Goal: Task Accomplishment & Management: Use online tool/utility

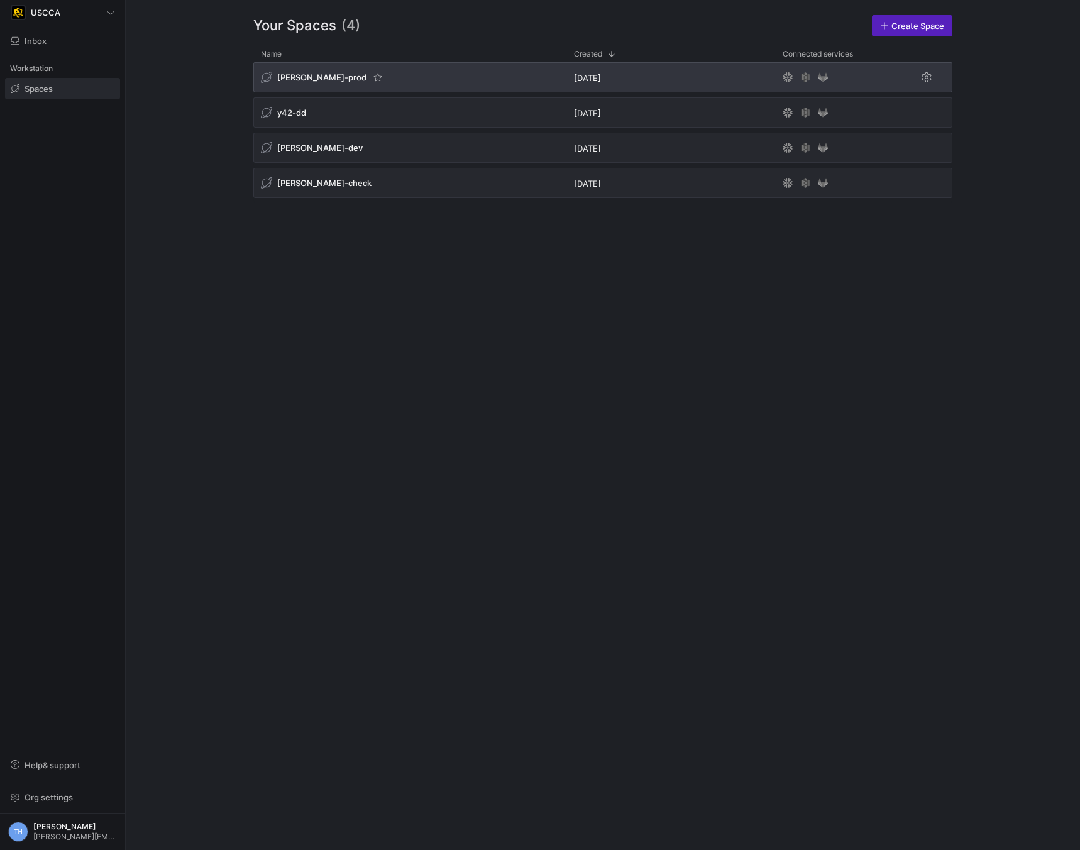
click at [357, 70] on div "[PERSON_NAME]-prod" at bounding box center [409, 77] width 313 height 30
click at [453, 82] on div "[PERSON_NAME]-prod" at bounding box center [409, 77] width 313 height 30
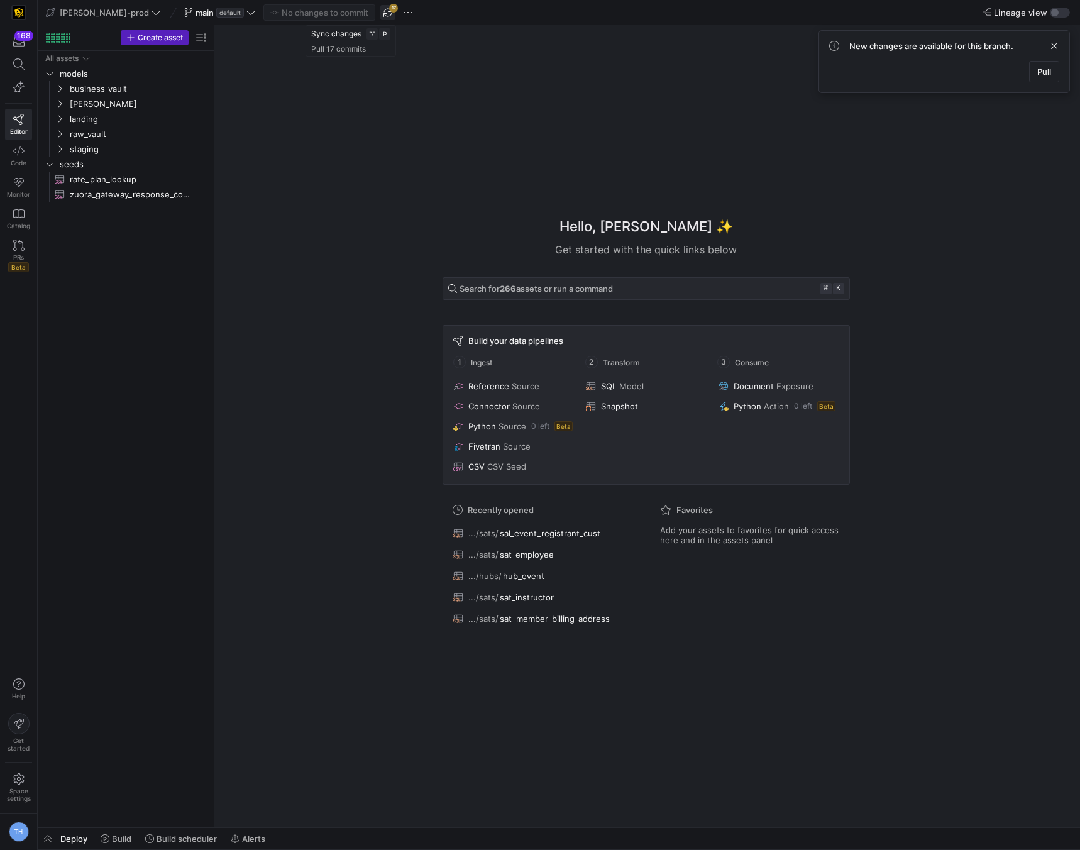
click at [380, 13] on span "button" at bounding box center [387, 12] width 15 height 15
click at [246, 11] on icon at bounding box center [250, 12] width 9 height 9
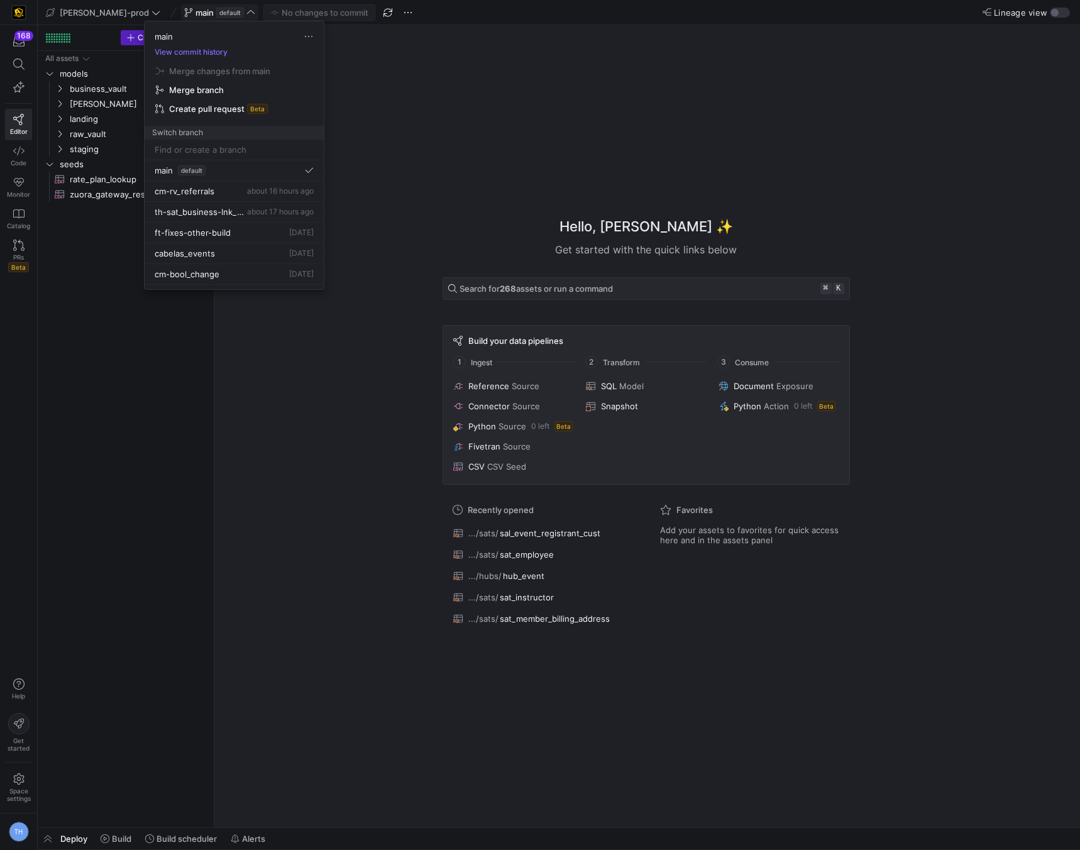
click at [214, 10] on div at bounding box center [540, 425] width 1080 height 850
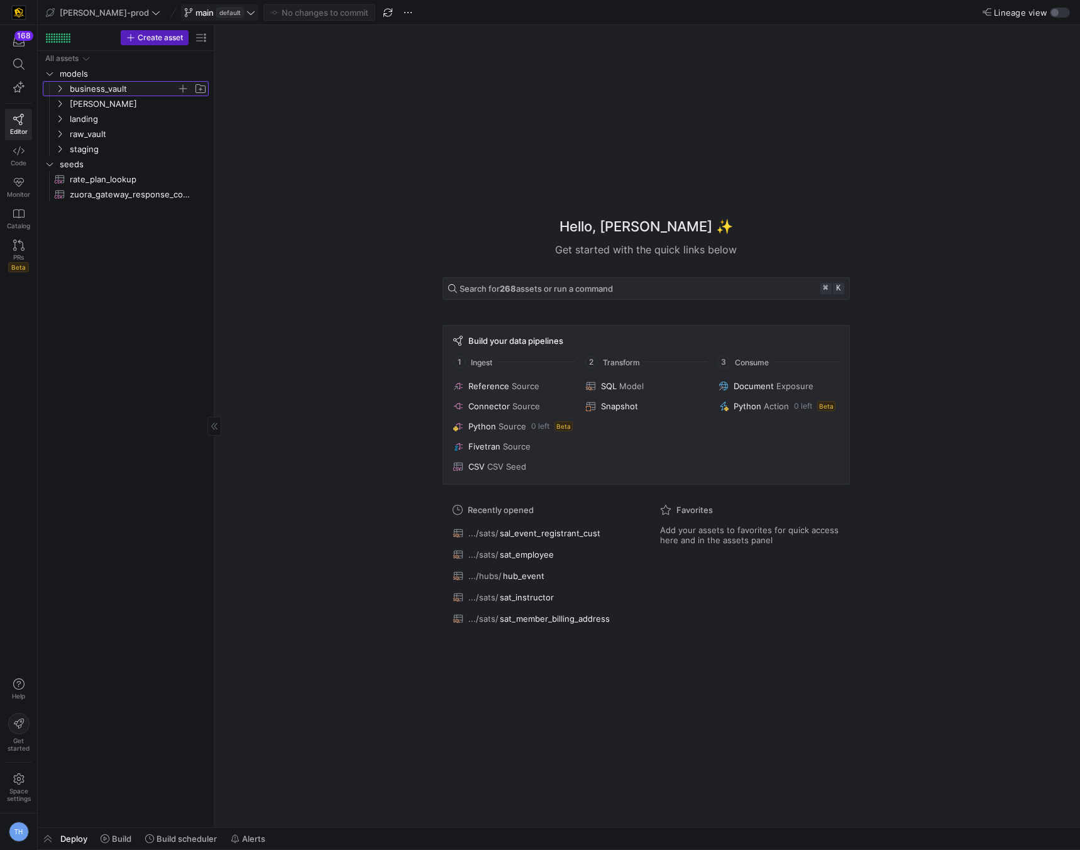
click at [119, 95] on span "business_vault" at bounding box center [123, 89] width 107 height 14
drag, startPoint x: 122, startPoint y: 94, endPoint x: 133, endPoint y: 84, distance: 14.7
click at [123, 93] on span "business_vault" at bounding box center [123, 89] width 107 height 14
click at [138, 80] on div "All assets models business_vault edw landing raw_vault staging seeds rate_plan_…" at bounding box center [126, 126] width 166 height 151
click at [142, 86] on span "business_vault" at bounding box center [123, 89] width 107 height 14
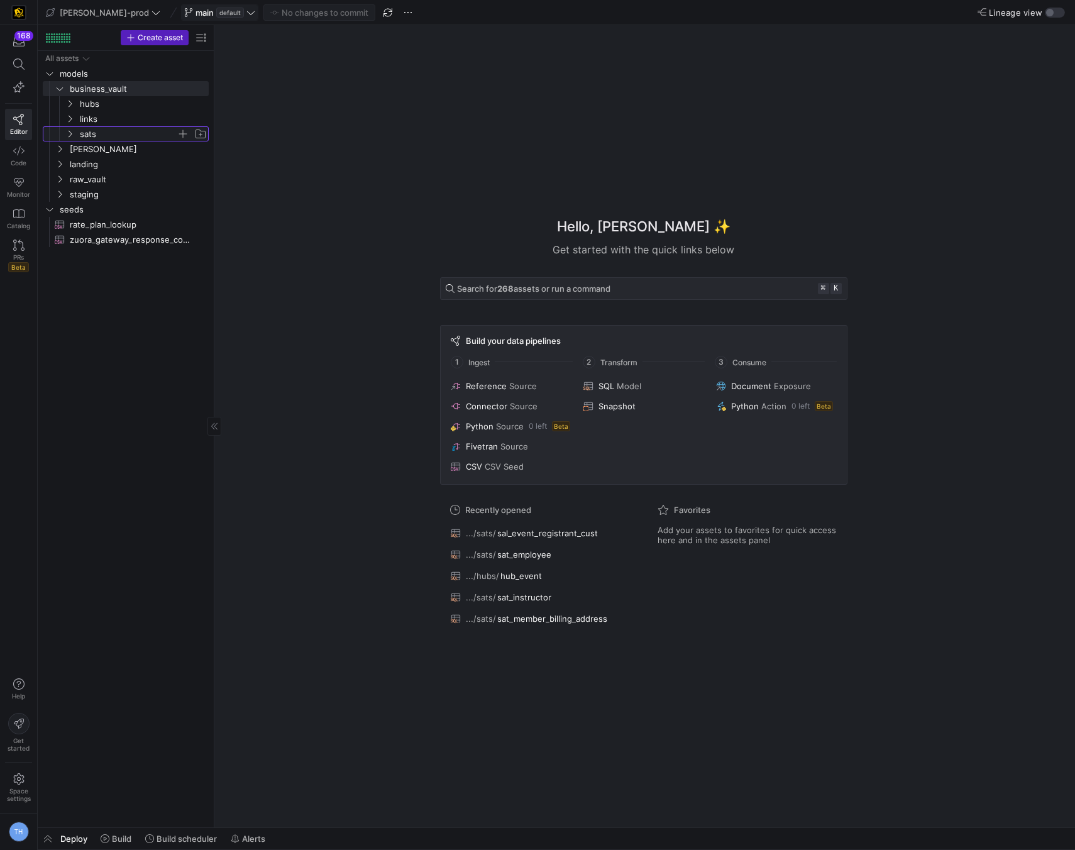
click at [130, 128] on span "sats" at bounding box center [128, 134] width 97 height 14
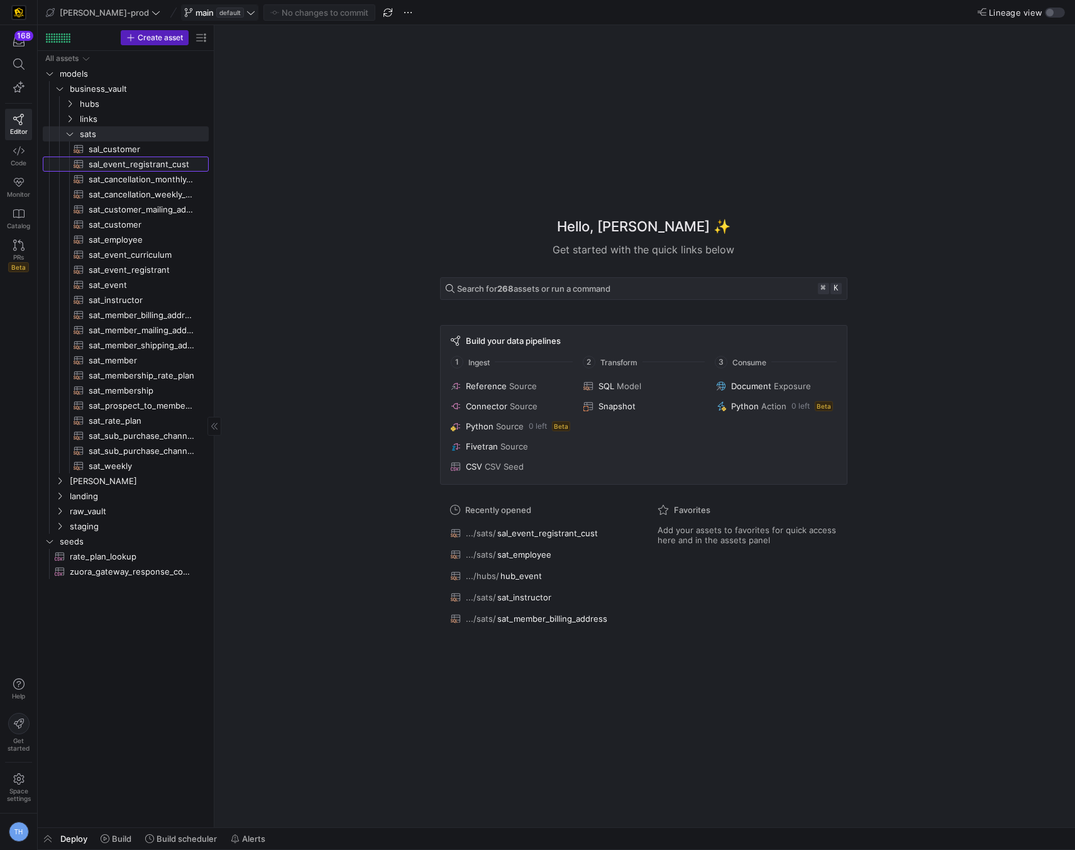
click at [129, 165] on span "sal_event_registrant_cust​​​​​​​​​​" at bounding box center [142, 164] width 106 height 14
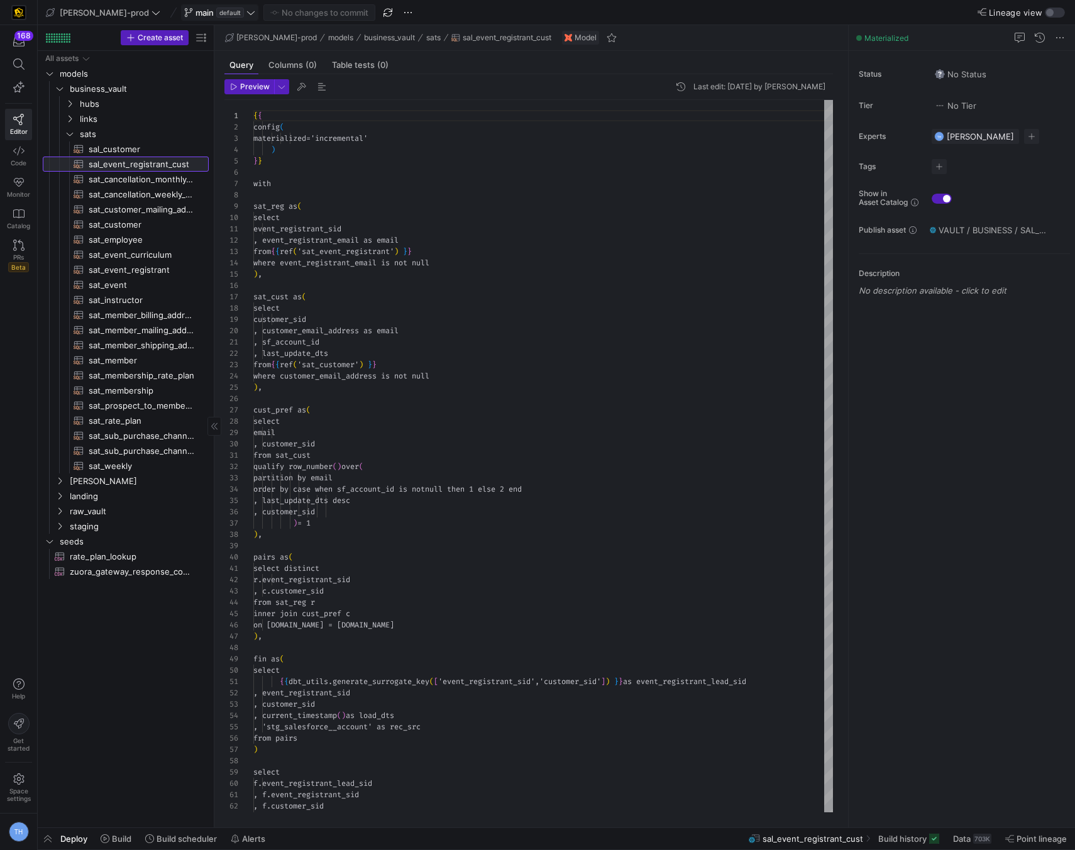
scroll to position [113, 0]
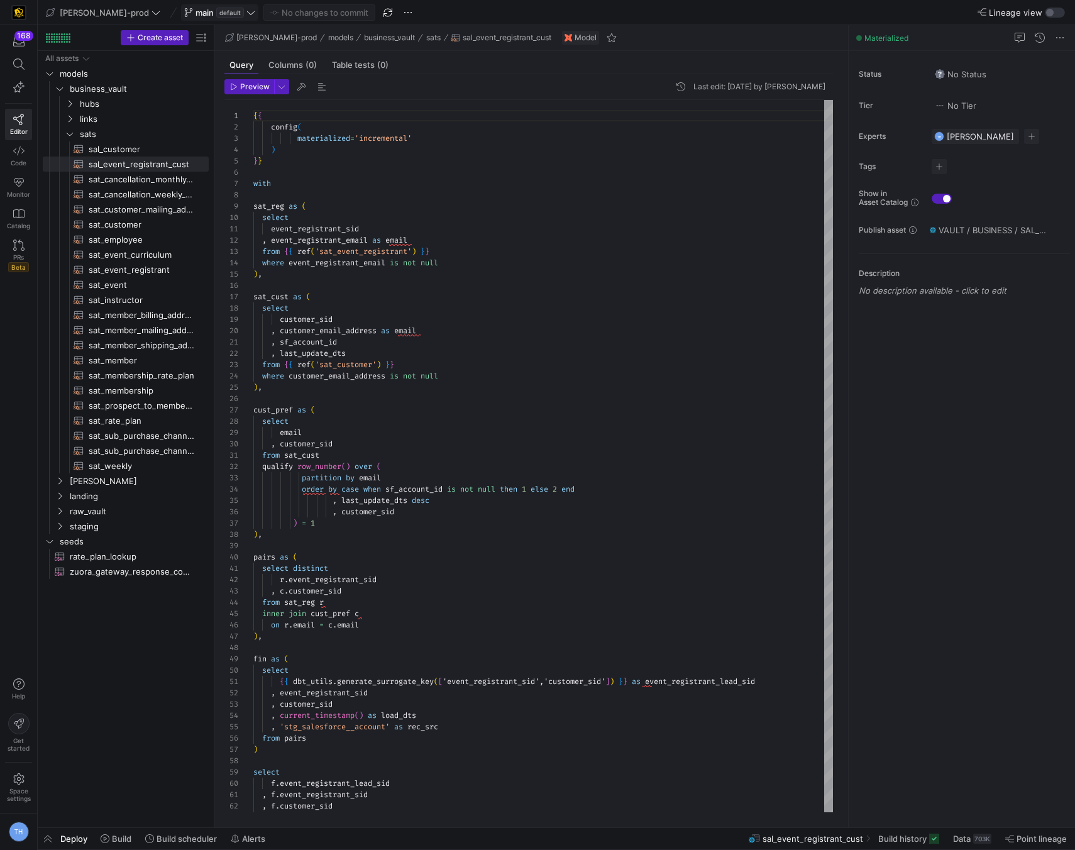
click at [196, 10] on span "main" at bounding box center [205, 13] width 18 height 10
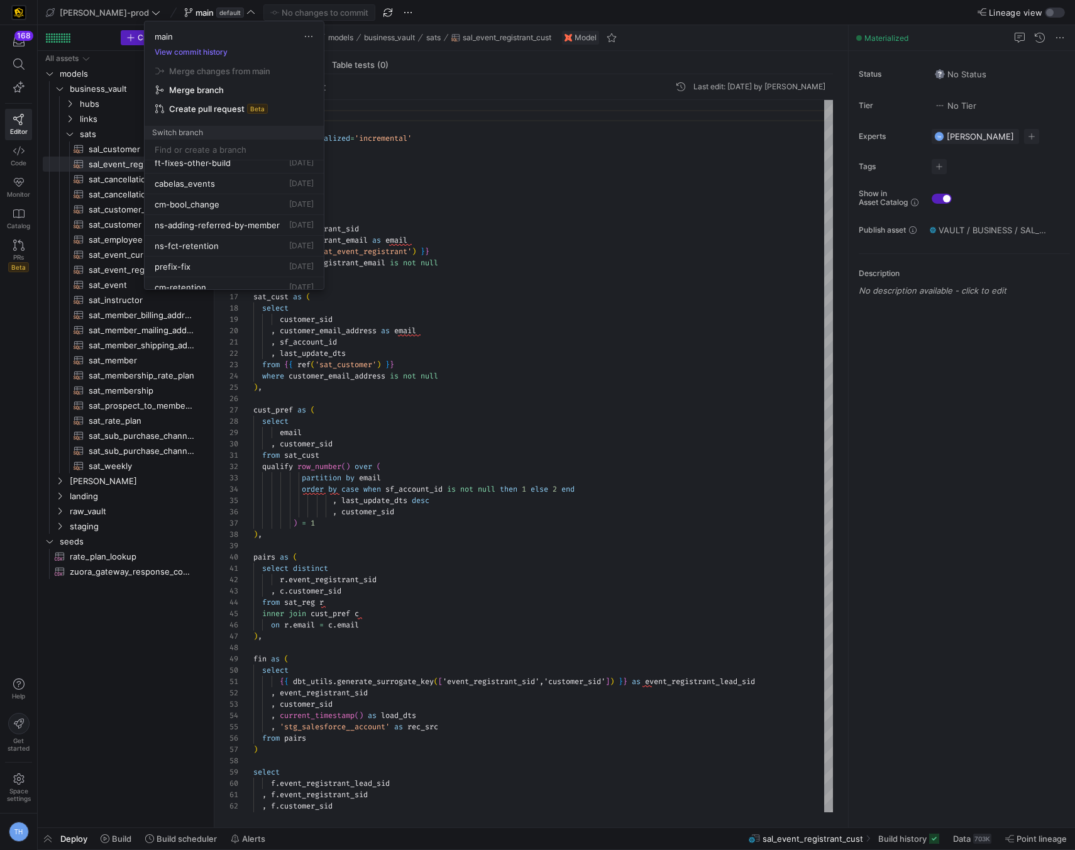
scroll to position [0, 0]
click at [247, 214] on span "about 18 hours ago" at bounding box center [280, 211] width 67 height 9
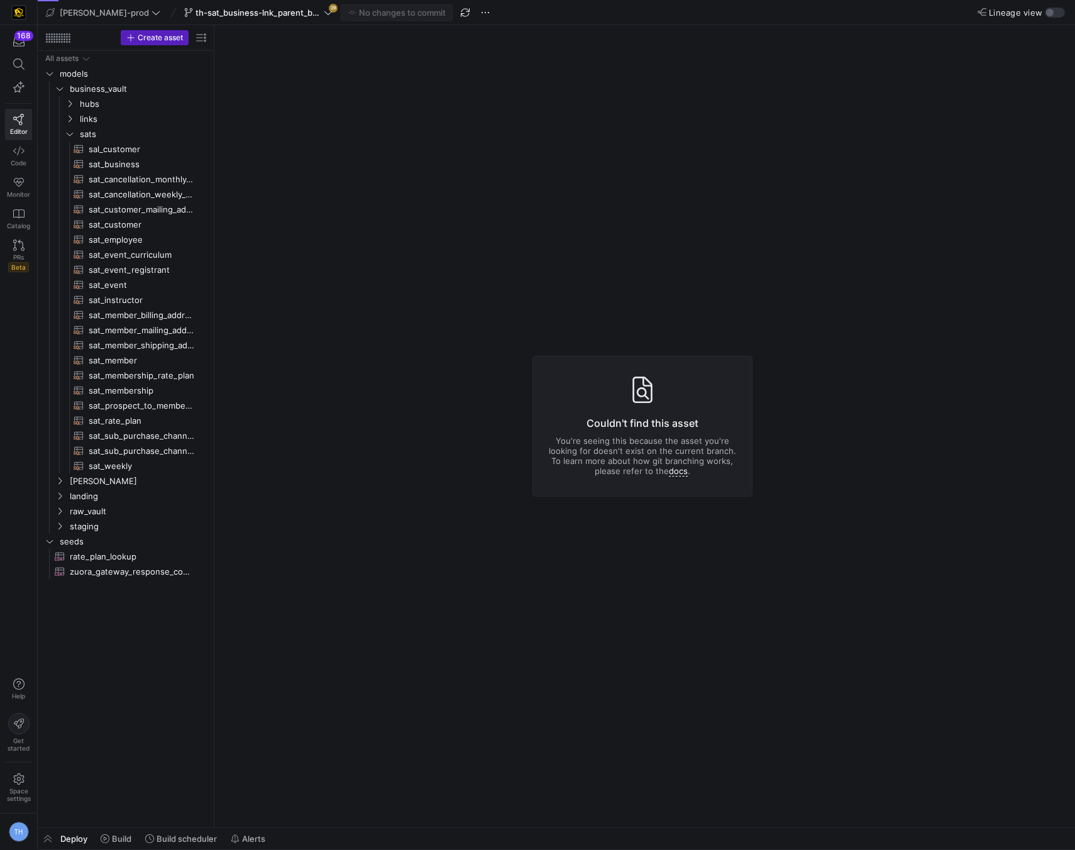
click at [324, 11] on icon at bounding box center [328, 12] width 9 height 9
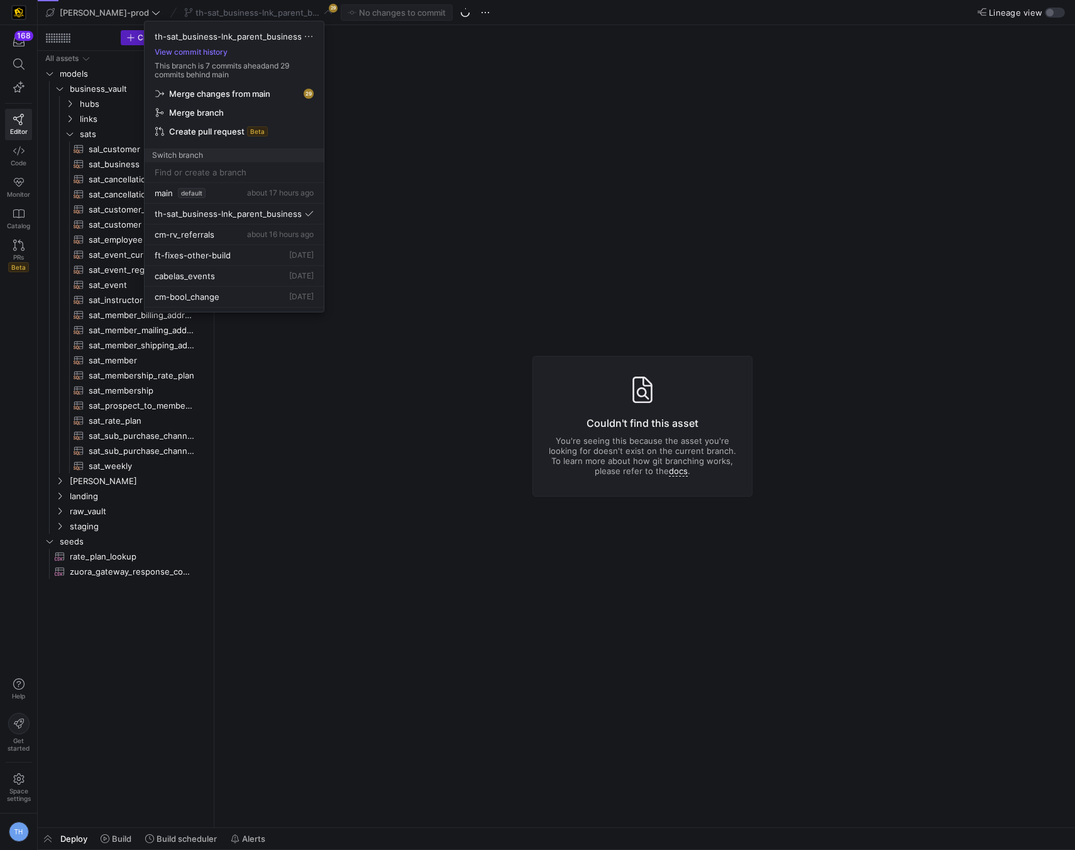
click at [269, 89] on span "Merge changes from main" at bounding box center [219, 94] width 101 height 10
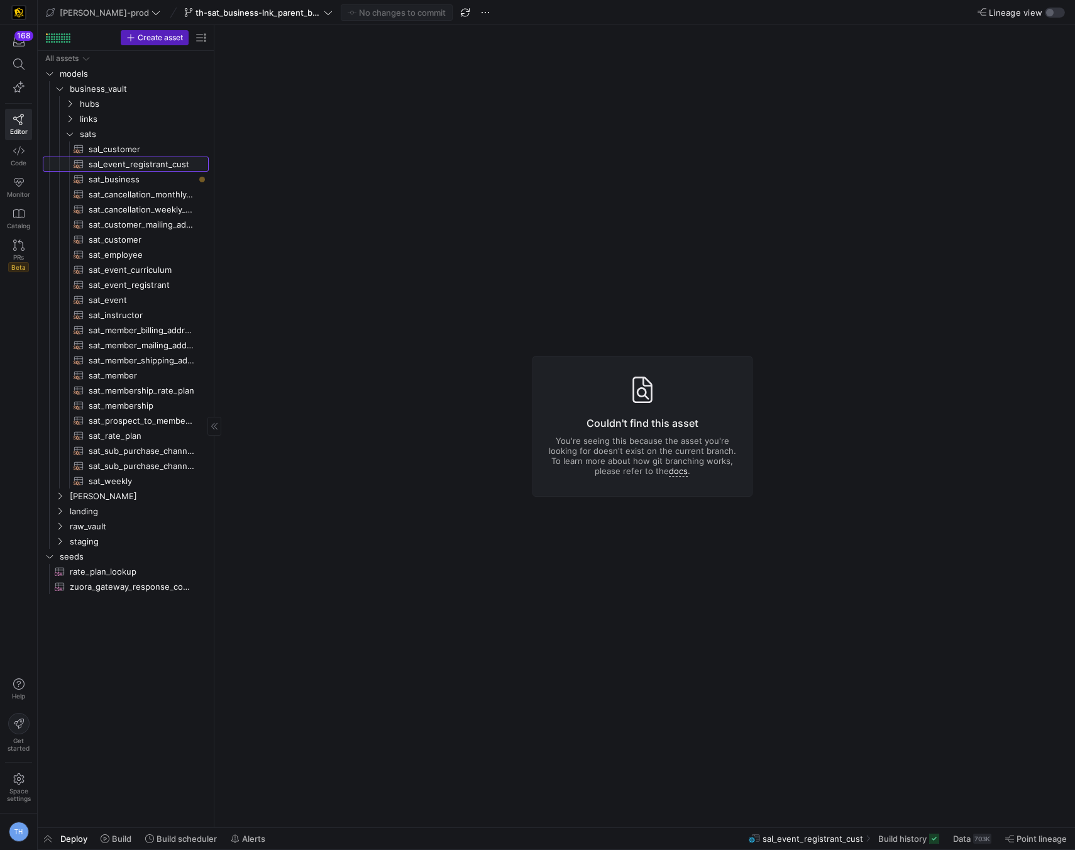
click at [174, 160] on span "sal_event_registrant_cust​​​​​​​​​​" at bounding box center [142, 164] width 106 height 14
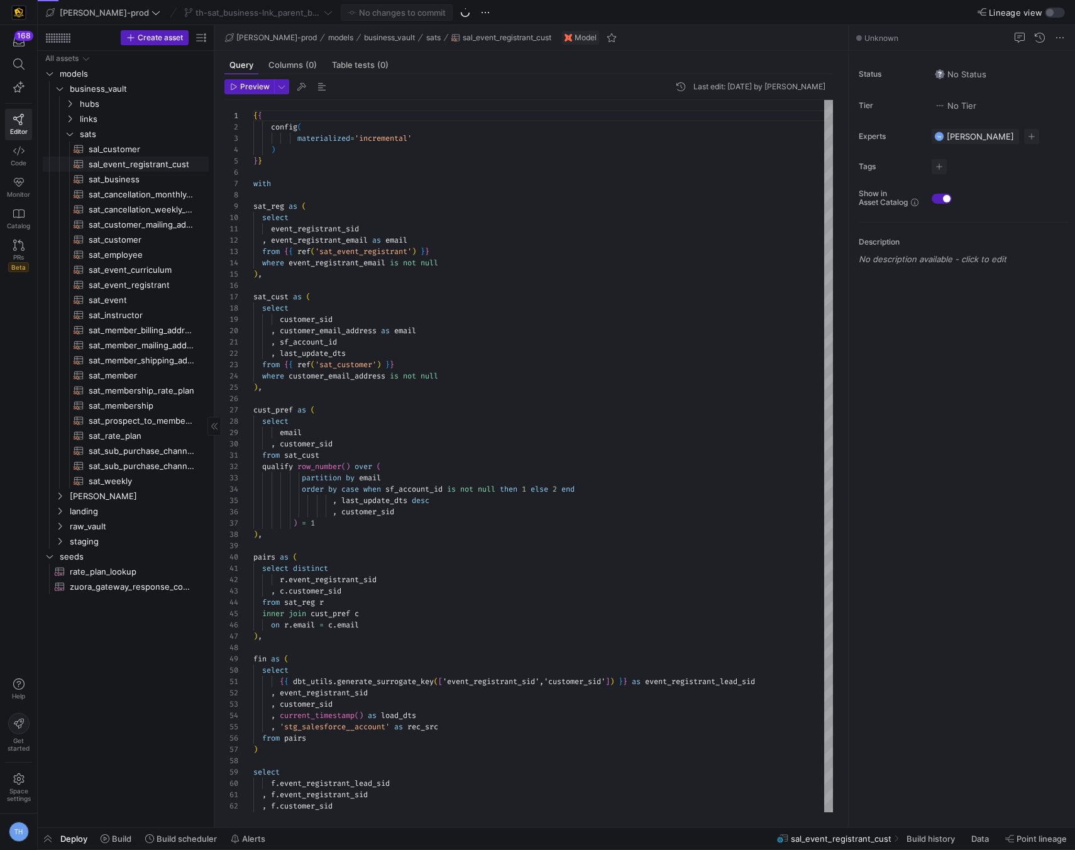
scroll to position [113, 0]
click at [438, 250] on div "{ { config ( materialized = 'incremental' ) } } with sat_reg as ( select event_…" at bounding box center [543, 512] width 580 height 825
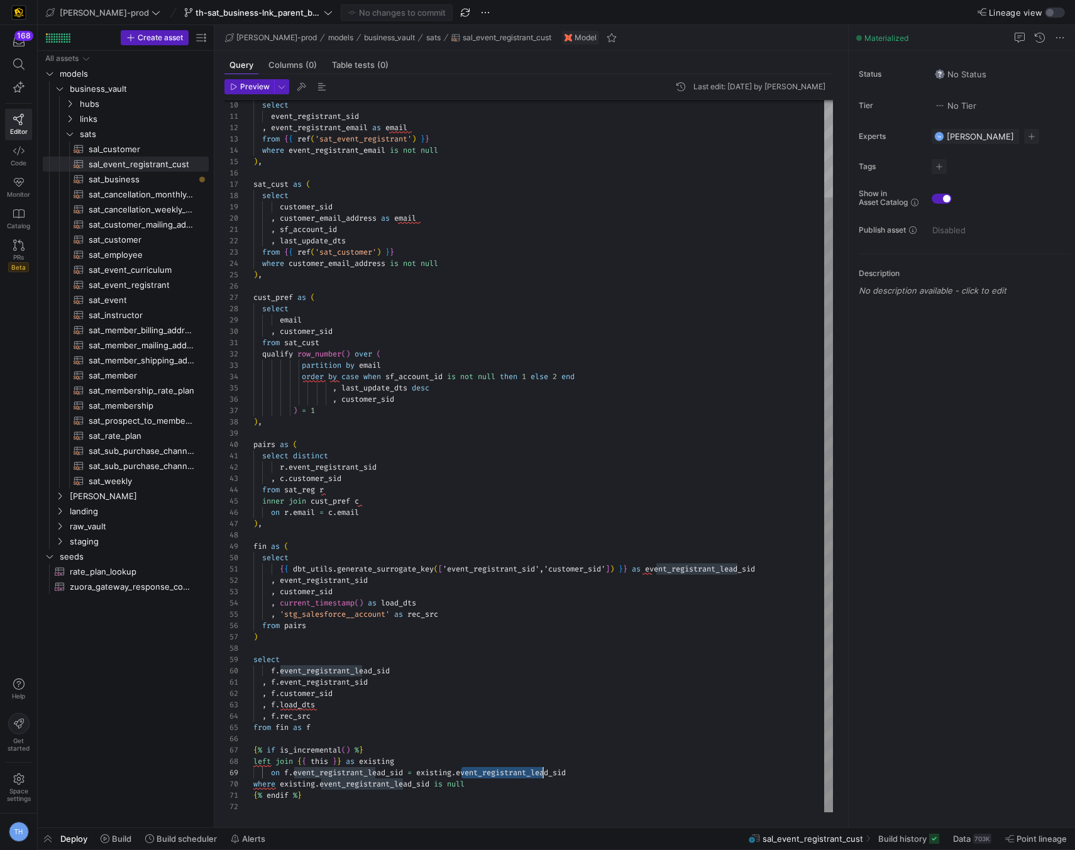
scroll to position [91, 321]
drag, startPoint x: 461, startPoint y: 772, endPoint x: 594, endPoint y: 770, distance: 133.3
click at [594, 770] on div "select event_registrant_sid , event_registrant_email as email from { { ref ( 's…" at bounding box center [543, 399] width 580 height 825
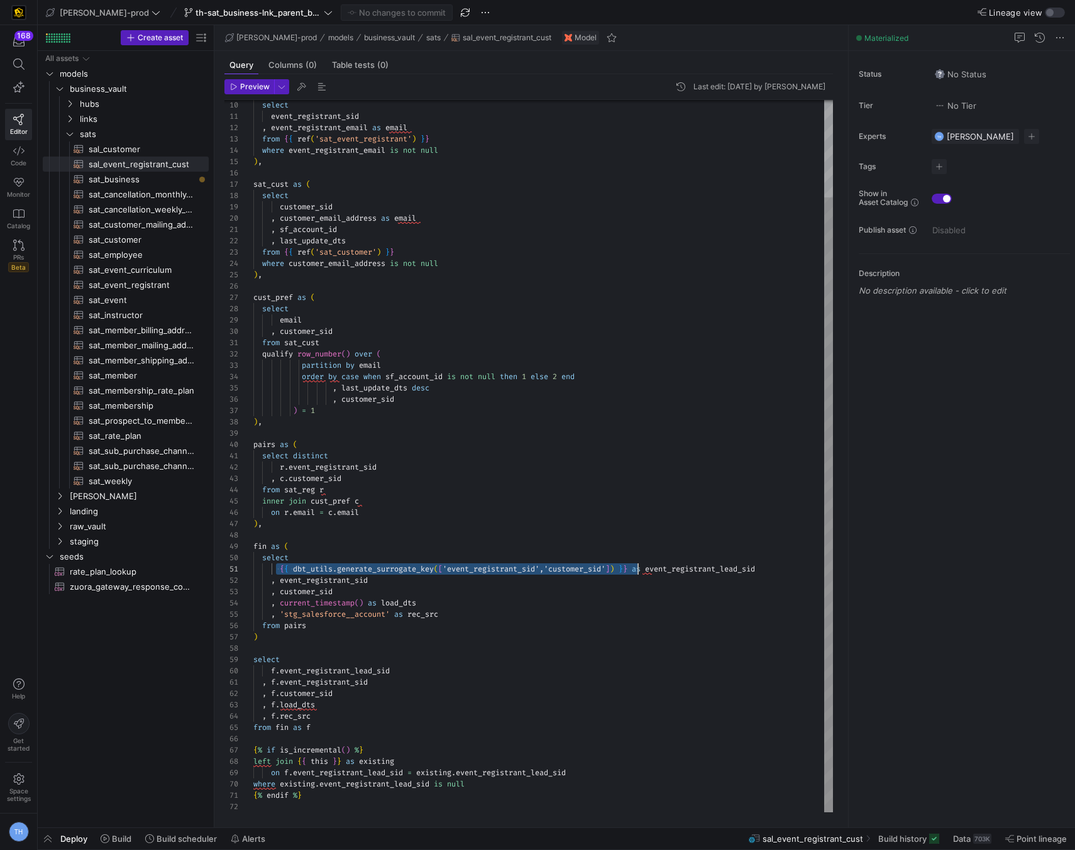
scroll to position [0, 385]
drag, startPoint x: 278, startPoint y: 568, endPoint x: 639, endPoint y: 570, distance: 360.9
click at [639, 570] on div "select event_registrant_sid , event_registrant_email as email from { { ref ( 's…" at bounding box center [543, 399] width 580 height 825
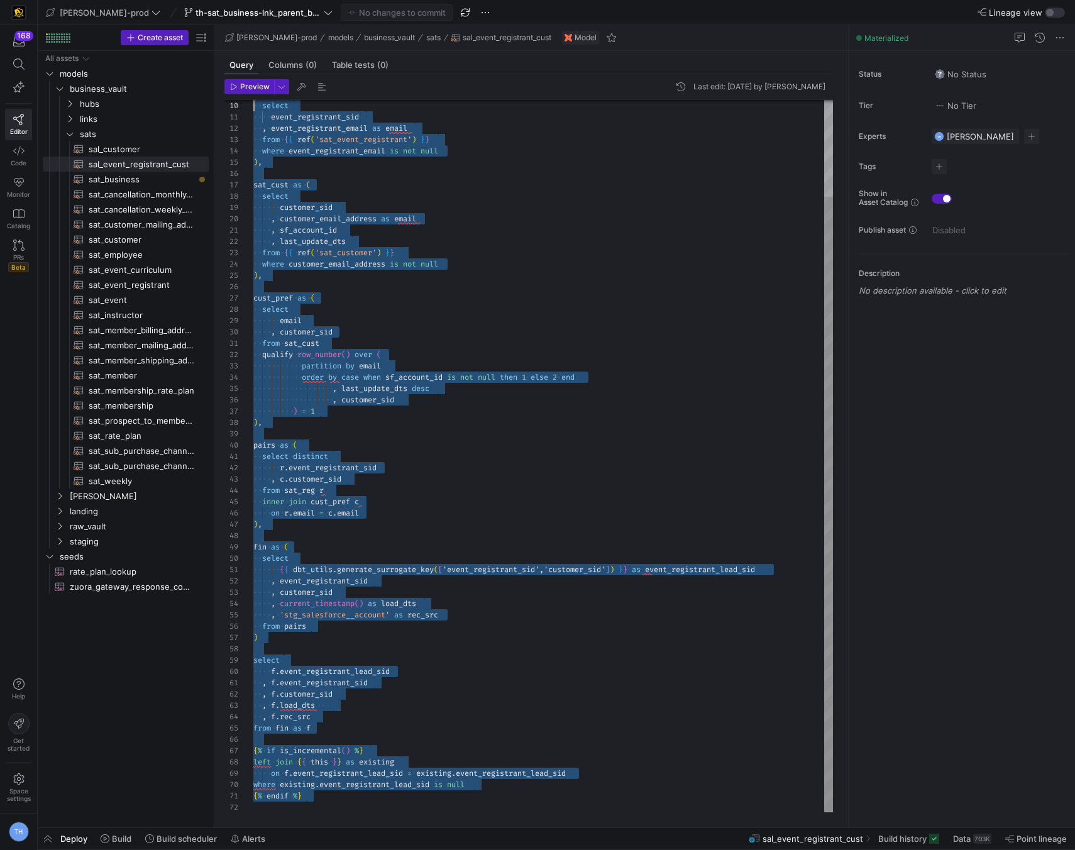
scroll to position [0, 0]
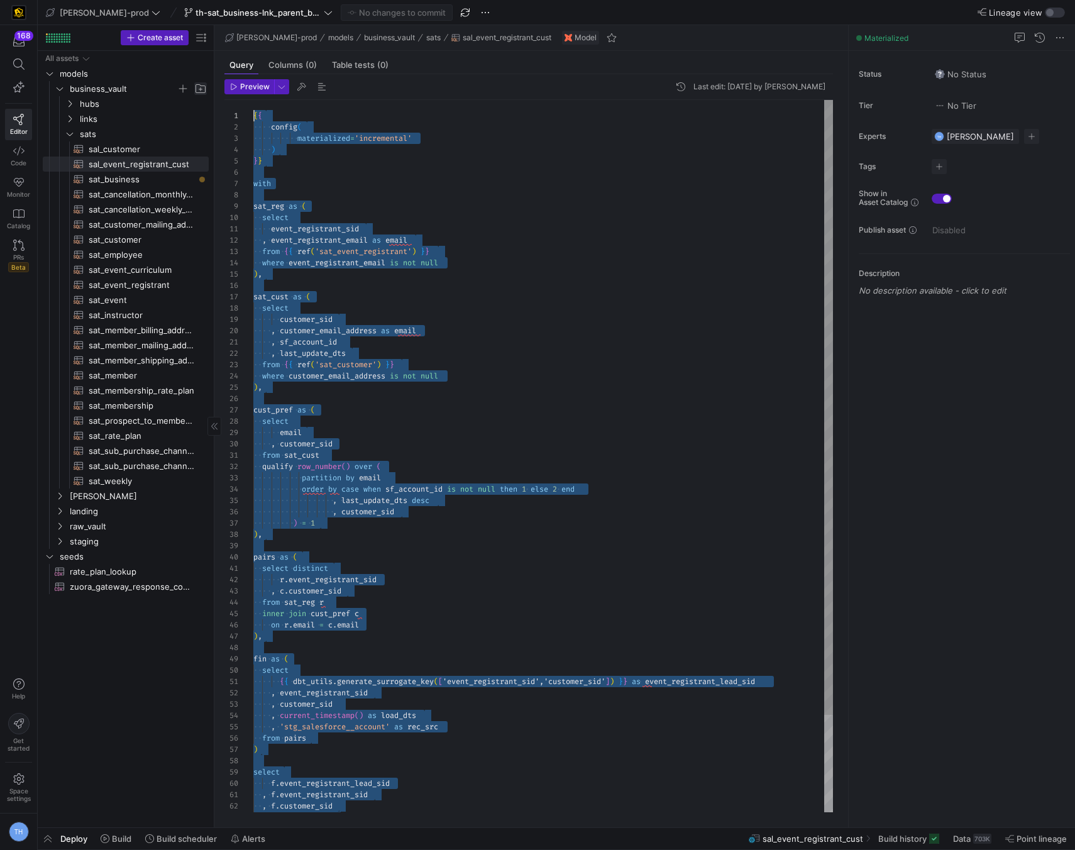
drag, startPoint x: 324, startPoint y: 802, endPoint x: 194, endPoint y: 93, distance: 721.1
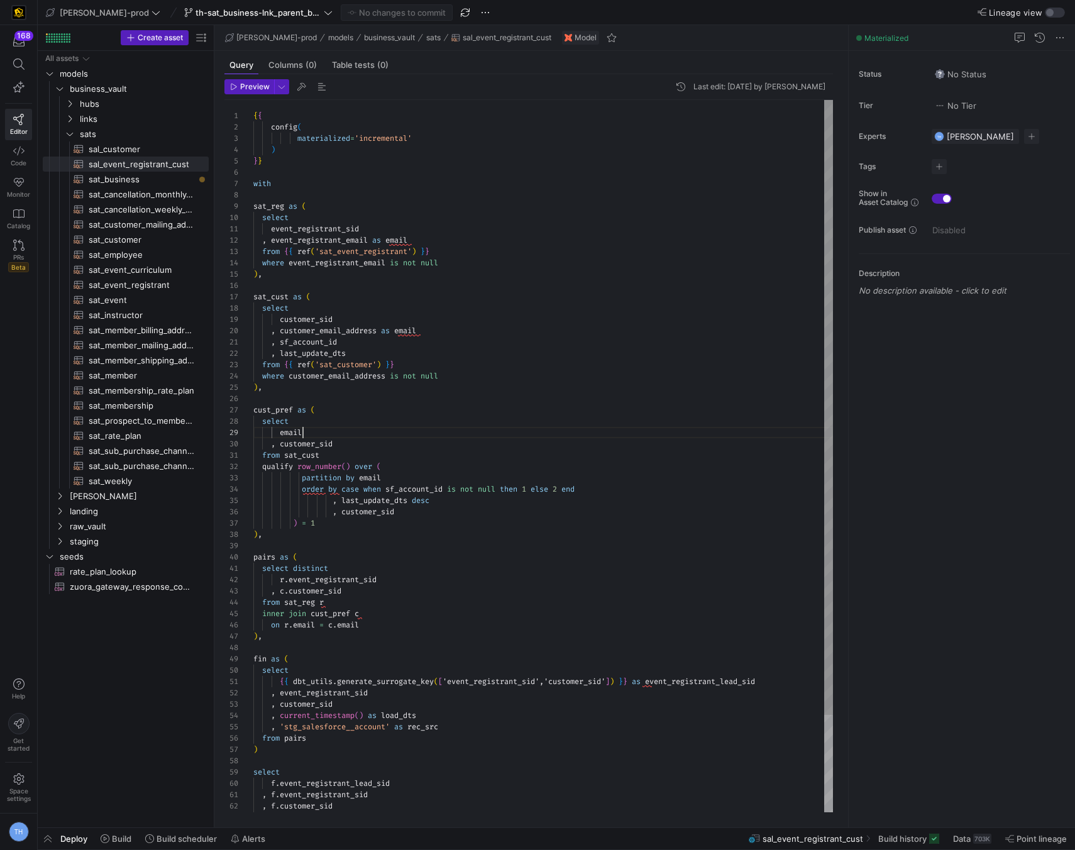
click at [374, 431] on div "select event_registrant_sid , event_registrant_email as email from { { ref ( 's…" at bounding box center [543, 512] width 580 height 825
click at [144, 130] on span "sats" at bounding box center [128, 134] width 97 height 14
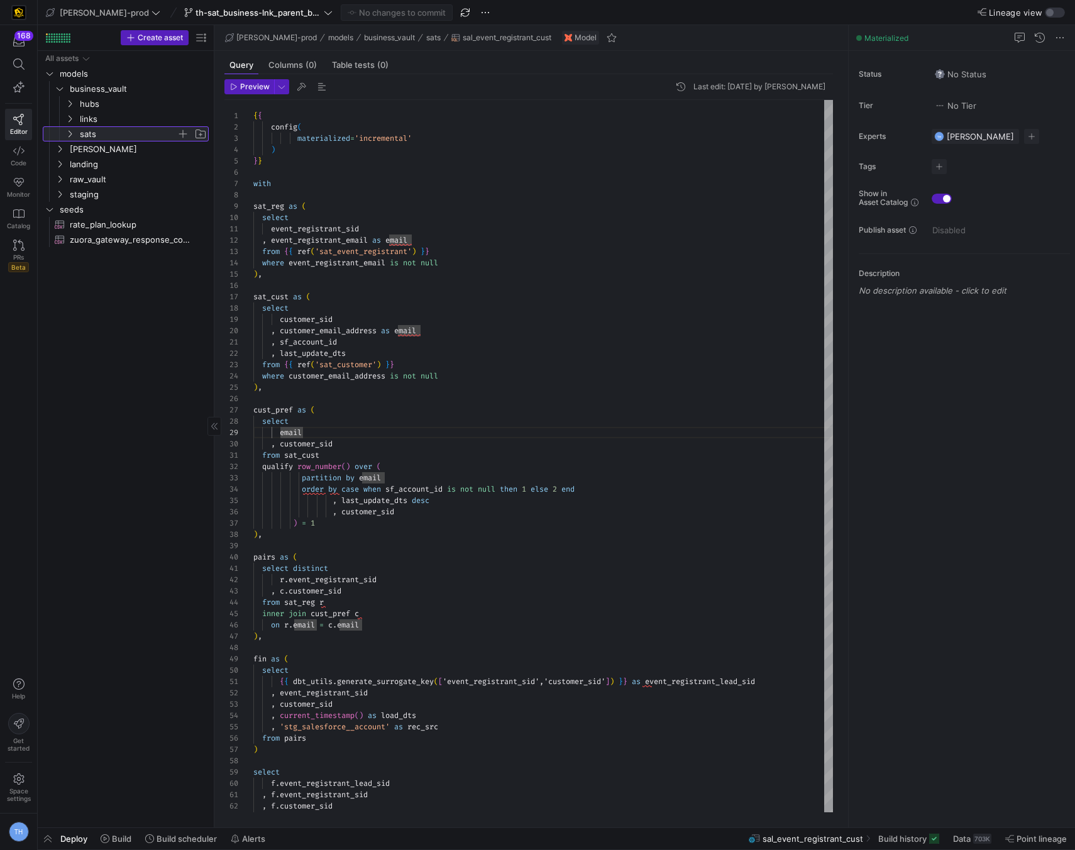
click at [144, 130] on span "sats" at bounding box center [128, 134] width 97 height 14
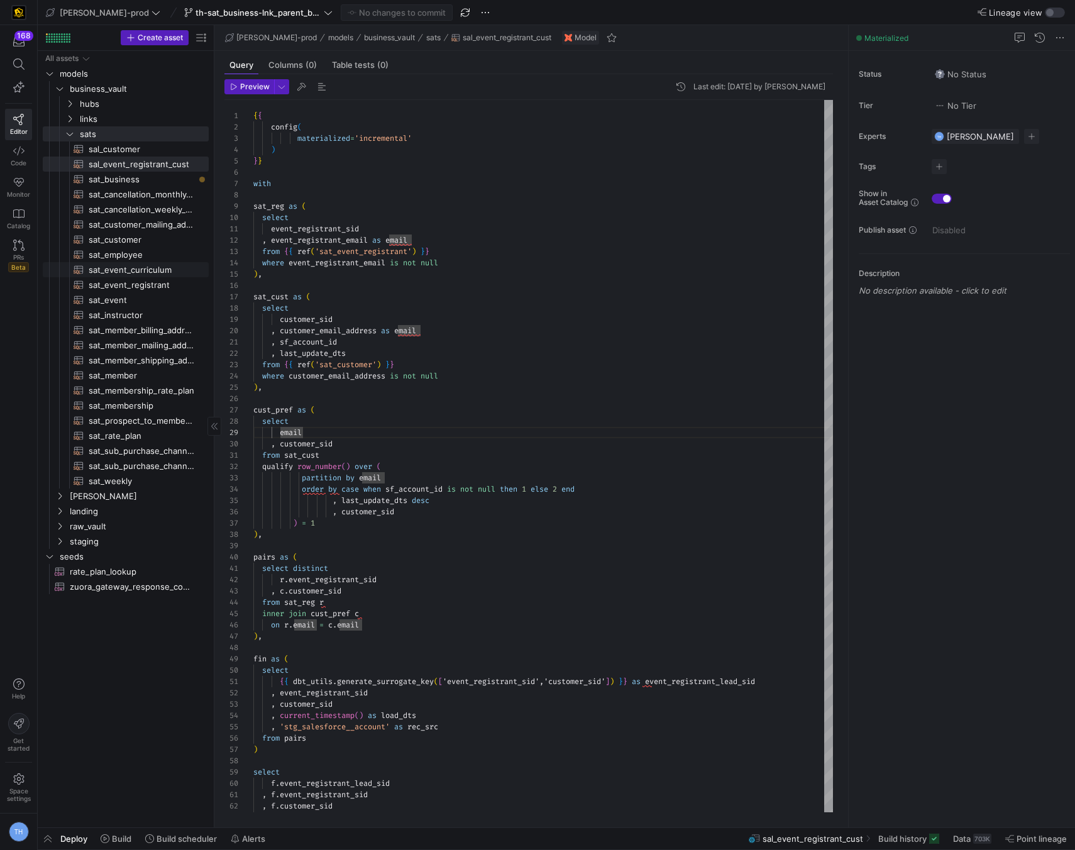
click at [139, 270] on span "sat_event_curriculum​​​​​​​​​​" at bounding box center [142, 270] width 106 height 14
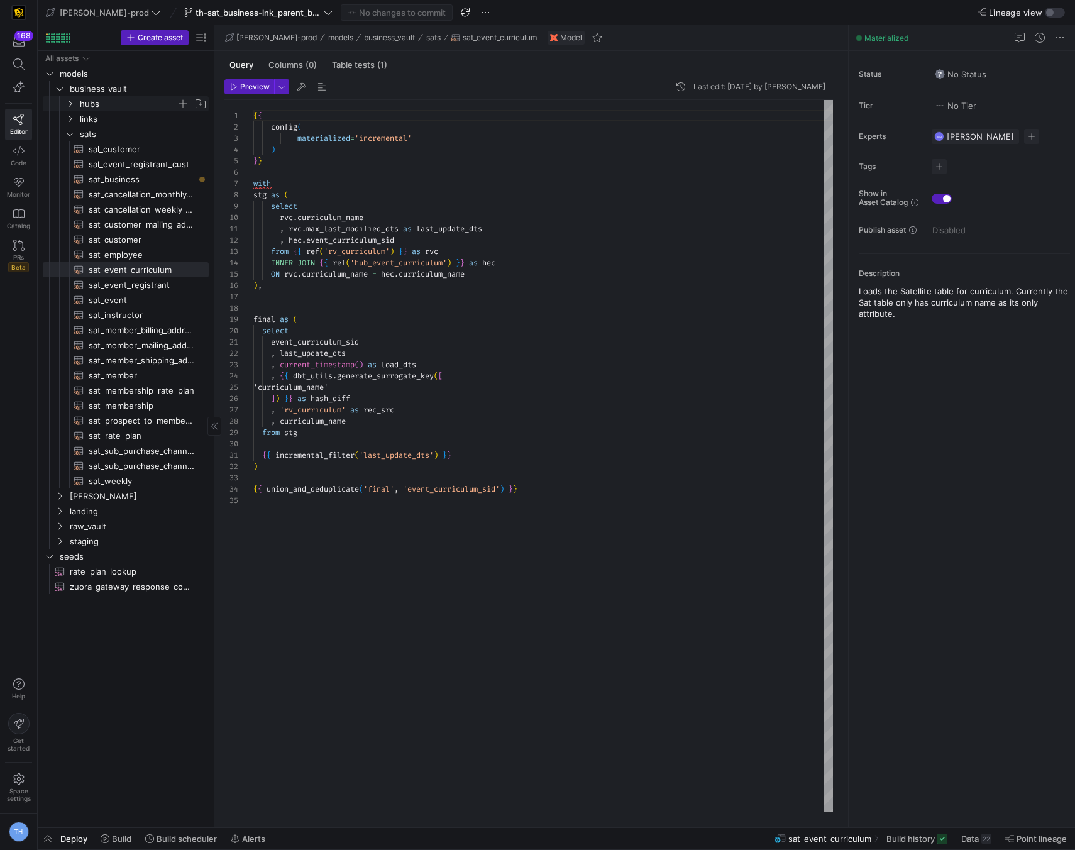
click at [135, 104] on span "hubs" at bounding box center [128, 104] width 97 height 14
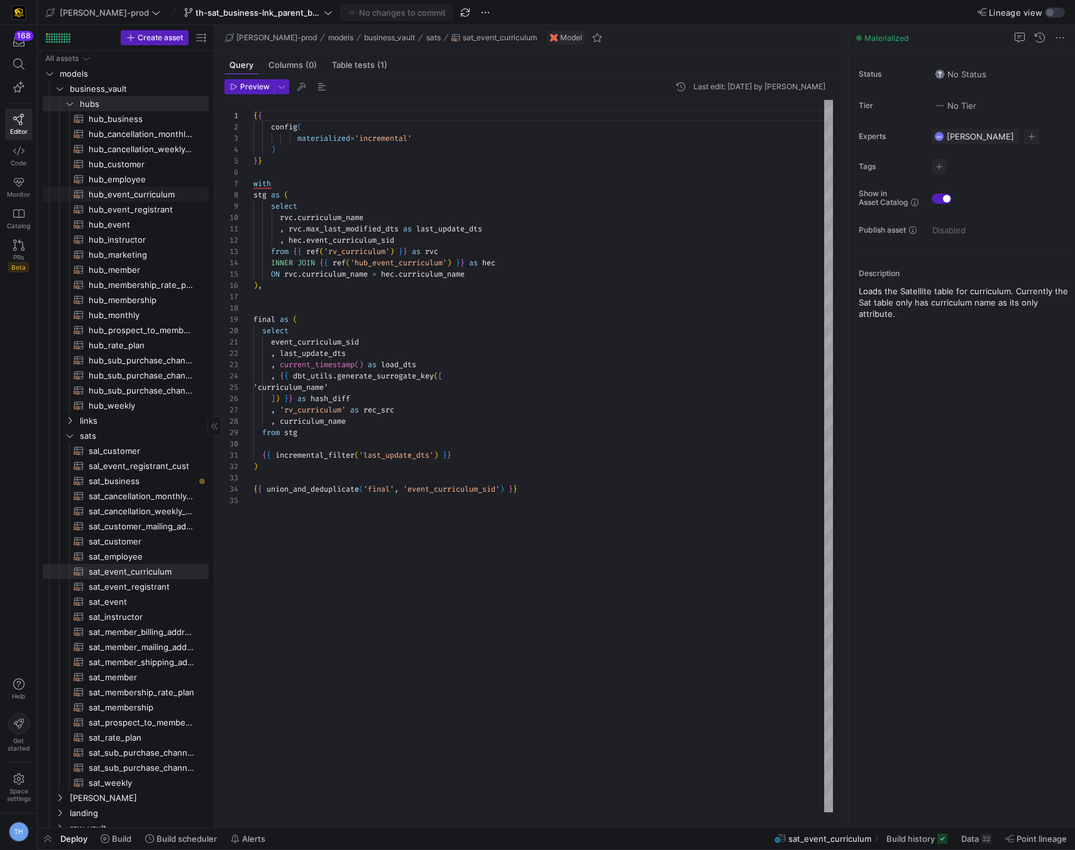
click at [136, 195] on span "hub_event_curriculum​​​​​​​​​​" at bounding box center [142, 194] width 106 height 14
type textarea "{{ config( materialized='incremental' ) }} with hub_event_curriculum as ( selec…"
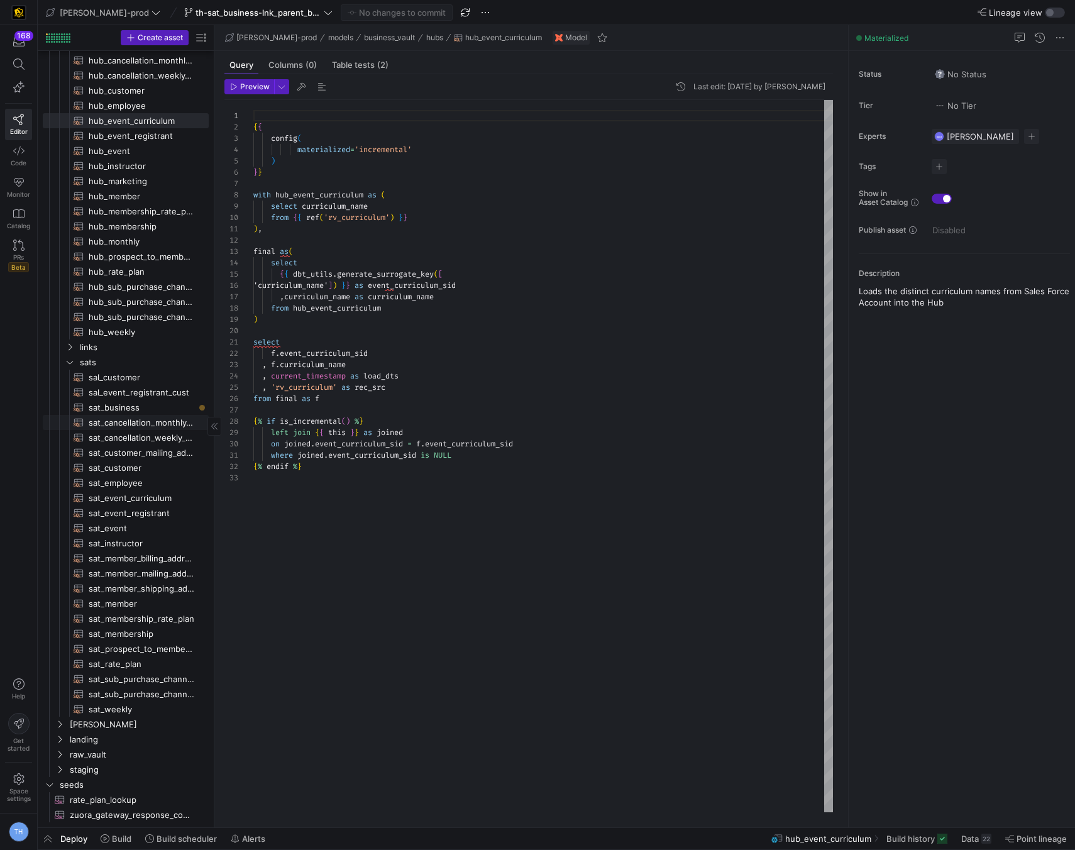
scroll to position [69, 0]
click at [102, 348] on span "links" at bounding box center [128, 347] width 97 height 14
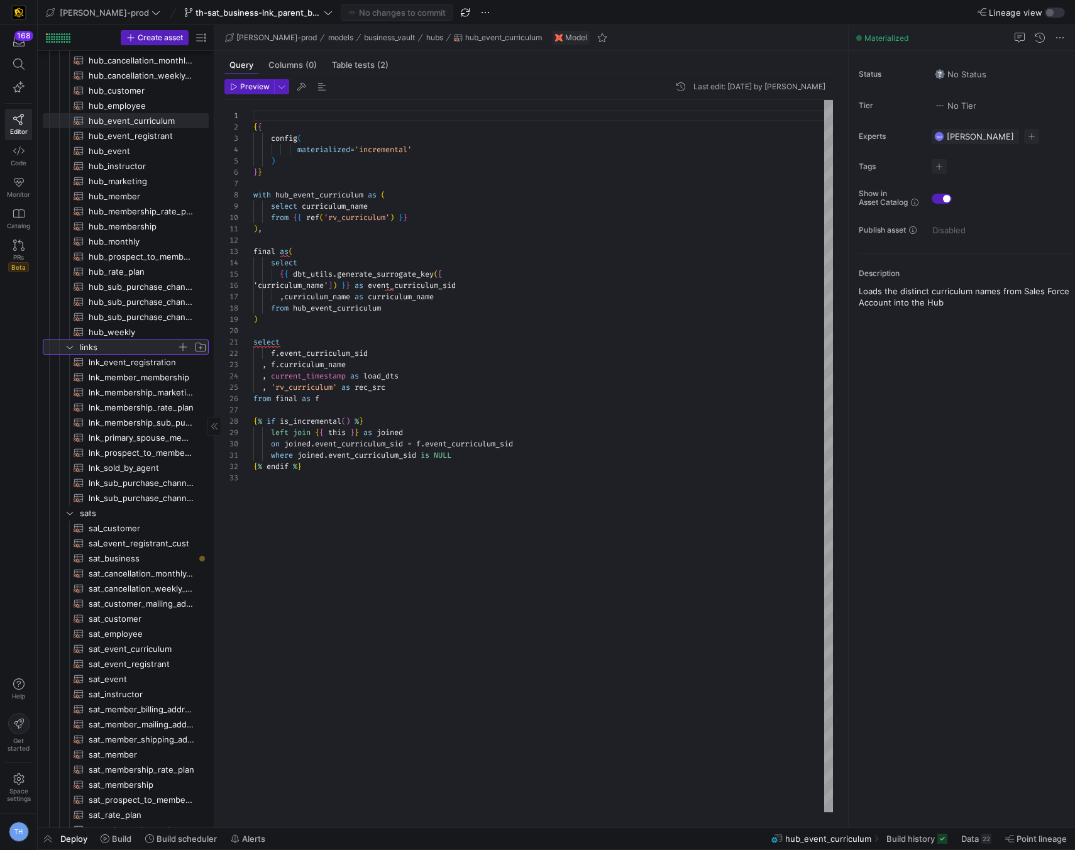
click at [181, 348] on span "button" at bounding box center [183, 347] width 13 height 13
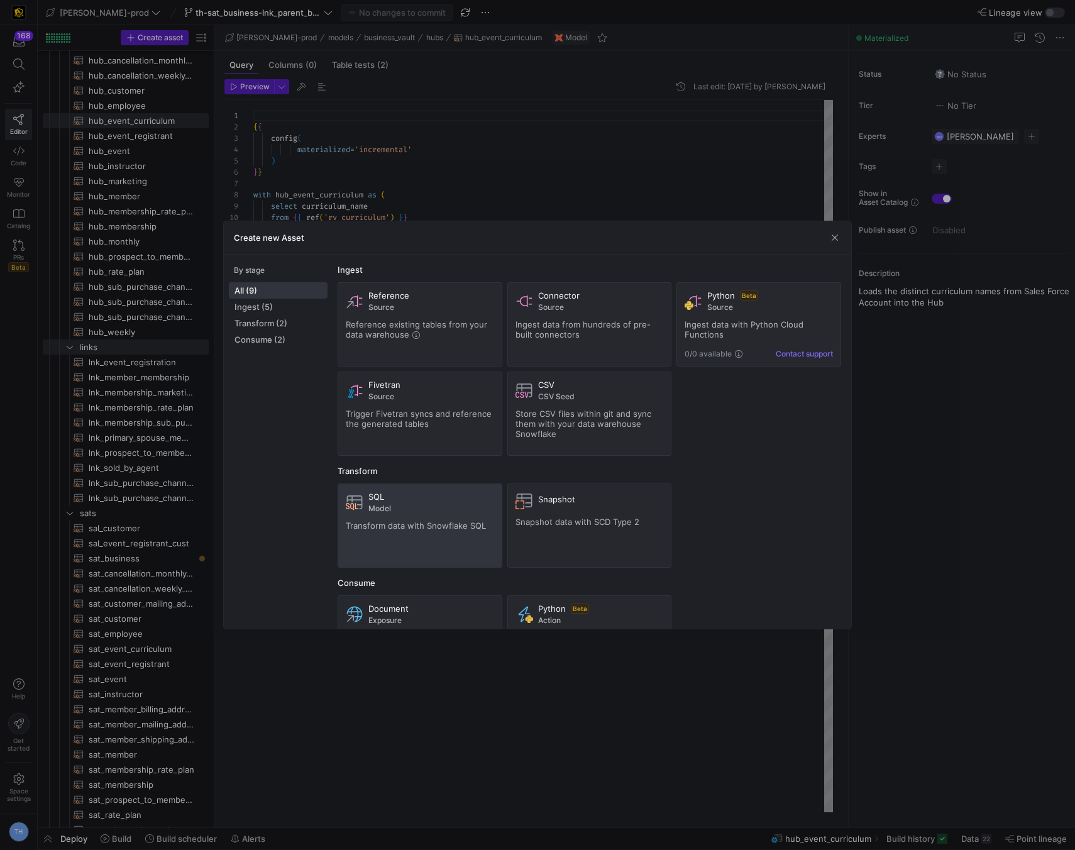
click at [382, 499] on span "SQL" at bounding box center [376, 497] width 16 height 10
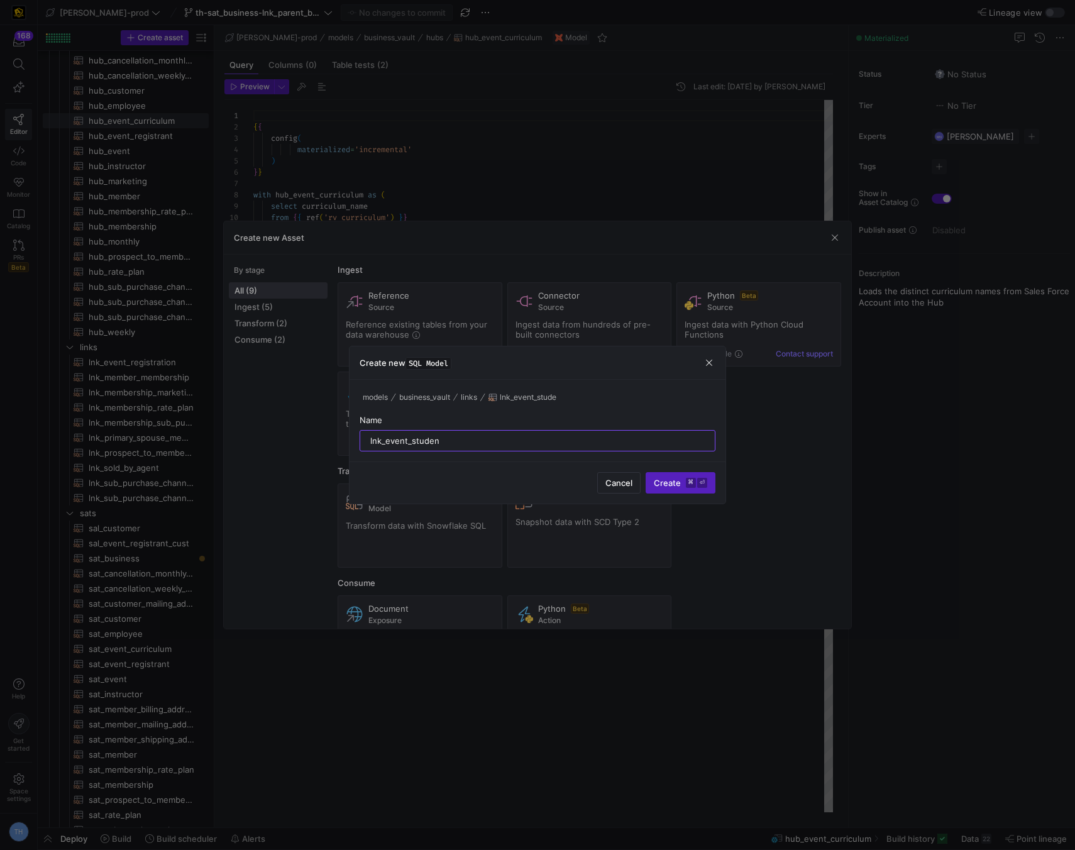
type input "lnk_event_student"
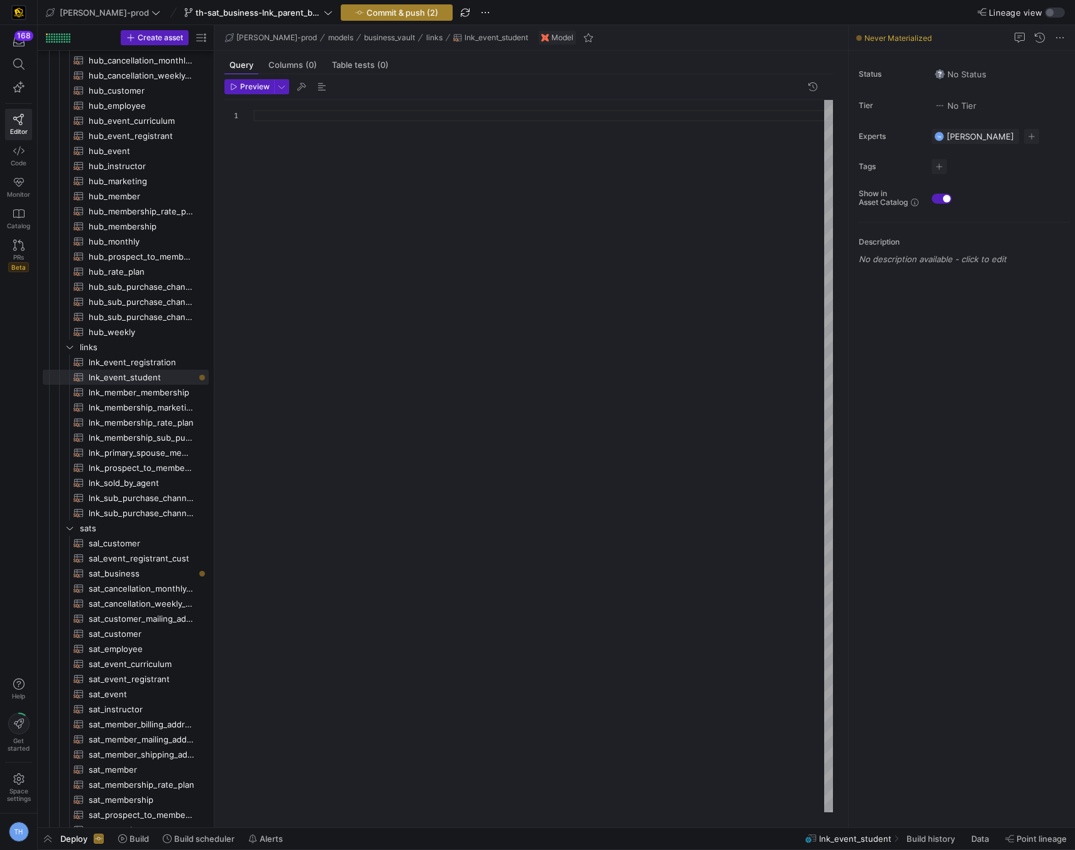
click at [367, 14] on span "Commit & push (2)" at bounding box center [403, 13] width 72 height 10
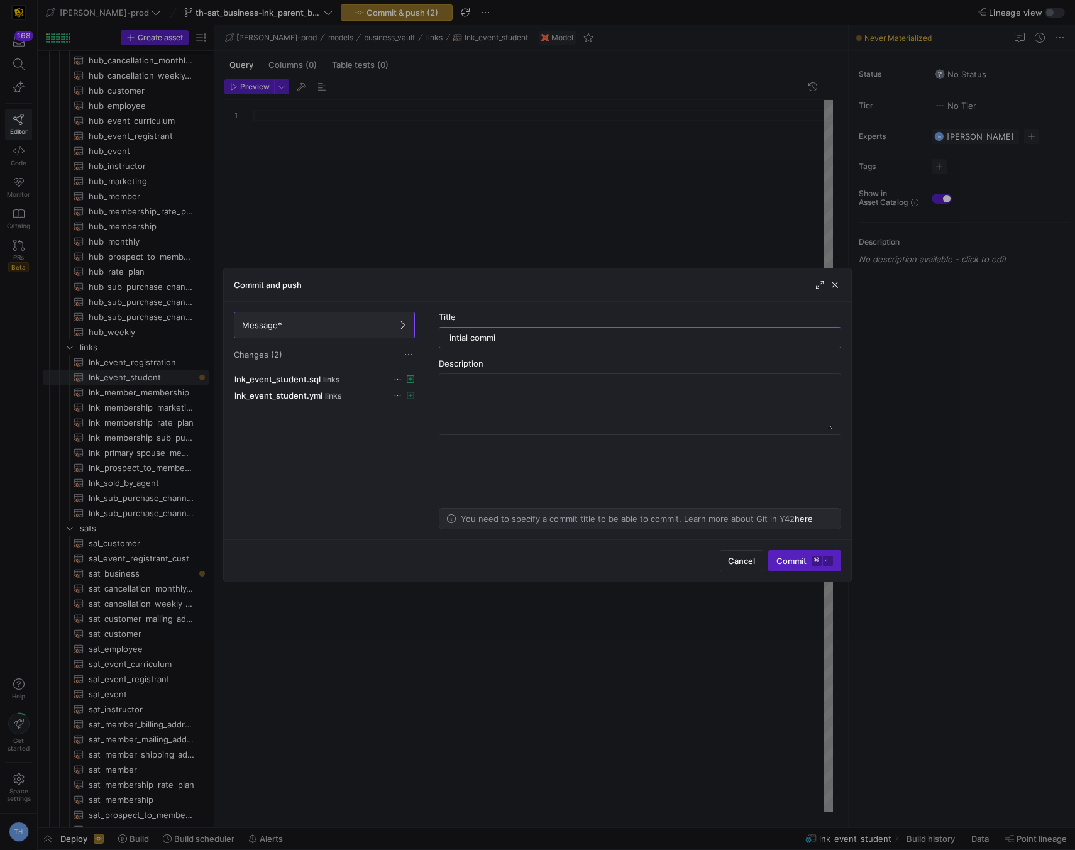
type input "intial commit"
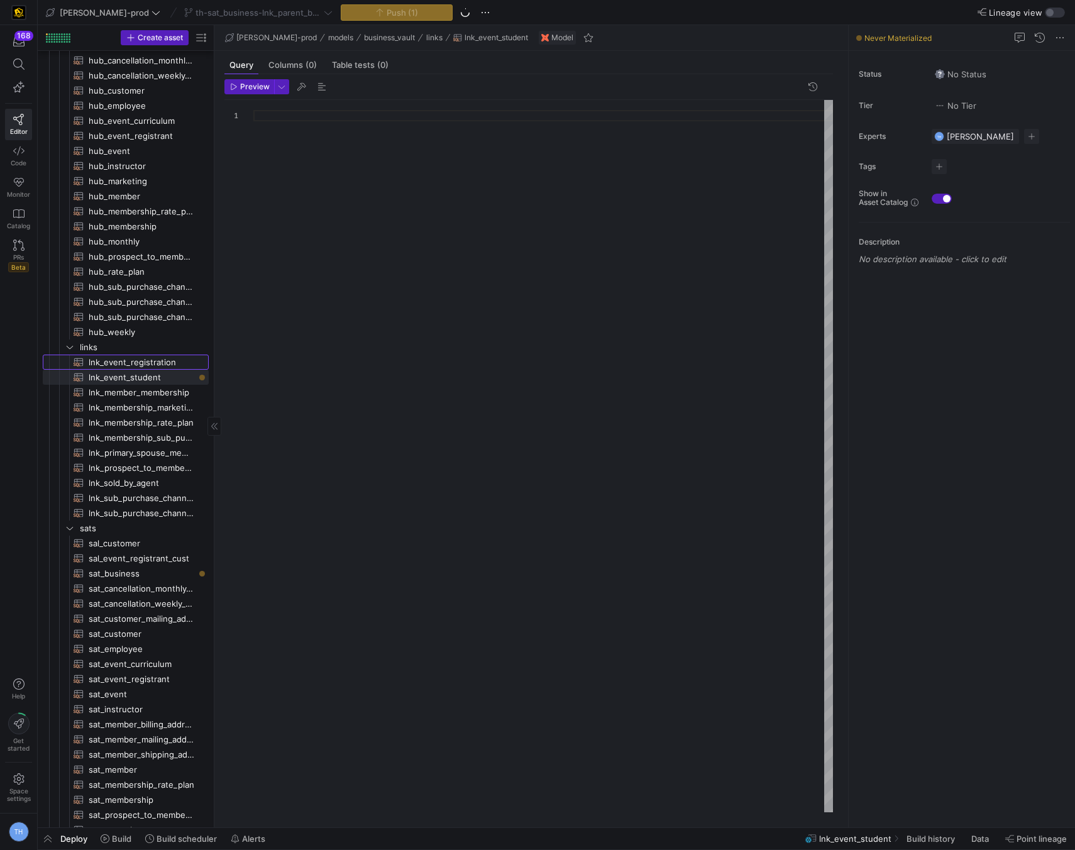
click at [111, 363] on span "lnk_event_registration​​​​​​​​​​" at bounding box center [142, 362] width 106 height 14
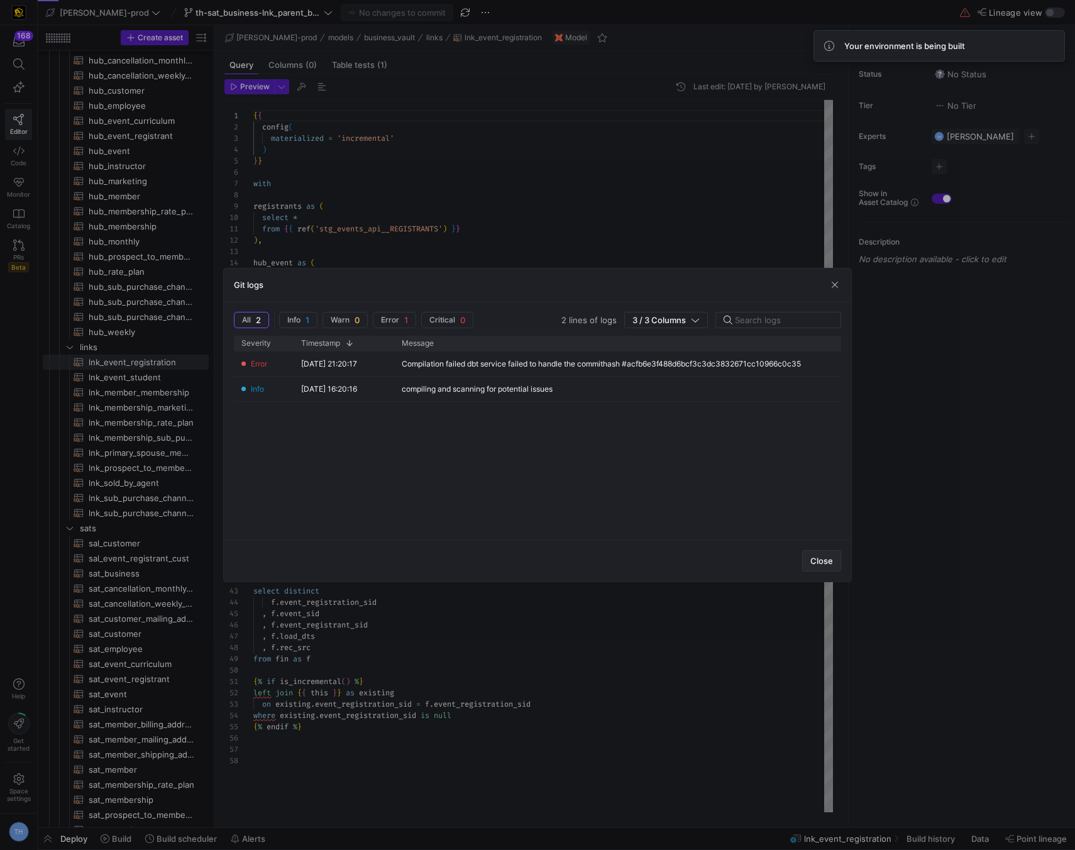
click at [819, 562] on span "Close" at bounding box center [822, 561] width 23 height 10
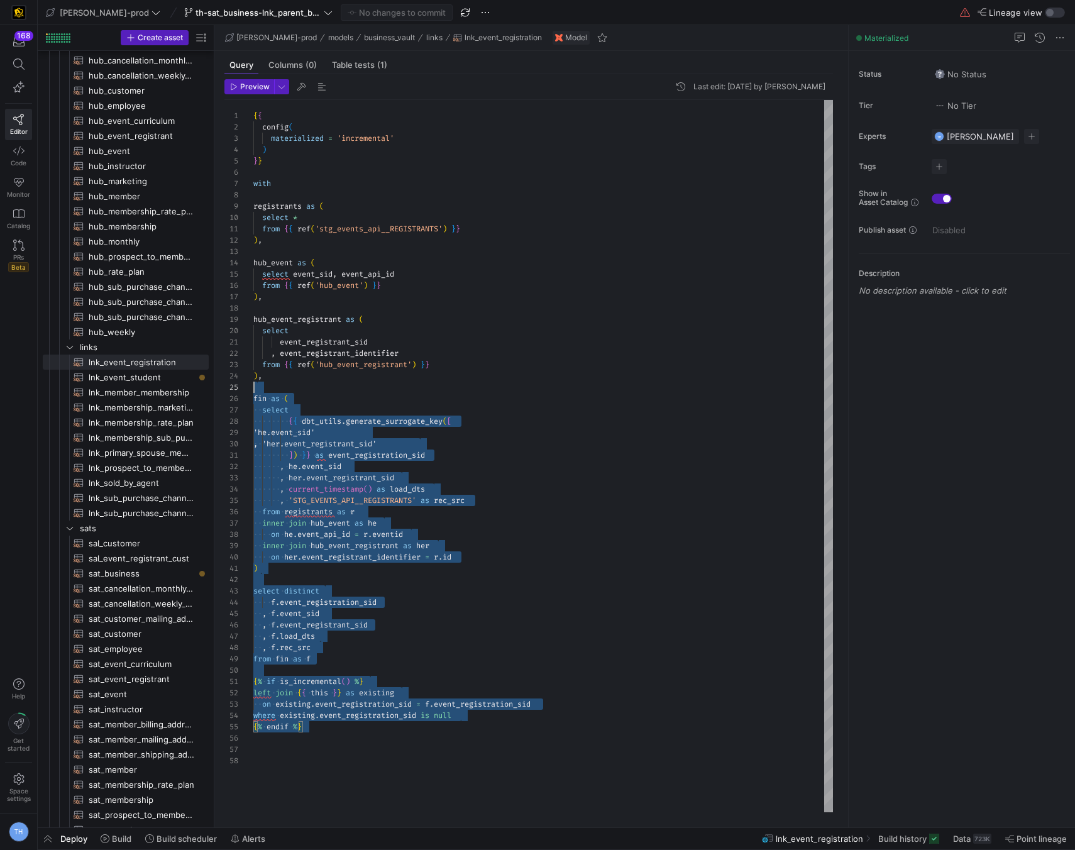
type textarea "{{ config( materialized = 'incremental' ) }} with registrants as ( select * …{%…"
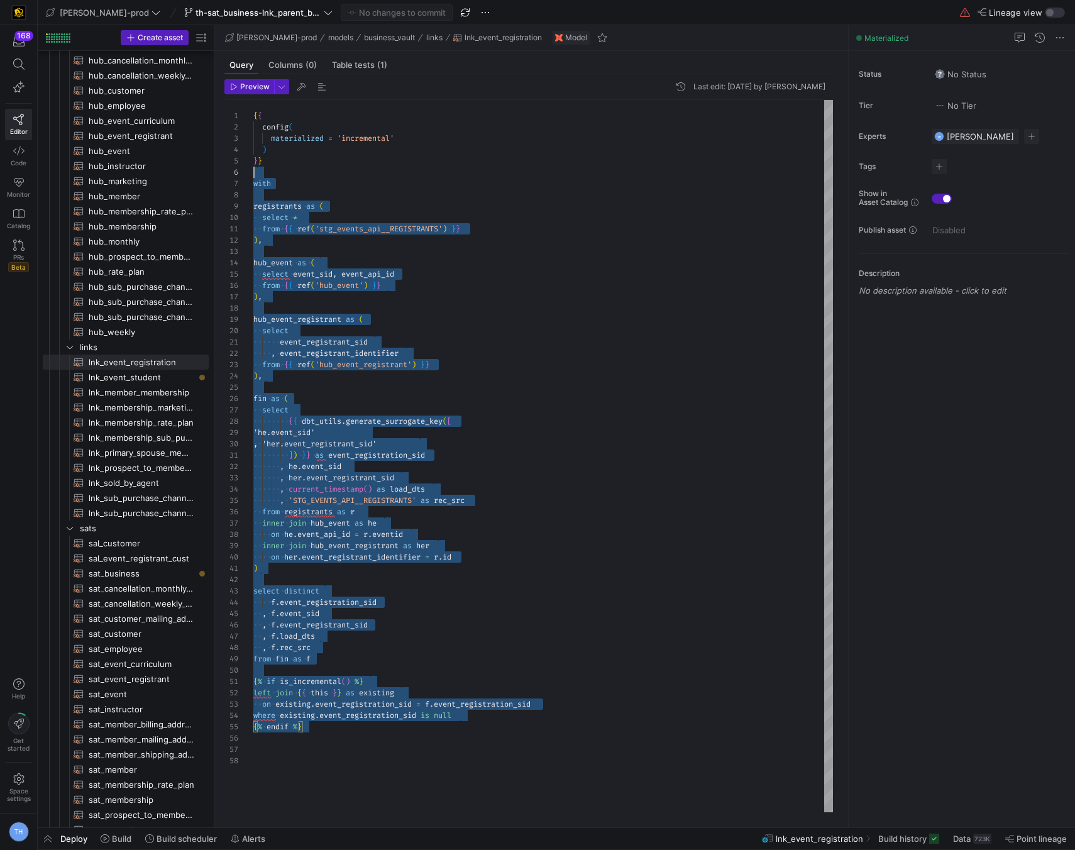
scroll to position [0, 0]
drag, startPoint x: 324, startPoint y: 730, endPoint x: 251, endPoint y: 107, distance: 627.5
click at [251, 106] on div "1 2 3 4 5 6 7 8 9 10 11 12 13 14 15 16 17 18 19 20 21 22 23 24 25 26 27 28 29 3…" at bounding box center [528, 456] width 609 height 712
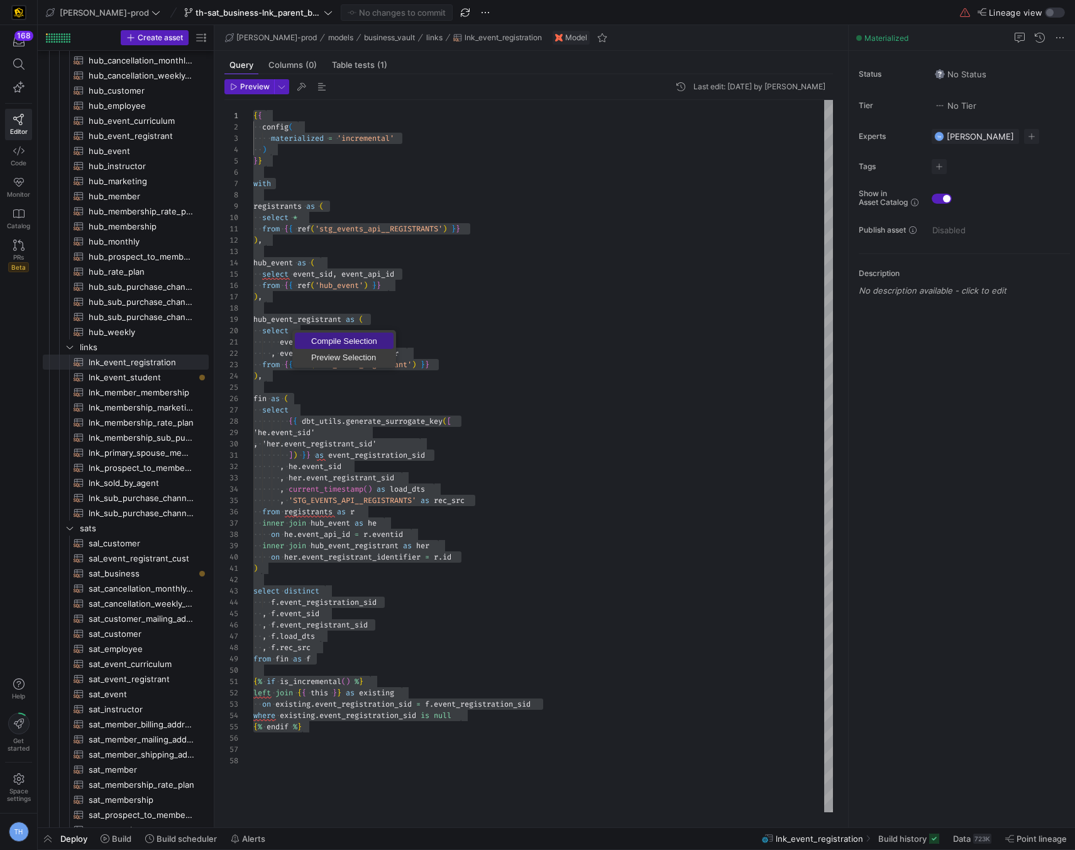
click at [328, 338] on span "Compile Selection" at bounding box center [344, 341] width 99 height 8
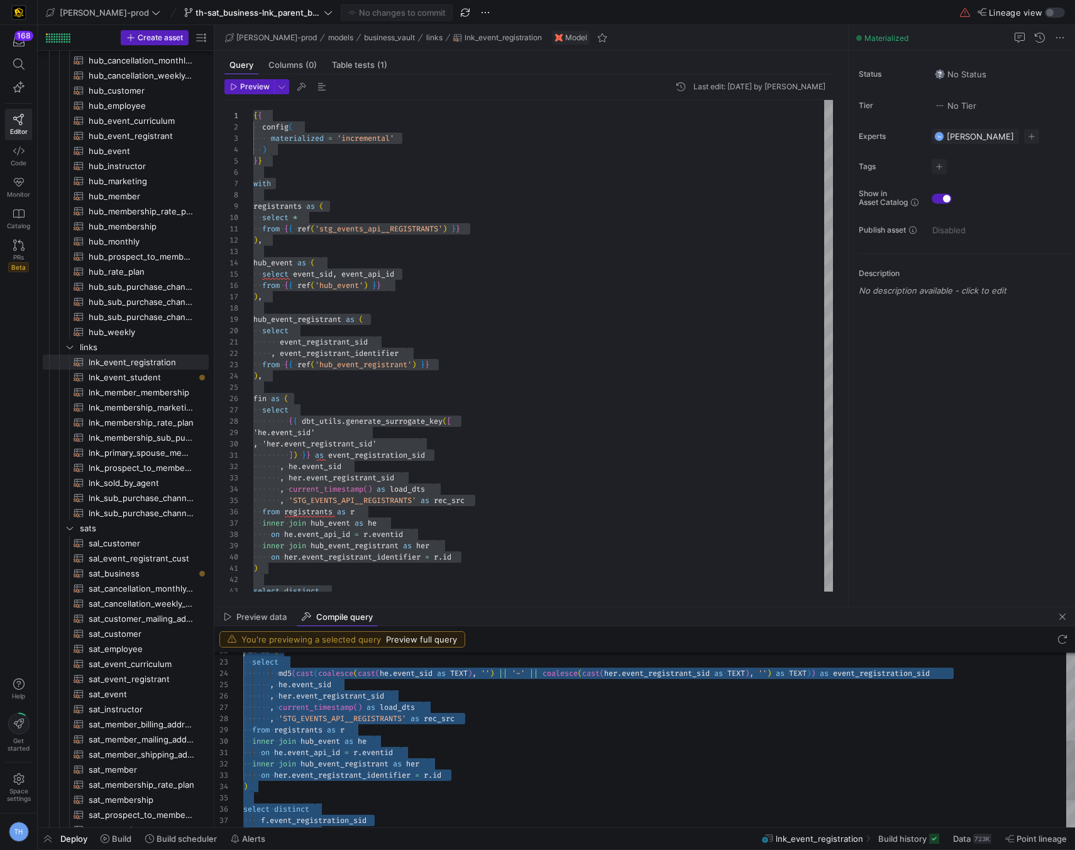
scroll to position [11, 0]
type textarea "with registrants as ( select * from "Y42_EDW_DV"."Y42_EDW_DV_PROD_F73CAE41109B4…"
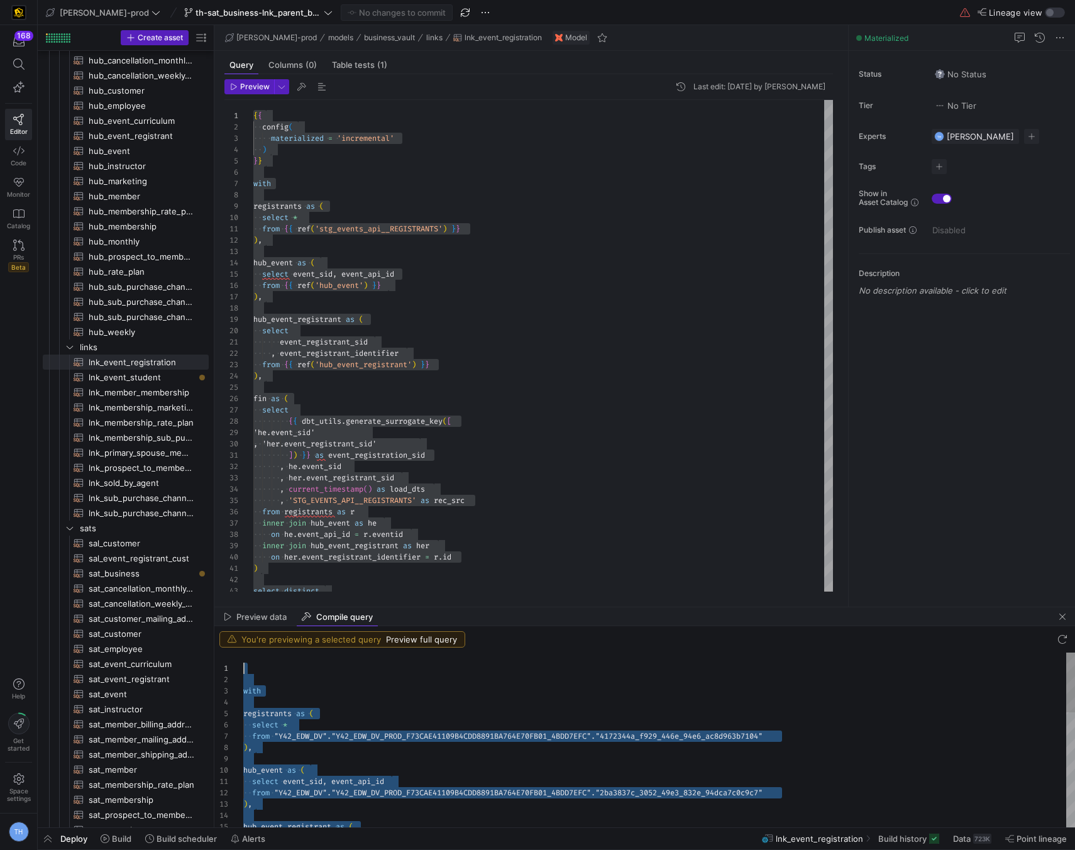
drag, startPoint x: 317, startPoint y: 804, endPoint x: 218, endPoint y: 550, distance: 272.8
click at [357, 403] on div "{ { config ( materialized = 'incremental' ) } } with registrants as ( select * …" at bounding box center [543, 433] width 580 height 667
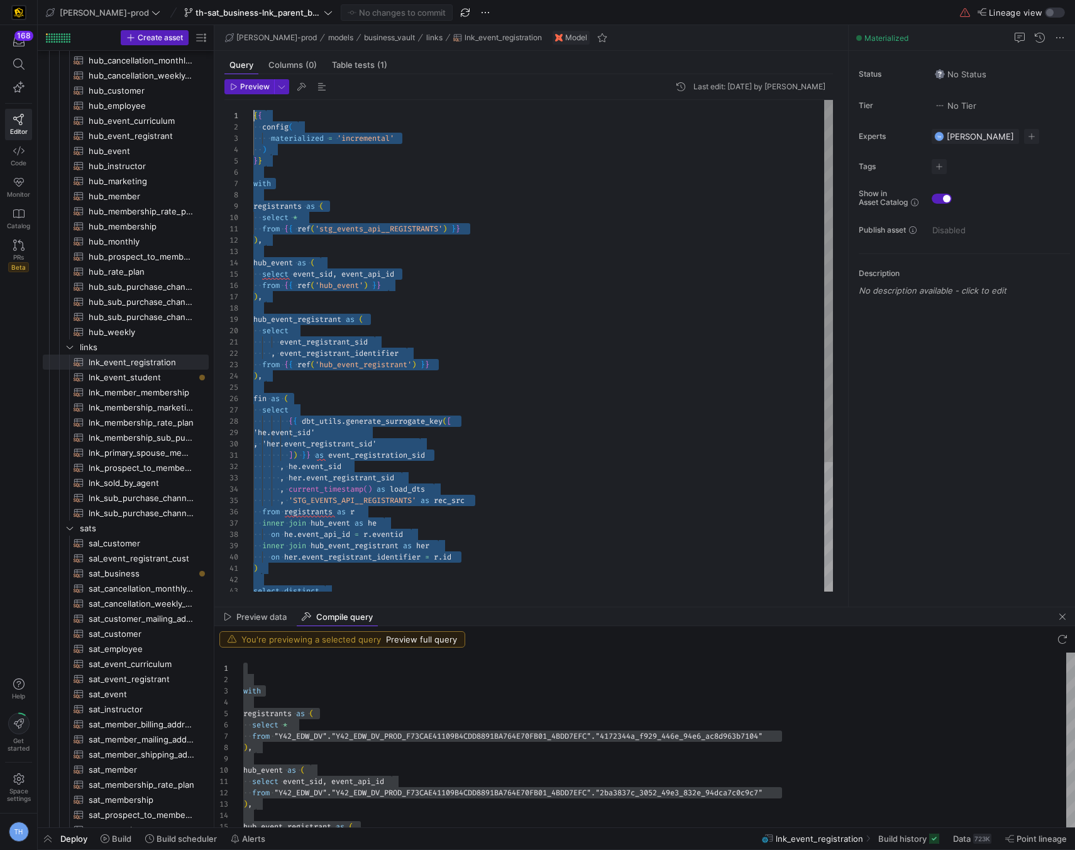
drag, startPoint x: 339, startPoint y: 555, endPoint x: 205, endPoint y: -19, distance: 589.5
type textarea "from {{ ref('stg_events_api__REGISTRANTS') }} ), hub_event as ( select event_si…"
click at [496, 293] on div "select event_sid , event_api_id from { { ref ( 'hub_event' ) } } ) , hub_event_…" at bounding box center [543, 433] width 580 height 667
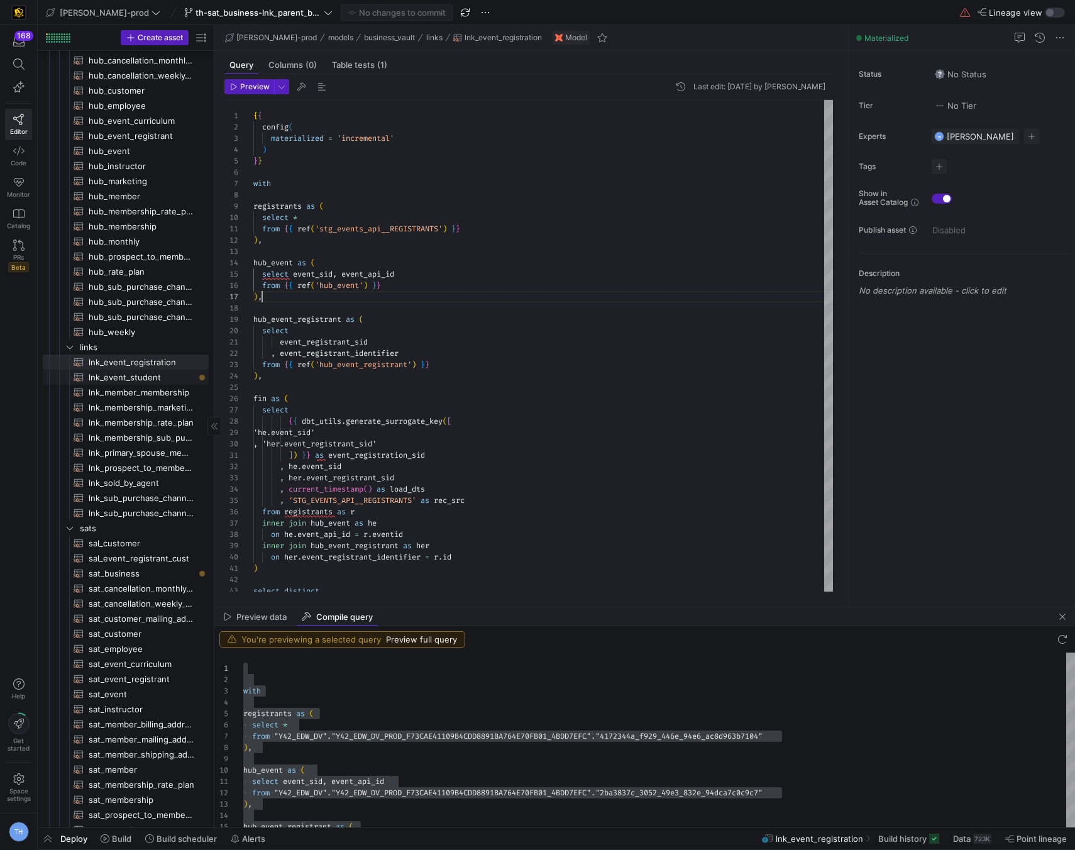
click at [158, 379] on span "lnk_event_student​​​​​​​​​​" at bounding box center [142, 377] width 106 height 14
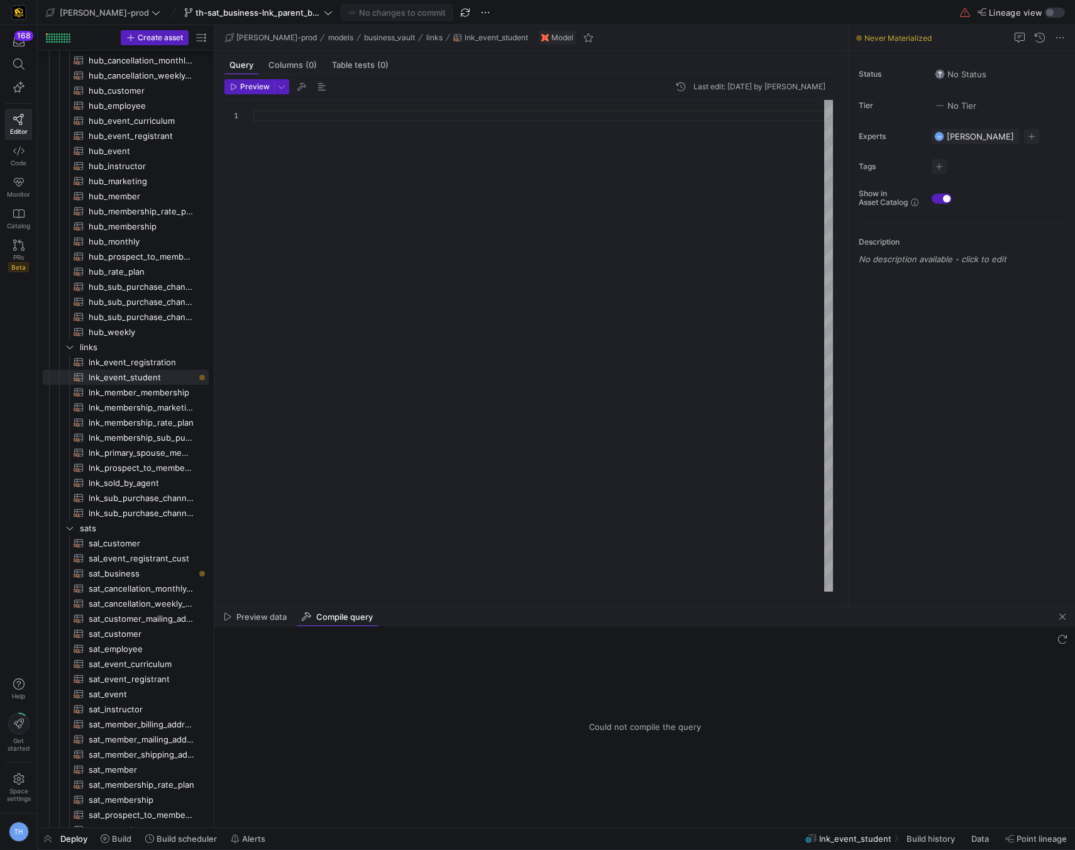
click at [331, 152] on div at bounding box center [543, 346] width 580 height 492
click at [307, 130] on div at bounding box center [543, 346] width 580 height 492
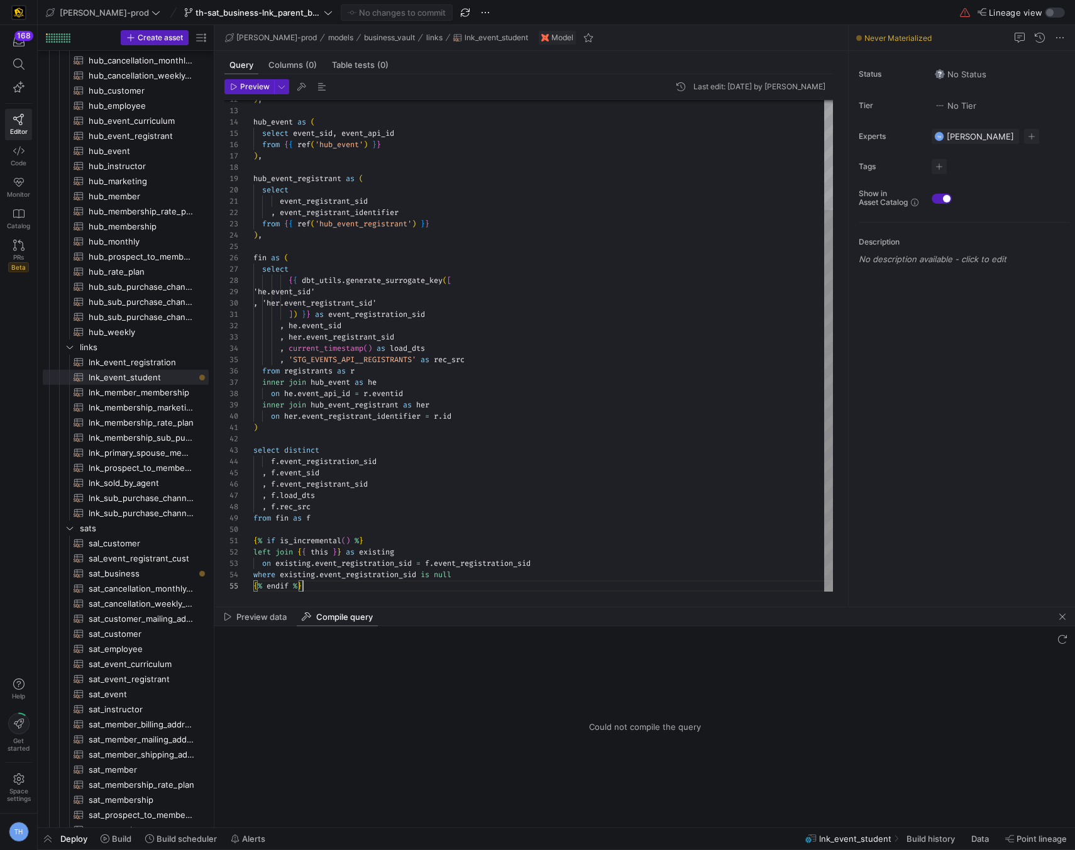
scroll to position [45, 50]
click at [465, 411] on div ") , hub_event as ( select event_sid , event_api_id from { { ref ( 'hub_event' )…" at bounding box center [543, 275] width 580 height 633
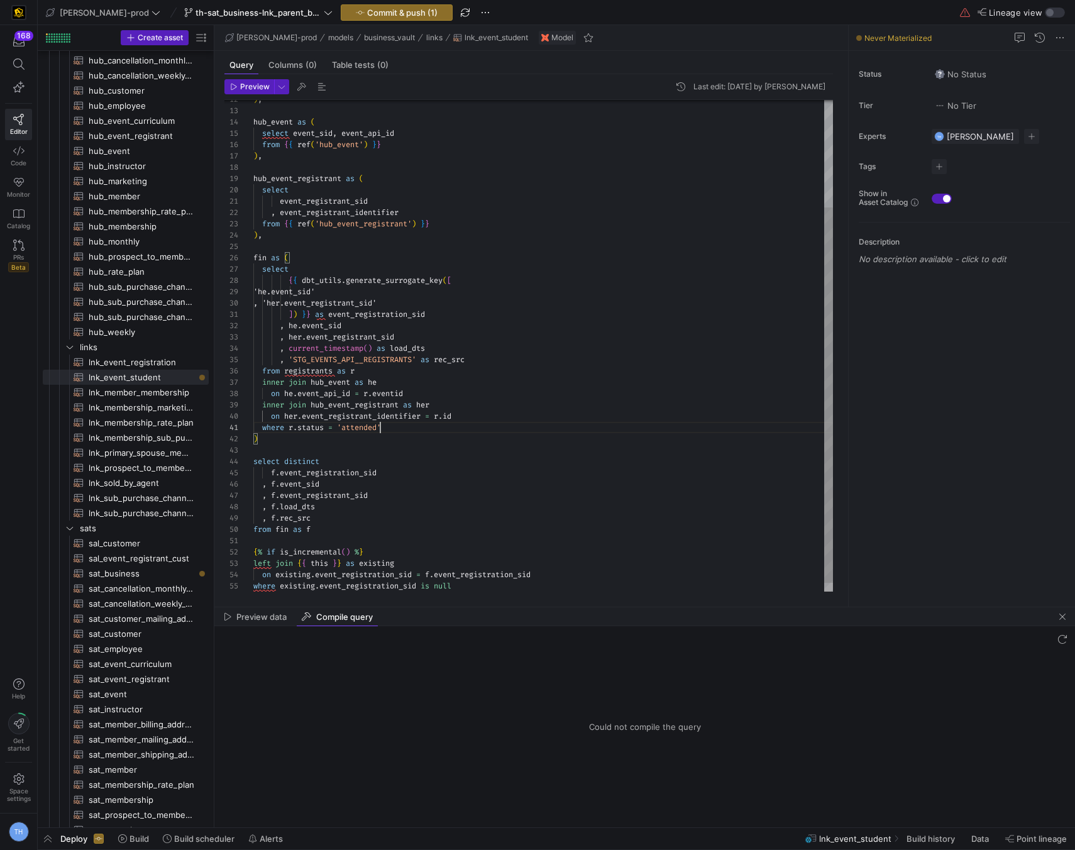
scroll to position [0, 131]
type textarea "where r.status = 'attended' ) select distinct f.event_registration_sid , f.even…"
click at [367, 14] on span "Commit & push (1)" at bounding box center [402, 13] width 70 height 10
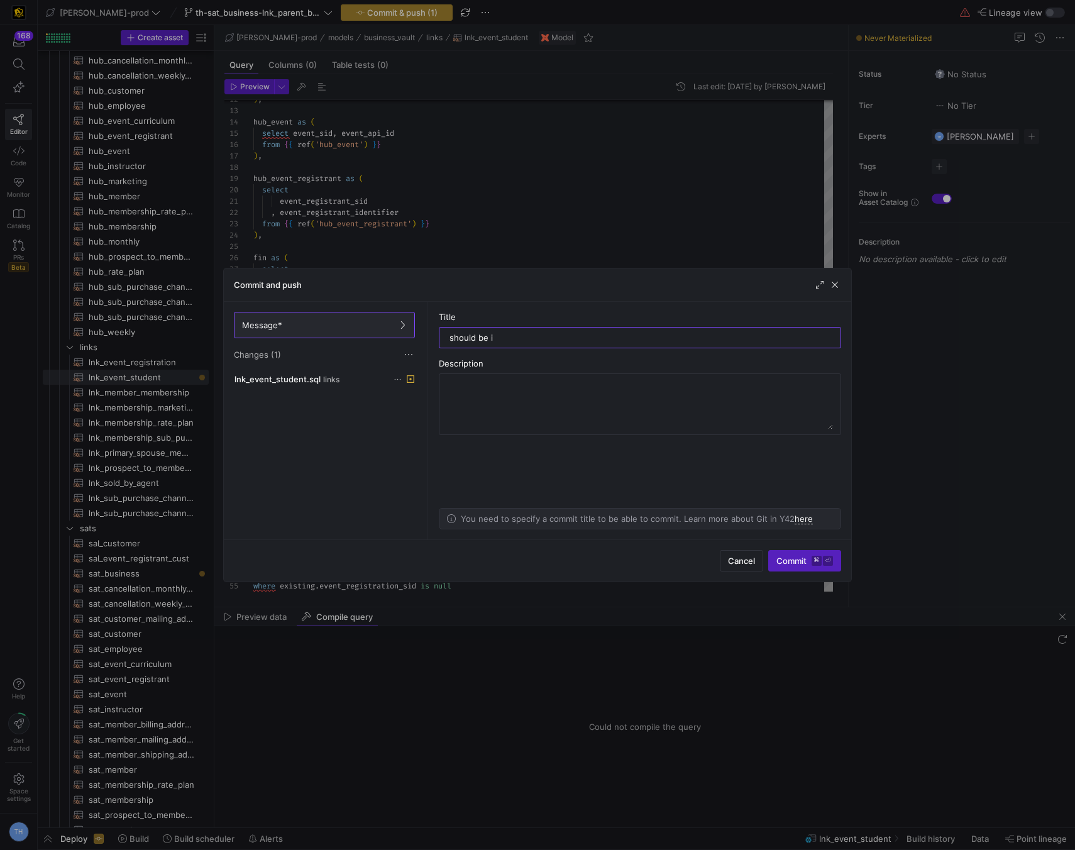
type input "should be it"
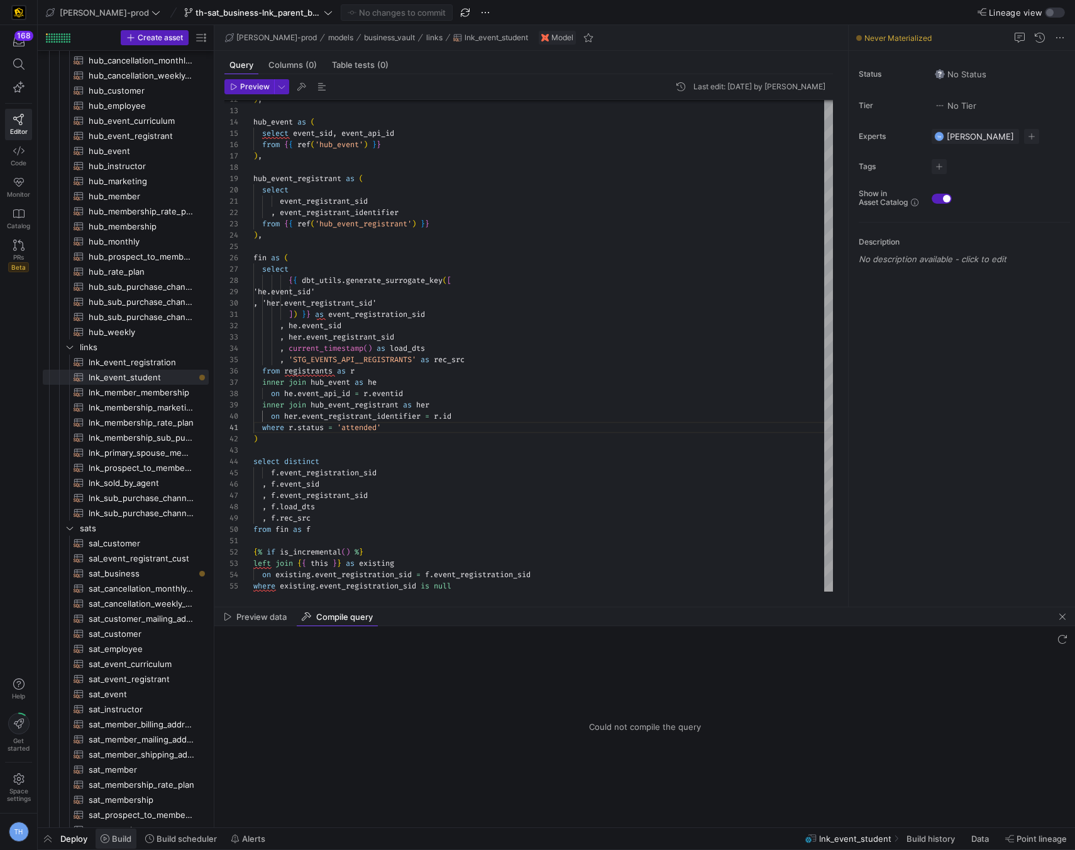
click at [113, 839] on span "Build" at bounding box center [121, 839] width 19 height 10
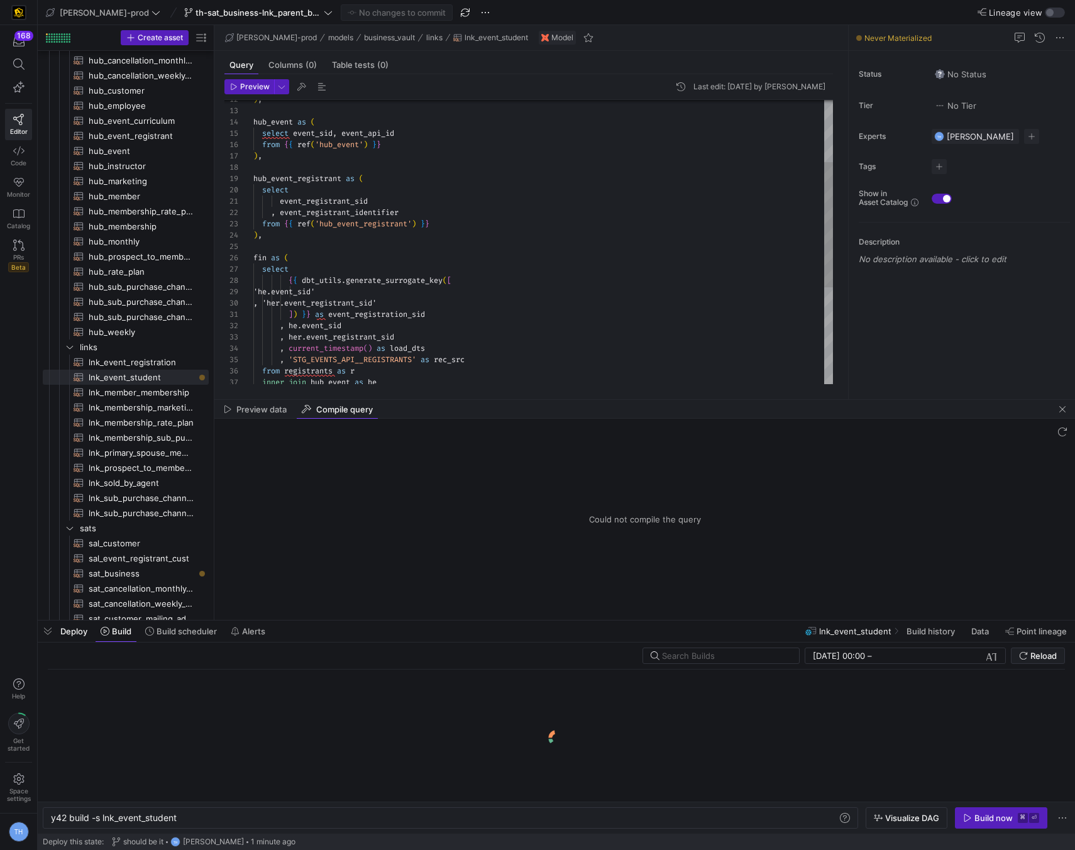
scroll to position [0, 126]
click at [969, 808] on span "button" at bounding box center [1001, 818] width 91 height 20
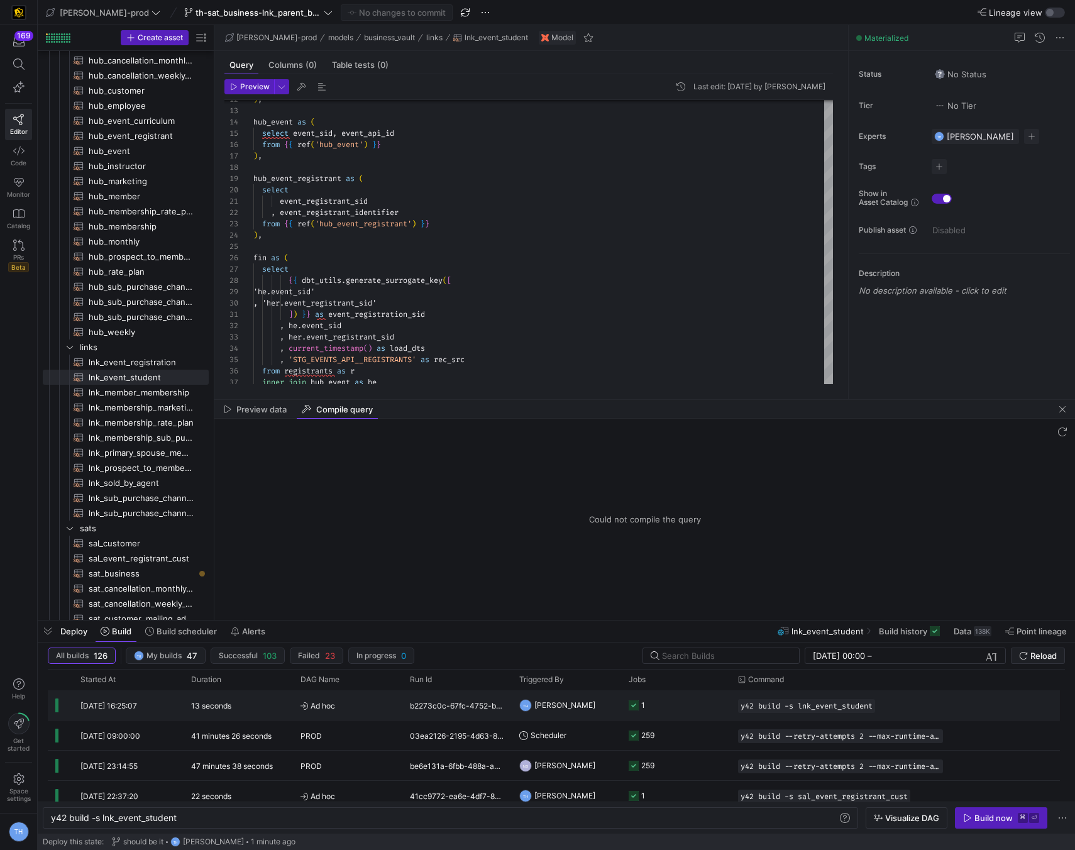
click at [239, 709] on div "13 seconds" at bounding box center [238, 705] width 109 height 30
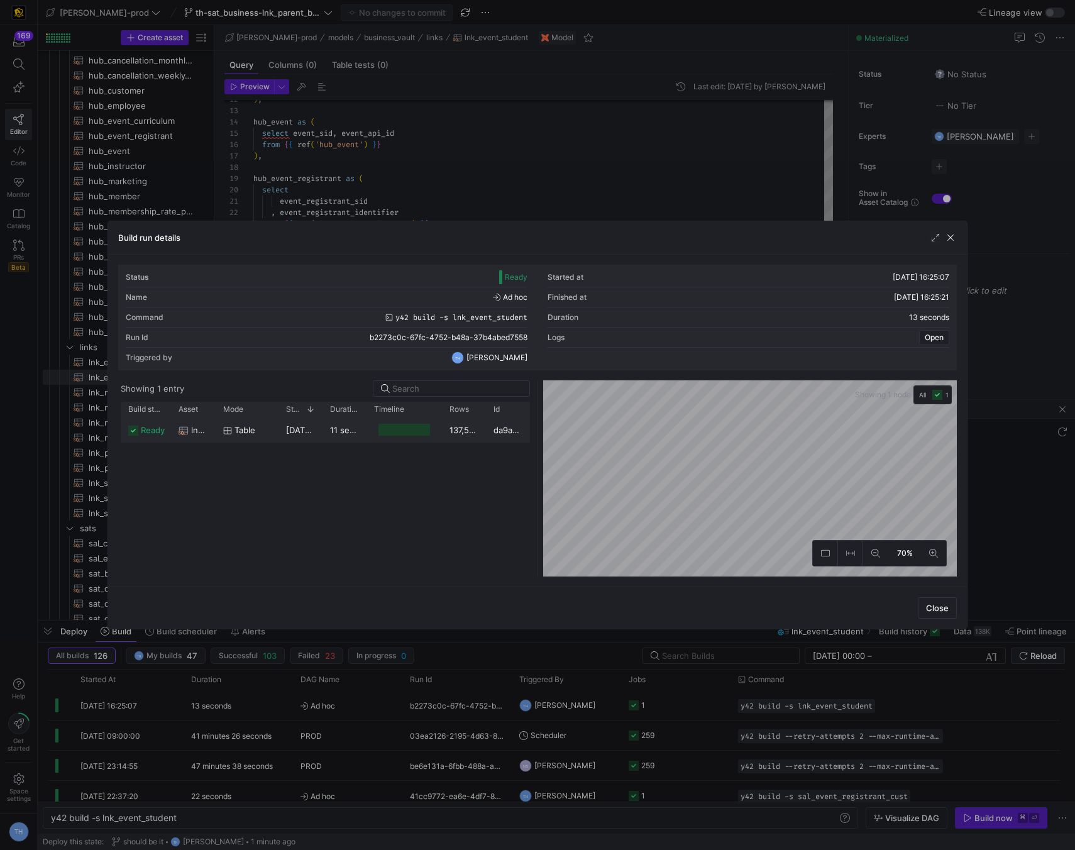
click at [467, 429] on div "137,522" at bounding box center [464, 430] width 44 height 25
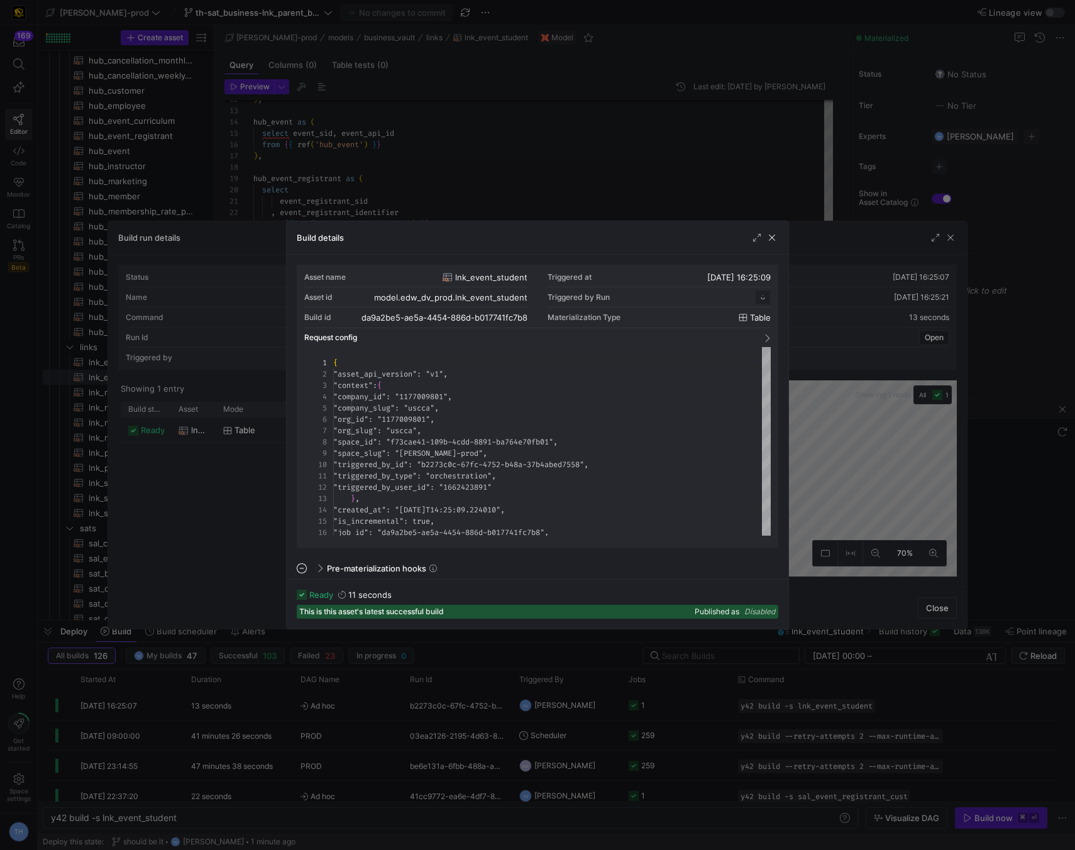
scroll to position [113, 0]
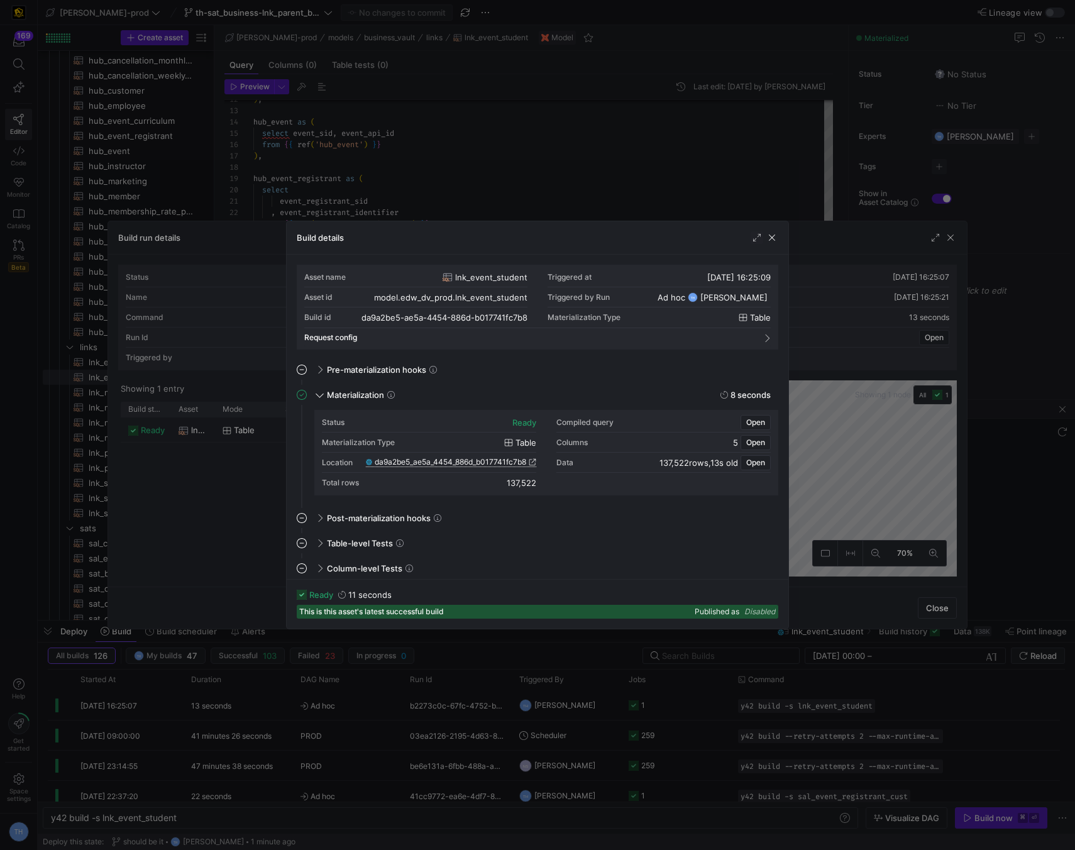
click at [450, 462] on span "da9a2be5_ae5a_4454_886d_b017741fc7b8" at bounding box center [451, 462] width 152 height 9
click at [378, 136] on div at bounding box center [537, 425] width 1075 height 850
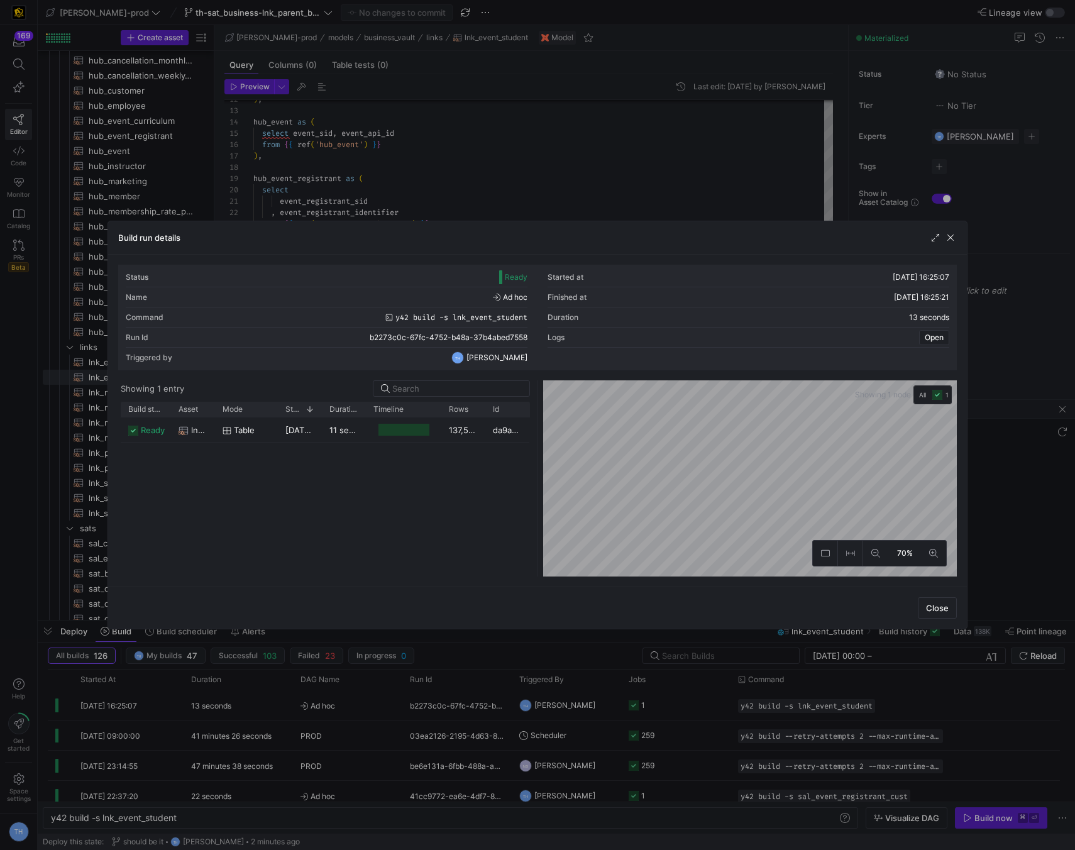
click at [378, 136] on div at bounding box center [537, 425] width 1075 height 850
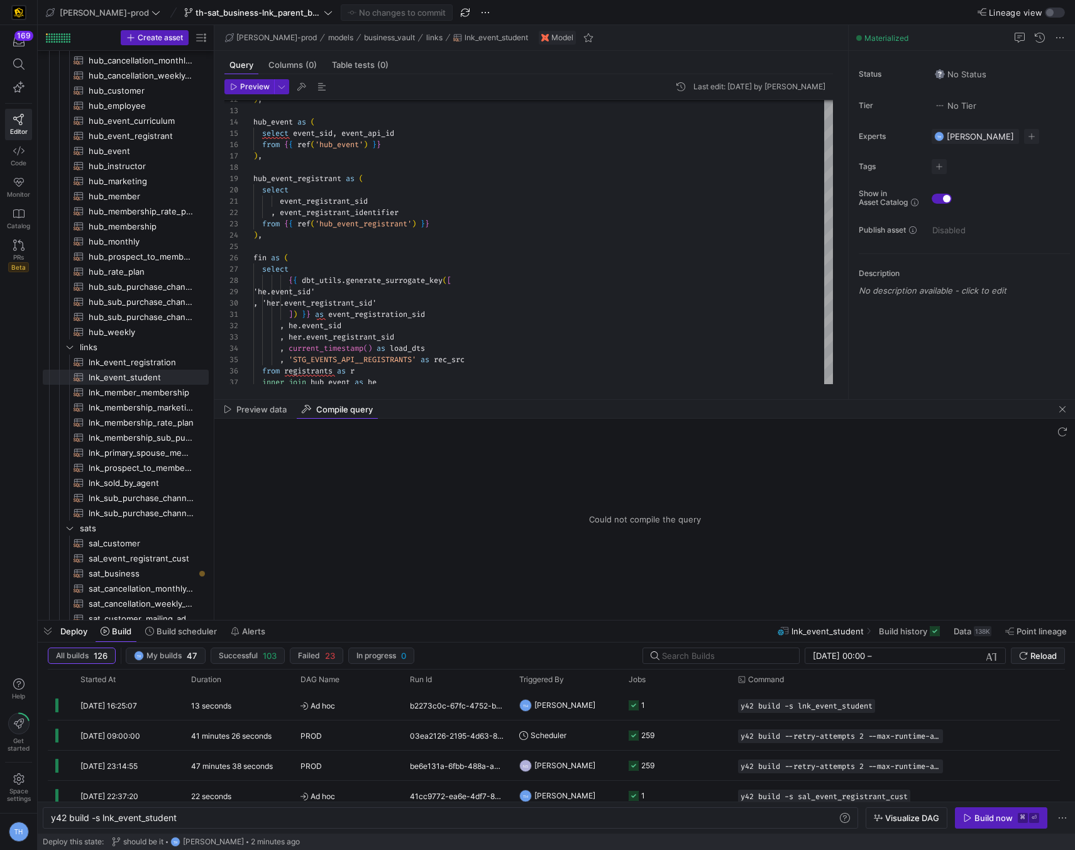
click at [481, 406] on div "Preview data Compile query" at bounding box center [644, 409] width 861 height 19
click at [465, 338] on div ") , hub_event as ( select event_sid , event_api_id from { { ref ( 'hub_event' )…" at bounding box center [543, 281] width 580 height 644
drag, startPoint x: 459, startPoint y: 414, endPoint x: 468, endPoint y: 467, distance: 52.9
click at [468, 474] on mat-tab-group "Preview data Compile query Could not compile the query" at bounding box center [644, 510] width 861 height 220
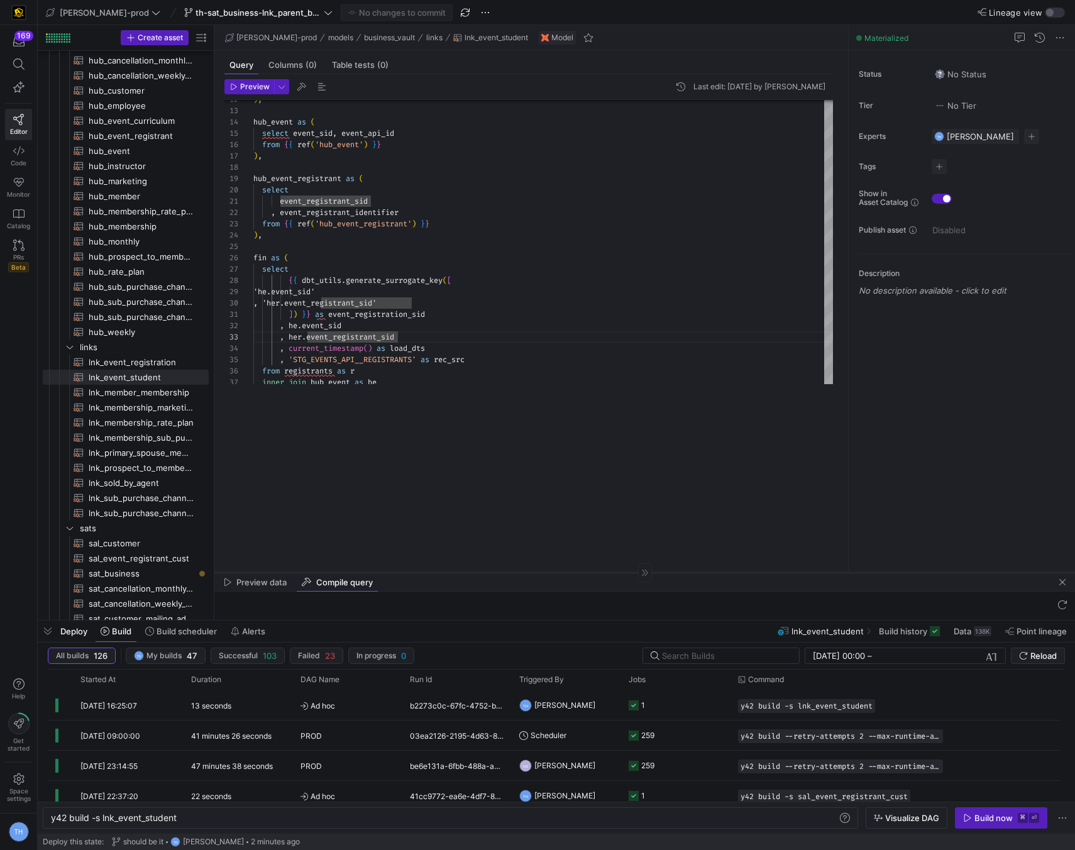
drag, startPoint x: 450, startPoint y: 398, endPoint x: 464, endPoint y: 571, distance: 173.5
click at [464, 572] on div at bounding box center [644, 572] width 861 height 1
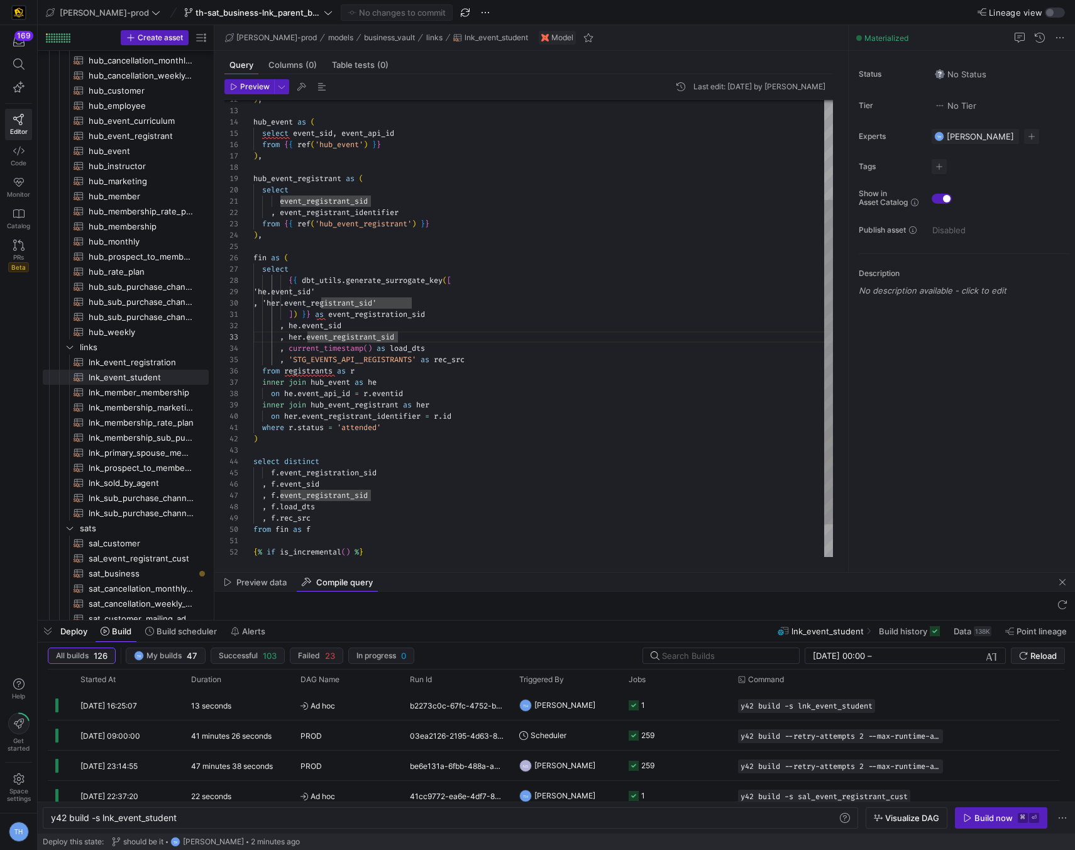
type textarea "where r.status = 'attended' ) select distinct f.event_registration_sid , f.even…"
click at [444, 434] on div ") , hub_event as ( select event_sid , event_api_id from { { ref ( 'hub_event' )…" at bounding box center [543, 281] width 580 height 644
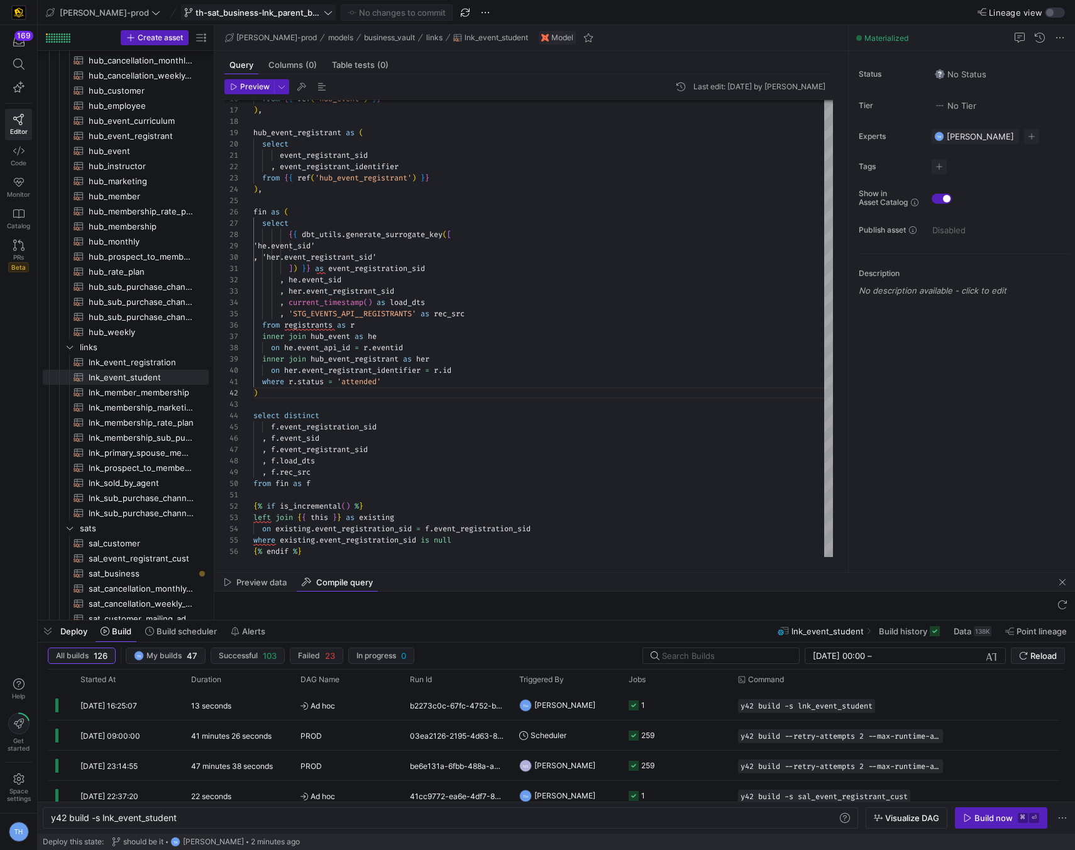
click at [248, 12] on span "th-sat_business-lnk_parent_business" at bounding box center [259, 13] width 126 height 10
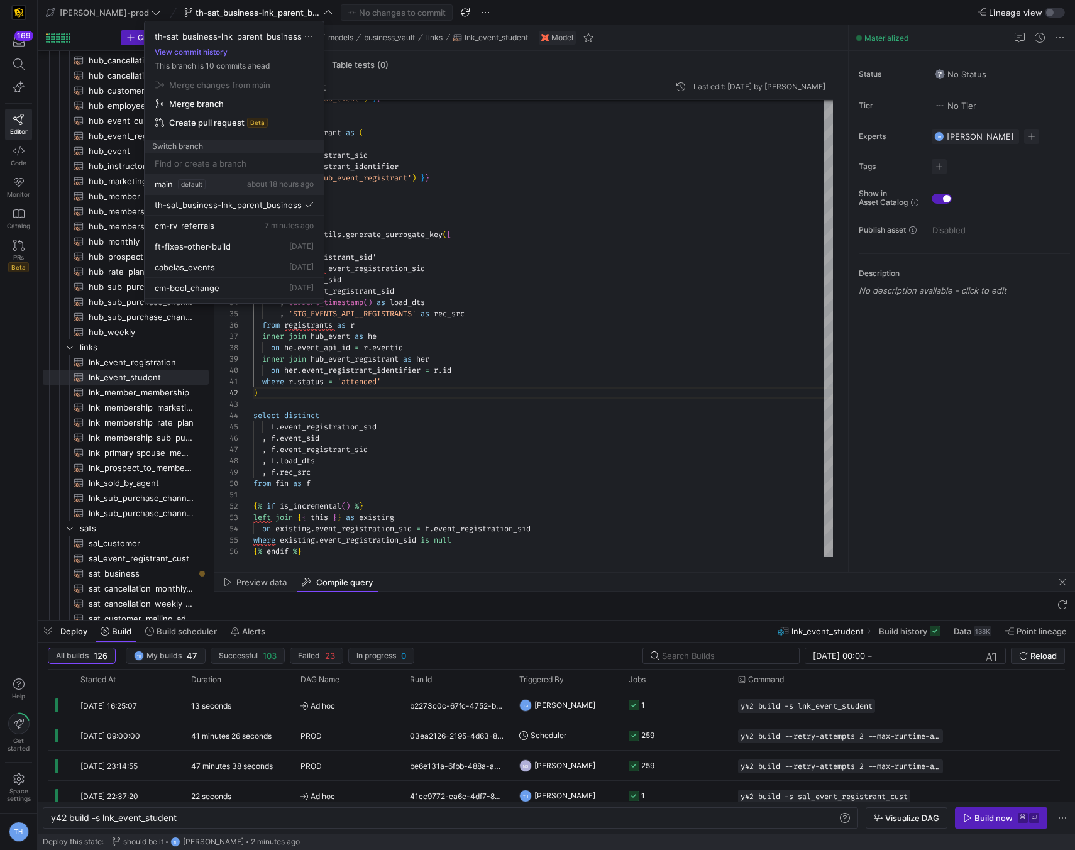
click at [214, 185] on div "main default about 18 hours ago" at bounding box center [234, 184] width 159 height 10
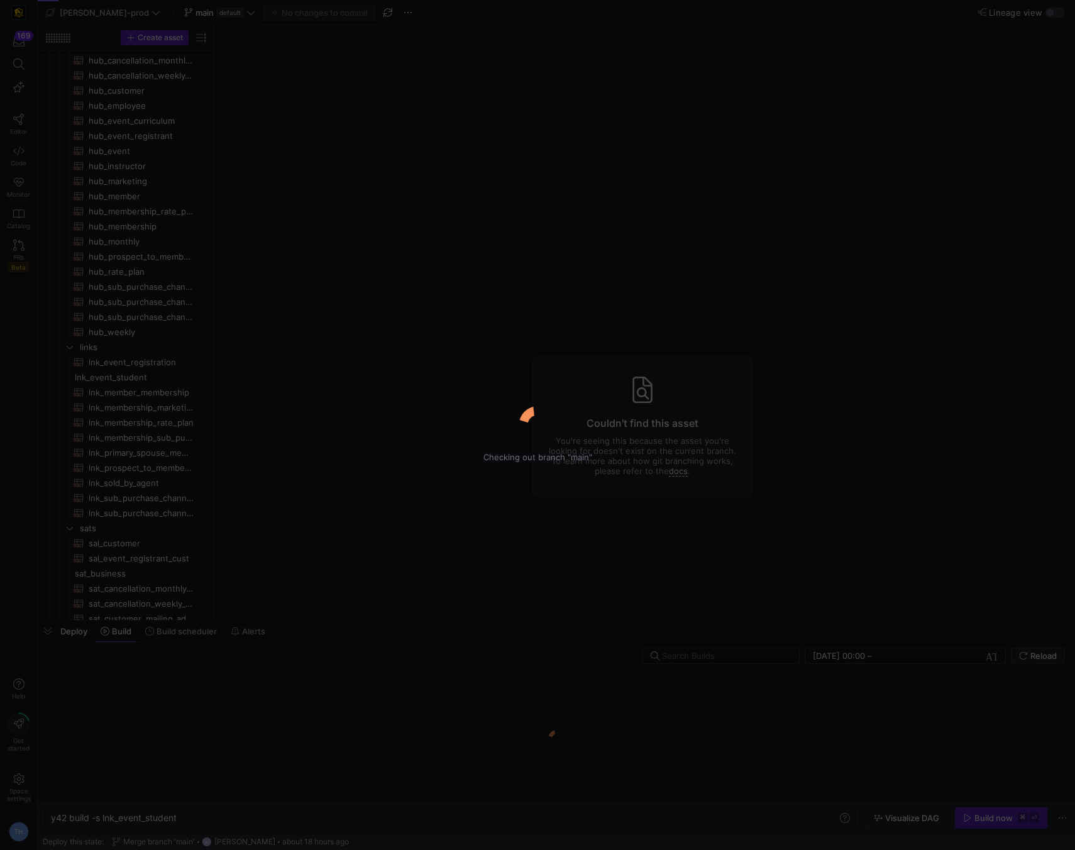
type textarea "y42 build"
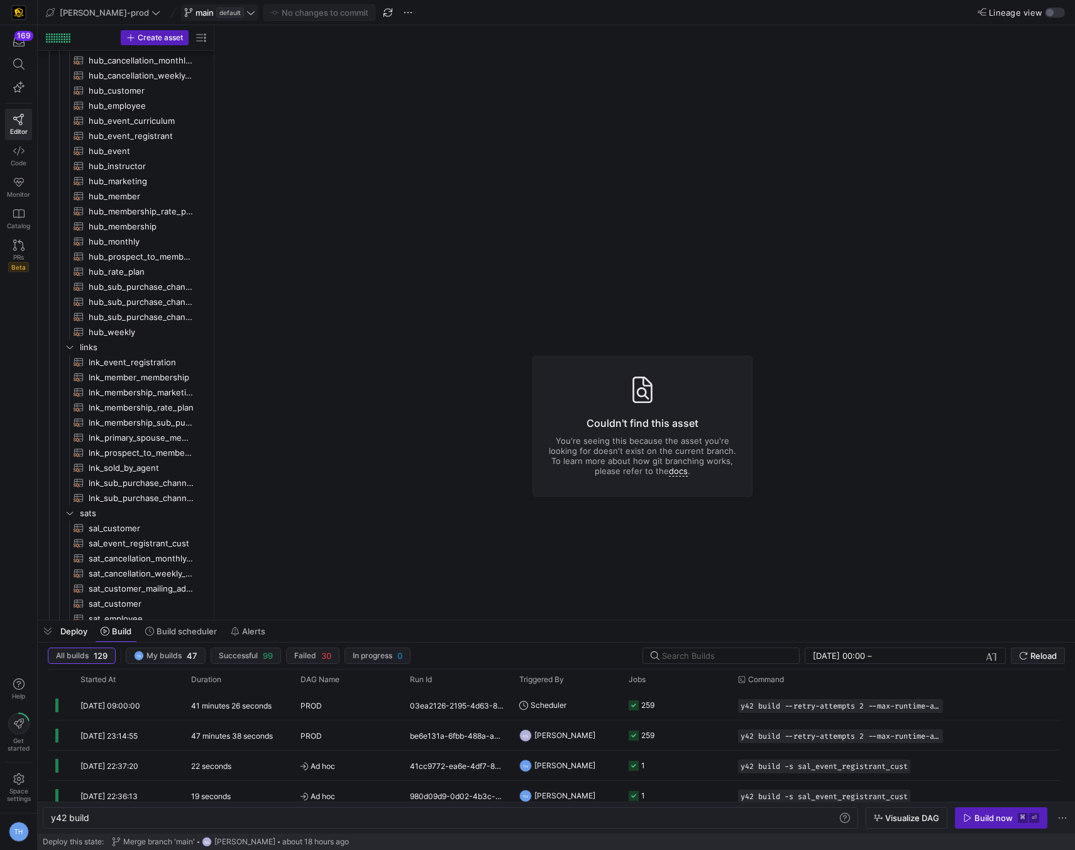
click at [208, 13] on span "main default" at bounding box center [219, 13] width 71 height 10
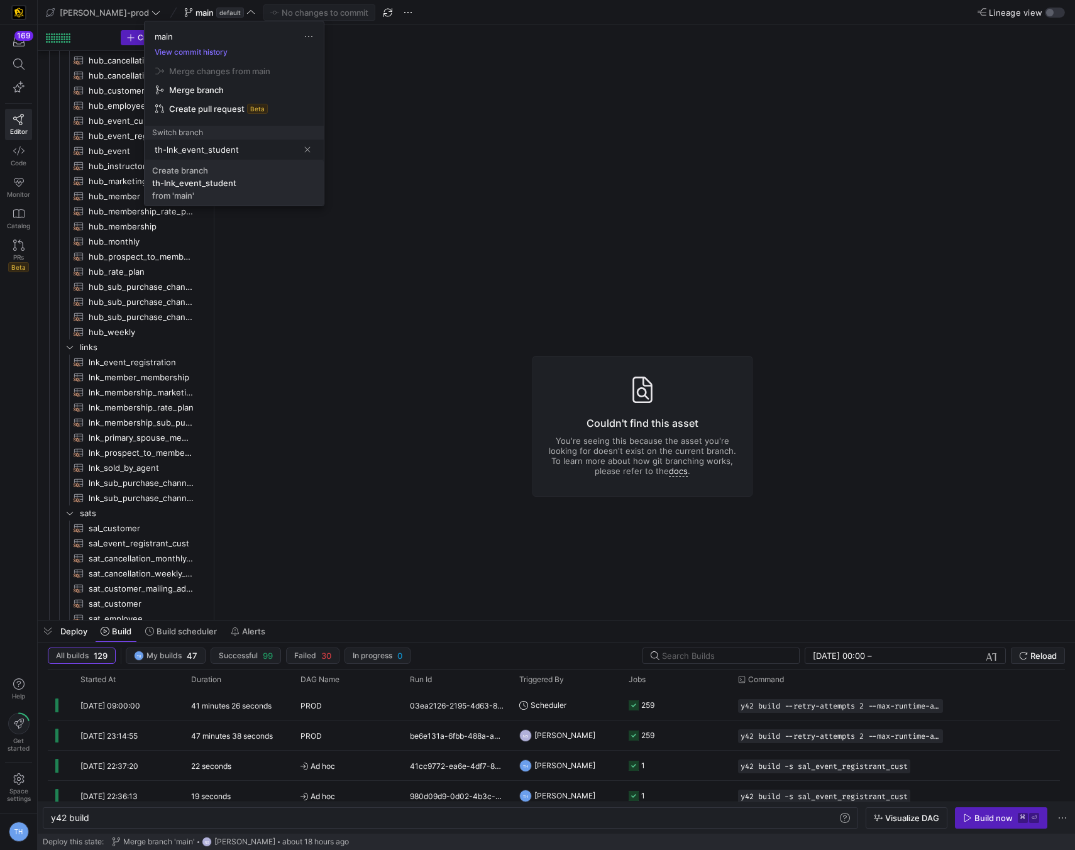
type input "th-lnk_event_student"
click at [204, 187] on div "th-lnk_event_student" at bounding box center [194, 183] width 84 height 10
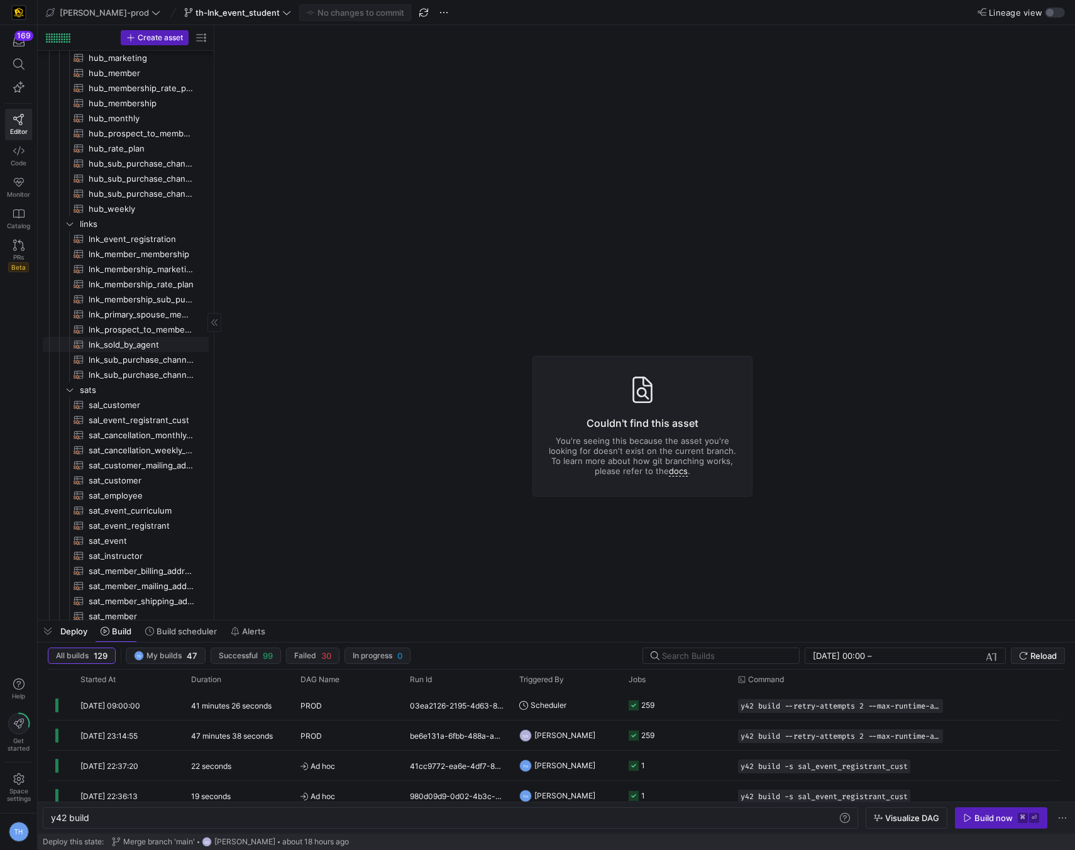
scroll to position [198, 0]
click at [198, 9] on span "th-lnk_event_student" at bounding box center [238, 13] width 84 height 10
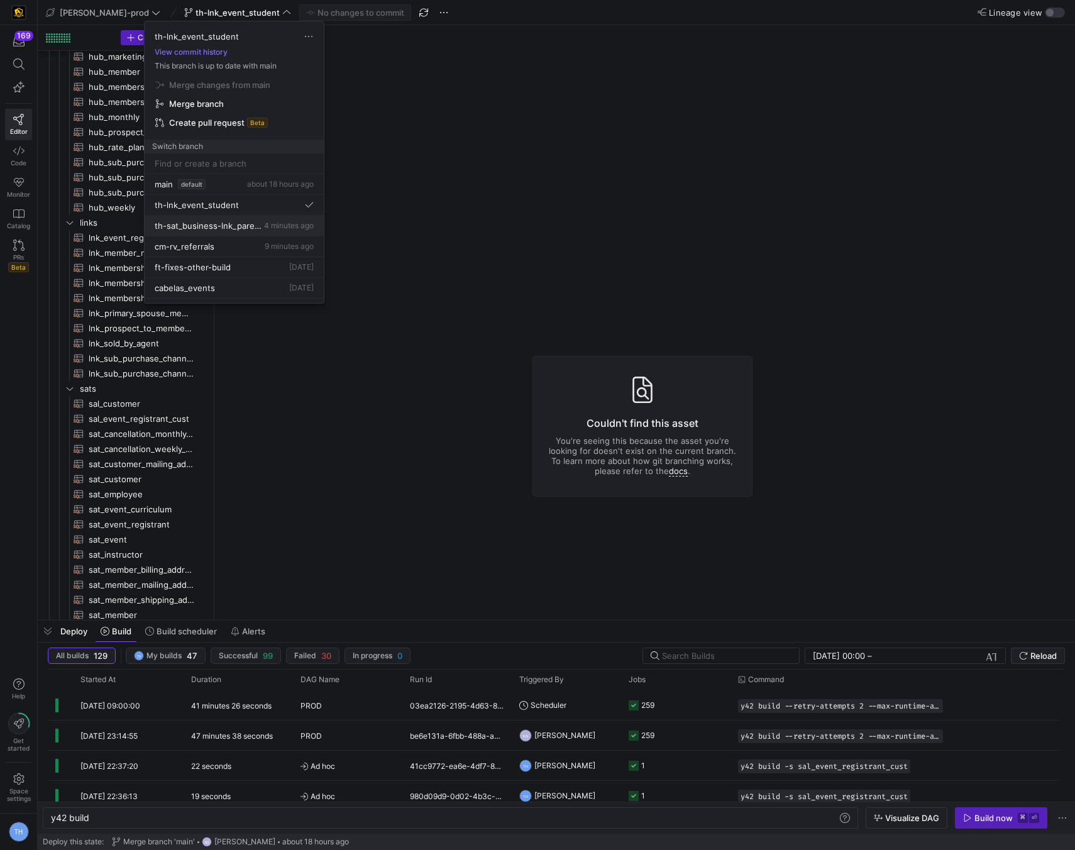
click at [196, 227] on span "th-sat_business-lnk_parent_business" at bounding box center [208, 226] width 107 height 10
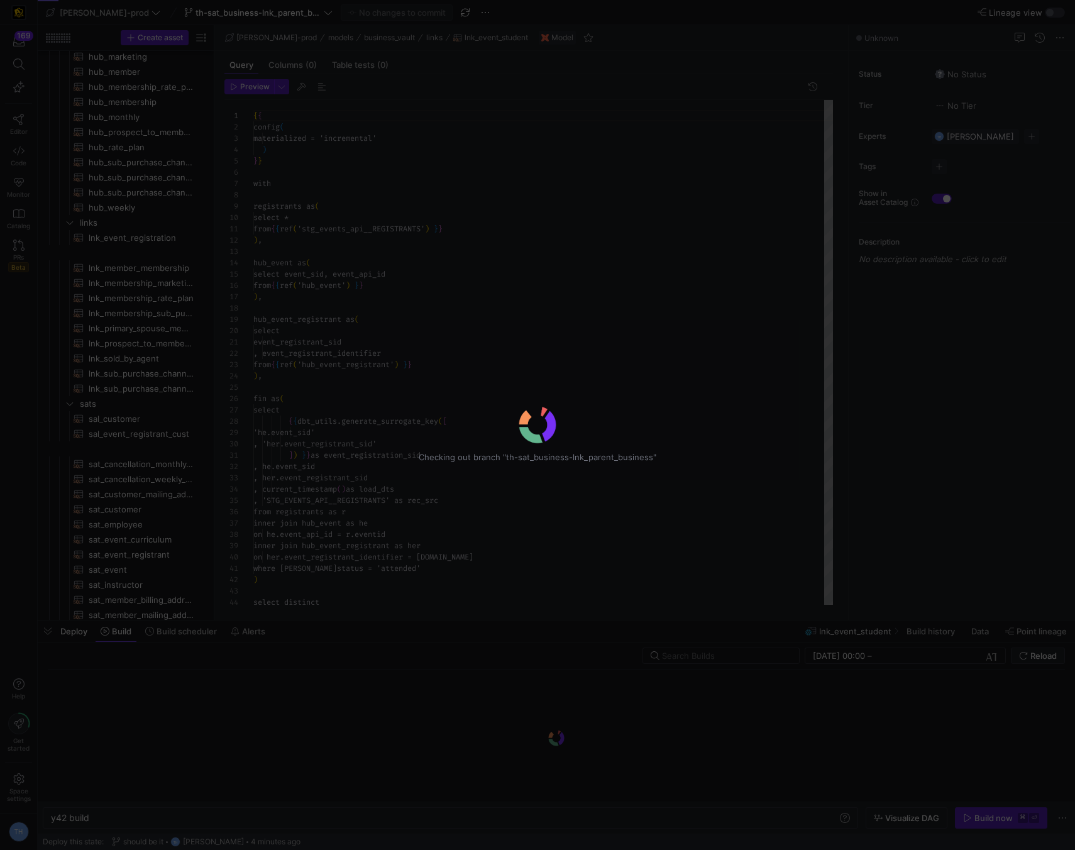
type textarea "y42 build -s lnk_event_student"
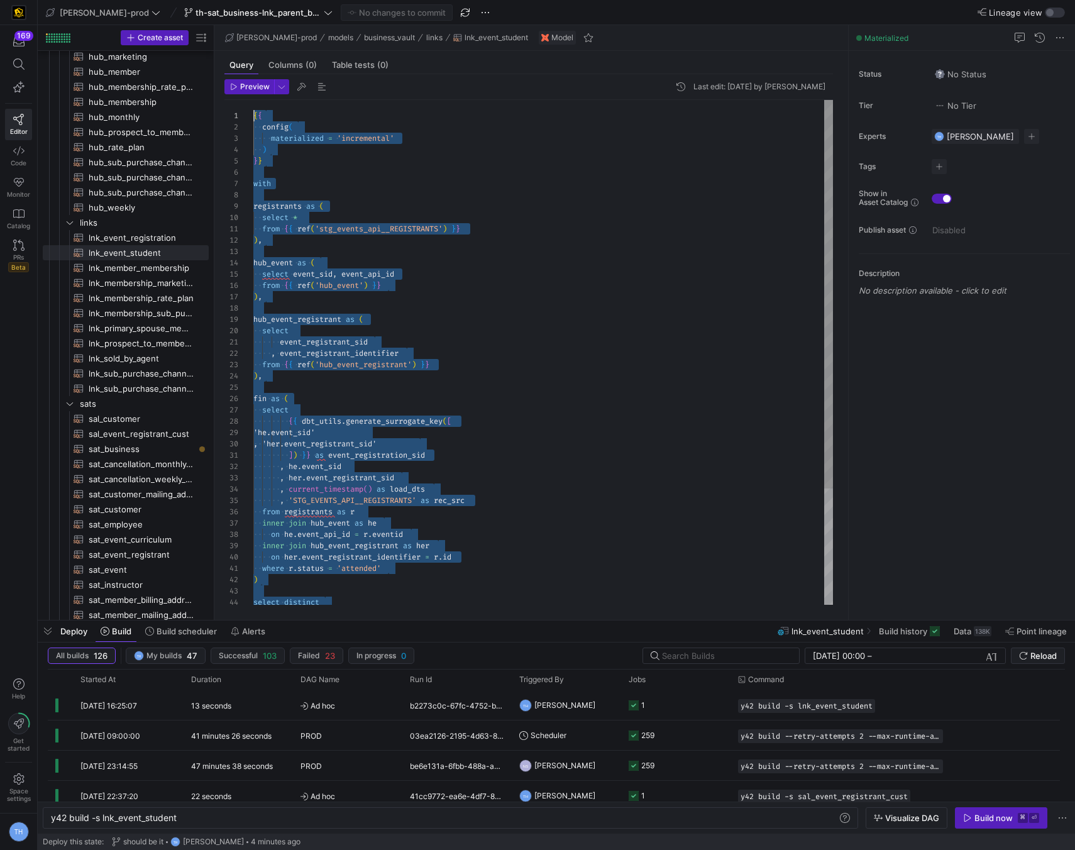
drag, startPoint x: 320, startPoint y: 595, endPoint x: 232, endPoint y: -6, distance: 608.2
type textarea "from {{ ref('stg_events_api__REGISTRANTS') }} ), hub_event as ( select event_si…"
click at [379, 235] on div "hub_event as ( select event_sid , event_api_id from { { ref ( 'hub_event' ) } }…" at bounding box center [543, 427] width 580 height 655
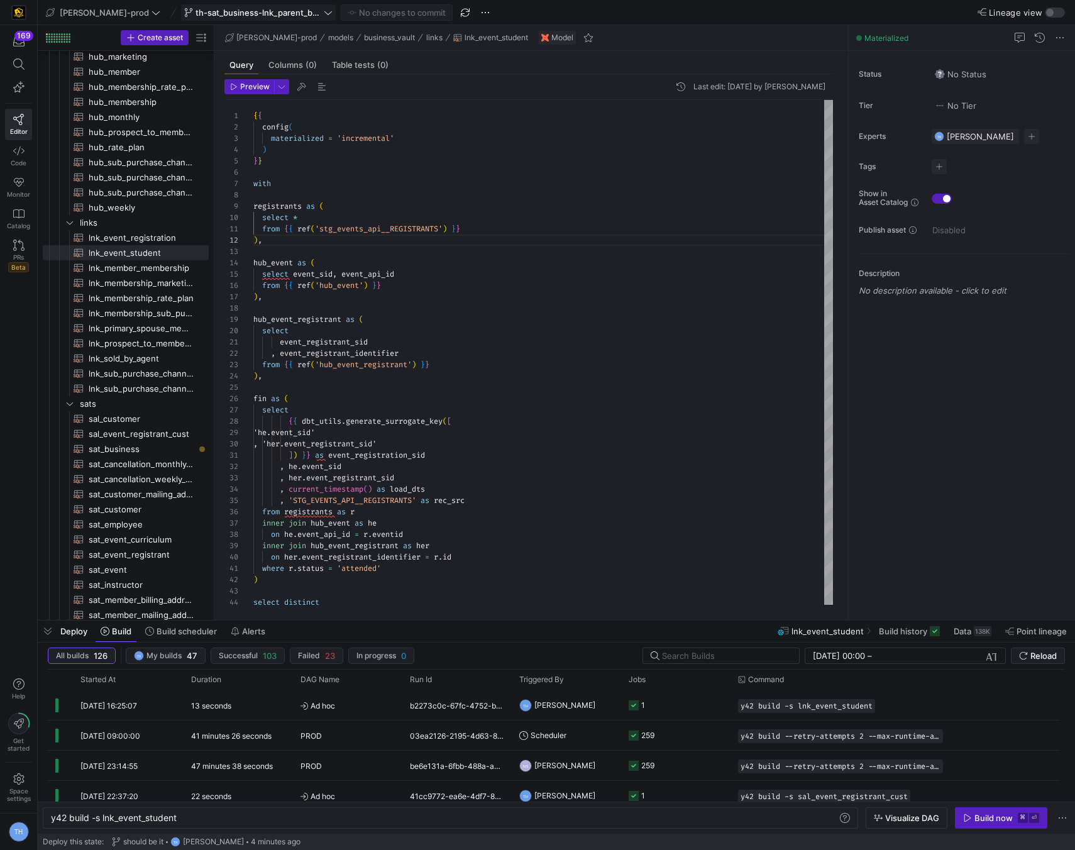
click at [243, 14] on span "th-sat_business-lnk_parent_business" at bounding box center [259, 13] width 126 height 10
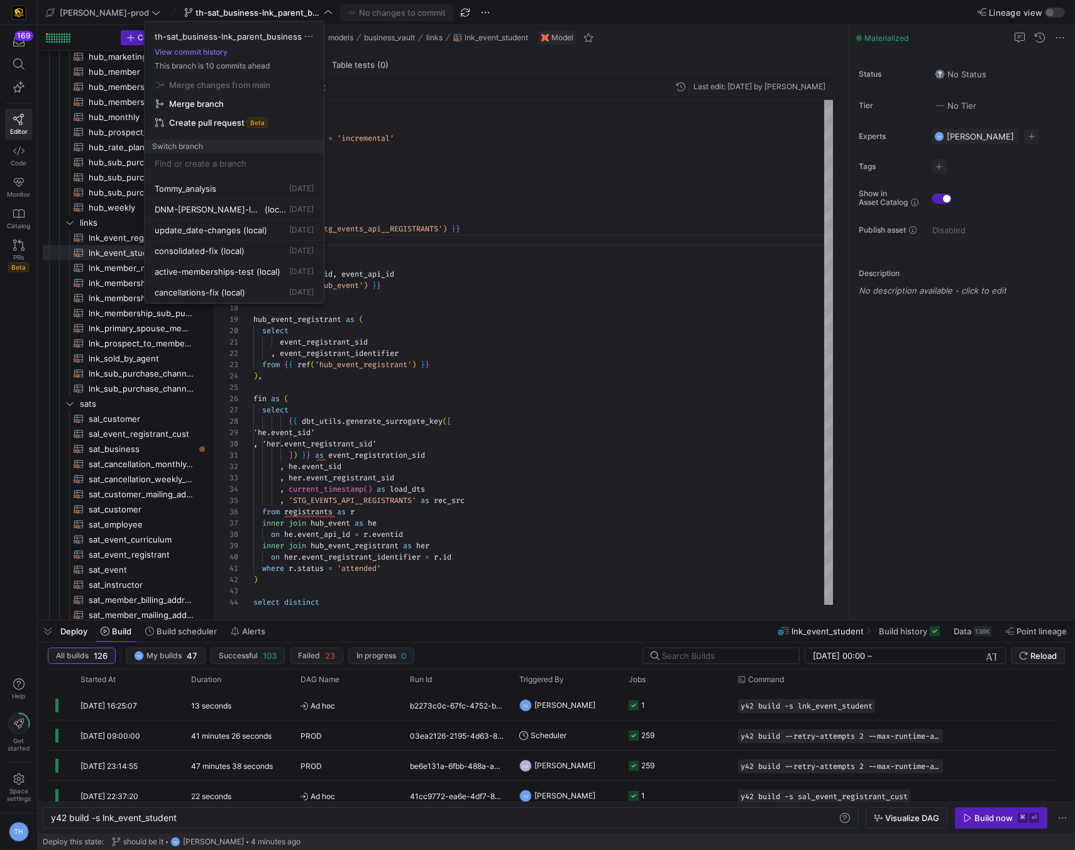
scroll to position [0, 0]
click at [262, 251] on div "th-lnk_event_student about 18 hours ago" at bounding box center [234, 246] width 159 height 10
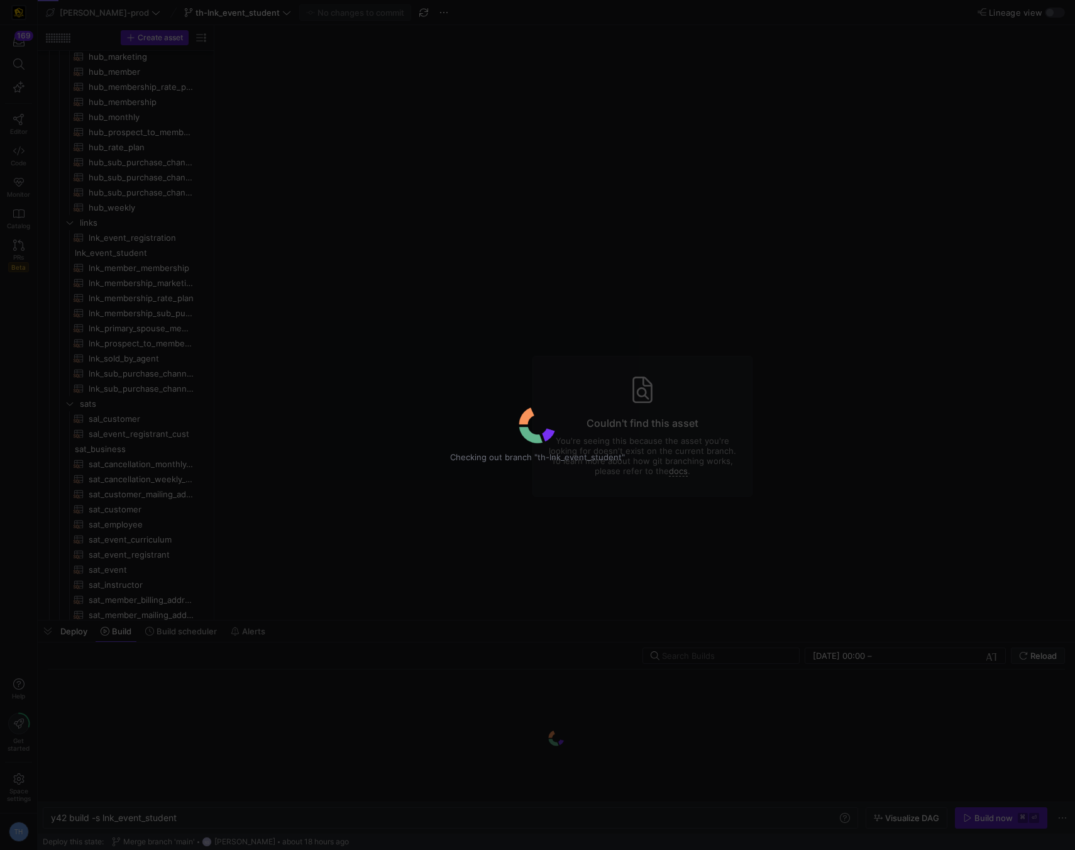
type textarea "y42 build"
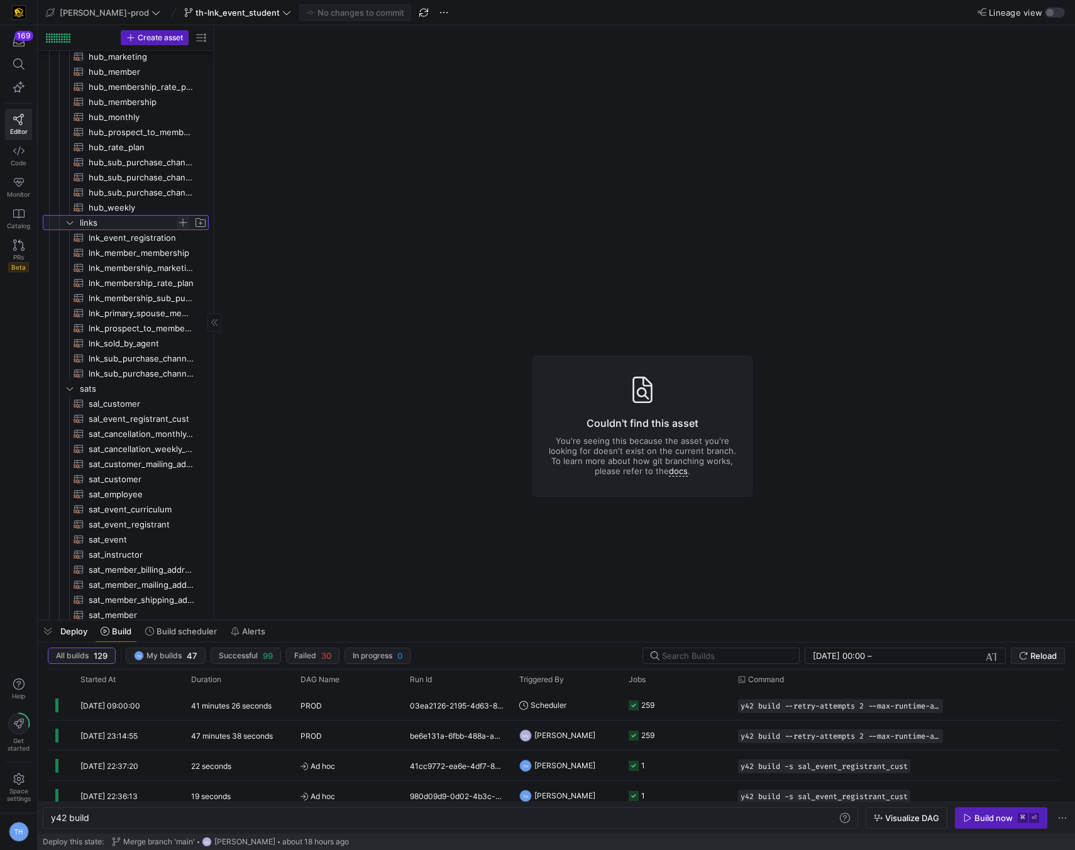
click at [180, 223] on span "Press SPACE to select this row." at bounding box center [183, 222] width 13 height 13
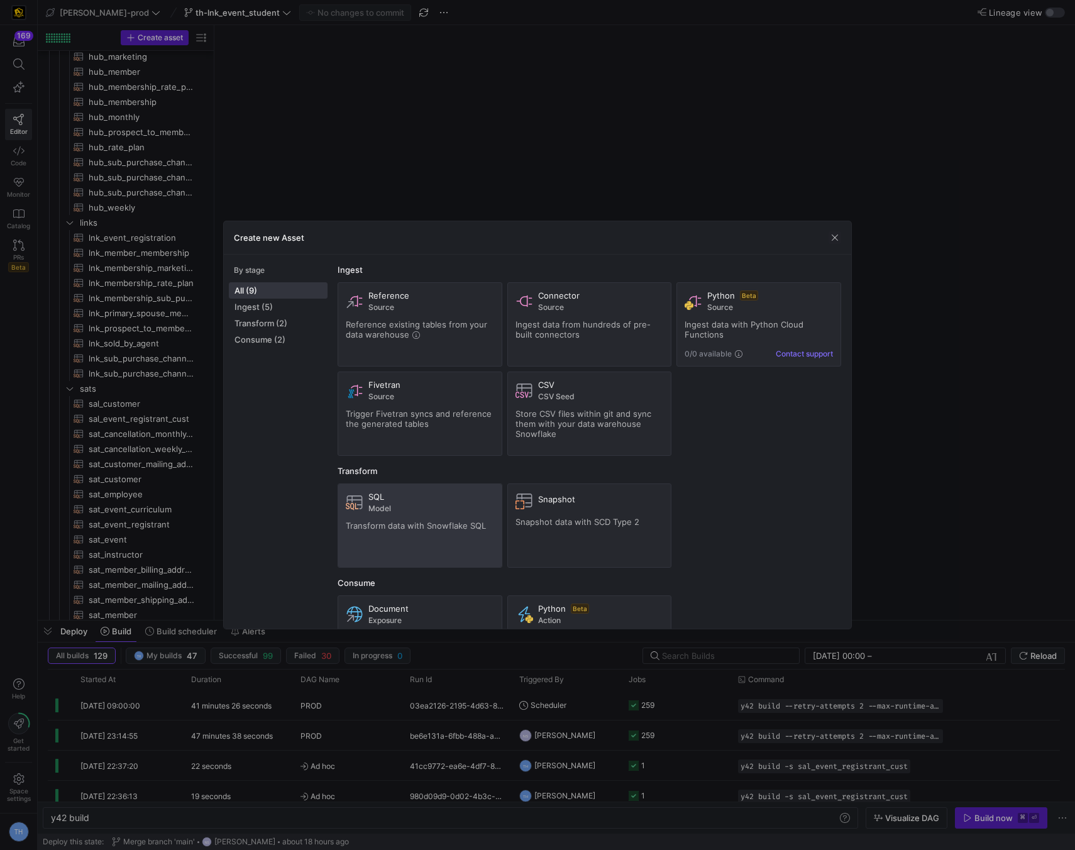
click at [408, 528] on span "Transform data with Snowflake SQL" at bounding box center [416, 526] width 140 height 10
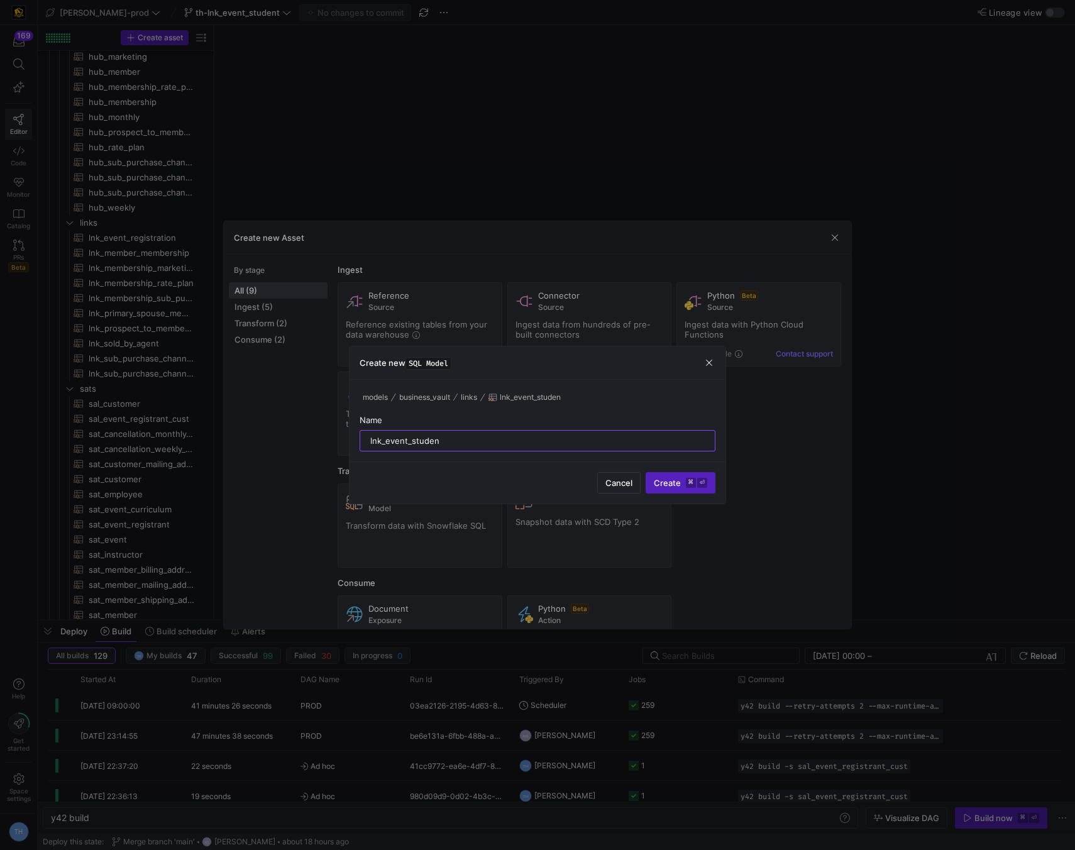
type input "lnk_event_student"
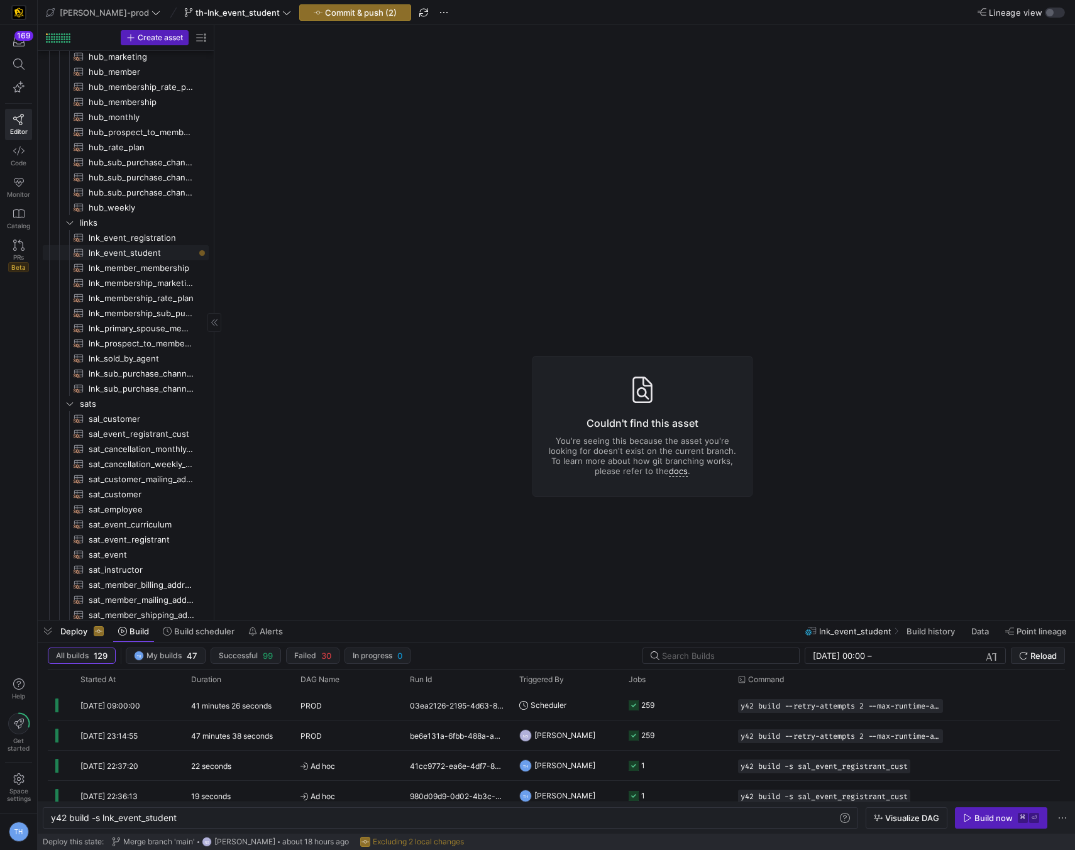
click at [163, 246] on span "lnk_event_student​​​​​​​​​​" at bounding box center [142, 253] width 106 height 14
click at [158, 250] on span "lnk_event_student​​​​​​​​​​" at bounding box center [142, 253] width 106 height 14
click at [158, 235] on span "lnk_event_registration​​​​​​​​​​" at bounding box center [142, 238] width 106 height 14
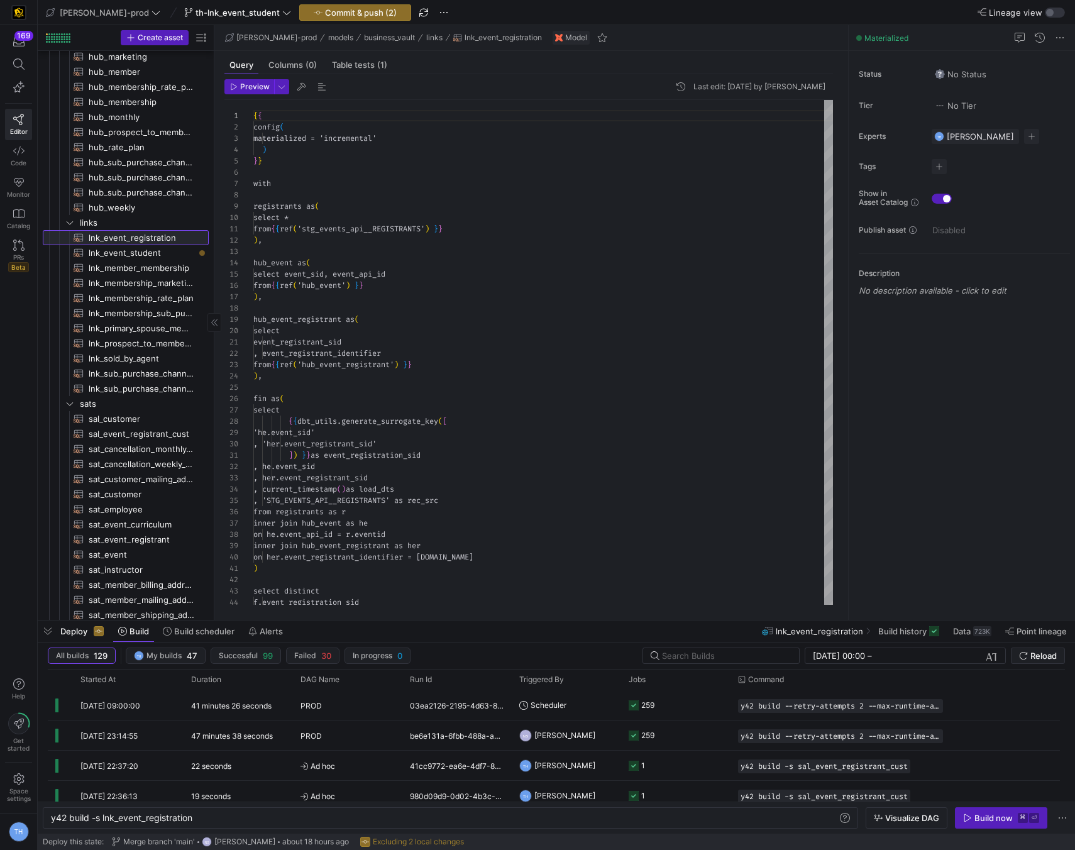
scroll to position [113, 0]
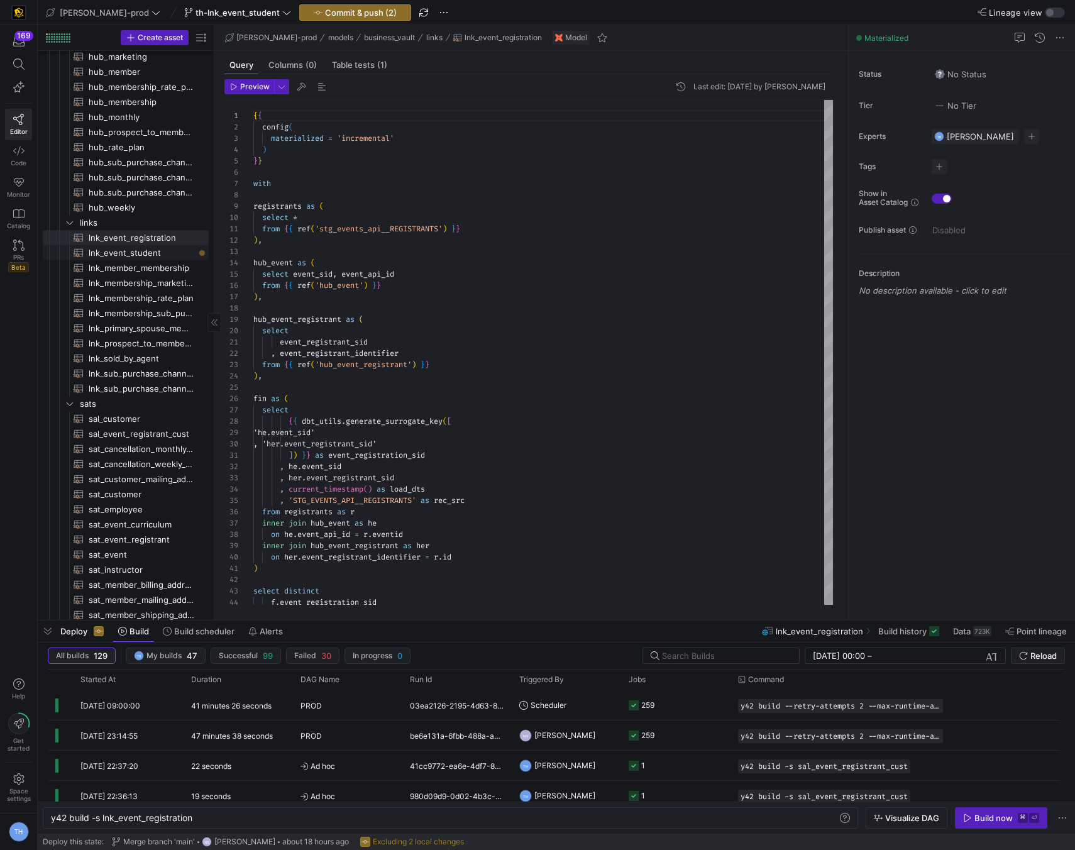
click at [154, 258] on span "lnk_event_student​​​​​​​​​​" at bounding box center [142, 253] width 106 height 14
type textarea "y42 build -s lnk_event_student"
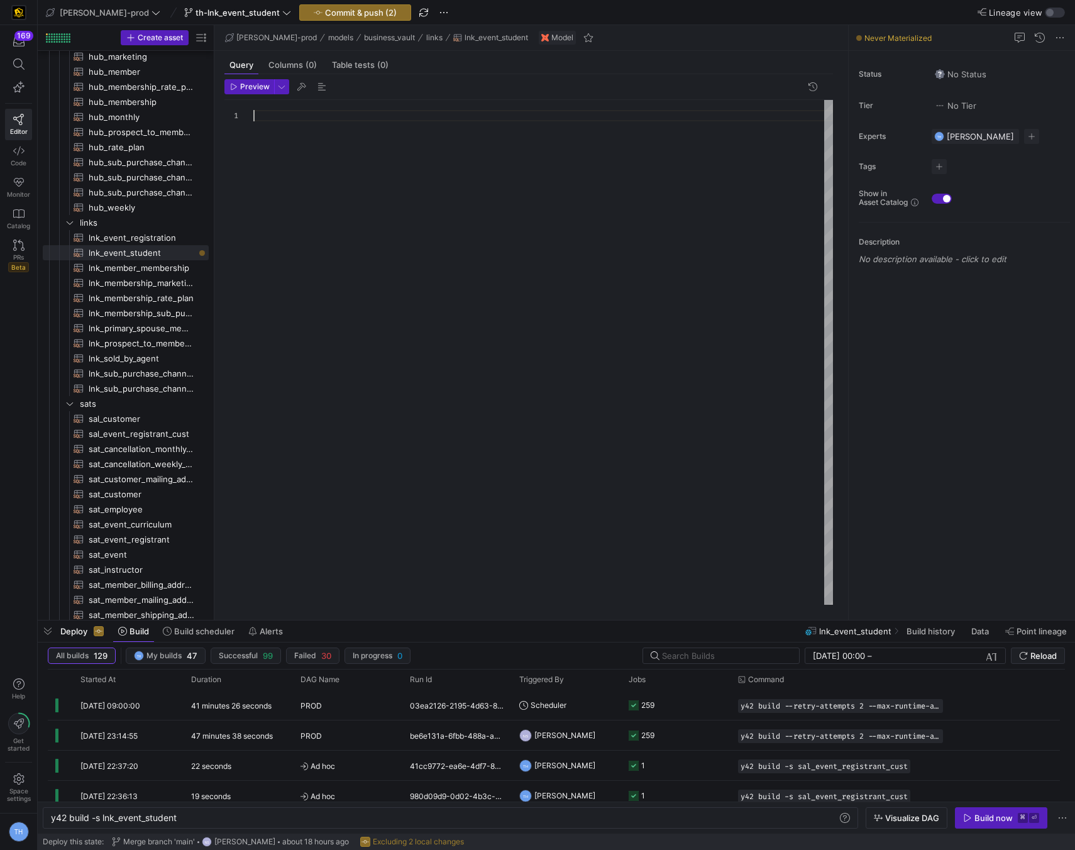
click at [319, 154] on div at bounding box center [543, 352] width 580 height 505
type textarea "{% if is_incremental() %} left join {{ this }} as existing on existing.event_re…"
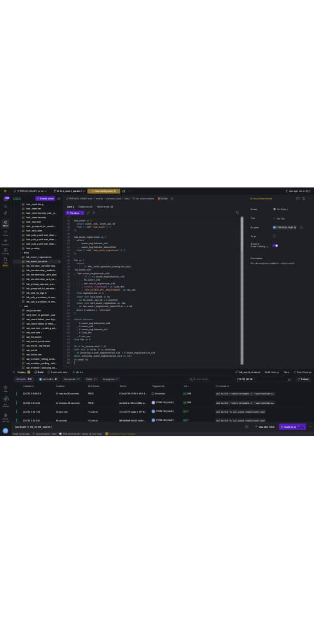
scroll to position [68, 0]
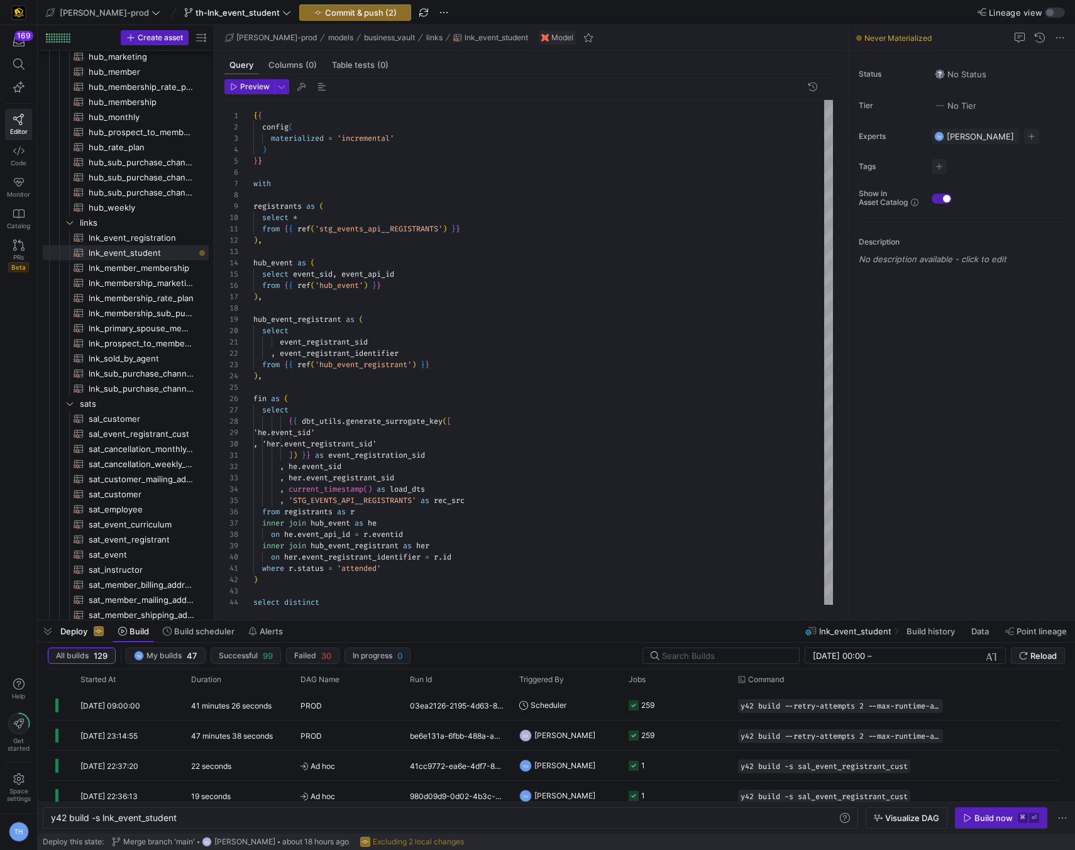
click at [308, 21] on y42-top-nav "edw-dv-prod th-lnk_event_student Commit & push (2) Lineage view" at bounding box center [557, 12] width 1038 height 25
click at [325, 16] on span "Commit & push (2)" at bounding box center [361, 13] width 72 height 10
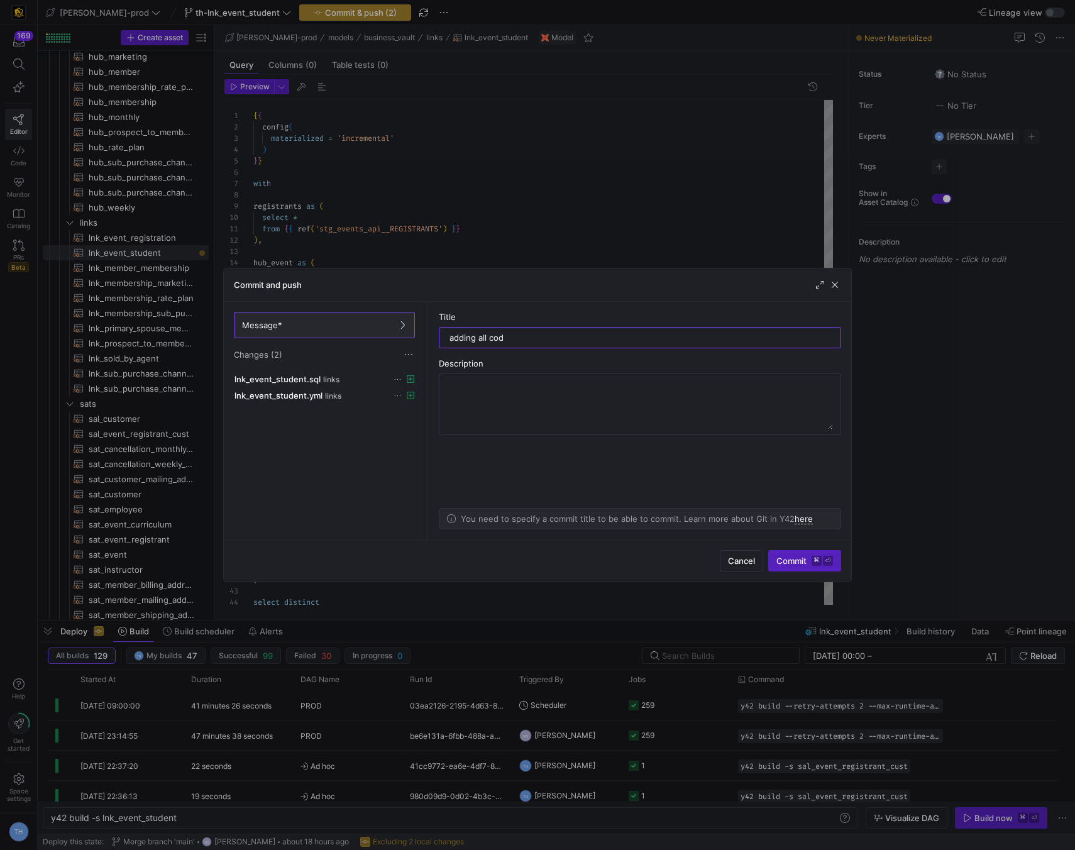
type input "adding all code"
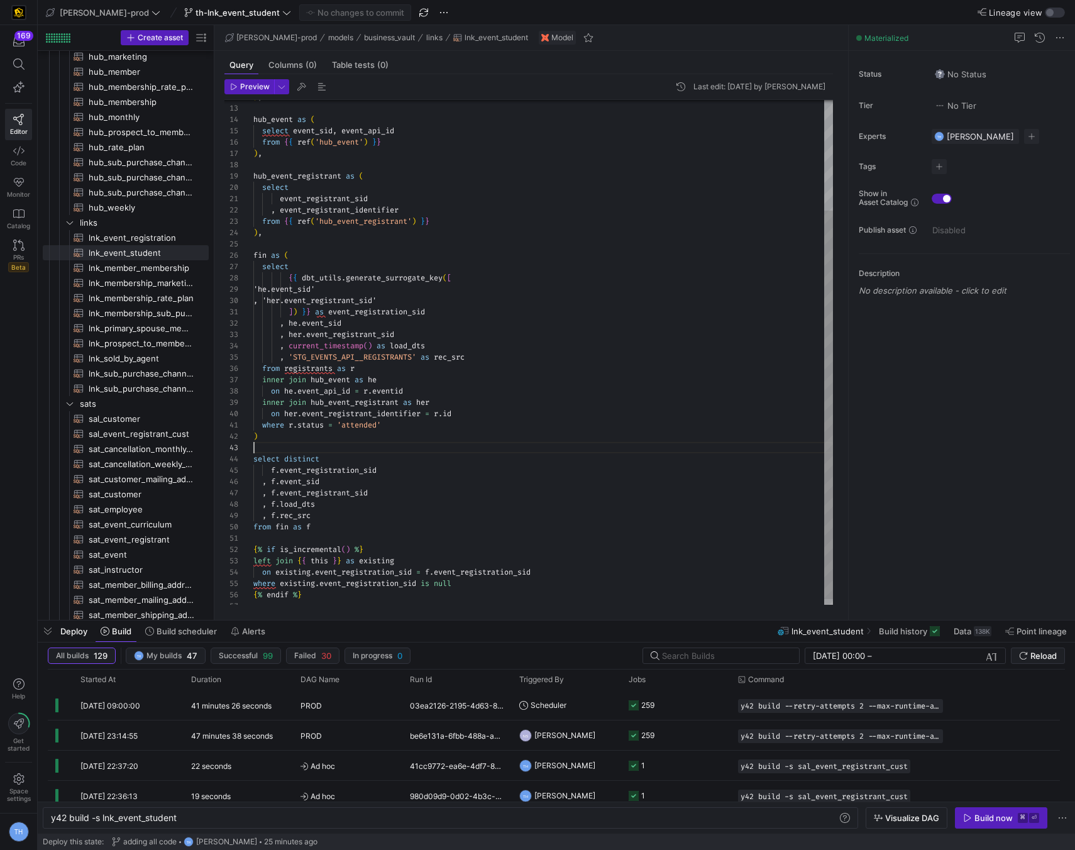
click at [421, 448] on div "hub_event as ( select event_sid , event_api_id from { { ref ( 'hub_event' ) } }…" at bounding box center [543, 284] width 580 height 655
click at [314, 596] on div "hub_event as ( select event_sid , event_api_id from { { ref ( 'hub_event' ) } }…" at bounding box center [543, 284] width 580 height 655
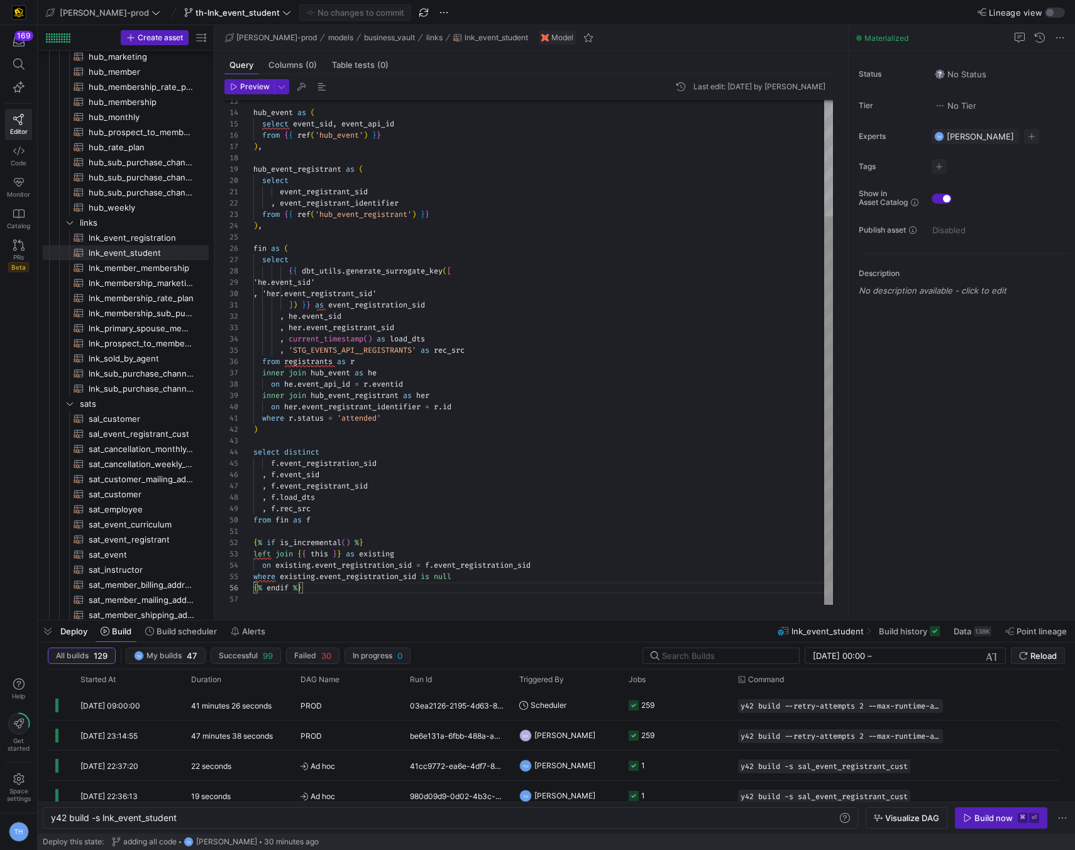
click at [435, 436] on div "hub_event as ( select event_sid , event_api_id from { { ref ( 'hub_event' ) } }…" at bounding box center [543, 277] width 580 height 655
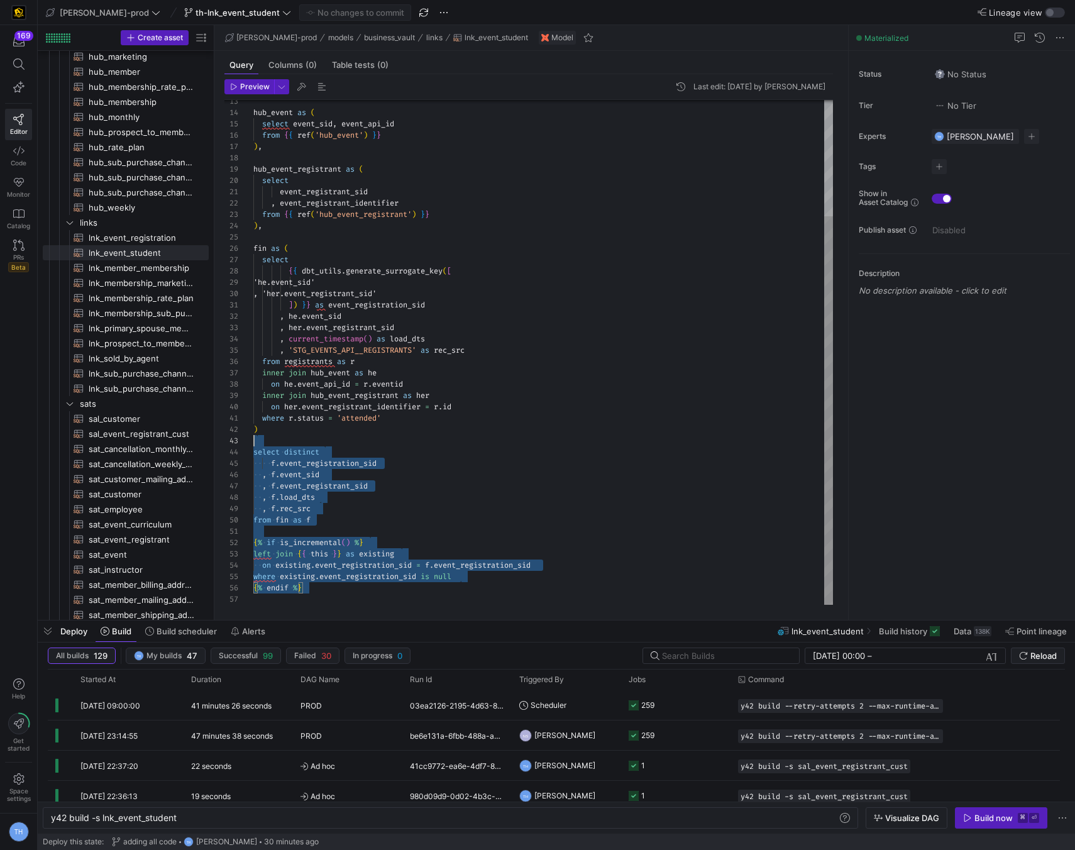
scroll to position [0, 0]
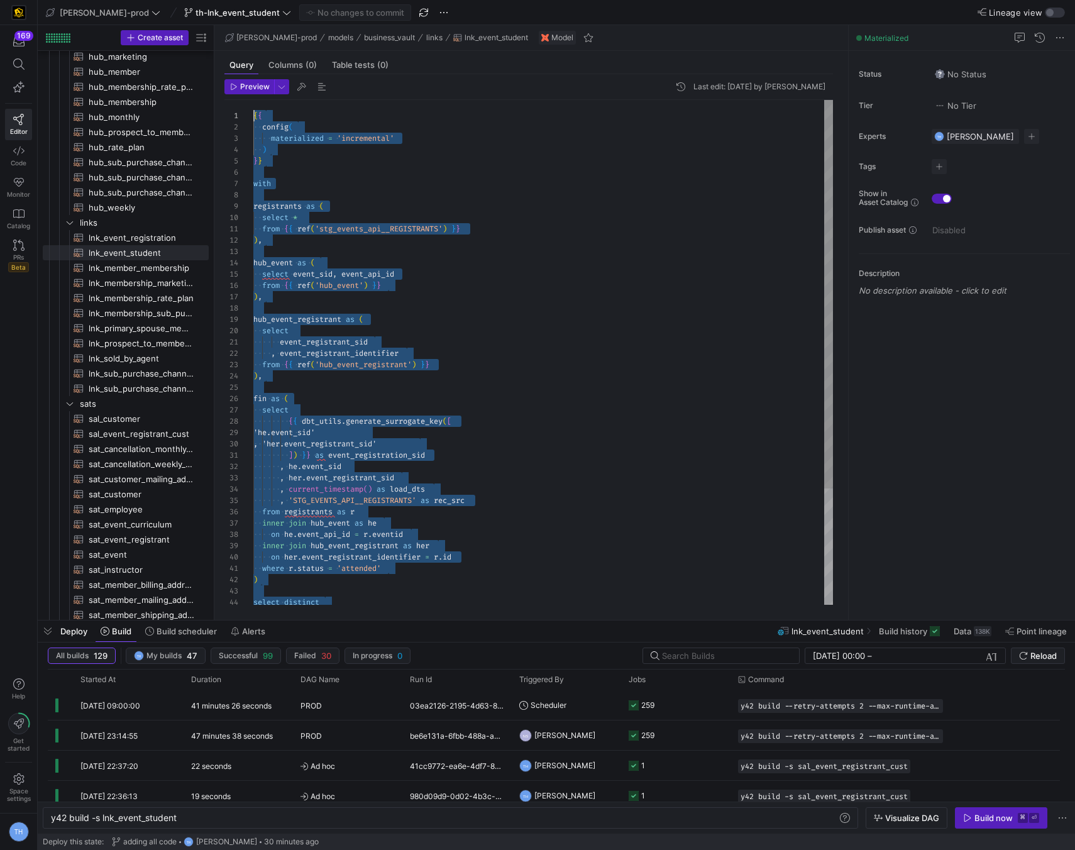
drag, startPoint x: 358, startPoint y: 590, endPoint x: 208, endPoint y: -55, distance: 662.4
type textarea "from {{ ref('stg_events_api__REGISTRANTS') }} ), hub_event as ( select event_si…"
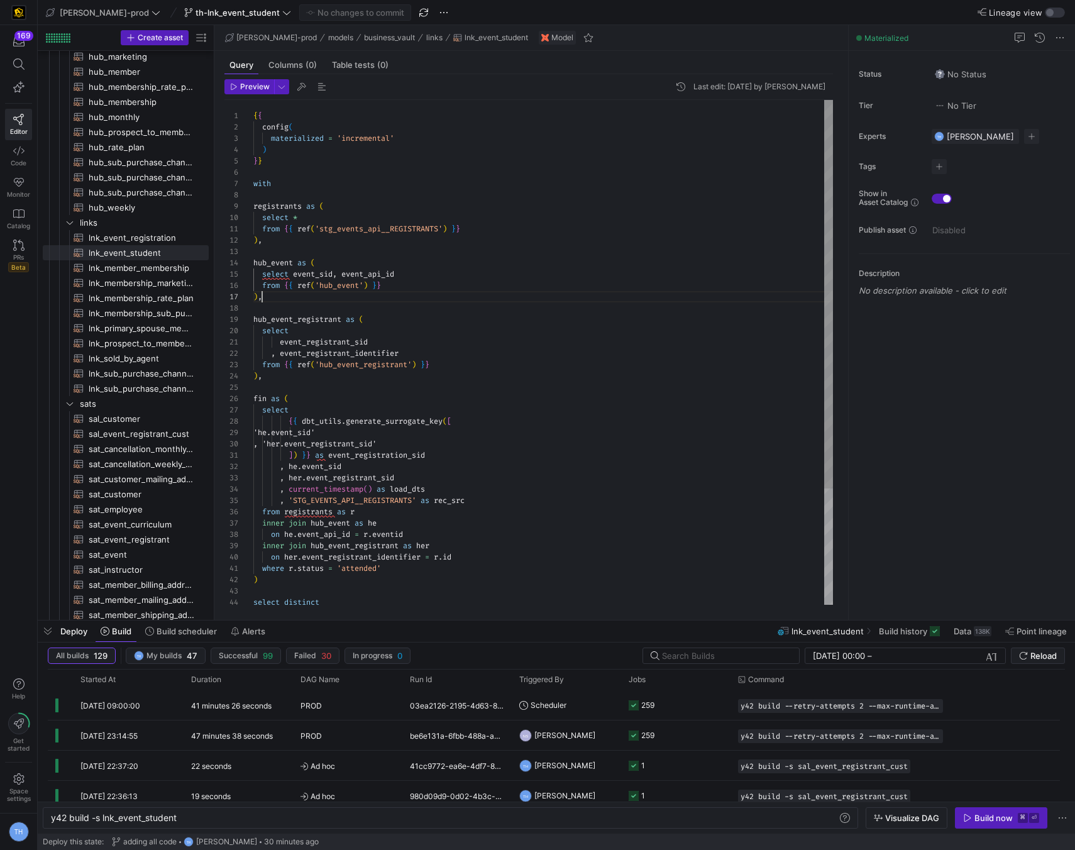
click at [264, 299] on div "hub_event as ( select event_sid , event_api_id from { { ref ( 'hub_event' ) } }…" at bounding box center [543, 427] width 580 height 655
click at [14, 255] on span "PRs" at bounding box center [18, 257] width 11 height 8
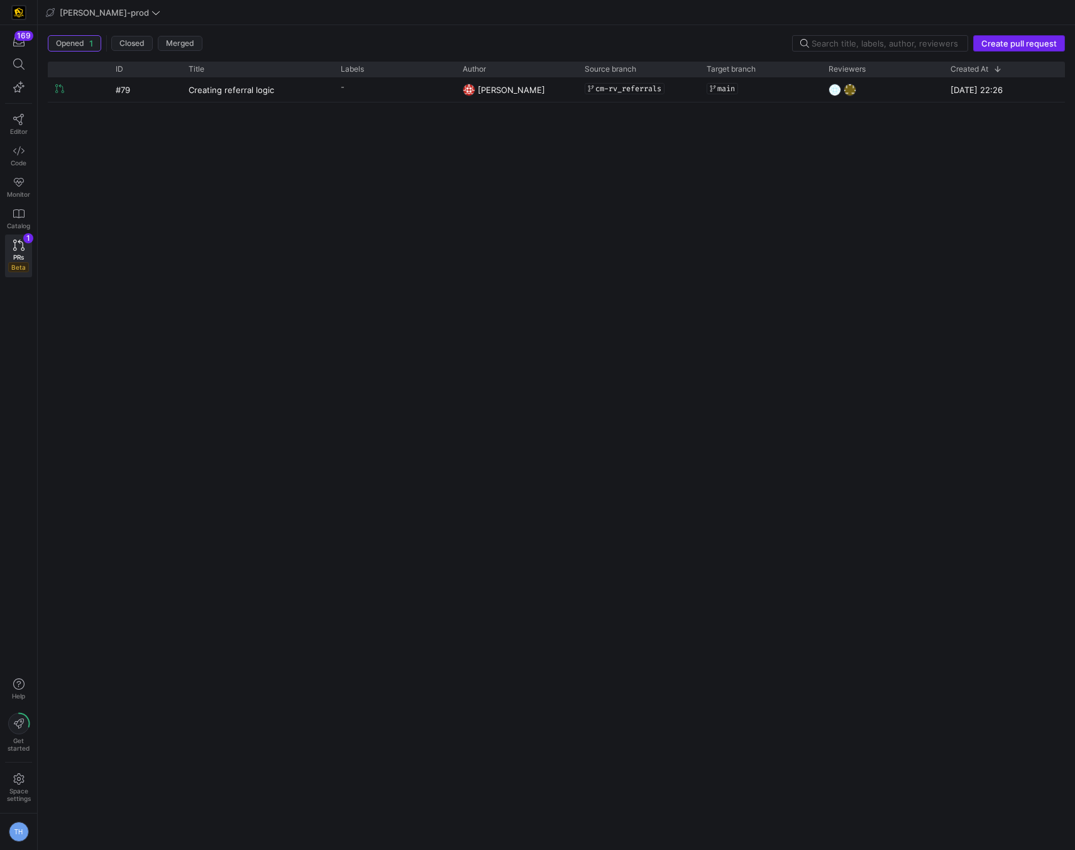
click at [1008, 49] on span "button" at bounding box center [1019, 43] width 91 height 15
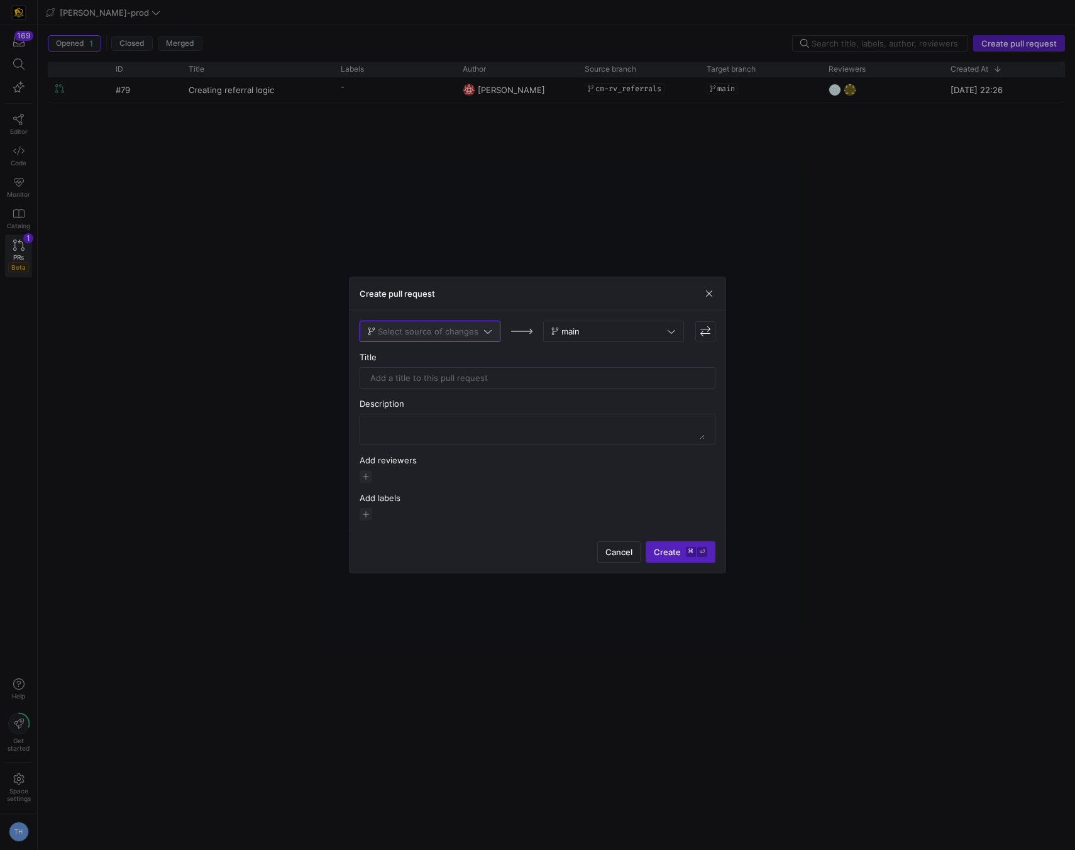
click at [429, 331] on span "Select source of changes" at bounding box center [428, 331] width 101 height 10
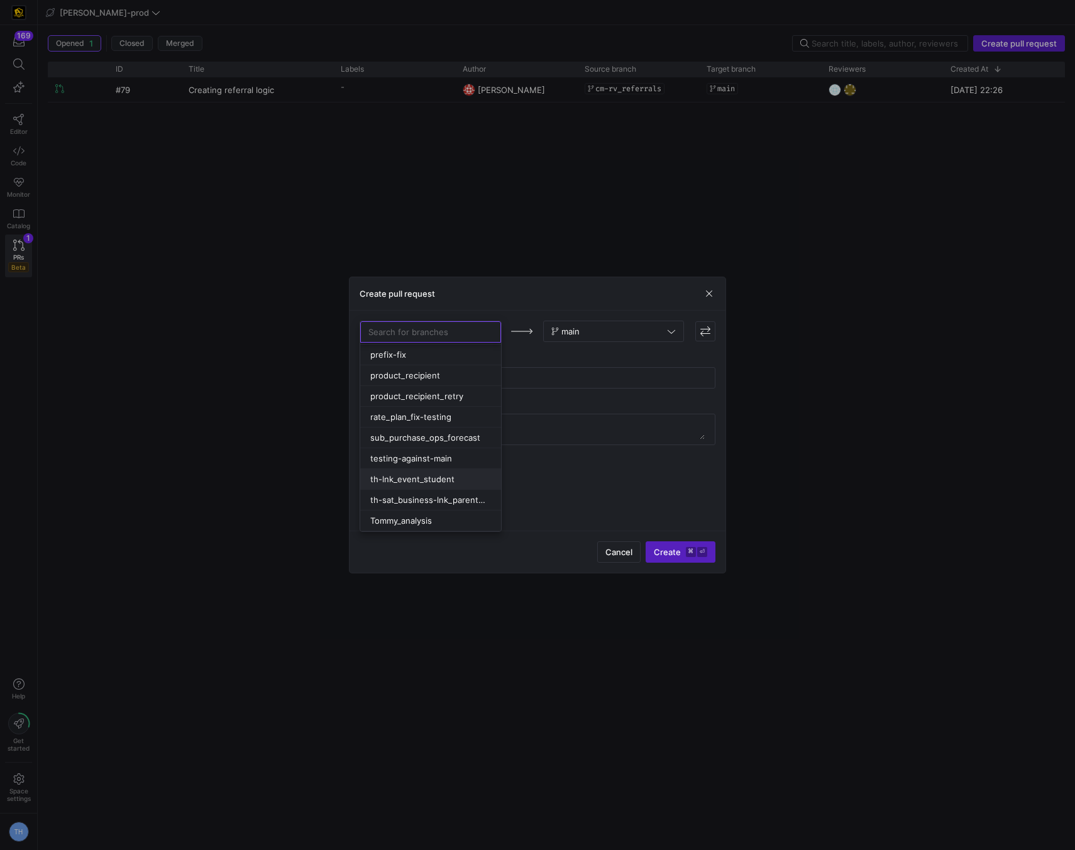
click at [433, 475] on span "th-lnk_event_student" at bounding box center [412, 479] width 84 height 10
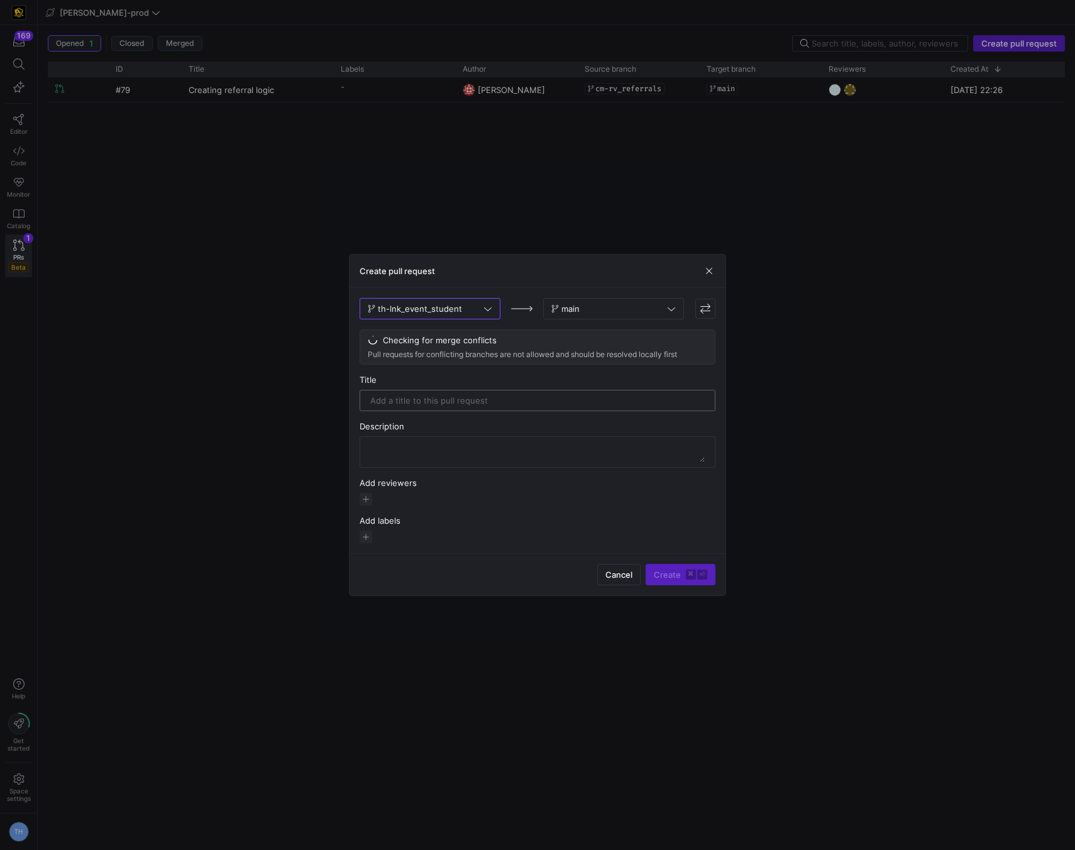
click at [427, 396] on input "text" at bounding box center [537, 401] width 335 height 10
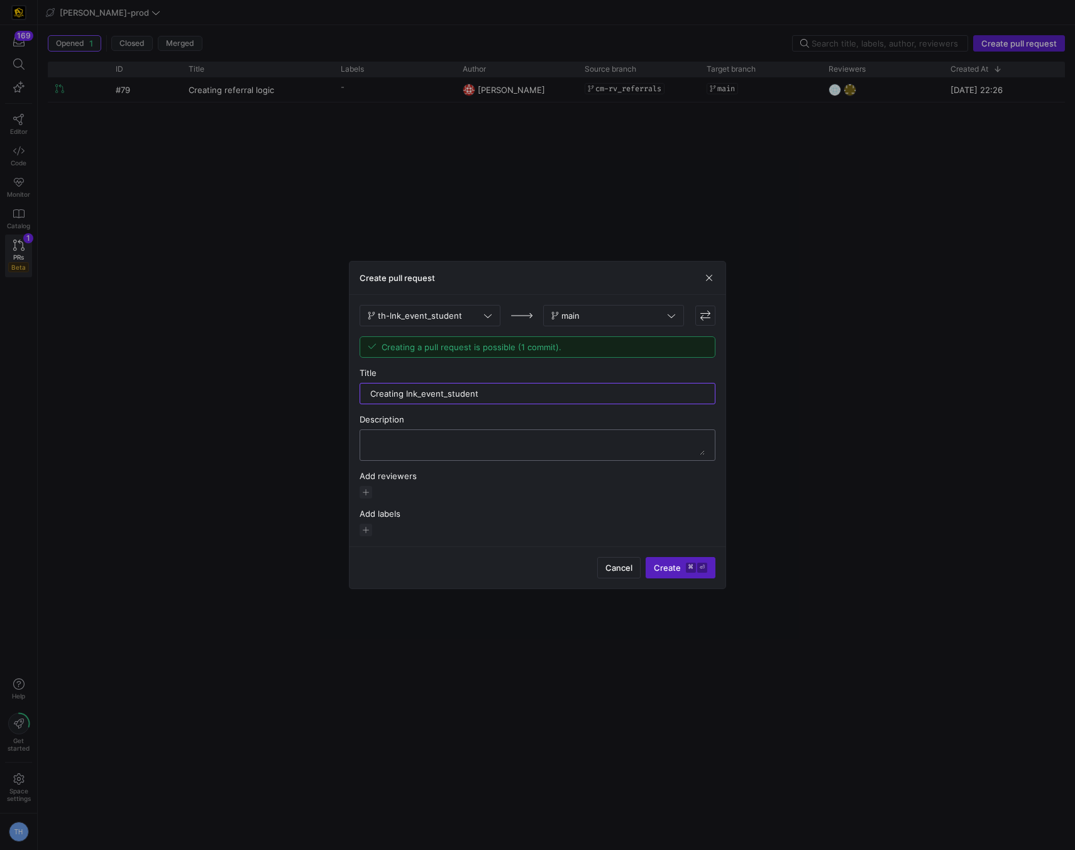
type input "Creating lnk_event_student"
click at [418, 440] on textarea at bounding box center [537, 445] width 335 height 20
type textarea "Includes everyone who attended the event"
click at [367, 488] on span "button" at bounding box center [366, 492] width 13 height 13
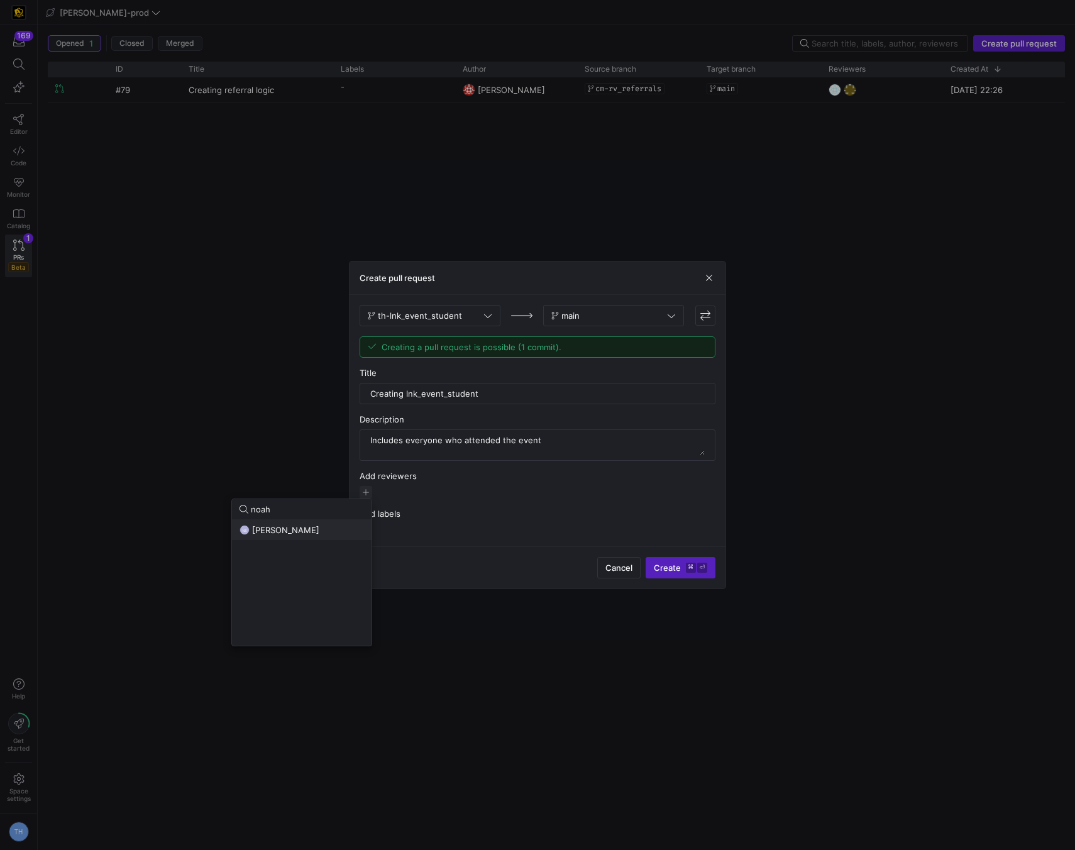
type input "noah"
click at [318, 530] on div "NS Noah Streveler" at bounding box center [302, 530] width 125 height 10
click at [396, 507] on div at bounding box center [537, 425] width 1075 height 850
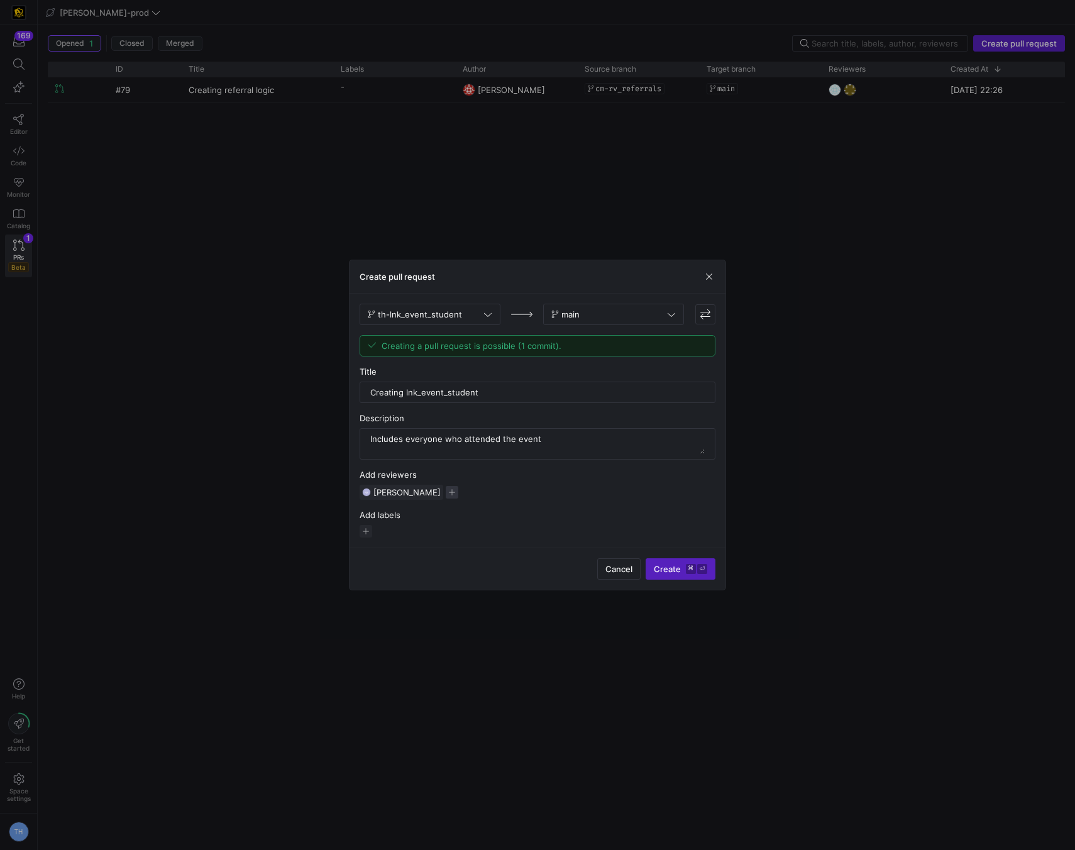
click at [446, 496] on span "button" at bounding box center [452, 492] width 13 height 13
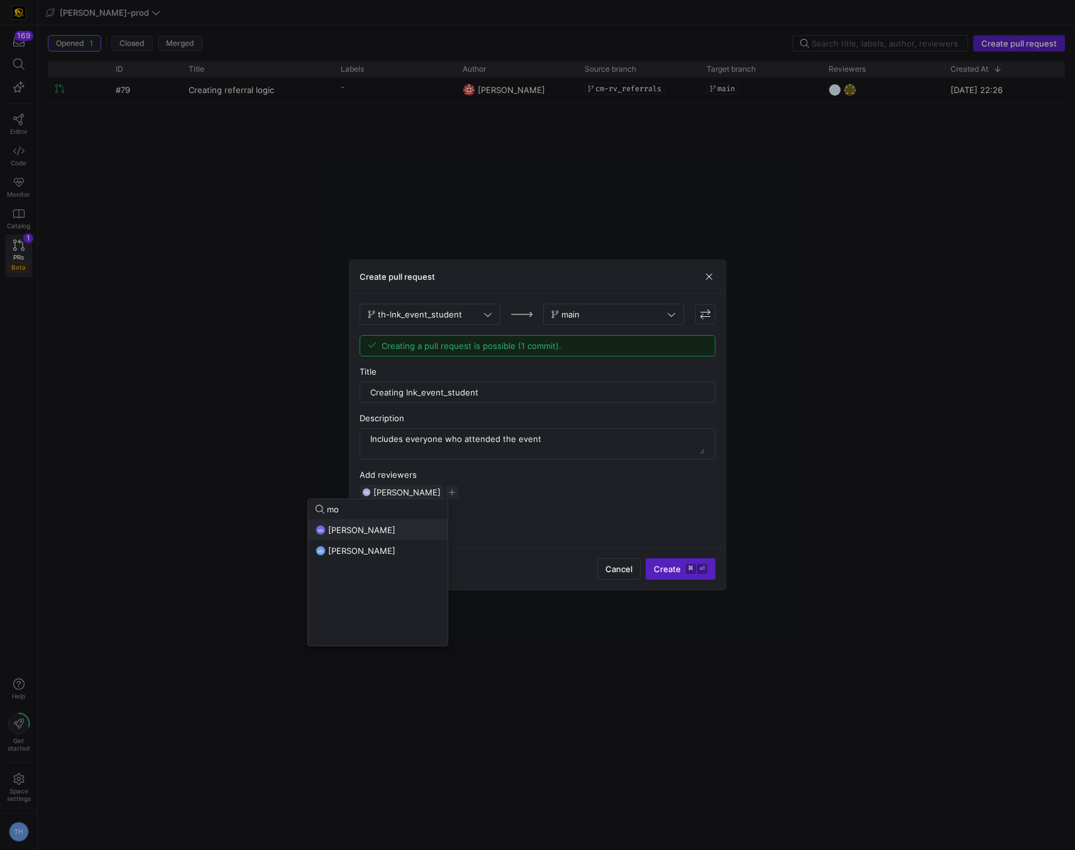
type input "mo"
click at [375, 531] on span "Mohammad Nurbhasha" at bounding box center [361, 530] width 67 height 10
click at [495, 573] on div at bounding box center [537, 425] width 1075 height 850
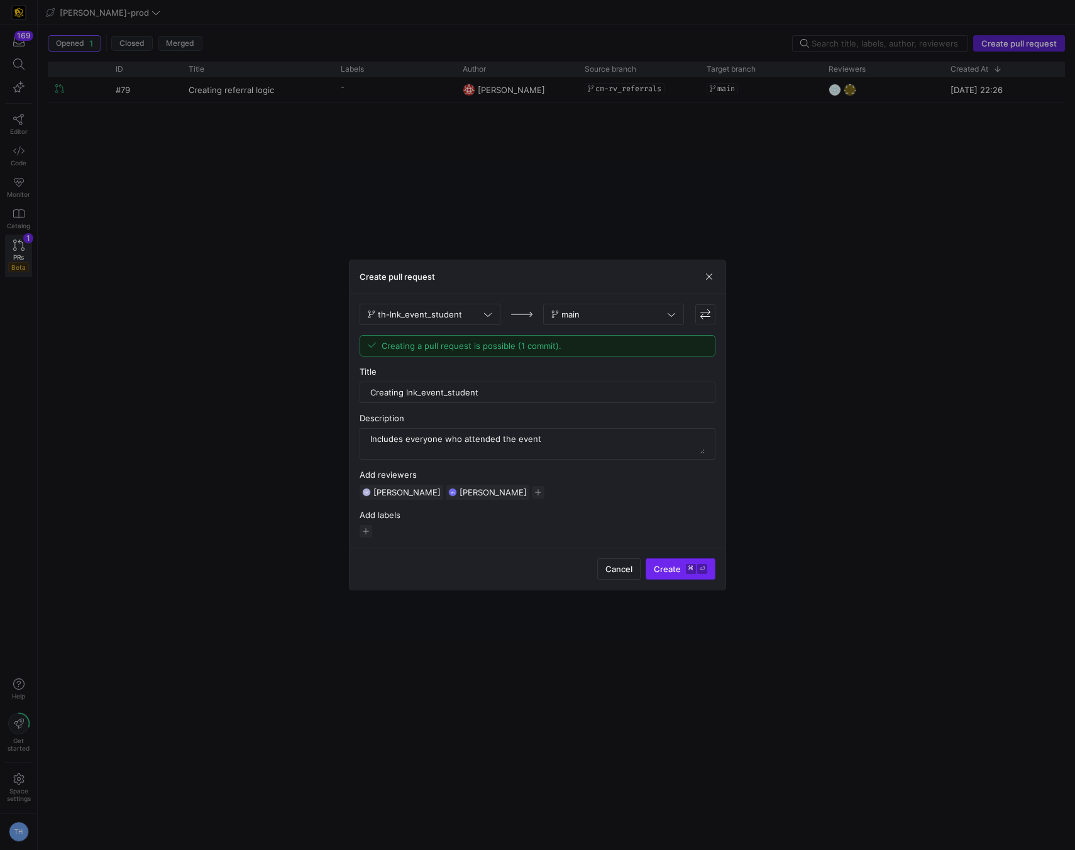
click at [678, 570] on span "Create ⌘ ⏎" at bounding box center [680, 569] width 53 height 10
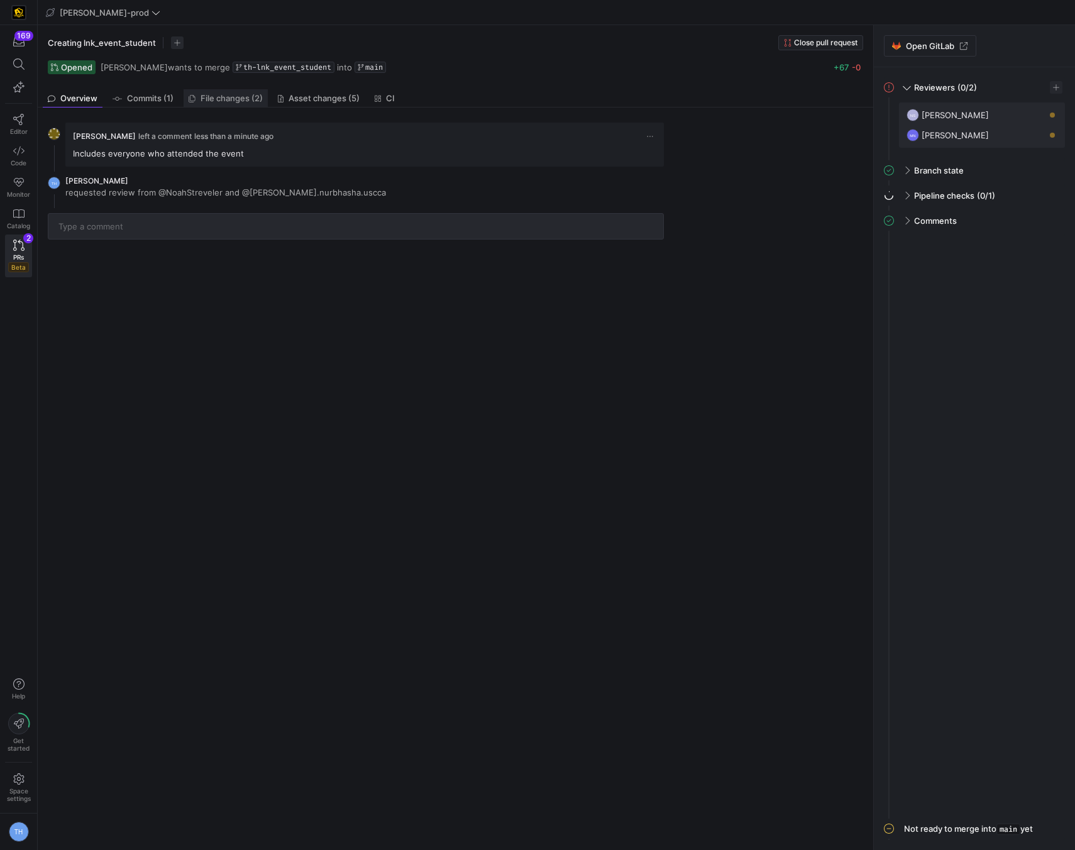
click at [226, 94] on span "File changes (2)" at bounding box center [232, 98] width 62 height 8
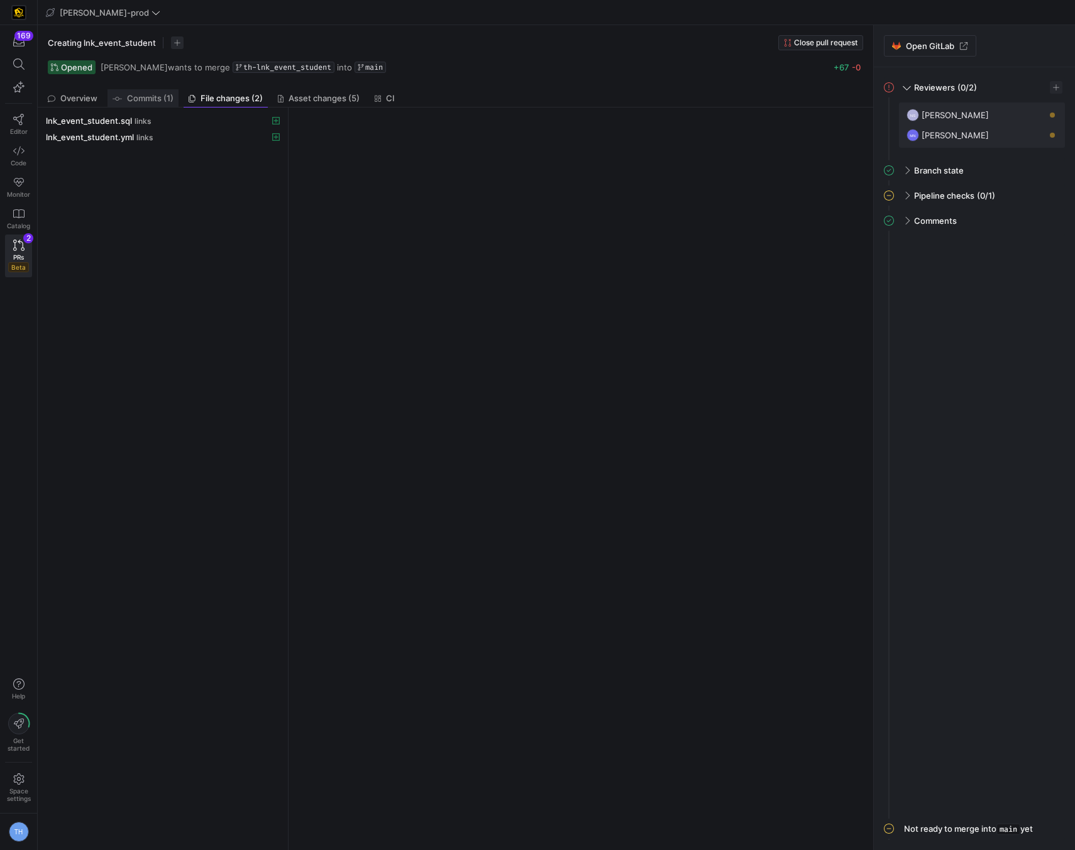
click at [165, 95] on span "Commits (1)" at bounding box center [150, 98] width 47 height 8
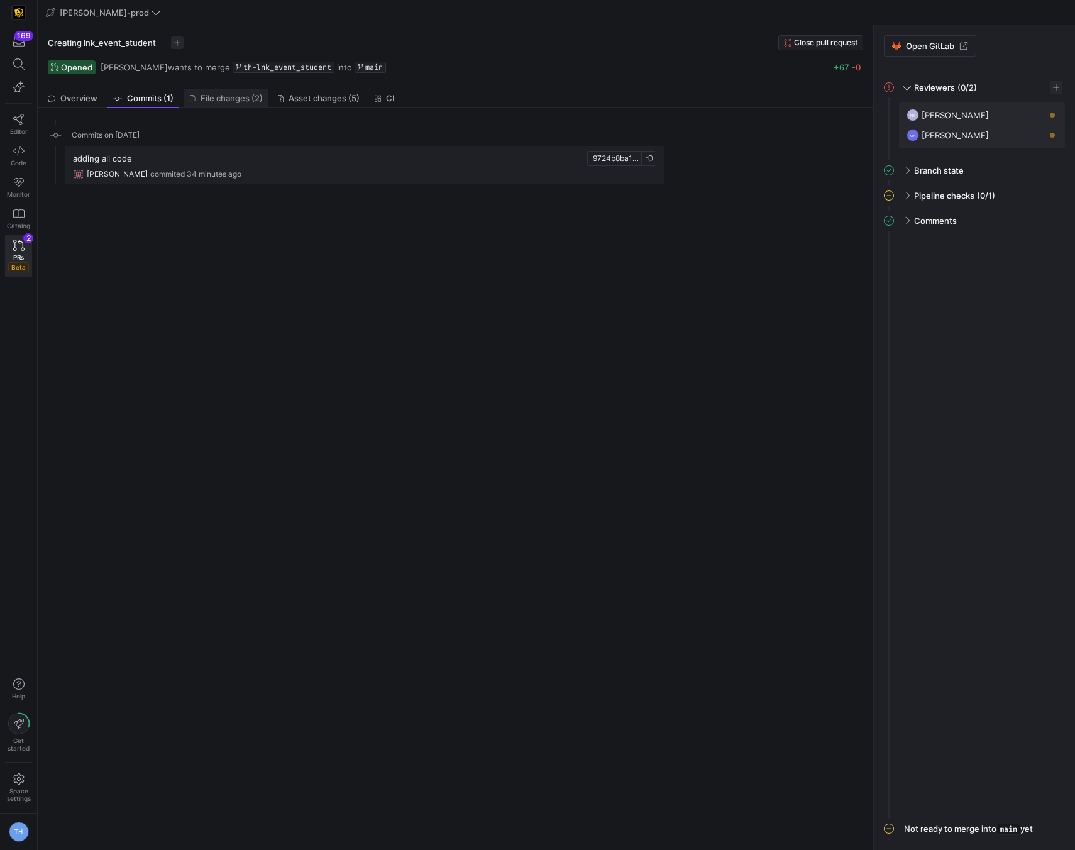
click at [224, 94] on span "File changes (2)" at bounding box center [232, 98] width 62 height 8
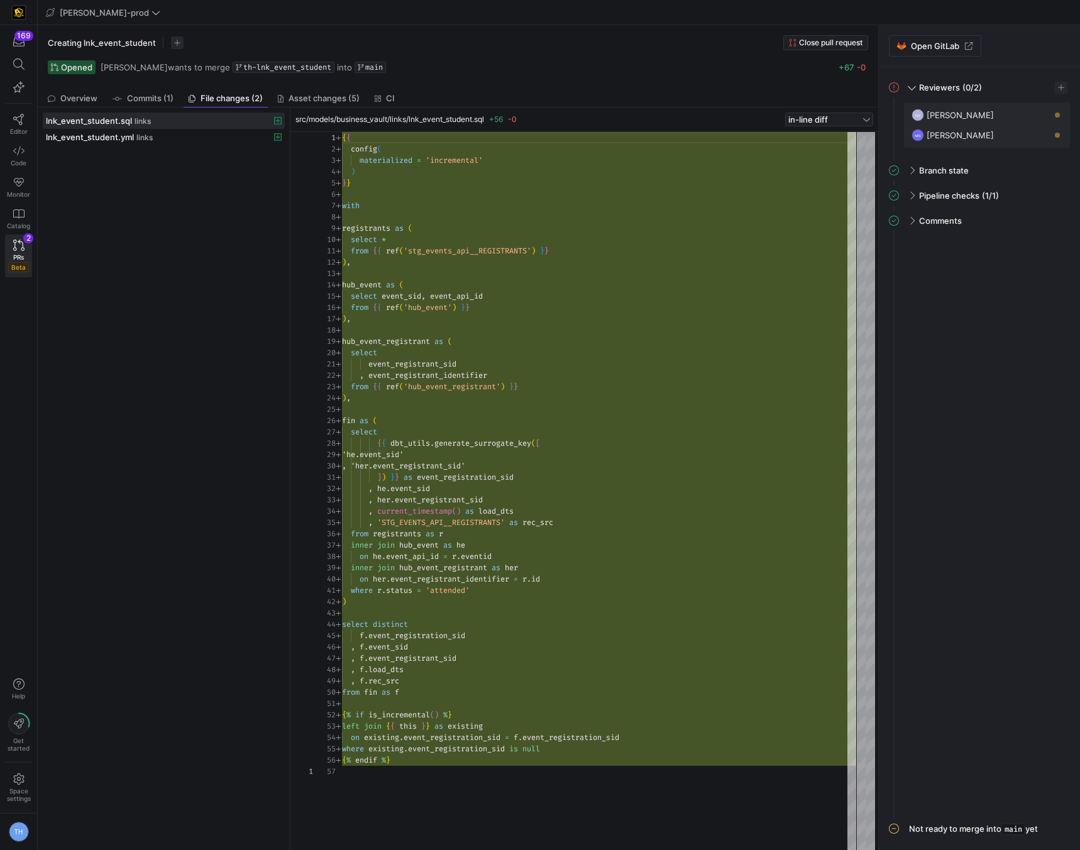
scroll to position [113, 0]
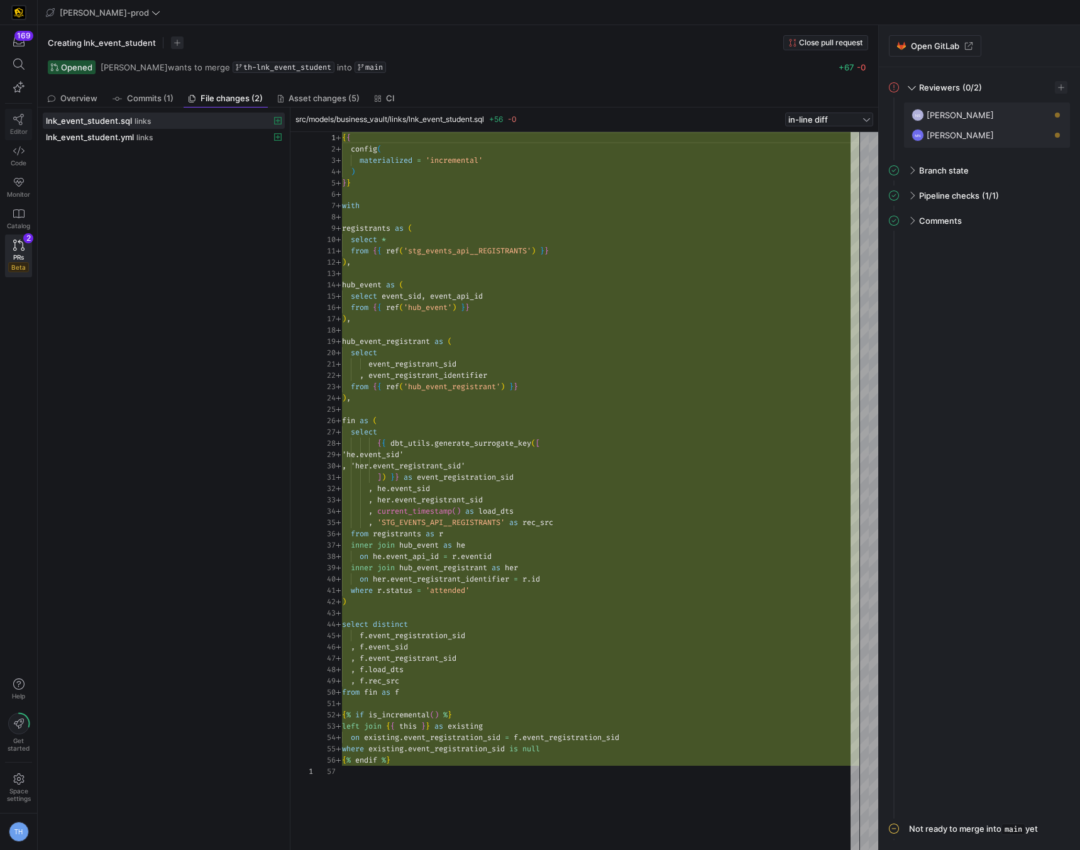
click at [18, 129] on span "Editor" at bounding box center [19, 132] width 18 height 8
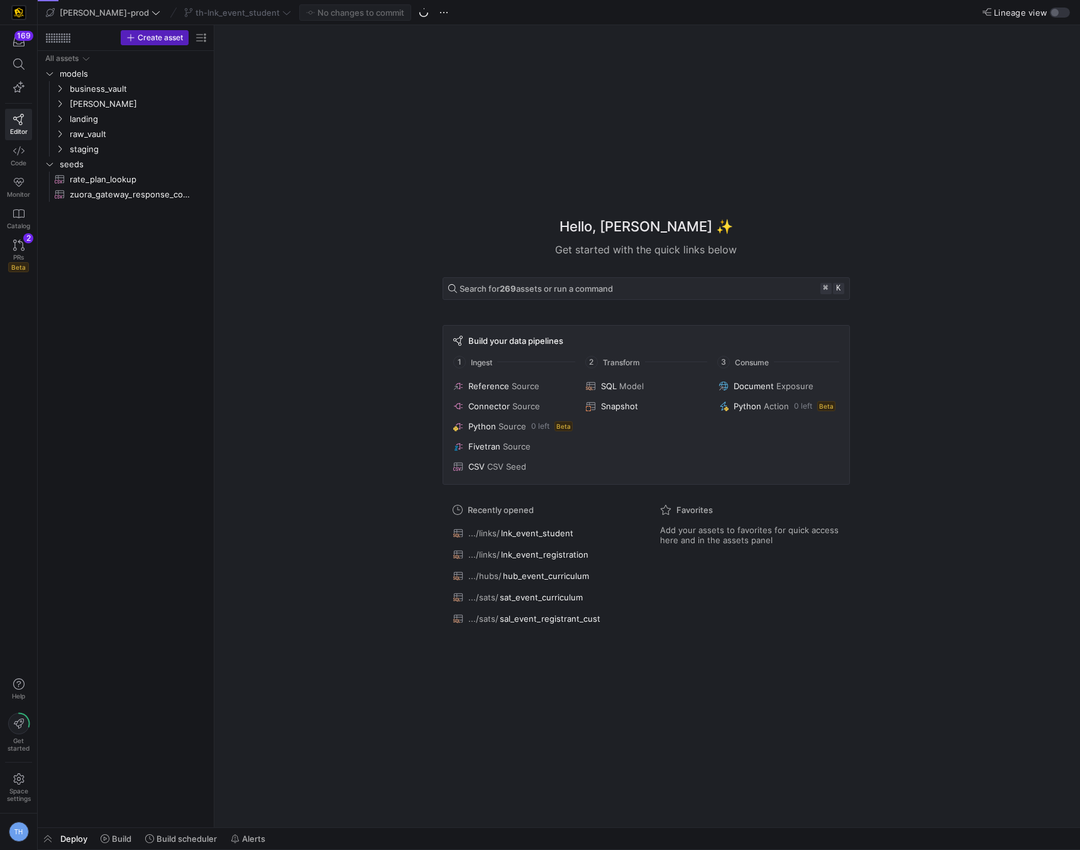
click at [214, 13] on div "th-lnk_event_student" at bounding box center [237, 12] width 113 height 16
click at [223, 13] on span "th-lnk_event_student" at bounding box center [238, 13] width 84 height 10
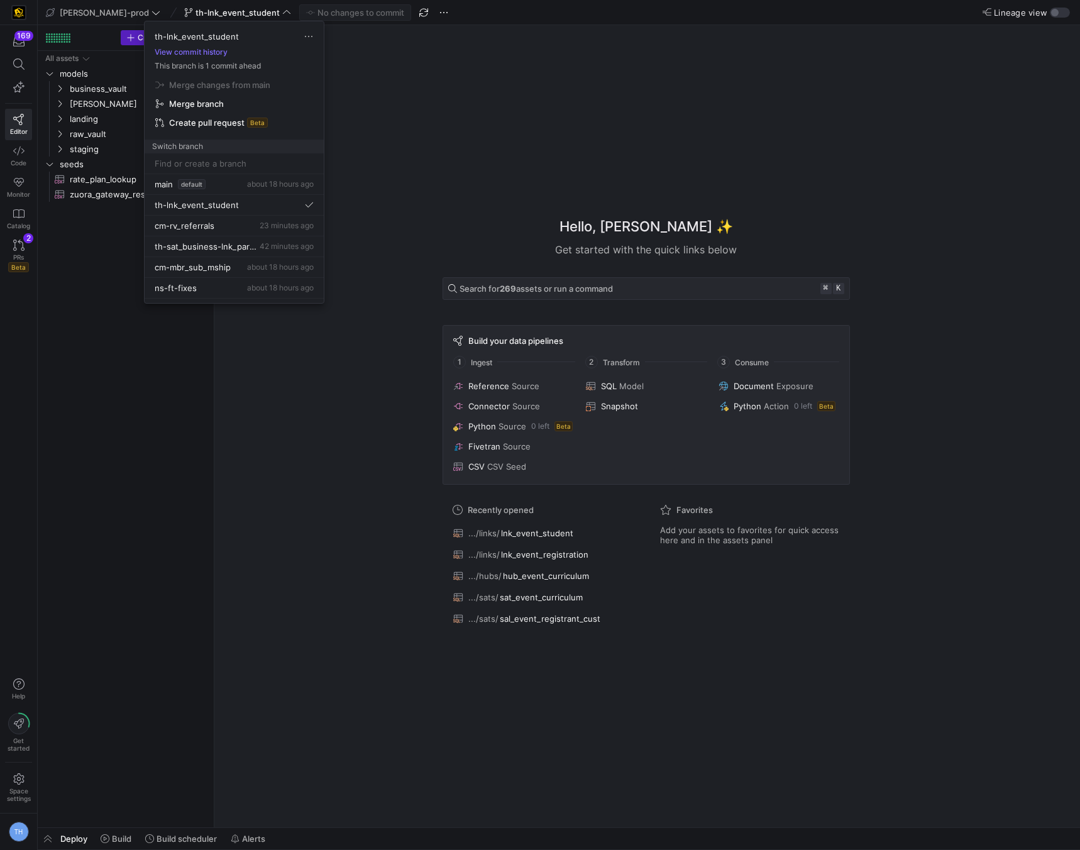
click at [282, 456] on div at bounding box center [540, 425] width 1080 height 850
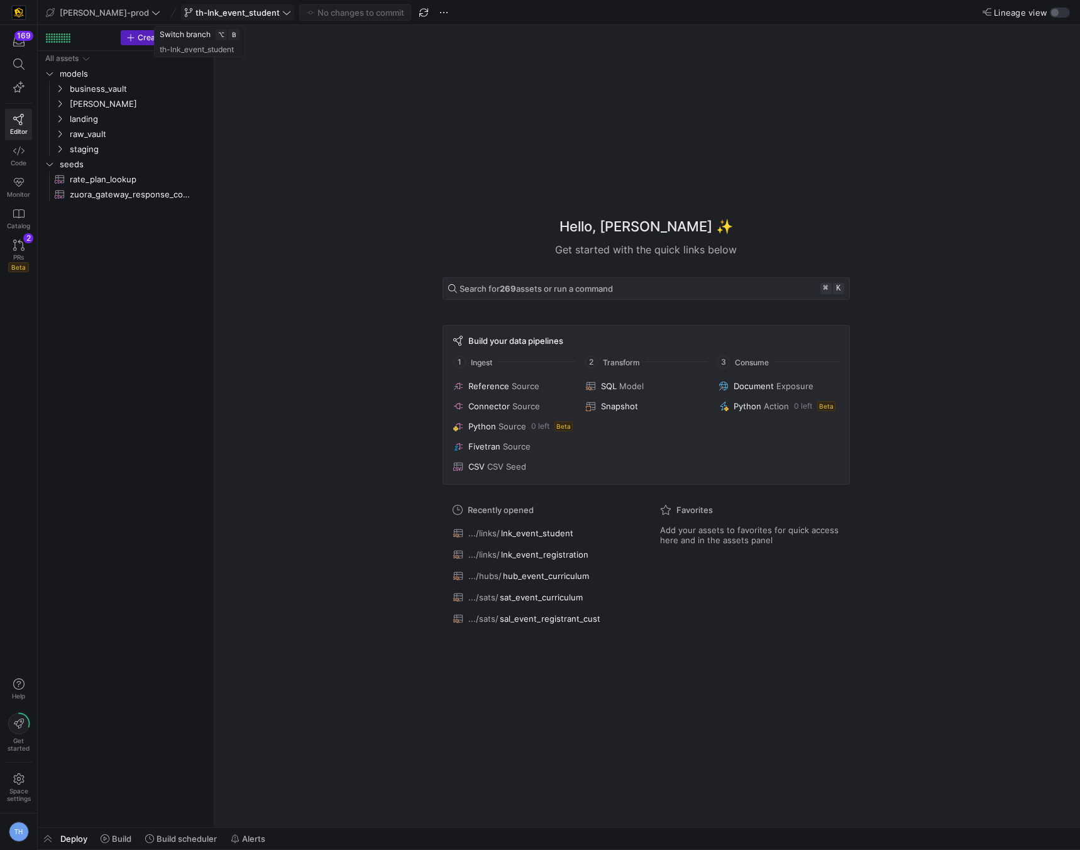
click at [231, 17] on span at bounding box center [238, 12] width 112 height 15
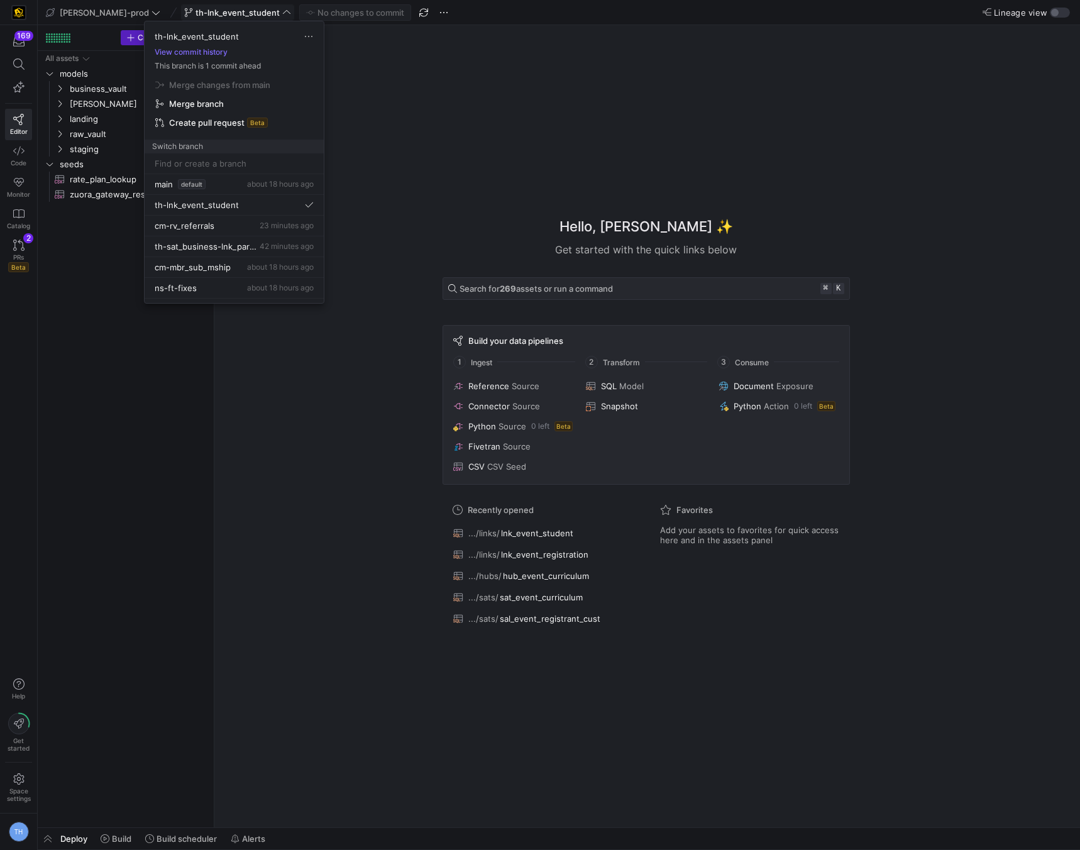
click at [231, 17] on div at bounding box center [540, 425] width 1080 height 850
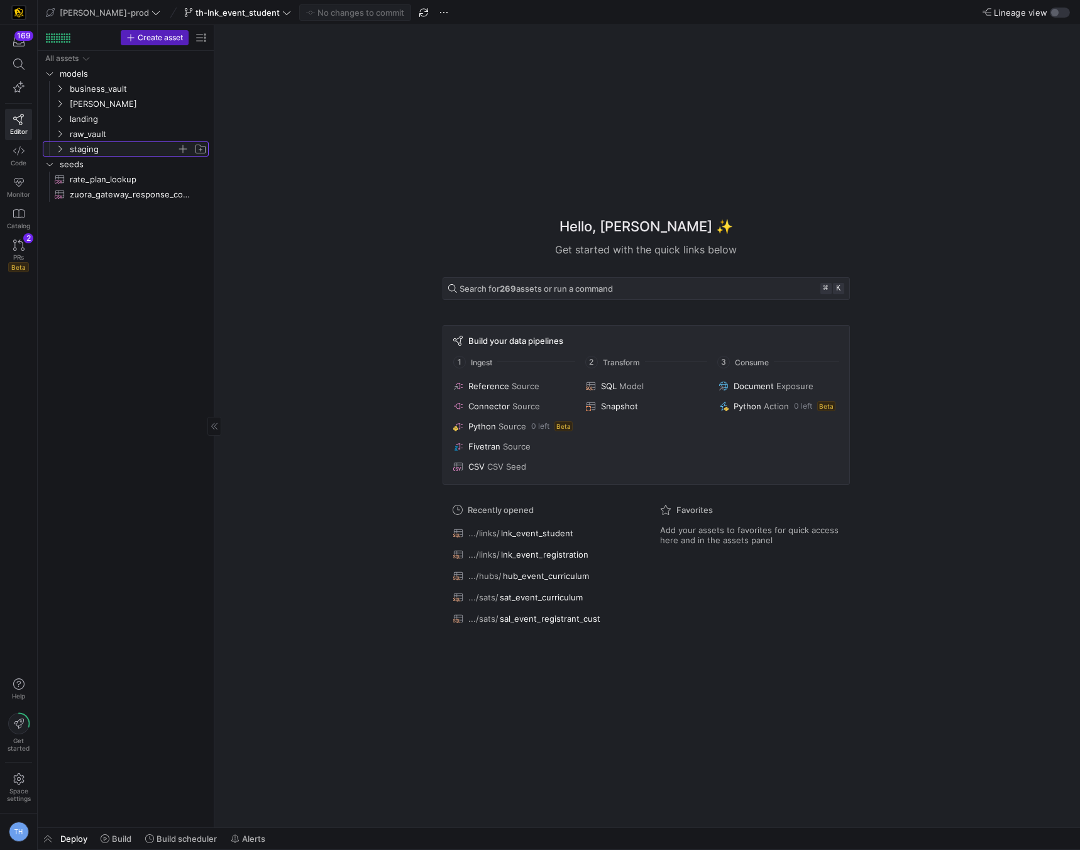
click at [117, 148] on span "staging" at bounding box center [123, 149] width 107 height 14
click at [11, 61] on span at bounding box center [19, 63] width 16 height 11
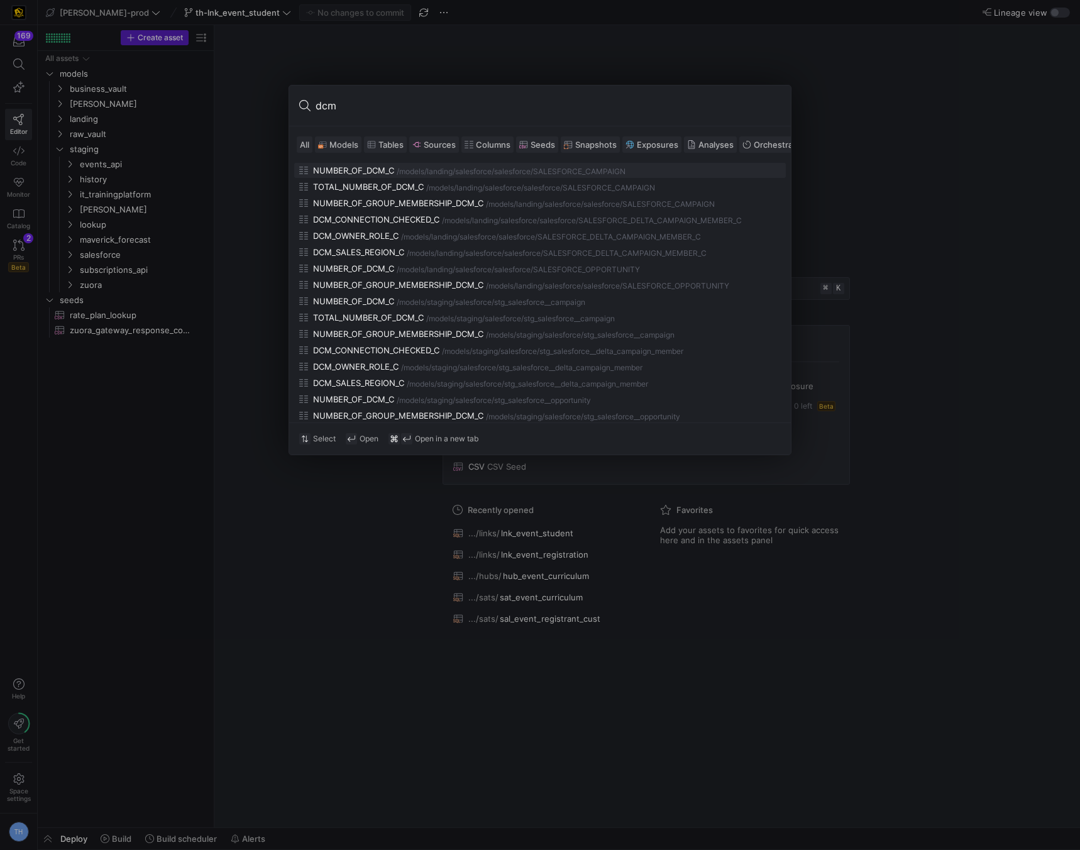
type input "dcm"
click at [389, 146] on span "Tables" at bounding box center [391, 145] width 25 height 10
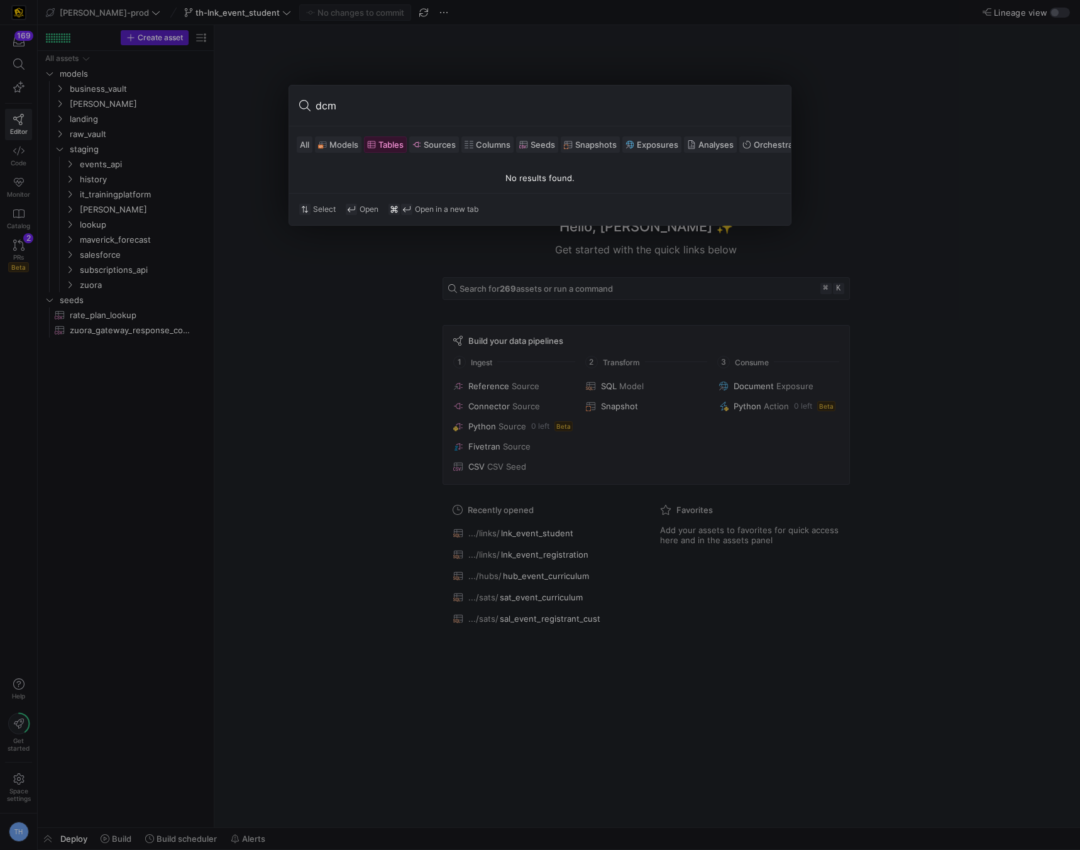
click at [336, 147] on span "Models" at bounding box center [343, 145] width 29 height 10
click at [303, 141] on span "All" at bounding box center [304, 145] width 9 height 10
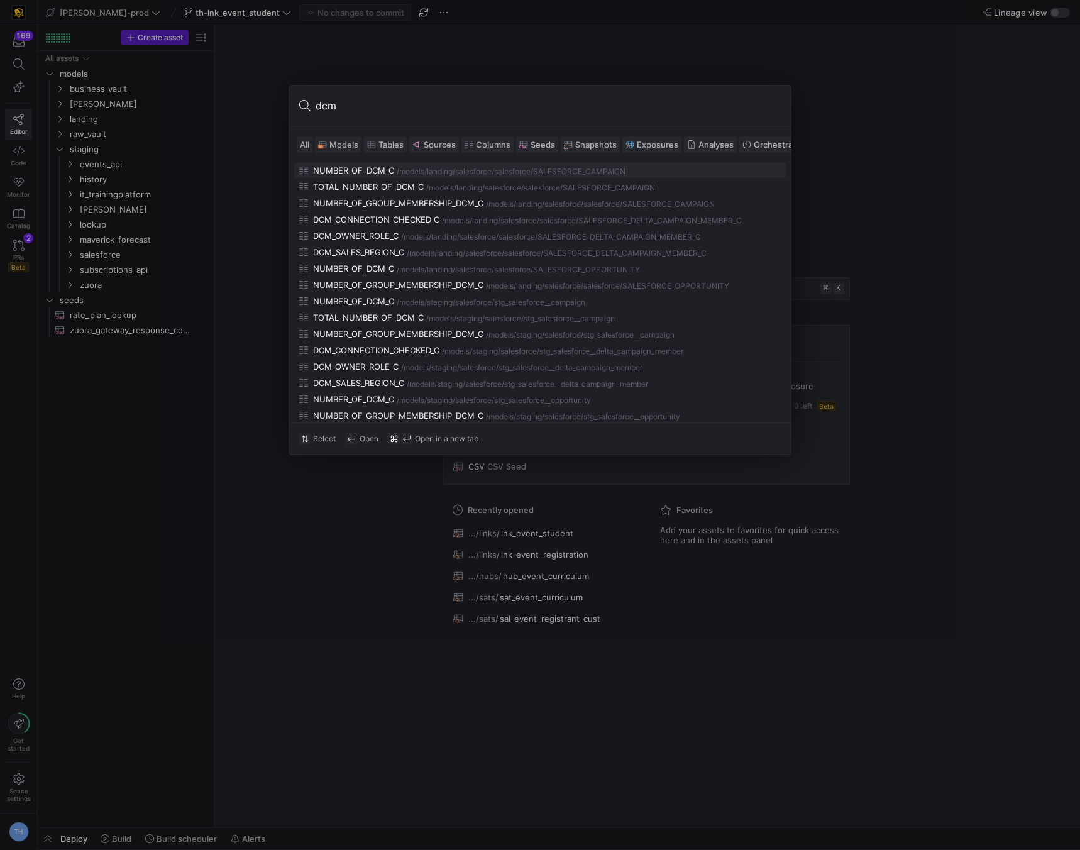
click at [392, 601] on div at bounding box center [540, 425] width 1080 height 850
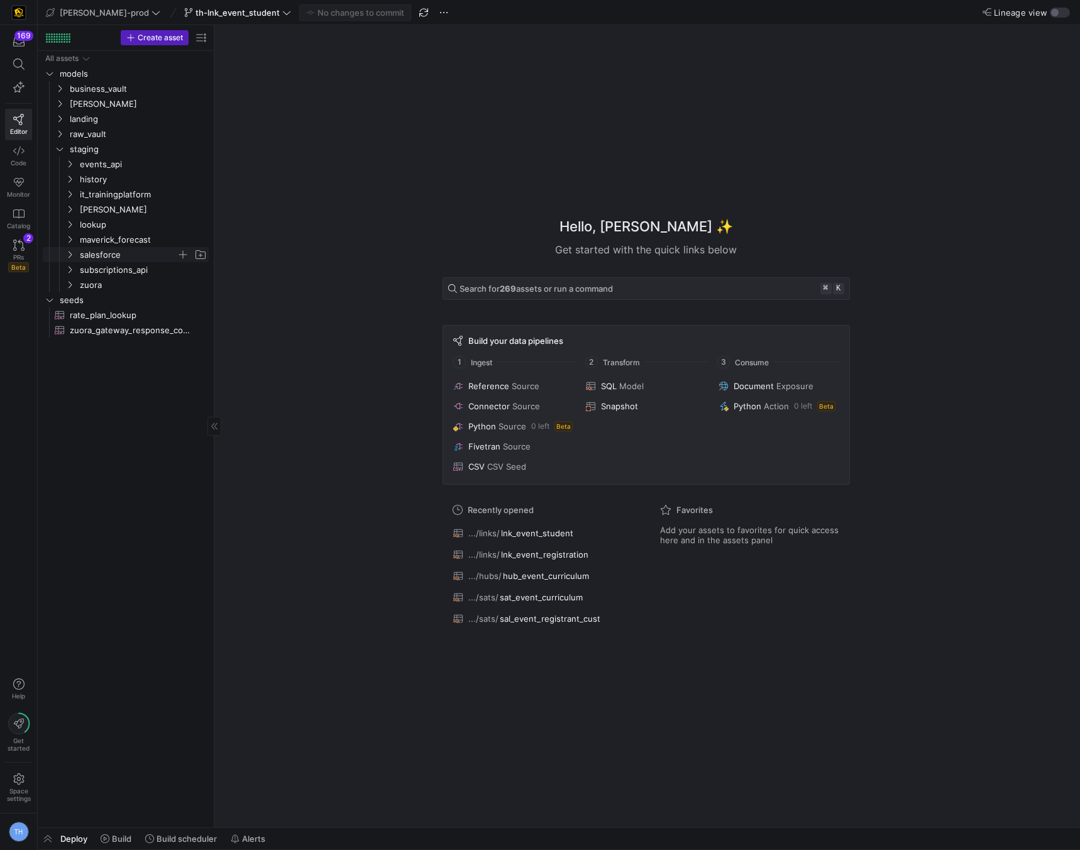
click at [117, 252] on span "salesforce" at bounding box center [128, 255] width 97 height 14
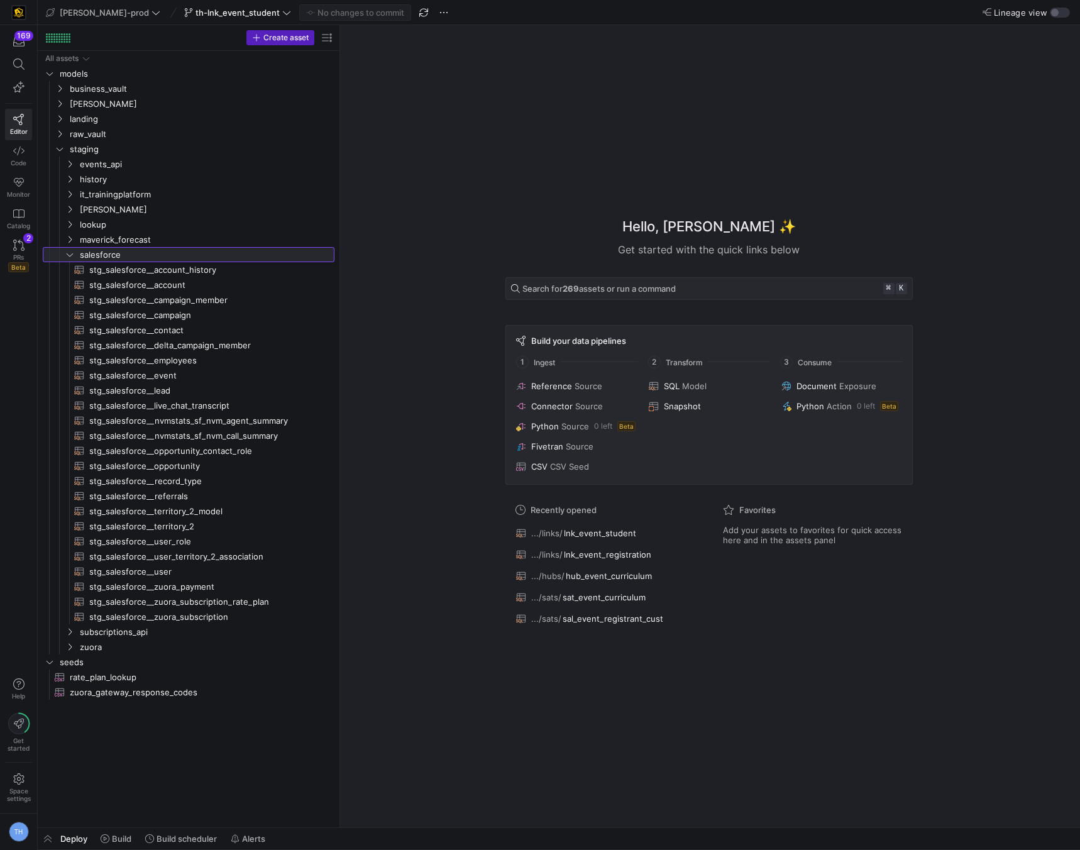
drag, startPoint x: 213, startPoint y: 282, endPoint x: 384, endPoint y: 284, distance: 171.7
click at [124, 91] on span "business_vault" at bounding box center [186, 89] width 233 height 14
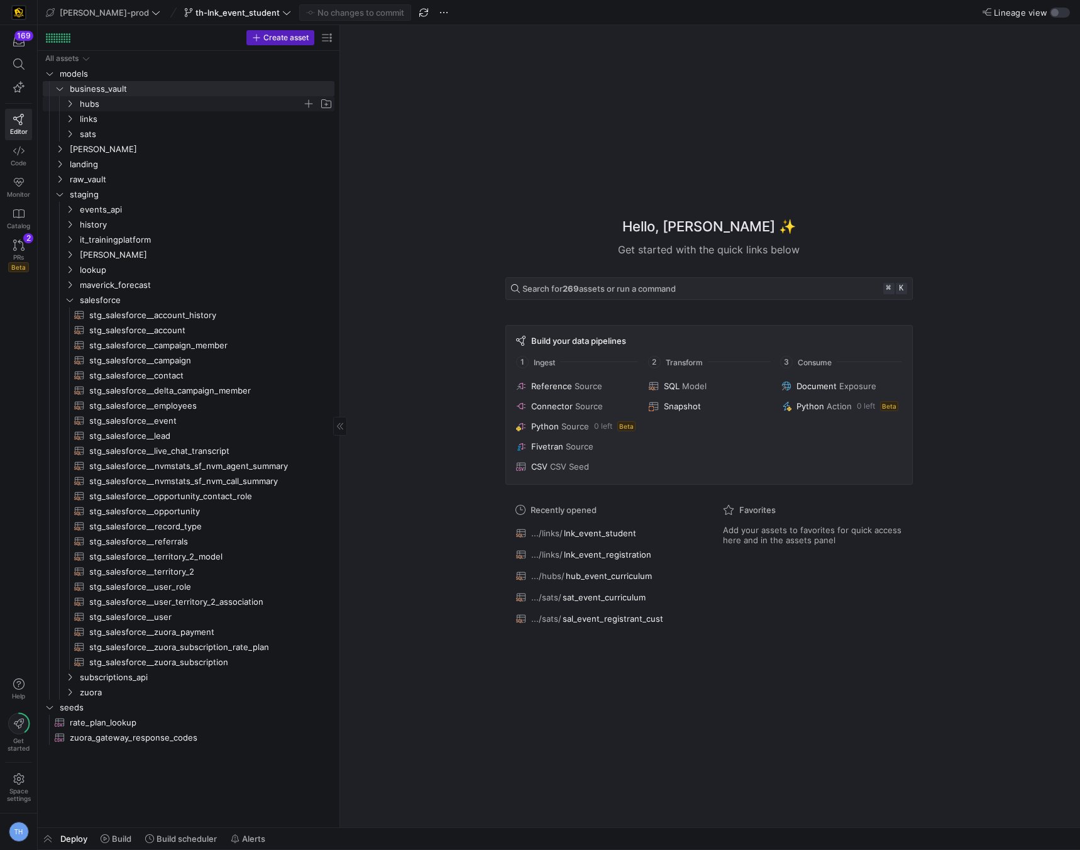
click at [124, 102] on span "hubs" at bounding box center [191, 104] width 223 height 14
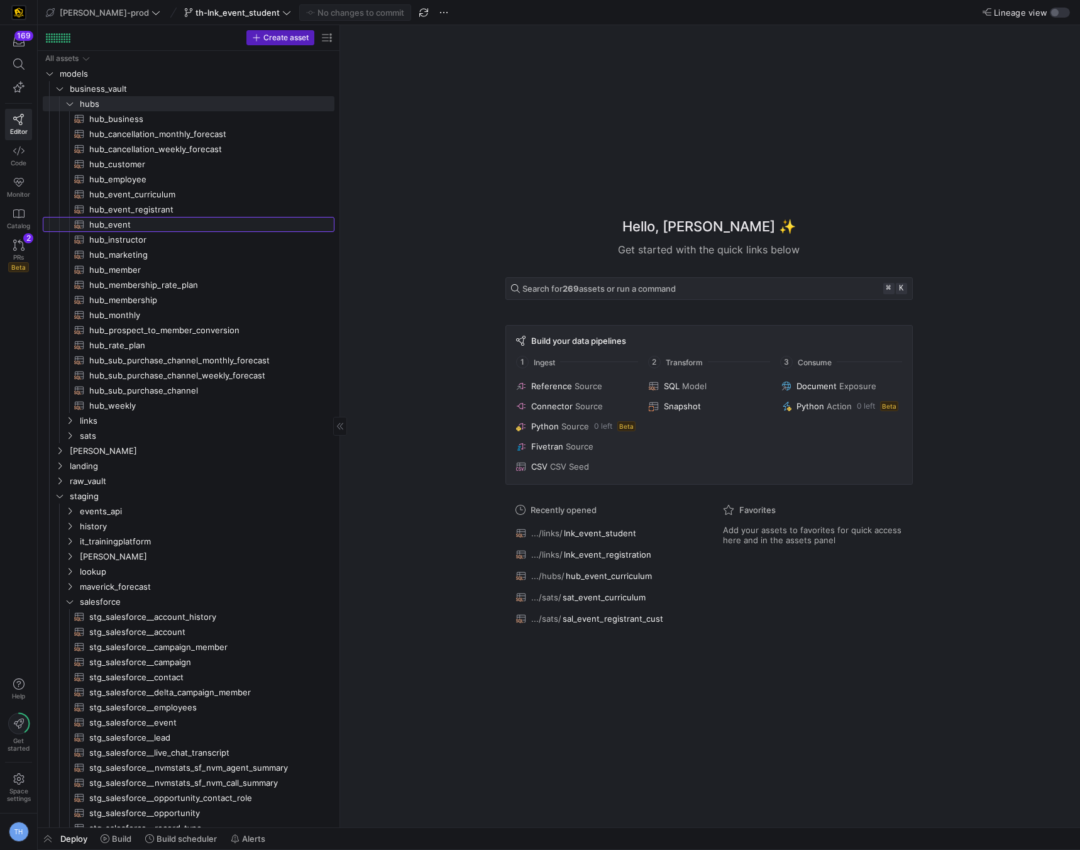
click at [138, 224] on span "hub_event​​​​​​​​​​" at bounding box center [204, 225] width 231 height 14
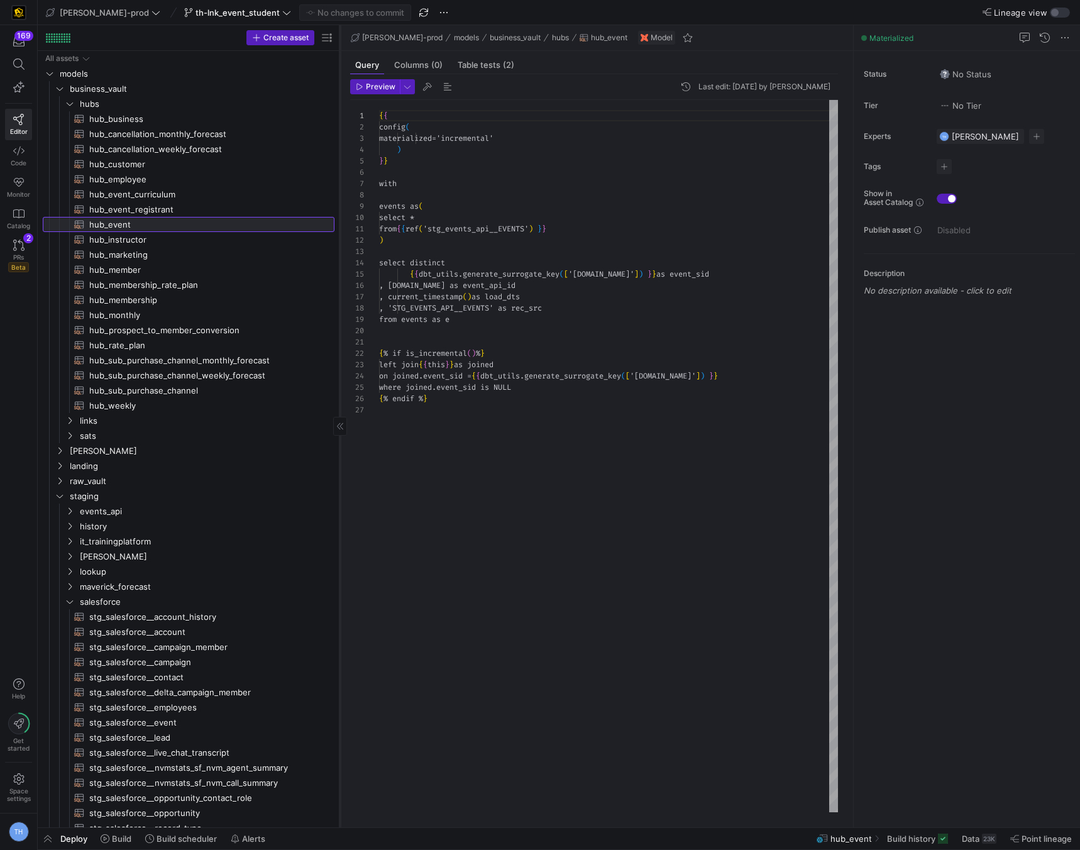
scroll to position [113, 0]
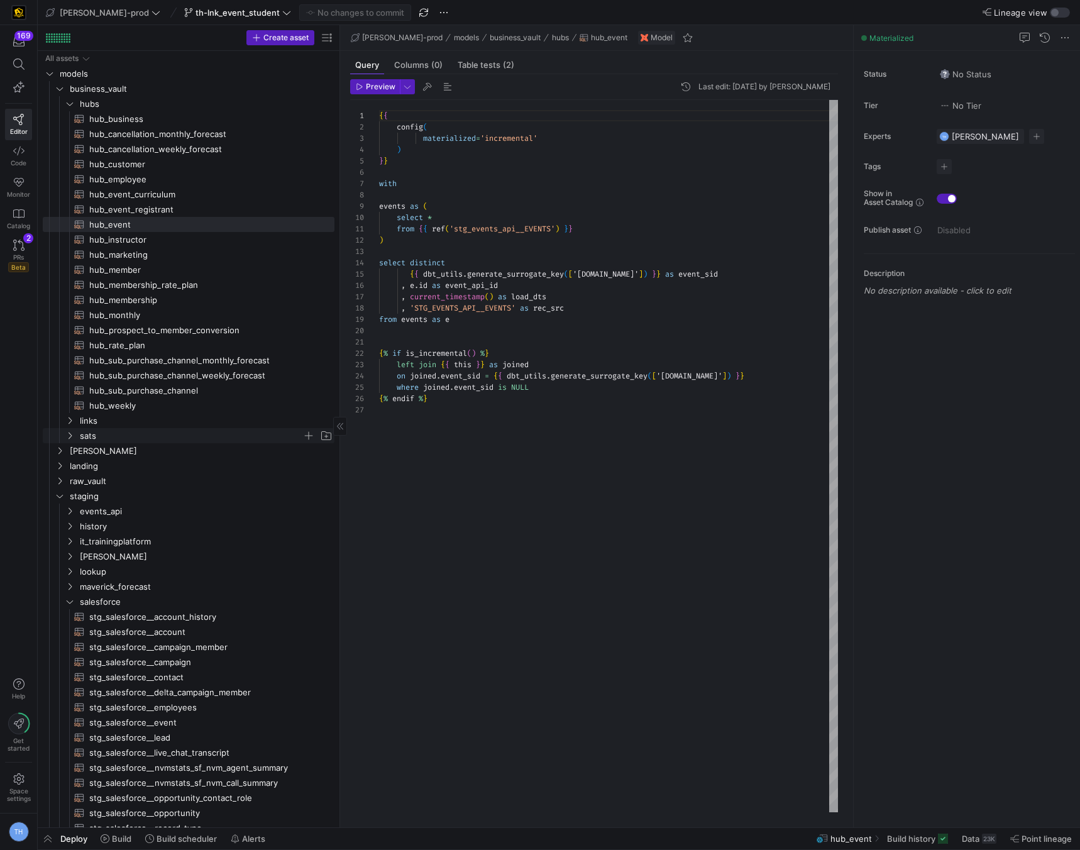
click at [109, 435] on span "sats" at bounding box center [191, 436] width 223 height 14
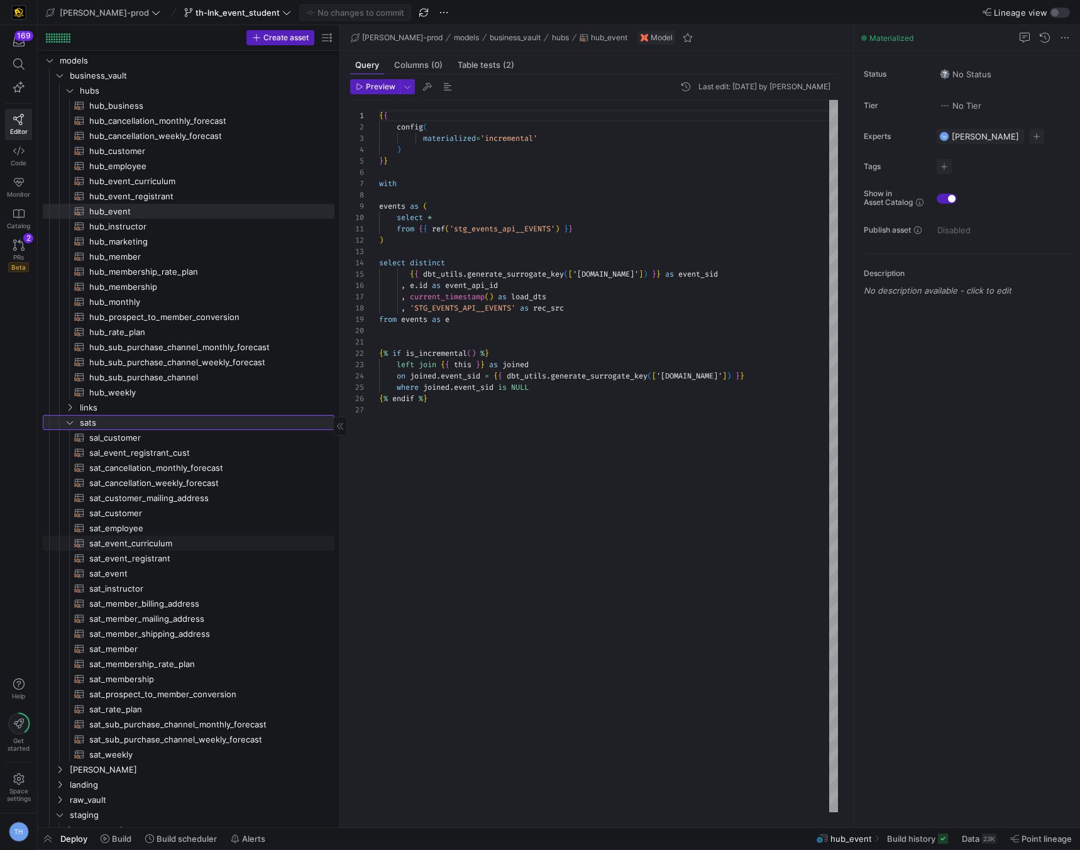
scroll to position [18, 0]
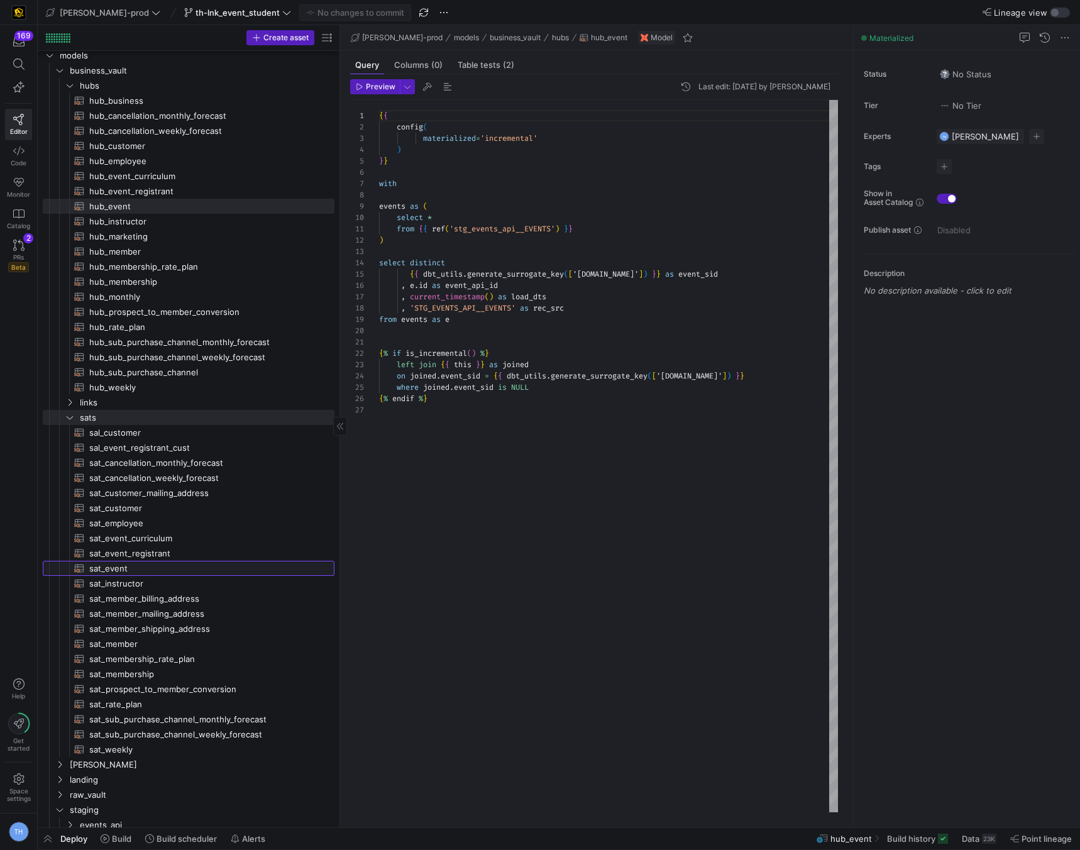
click at [119, 568] on span "sat_event​​​​​​​​​​" at bounding box center [204, 569] width 231 height 14
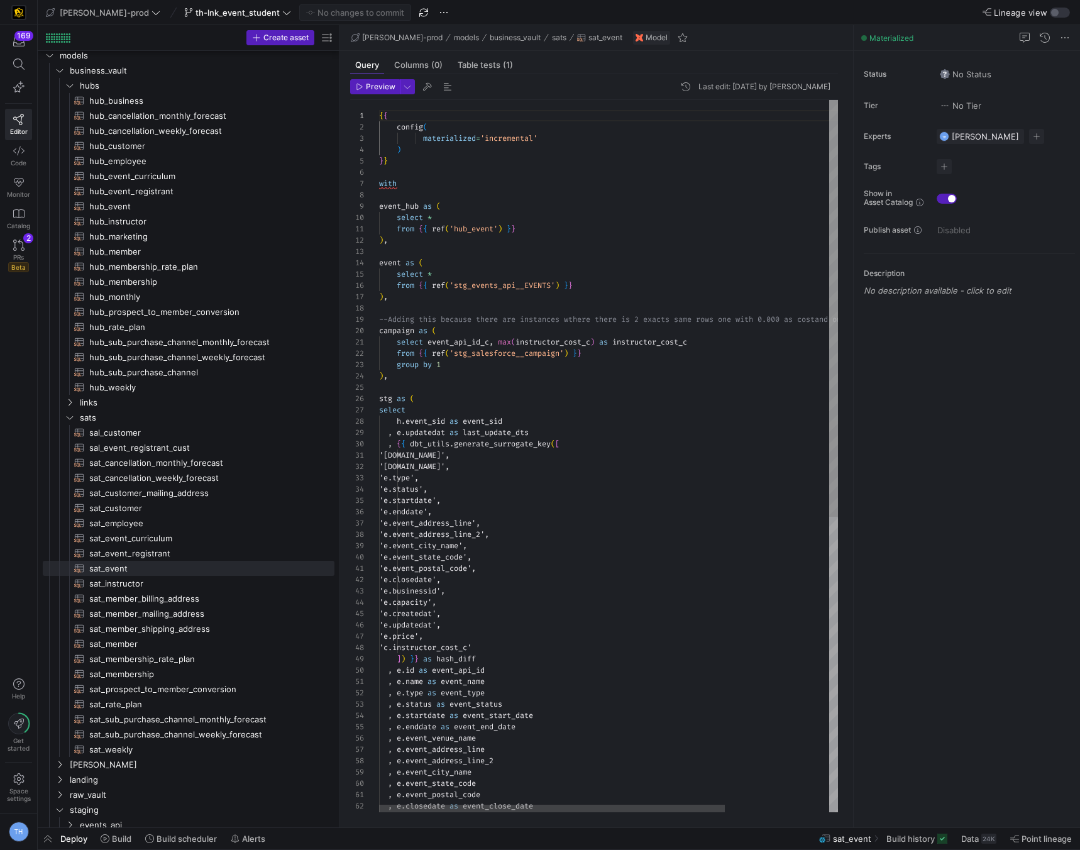
click at [550, 255] on div "'e.closedate', 'e.businessid', 'e.capacity', 'e.createdat', 'e.updatedat', 'e.p…" at bounding box center [677, 708] width 597 height 1217
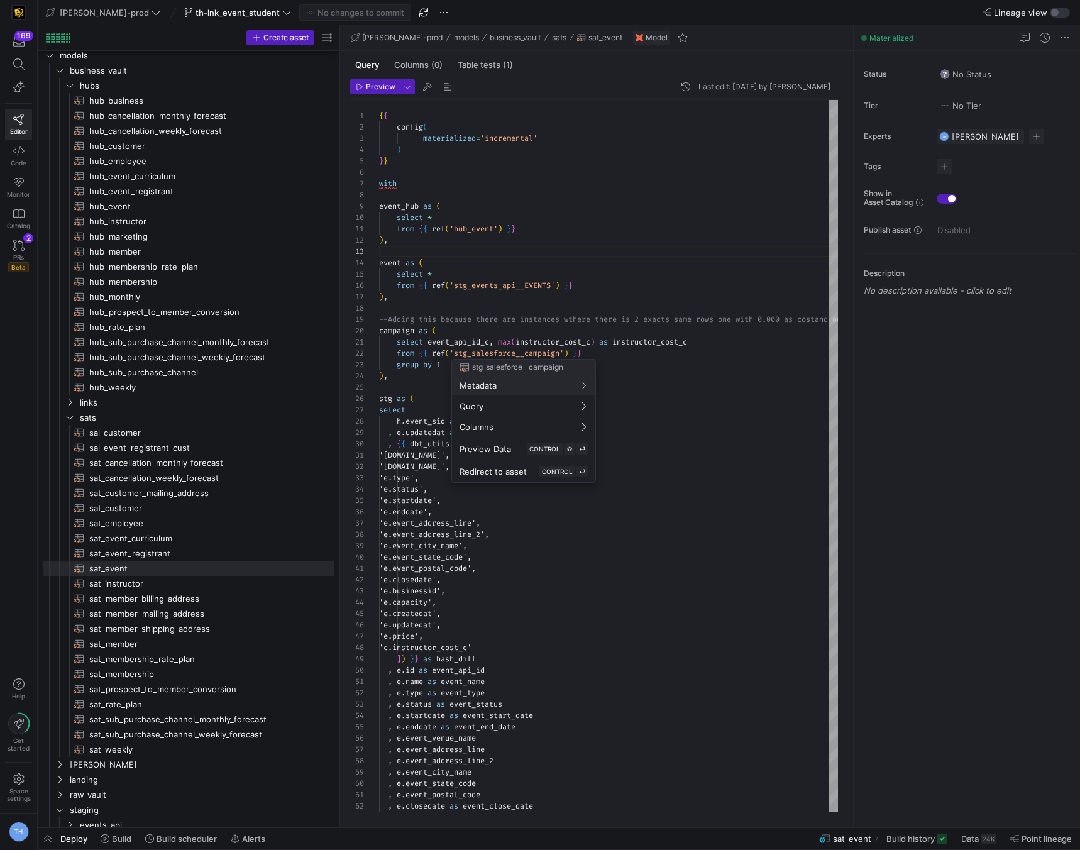
click at [577, 726] on div at bounding box center [540, 425] width 1080 height 850
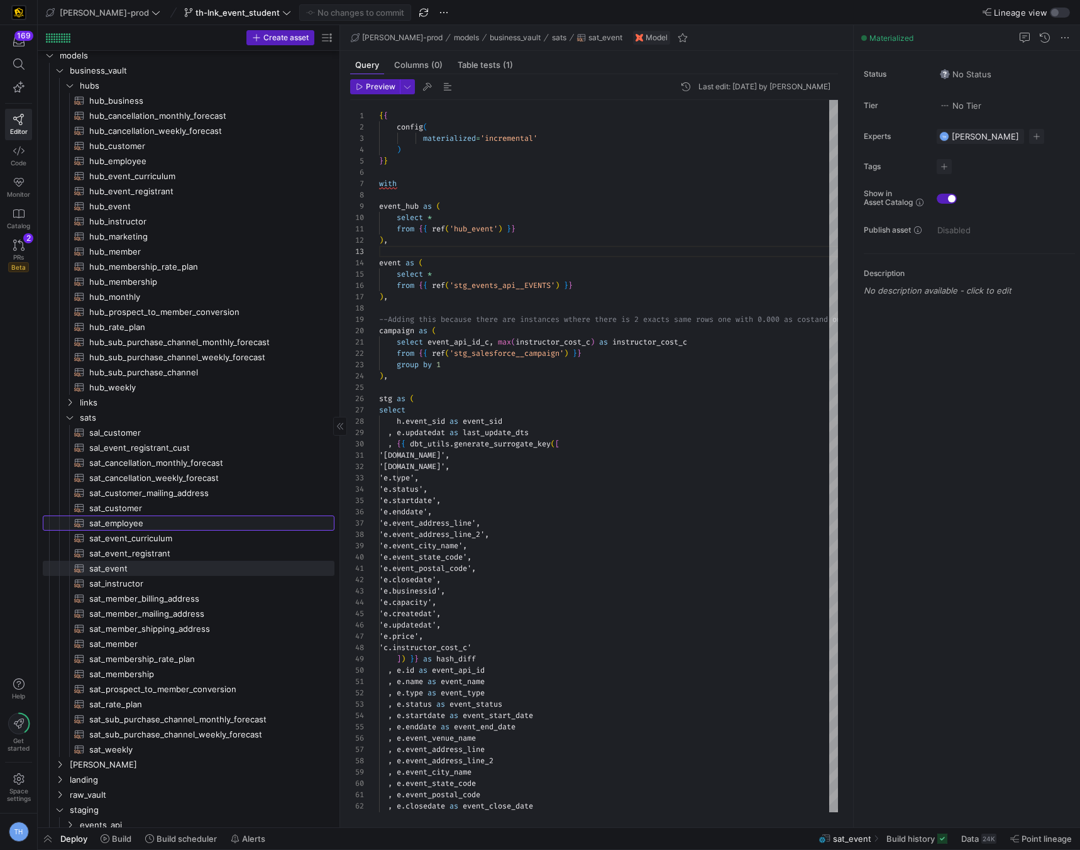
click at [188, 522] on span "sat_employee​​​​​​​​​​" at bounding box center [204, 523] width 231 height 14
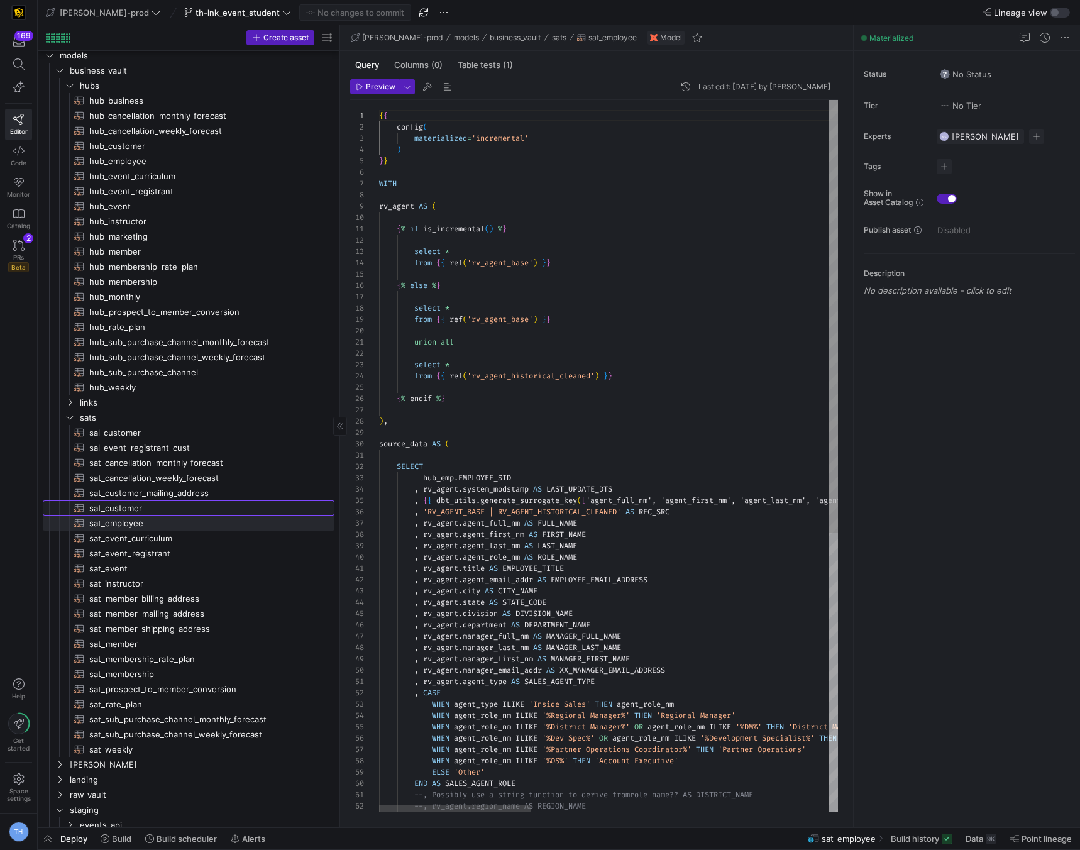
click at [188, 510] on span "sat_customer​​​​​​​​​​" at bounding box center [204, 508] width 231 height 14
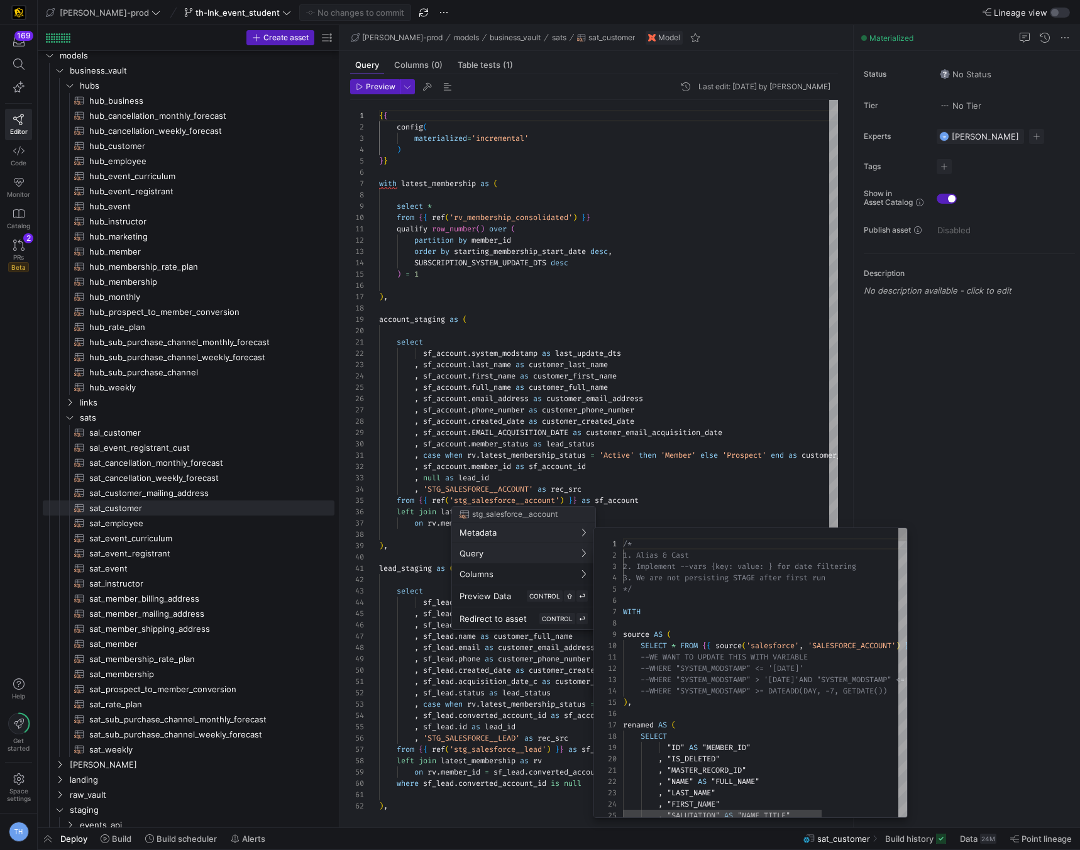
scroll to position [113, 0]
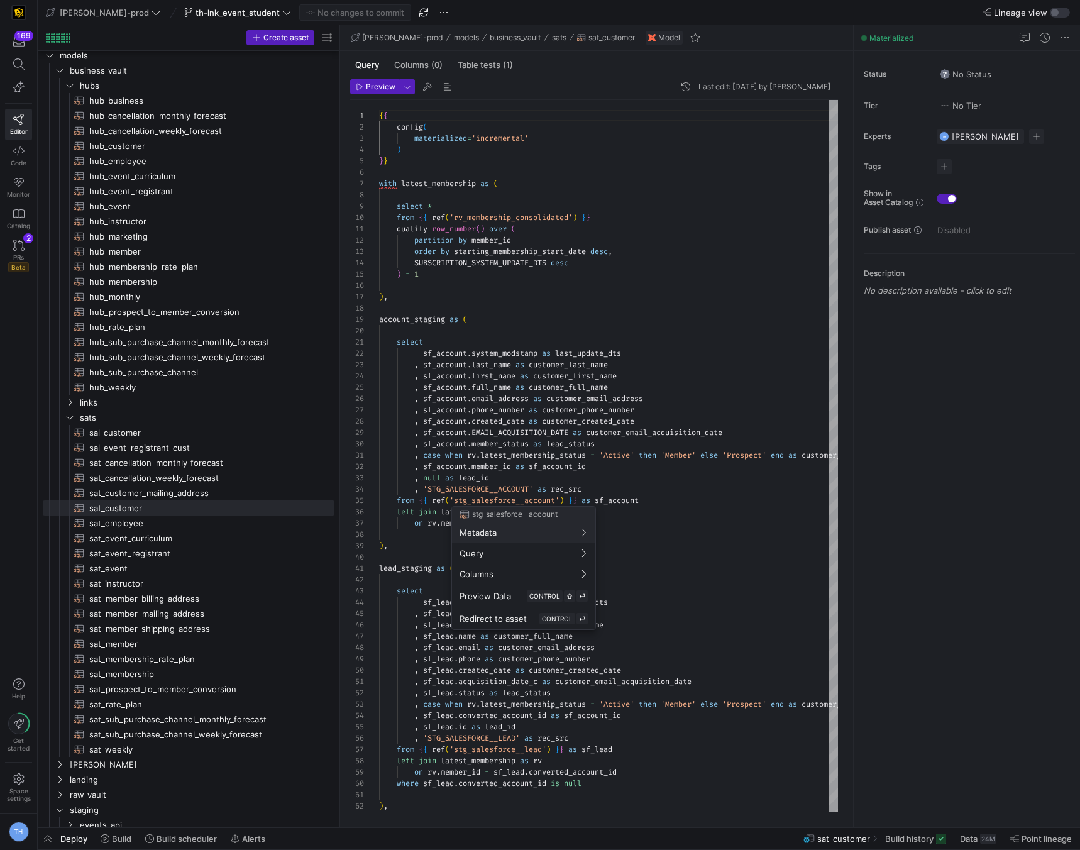
click at [664, 406] on div at bounding box center [540, 425] width 1080 height 850
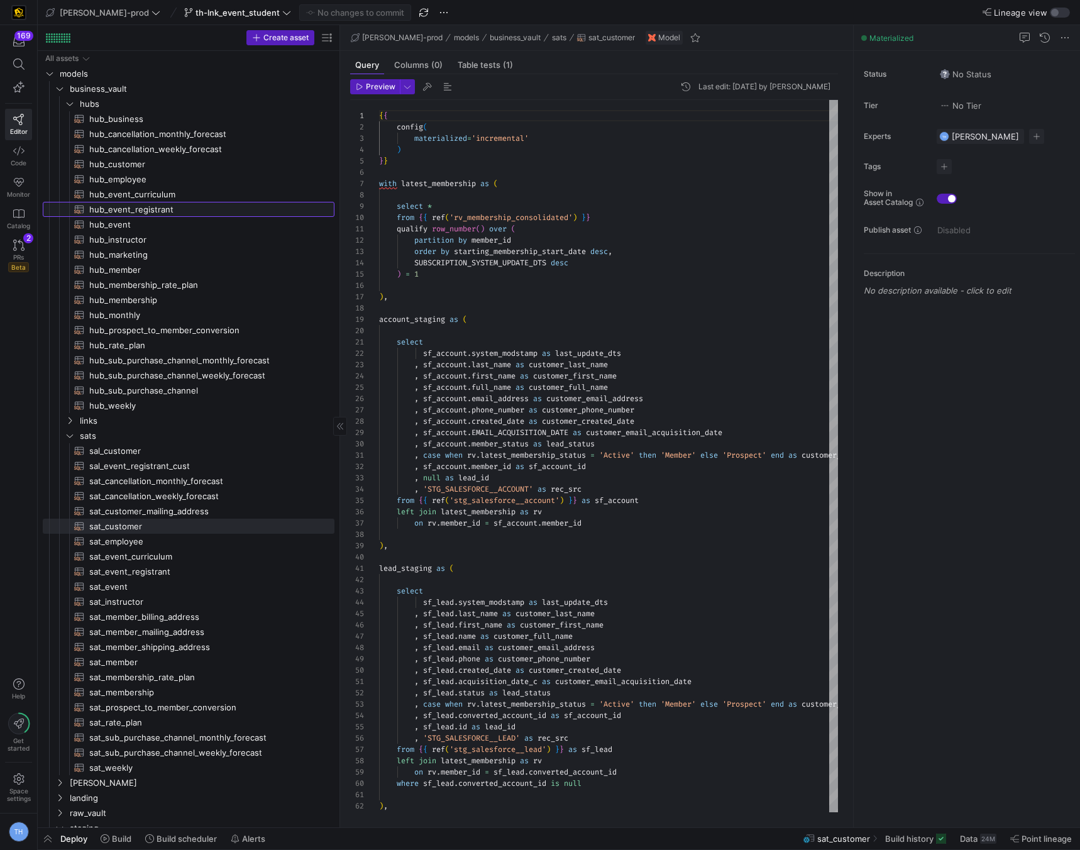
click at [145, 208] on span "hub_event_registrant​​​​​​​​​​" at bounding box center [204, 209] width 231 height 14
type textarea "{{ config( materialized='incremental' ) }} with registrant as ( select *"
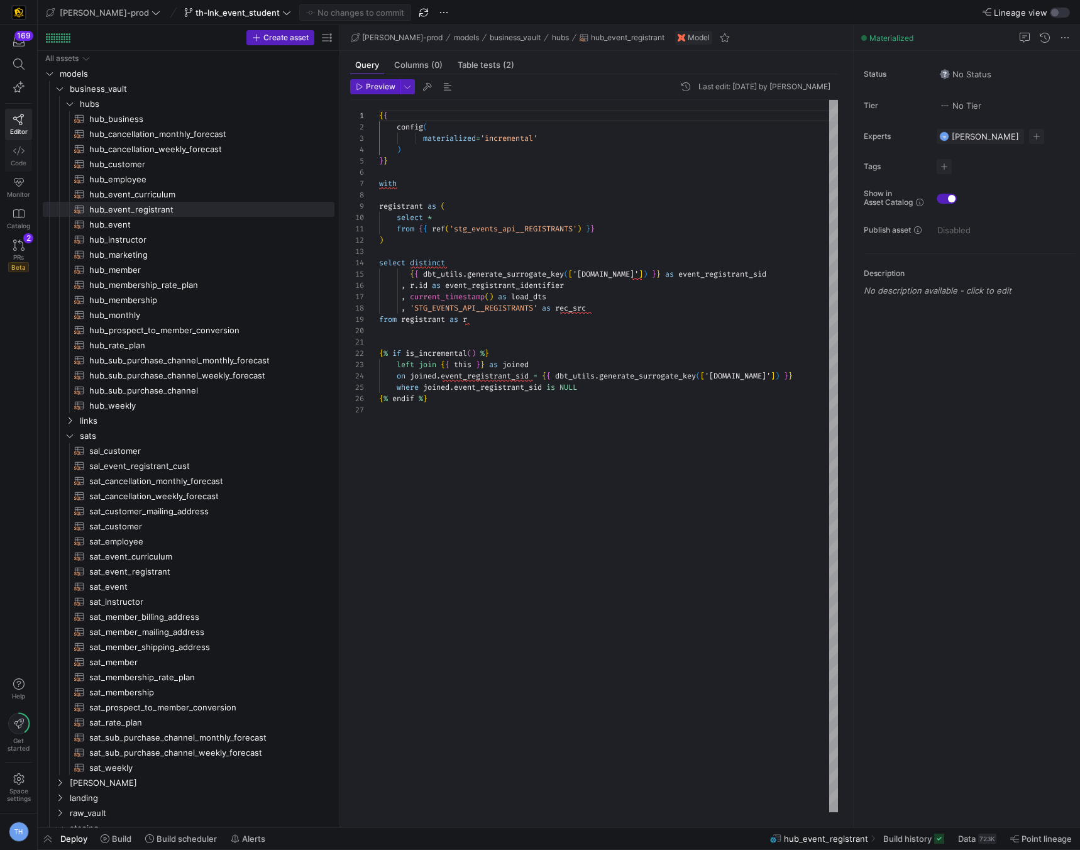
click at [21, 153] on icon at bounding box center [18, 150] width 11 height 11
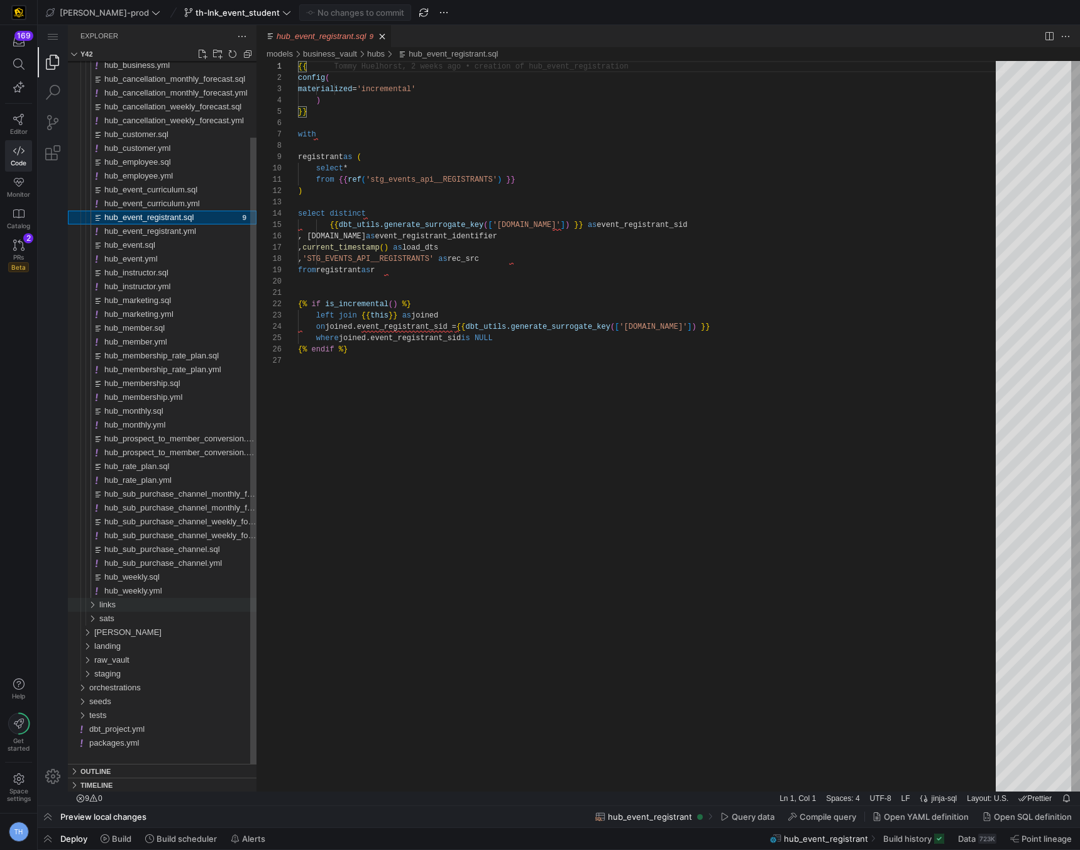
click at [134, 603] on div "links" at bounding box center [177, 605] width 157 height 14
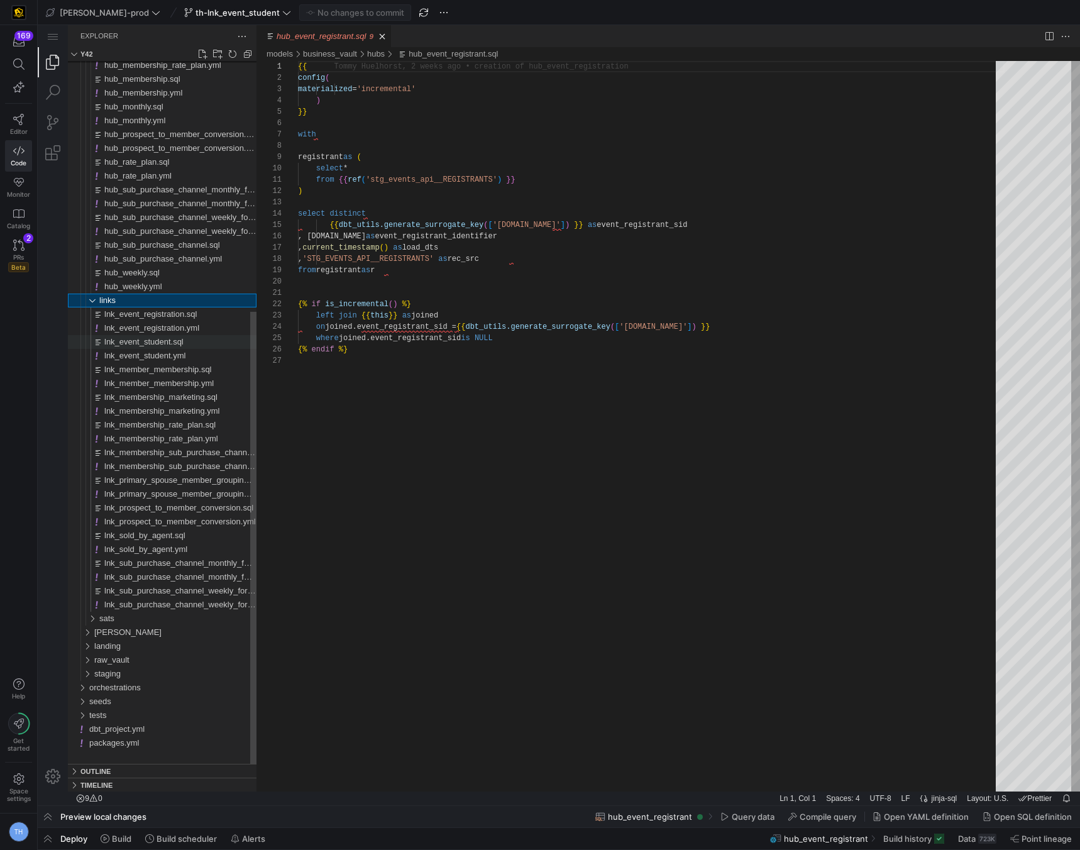
click at [179, 341] on span "lnk_event_student.sql" at bounding box center [143, 341] width 79 height 9
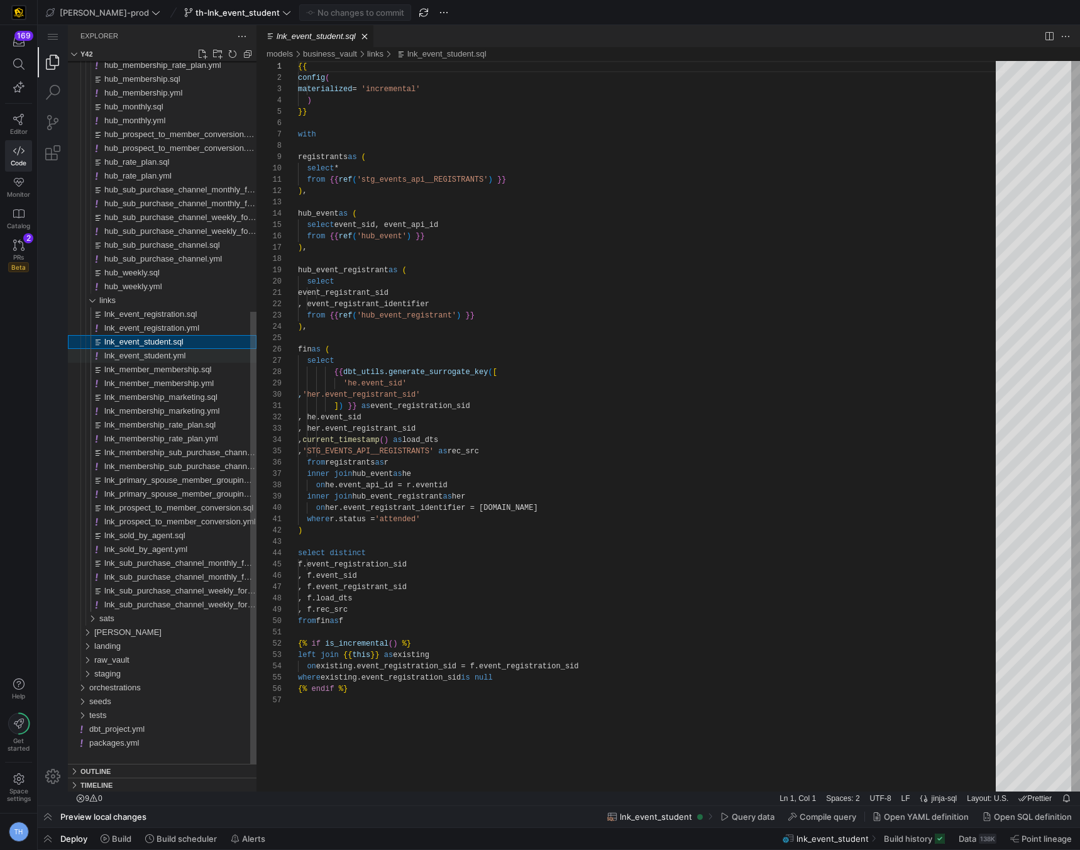
scroll to position [113, 0]
click at [181, 360] on span "lnk_event_student.yml" at bounding box center [144, 355] width 81 height 9
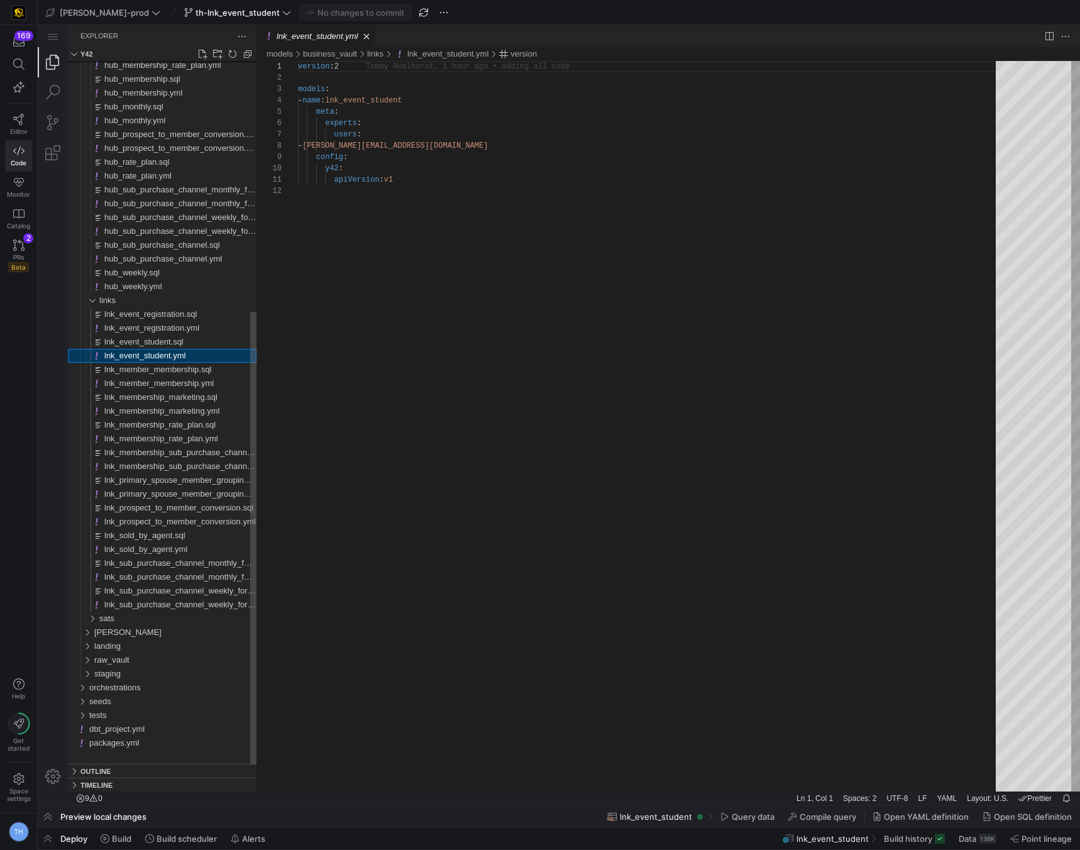
click at [184, 352] on span "lnk_event_student.yml" at bounding box center [144, 355] width 81 height 9
click at [191, 329] on span "lnk_event_registration.yml" at bounding box center [151, 327] width 95 height 9
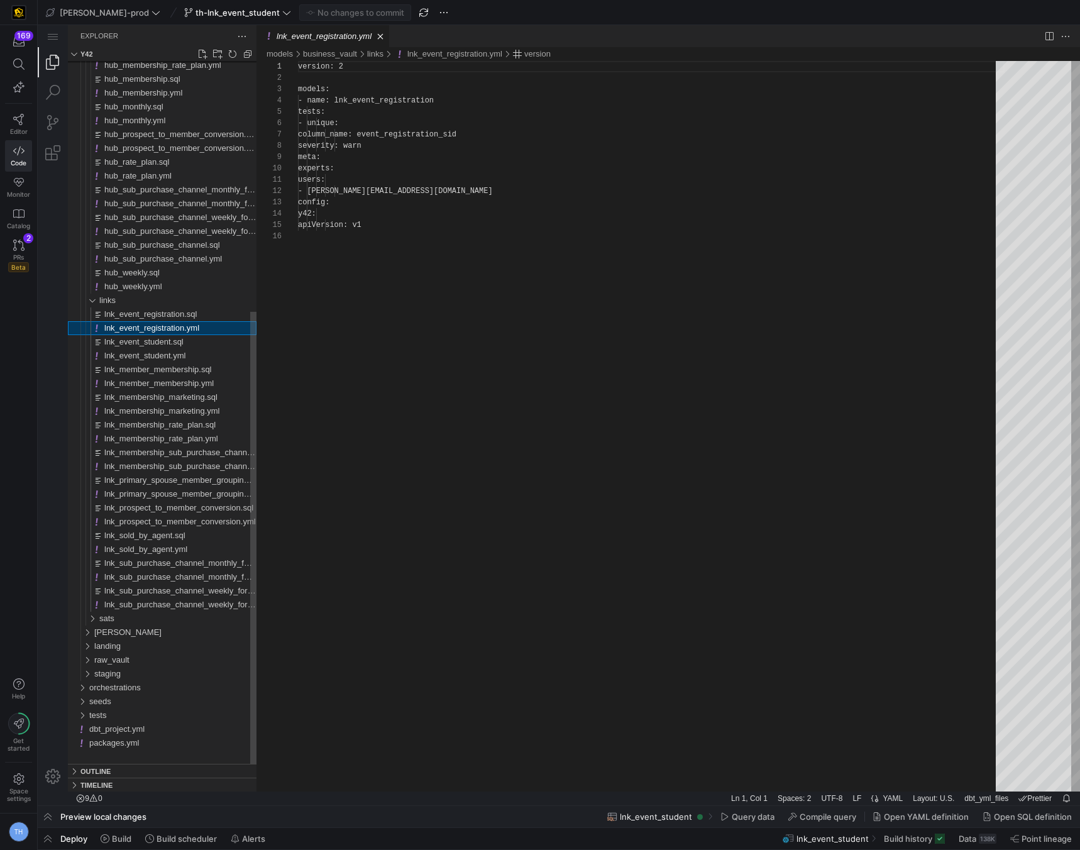
scroll to position [113, 0]
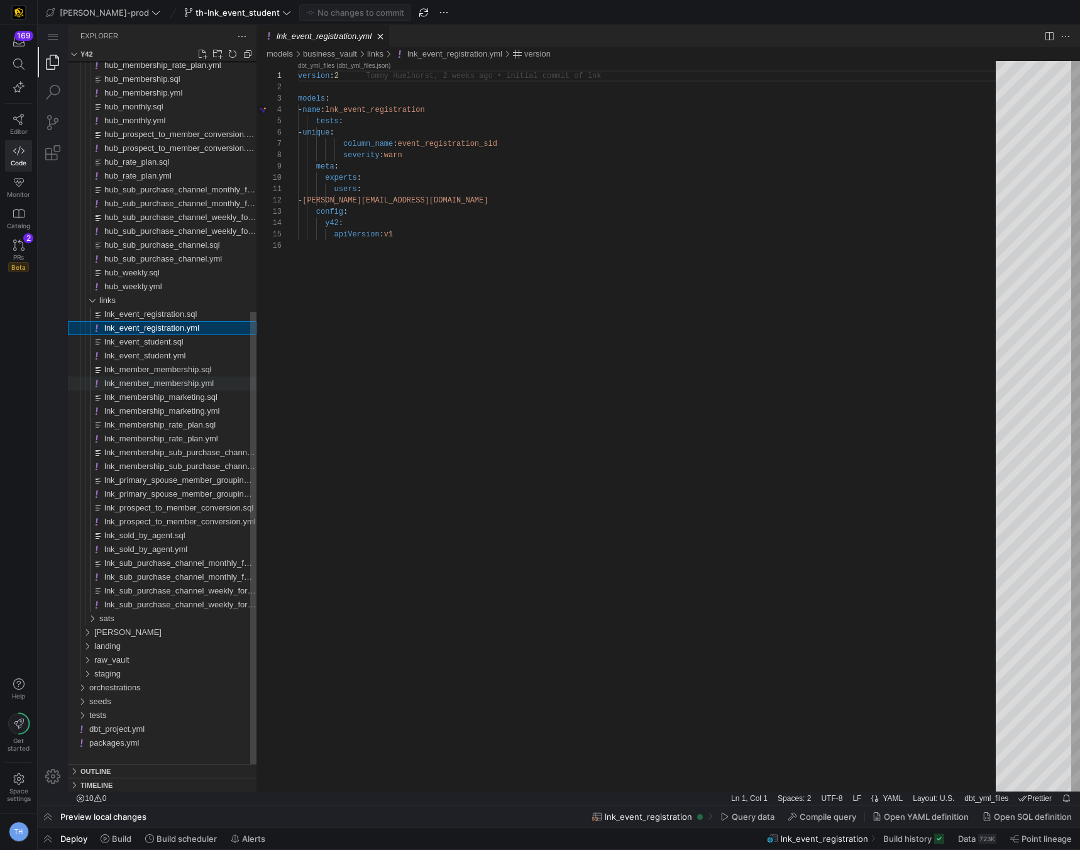
click at [203, 382] on span "lnk_member_membership.yml" at bounding box center [158, 383] width 109 height 9
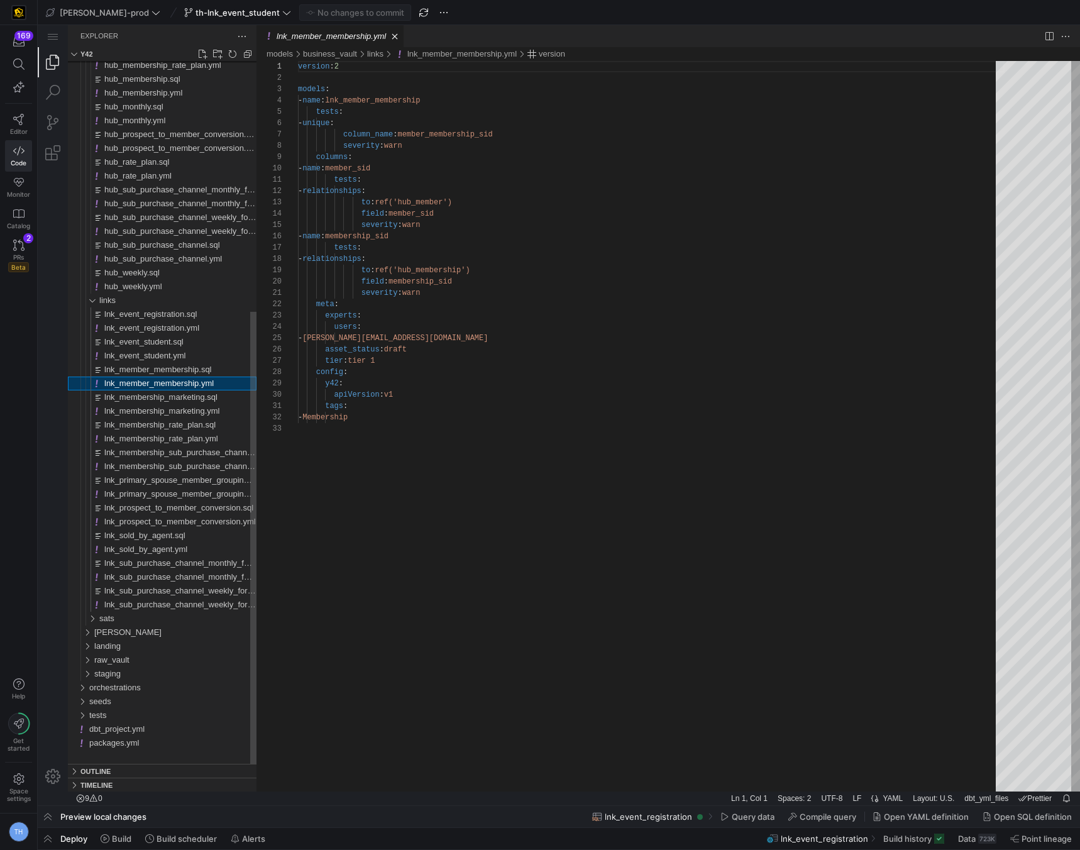
scroll to position [113, 0]
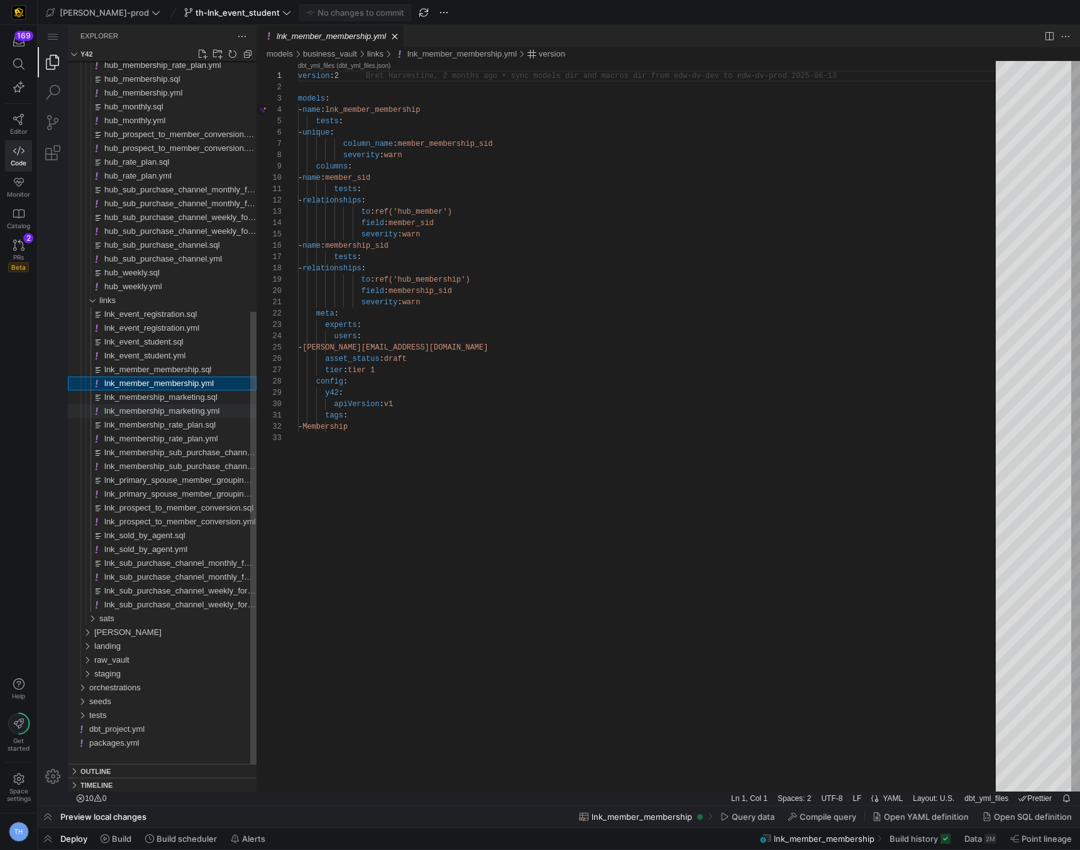
click at [201, 416] on span "lnk_membership_marketing.yml" at bounding box center [162, 410] width 116 height 9
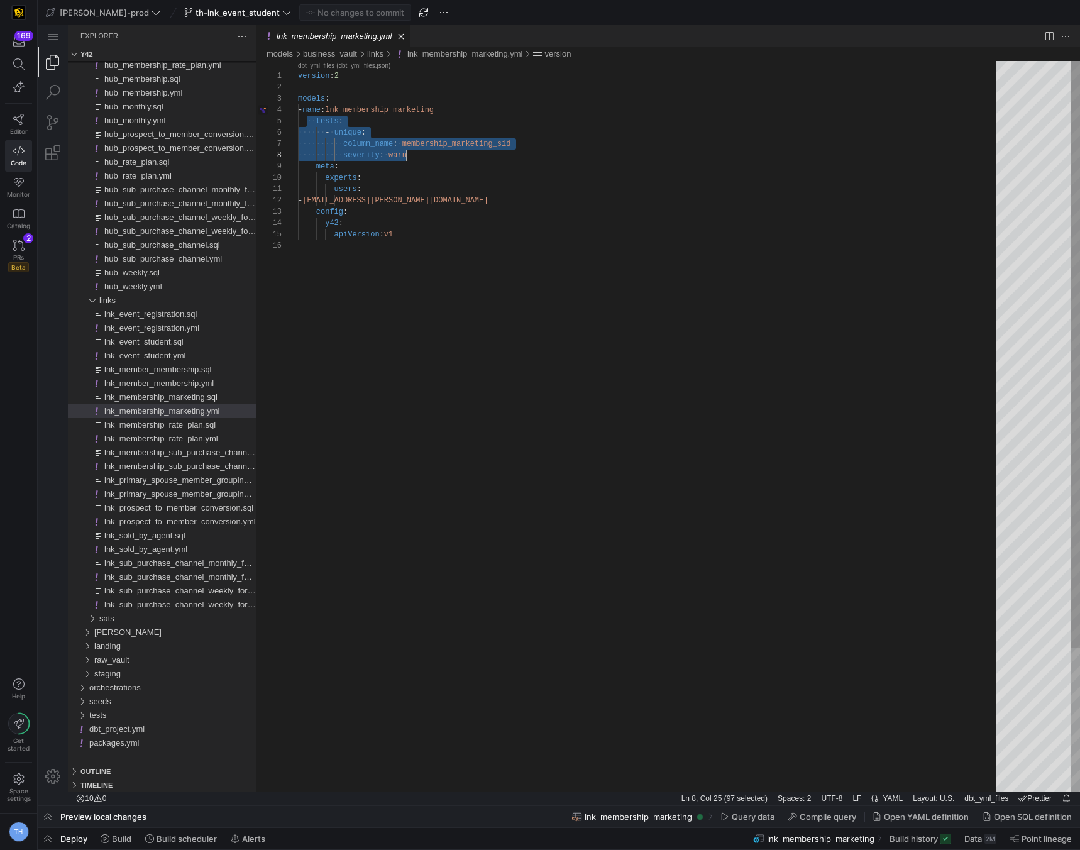
scroll to position [45, 109]
drag, startPoint x: 309, startPoint y: 123, endPoint x: 438, endPoint y: 155, distance: 132.7
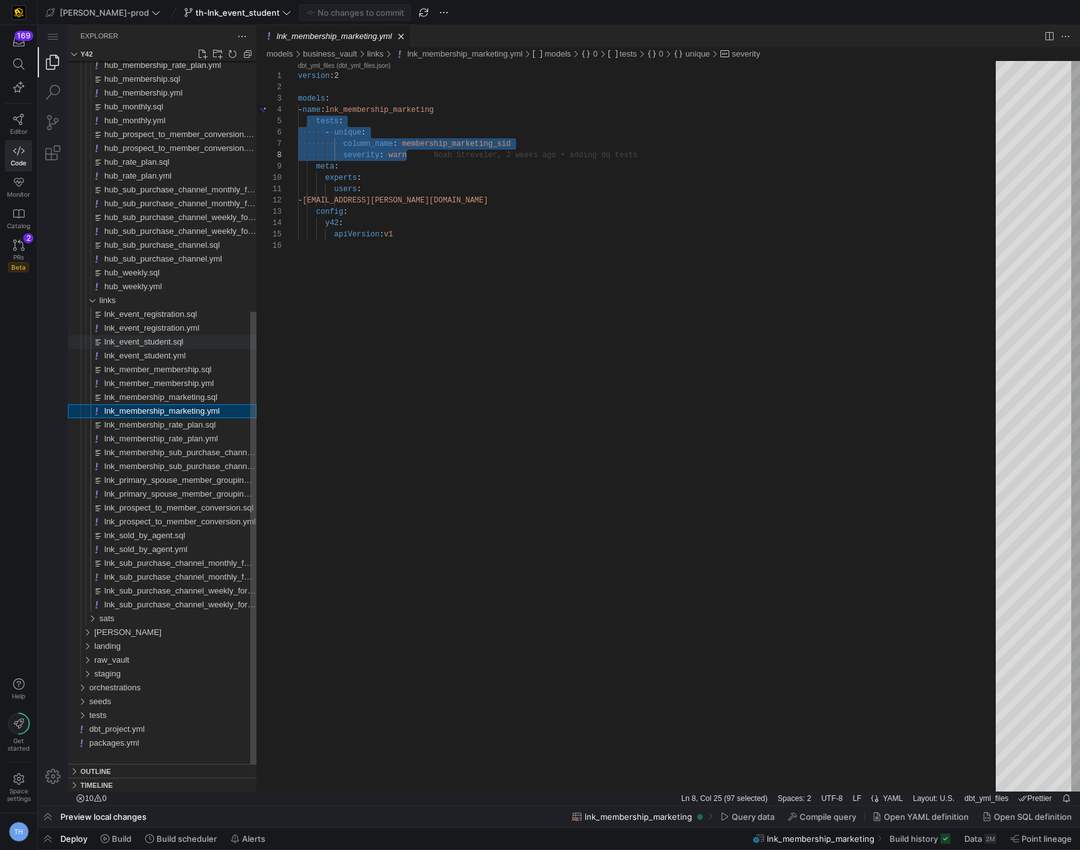
click at [179, 337] on span "lnk_event_student.sql" at bounding box center [143, 341] width 79 height 9
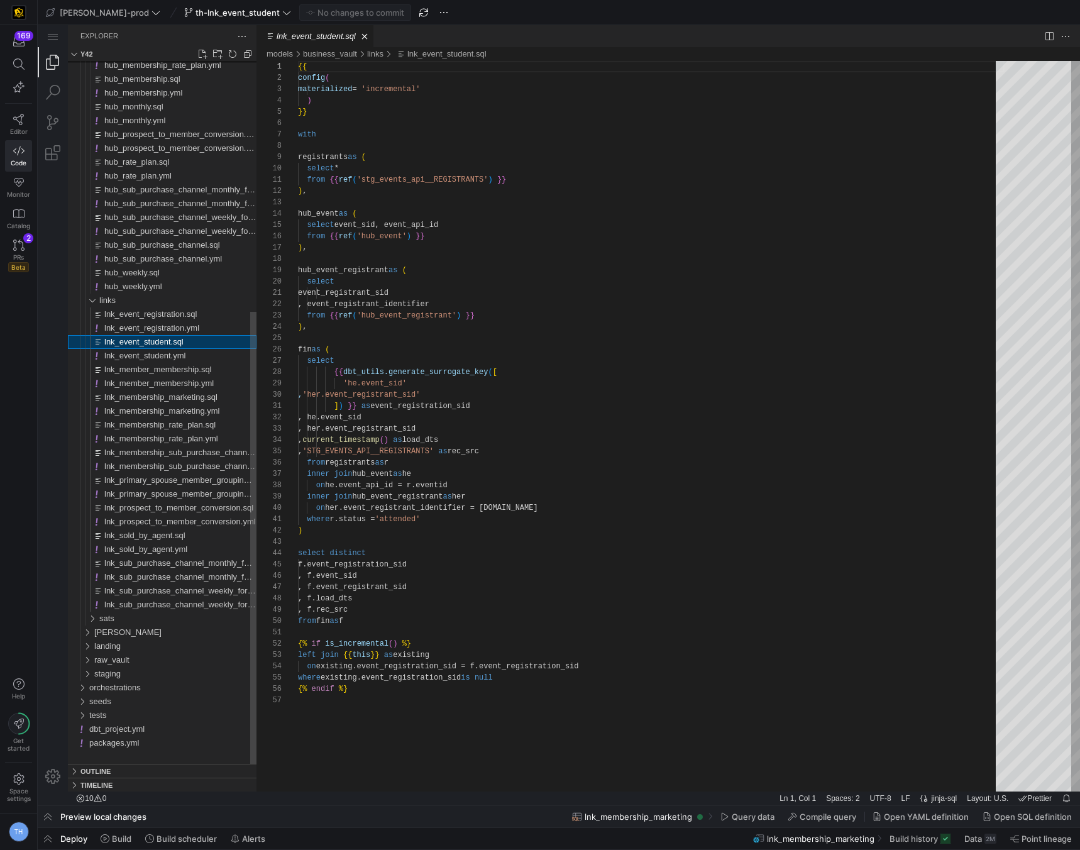
scroll to position [113, 0]
click at [174, 355] on span "lnk_event_student.yml" at bounding box center [144, 355] width 81 height 9
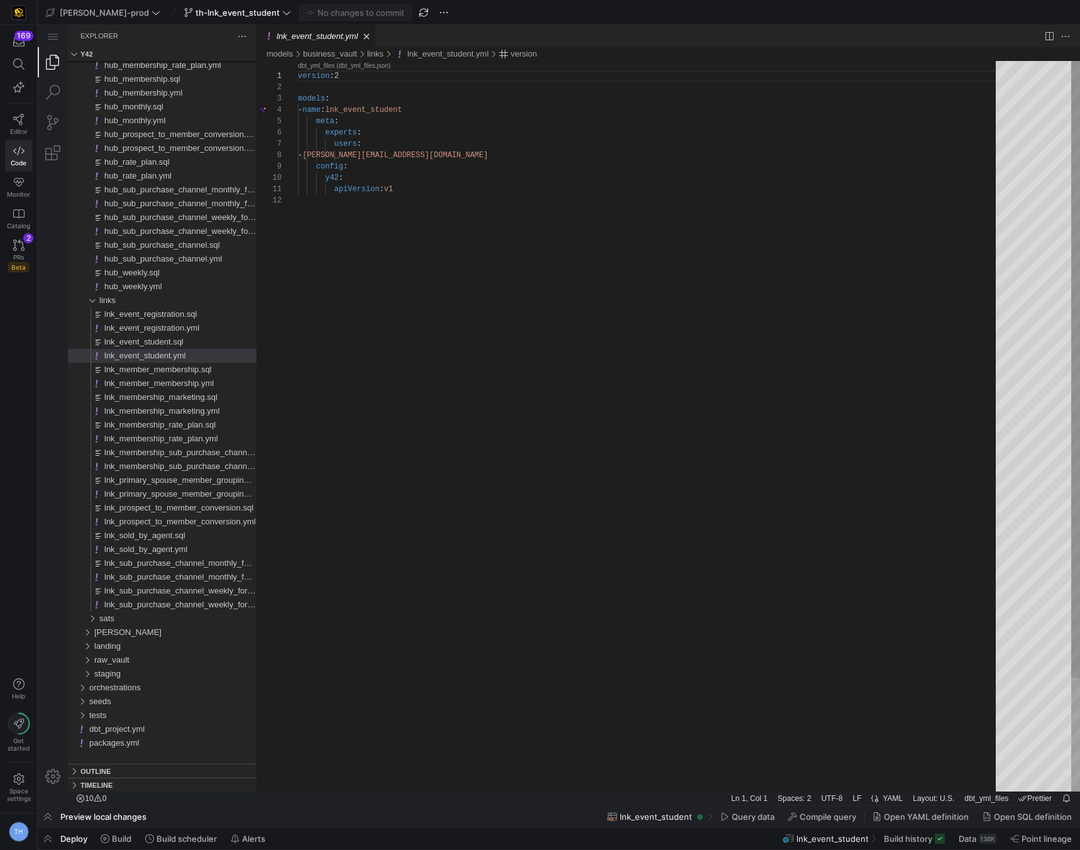
click at [422, 109] on div "version : 2 models : - name : lnk_event_student meta : experts : users : - thom…" at bounding box center [651, 493] width 707 height 865
paste textarea "tests: - unique: column_name: membership_marketing_sid severity: warn meta: exp…"
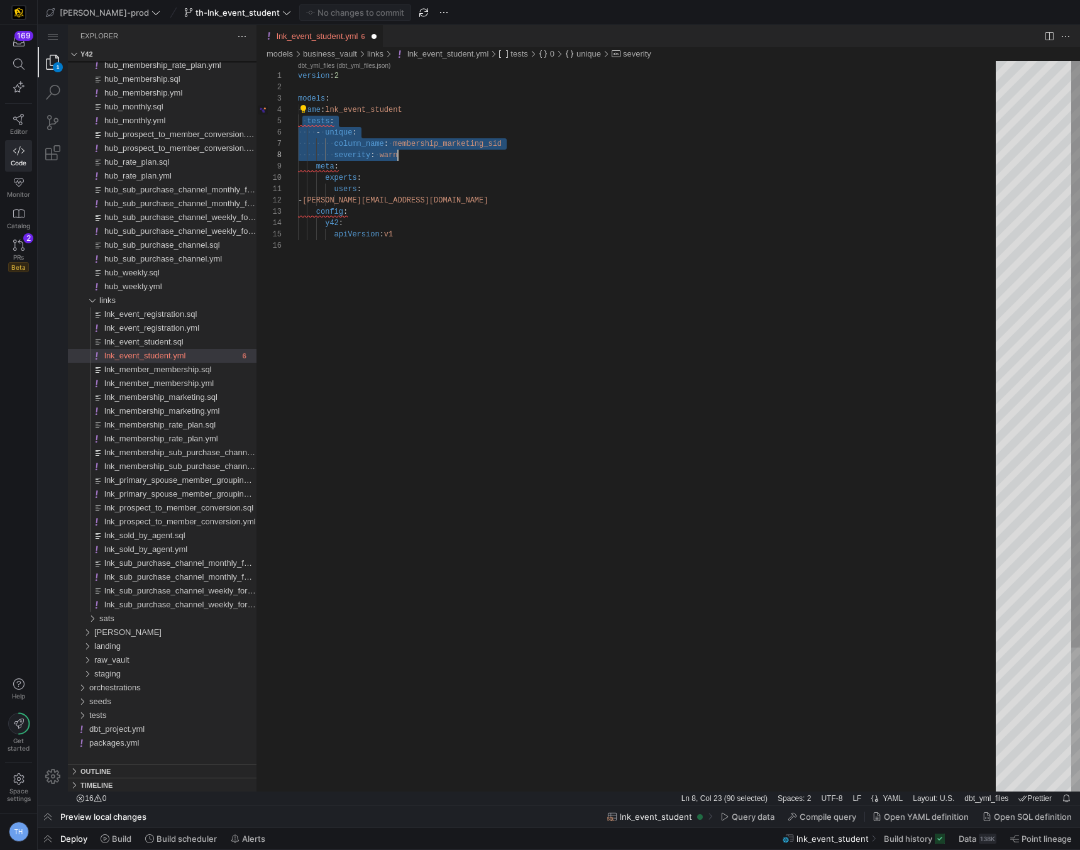
drag, startPoint x: 304, startPoint y: 121, endPoint x: 416, endPoint y: 151, distance: 115.9
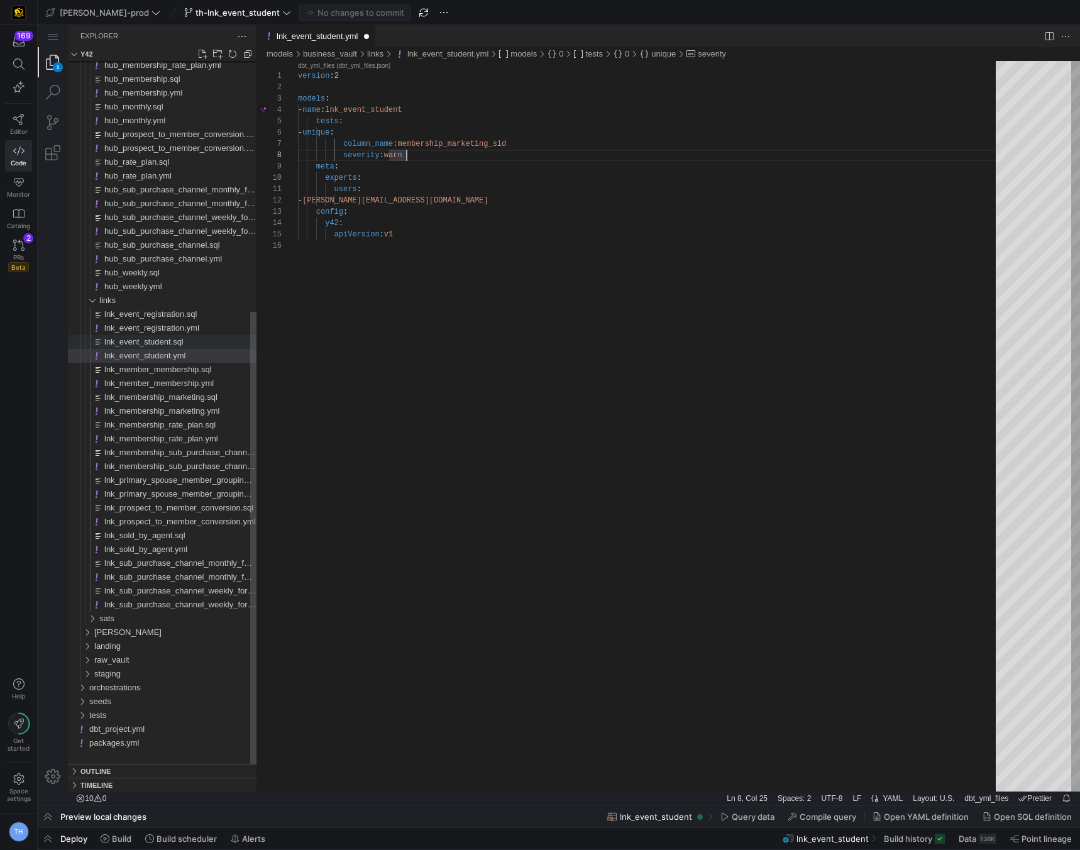
type textarea "version: 2 models: - name: lnk_event_student tests: - unique: column_name: memb…"
click at [158, 338] on span "lnk_event_student.sql" at bounding box center [143, 341] width 79 height 9
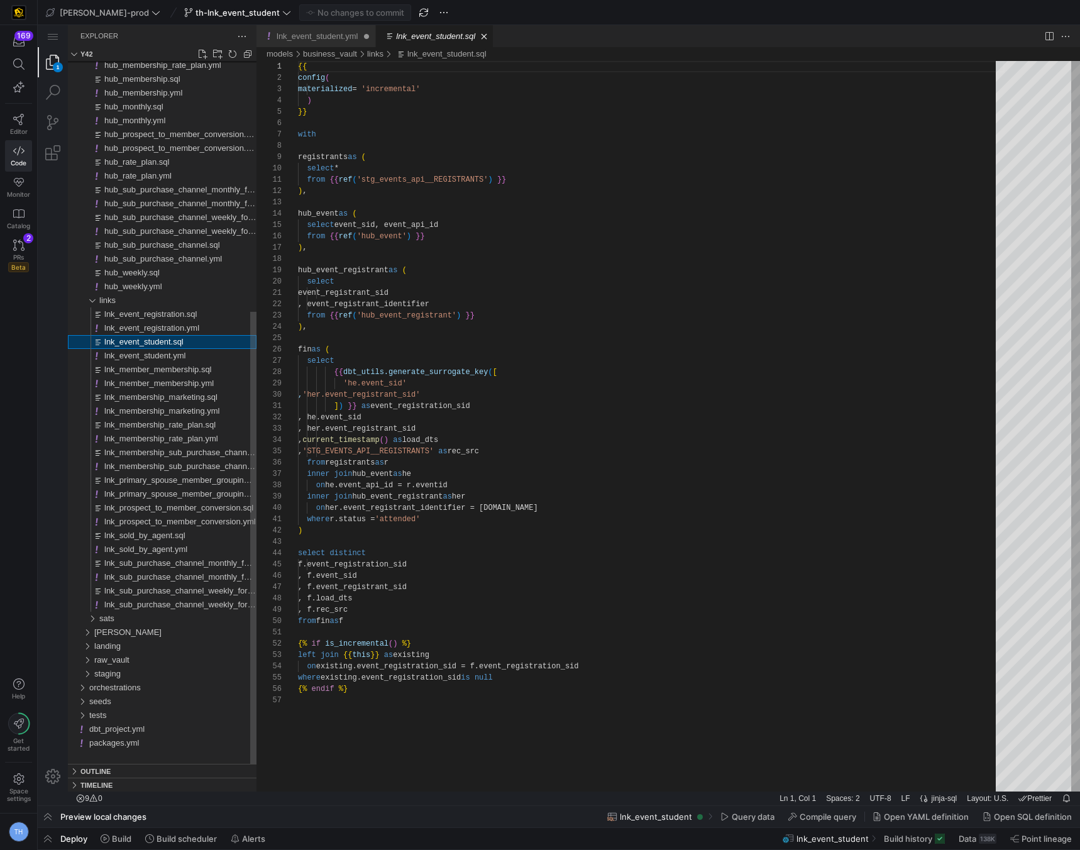
scroll to position [113, 0]
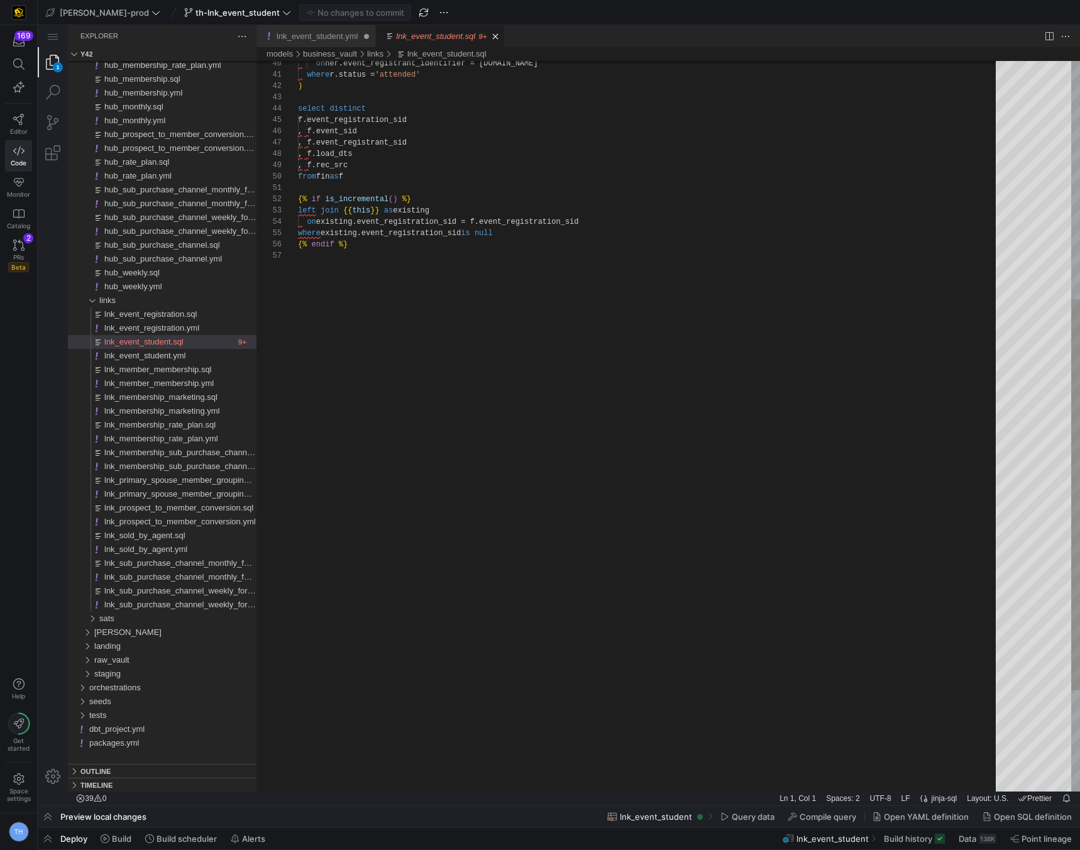
type textarea "{% if is_incremental() %} left join {{ this }} as existing on existing.event_re…"
drag, startPoint x: 484, startPoint y: 219, endPoint x: 638, endPoint y: 219, distance: 153.4
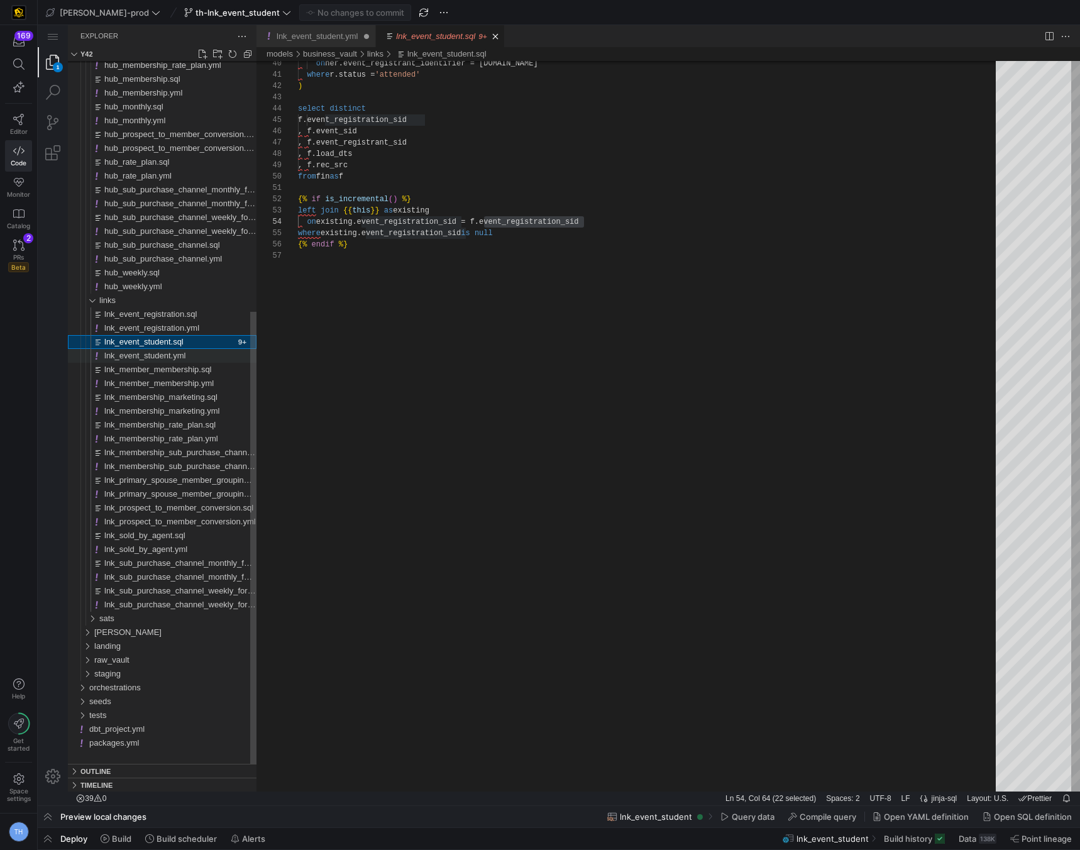
click at [197, 353] on div "lnk_event_student.yml" at bounding box center [180, 356] width 152 height 14
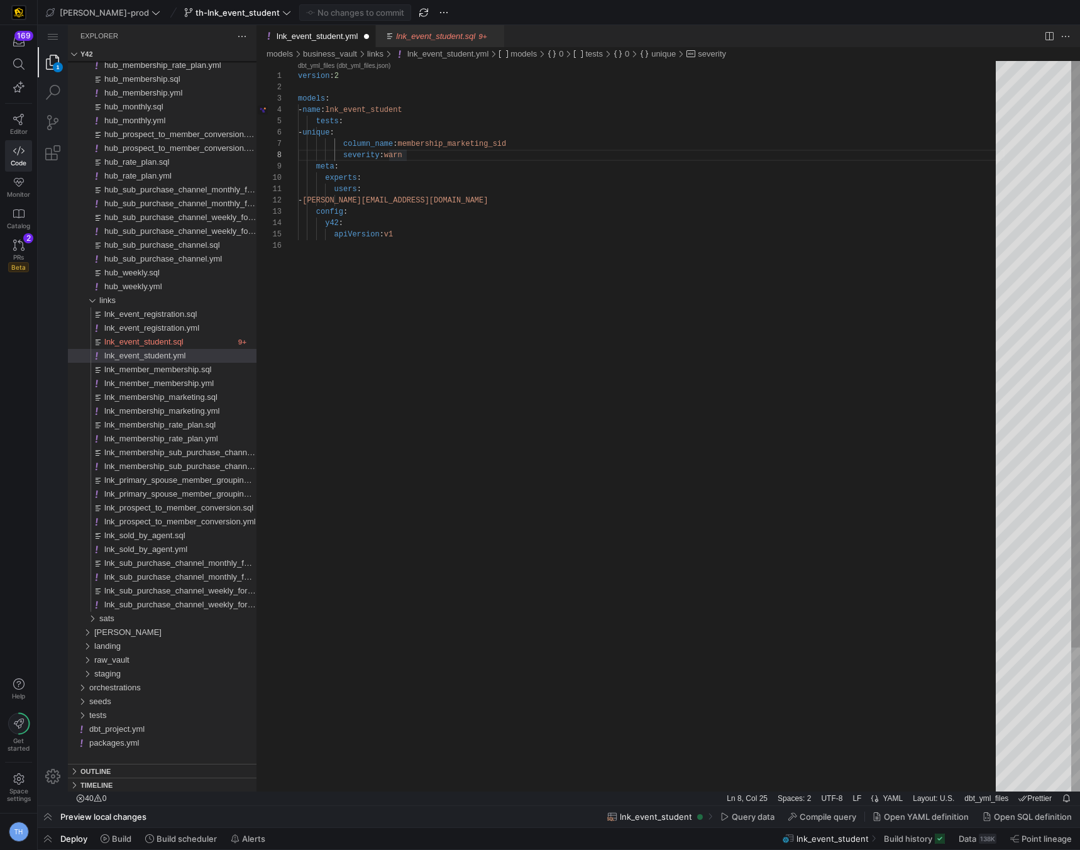
scroll to position [68, 213]
drag, startPoint x: 399, startPoint y: 141, endPoint x: 575, endPoint y: 141, distance: 175.4
paste textarea "event_registration"
click at [399, 145] on div "version : 2 models : - name : lnk_event_student tests : - unique : column_name:…" at bounding box center [651, 516] width 707 height 910
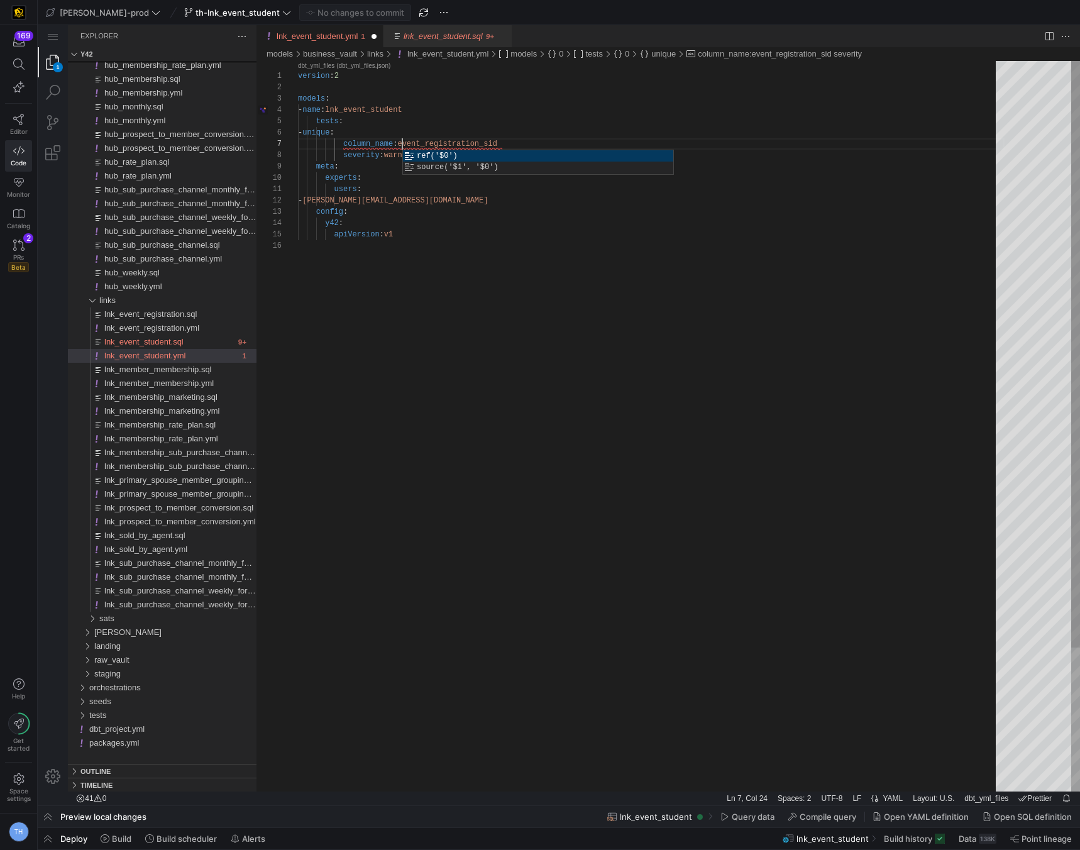
scroll to position [68, 104]
click at [472, 126] on div "version : 2 models : - name : lnk_event_student tests : - unique : column_name …" at bounding box center [651, 516] width 707 height 910
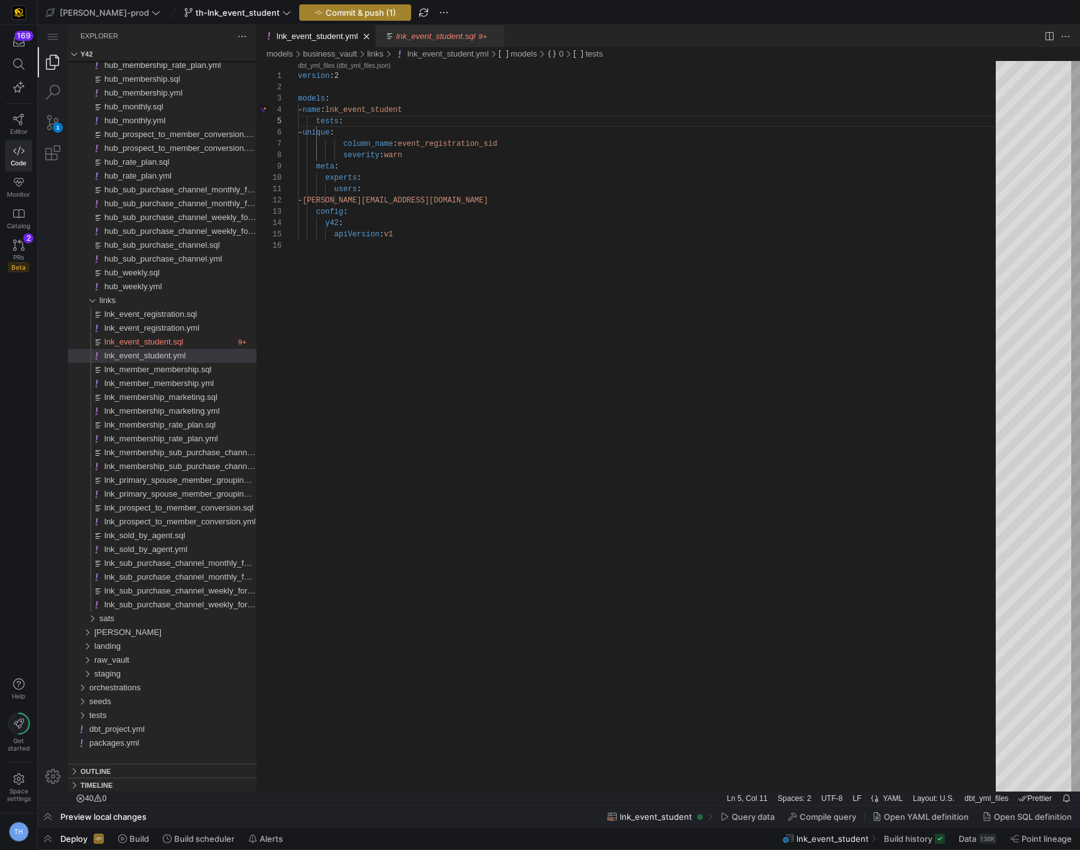
type textarea "version: 2 models: - name: lnk_event_student tests: - unique: column_name: even…"
click at [331, 13] on span "Commit & push (1)" at bounding box center [361, 13] width 70 height 10
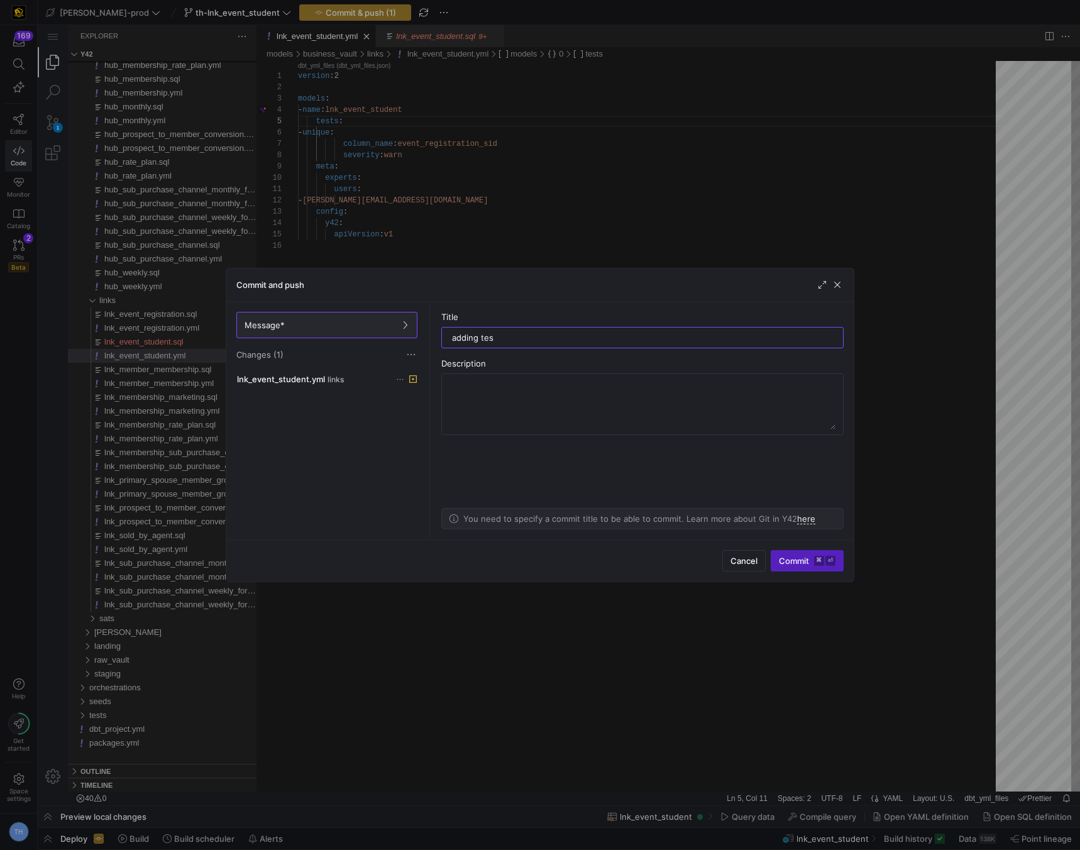
type input "adding test"
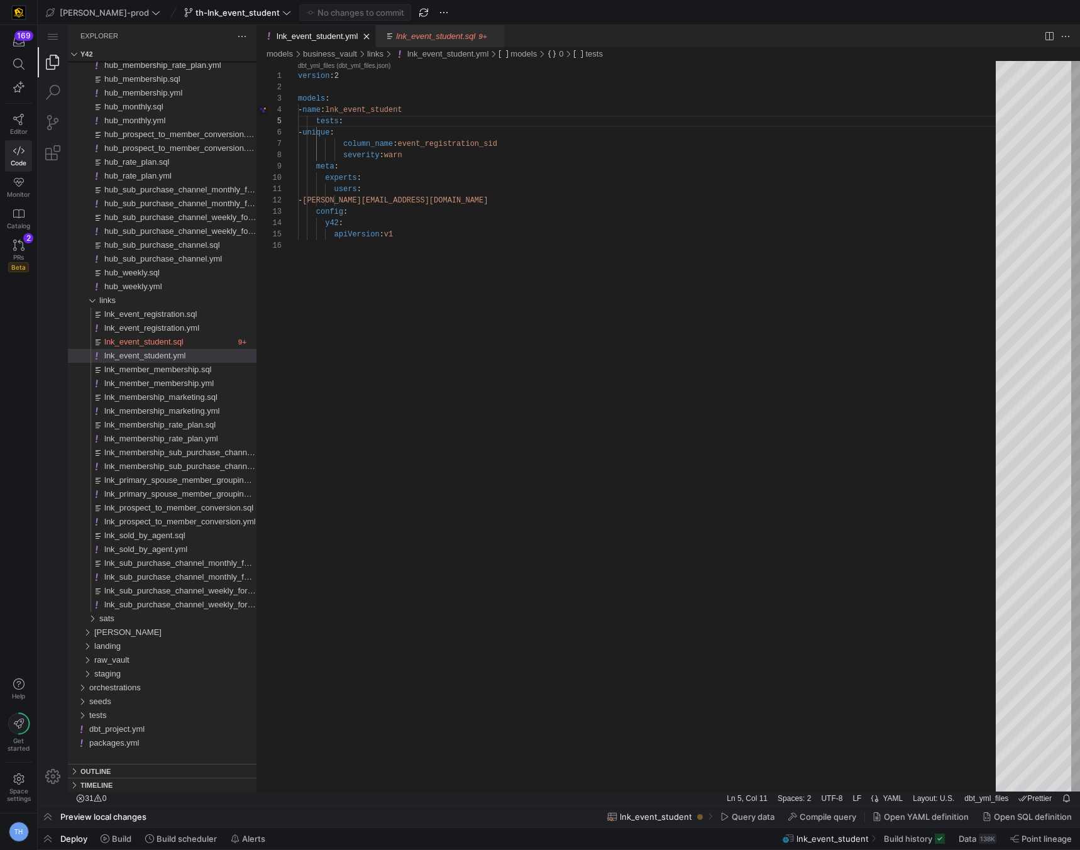
type textarea "users: - thomas.huelhorst@uscca.com config: y42: apiVersion: v1"
click at [429, 281] on div "version : 2 models : - name : lnk_event_student tests : - unique : column_name …" at bounding box center [651, 516] width 707 height 910
click at [16, 117] on icon at bounding box center [18, 119] width 11 height 11
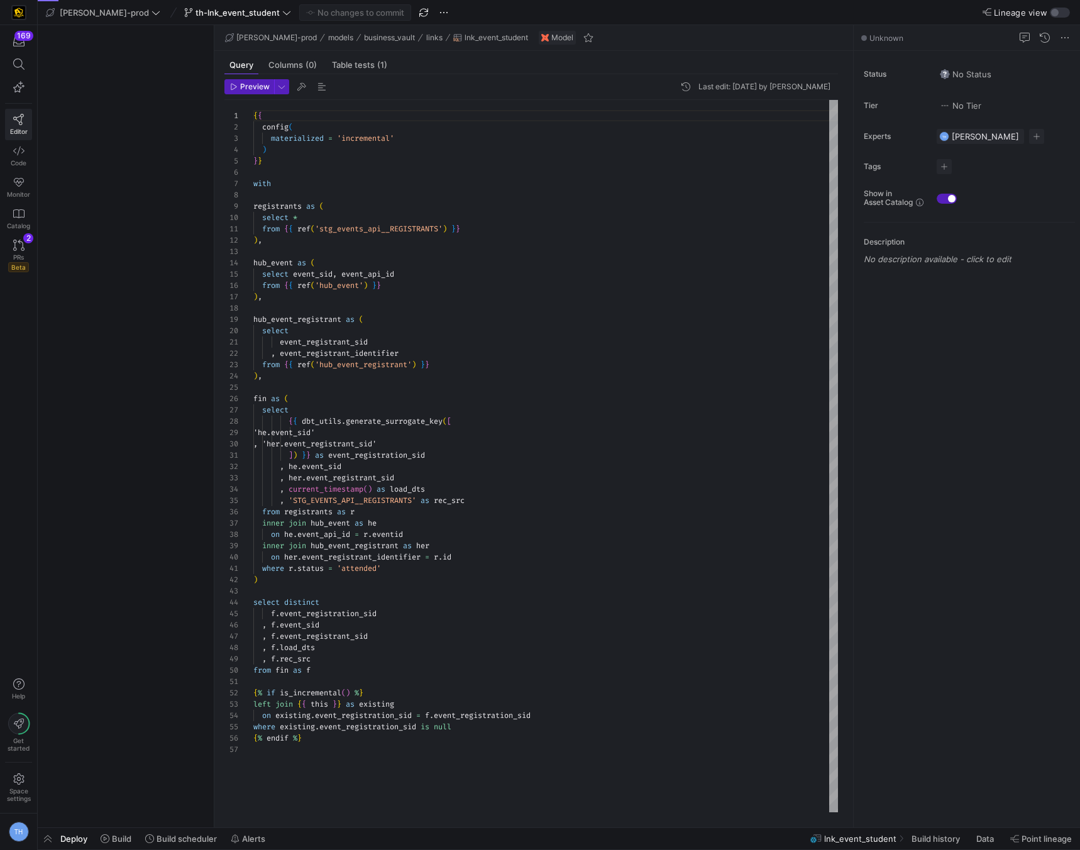
scroll to position [113, 0]
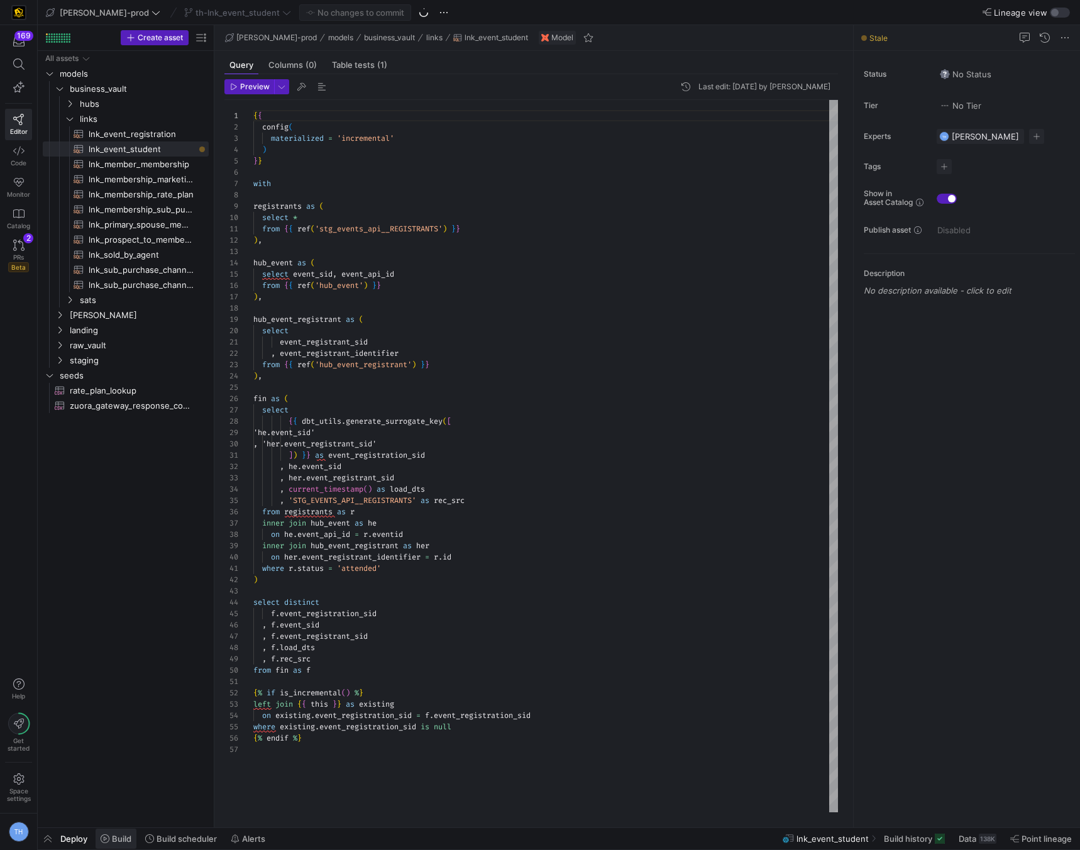
click at [120, 839] on span "Build" at bounding box center [121, 839] width 19 height 10
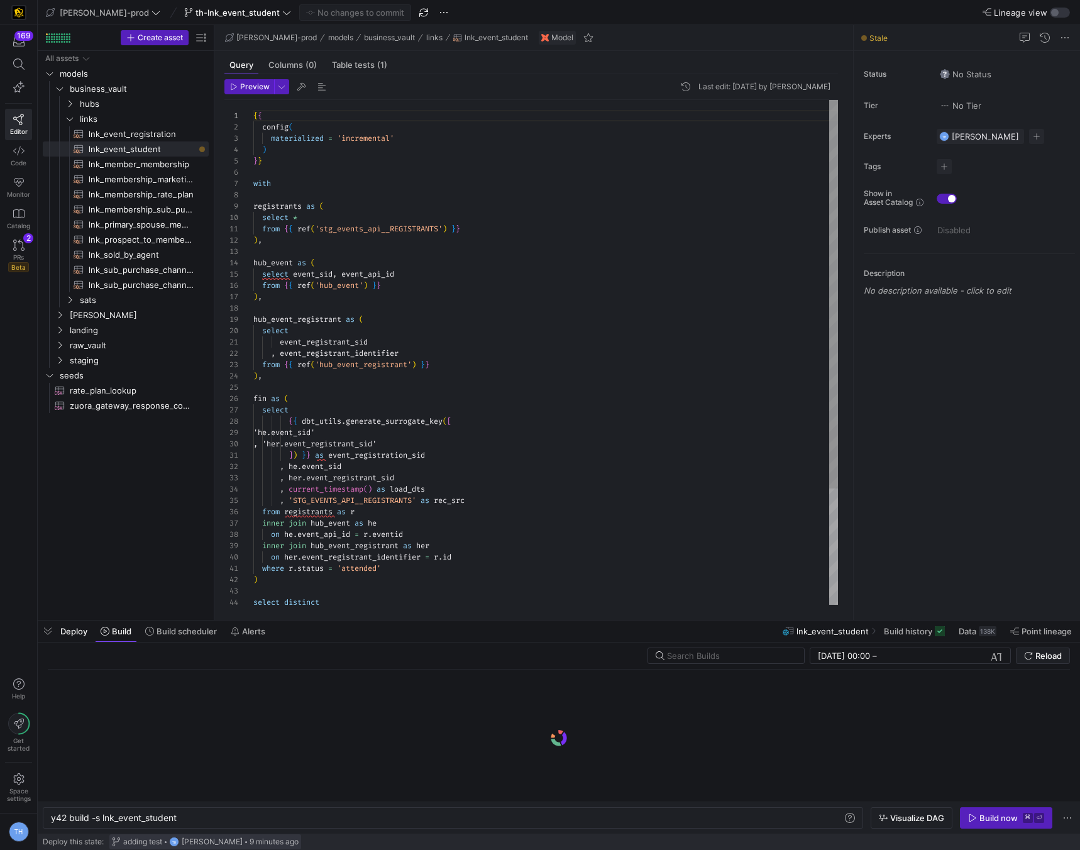
scroll to position [0, 126]
click at [994, 808] on span "button" at bounding box center [1006, 818] width 91 height 20
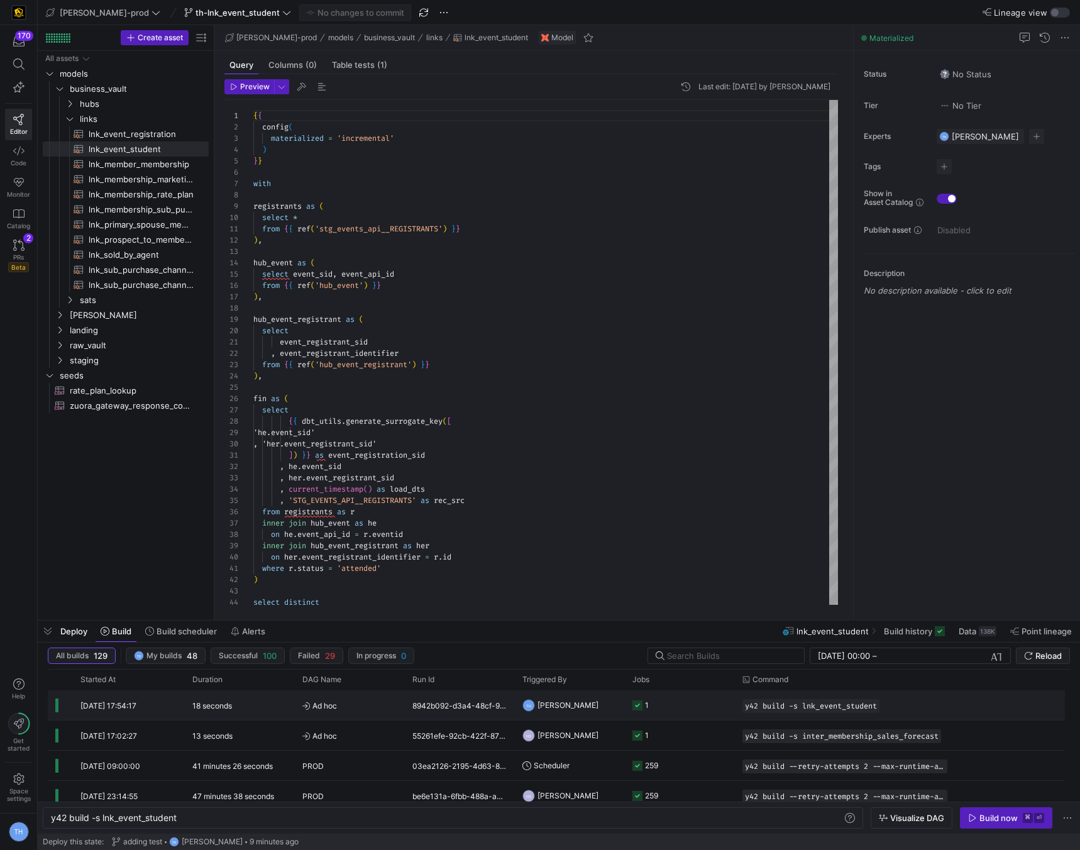
click at [673, 702] on y42-job-status-cell-renderer "1" at bounding box center [680, 705] width 95 height 28
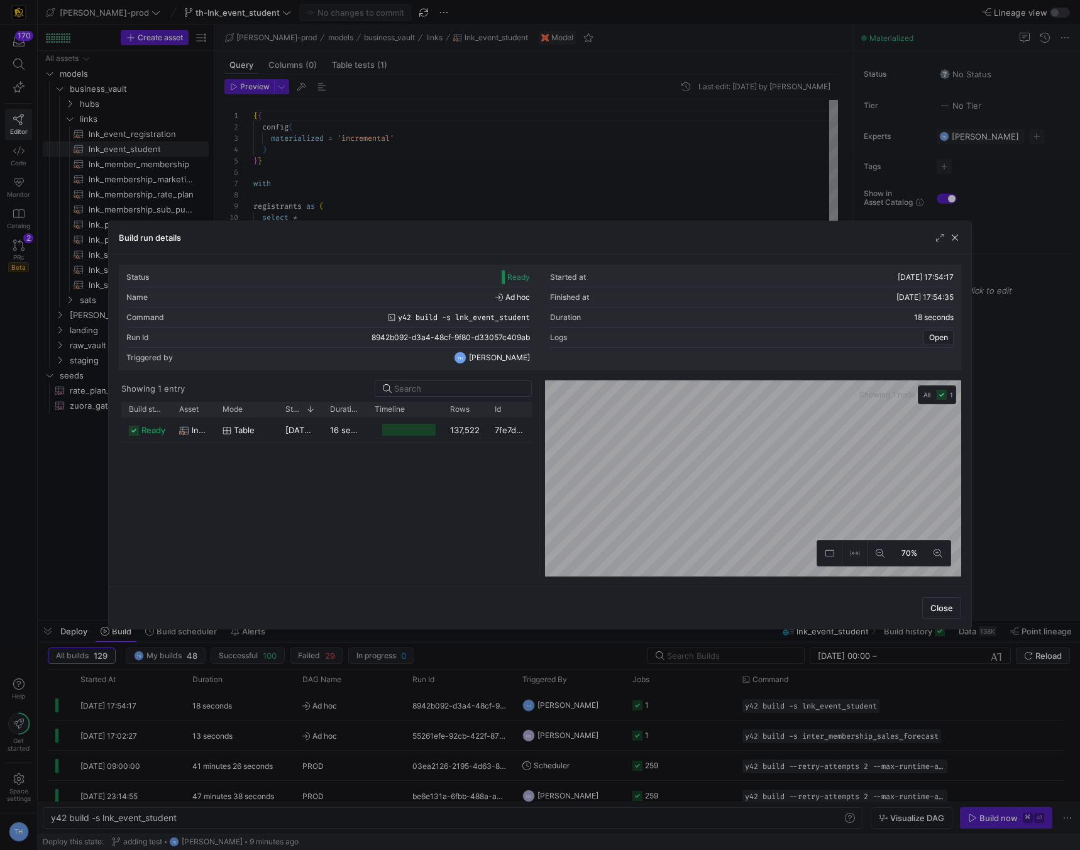
click at [479, 142] on div at bounding box center [540, 425] width 1080 height 850
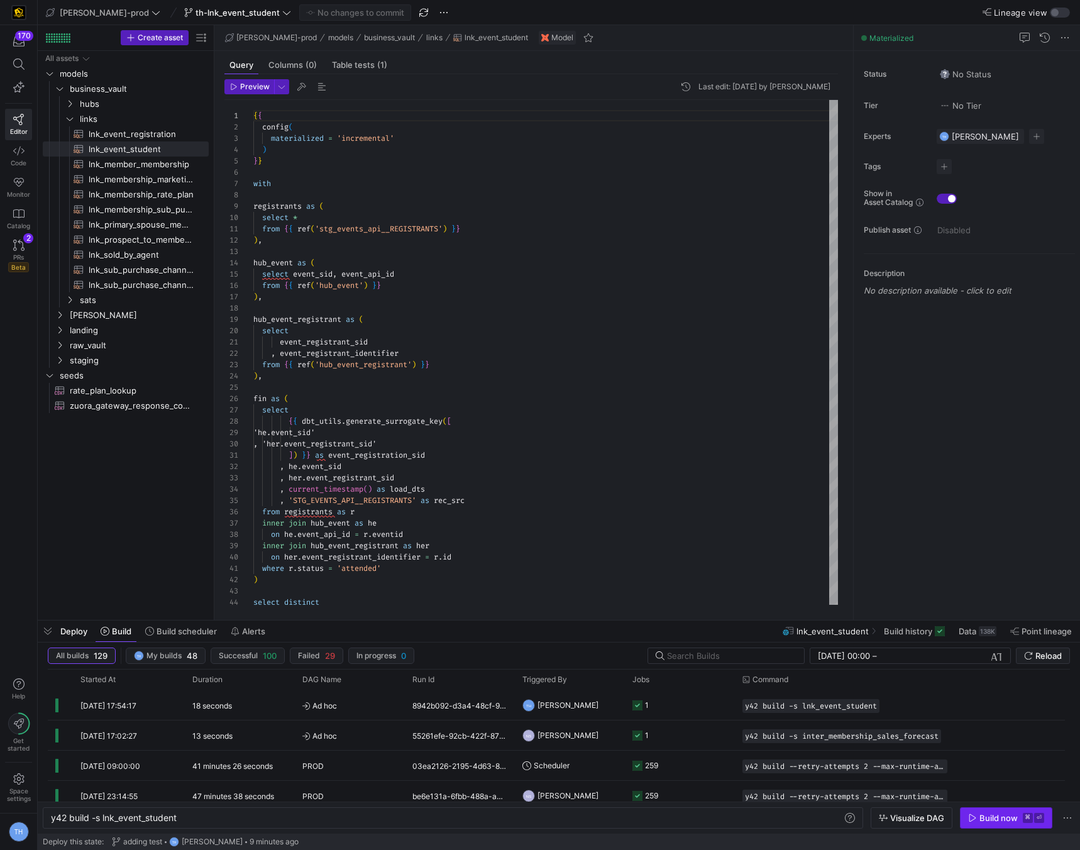
click at [990, 819] on div "Build now" at bounding box center [999, 818] width 38 height 10
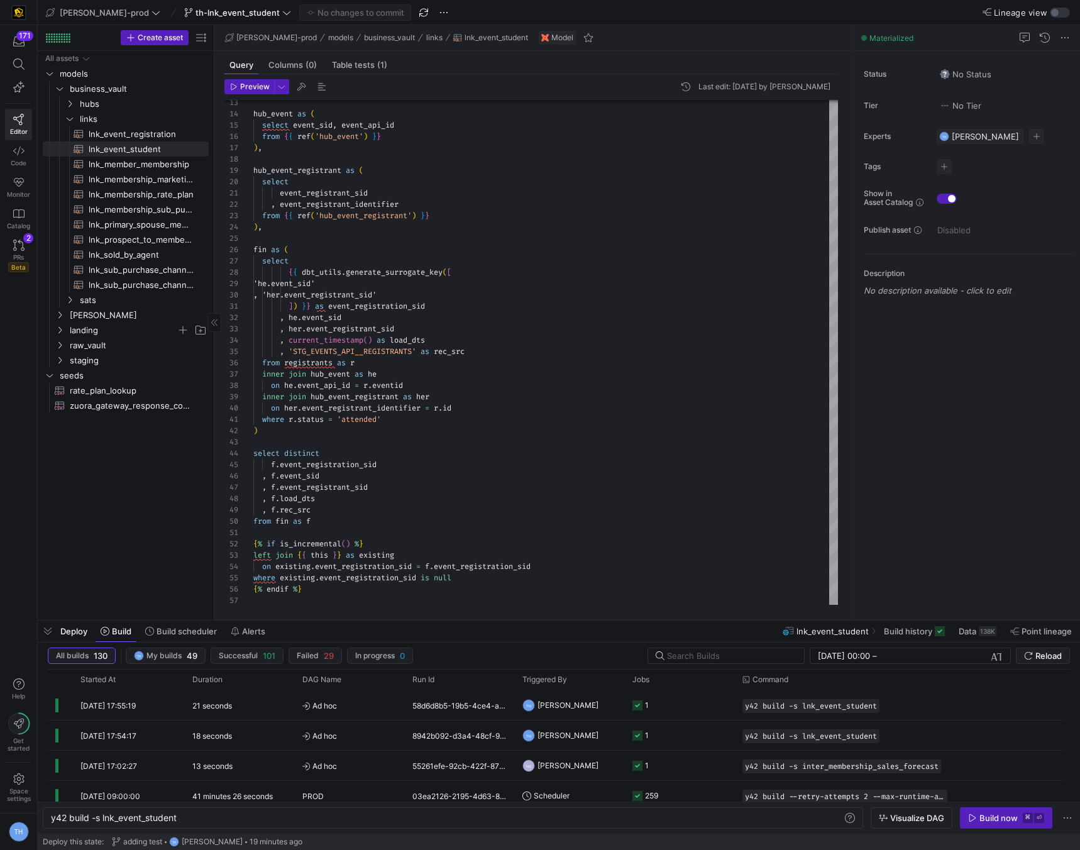
scroll to position [113, 0]
click at [98, 342] on span "raw_vault" at bounding box center [123, 345] width 107 height 14
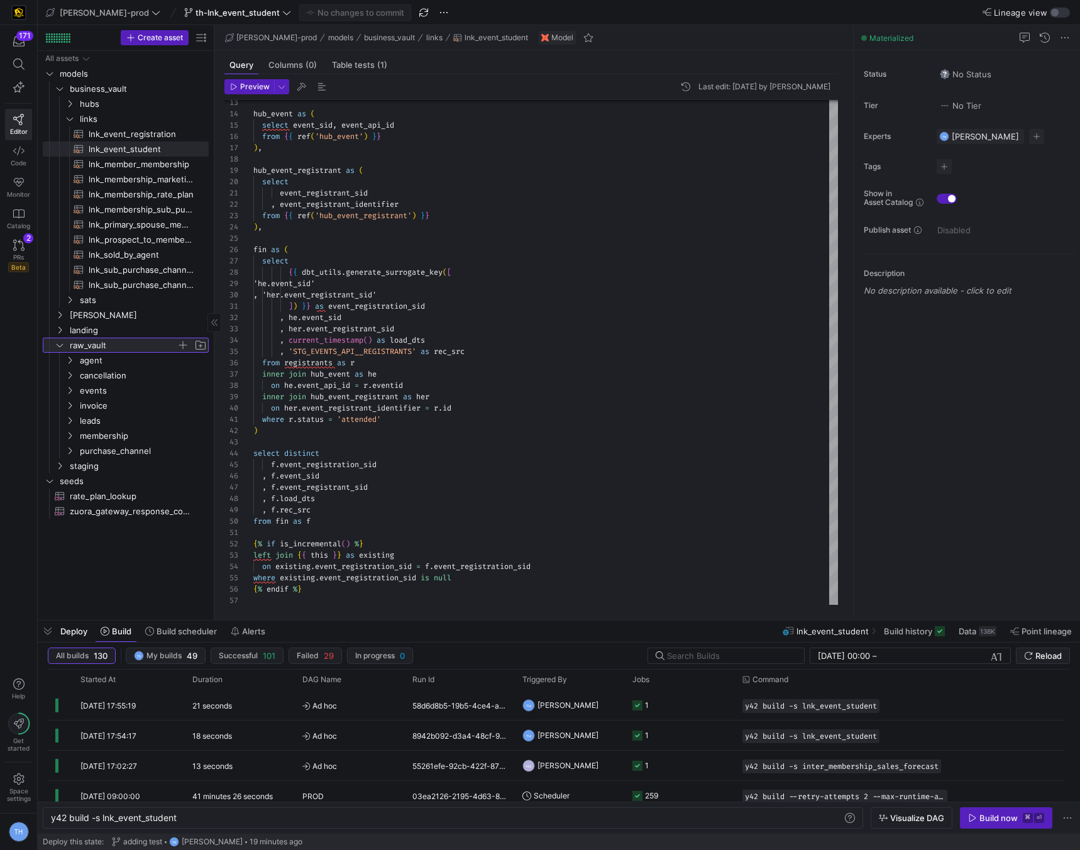
click at [98, 342] on span "raw_vault" at bounding box center [123, 345] width 107 height 14
click at [107, 364] on span "staging" at bounding box center [123, 360] width 107 height 14
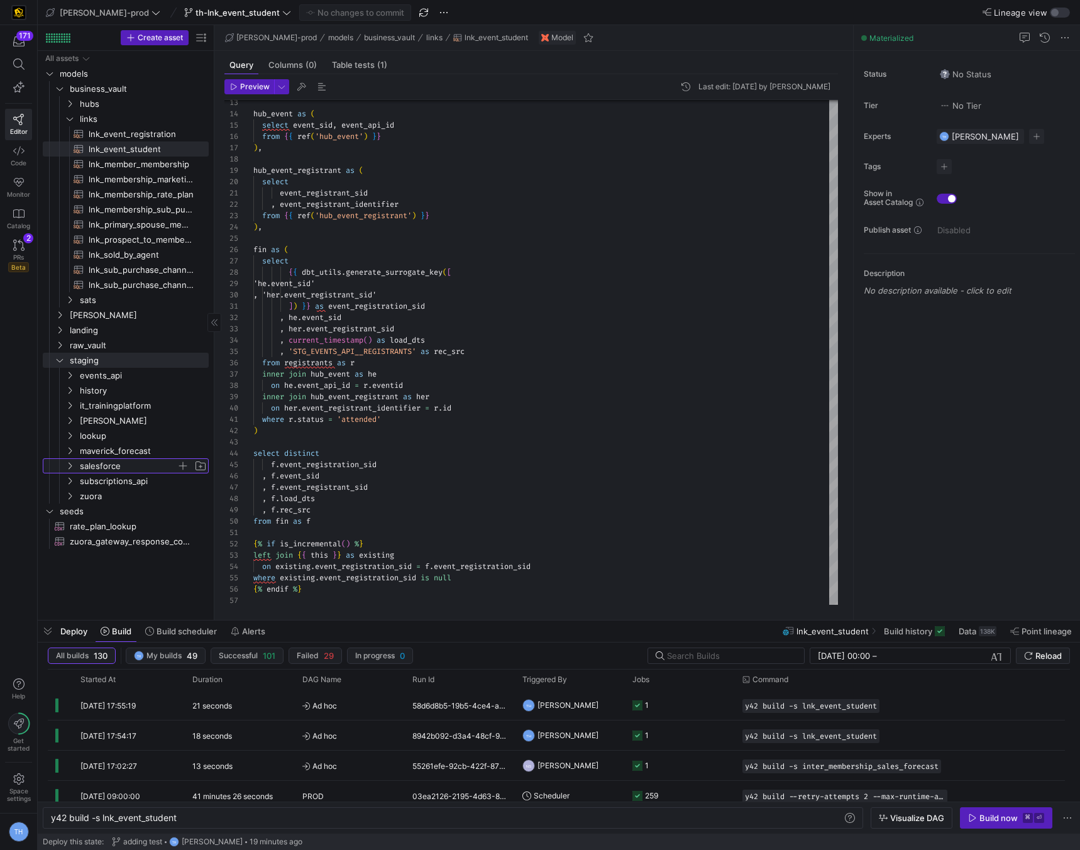
click at [119, 464] on span "salesforce" at bounding box center [128, 466] width 97 height 14
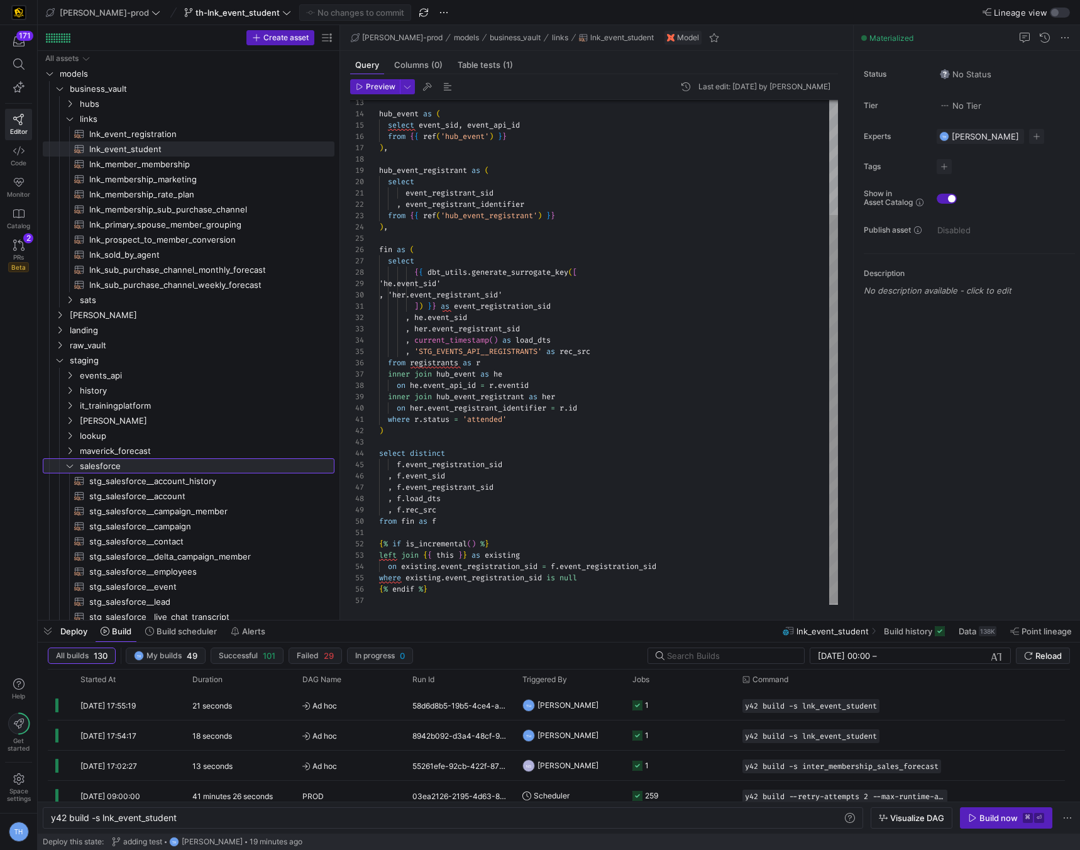
drag, startPoint x: 213, startPoint y: 408, endPoint x: 379, endPoint y: 408, distance: 166.6
click at [379, 408] on as-split "Create asset Drag here to set row groups Drag here to set column labels Group 1…" at bounding box center [559, 322] width 1043 height 595
click at [231, 553] on span "stg_salesforce__delta_campaign_member​​​​​​​​​​" at bounding box center [204, 557] width 231 height 14
type textarea "WITH source AS ( SELECT * FROM {{ source('salesforce', 'SALESFORCE_DELTA_CAMPAI…"
type textarea "y42 build -s stg_salesforce__delta_campaign_member"
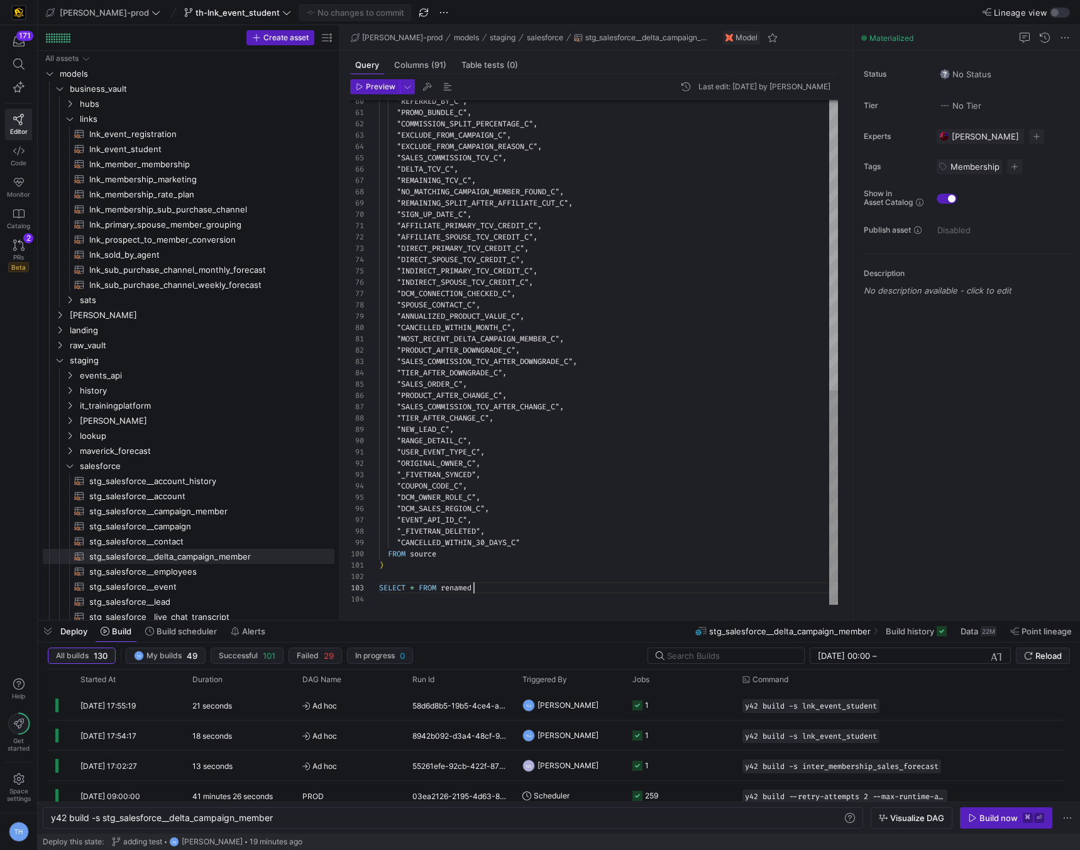
scroll to position [68, 0]
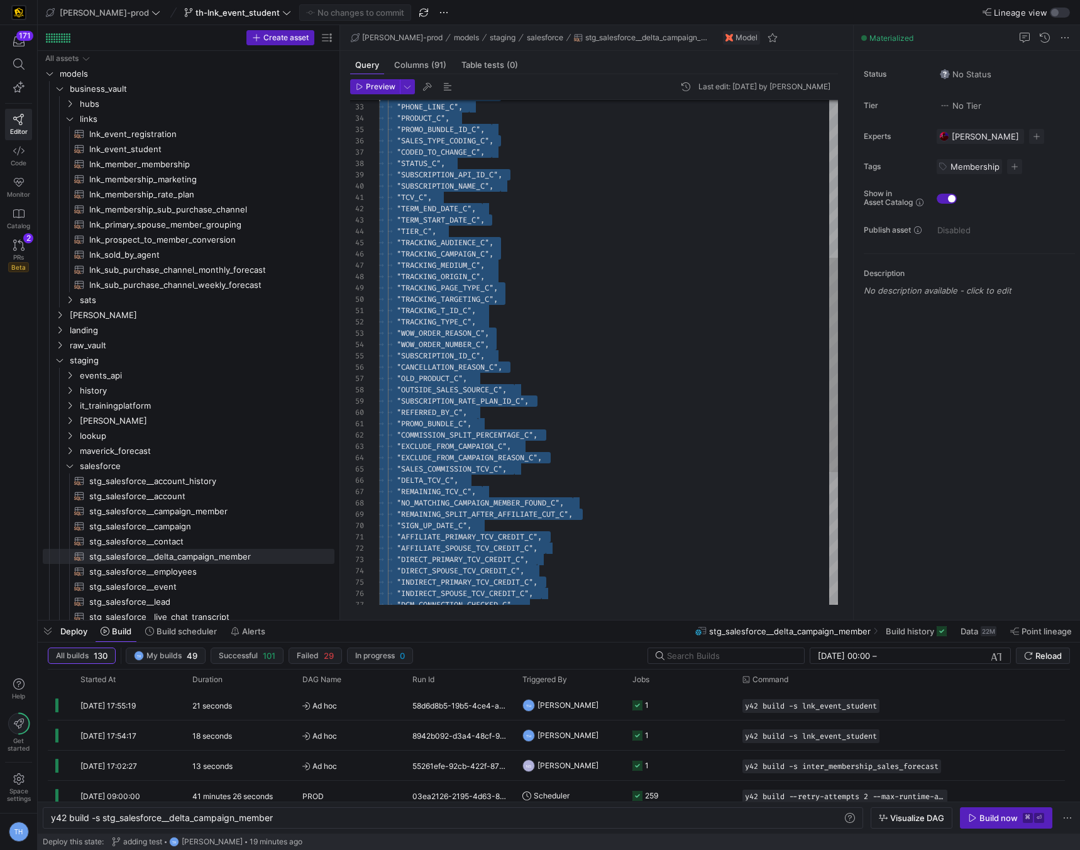
type textarea "WITH source AS ( SELECT * FROM {{ source('salesforce', 'SALESFORCE_DELTA_CAMPAI…"
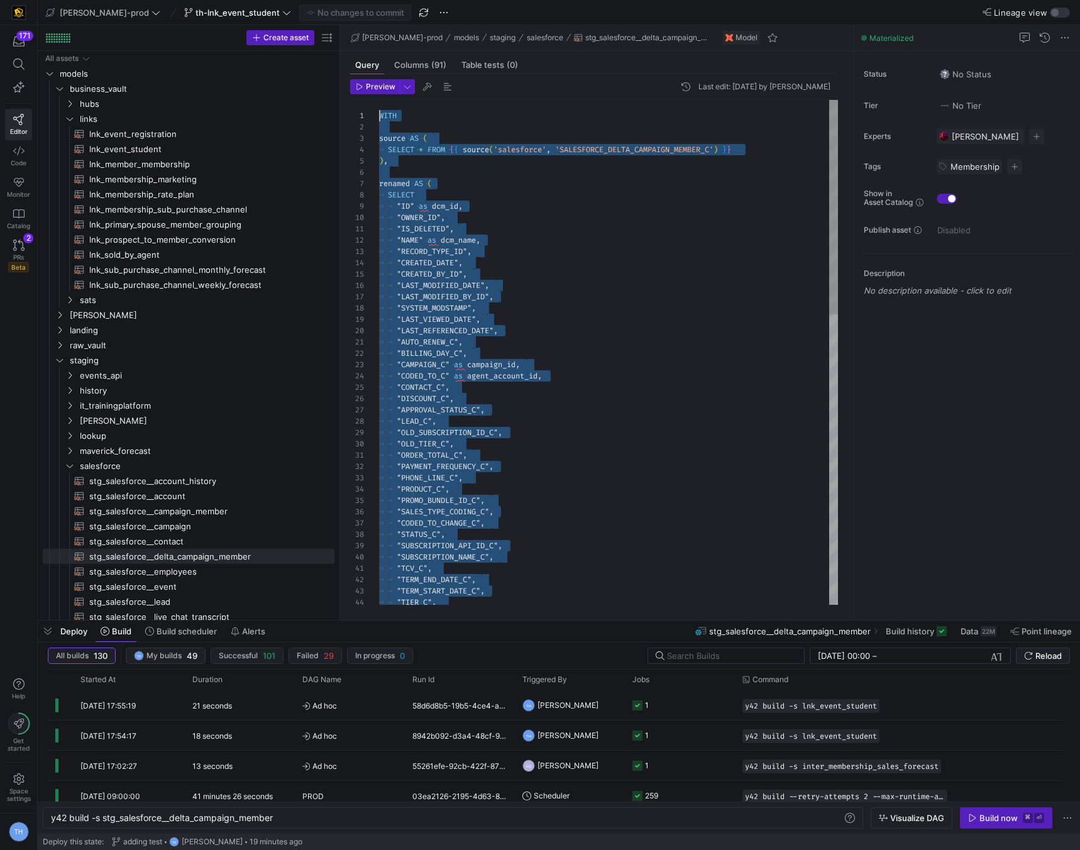
drag, startPoint x: 479, startPoint y: 591, endPoint x: 357, endPoint y: -55, distance: 657.9
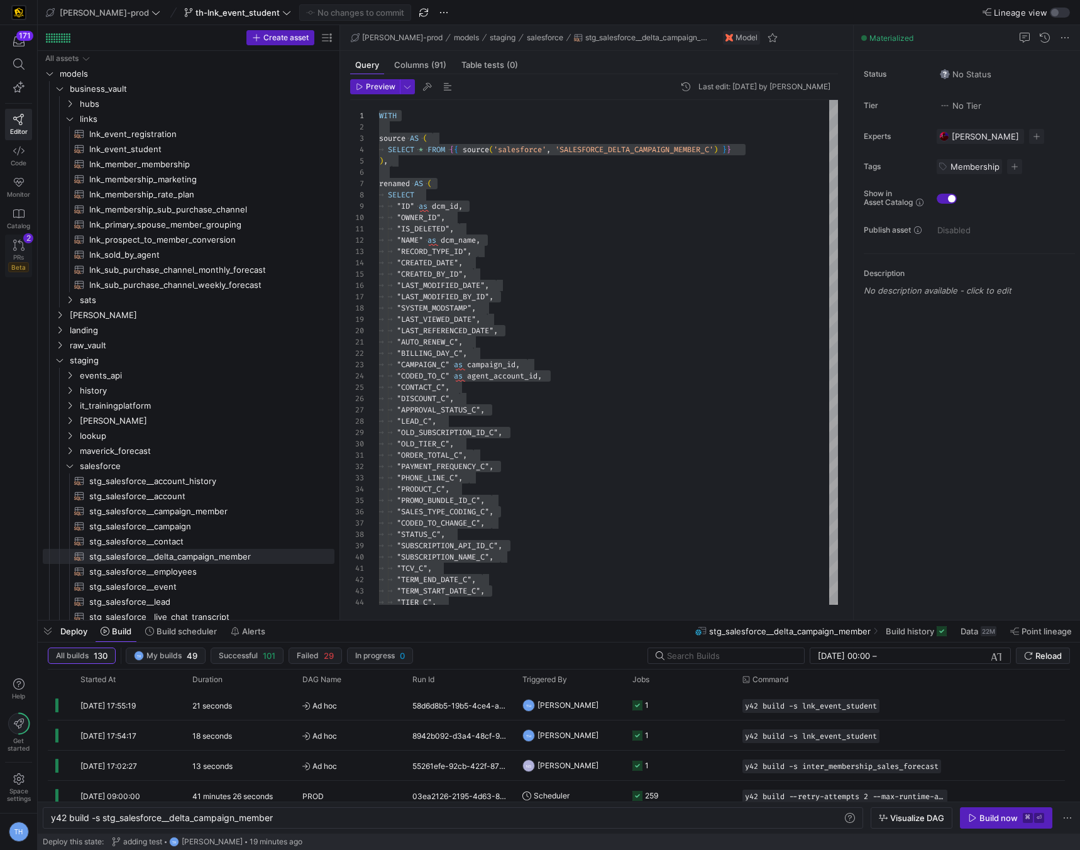
click at [7, 244] on link "PRs Beta 2" at bounding box center [18, 256] width 27 height 43
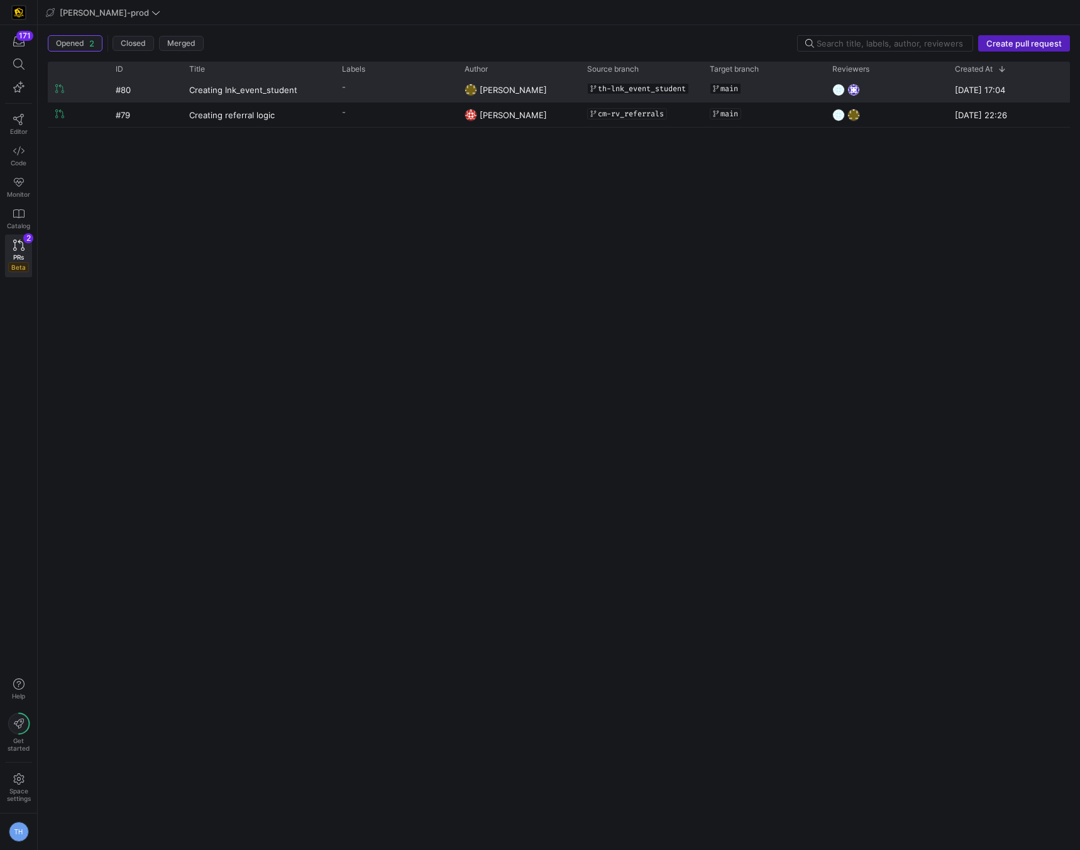
click at [381, 92] on y42-pull-request-list-view-label-cell-renderer "-" at bounding box center [396, 87] width 108 height 18
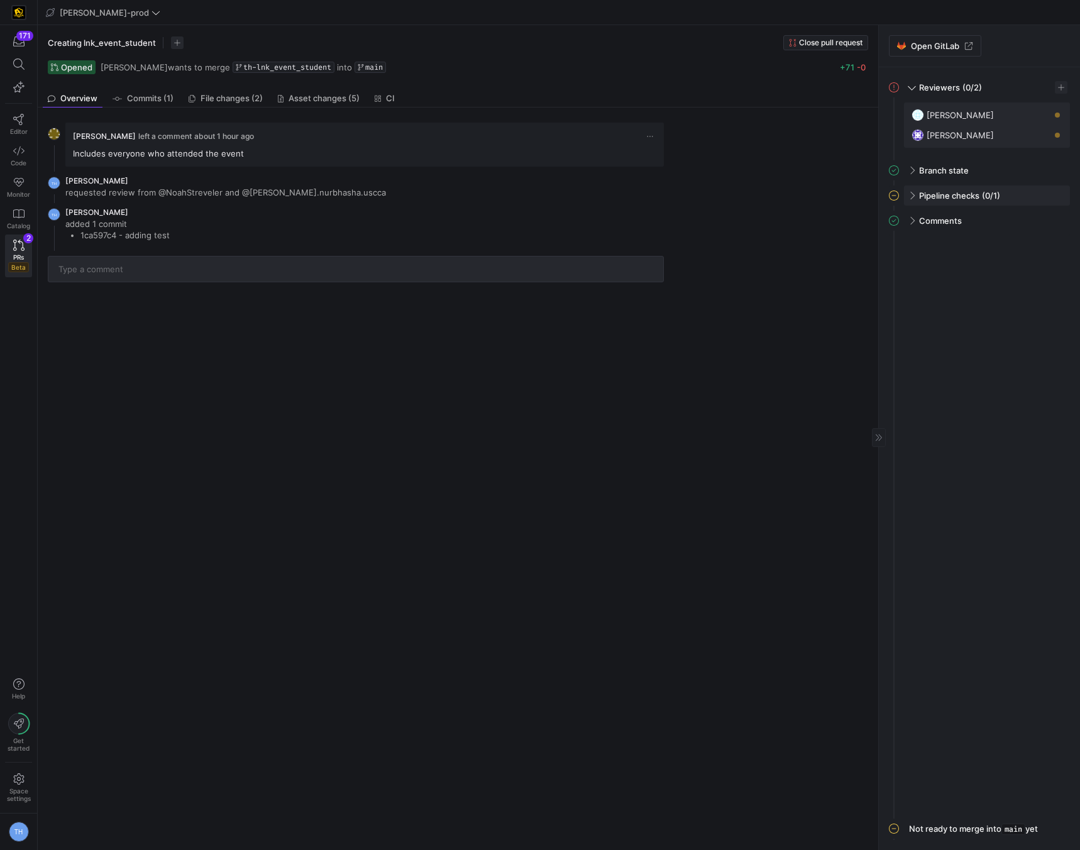
click at [912, 193] on span at bounding box center [911, 196] width 10 height 6
click at [912, 192] on span at bounding box center [912, 194] width 6 height 10
click at [246, 334] on div "Tommy Huelhorst left a comment about 1 hour ago Includes everyone who attended …" at bounding box center [456, 479] width 836 height 743
click at [21, 153] on icon at bounding box center [18, 150] width 11 height 11
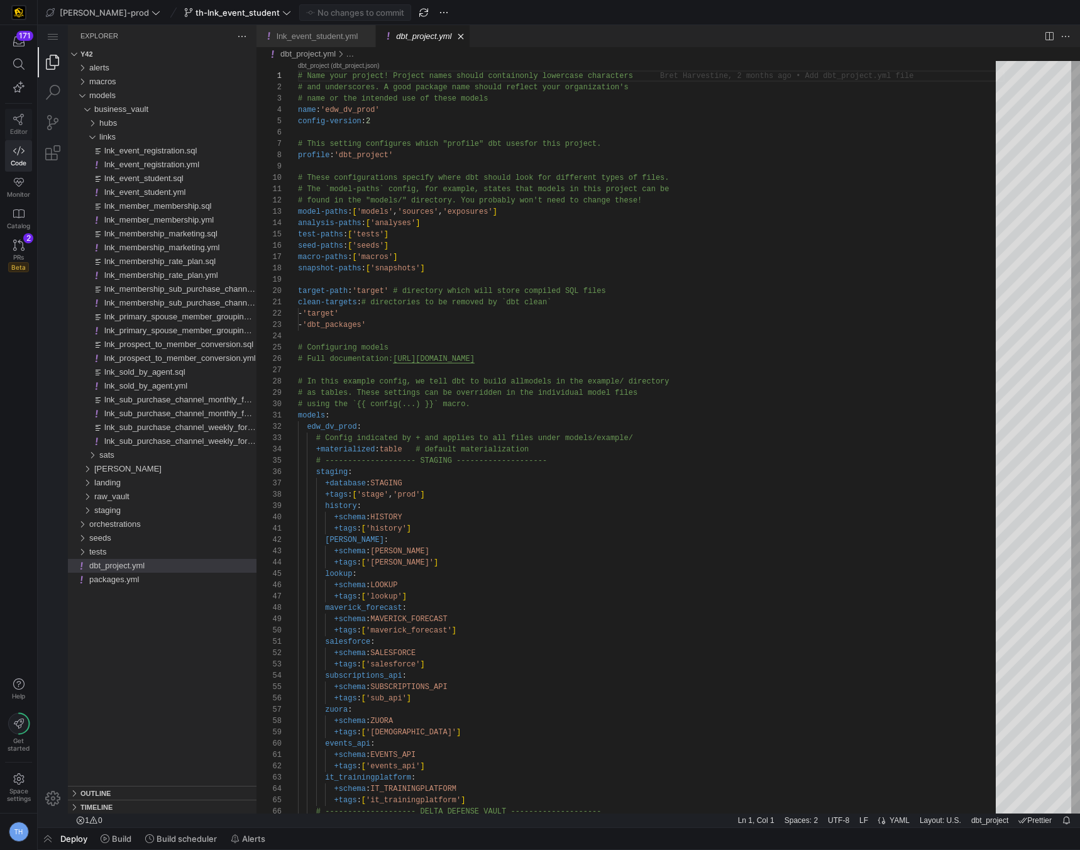
click at [19, 125] on link "Editor" at bounding box center [18, 124] width 27 height 31
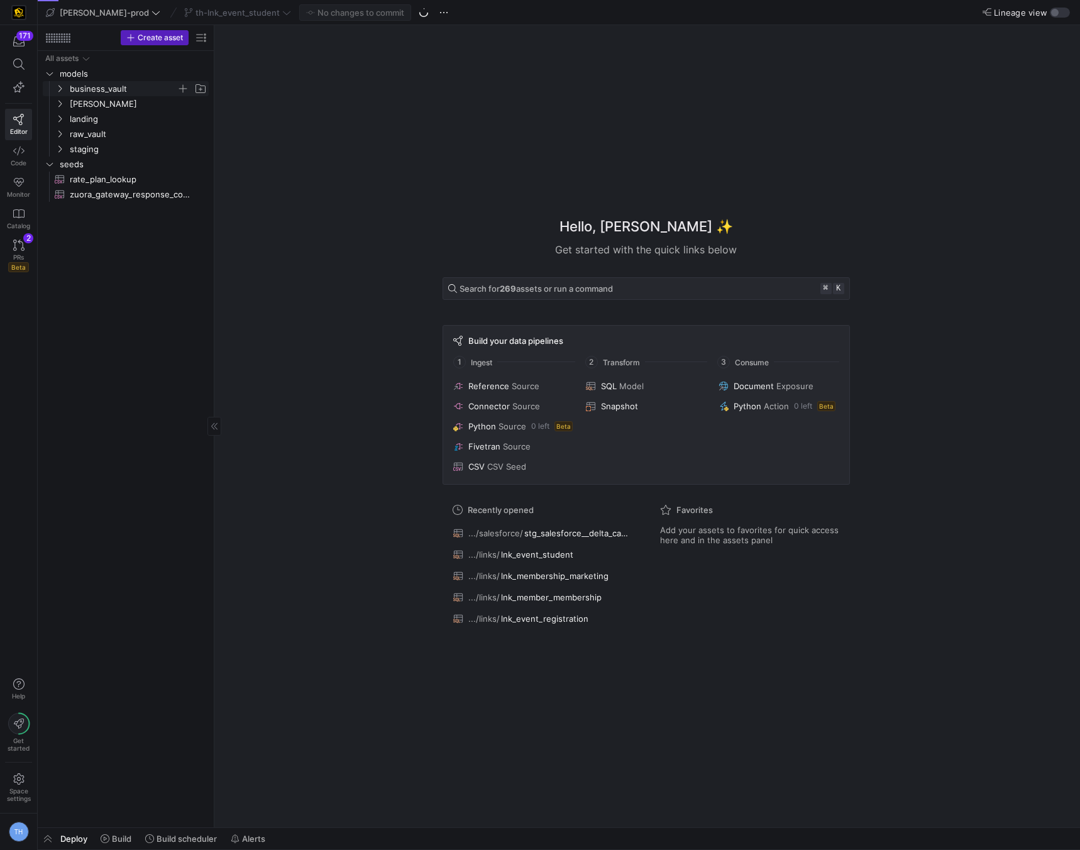
click at [115, 87] on span "business_vault" at bounding box center [123, 89] width 107 height 14
click at [118, 127] on span "sats" at bounding box center [128, 134] width 97 height 14
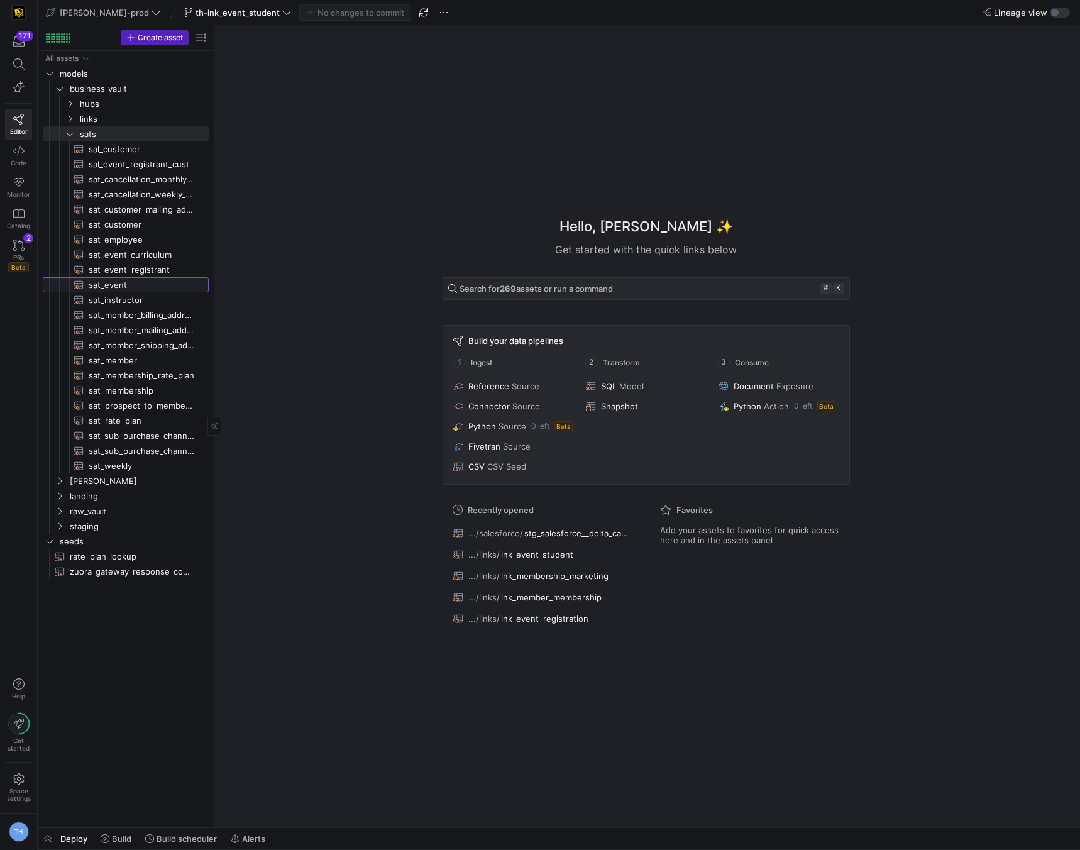
click at [130, 280] on span "sat_event​​​​​​​​​​" at bounding box center [142, 285] width 106 height 14
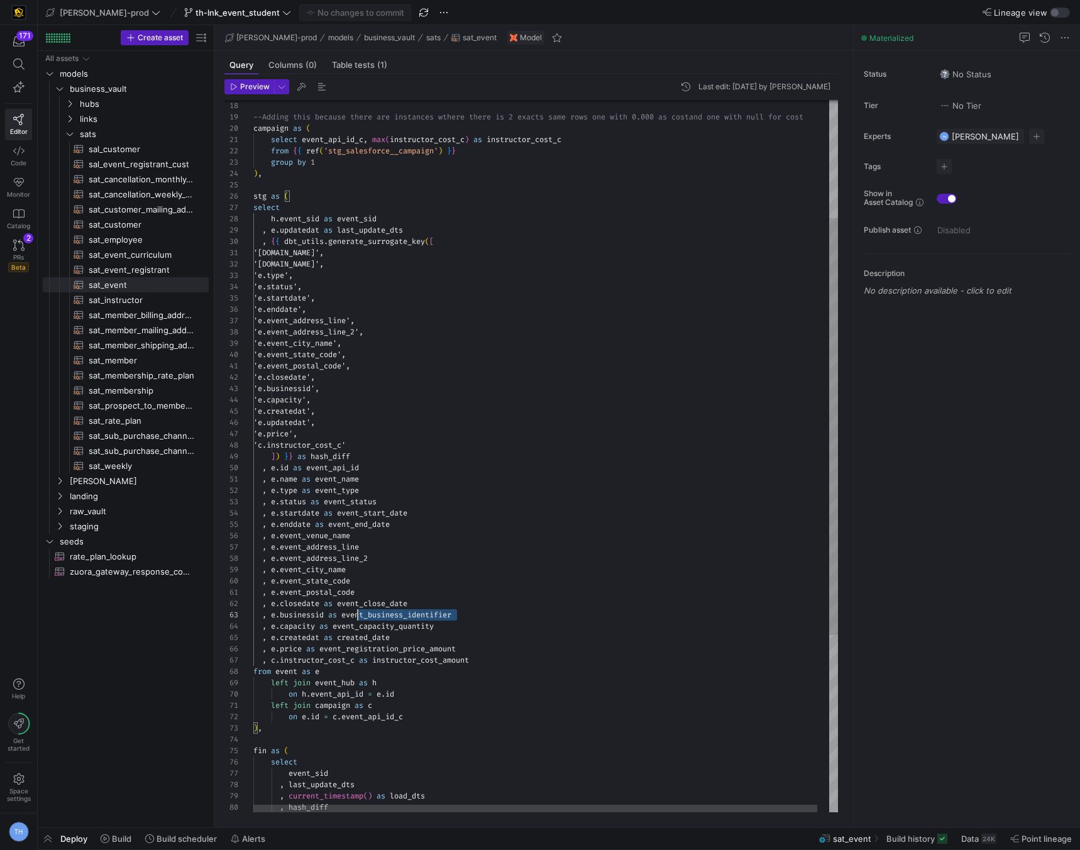
scroll to position [23, 0]
drag, startPoint x: 473, startPoint y: 615, endPoint x: 204, endPoint y: 611, distance: 269.2
click at [253, 611] on div "'e.capacity', 'e.createdat', 'e.updatedat', 'e.price', 'c.instructor_cost_c' ] …" at bounding box center [551, 506] width 597 height 1217
click at [470, 630] on div "'e.capacity', 'e.createdat', 'e.updatedat', 'e.price', 'c.instructor_cost_c' ] …" at bounding box center [551, 506] width 597 height 1217
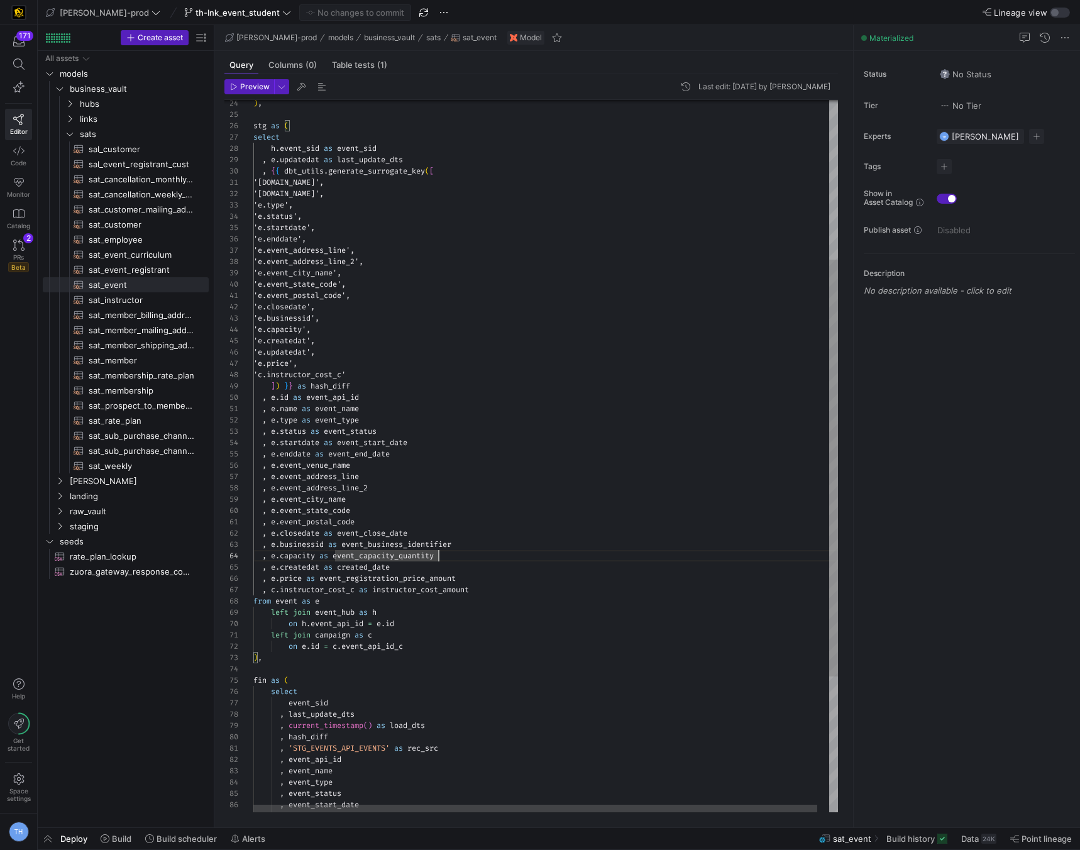
scroll to position [45, 99]
click at [375, 336] on div "'e.capacity', 'e.createdat', 'e.updatedat', 'e.price', 'c.instructor_cost_c' ] …" at bounding box center [551, 435] width 597 height 1217
drag, startPoint x: 375, startPoint y: 318, endPoint x: 245, endPoint y: 313, distance: 129.6
click at [253, 313] on div "'e.capacity', 'e.createdat', 'e.updatedat', 'e.price', 'c.instructor_cost_c' ] …" at bounding box center [551, 435] width 597 height 1217
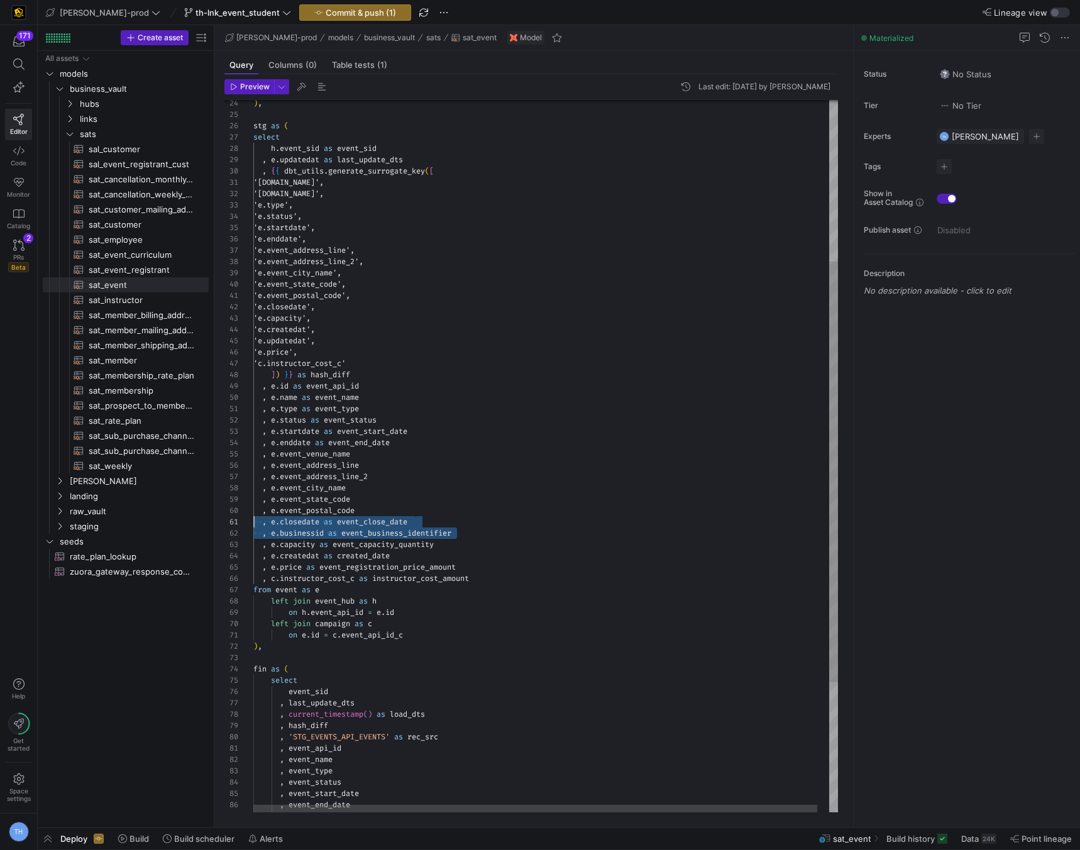
scroll to position [11, 0]
drag, startPoint x: 484, startPoint y: 533, endPoint x: 219, endPoint y: 528, distance: 264.1
click at [253, 528] on div "'e.capacity', 'e.createdat', 'e.updatedat', 'e.price', 'c.instructor_cost_c' ] …" at bounding box center [551, 430] width 597 height 1206
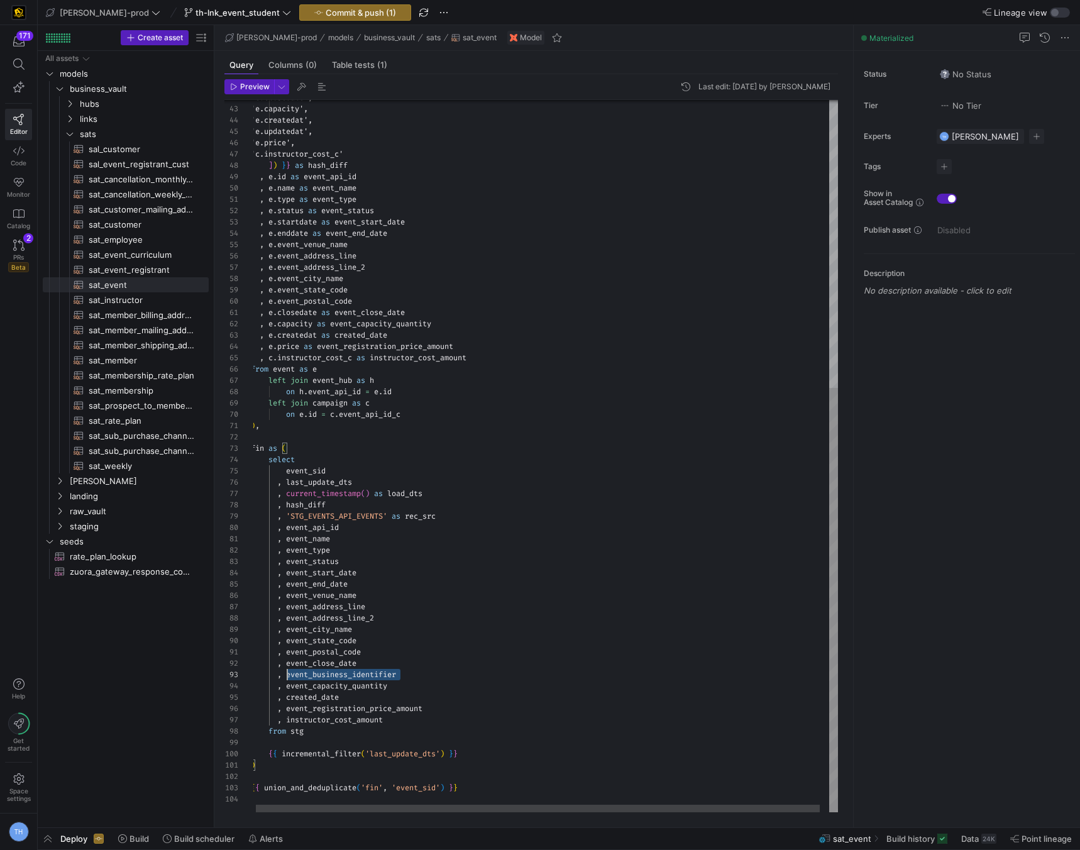
scroll to position [23, 0]
drag, startPoint x: 403, startPoint y: 673, endPoint x: 188, endPoint y: 672, distance: 215.1
click at [253, 672] on div "'e.capacity', 'e.createdat', 'e.updatedat', 'e.price', 'c.instructor_cost_c' ] …" at bounding box center [551, 215] width 597 height 1195
type textarea ", event_postal_code , event_close_date , event_capacity_quantity , created_date…"
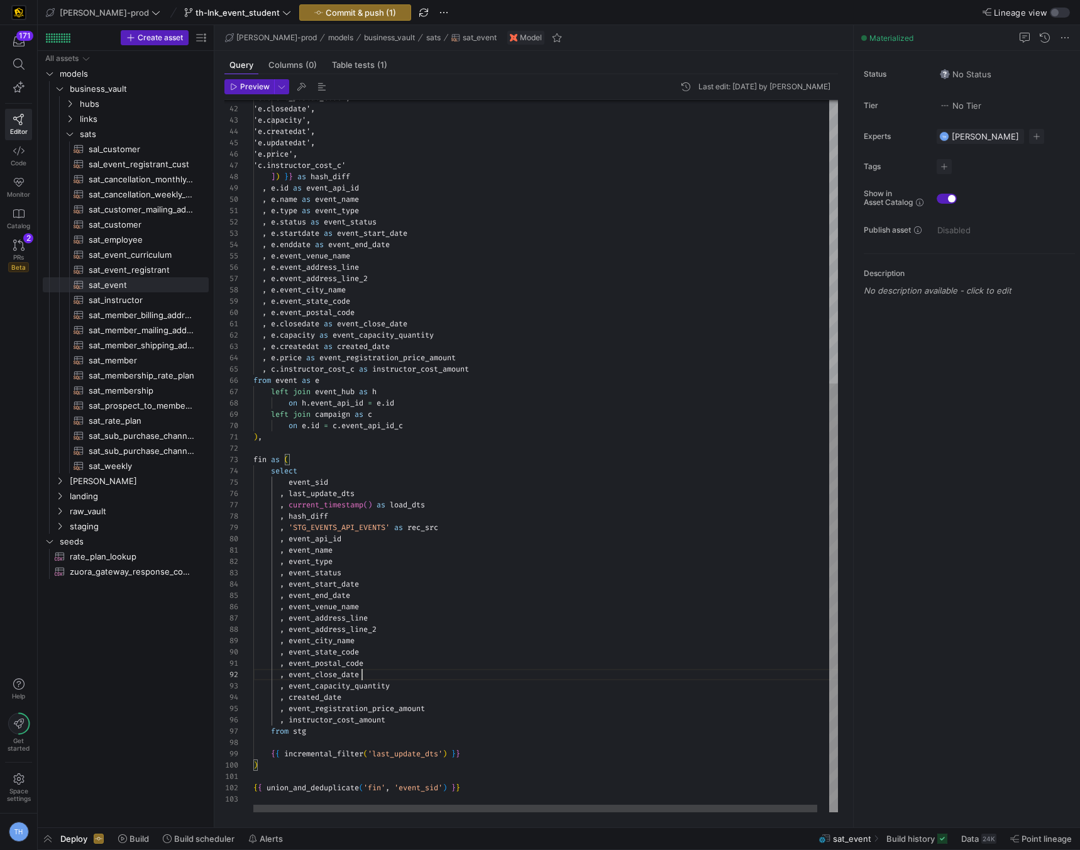
scroll to position [11, 109]
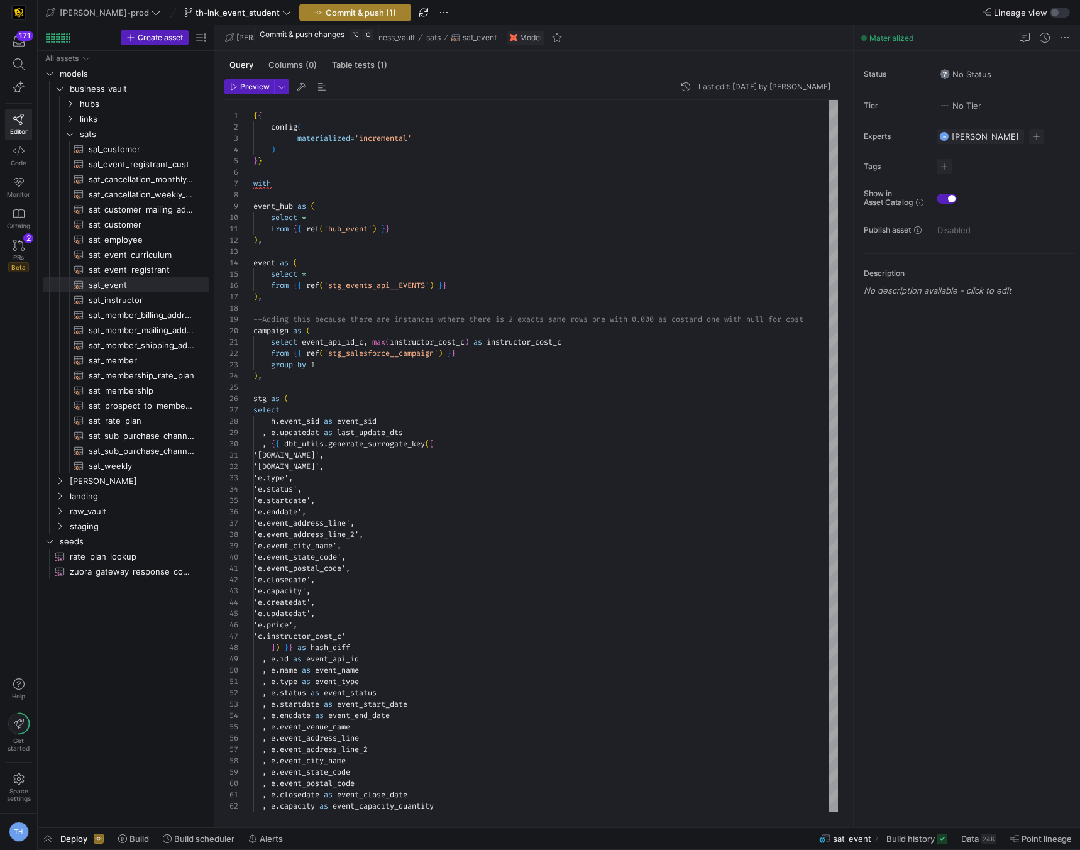
click at [326, 9] on span "Commit & push (1)" at bounding box center [361, 13] width 70 height 10
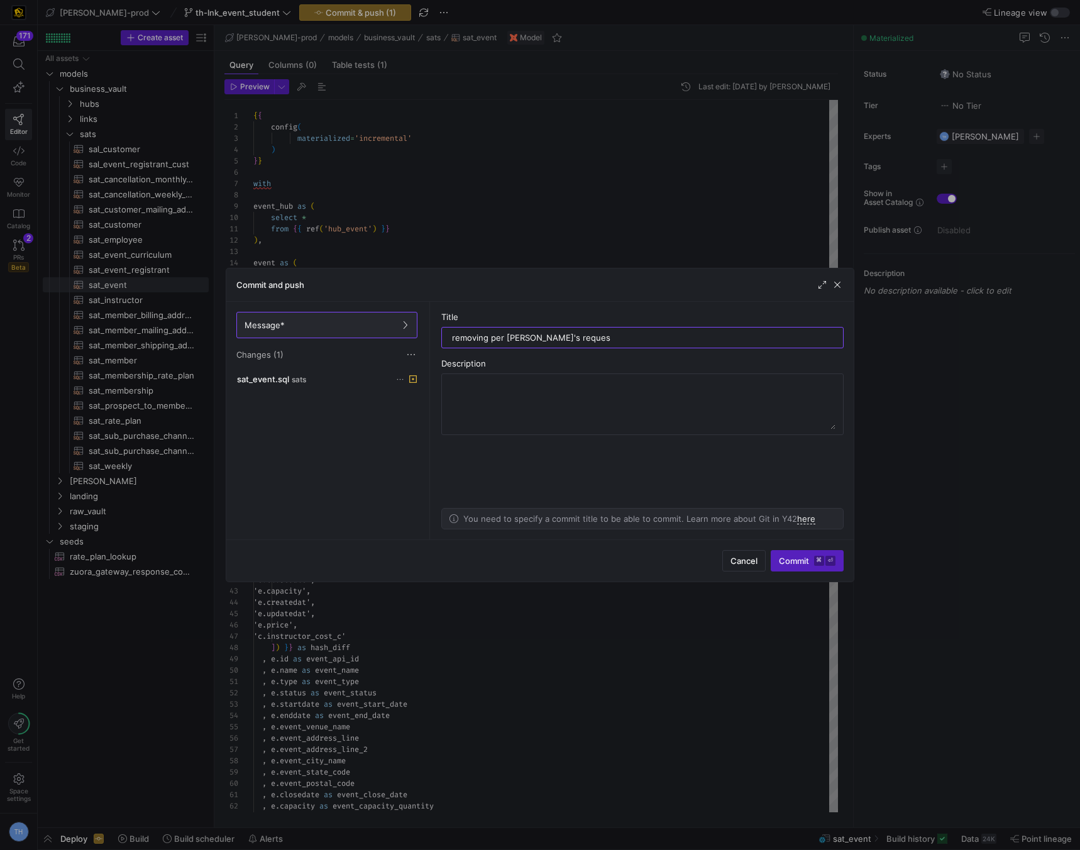
type input "removing per gary's request"
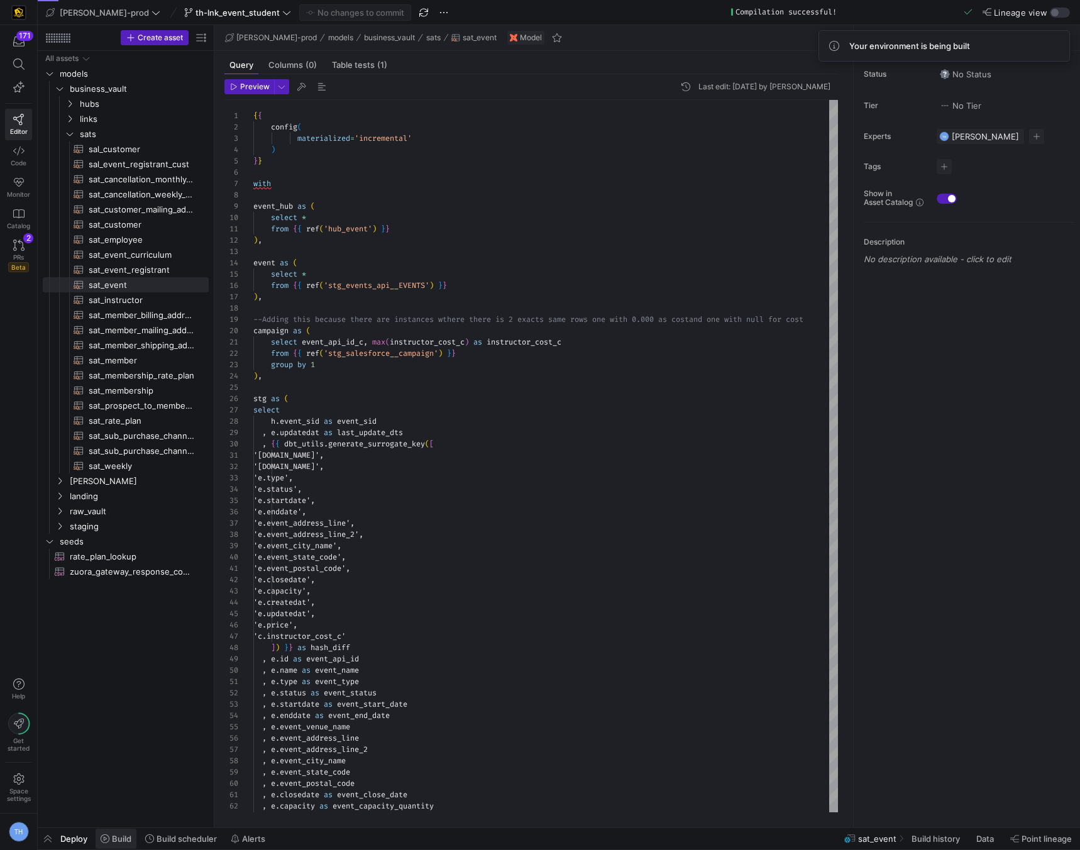
click at [123, 839] on span "Build" at bounding box center [121, 839] width 19 height 10
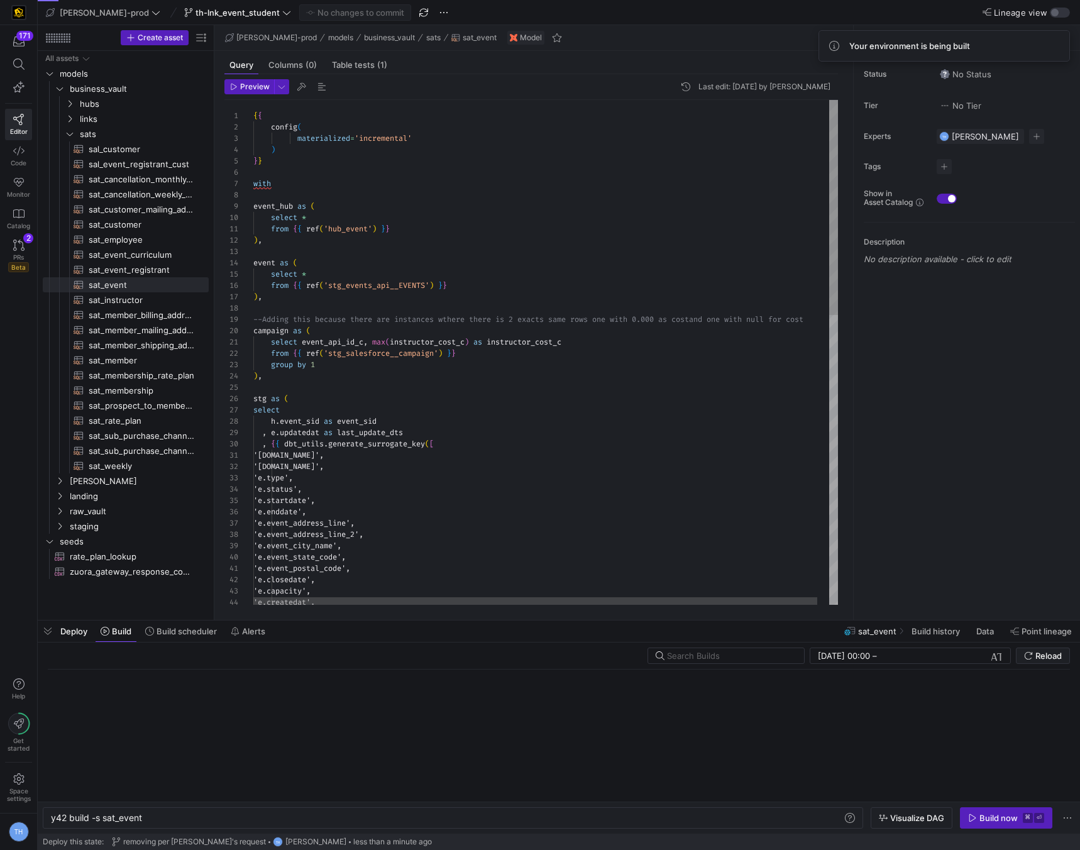
scroll to position [0, 91]
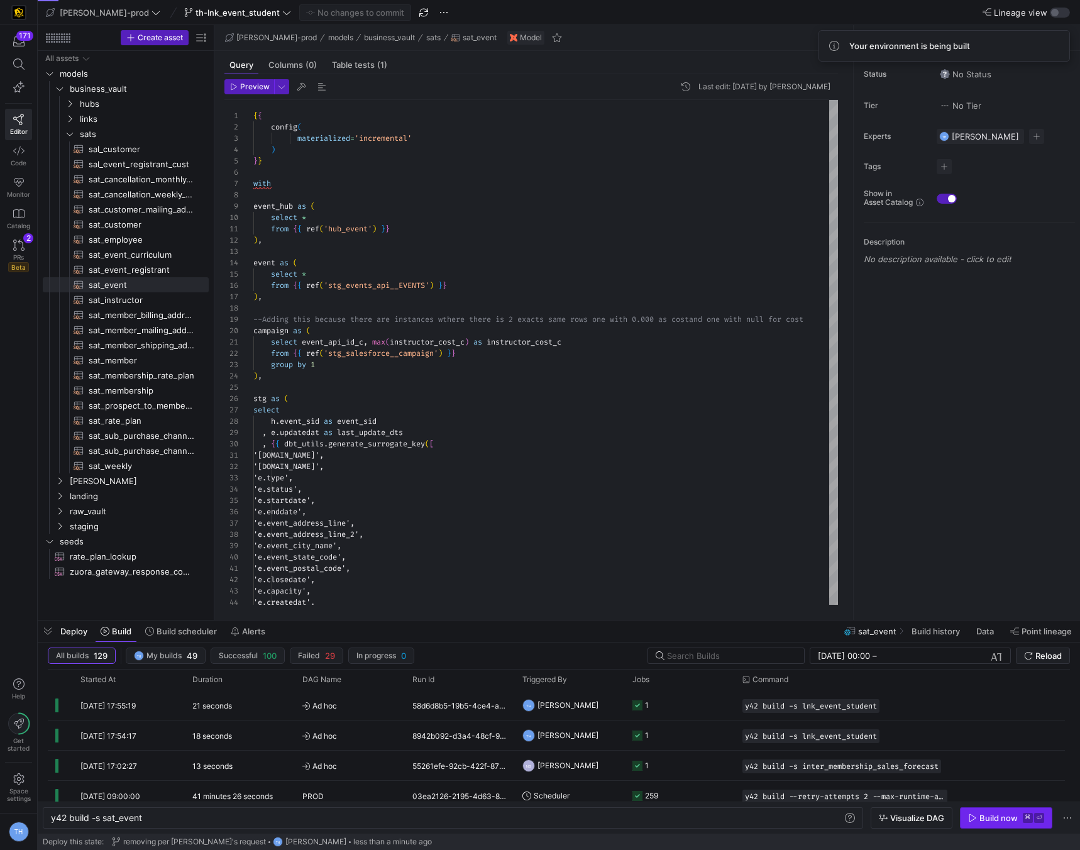
click at [985, 815] on div "Build now" at bounding box center [999, 818] width 38 height 10
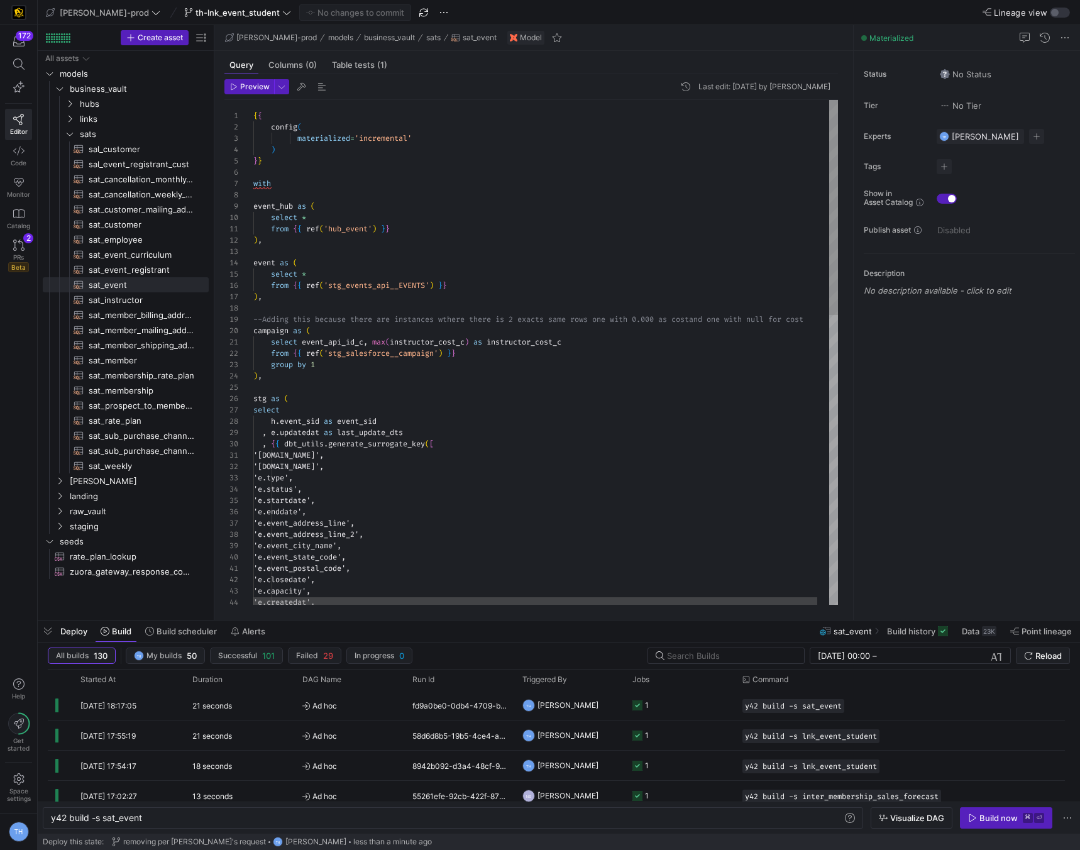
scroll to position [34, 9]
click at [560, 372] on div "'e.capacity', 'e.createdat', 'e.closedate', 'e.event_postal_code', 'e.event_sta…" at bounding box center [551, 691] width 597 height 1183
click at [93, 522] on span "staging" at bounding box center [123, 526] width 107 height 14
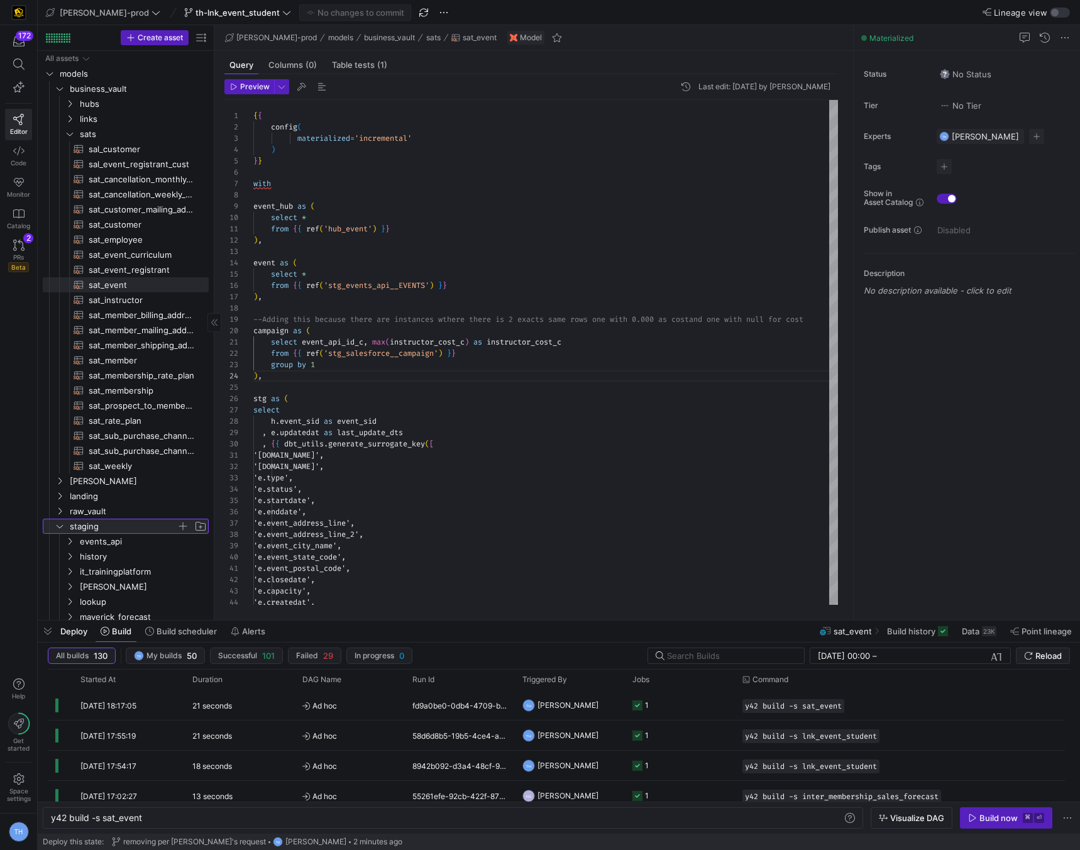
scroll to position [95, 0]
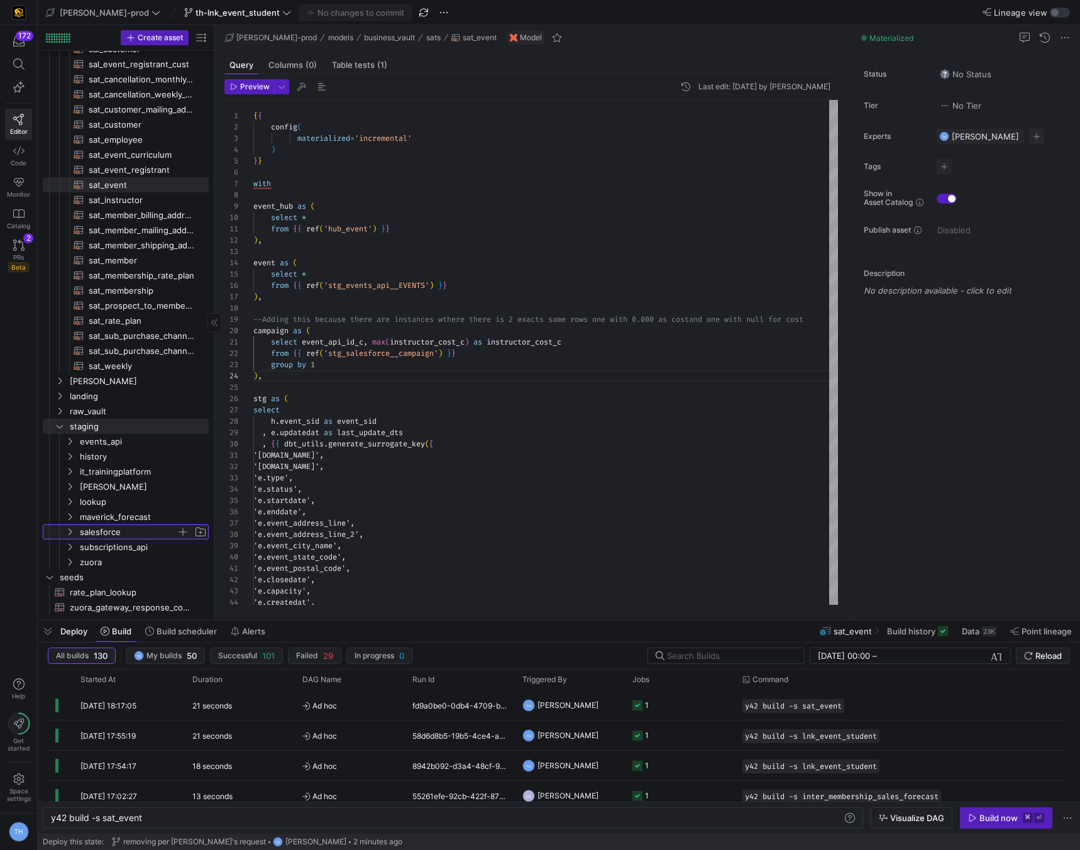
click at [116, 527] on span "salesforce" at bounding box center [128, 532] width 97 height 14
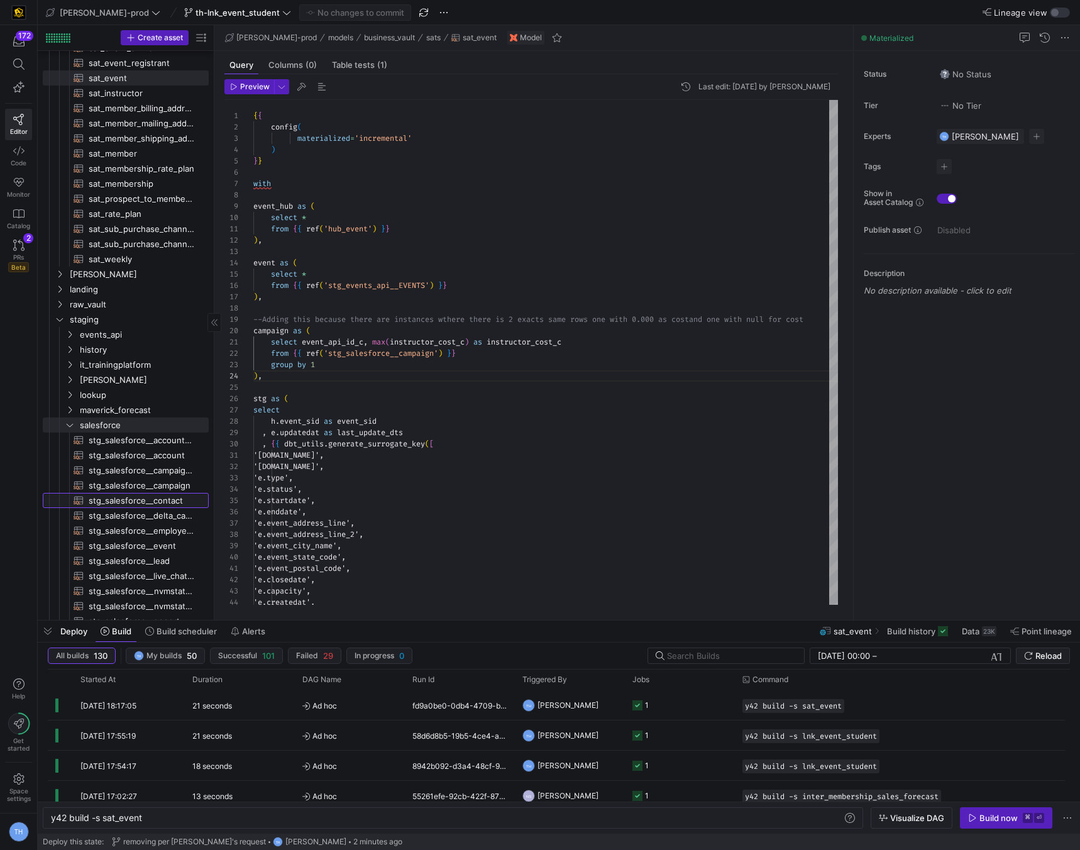
click at [157, 497] on span "stg_salesforce__contact​​​​​​​​​​" at bounding box center [142, 501] width 106 height 14
type textarea "WITH source AS ( SELECT * FROM {{ source('salesforce', 'SALESFORCE_CONTACT') }}…"
type textarea "y42 build -s stg_salesforce__contact"
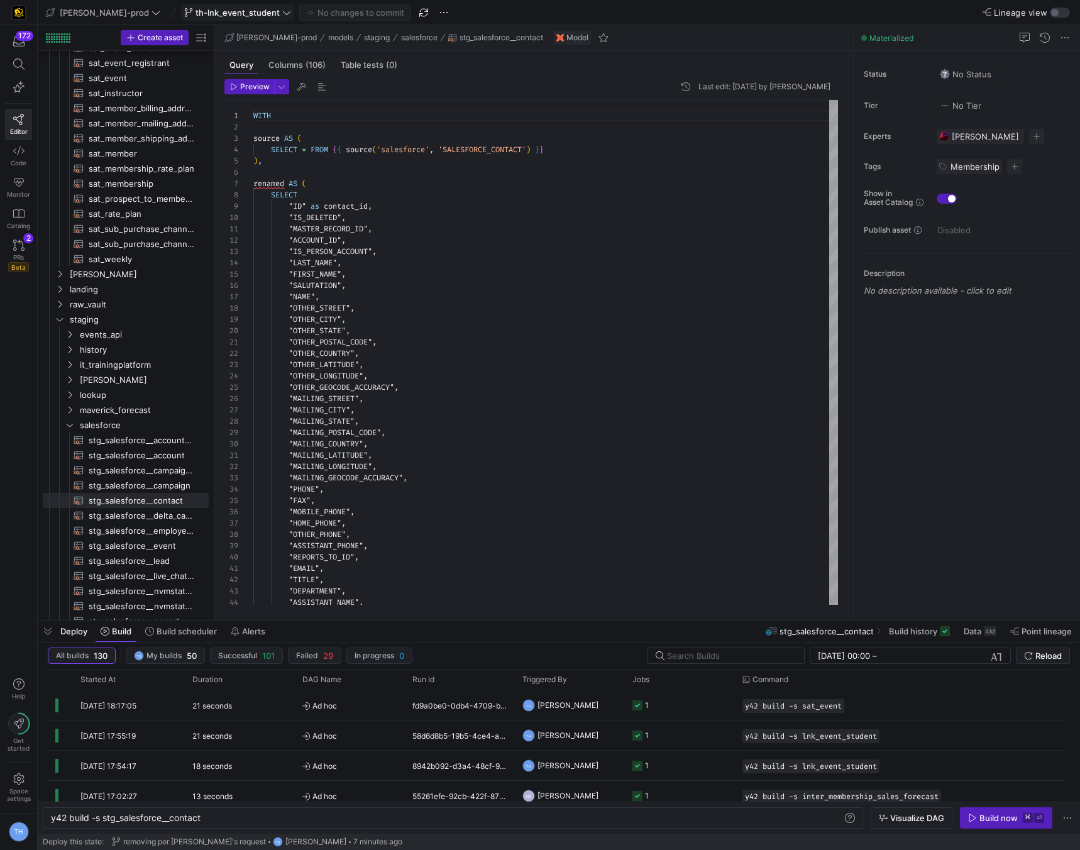
click at [237, 12] on span "th-lnk_event_student" at bounding box center [238, 13] width 84 height 10
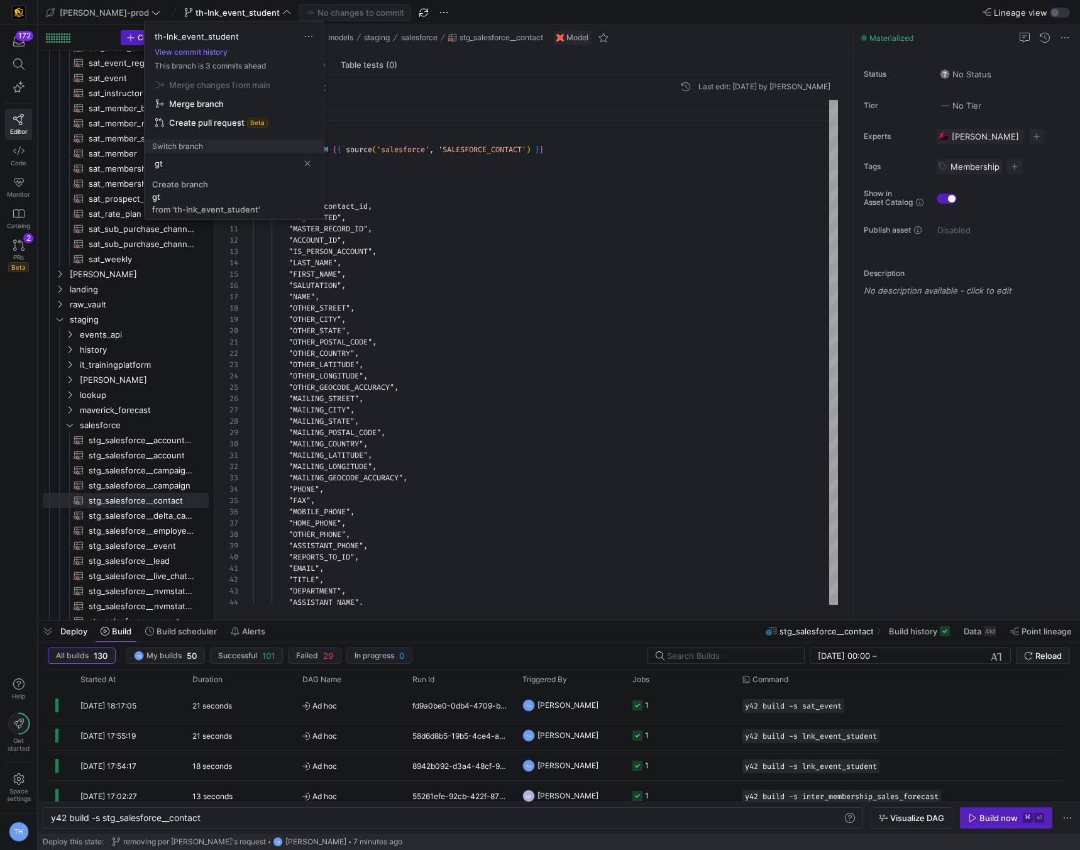
type input "g"
type input "th-lnk_op_event_conversion"
click at [202, 204] on div "from 'th-lnk_event_student'" at bounding box center [206, 209] width 108 height 10
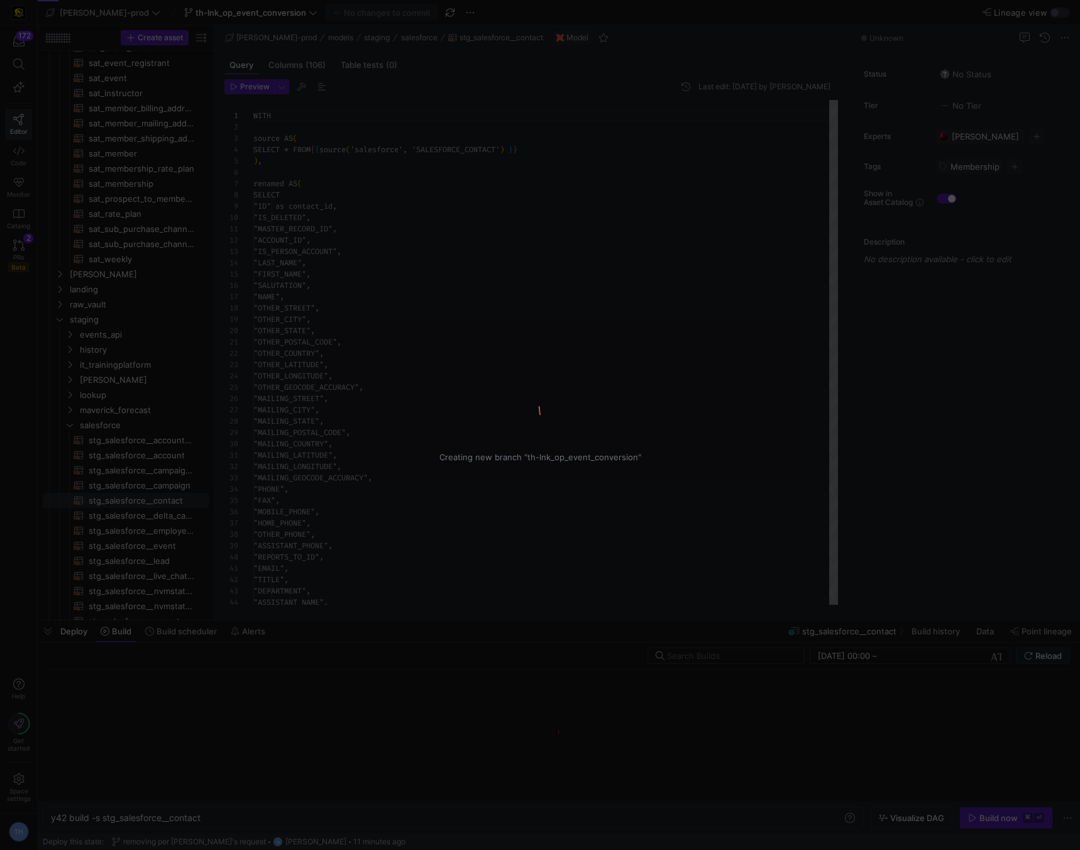
scroll to position [113, 0]
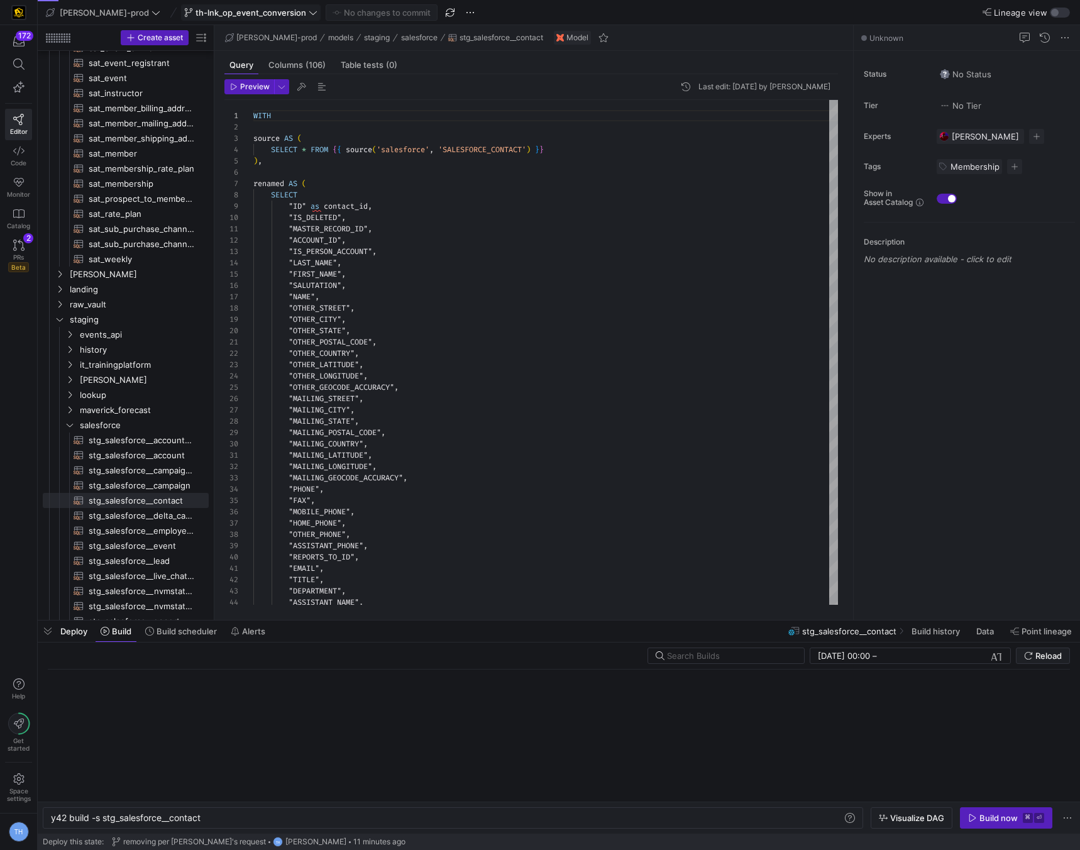
click at [309, 14] on icon at bounding box center [313, 12] width 9 height 9
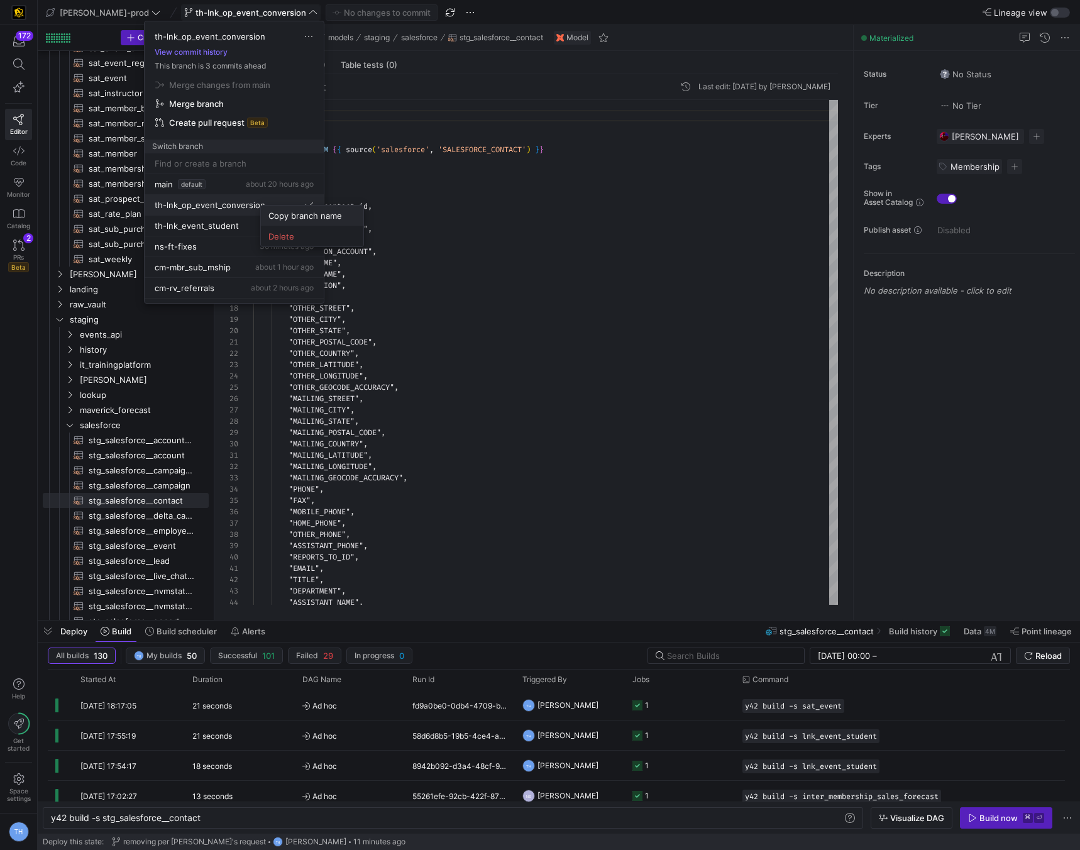
click at [291, 218] on span "Copy branch name" at bounding box center [312, 216] width 87 height 10
click at [297, 237] on span "Delete" at bounding box center [322, 235] width 87 height 10
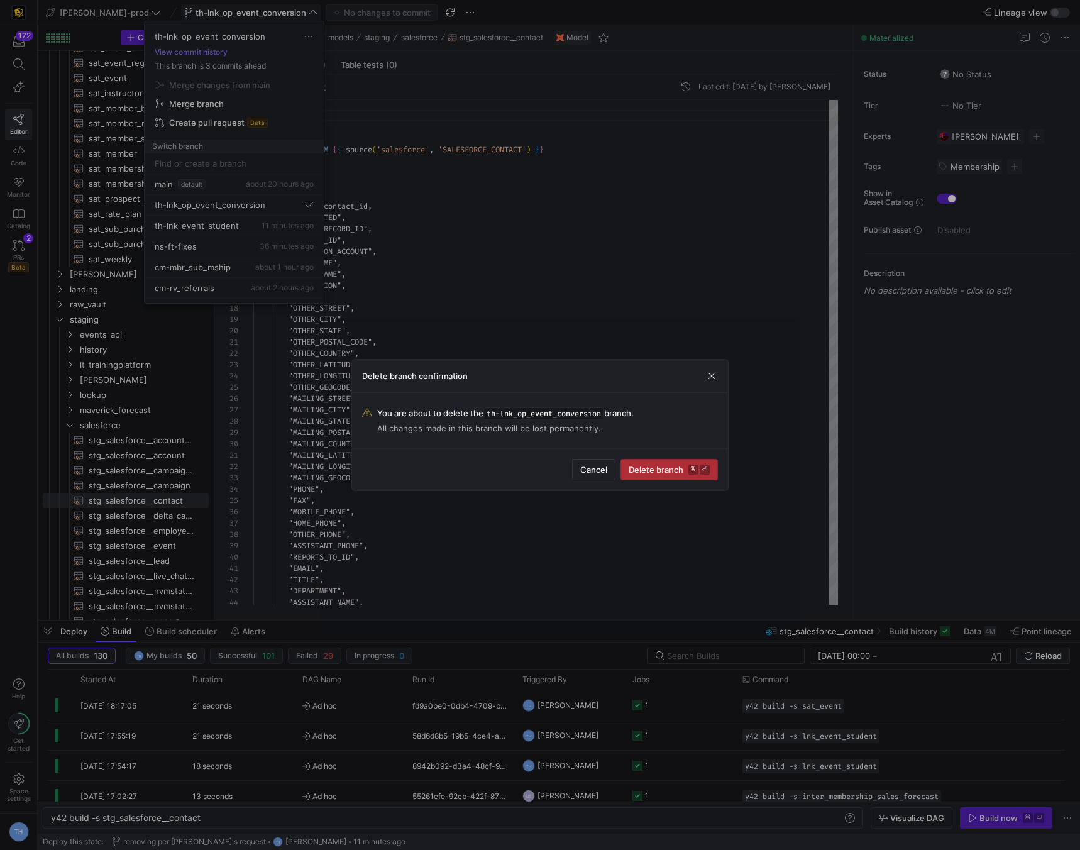
click at [643, 467] on span "Delete branch ⌘ ⏎" at bounding box center [669, 470] width 81 height 10
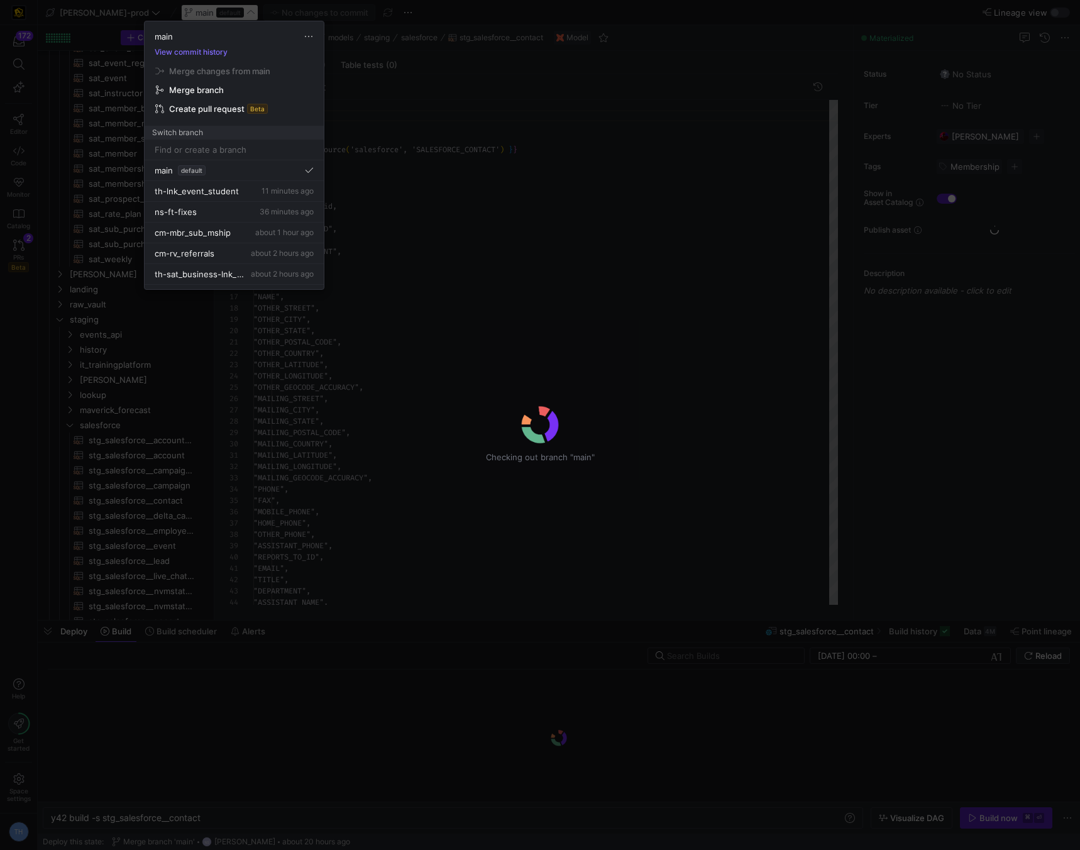
scroll to position [113, 0]
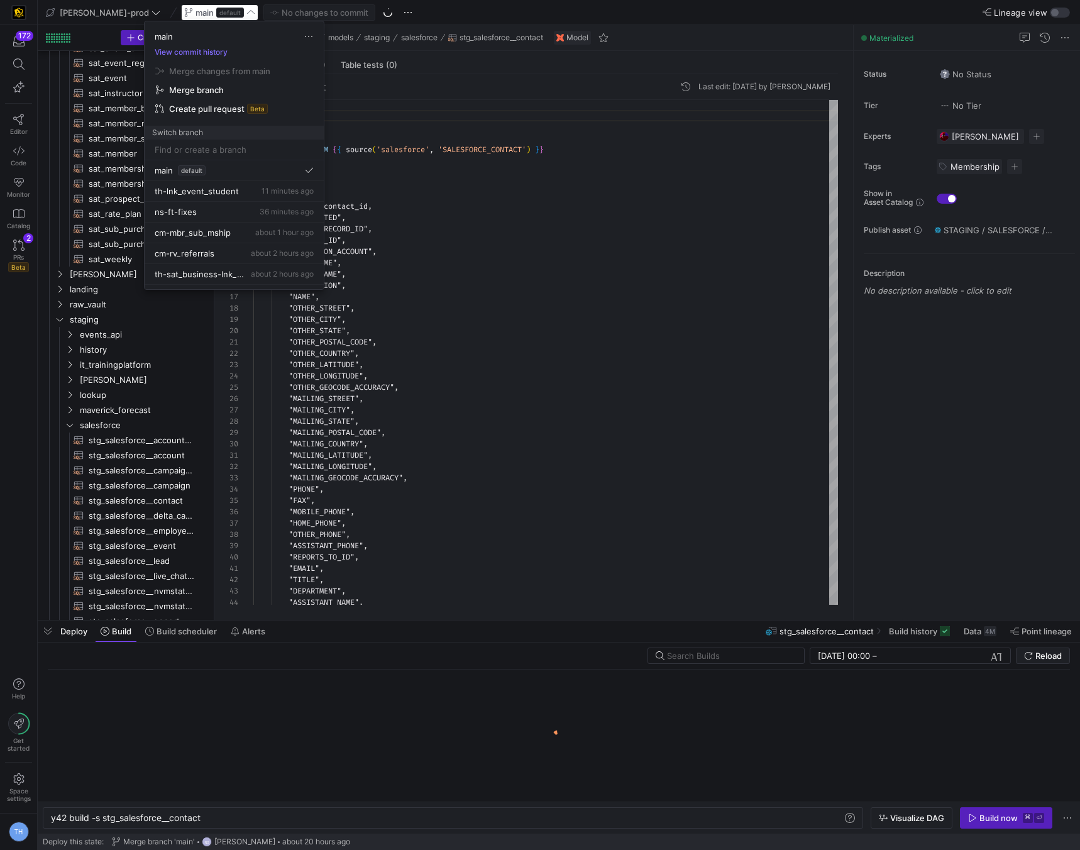
click at [257, 150] on input at bounding box center [234, 150] width 159 height 10
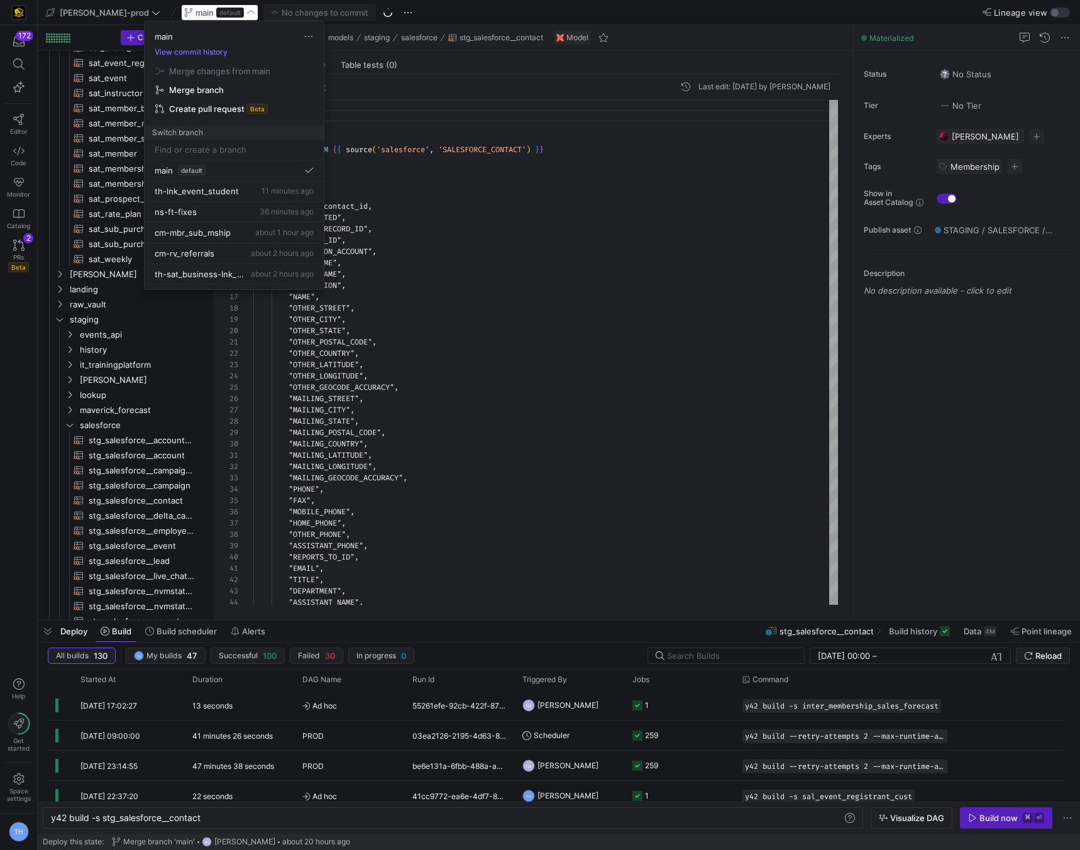
paste input "th-lnk_op_event_conversion"
type input "th-lnk_op_event_conversion"
click at [240, 199] on span "Create branch th-lnk_op_event_conversion from 'main'" at bounding box center [234, 182] width 164 height 35
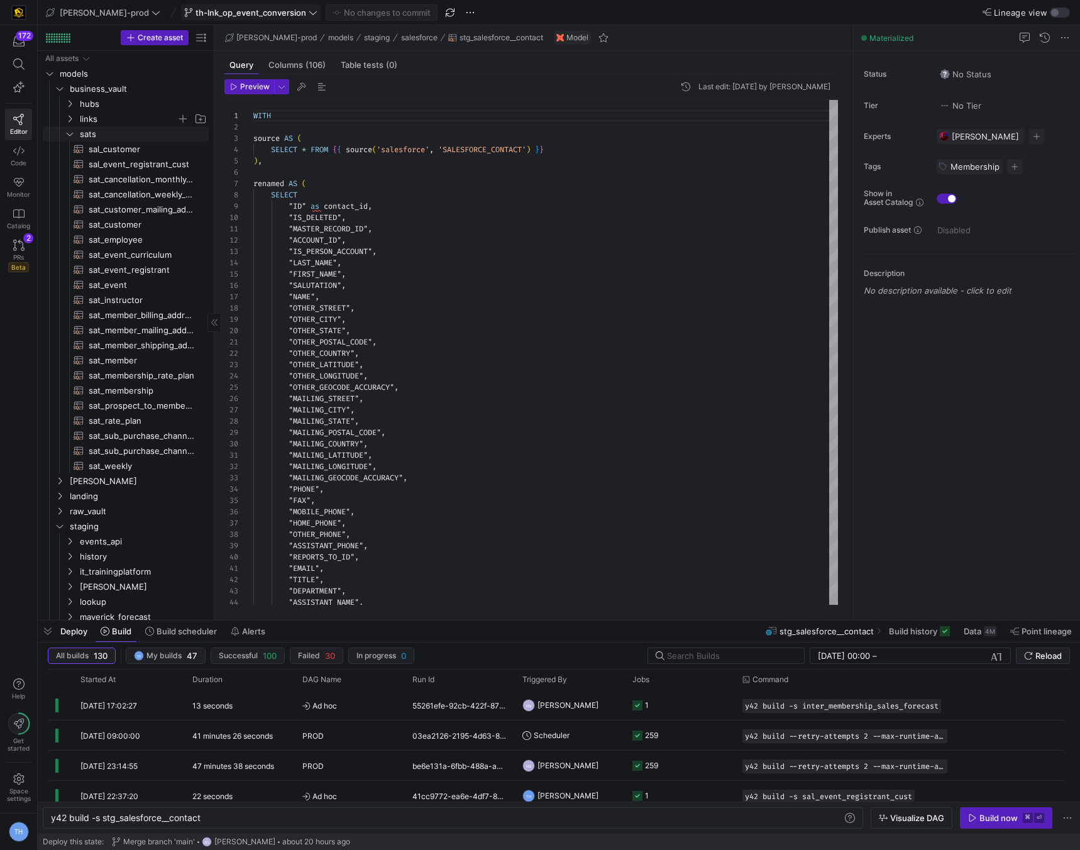
click at [126, 121] on span "links" at bounding box center [128, 119] width 97 height 14
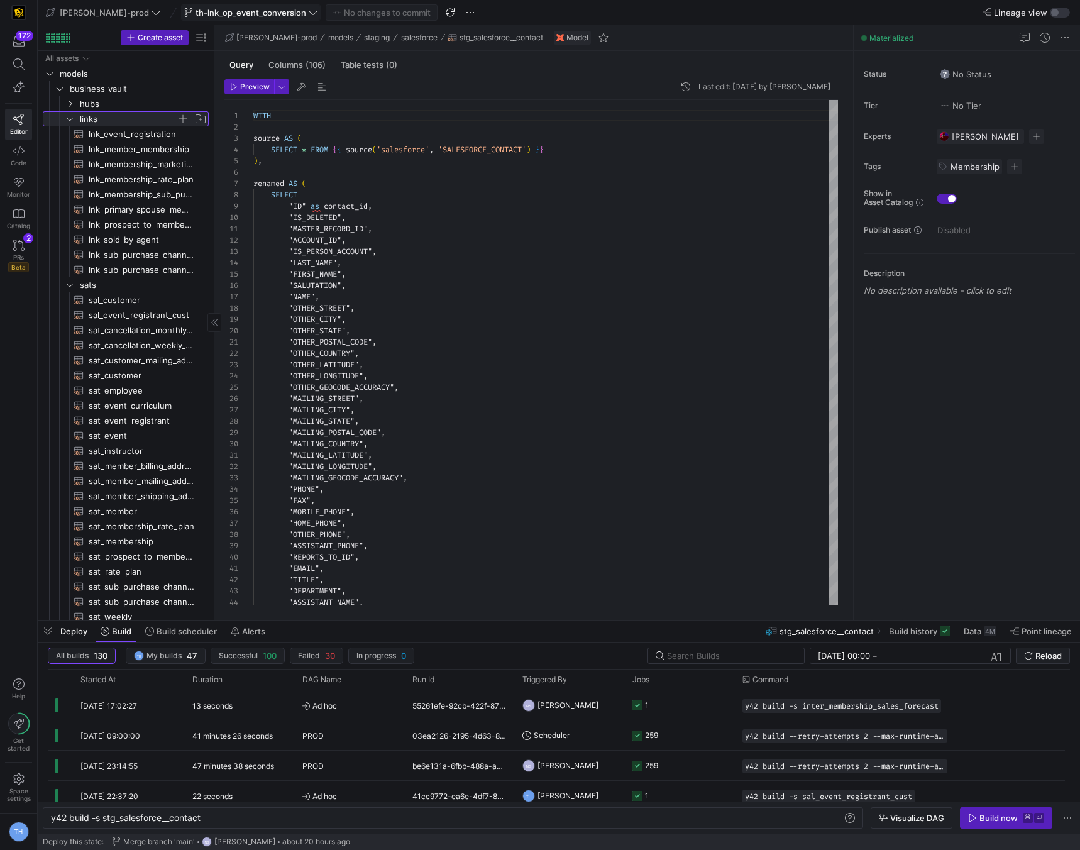
click at [183, 119] on span "button" at bounding box center [183, 119] width 13 height 13
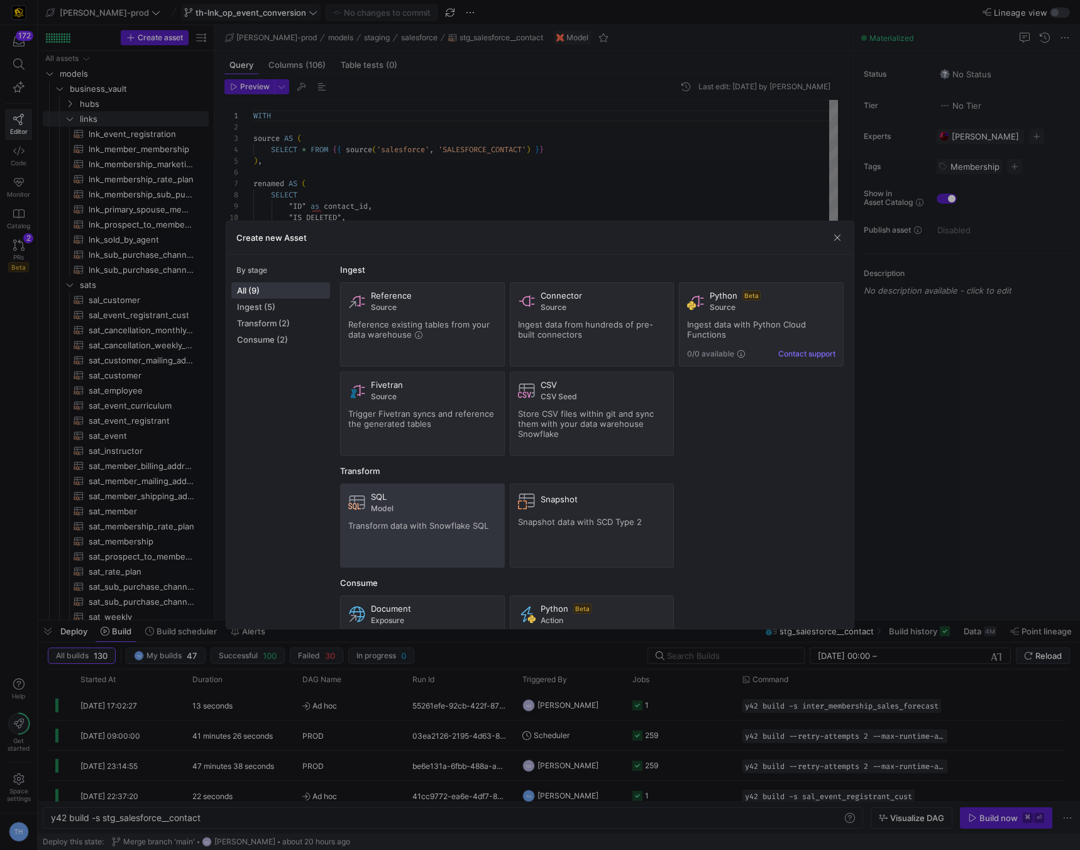
click at [417, 541] on div "SQL Model Transform data with Snowflake SQL" at bounding box center [422, 526] width 148 height 68
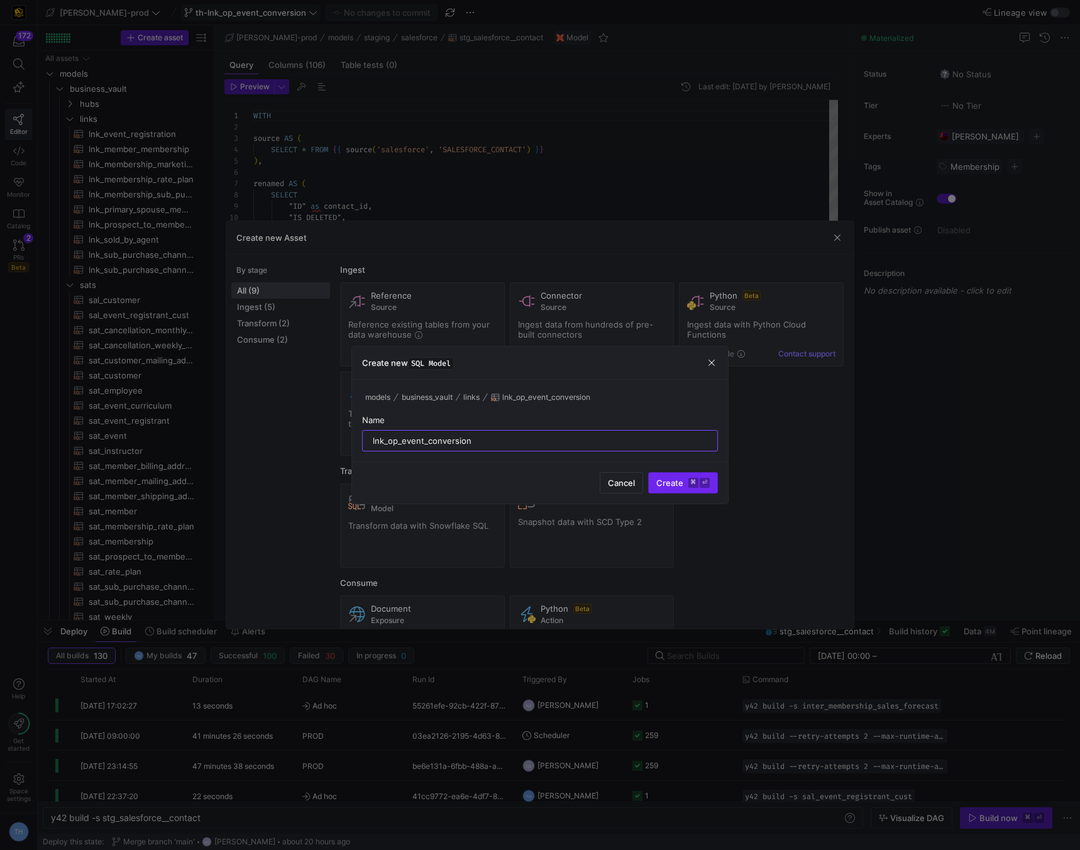
type input "lnk_op_event_conversion"
click at [689, 490] on span "submit" at bounding box center [683, 483] width 69 height 20
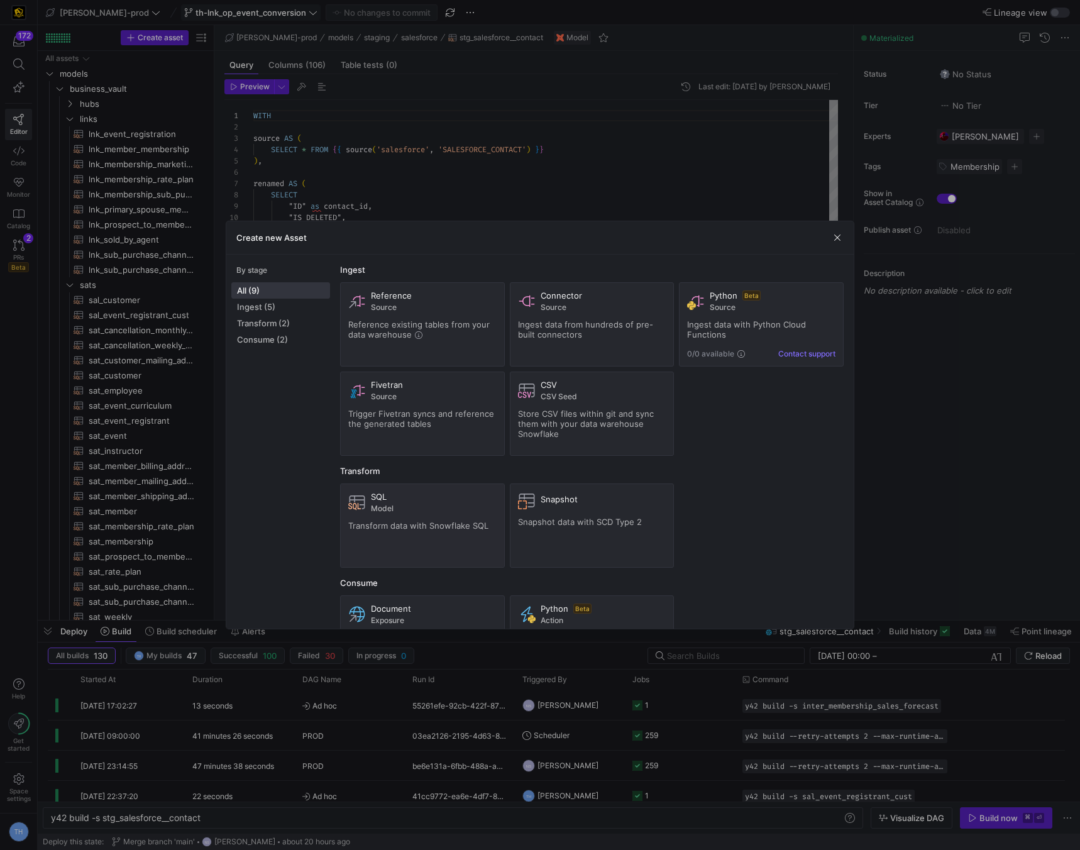
type textarea "y42 build -s lnk_op_event_conversion"
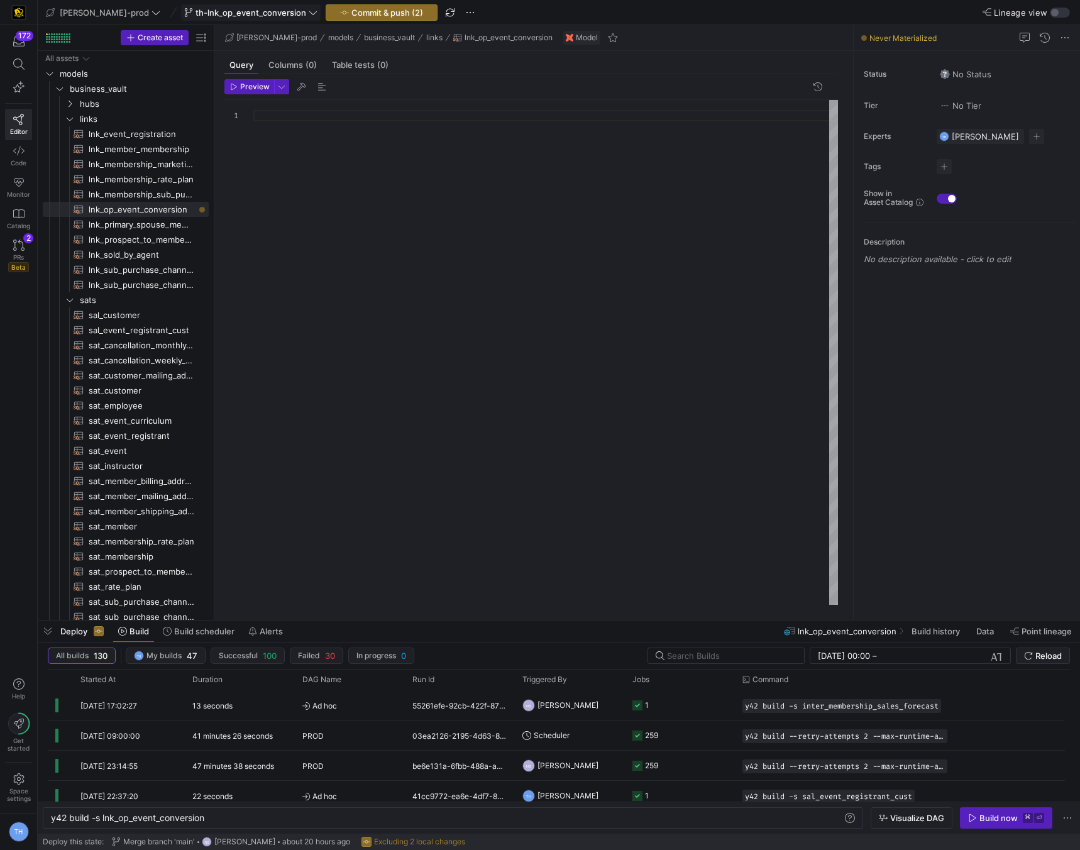
click at [509, 219] on div at bounding box center [545, 352] width 585 height 505
drag, startPoint x: 467, startPoint y: 192, endPoint x: 135, endPoint y: 97, distance: 345.5
click at [253, 100] on div "th - lnk_op_event_conversion" at bounding box center [545, 352] width 585 height 505
type textarea "="
type textarea "from stg {% if is_incremental() %} left join {{ this }} existing on {{ dbt_util…"
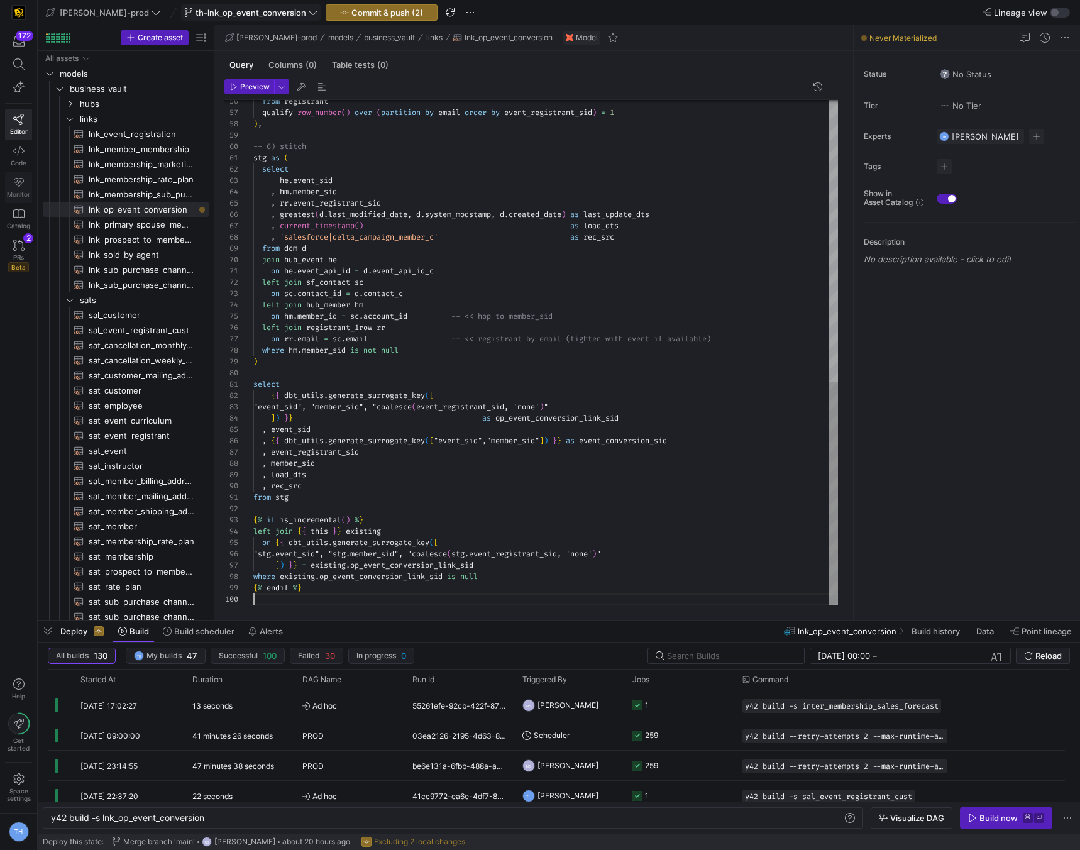
scroll to position [102, 0]
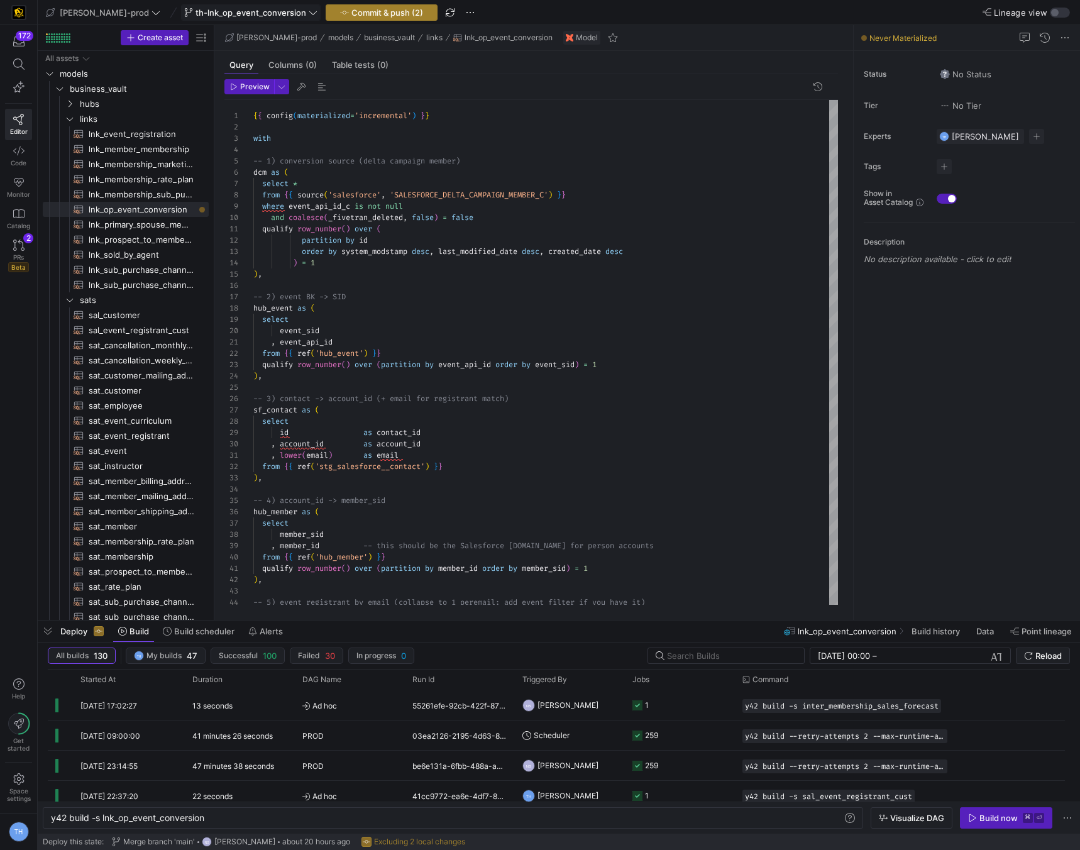
click at [352, 8] on span "Commit & push (2)" at bounding box center [388, 13] width 72 height 10
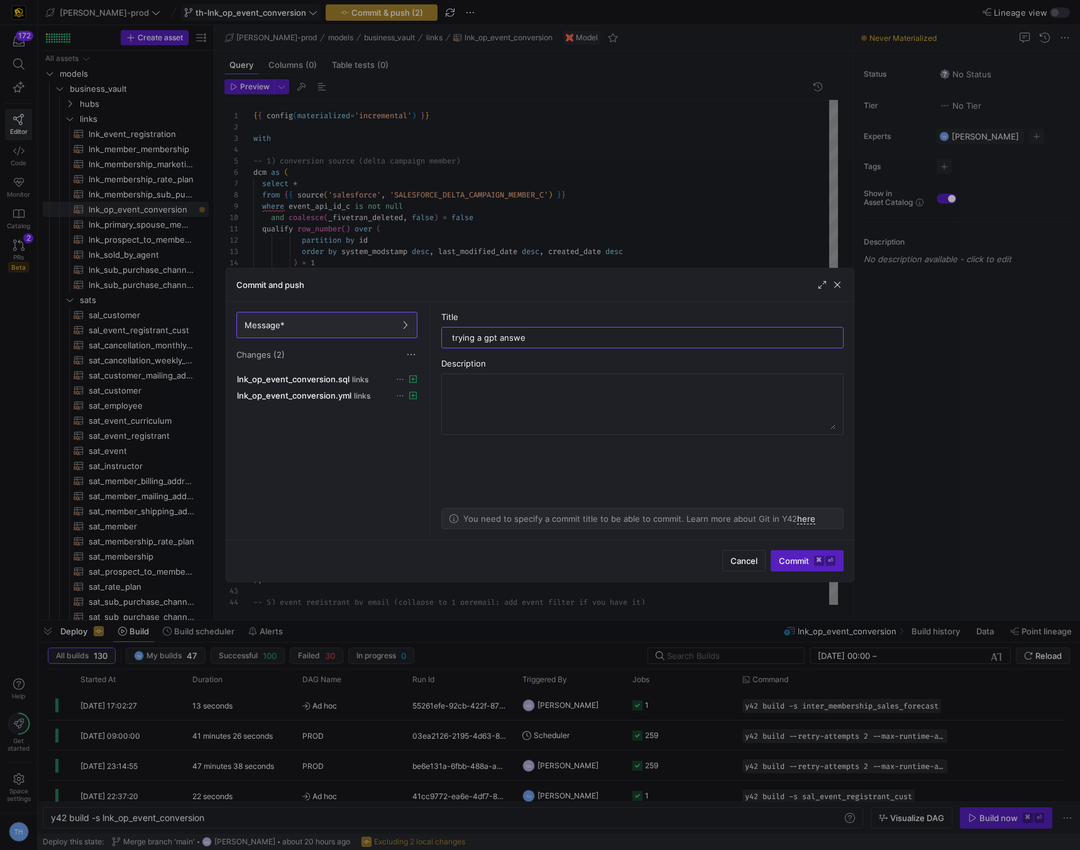
type input "trying a gpt answer"
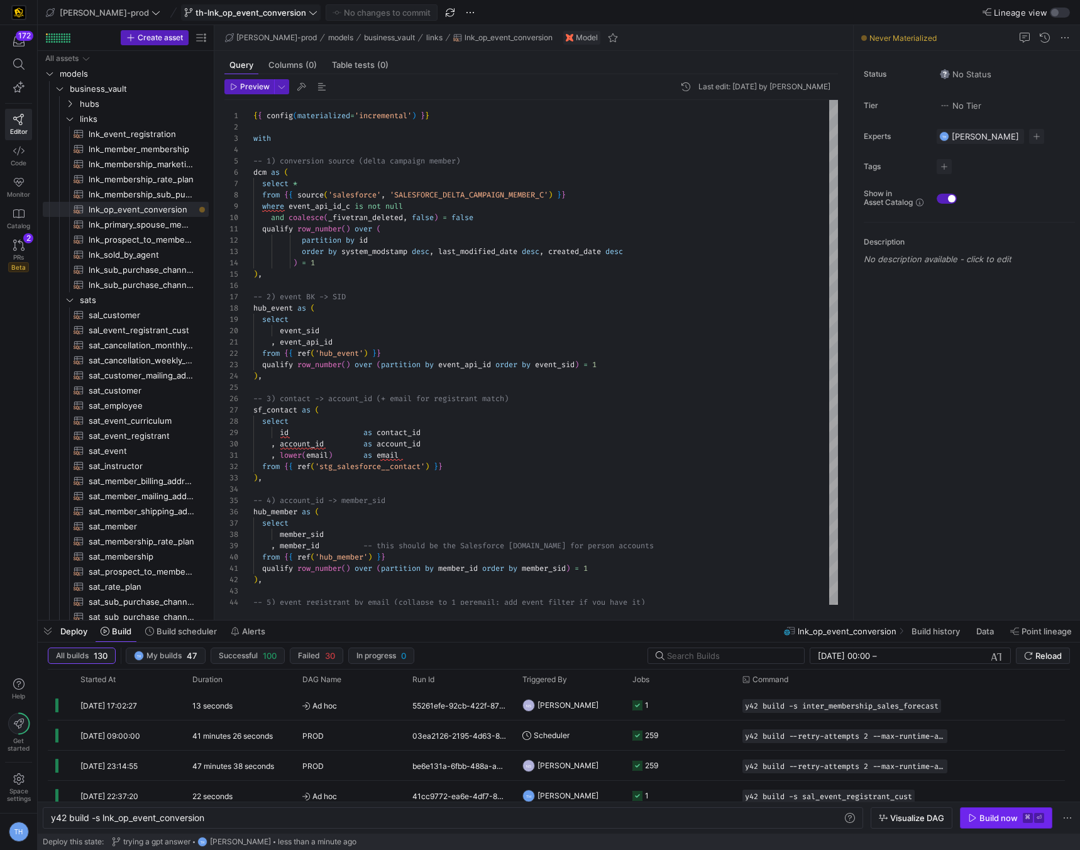
click at [974, 813] on span "Build now ⌘ ⏎" at bounding box center [1006, 818] width 76 height 10
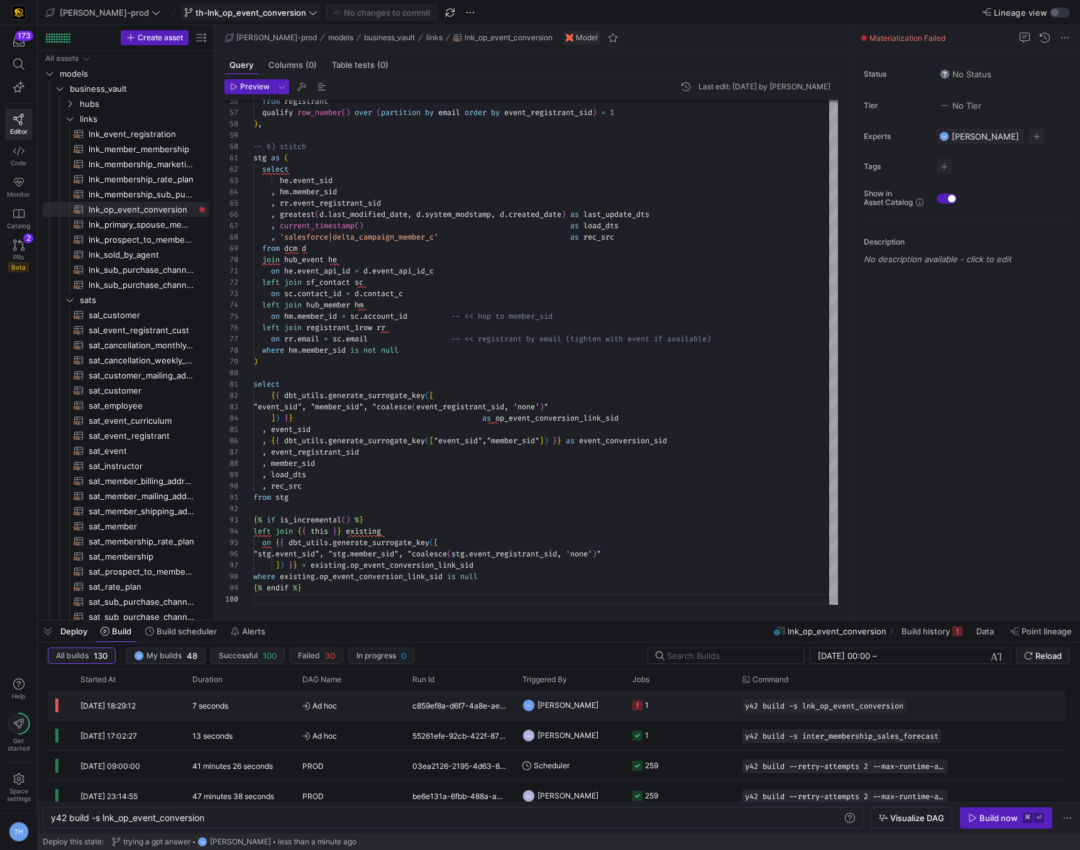
click at [655, 712] on y42-job-status-cell-renderer "1" at bounding box center [680, 705] width 95 height 28
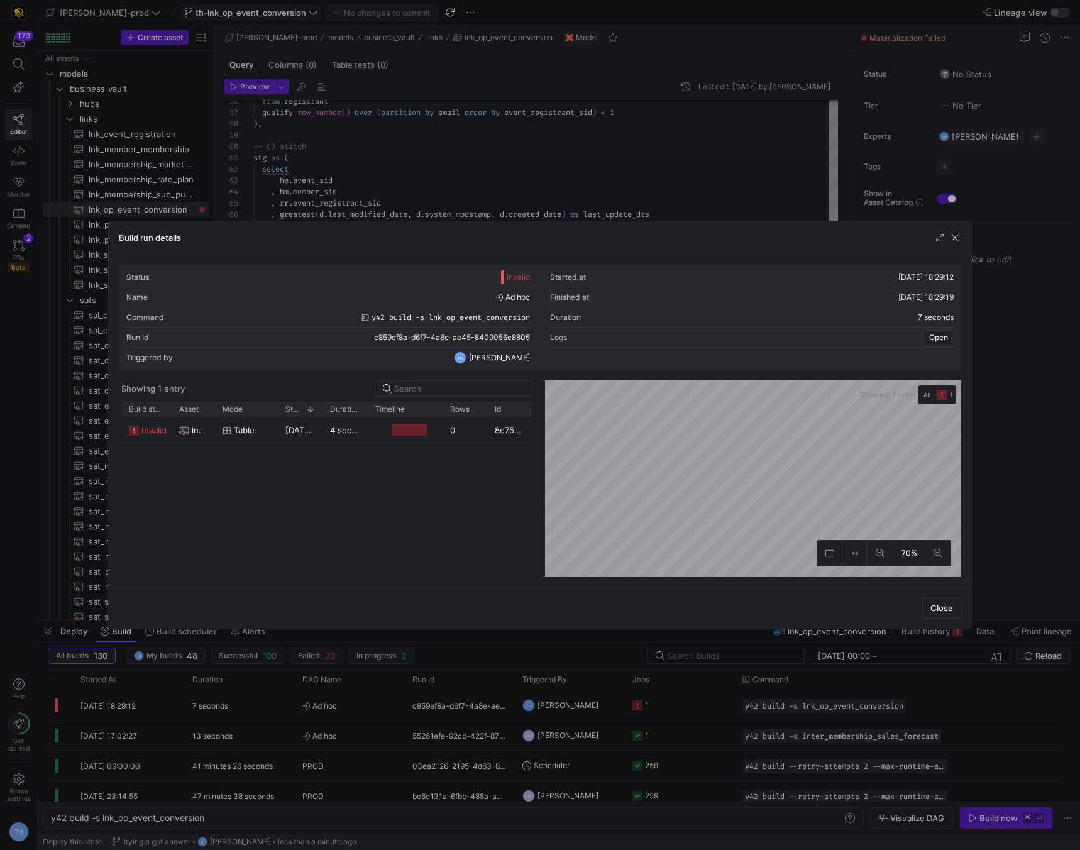
click at [440, 429] on div "Press SPACE to select this row." at bounding box center [404, 430] width 75 height 25
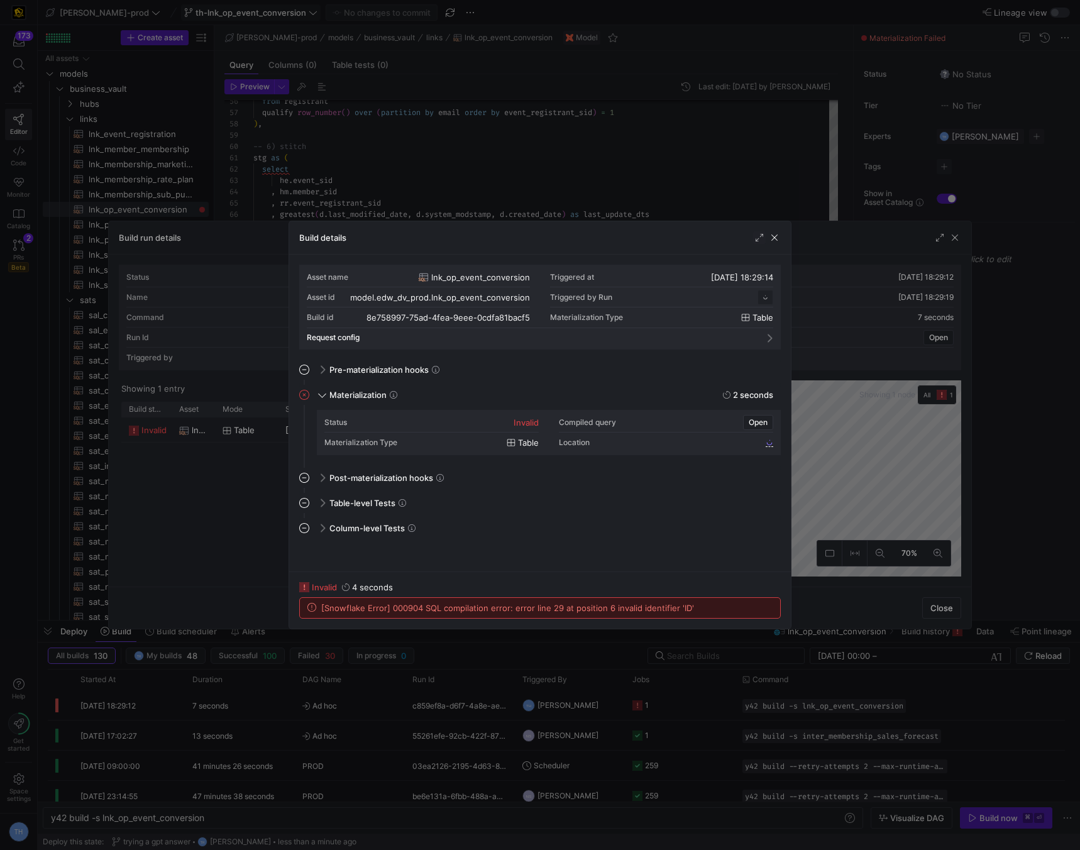
scroll to position [113, 0]
click at [480, 221] on div "Build details" at bounding box center [540, 237] width 502 height 33
click at [482, 211] on div at bounding box center [540, 425] width 1080 height 850
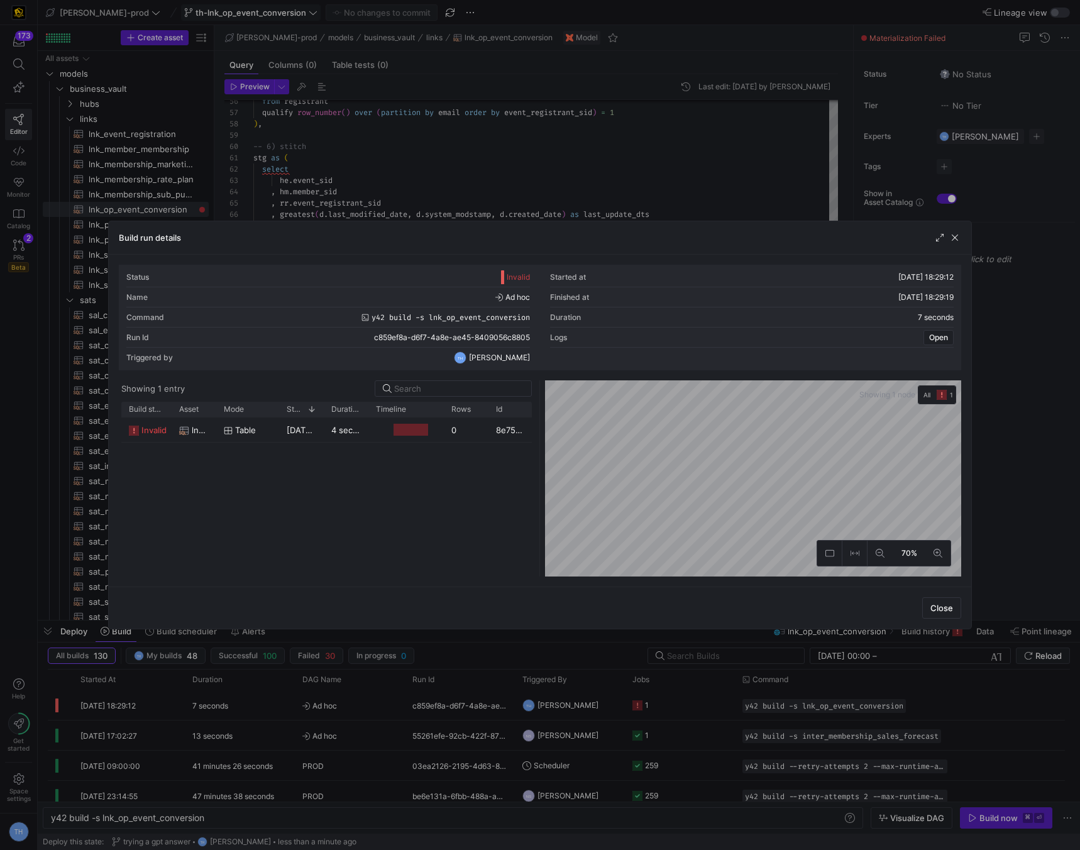
click at [482, 211] on div at bounding box center [540, 425] width 1080 height 850
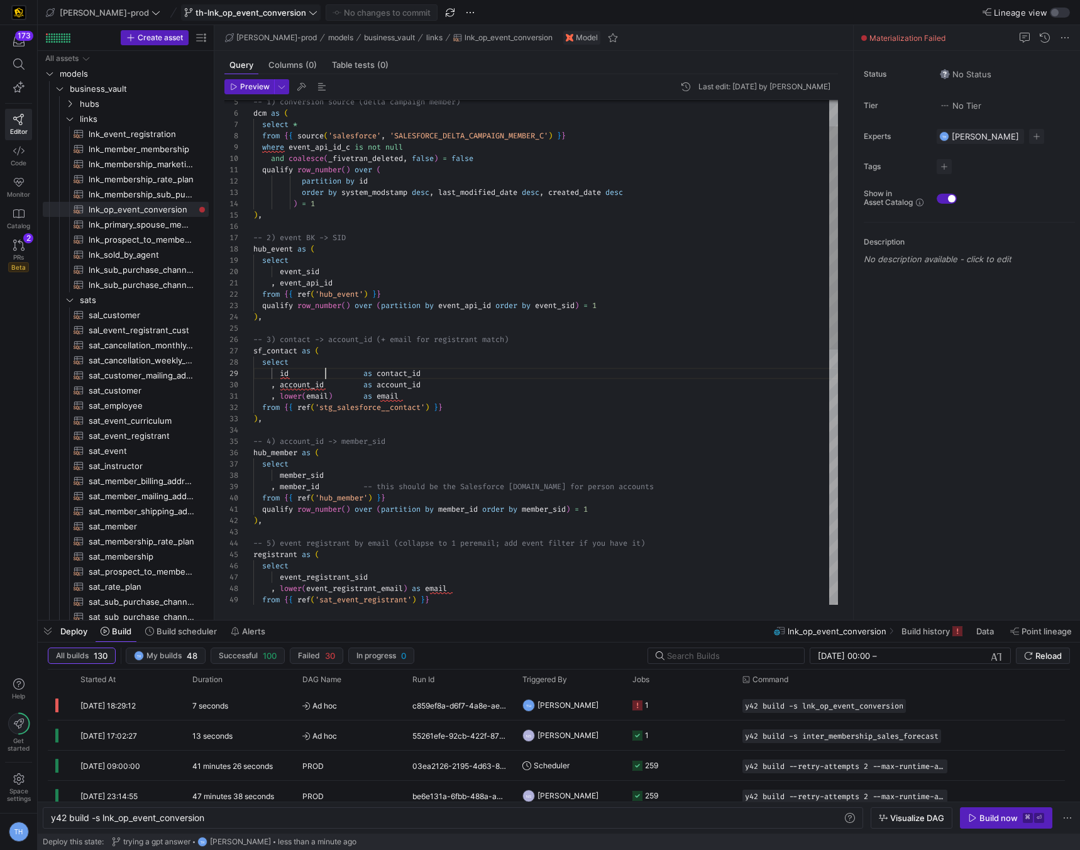
click at [326, 368] on div "from { { ref ( 'sat_event_registrant' ) } } select event_registrant_sid , lower…" at bounding box center [545, 612] width 585 height 1142
click at [296, 361] on div "from { { ref ( 'sat_event_registrant' ) } } select event_registrant_sid , lower…" at bounding box center [545, 612] width 585 height 1142
click at [294, 369] on div "from { { ref ( 'sat_event_registrant' ) } } select event_registrant_sid , lower…" at bounding box center [545, 612] width 585 height 1142
click at [291, 369] on div "from { { ref ( 'sat_event_registrant' ) } } select event_registrant_sid , lower…" at bounding box center [545, 612] width 585 height 1142
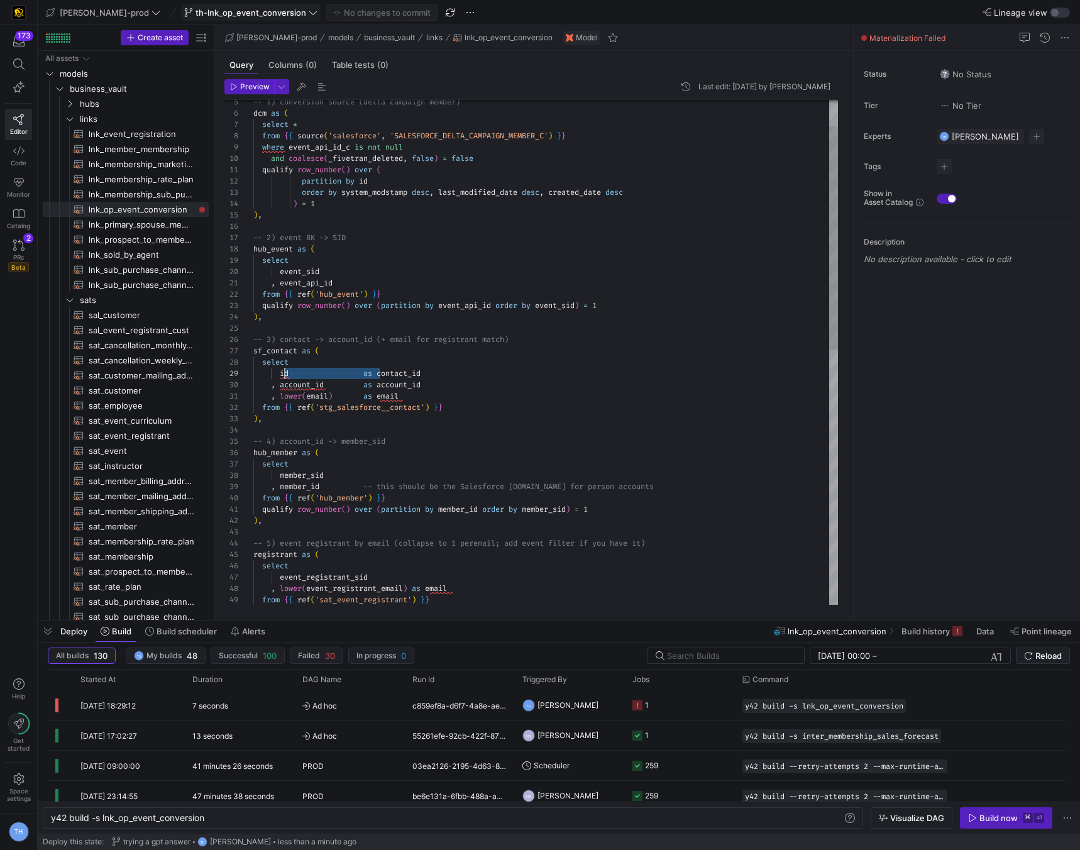
scroll to position [91, 31]
drag, startPoint x: 382, startPoint y: 372, endPoint x: 284, endPoint y: 369, distance: 97.5
click at [284, 369] on div "from { { ref ( 'sat_event_registrant' ) } } select event_registrant_sid , lower…" at bounding box center [545, 612] width 585 height 1142
type textarea ", event_api_id from {{ ref('hub_event') }} qualify row_number() over (partition…"
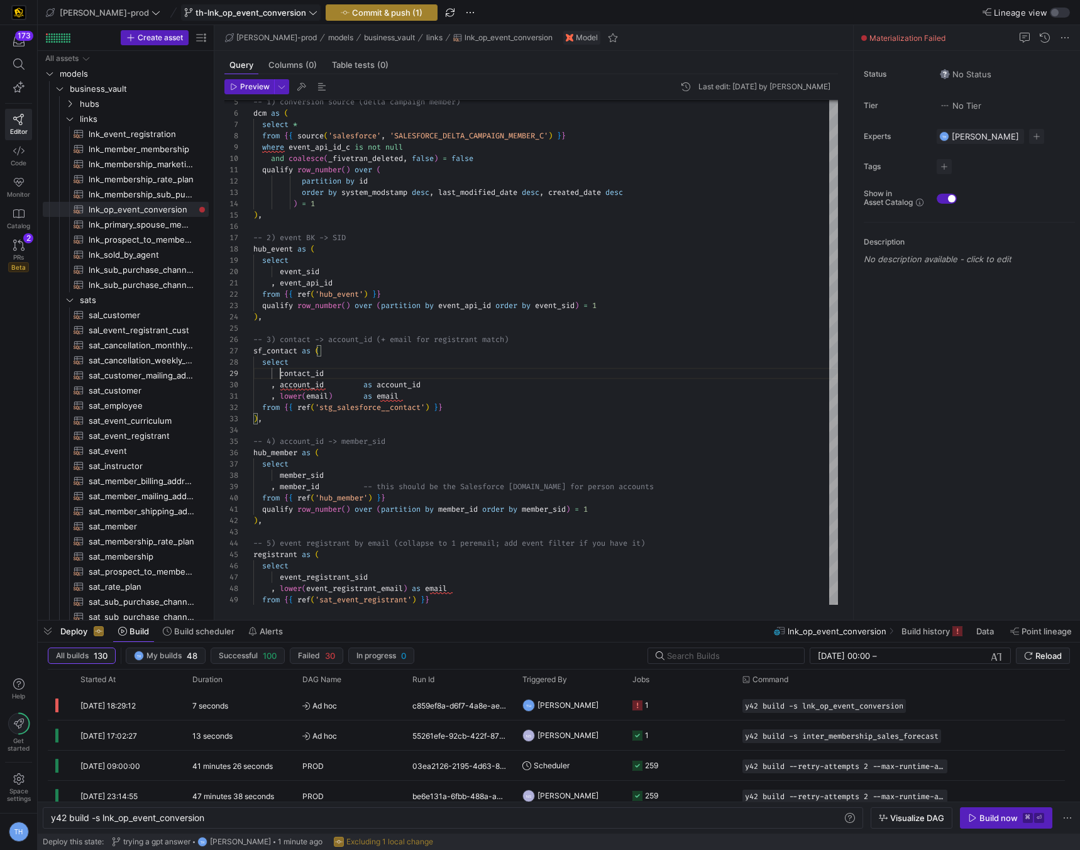
click at [352, 14] on span "Commit & push (1)" at bounding box center [387, 13] width 70 height 10
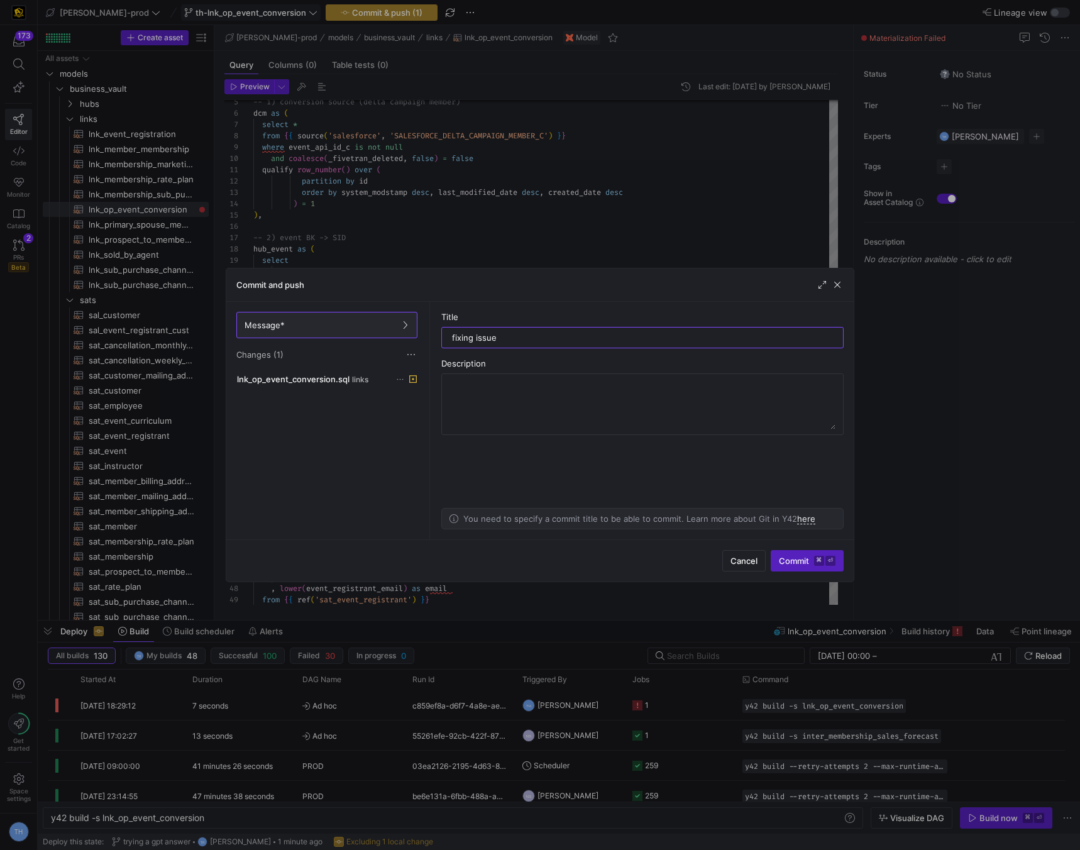
type input "fixing issue 1"
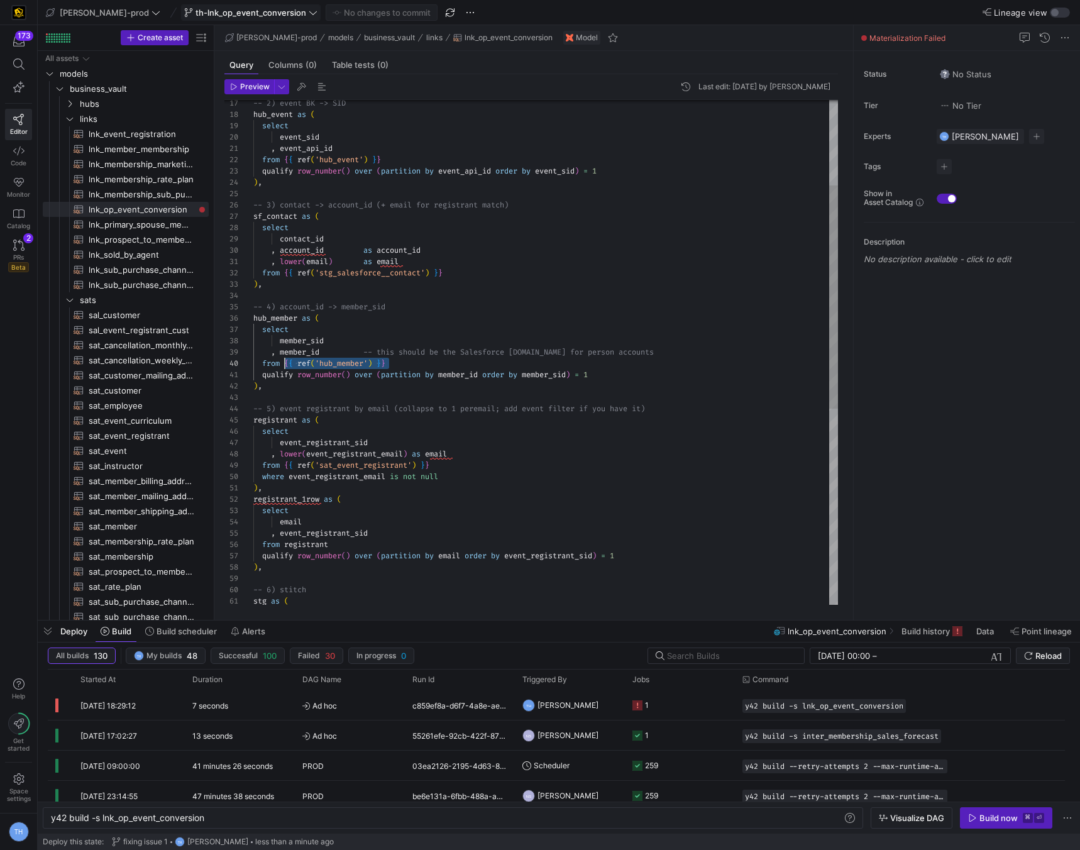
scroll to position [102, 31]
drag, startPoint x: 398, startPoint y: 363, endPoint x: 284, endPoint y: 358, distance: 114.6
click at [284, 358] on div ") , -- 5) event registrant by email (collapse to 1 per email; add event filter …" at bounding box center [545, 477] width 585 height 1142
click at [399, 365] on div ") , -- 5) event registrant by email (collapse to 1 per email; add event filter …" at bounding box center [545, 477] width 585 height 1142
drag, startPoint x: 409, startPoint y: 364, endPoint x: 285, endPoint y: 360, distance: 123.3
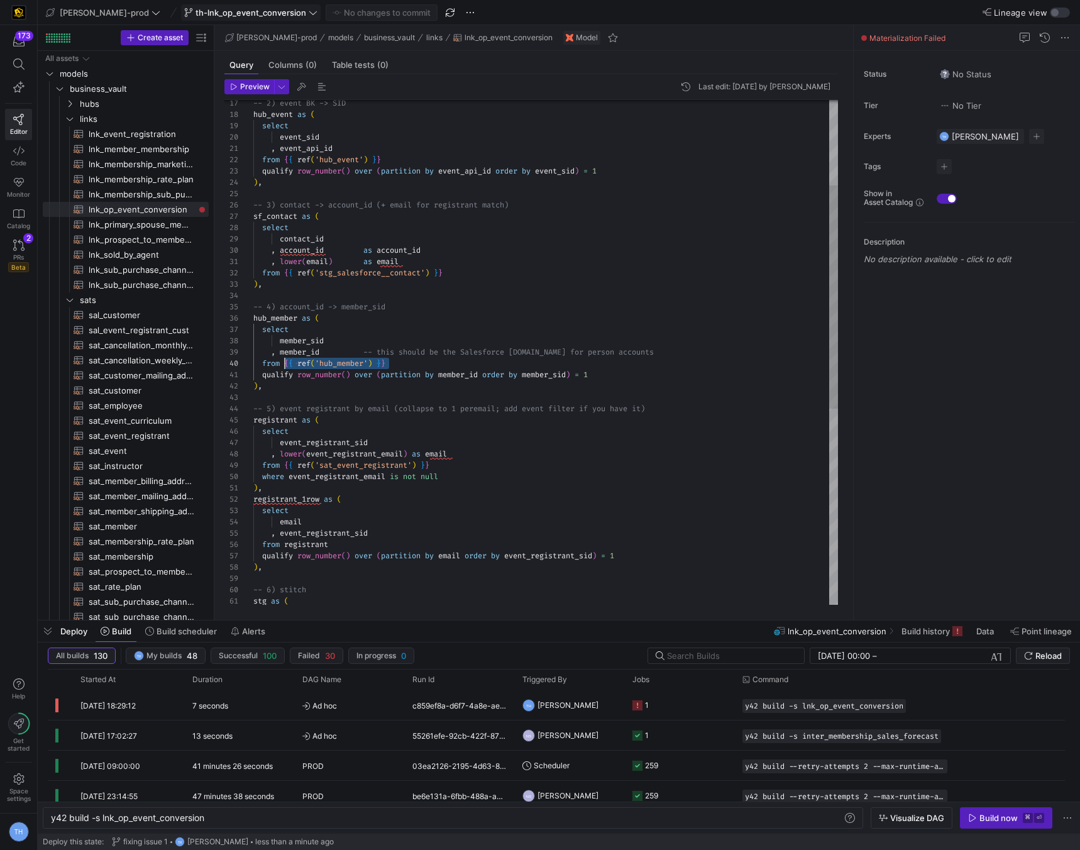
click at [285, 360] on div ") , -- 5) event registrant by email (collapse to 1 per email; add event filter …" at bounding box center [545, 477] width 585 height 1142
click at [328, 378] on link "Compile Selection" at bounding box center [348, 373] width 99 height 16
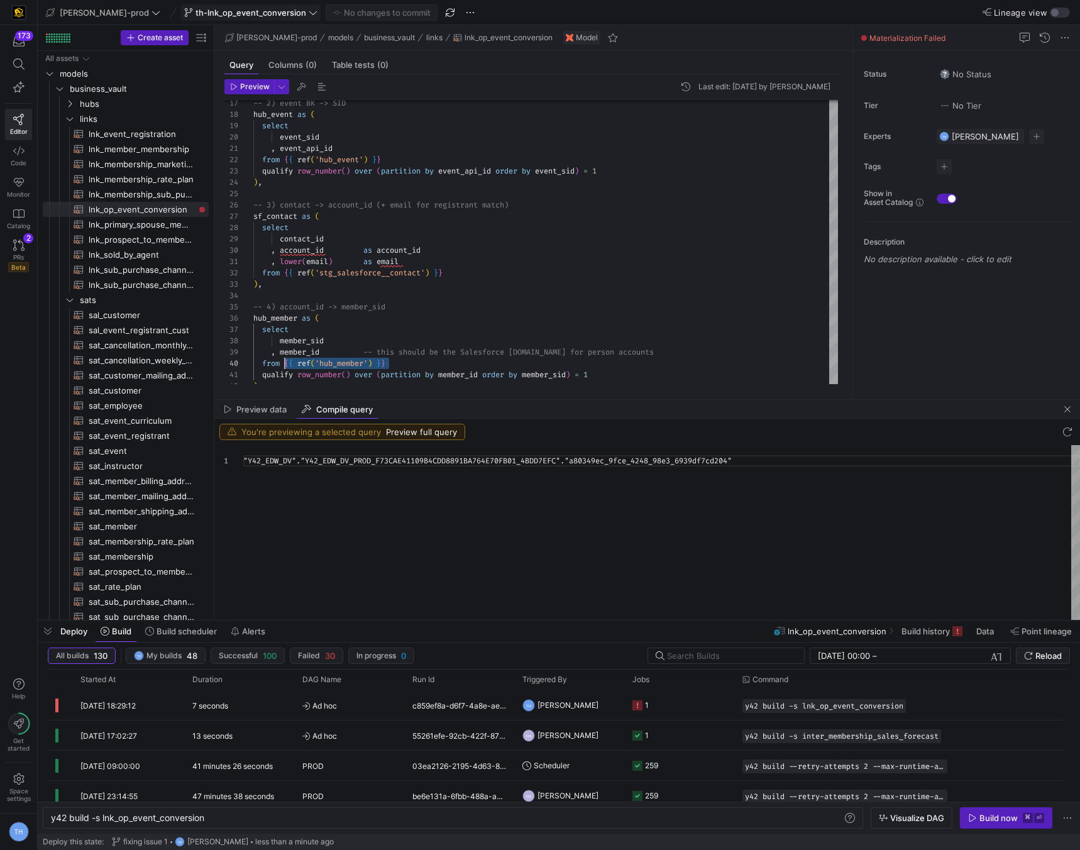
click at [406, 466] on div ""Y42_EDW_DV" . "Y42_EDW_DV_PROD_F73CAE41109B4CDD8891BA764E70FB01_ 4BDD7EFC" . "…" at bounding box center [661, 532] width 837 height 175
click at [480, 513] on div ""Y42_EDW_DV" . "Y42_EDW_DV_PROD_F73CAE41109B4CDD8891BA764E70FB01_ 4BDD7EFC" . "…" at bounding box center [661, 532] width 837 height 175
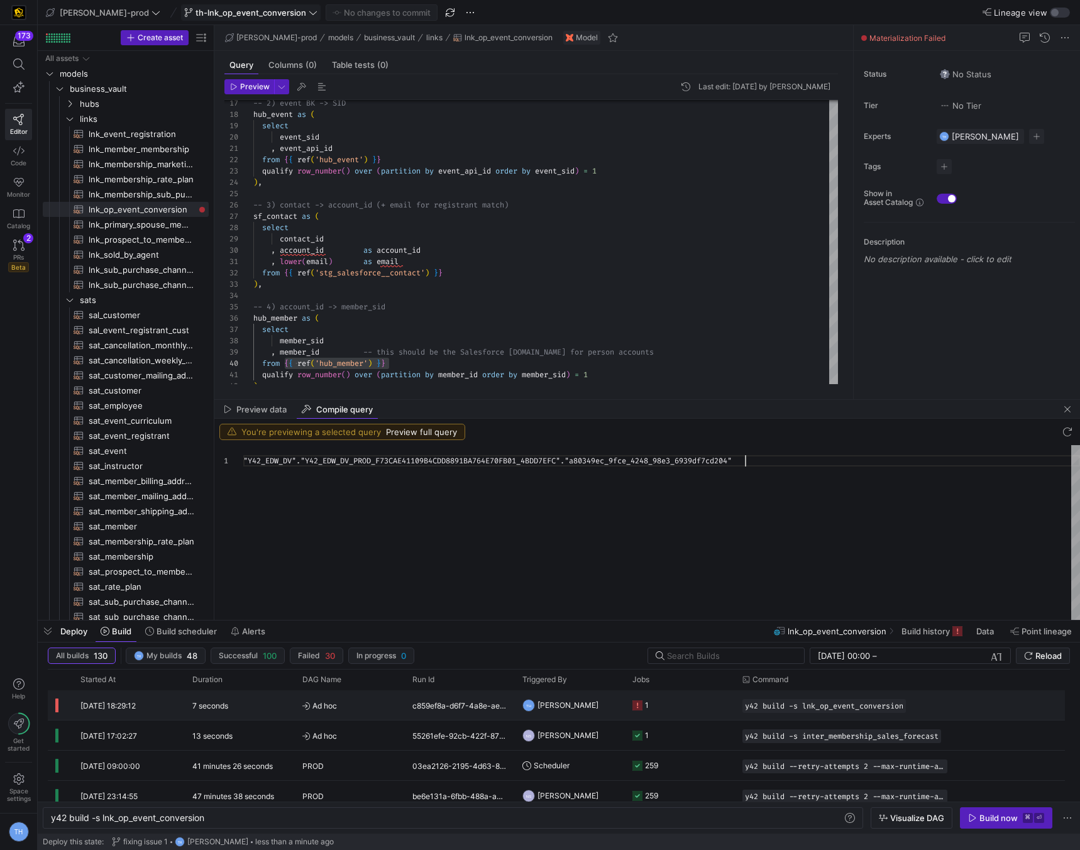
click at [682, 712] on y42-job-status-cell-renderer "1" at bounding box center [680, 705] width 95 height 28
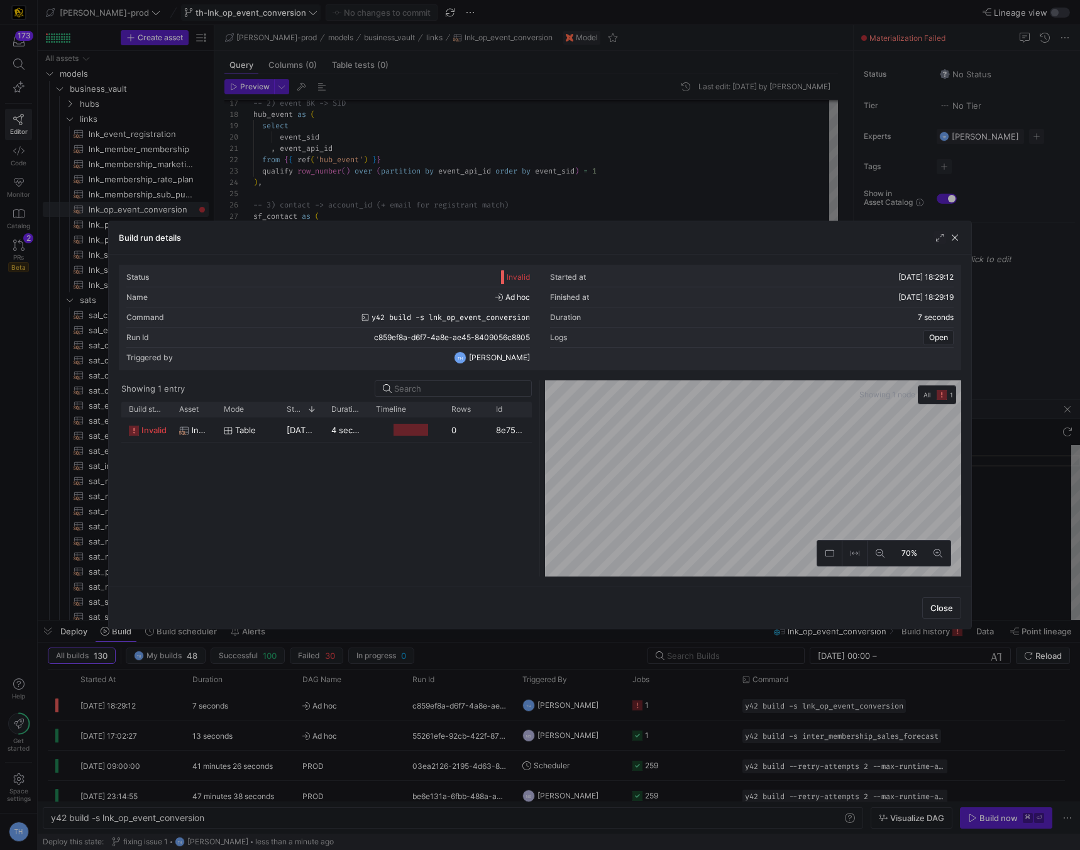
click at [419, 408] on div "Timeline" at bounding box center [406, 409] width 60 height 9
click at [418, 426] on div at bounding box center [411, 430] width 35 height 12
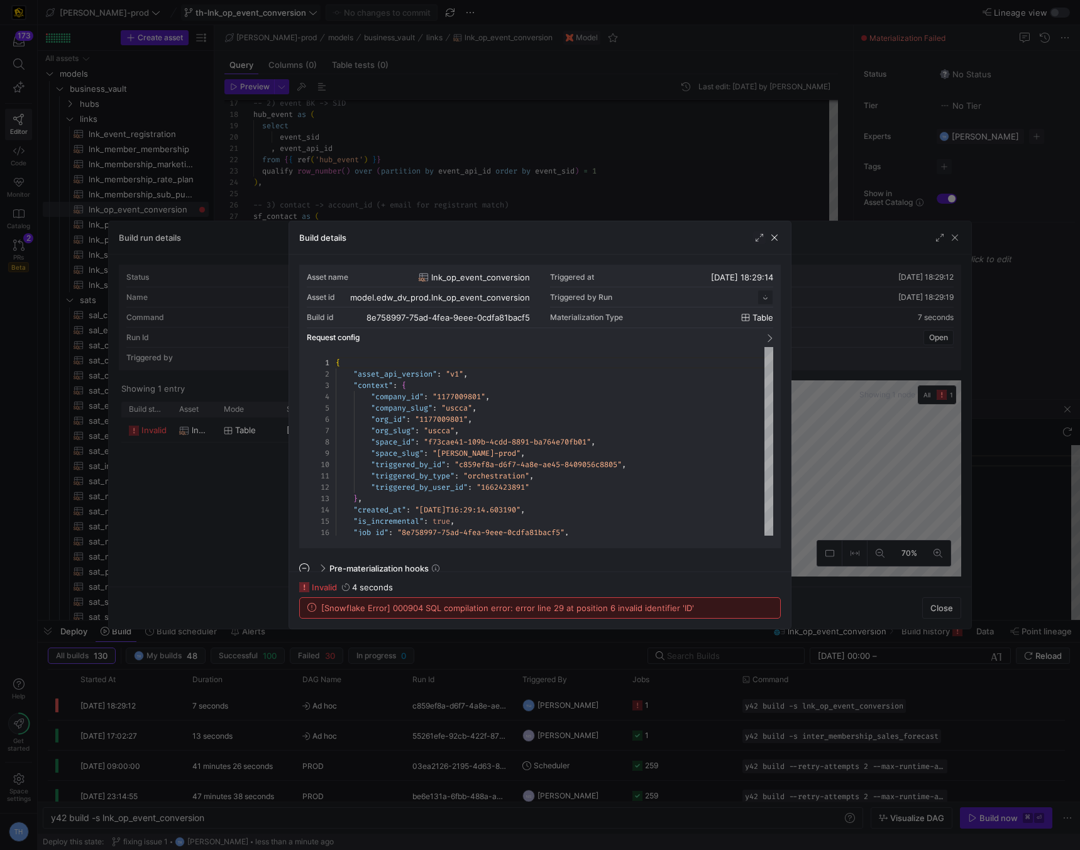
scroll to position [113, 0]
click at [511, 228] on div "Build details" at bounding box center [540, 237] width 502 height 33
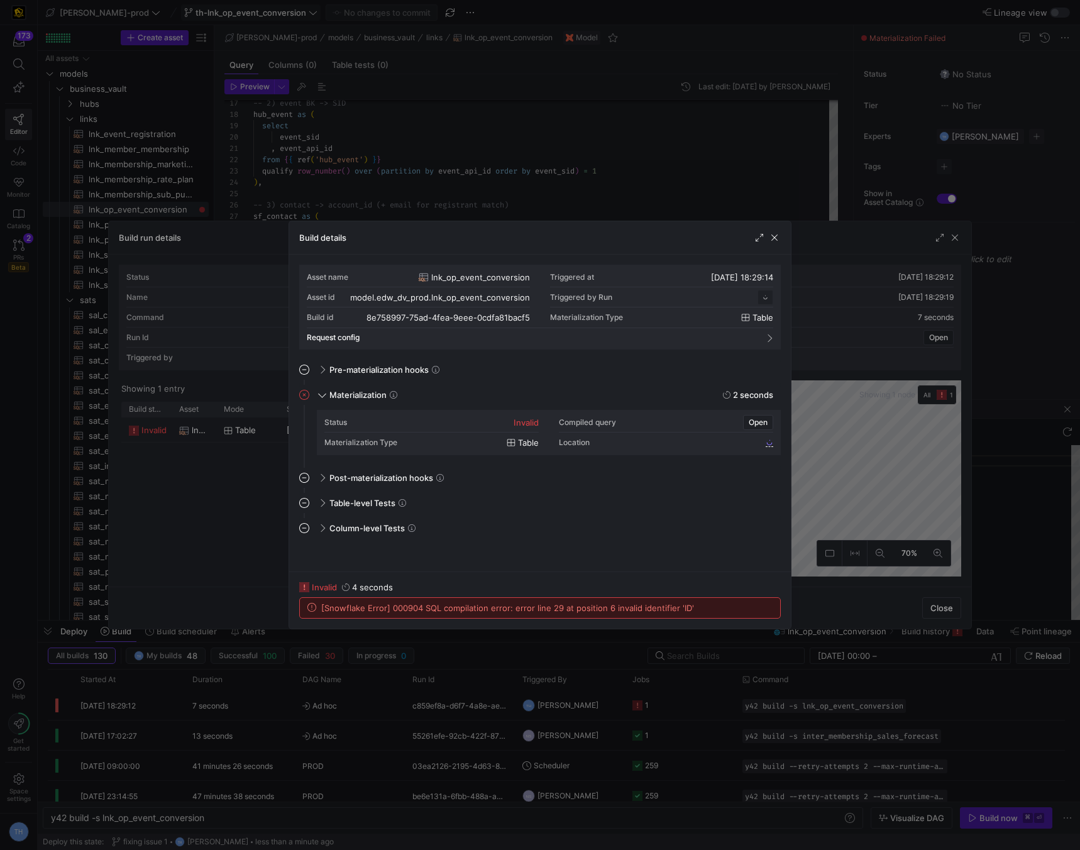
click at [521, 192] on div at bounding box center [540, 425] width 1080 height 850
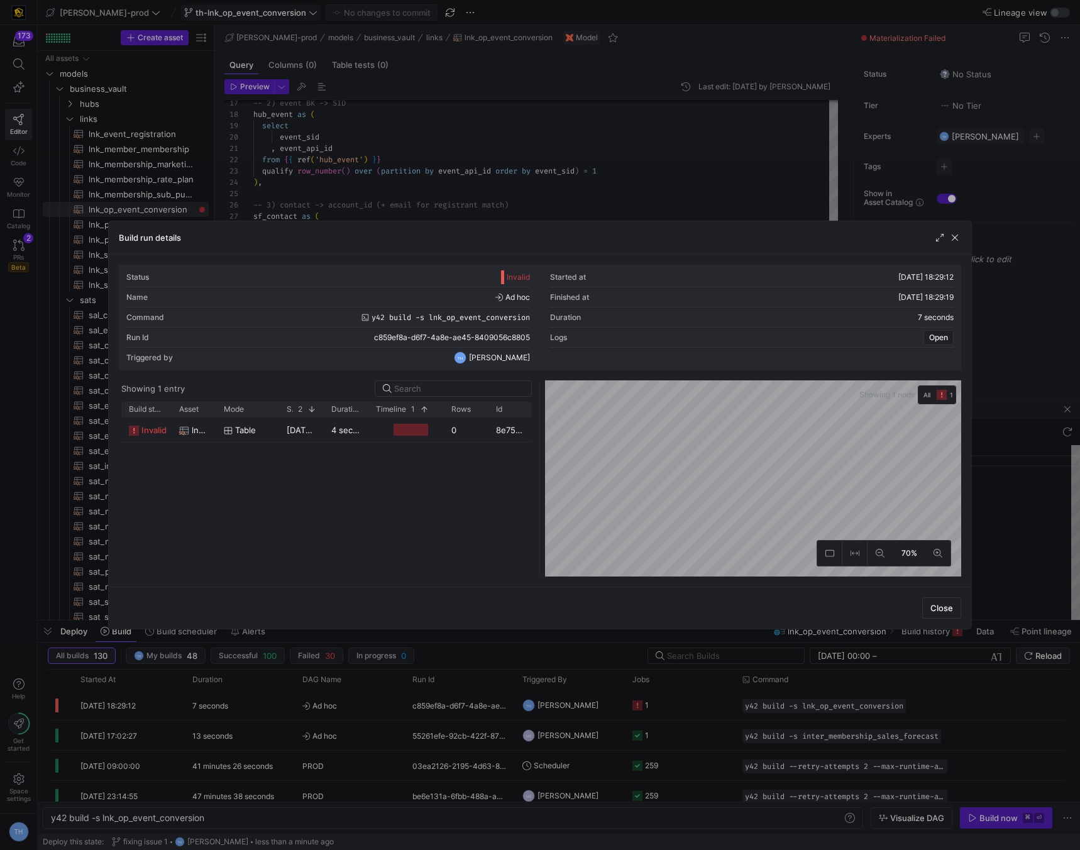
click at [521, 192] on div at bounding box center [540, 425] width 1080 height 850
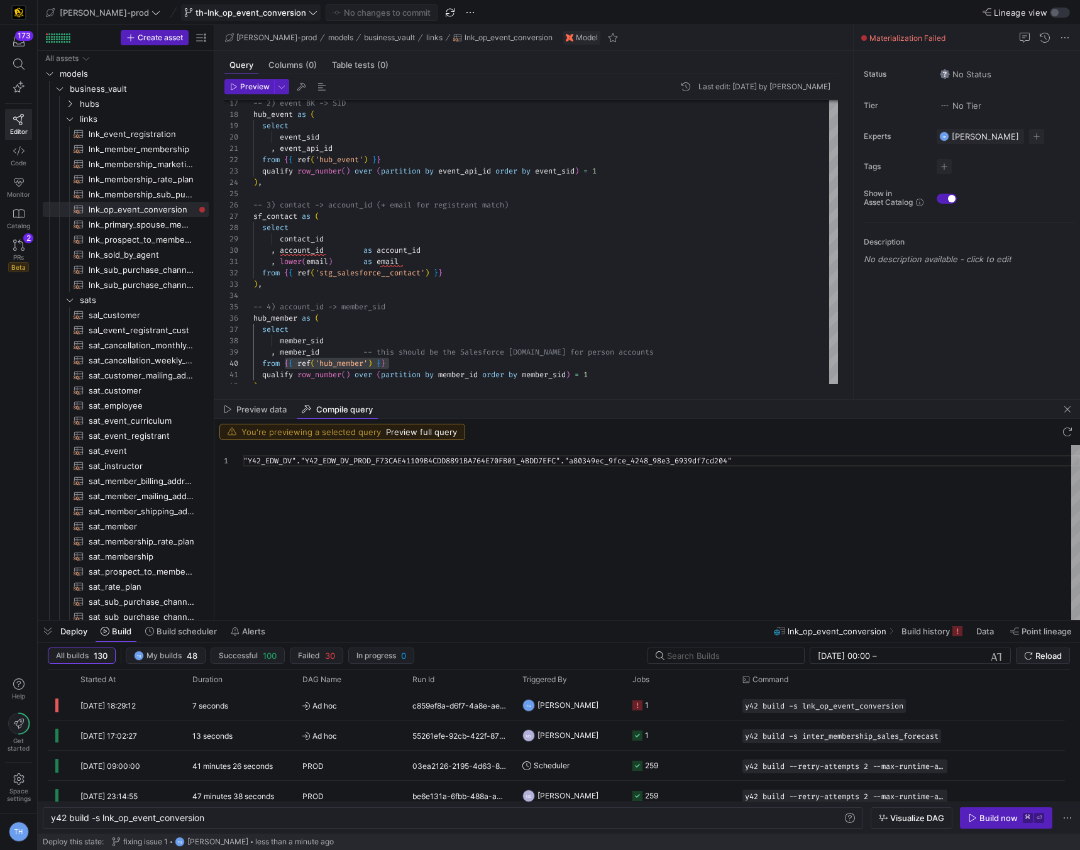
click at [530, 424] on div "You're previewing a selected query Preview full query" at bounding box center [647, 432] width 866 height 26
click at [1071, 412] on span "button" at bounding box center [1067, 409] width 15 height 15
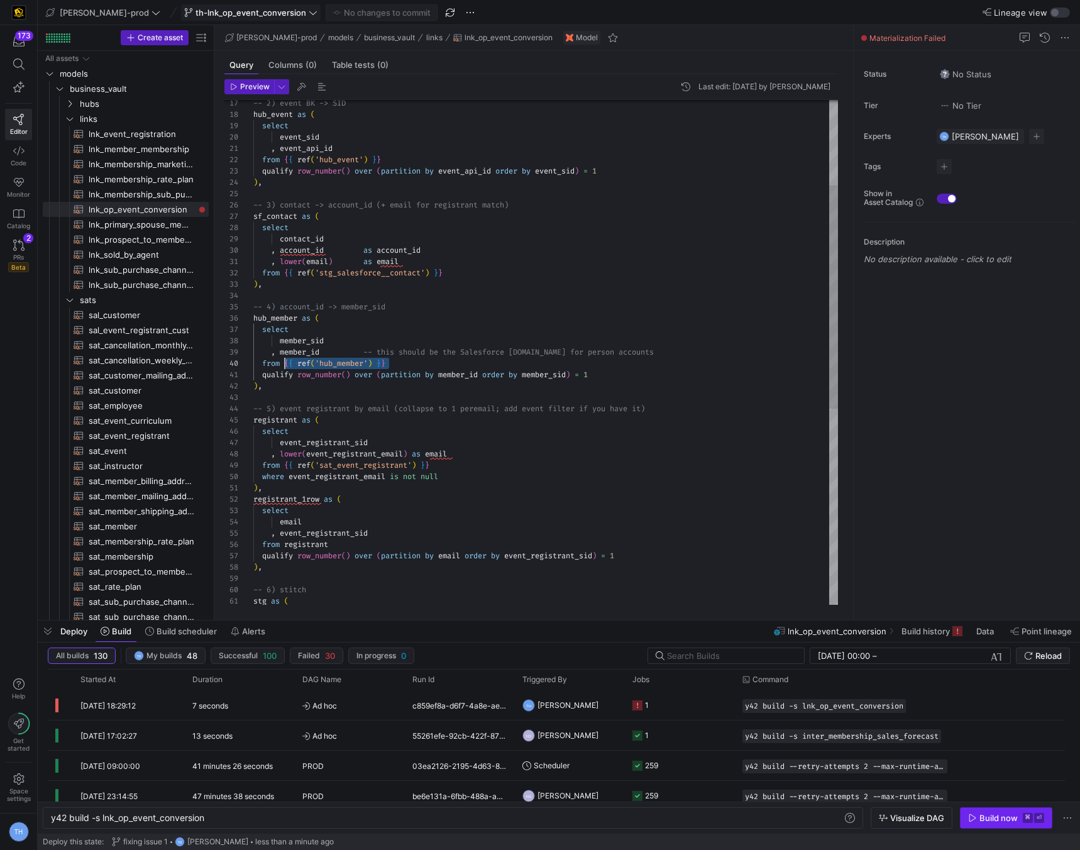
click at [994, 816] on div "Build now" at bounding box center [999, 818] width 38 height 10
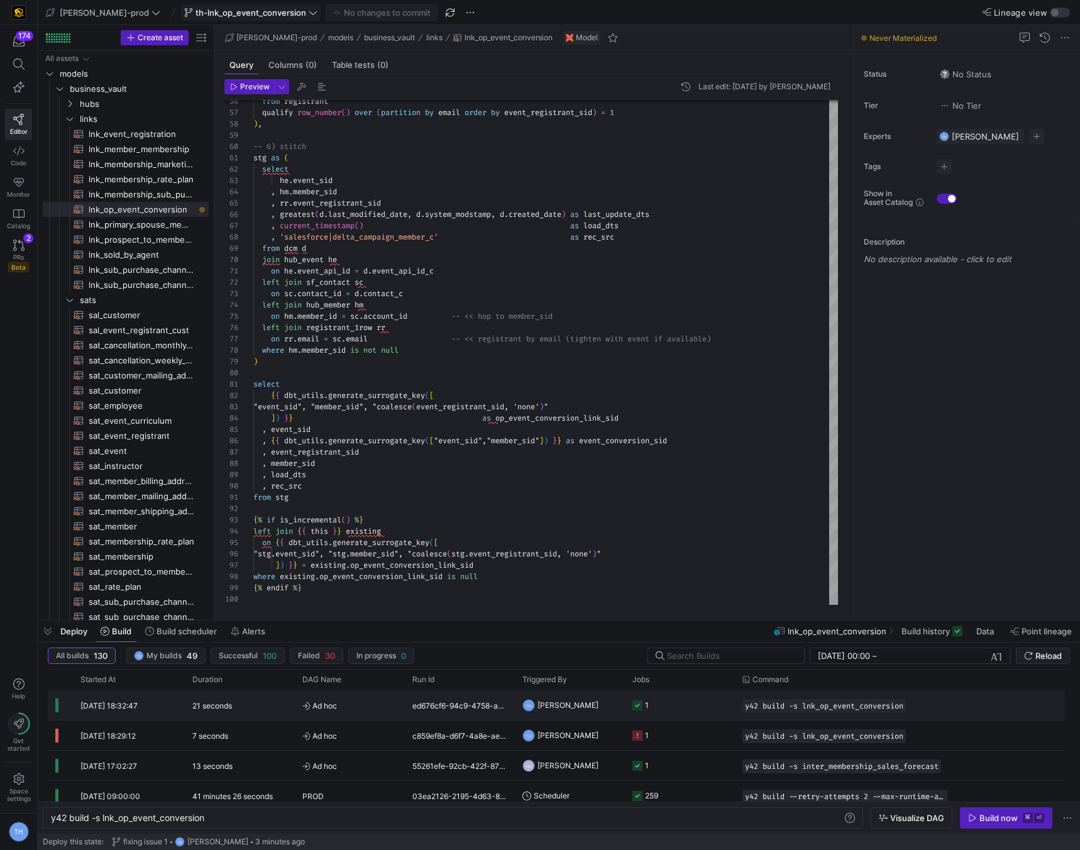
click at [665, 711] on y42-job-status-cell-renderer "1" at bounding box center [680, 705] width 95 height 28
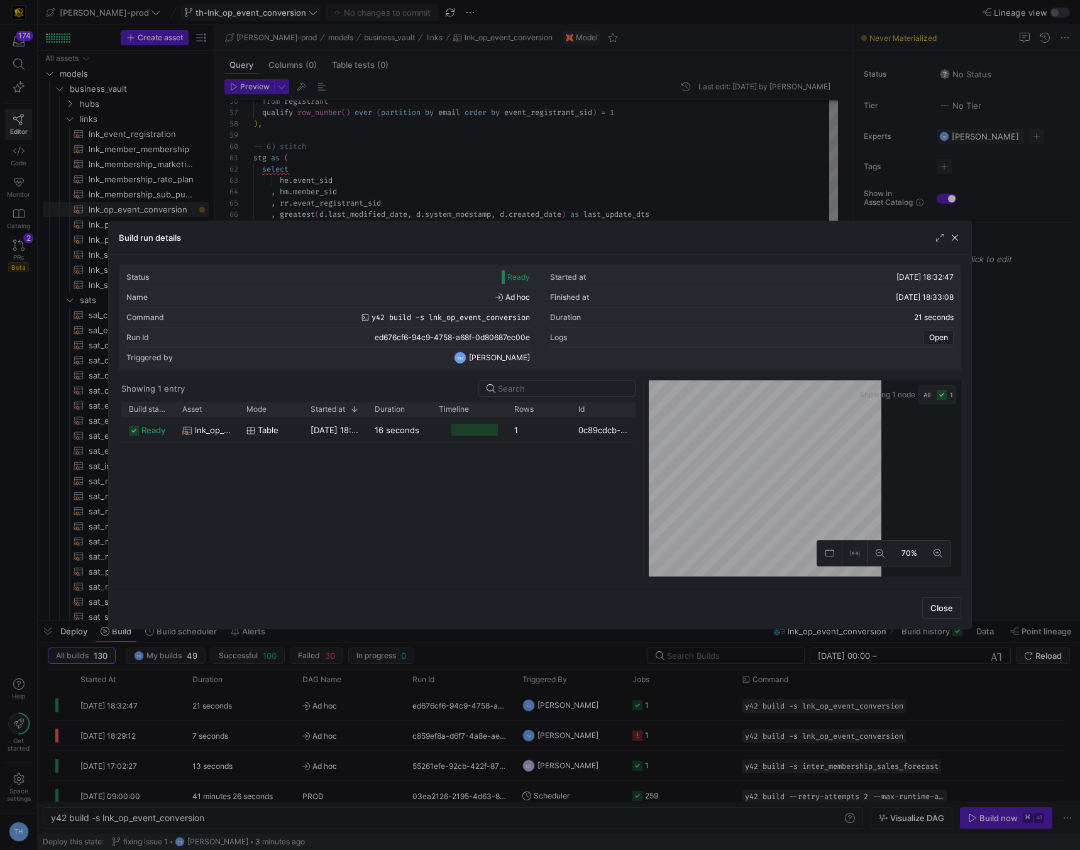
drag, startPoint x: 537, startPoint y: 419, endPoint x: 640, endPoint y: 377, distance: 111.2
click at [640, 377] on div "Status Ready Started at 19/08/25, 18:32:47 Name Ad hoc Finished at 19/08/25, 18…" at bounding box center [540, 421] width 843 height 312
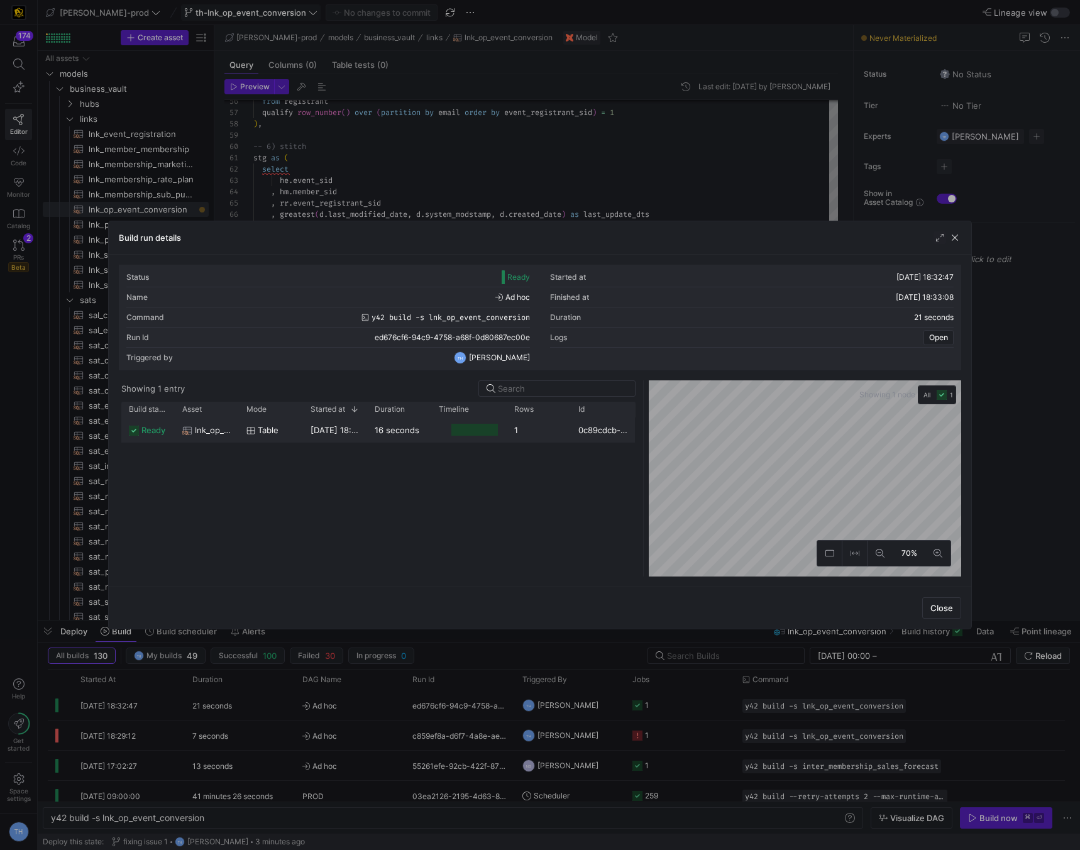
click at [539, 432] on div "1" at bounding box center [539, 430] width 64 height 25
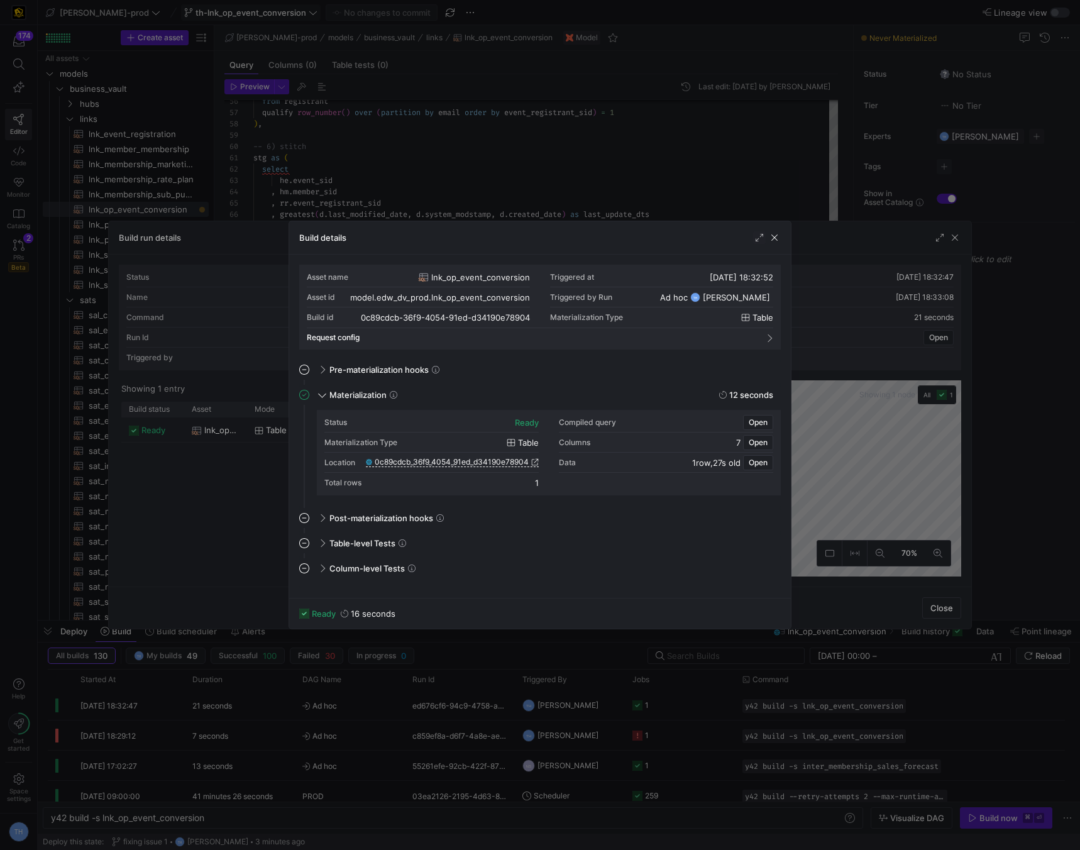
click at [475, 459] on span "0c89cdcb_36f9_4054_91ed_d34190e78904" at bounding box center [452, 462] width 154 height 9
click at [472, 218] on div at bounding box center [540, 425] width 1080 height 850
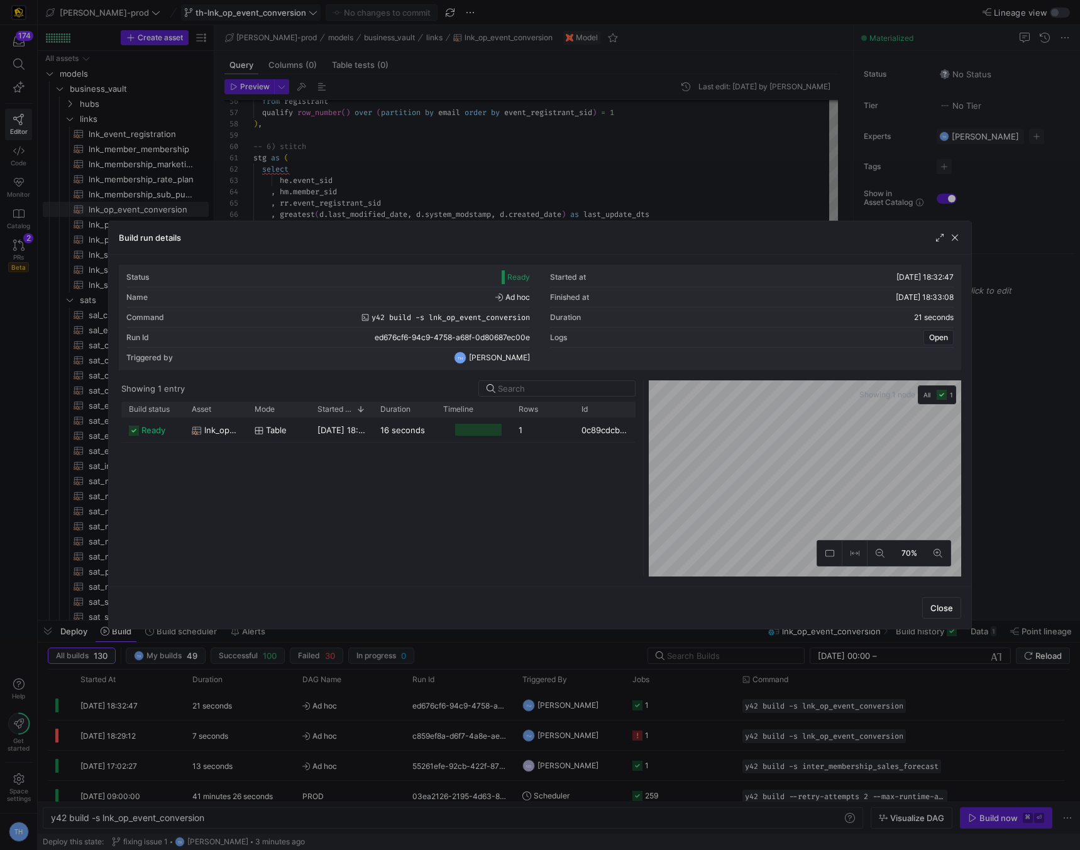
click at [473, 194] on div at bounding box center [540, 425] width 1080 height 850
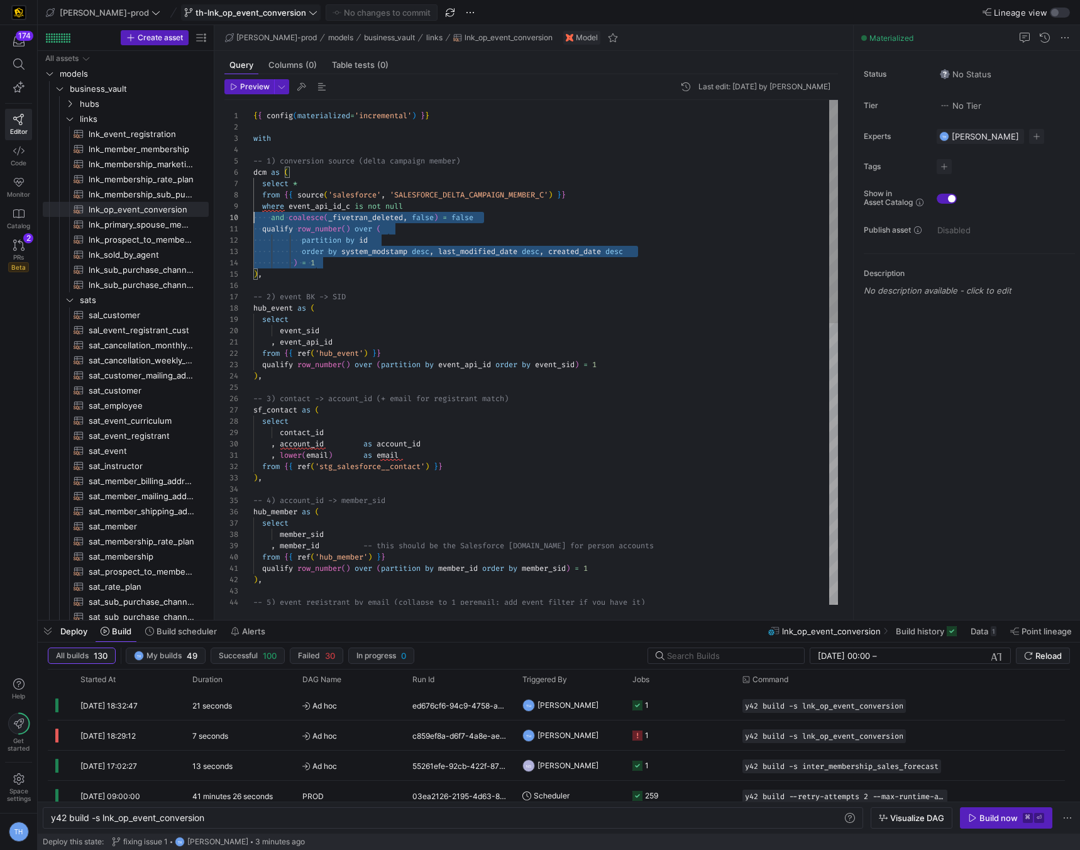
scroll to position [91, 0]
drag, startPoint x: 341, startPoint y: 264, endPoint x: 197, endPoint y: 209, distance: 154.0
click at [253, 209] on div ") , -- 5) event registrant by email (collapse to 1 per email; add event filter …" at bounding box center [545, 671] width 585 height 1142
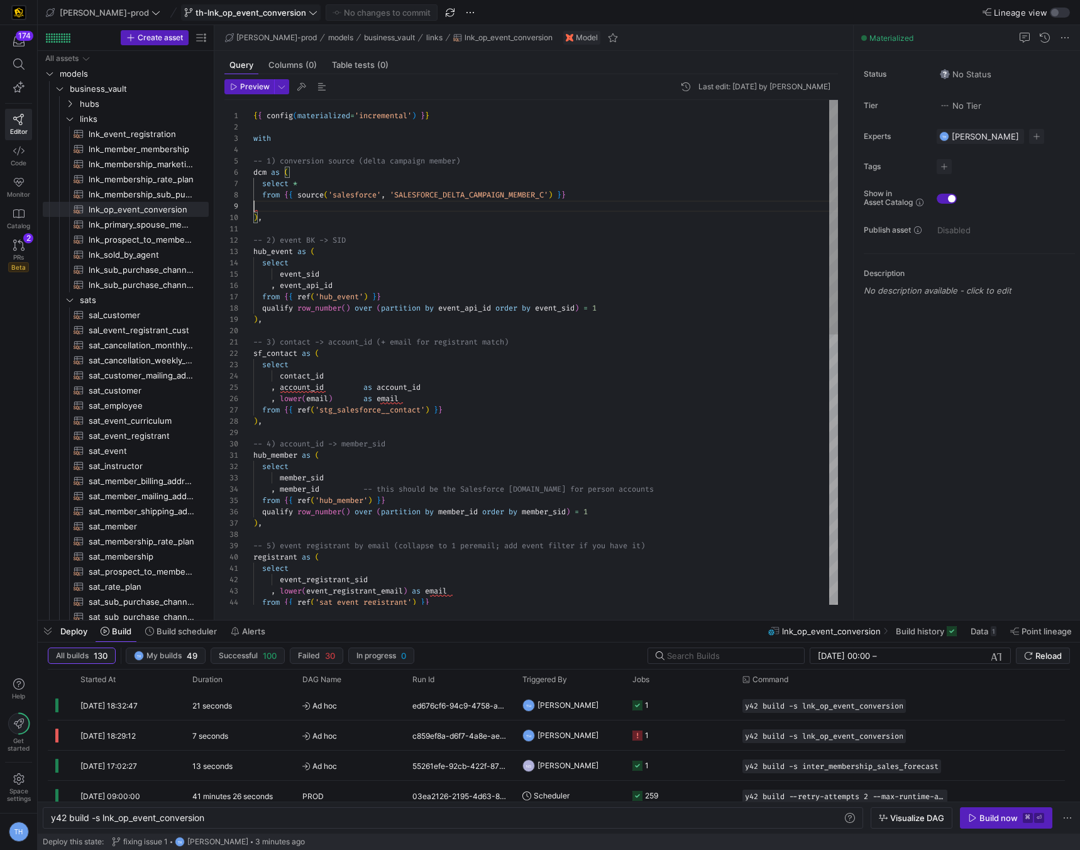
scroll to position [79, 321]
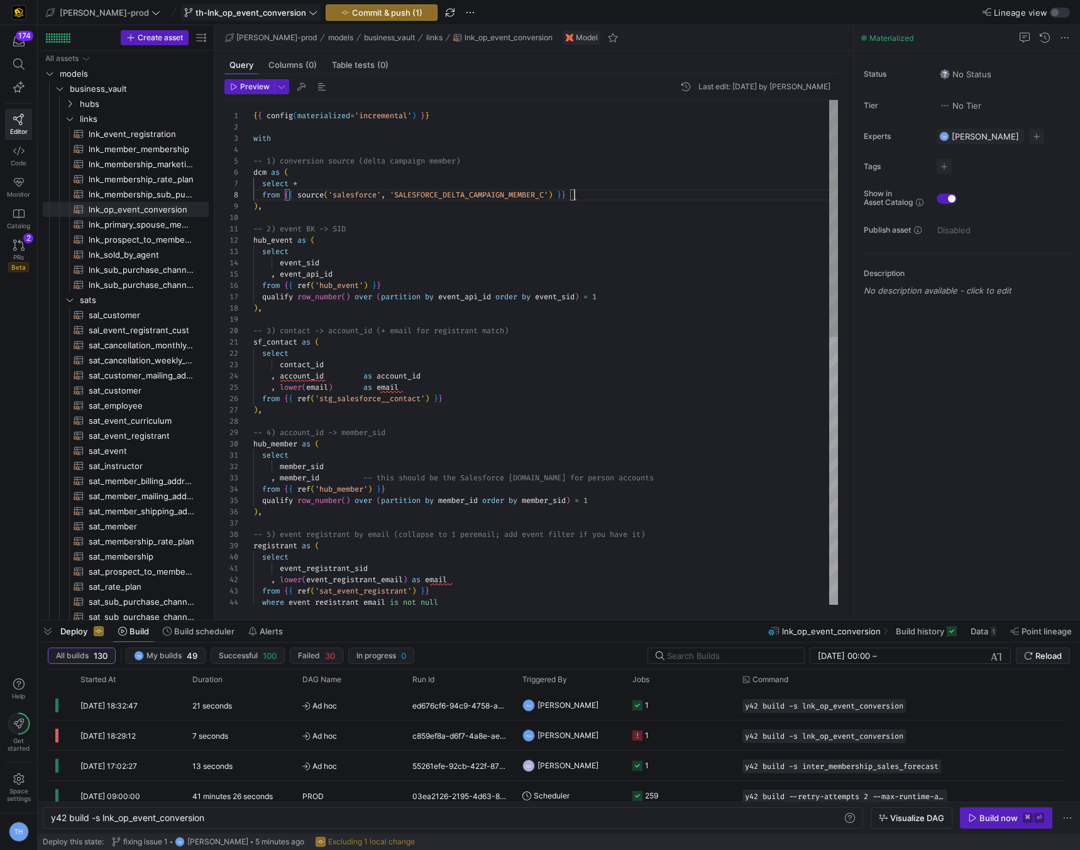
click at [445, 293] on div ") , -- 5) event registrant by email (collapse to 1 per email; add event filter …" at bounding box center [545, 637] width 585 height 1074
drag, startPoint x: 621, startPoint y: 296, endPoint x: 109, endPoint y: 294, distance: 511.9
click at [253, 294] on div ") , -- 5) event registrant by email (collapse to 1 per email; add event filter …" at bounding box center [545, 637] width 585 height 1074
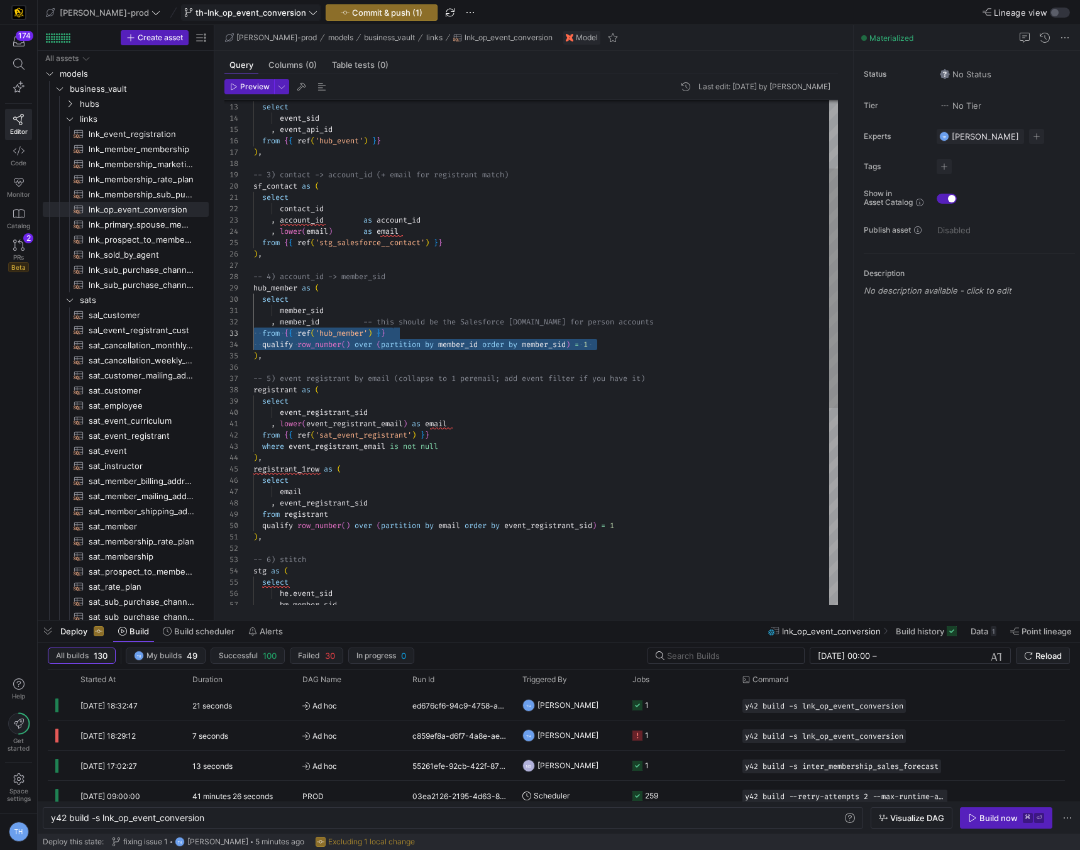
scroll to position [34, 0]
drag, startPoint x: 624, startPoint y: 343, endPoint x: 212, endPoint y: 342, distance: 412.5
click at [253, 342] on div ") , -- 5) event registrant by email (collapse to 1 per email; add event filter …" at bounding box center [545, 486] width 585 height 1063
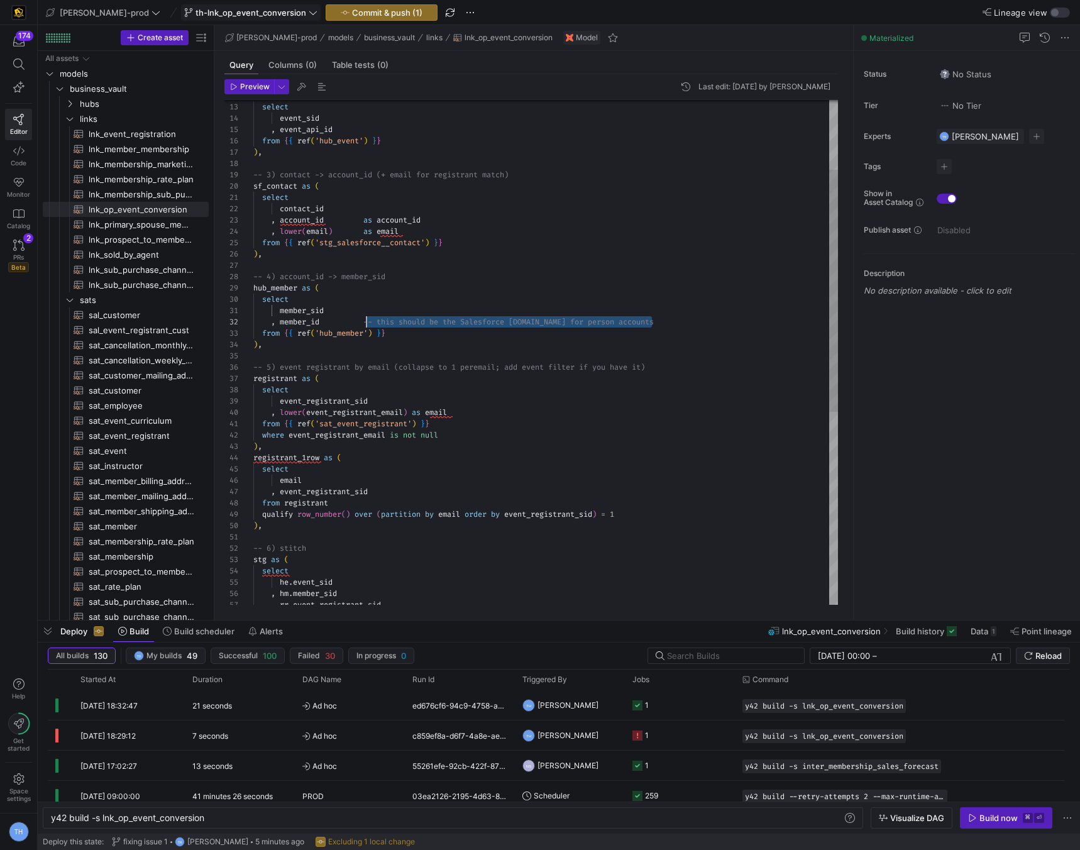
scroll to position [11, 113]
drag, startPoint x: 667, startPoint y: 321, endPoint x: 367, endPoint y: 322, distance: 299.3
click at [367, 322] on div ") , -- 5) event registrant by email (collapse to 1 per email; add event filter …" at bounding box center [545, 480] width 585 height 1051
drag, startPoint x: 419, startPoint y: 278, endPoint x: 218, endPoint y: 274, distance: 200.6
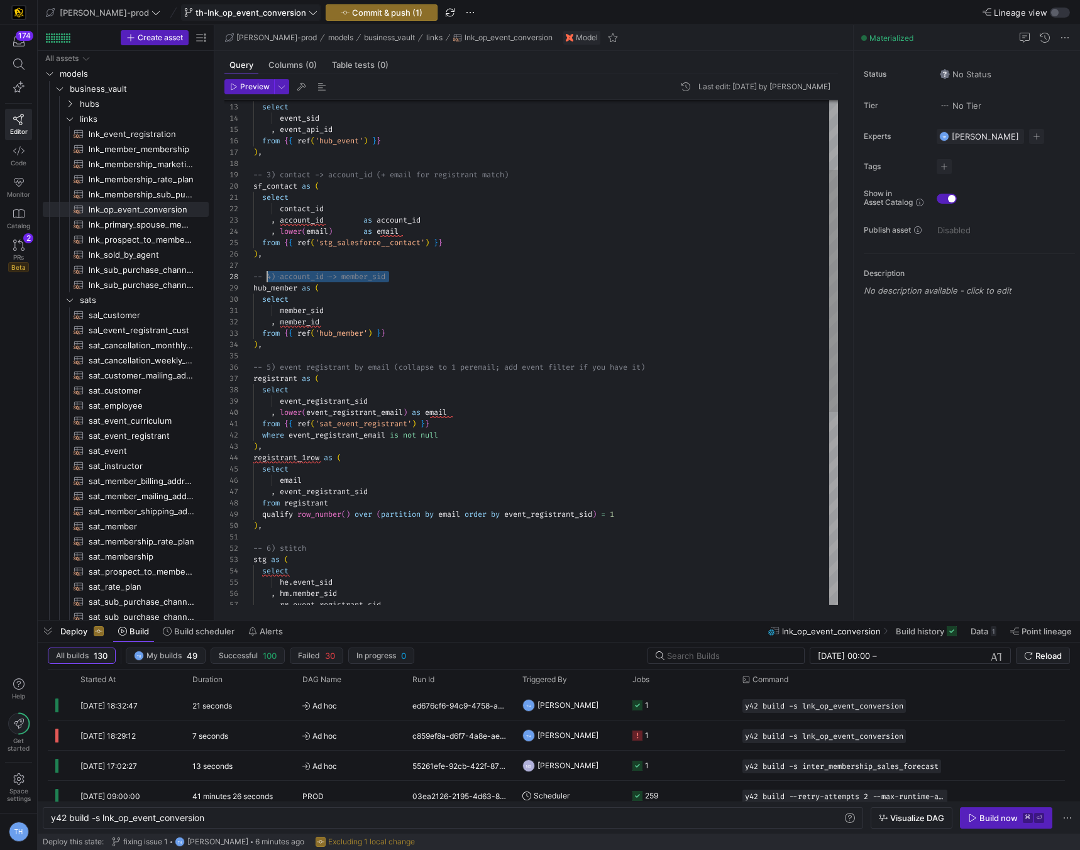
click at [253, 274] on div ") , -- 5) event registrant by email (collapse to 1 per email; add event filter …" at bounding box center [545, 480] width 585 height 1051
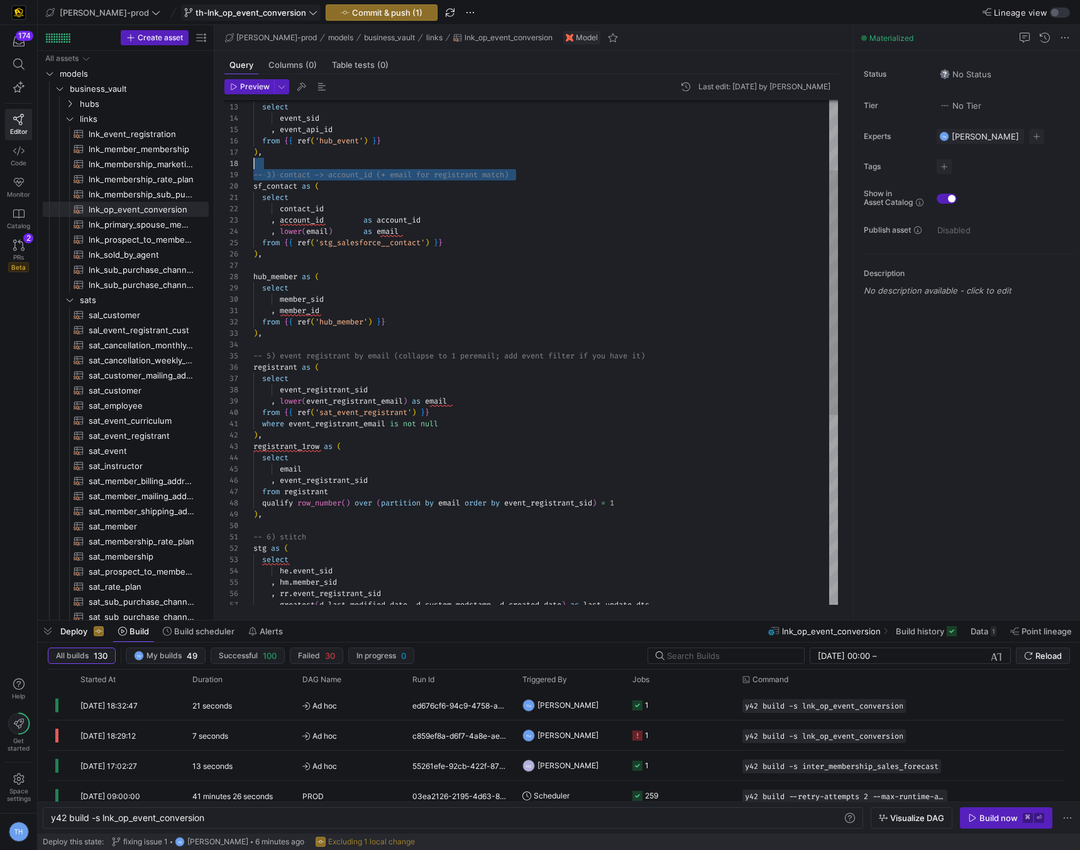
drag, startPoint x: 548, startPoint y: 171, endPoint x: 189, endPoint y: 167, distance: 358.4
click at [253, 167] on div ") , -- 5) event registrant by email (collapse to 1 per email; add event filter …" at bounding box center [545, 475] width 585 height 1040
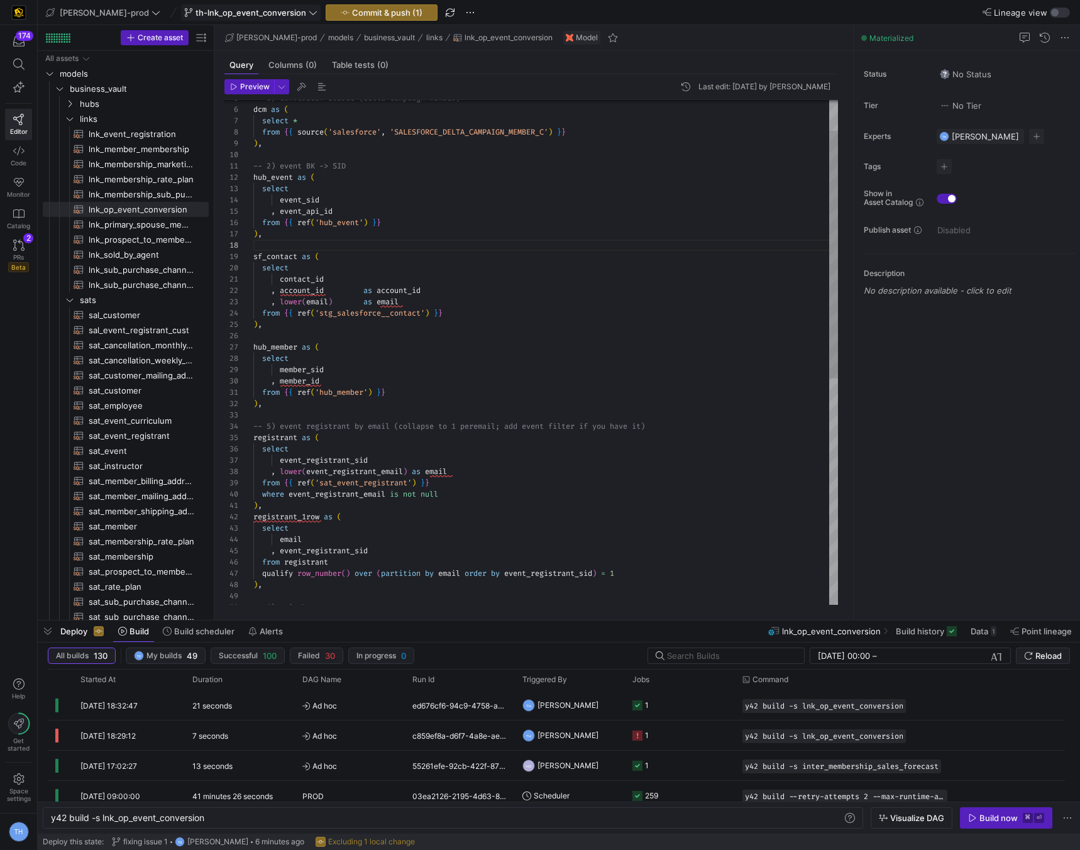
click at [309, 302] on div ") , -- 5) event registrant by email (collapse to 1 per email; add event filter …" at bounding box center [545, 551] width 585 height 1029
click at [361, 301] on div at bounding box center [540, 425] width 1080 height 850
drag, startPoint x: 360, startPoint y: 301, endPoint x: 281, endPoint y: 297, distance: 79.3
click at [281, 297] on div ") , -- 5) event registrant by email (collapse to 1 per email; add event filter …" at bounding box center [545, 551] width 585 height 1029
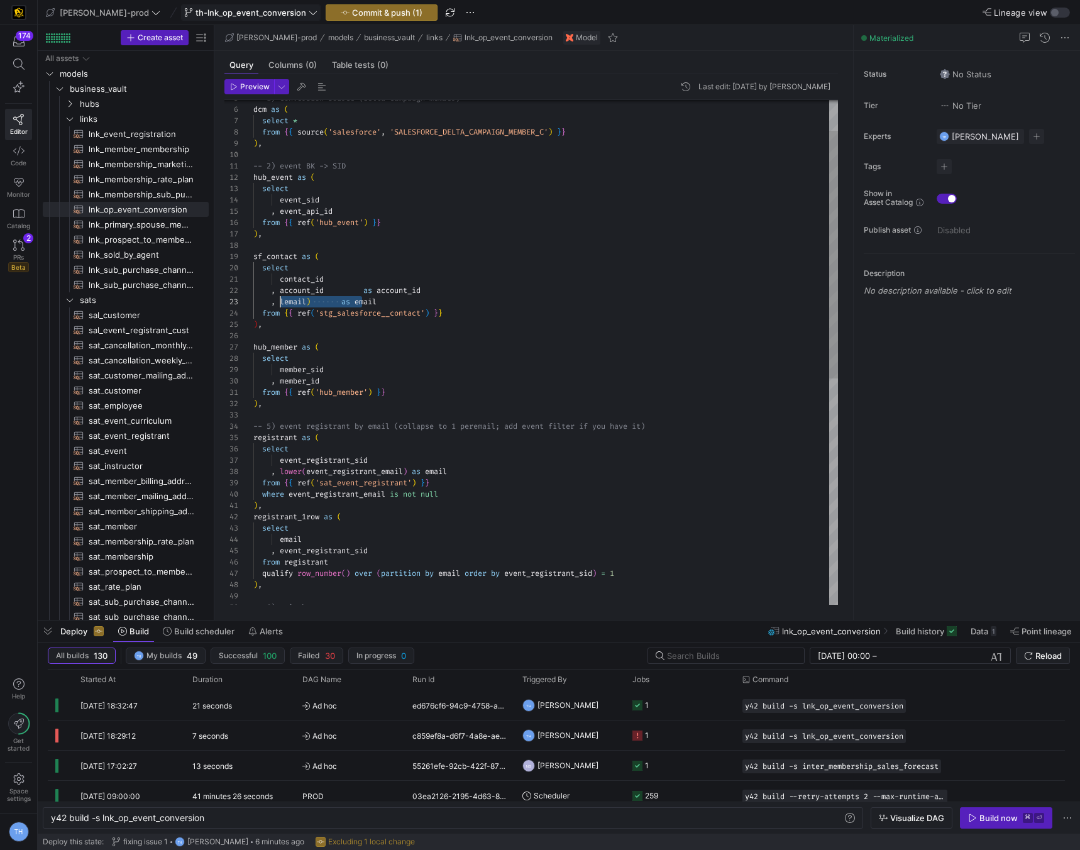
scroll to position [23, 27]
drag, startPoint x: 381, startPoint y: 291, endPoint x: 285, endPoint y: 292, distance: 96.2
click at [285, 292] on div ") , -- 5) event registrant by email (collapse to 1 per email; add event filter …" at bounding box center [545, 551] width 585 height 1029
click at [385, 265] on div ") , -- 5) event registrant by email (collapse to 1 per email; add event filter …" at bounding box center [545, 551] width 585 height 1029
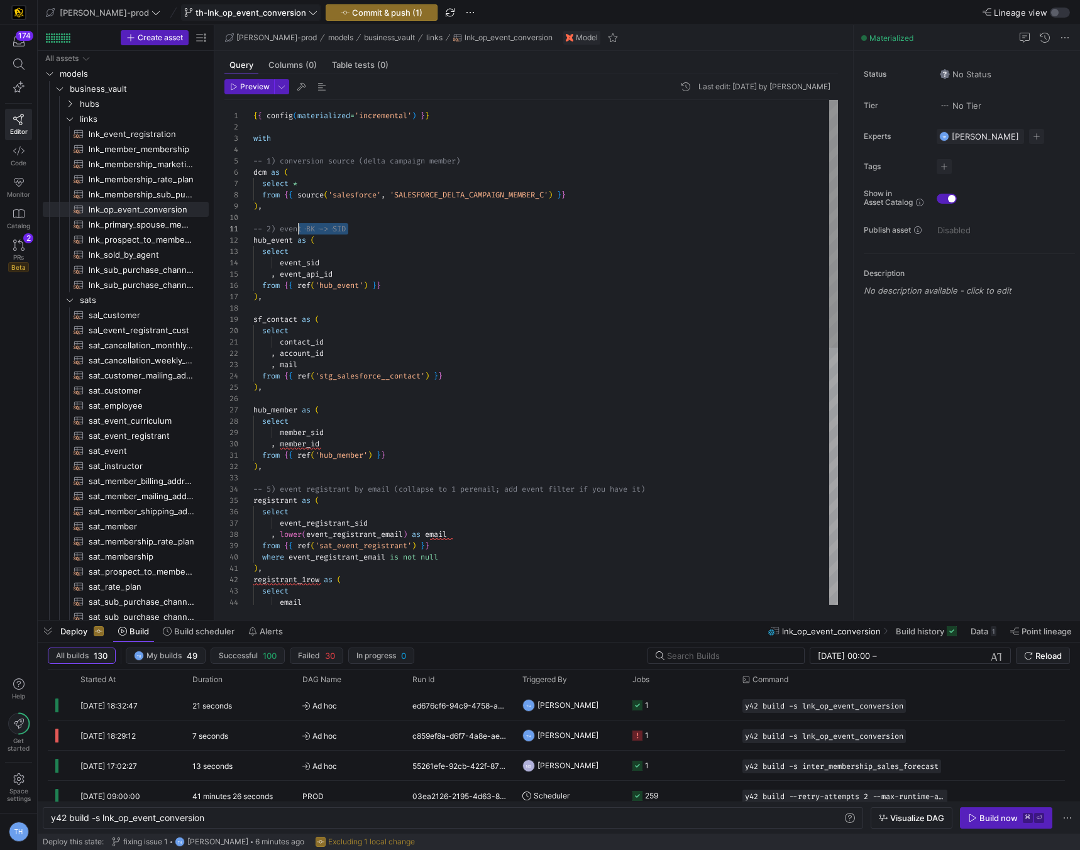
scroll to position [0, 0]
drag, startPoint x: 377, startPoint y: 229, endPoint x: 194, endPoint y: 226, distance: 183.0
click at [253, 226] on div ") , -- 5) event registrant by email (collapse to 1 per email; add event filter …" at bounding box center [545, 614] width 585 height 1029
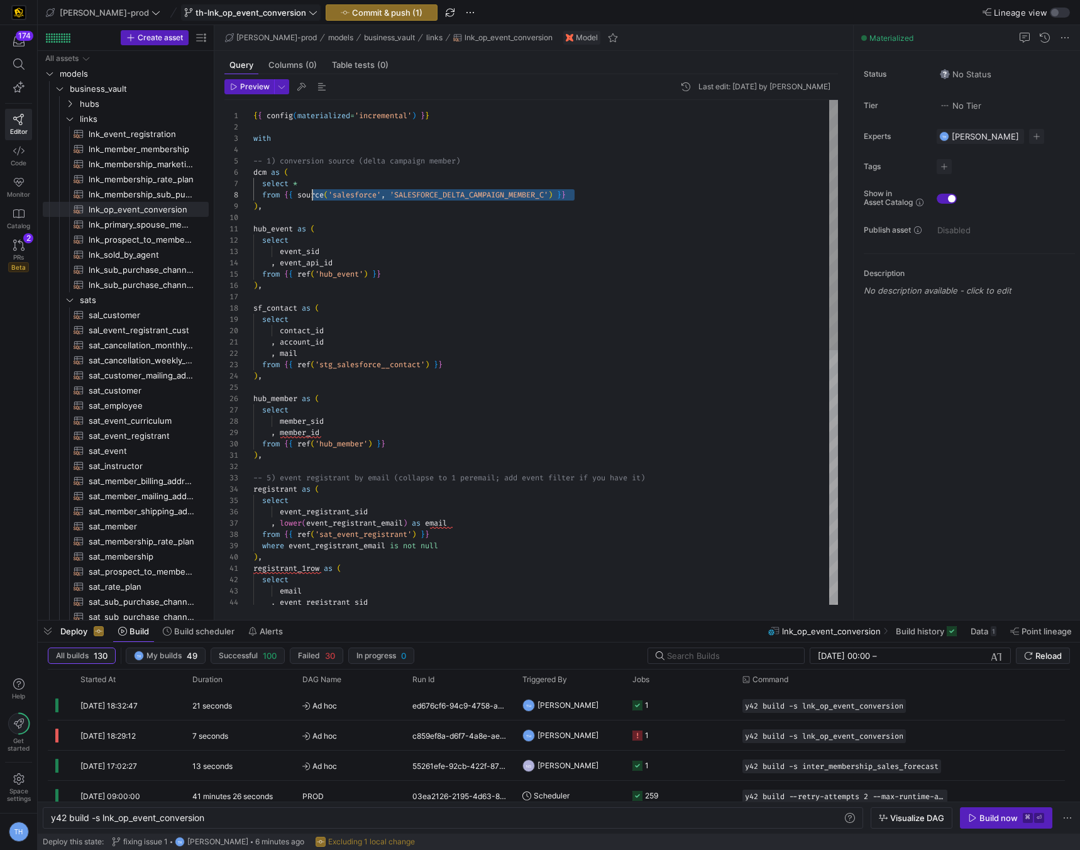
scroll to position [79, 31]
drag, startPoint x: 602, startPoint y: 197, endPoint x: 283, endPoint y: 189, distance: 318.9
click at [283, 189] on div ") , -- 5) event registrant by email (collapse to 1 per email; add event filter …" at bounding box center [545, 608] width 585 height 1017
click at [402, 199] on div ") , -- 5) event registrant by email (collapse to 1 per email; add event filter …" at bounding box center [545, 608] width 585 height 1017
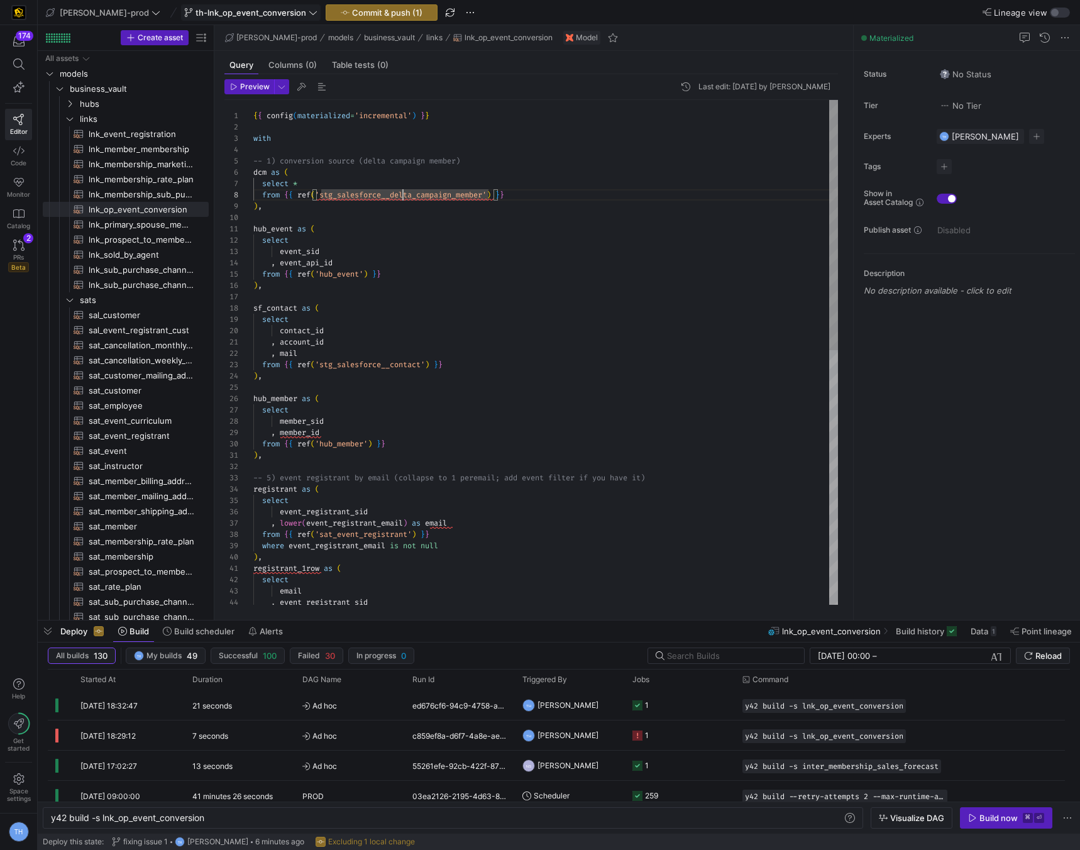
click at [364, 209] on div ") , -- 5) event registrant by email (collapse to 1 per email; add event filter …" at bounding box center [545, 608] width 585 height 1017
click at [452, 146] on div ") , -- 5) event registrant by email (collapse to 1 per email; add event filter …" at bounding box center [545, 608] width 585 height 1017
drag, startPoint x: 482, startPoint y: 160, endPoint x: 208, endPoint y: 157, distance: 274.8
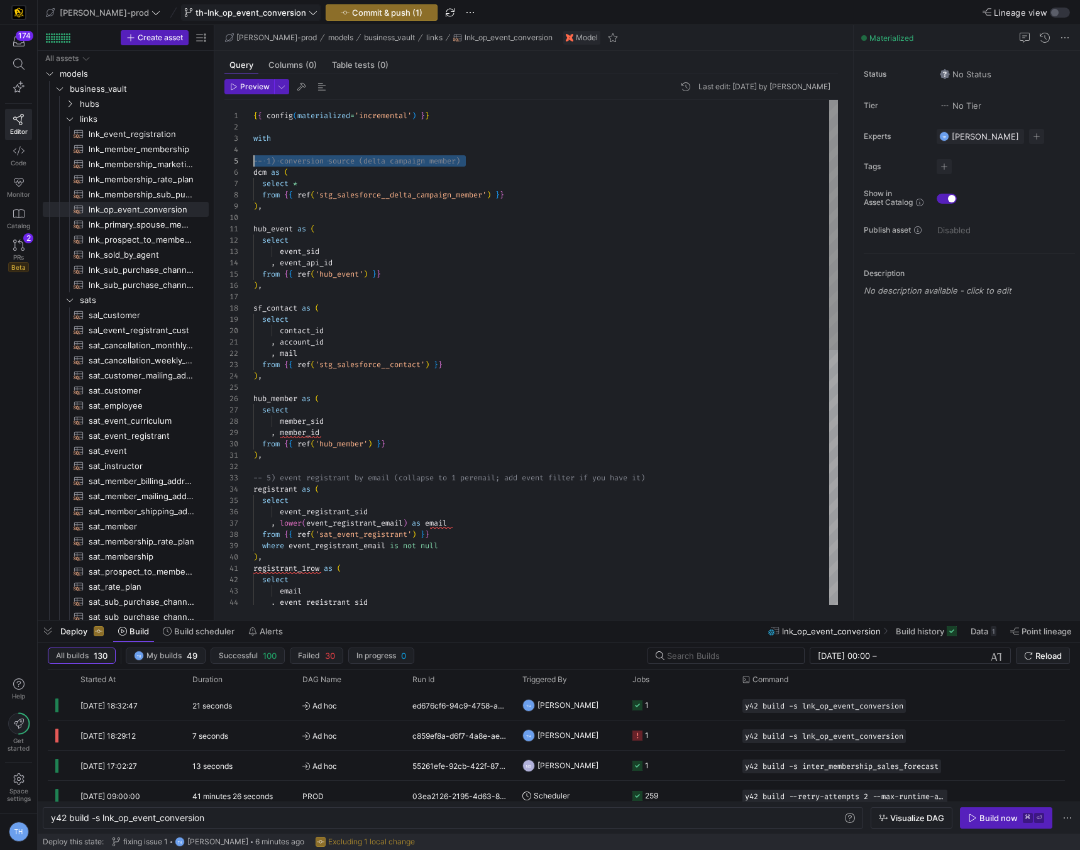
click at [253, 157] on div ") , -- 5) event registrant by email (collapse to 1 per email; add event filter …" at bounding box center [545, 608] width 585 height 1017
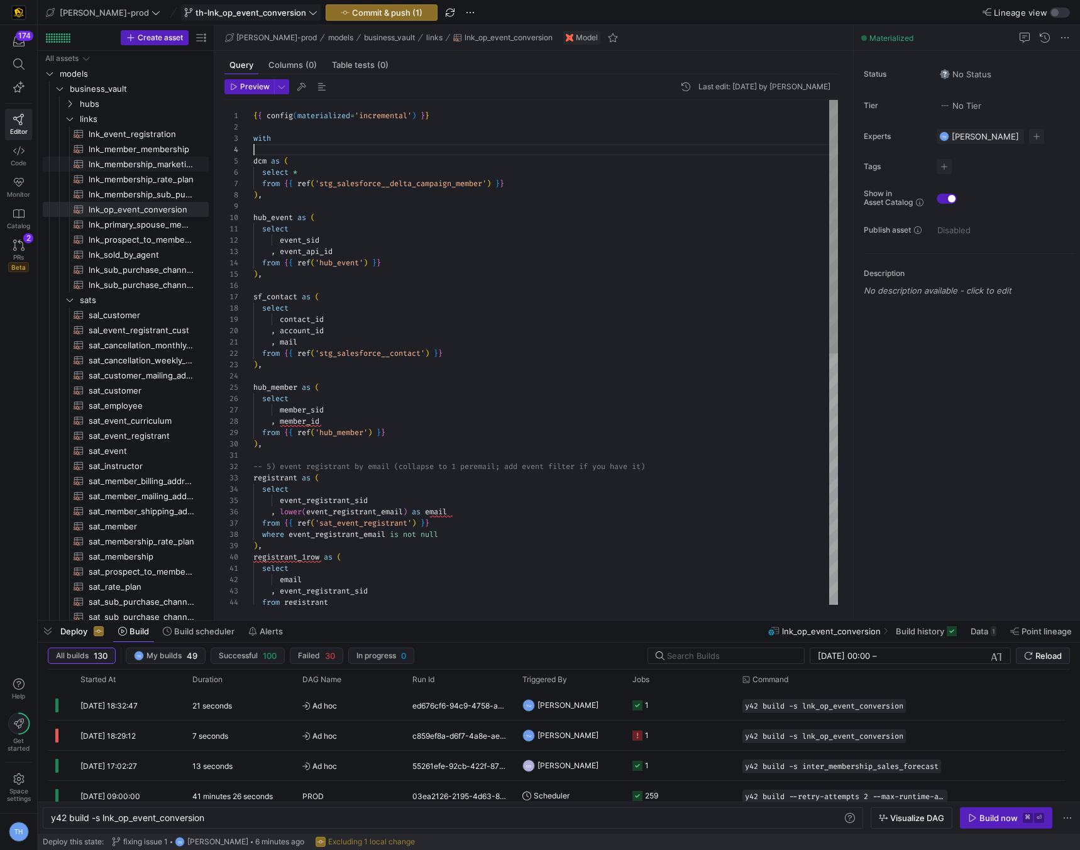
scroll to position [34, 0]
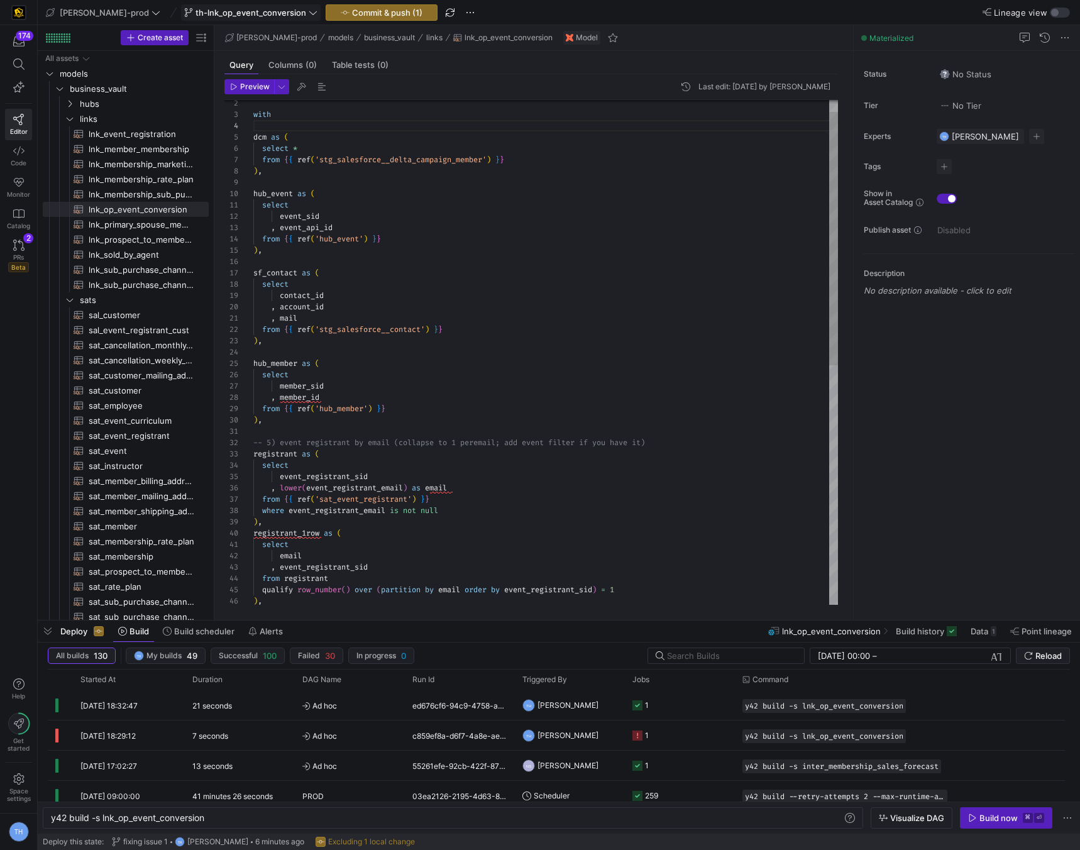
click at [341, 195] on div ") , -- 5) event registrant by email (collapse to 1 per email; add event filter …" at bounding box center [545, 579] width 585 height 1006
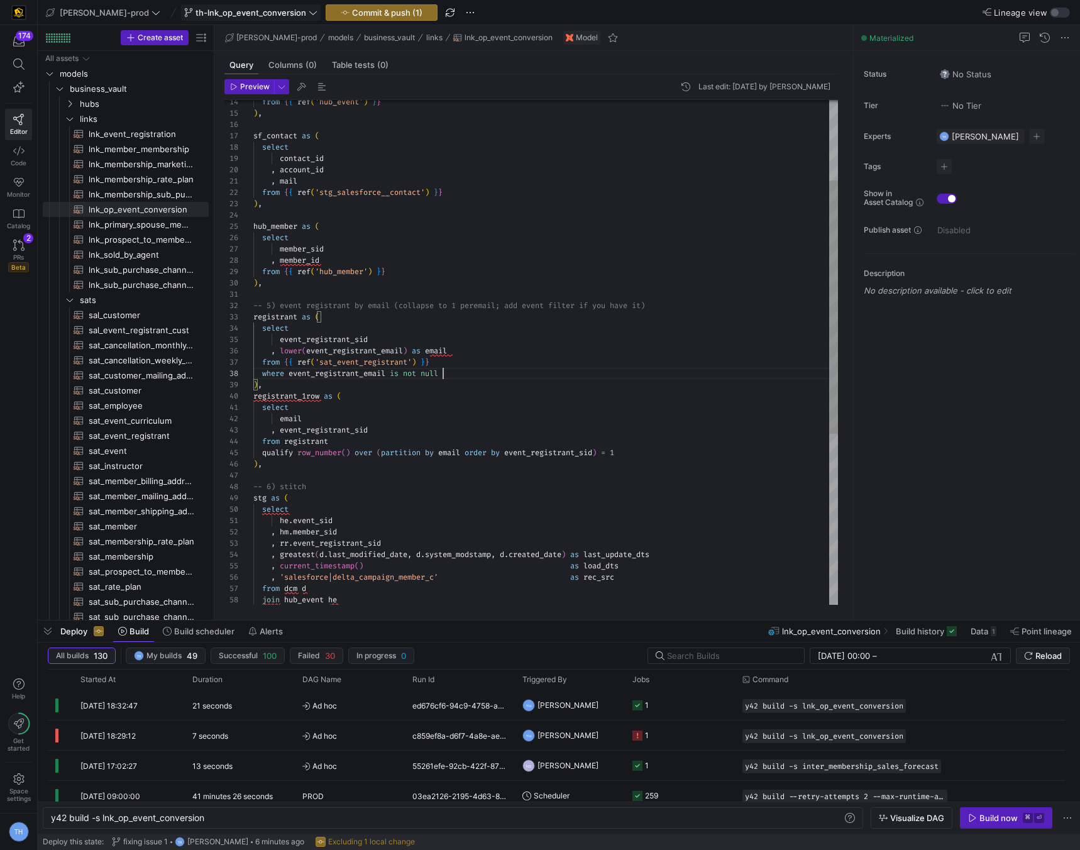
scroll to position [68, 0]
drag, startPoint x: 468, startPoint y: 369, endPoint x: 196, endPoint y: 361, distance: 272.4
click at [253, 361] on div ") , -- 5) event registrant by email (collapse to 1 per email; add event filter …" at bounding box center [545, 442] width 585 height 1006
click at [316, 361] on div ") , -- 5) event registrant by email (collapse to 1 per email; add event filter …" at bounding box center [545, 442] width 585 height 1006
click at [412, 352] on div at bounding box center [540, 425] width 1080 height 850
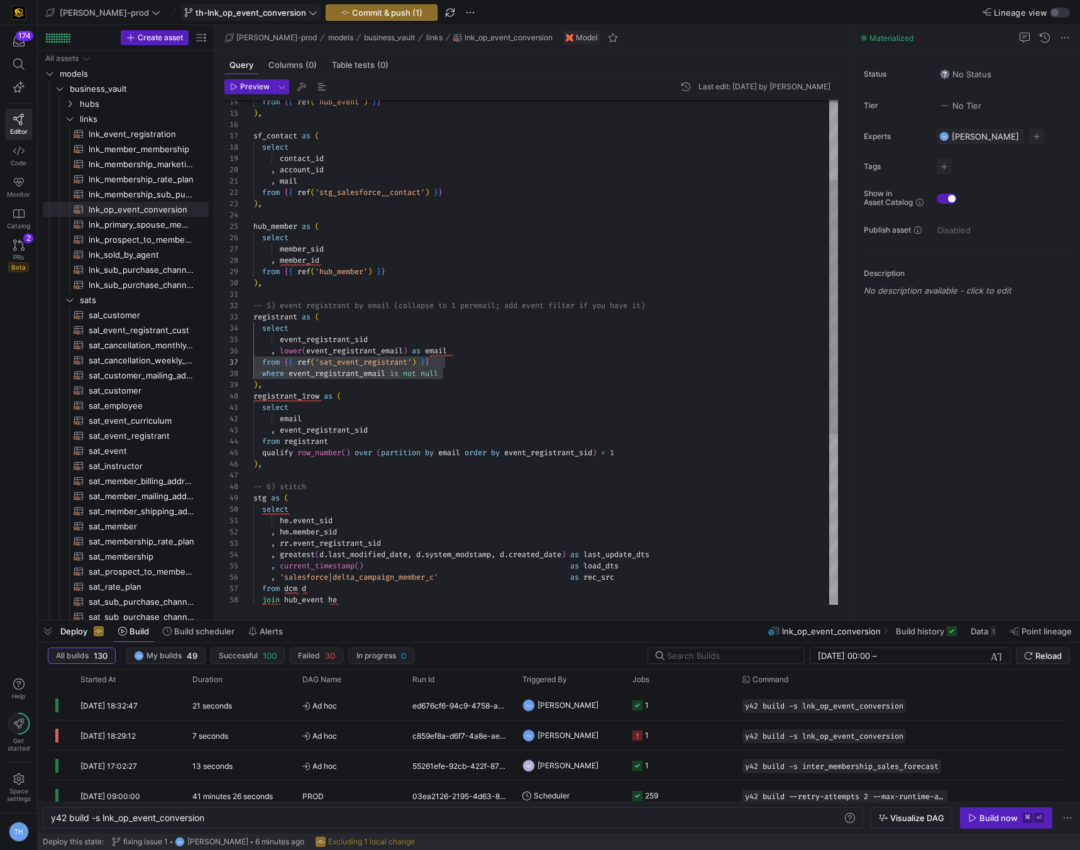
click at [412, 350] on div ") , -- 5) event registrant by email (collapse to 1 per email; add event filter …" at bounding box center [545, 442] width 585 height 1006
click at [306, 347] on div ") , -- 5) event registrant by email (collapse to 1 per email; add event filter …" at bounding box center [545, 442] width 585 height 1006
drag, startPoint x: 463, startPoint y: 375, endPoint x: 181, endPoint y: 372, distance: 282.4
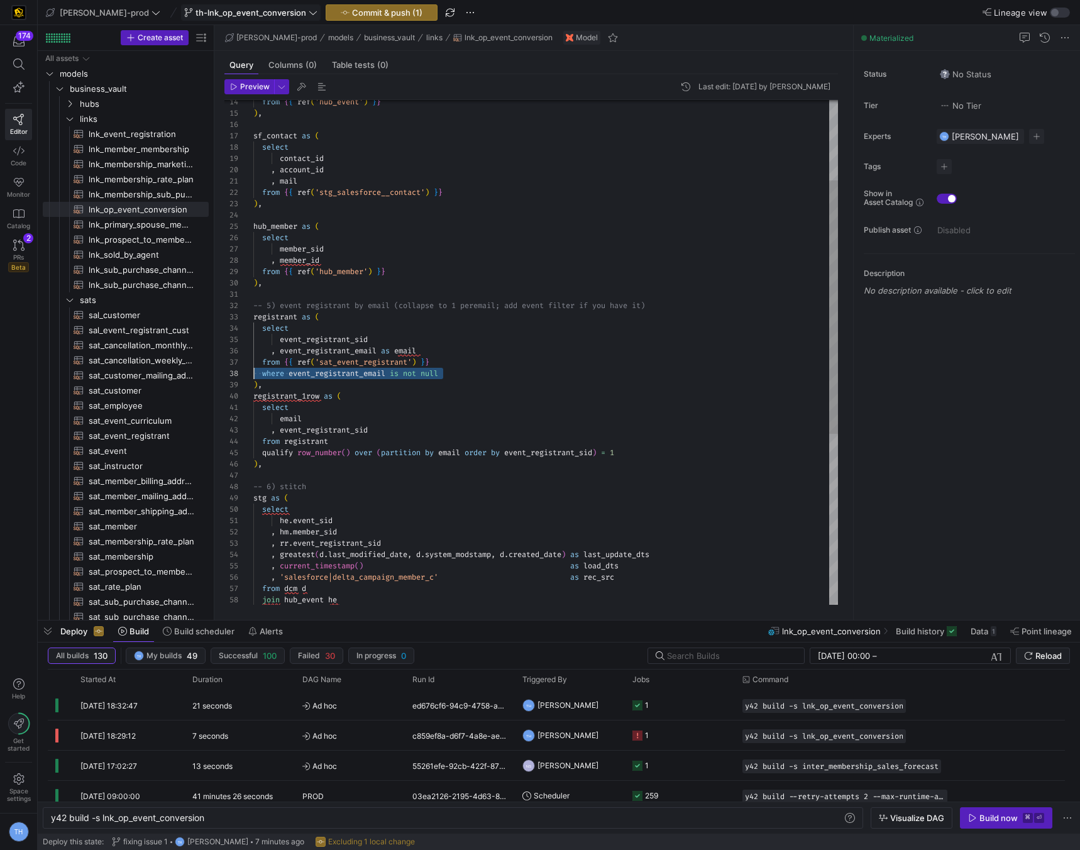
click at [253, 372] on div ") , -- 5) event registrant by email (collapse to 1 per email; add event filter …" at bounding box center [545, 442] width 585 height 1006
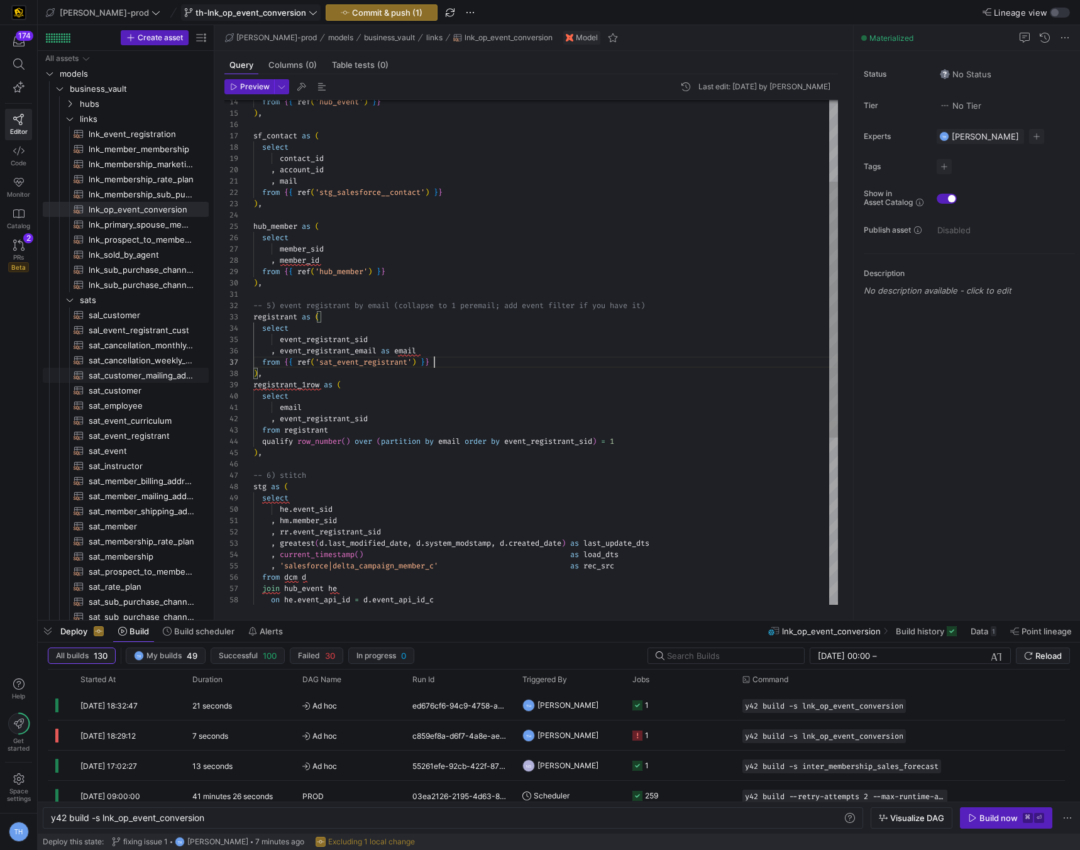
scroll to position [68, 181]
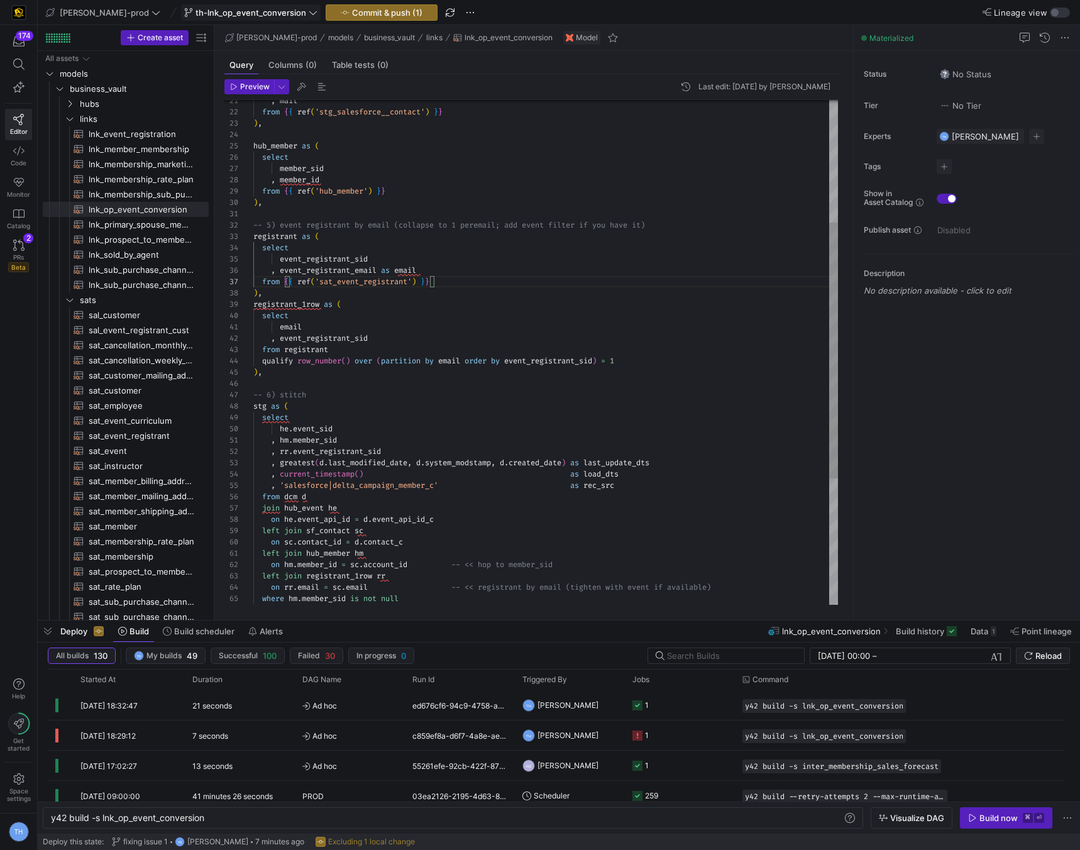
click at [367, 345] on div ") , -- 5) event registrant by email (collapse to 1 per email; add event filter …" at bounding box center [545, 356] width 585 height 995
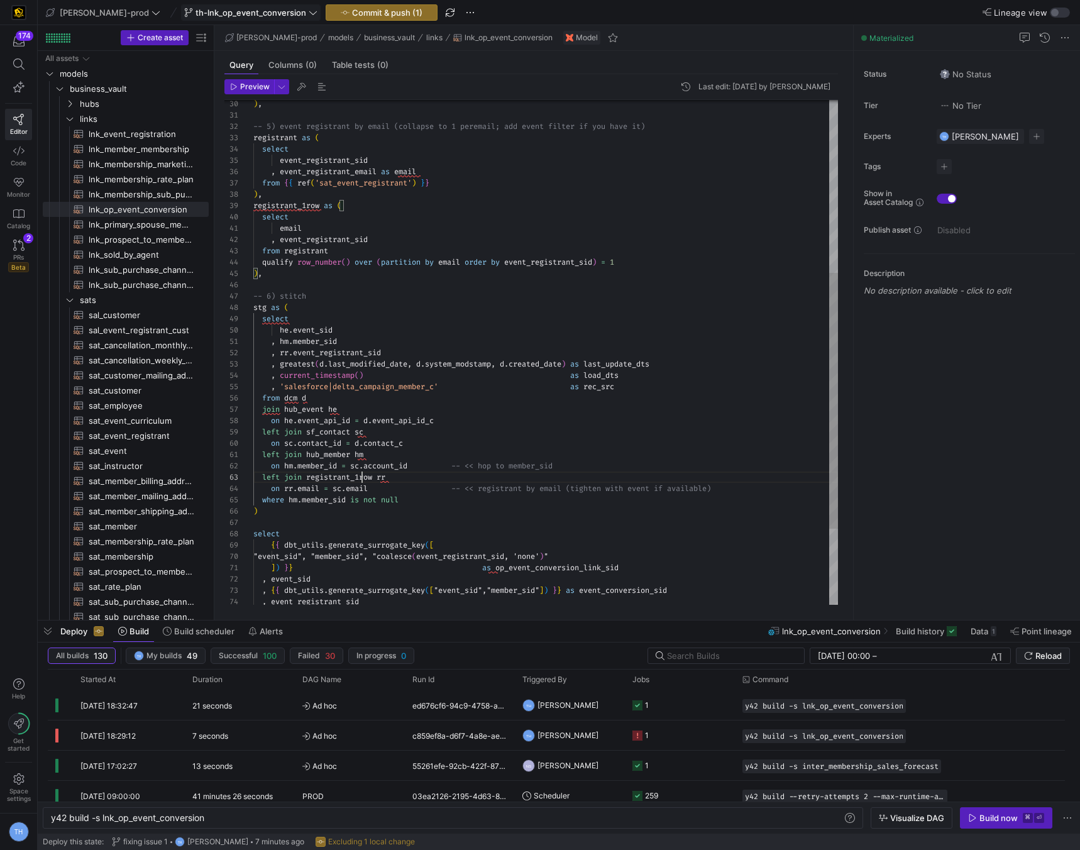
click at [362, 480] on div ") , -- 5) event registrant by email (collapse to 1 per email; add event filter …" at bounding box center [545, 257] width 585 height 995
click at [385, 479] on div ") , -- 5) event registrant by email (collapse to 1 per email; add event filter …" at bounding box center [545, 257] width 585 height 995
click at [384, 478] on div ") , -- 5) event registrant by email (collapse to 1 per email; add event filter …" at bounding box center [545, 257] width 585 height 995
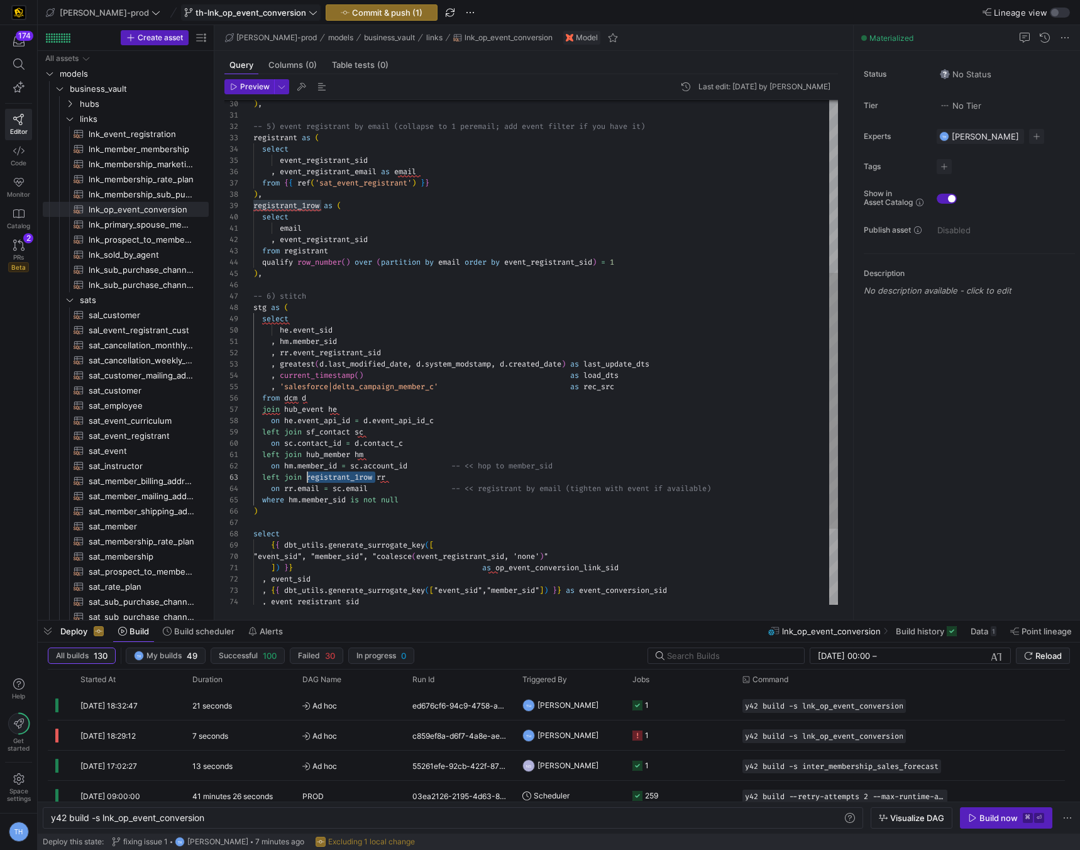
drag, startPoint x: 376, startPoint y: 477, endPoint x: 308, endPoint y: 475, distance: 67.9
click at [308, 475] on div ") , -- 5) event registrant by email (collapse to 1 per email; add event filter …" at bounding box center [545, 257] width 585 height 995
click at [343, 460] on div ") , -- 5) event registrant by email (collapse to 1 per email; add event filter …" at bounding box center [545, 257] width 585 height 995
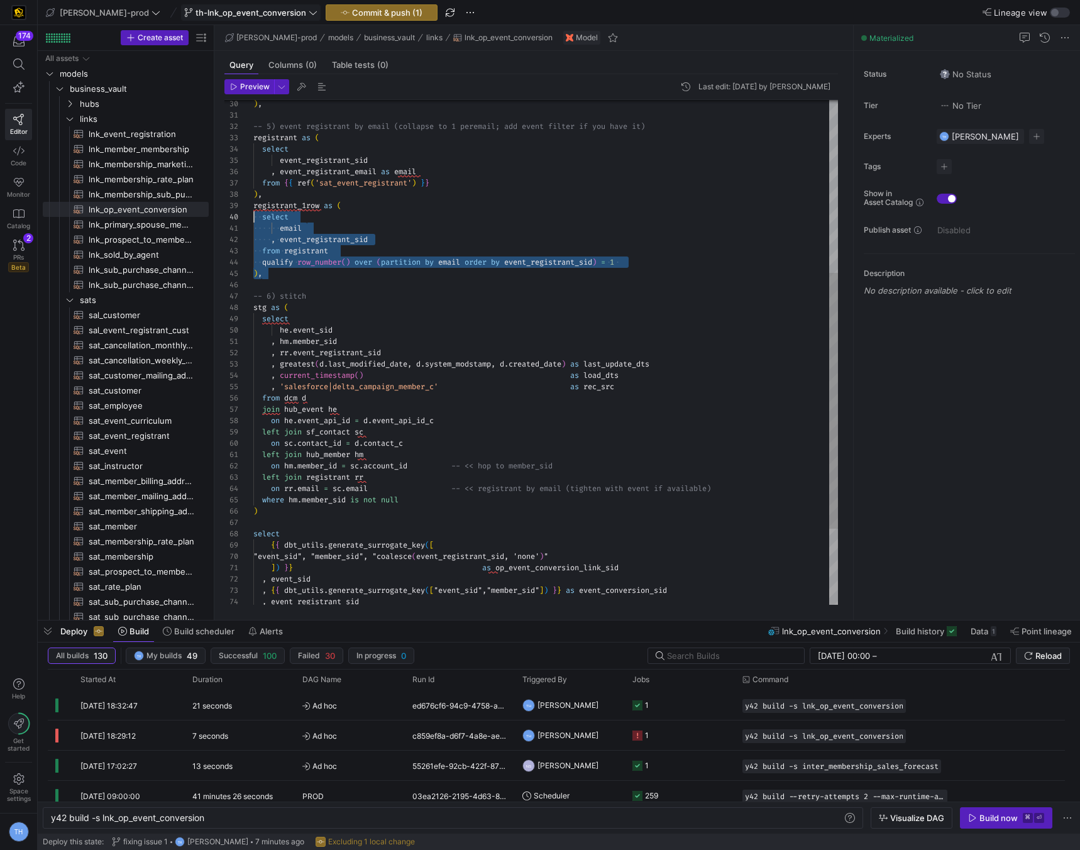
scroll to position [91, 0]
drag, startPoint x: 280, startPoint y: 277, endPoint x: 223, endPoint y: 205, distance: 91.8
click at [253, 205] on div ") , -- 5) event registrant by email (collapse to 1 per email; add event filter …" at bounding box center [545, 257] width 585 height 995
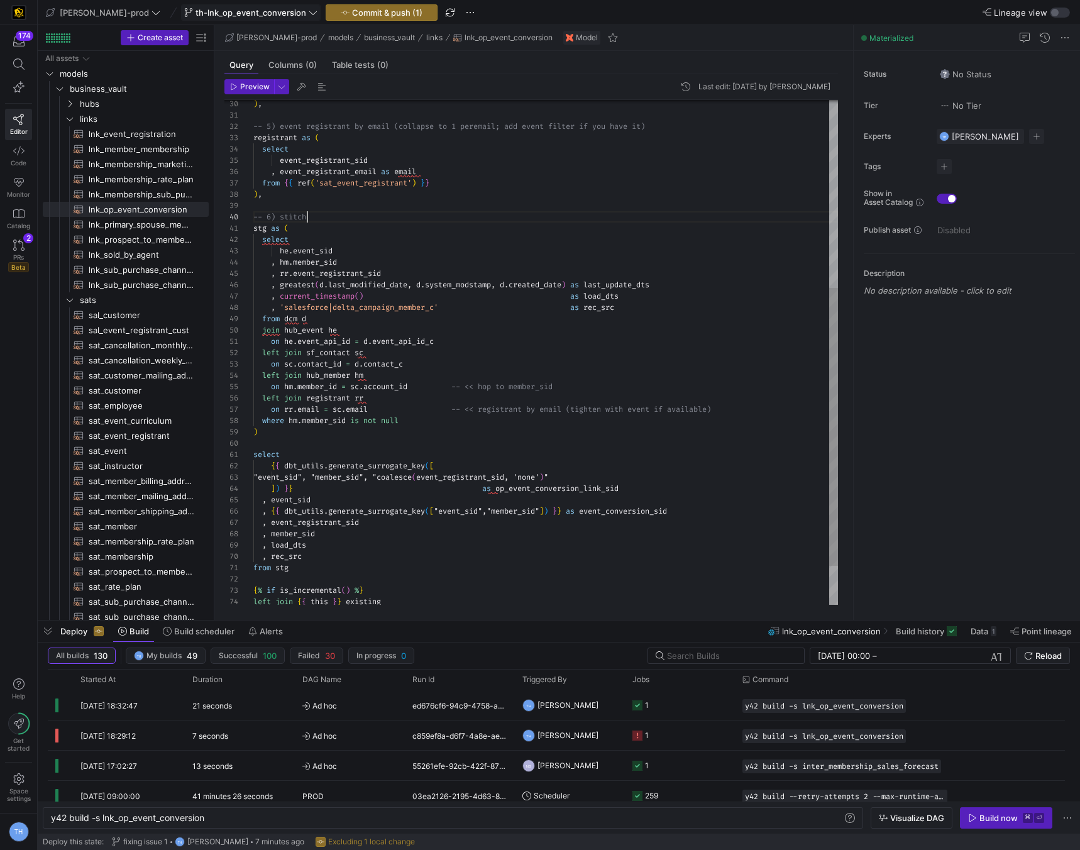
scroll to position [102, 4]
drag, startPoint x: 340, startPoint y: 212, endPoint x: 255, endPoint y: 212, distance: 84.3
click at [255, 212] on div ") , -- 5) event registrant by email (collapse to 1 per email; add event filter …" at bounding box center [545, 218] width 585 height 916
click at [338, 221] on div ") , -- 5) event registrant by email (collapse to 1 per email; add event filter …" at bounding box center [545, 218] width 585 height 916
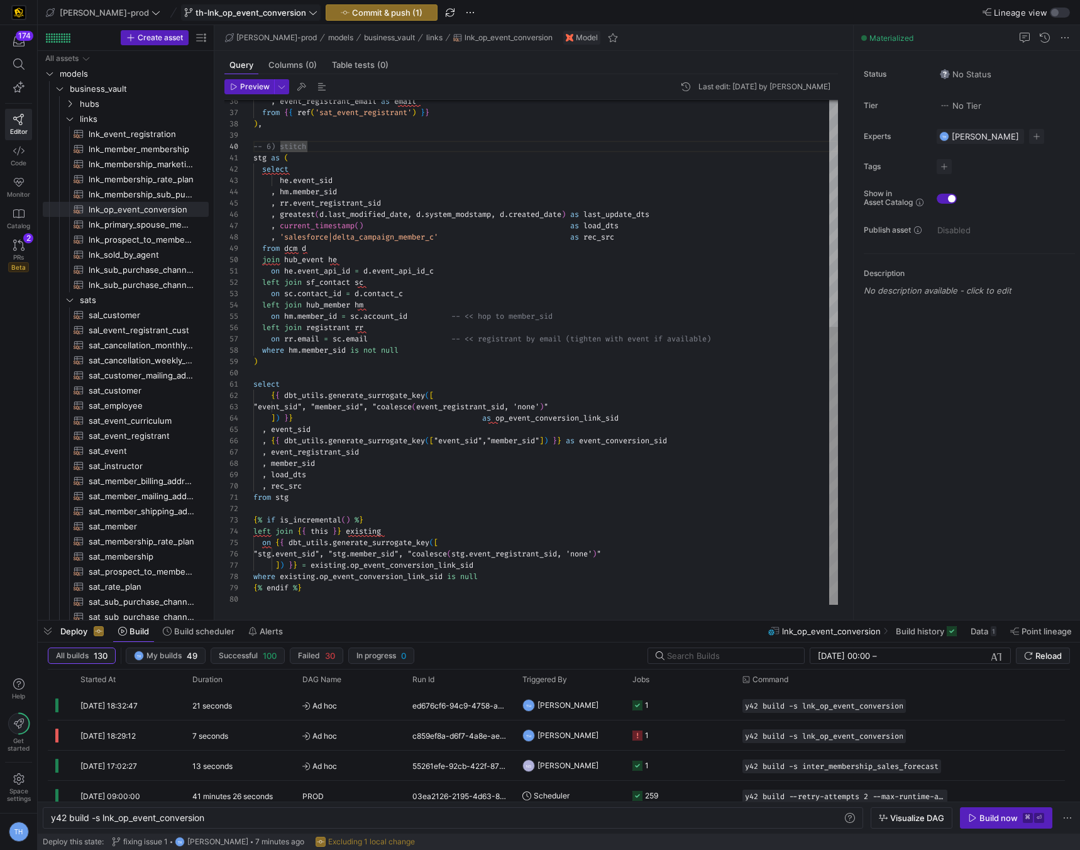
scroll to position [0, 27]
click at [428, 387] on div ", event_registrant_email as email from { { ref ( 'sat_event_registrant' ) } } )…" at bounding box center [545, 147] width 585 height 916
drag, startPoint x: 457, startPoint y: 407, endPoint x: 414, endPoint y: 404, distance: 42.8
click at [414, 404] on div ", event_registrant_email as email from { { ref ( 'sat_event_registrant' ) } } )…" at bounding box center [545, 147] width 585 height 916
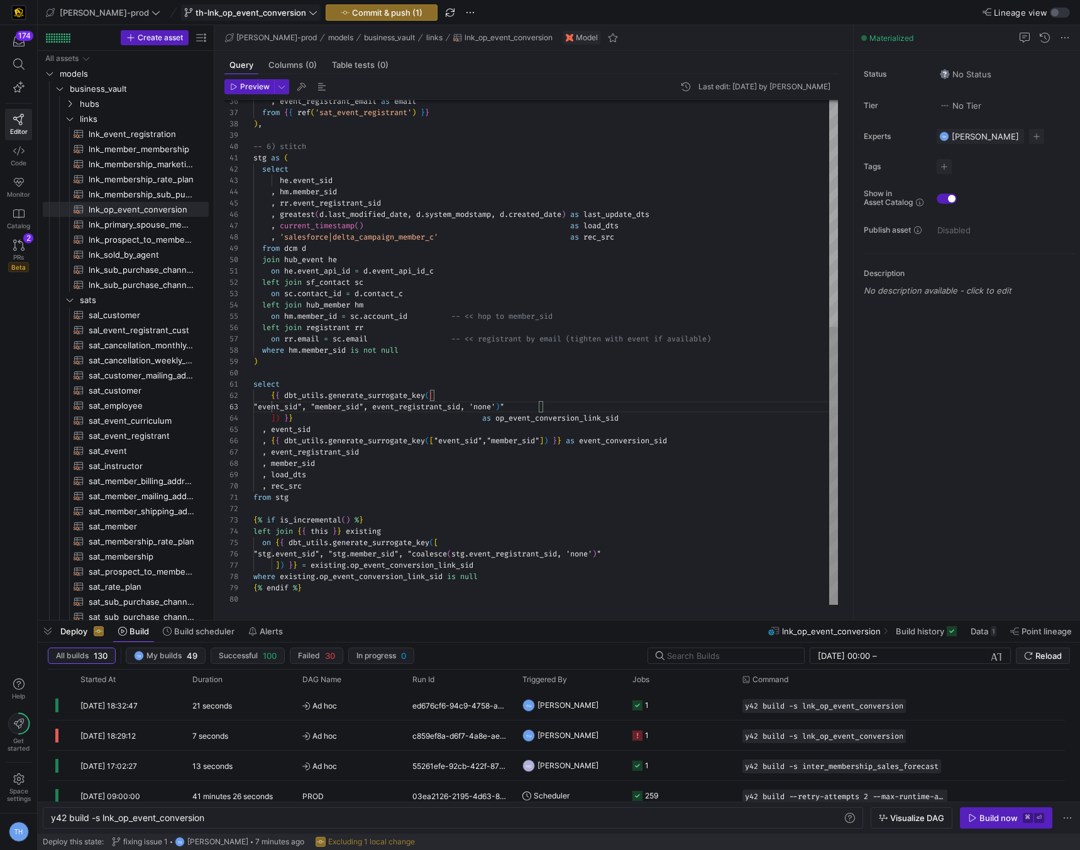
click at [545, 406] on div ", event_registrant_email as email from { { ref ( 'sat_event_registrant' ) } } )…" at bounding box center [545, 147] width 585 height 916
click at [411, 405] on div ", event_registrant_email as email from { { ref ( 'sat_event_registrant' ) } } )…" at bounding box center [545, 147] width 585 height 916
click at [458, 423] on div ", event_registrant_email as email from { { ref ( 'sat_event_registrant' ) } } )…" at bounding box center [545, 147] width 585 height 916
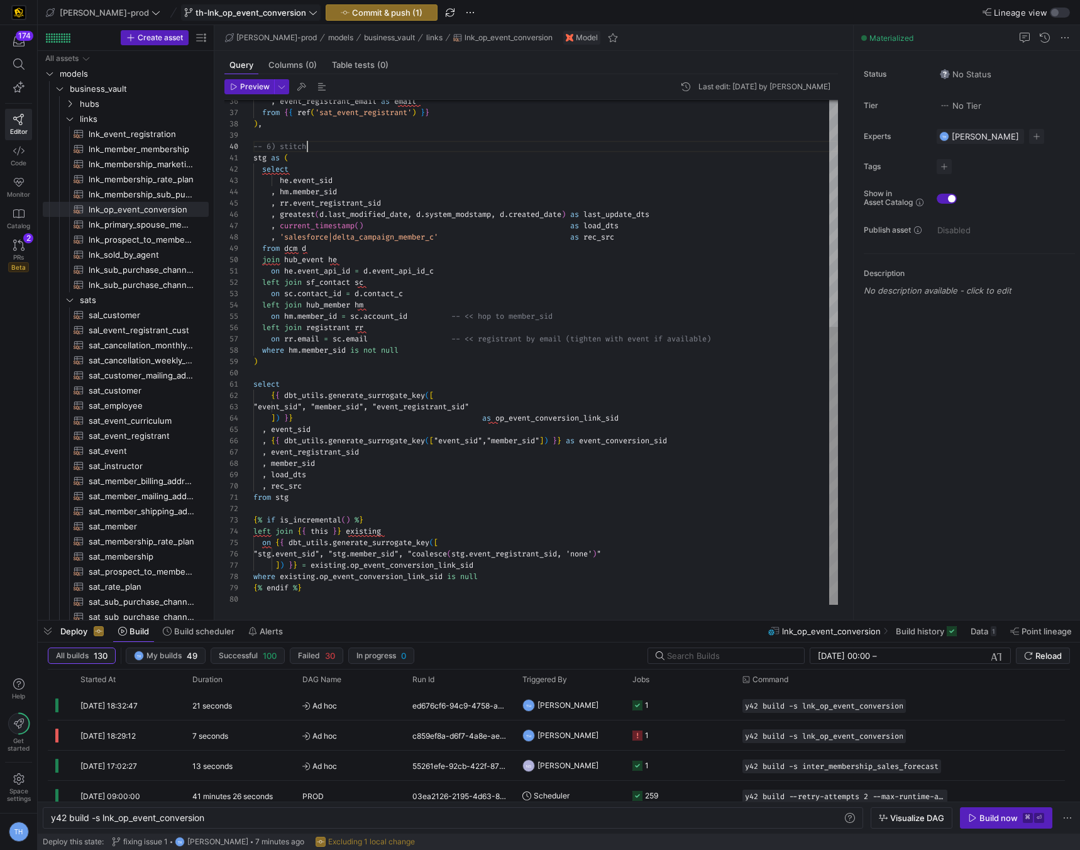
scroll to position [102, 0]
drag, startPoint x: 336, startPoint y: 145, endPoint x: 232, endPoint y: 145, distance: 104.4
click at [253, 145] on div ", event_registrant_email as email from { { ref ( 'sat_event_registrant' ) } } )…" at bounding box center [545, 147] width 585 height 916
drag, startPoint x: 448, startPoint y: 311, endPoint x: 598, endPoint y: 312, distance: 149.7
click at [598, 312] on div ", event_registrant_email as email from { { ref ( 'sat_event_registrant' ) } } )…" at bounding box center [545, 147] width 585 height 916
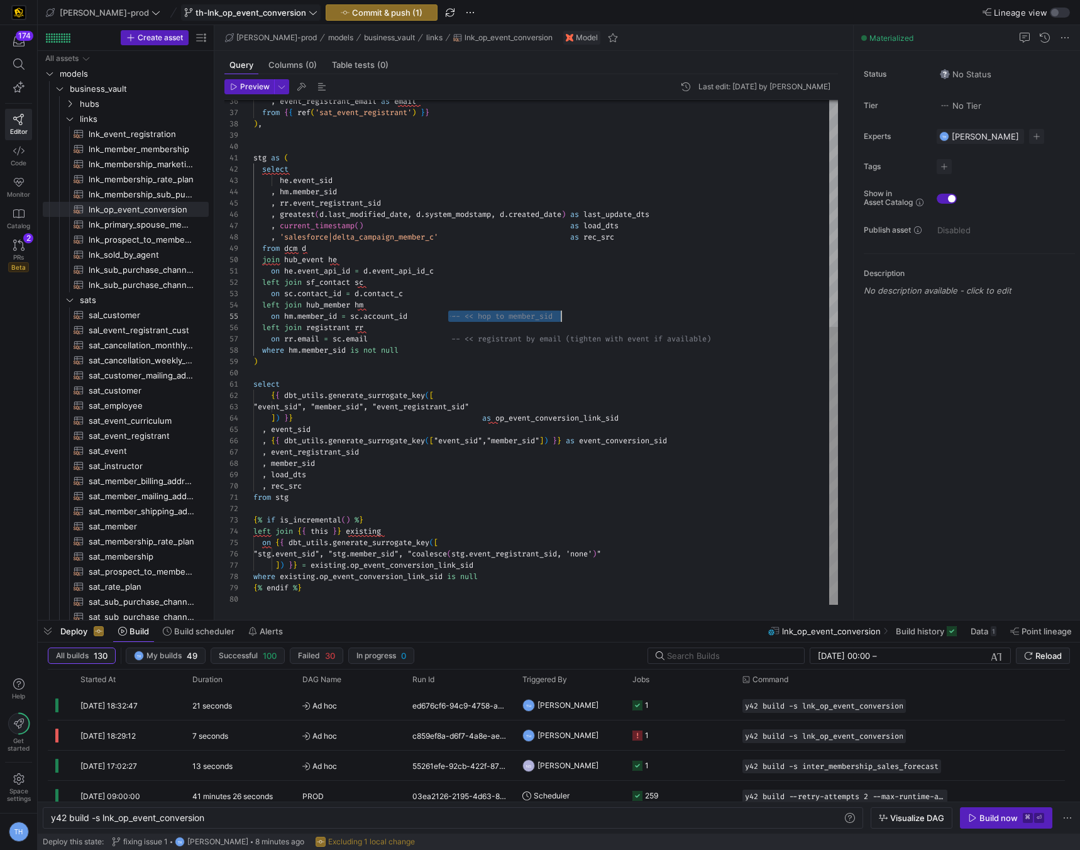
scroll to position [45, 195]
drag, startPoint x: 458, startPoint y: 338, endPoint x: 755, endPoint y: 339, distance: 297.4
click at [755, 339] on div ", event_registrant_email as email from { { ref ( 'sat_event_registrant' ) } } )…" at bounding box center [545, 147] width 585 height 916
type textarea "on he.event_api_id = d.event_api_id_c left join sf_contact sc on sc.contact_id …"
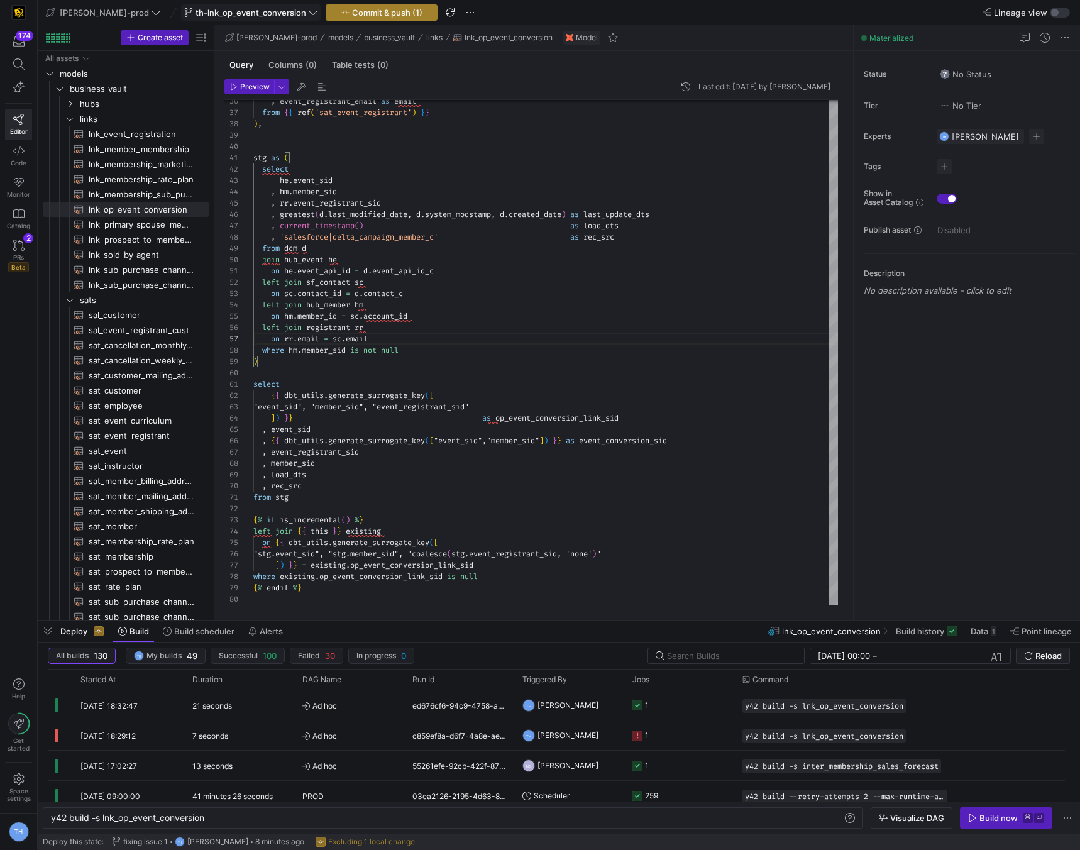
click at [365, 17] on span "Commit & push (1)" at bounding box center [387, 13] width 70 height 10
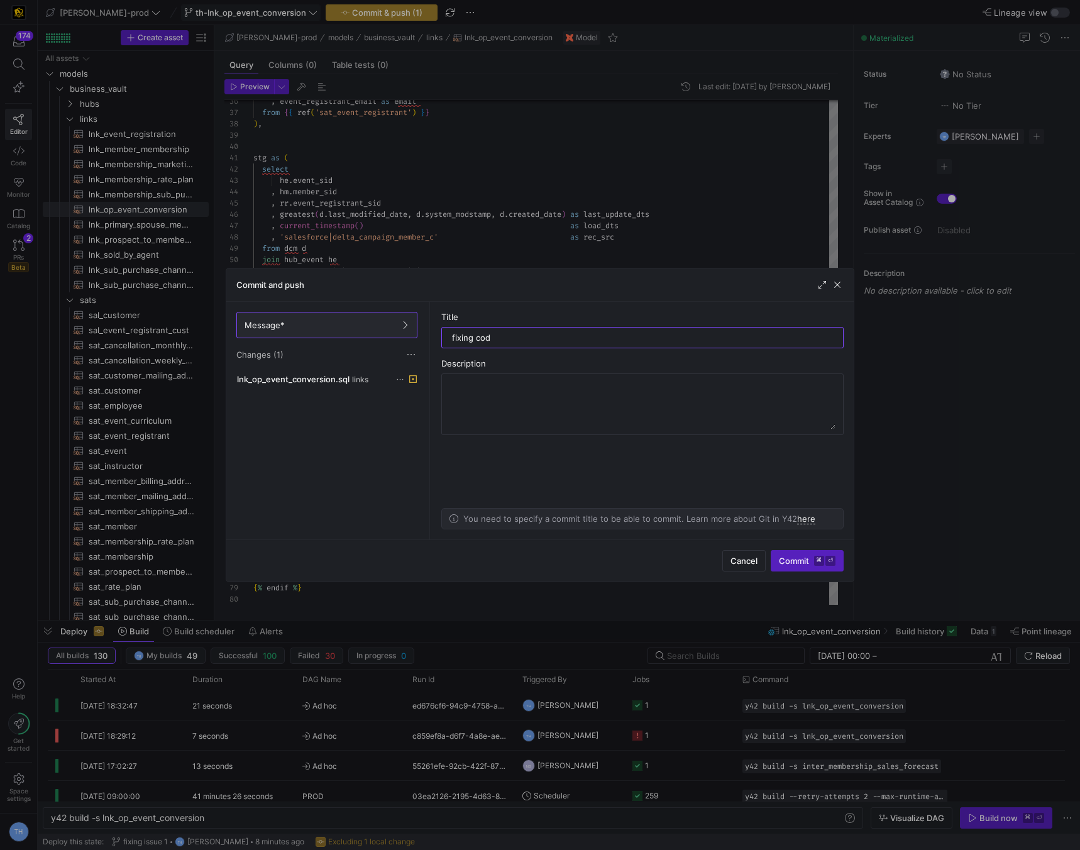
type input "fixing code"
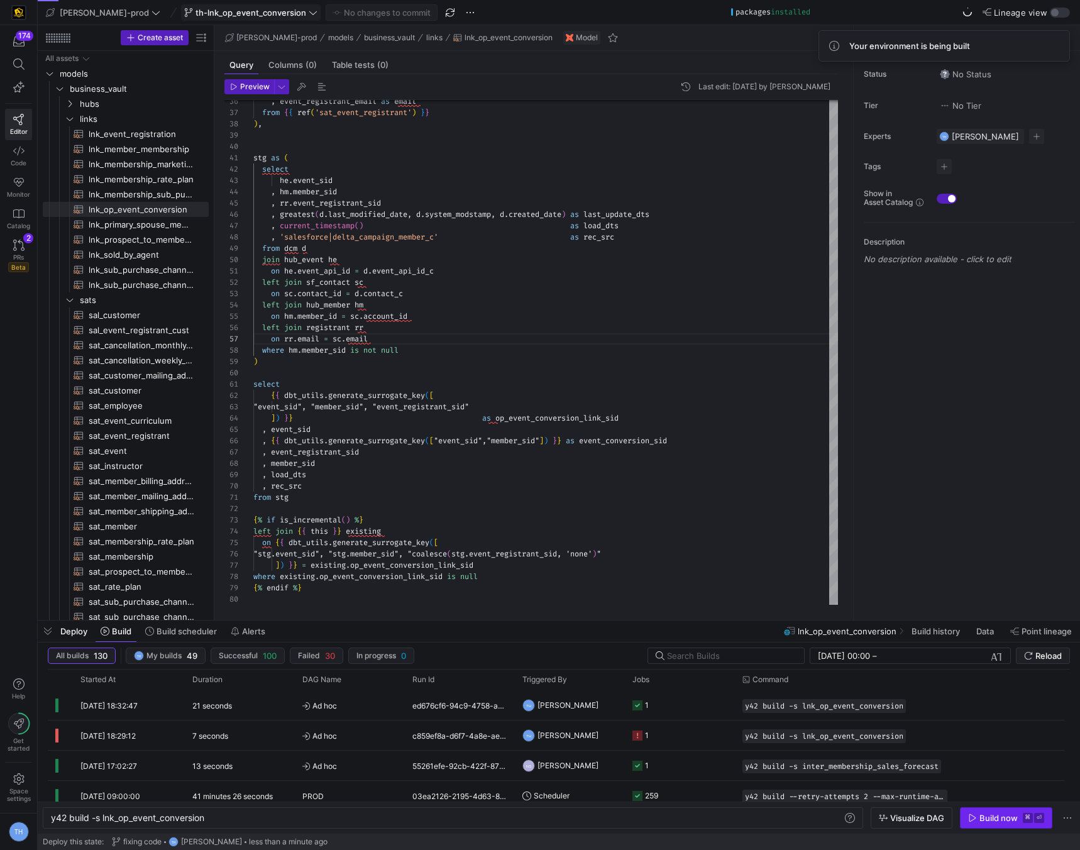
click at [973, 823] on span "button" at bounding box center [1006, 818] width 91 height 20
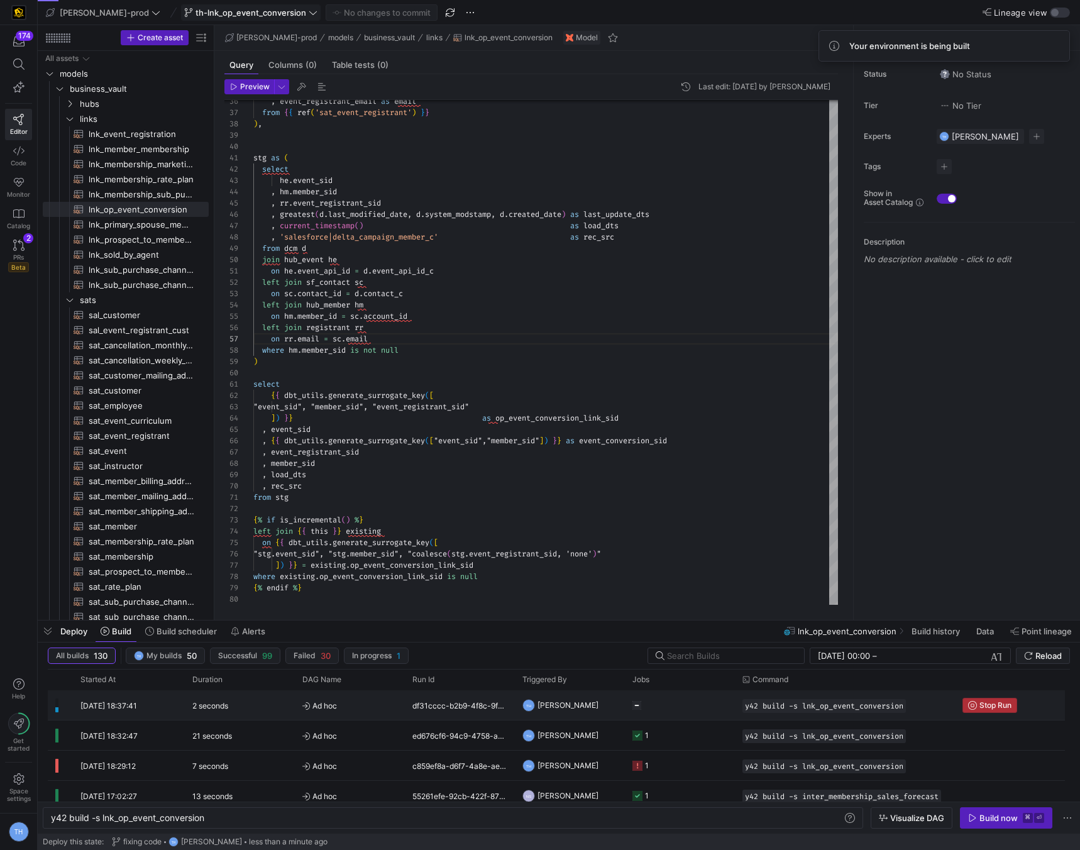
click at [1007, 706] on span "Stop Run" at bounding box center [996, 705] width 32 height 9
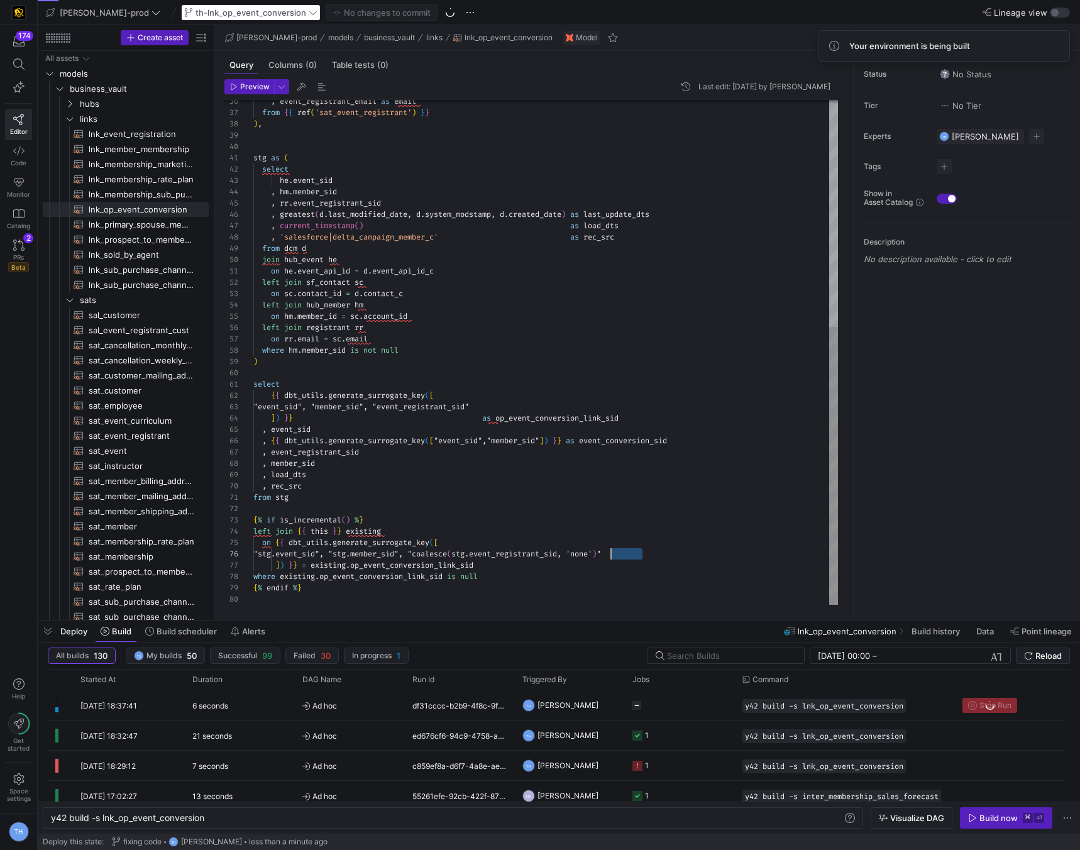
drag, startPoint x: 644, startPoint y: 553, endPoint x: 609, endPoint y: 551, distance: 34.6
click at [609, 551] on div ", event_registrant_email as email from { { ref ( 'sat_event_registrant' ) } } )…" at bounding box center [545, 147] width 585 height 916
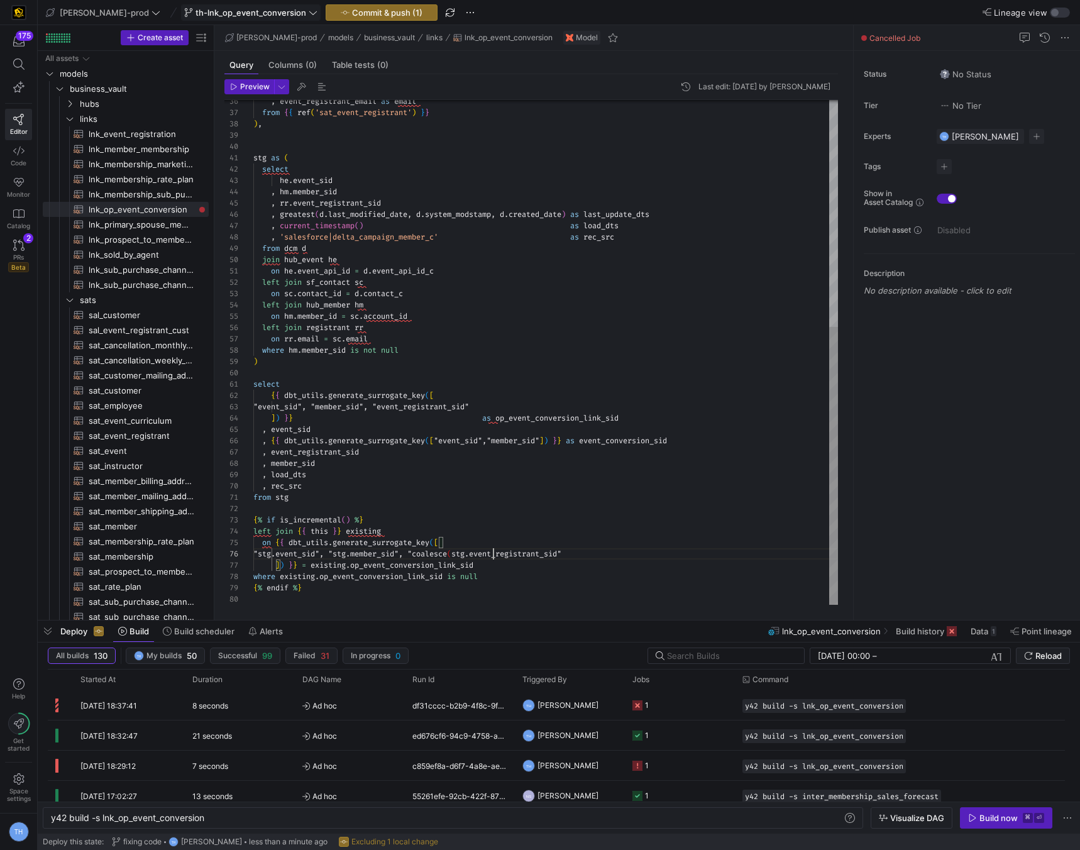
click at [492, 553] on div ", event_registrant_email as email from { { ref ( 'sat_event_registrant' ) } } )…" at bounding box center [545, 147] width 585 height 916
type textarea "from stg {% if is_incremental() %} left join {{ this }} existing on {{ dbt_util…"
click at [345, 19] on button "Commit & push (1)" at bounding box center [382, 12] width 112 height 16
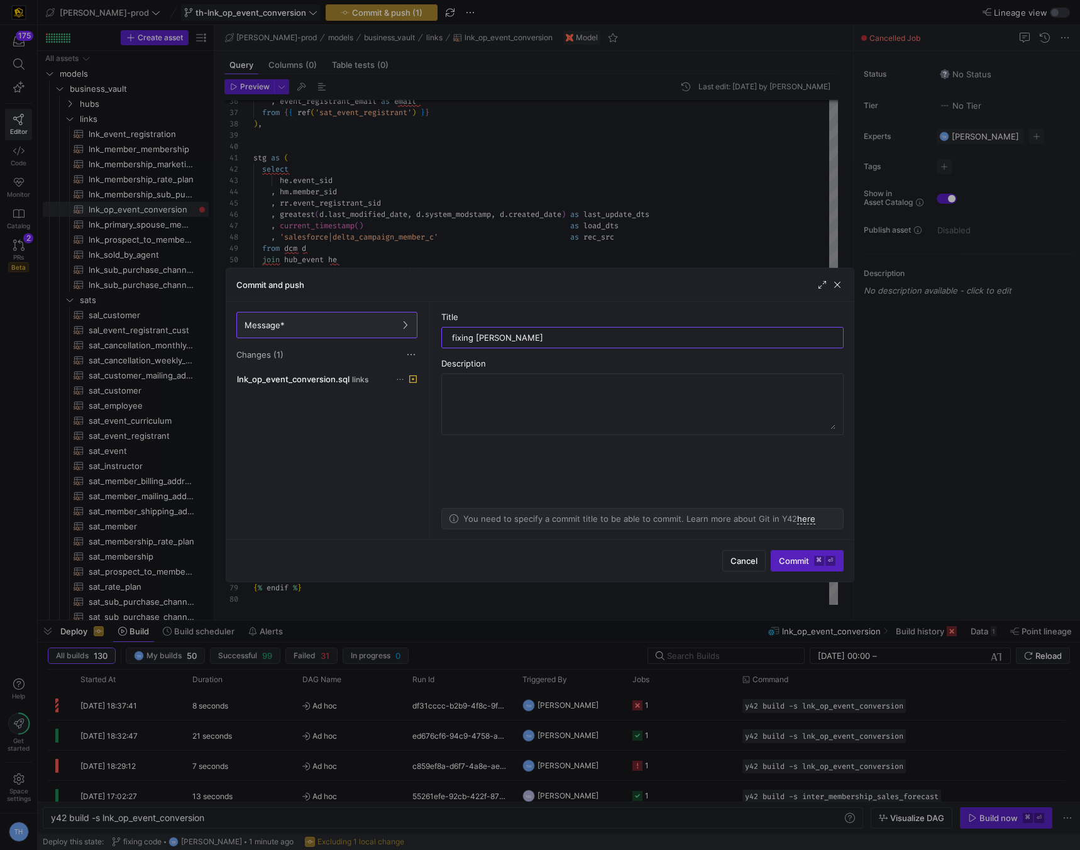
type input "fixing error"
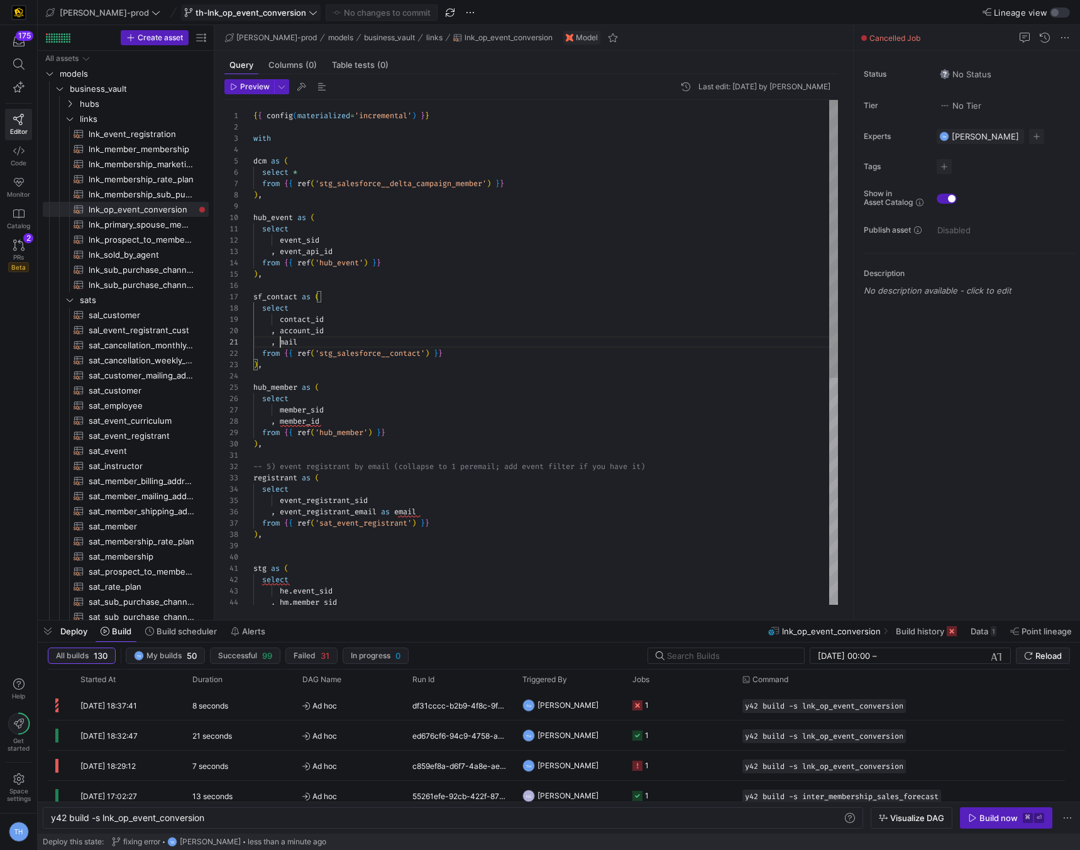
click at [280, 341] on div ", event_registrant_email as email from { { ref ( 'sat_event_registrant' ) } } )…" at bounding box center [545, 558] width 585 height 916
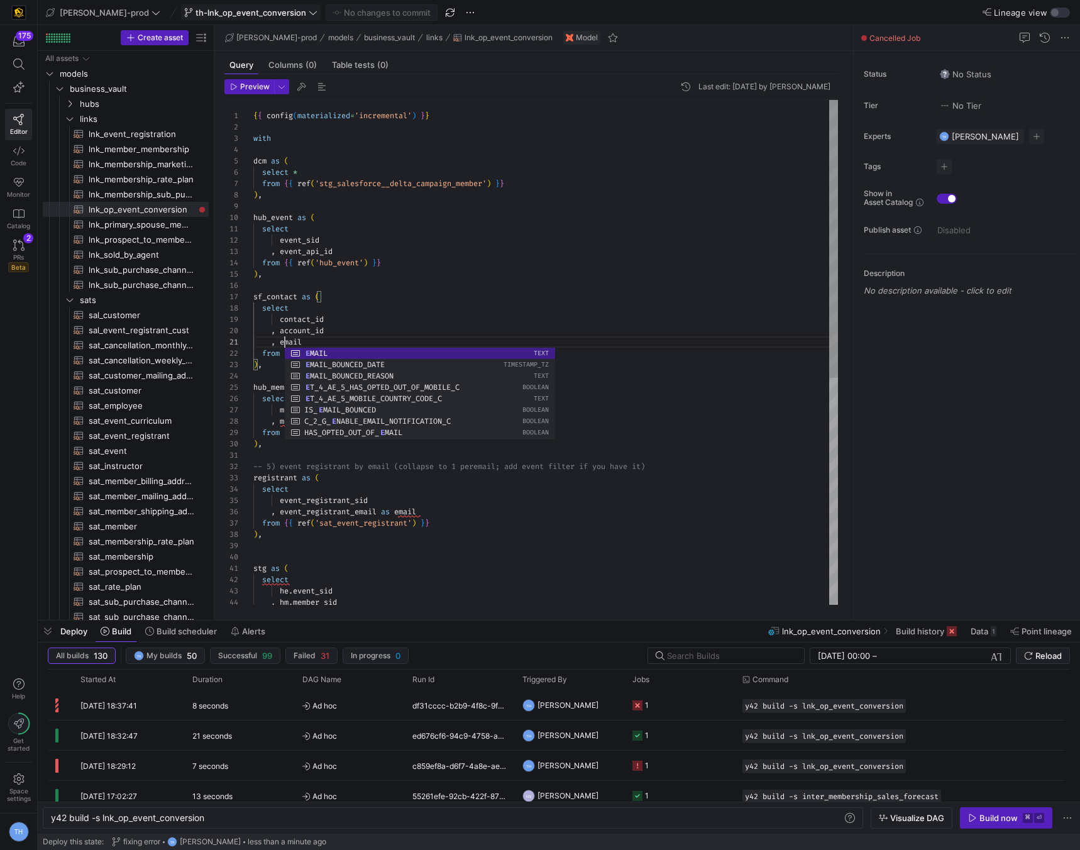
scroll to position [0, 31]
click at [373, 304] on div ", event_registrant_email as email from { { ref ( 'sat_event_registrant' ) } } )…" at bounding box center [545, 558] width 585 height 916
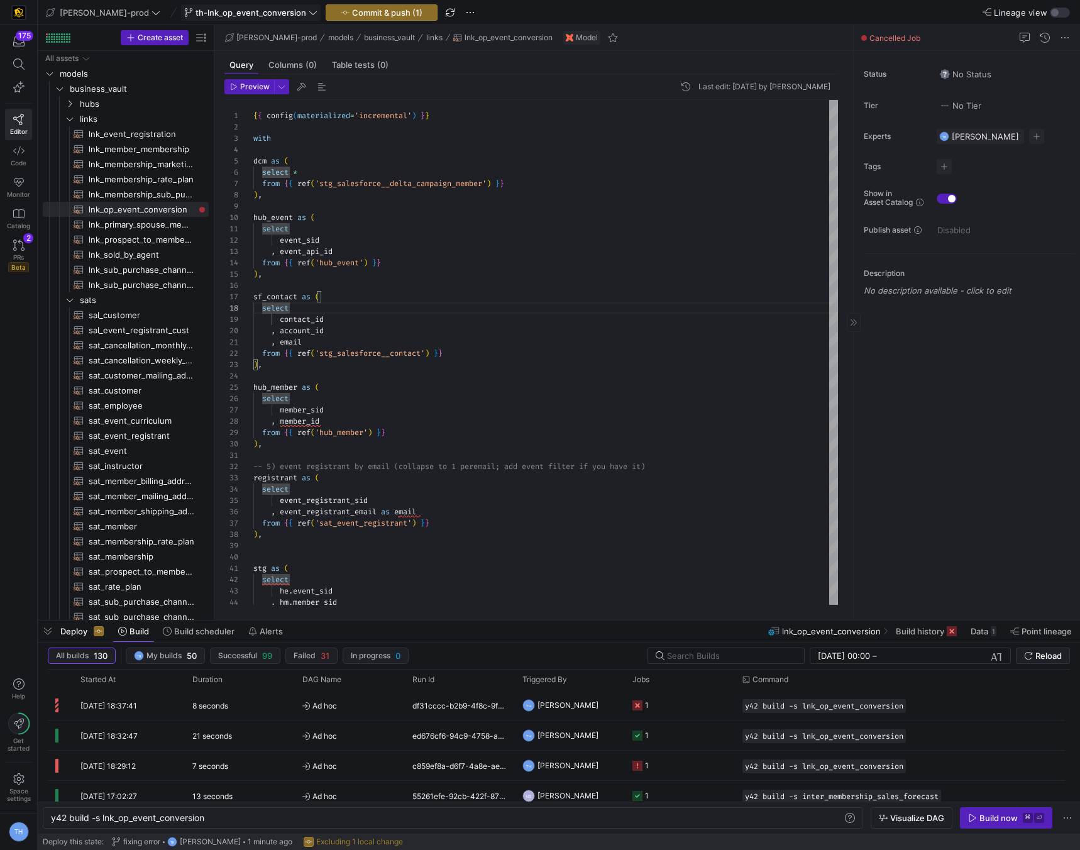
type textarea "select event_sid , event_api_id from {{ ref('hub_event') }} ), sf_contact as ( …"
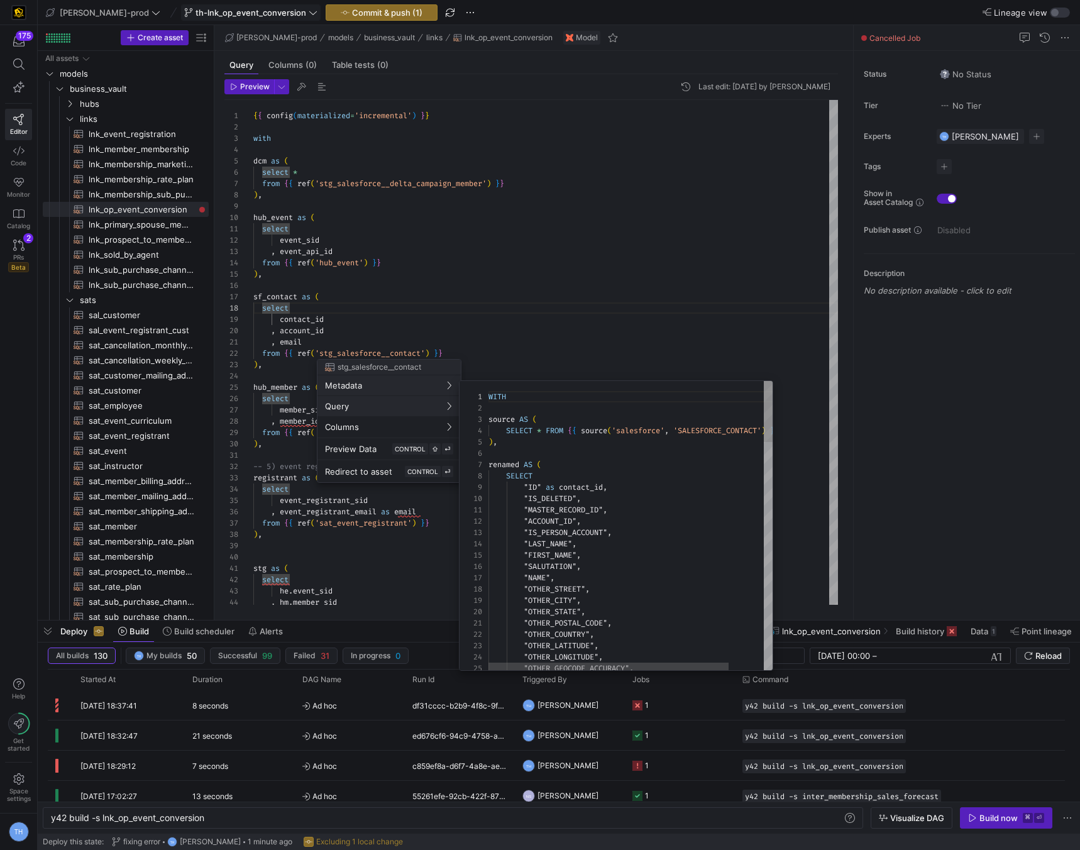
scroll to position [113, 0]
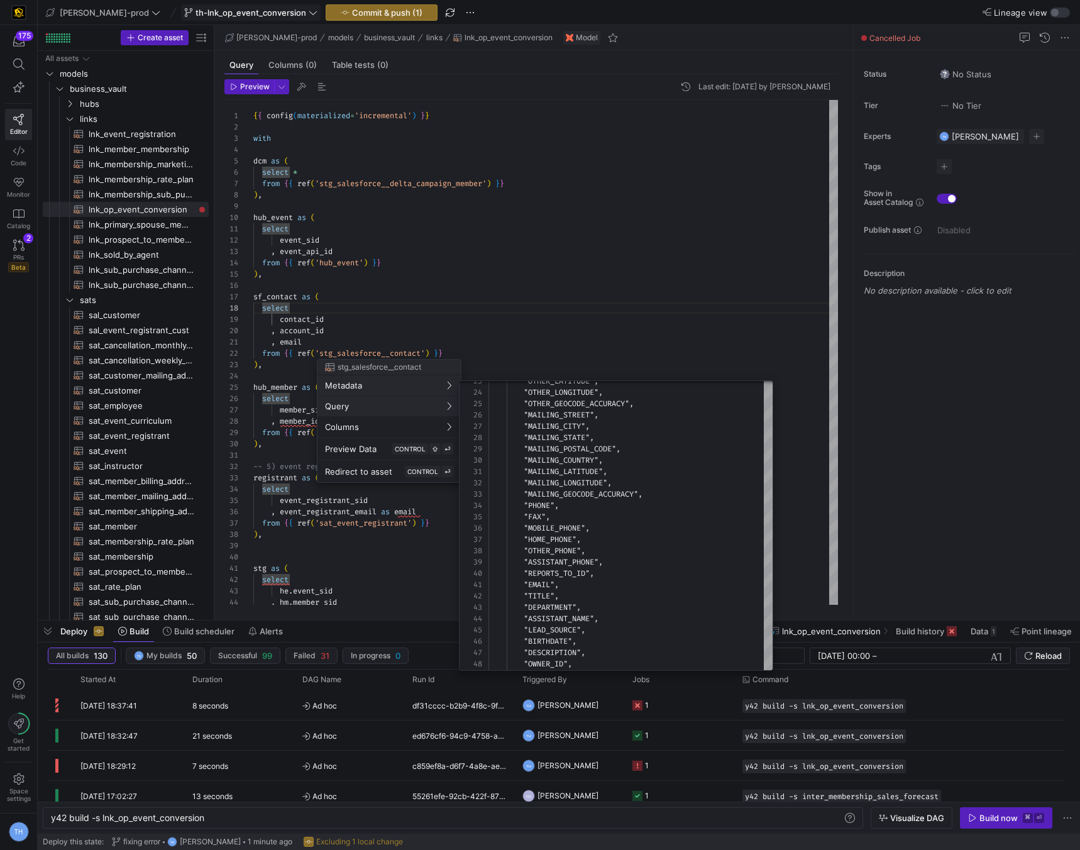
click at [512, 287] on div at bounding box center [540, 425] width 1080 height 850
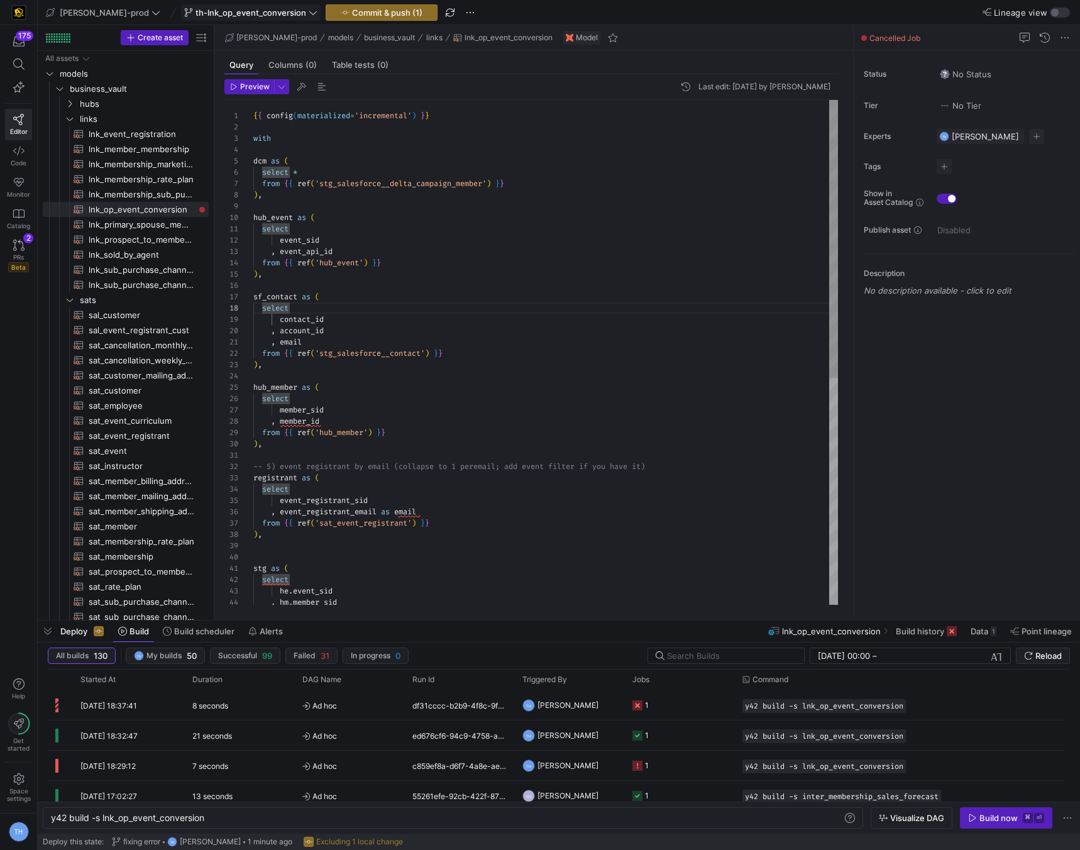
scroll to position [57, 0]
click at [512, 287] on div ", event_registrant_email as email from { { ref ( 'sat_event_registrant' ) } } )…" at bounding box center [545, 558] width 585 height 916
click at [374, 8] on span "Commit & push (1)" at bounding box center [387, 13] width 70 height 10
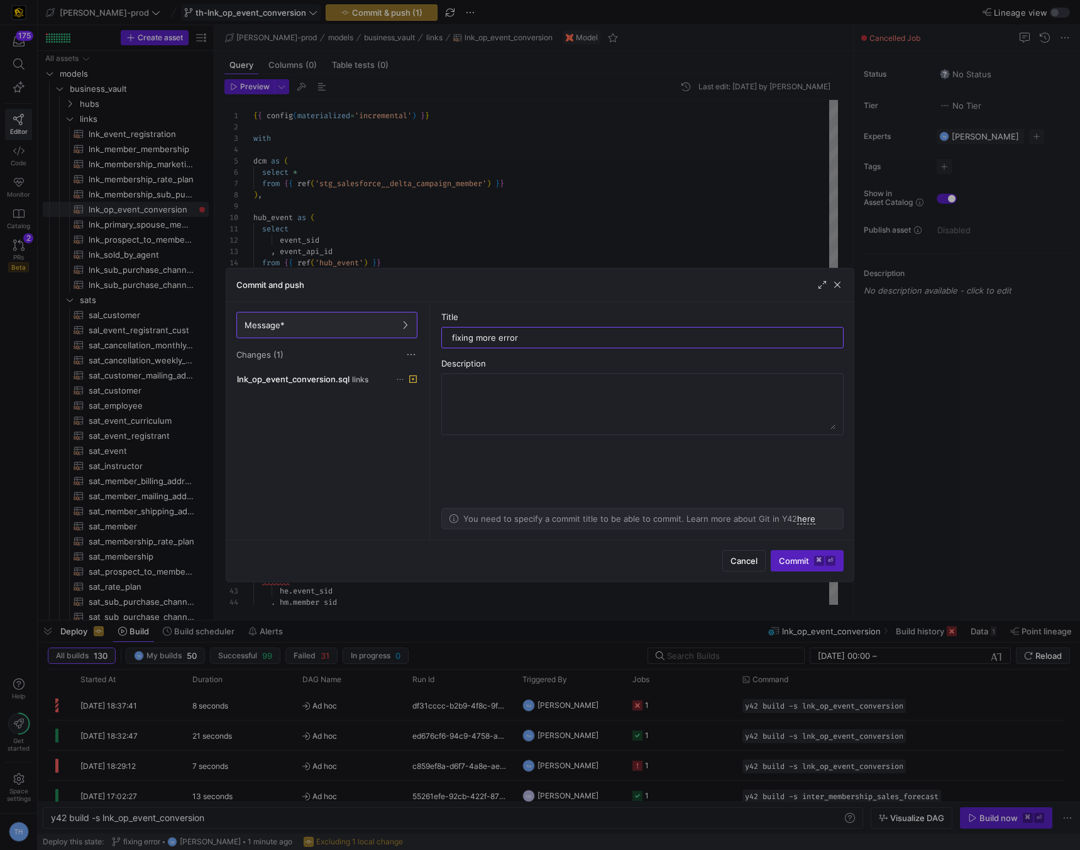
type input "fixing more errors"
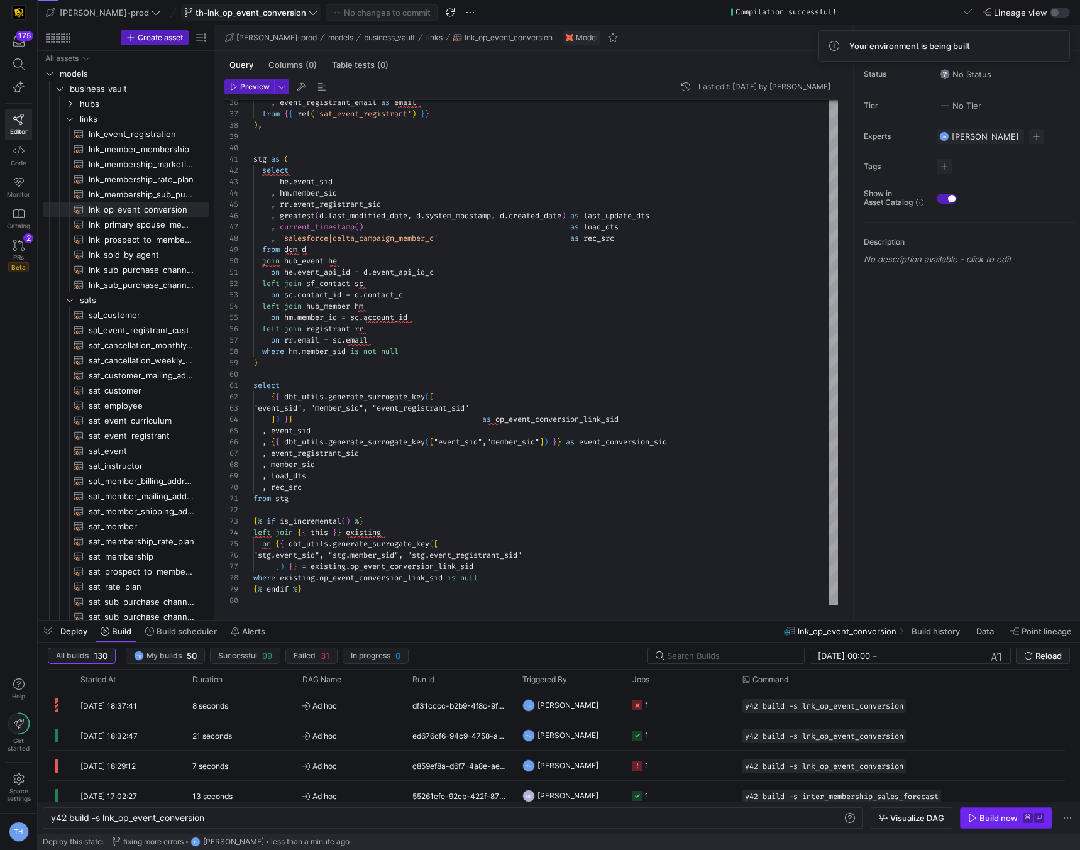
click at [1010, 817] on div "Build now" at bounding box center [999, 818] width 38 height 10
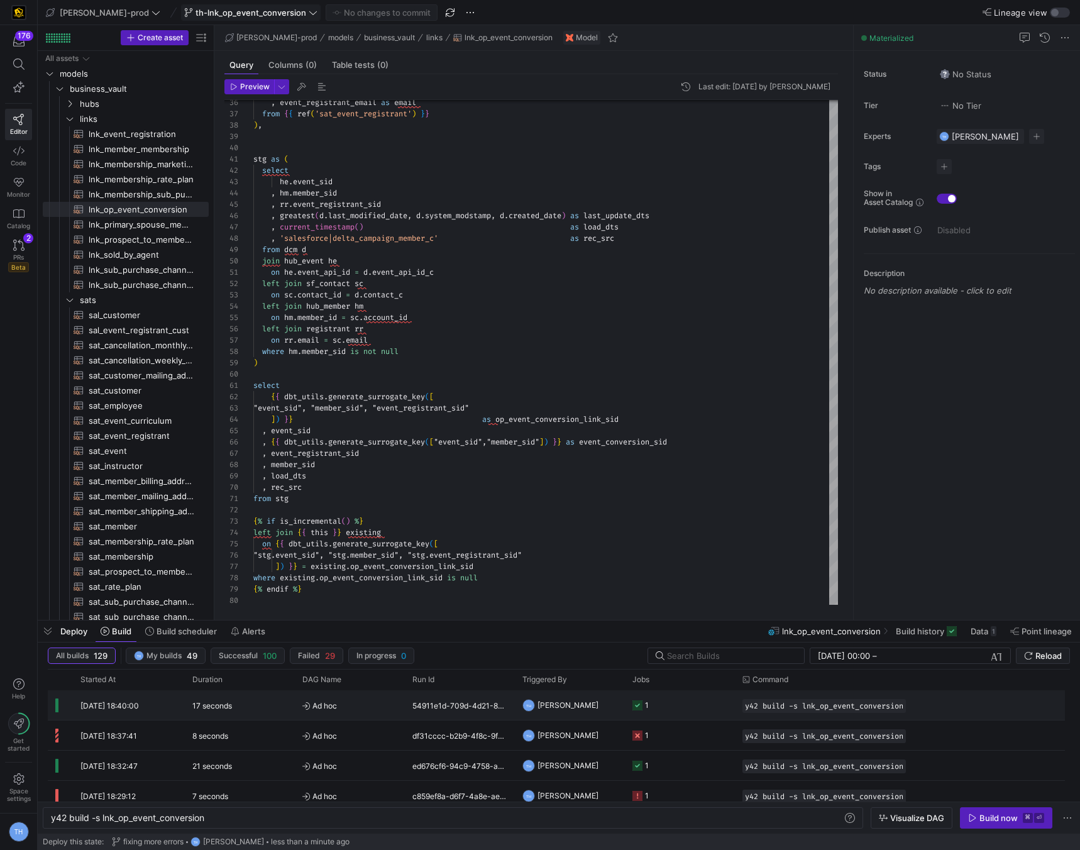
click at [367, 710] on span "Ad hoc" at bounding box center [349, 706] width 95 height 30
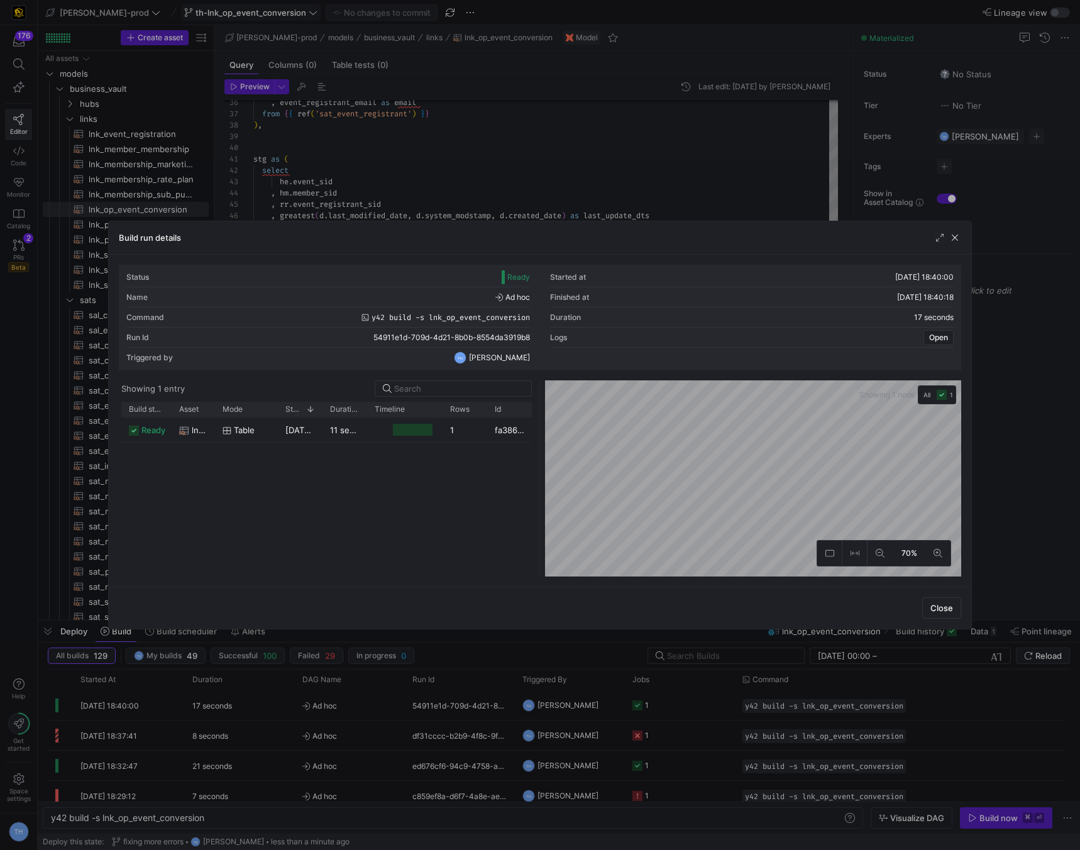
click at [613, 161] on div at bounding box center [540, 425] width 1080 height 850
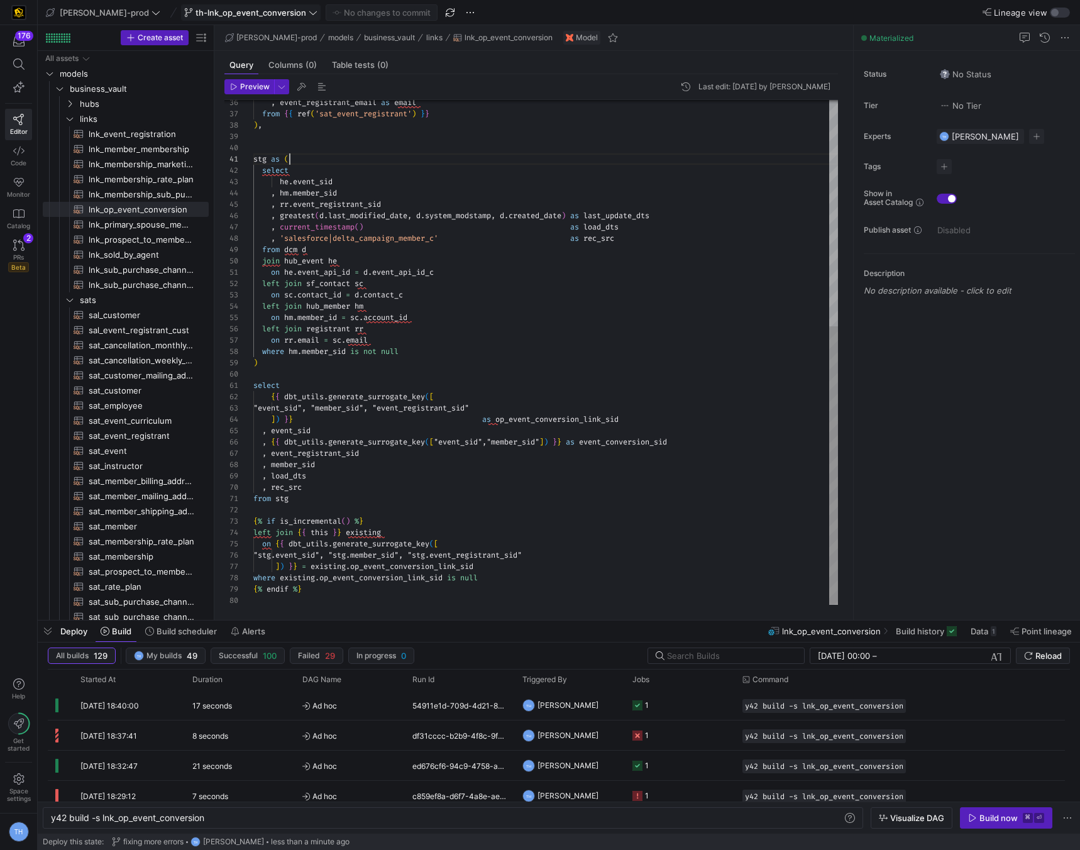
click at [613, 161] on div ", event_registrant_email as email from { { ref ( 'sat_event_registrant' ) } } )…" at bounding box center [545, 149] width 585 height 916
drag, startPoint x: 579, startPoint y: 214, endPoint x: 501, endPoint y: 211, distance: 77.4
click at [501, 211] on div ", event_registrant_email as email from { { ref ( 'sat_event_registrant' ) } } )…" at bounding box center [545, 149] width 585 height 916
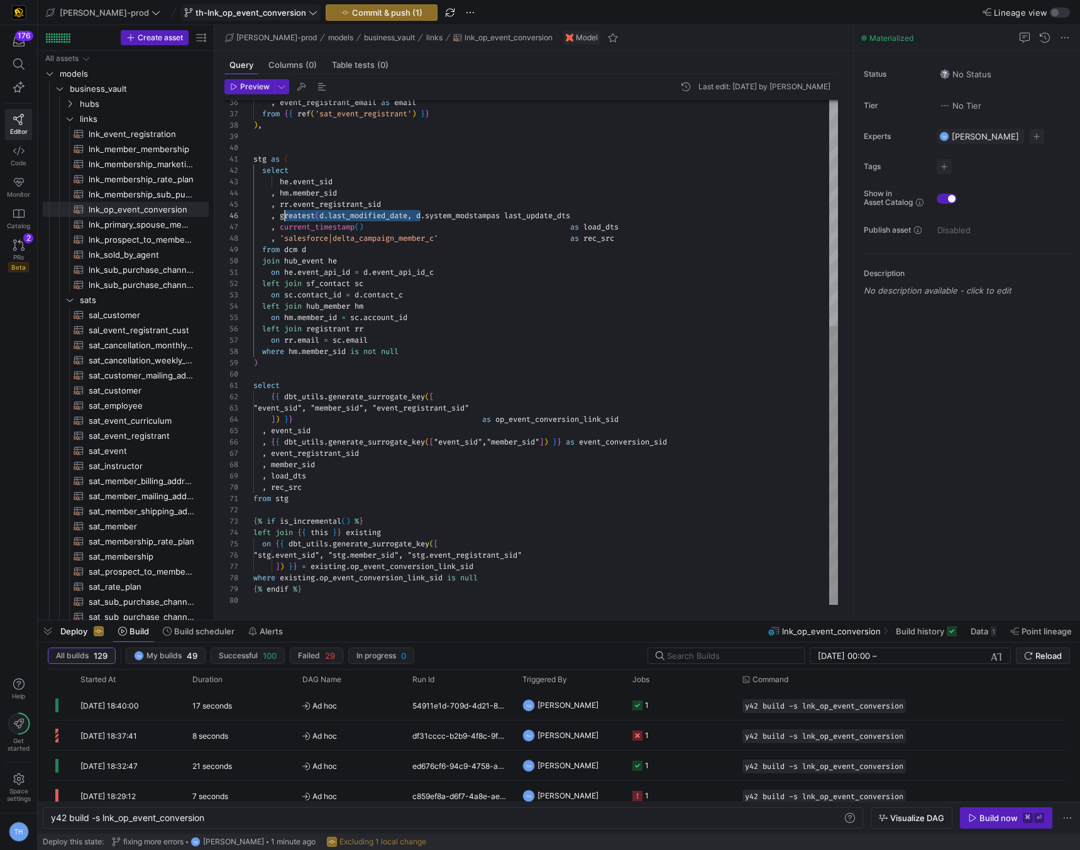
drag, startPoint x: 420, startPoint y: 217, endPoint x: 281, endPoint y: 216, distance: 139.0
click at [281, 216] on div ", event_registrant_email as email from { { ref ( 'sat_event_registrant' ) } } )…" at bounding box center [545, 149] width 585 height 916
click at [360, 231] on div ", event_registrant_email as email from { { ref ( 'sat_event_registrant' ) } } )…" at bounding box center [545, 149] width 585 height 916
click at [577, 226] on div ", event_registrant_email as email from { { ref ( 'sat_event_registrant' ) } } )…" at bounding box center [545, 149] width 585 height 916
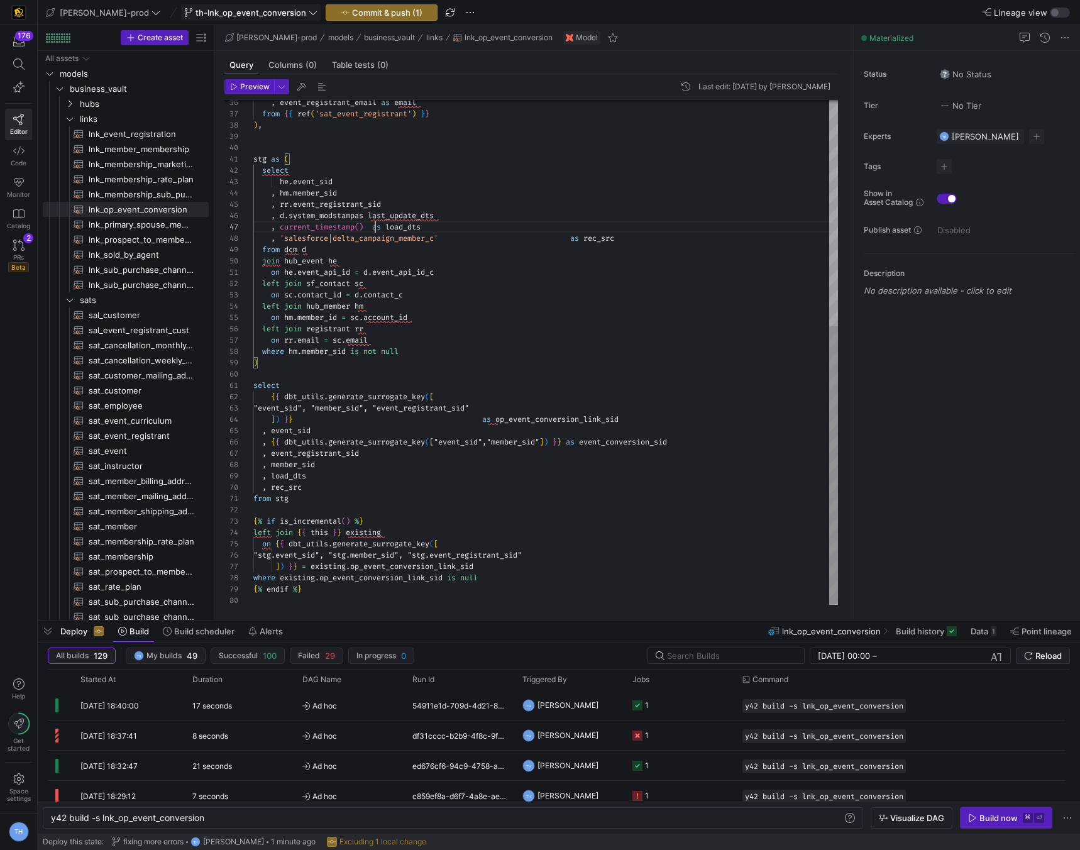
scroll to position [68, 118]
click at [579, 236] on div ", event_registrant_email as email from { { ref ( 'sat_event_registrant' ) } } )…" at bounding box center [545, 149] width 585 height 916
click at [399, 352] on div ", event_registrant_email as email from { { ref ( 'sat_event_registrant' ) } } )…" at bounding box center [545, 149] width 585 height 916
click at [443, 334] on div ", event_registrant_email as email from { { ref ( 'sat_event_registrant' ) } } )…" at bounding box center [545, 147] width 585 height 916
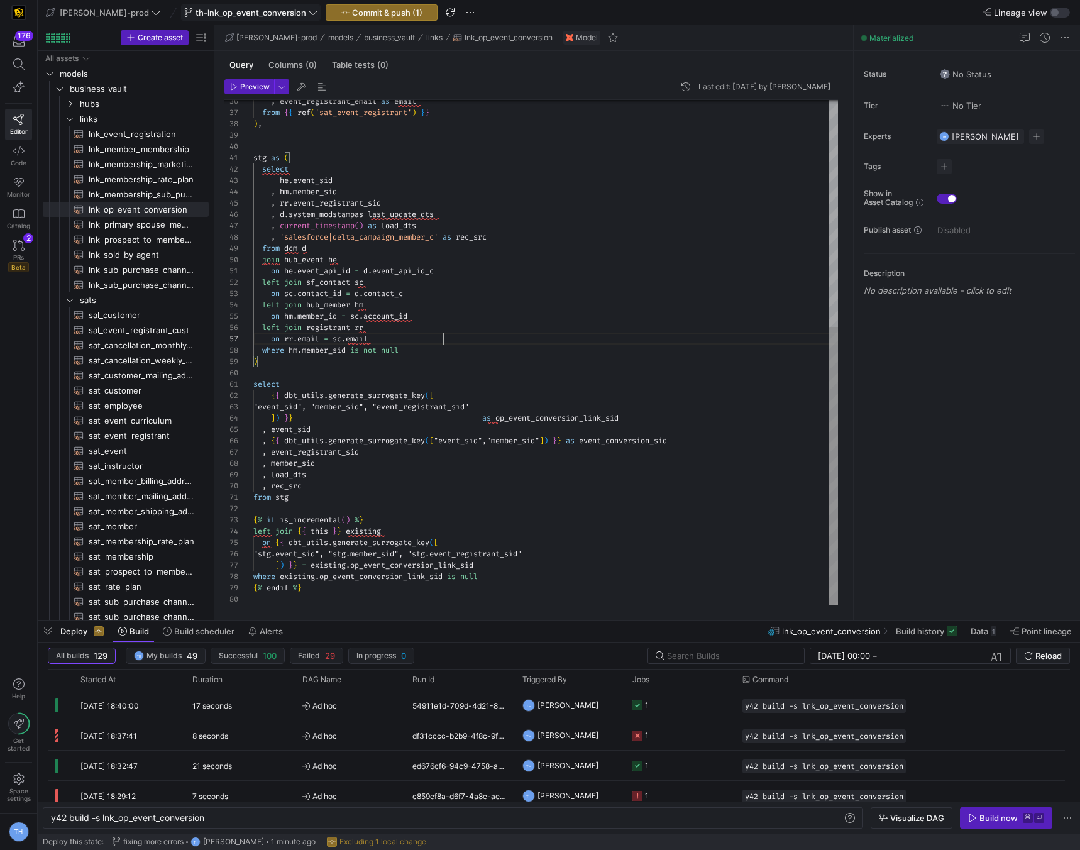
scroll to position [45, 59]
click at [443, 428] on div ", event_registrant_email as email from { { ref ( 'sat_event_registrant' ) } } )…" at bounding box center [545, 147] width 585 height 916
drag, startPoint x: 487, startPoint y: 420, endPoint x: 307, endPoint y: 419, distance: 180.5
click at [307, 419] on div ", event_registrant_email as email from { { ref ( 'sat_event_registrant' ) } } )…" at bounding box center [545, 147] width 585 height 916
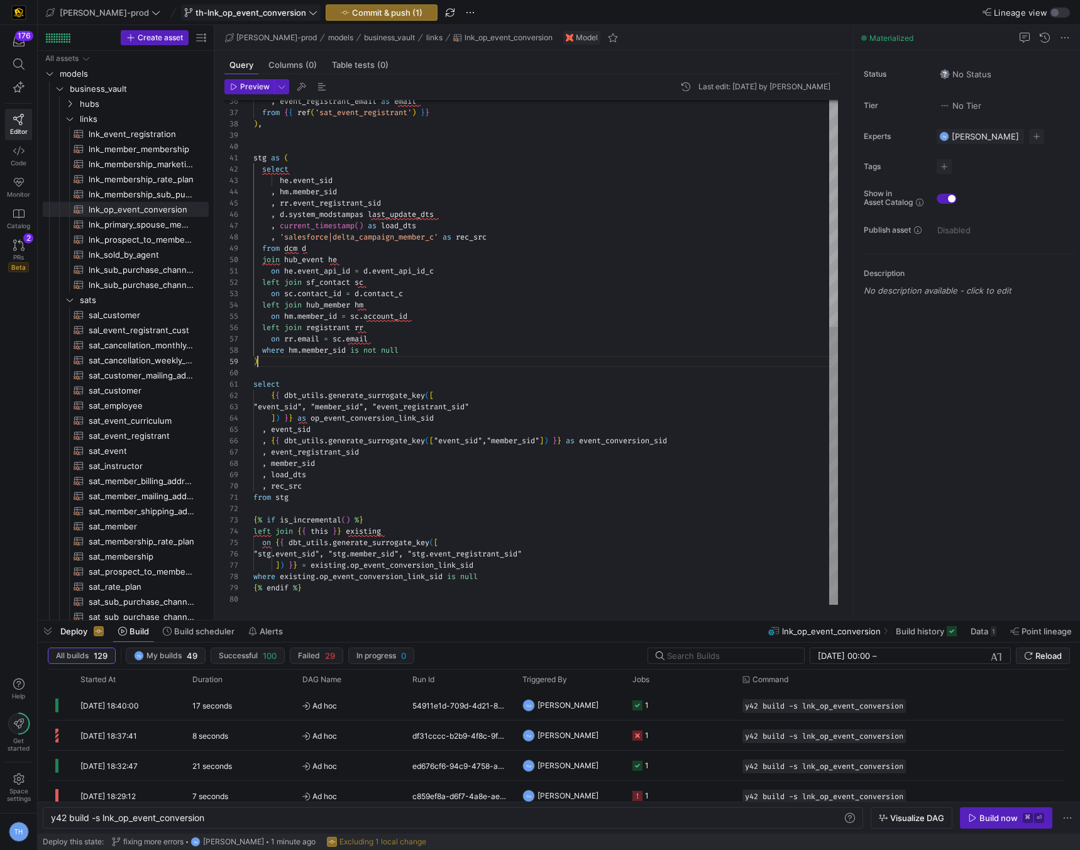
click at [357, 363] on div ", event_registrant_email as email from { { ref ( 'sat_event_registrant' ) } } )…" at bounding box center [545, 147] width 585 height 916
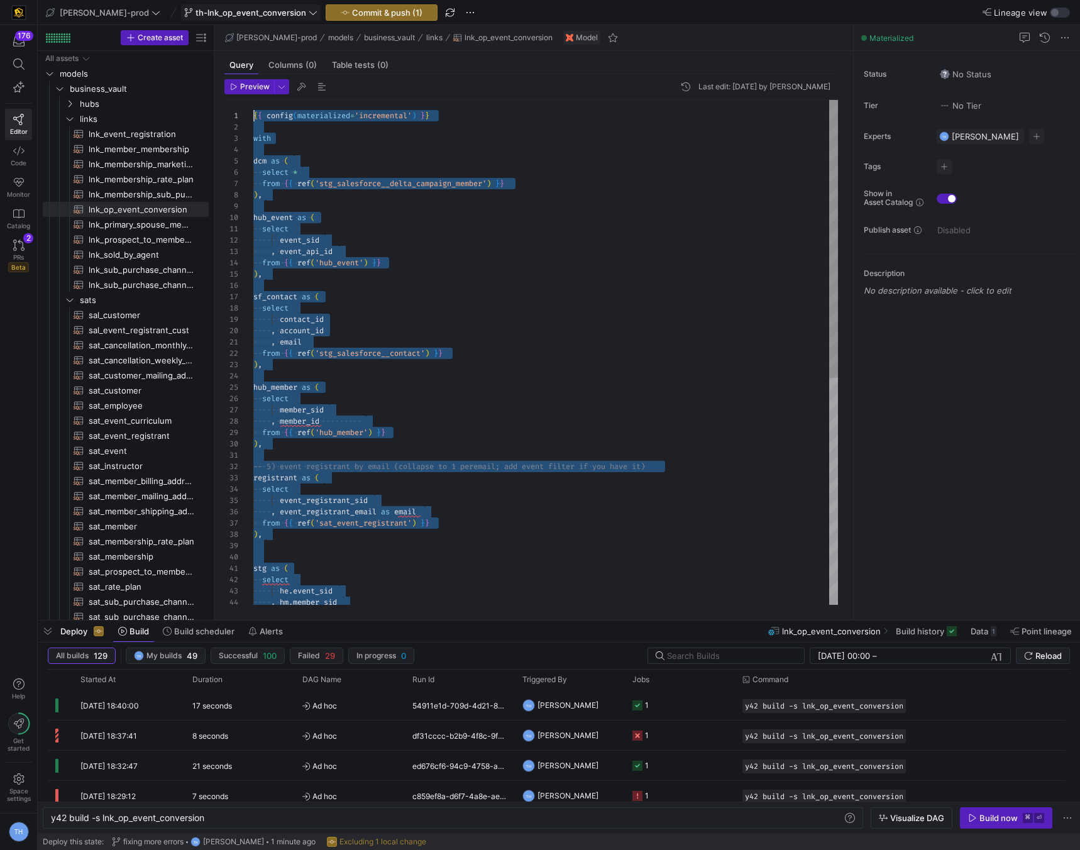
scroll to position [0, 0]
drag, startPoint x: 315, startPoint y: 591, endPoint x: 282, endPoint y: -55, distance: 647.3
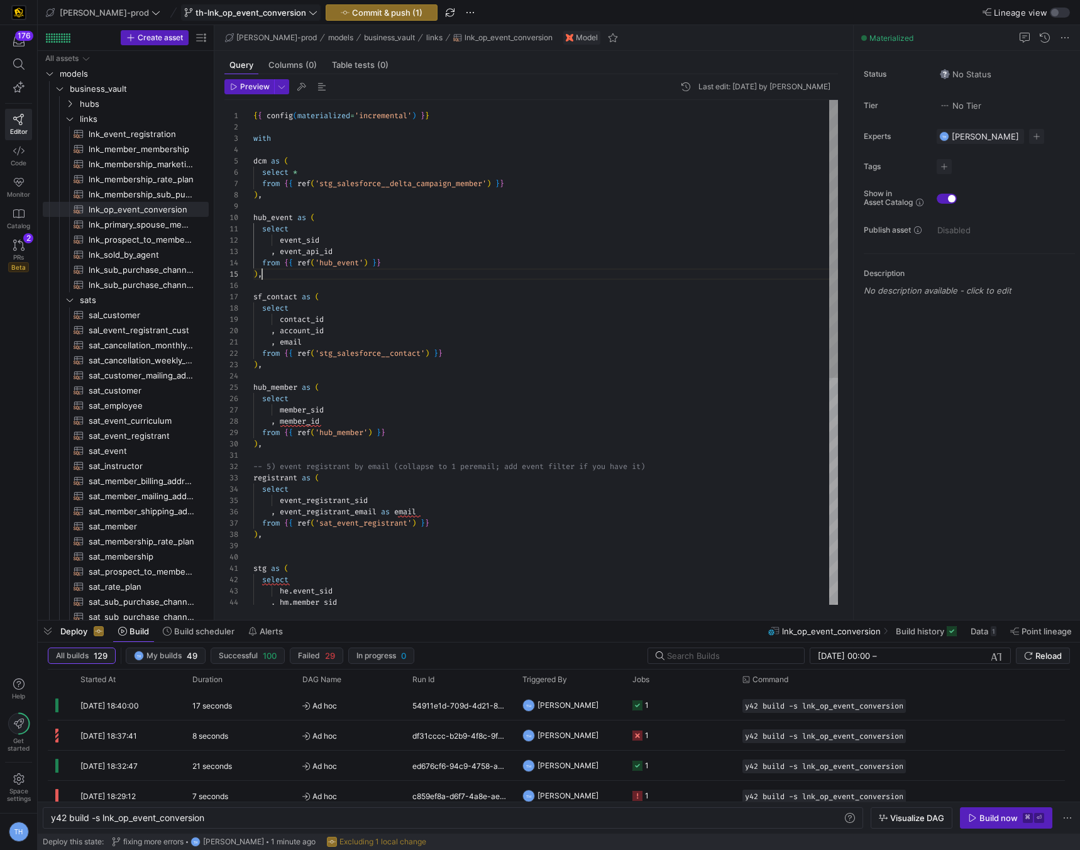
click at [457, 271] on div ", event_registrant_email as email from { { ref ( 'sat_event_registrant' ) } } )…" at bounding box center [545, 558] width 585 height 916
type textarea "select event_sid , event_api_id from {{ ref('hub_event') }} ), sf_contact as ( …"
click at [374, 11] on span "Commit & push (1)" at bounding box center [387, 13] width 70 height 10
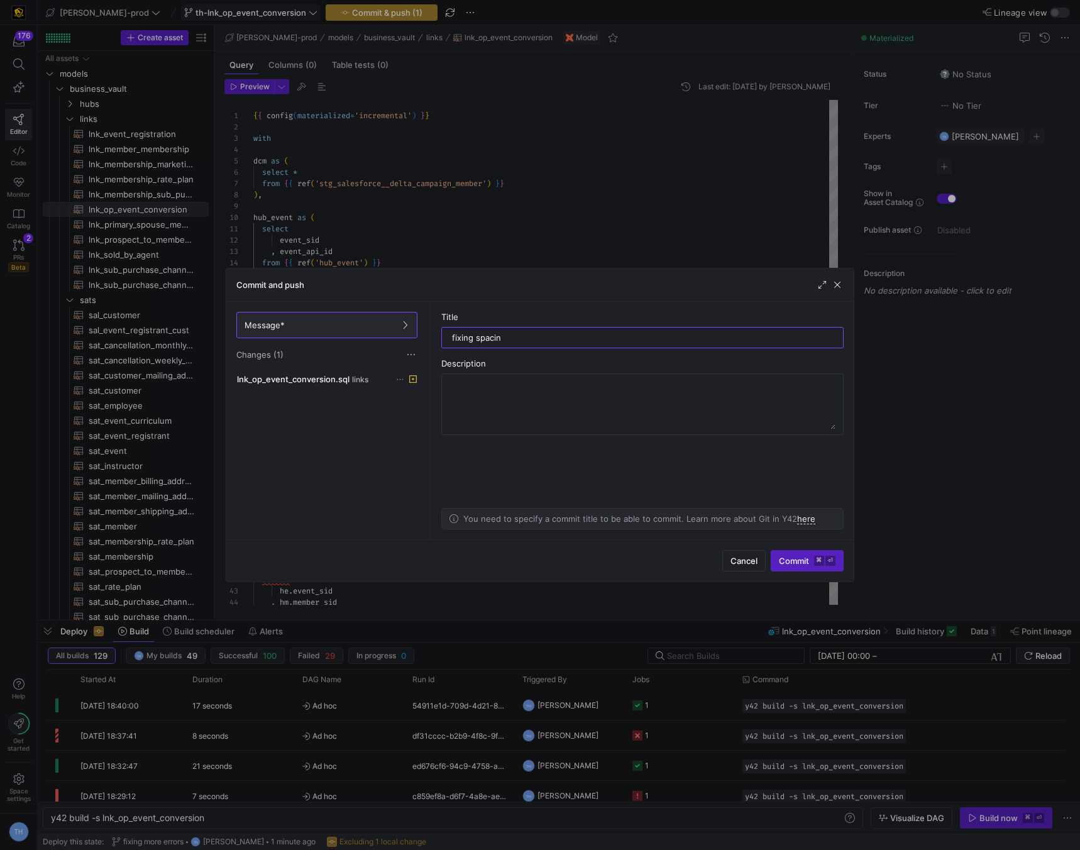
type input "fixing spacing"
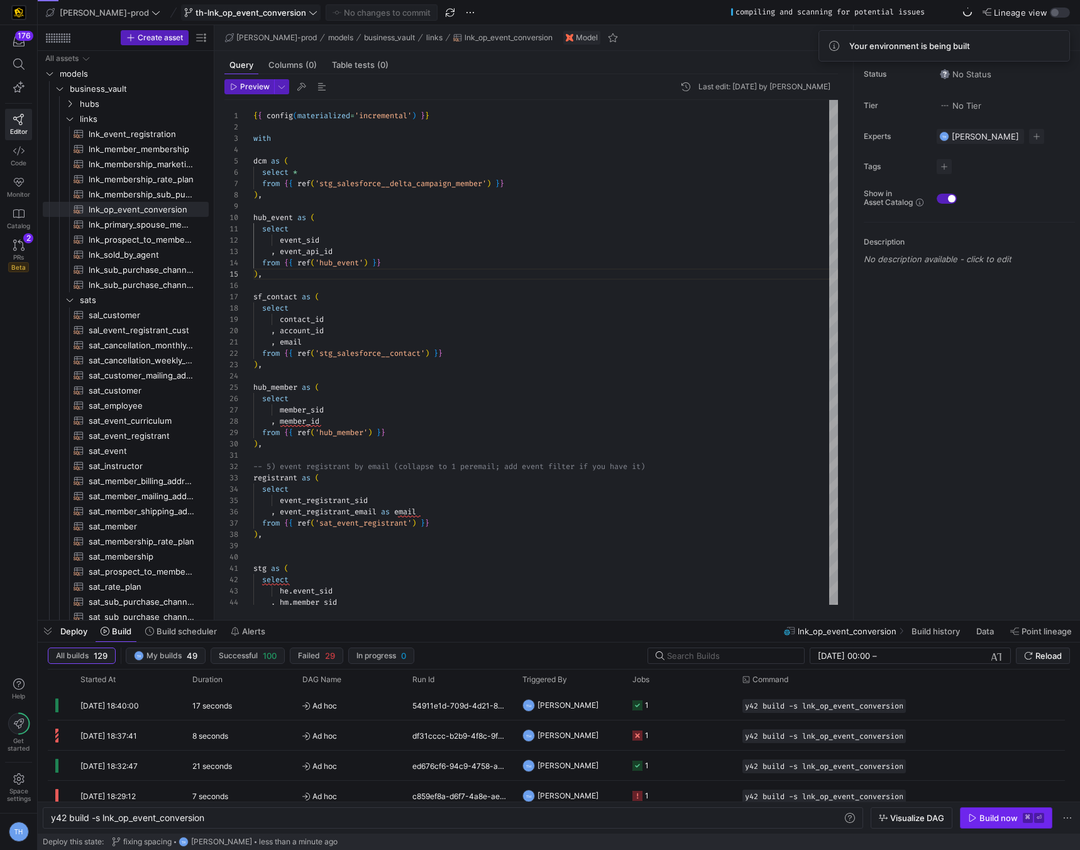
click at [987, 816] on div "Build now" at bounding box center [999, 818] width 38 height 10
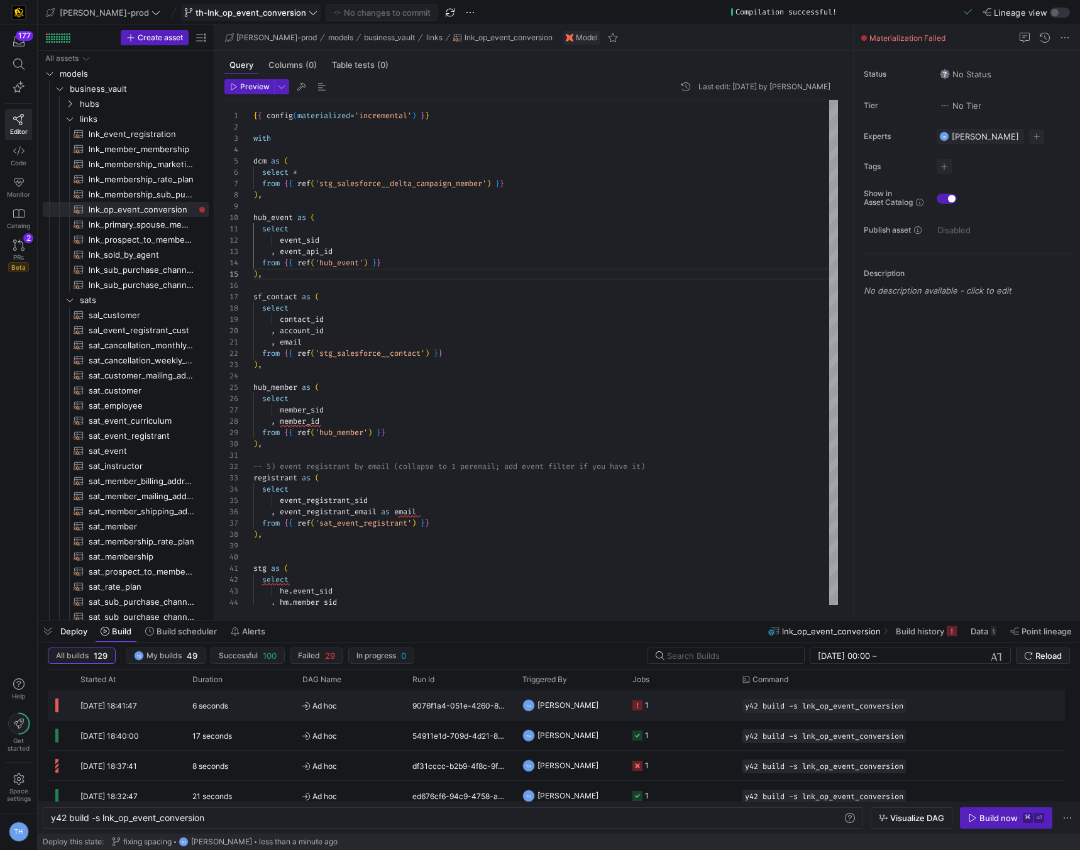
click at [346, 709] on span "Ad hoc" at bounding box center [349, 706] width 95 height 30
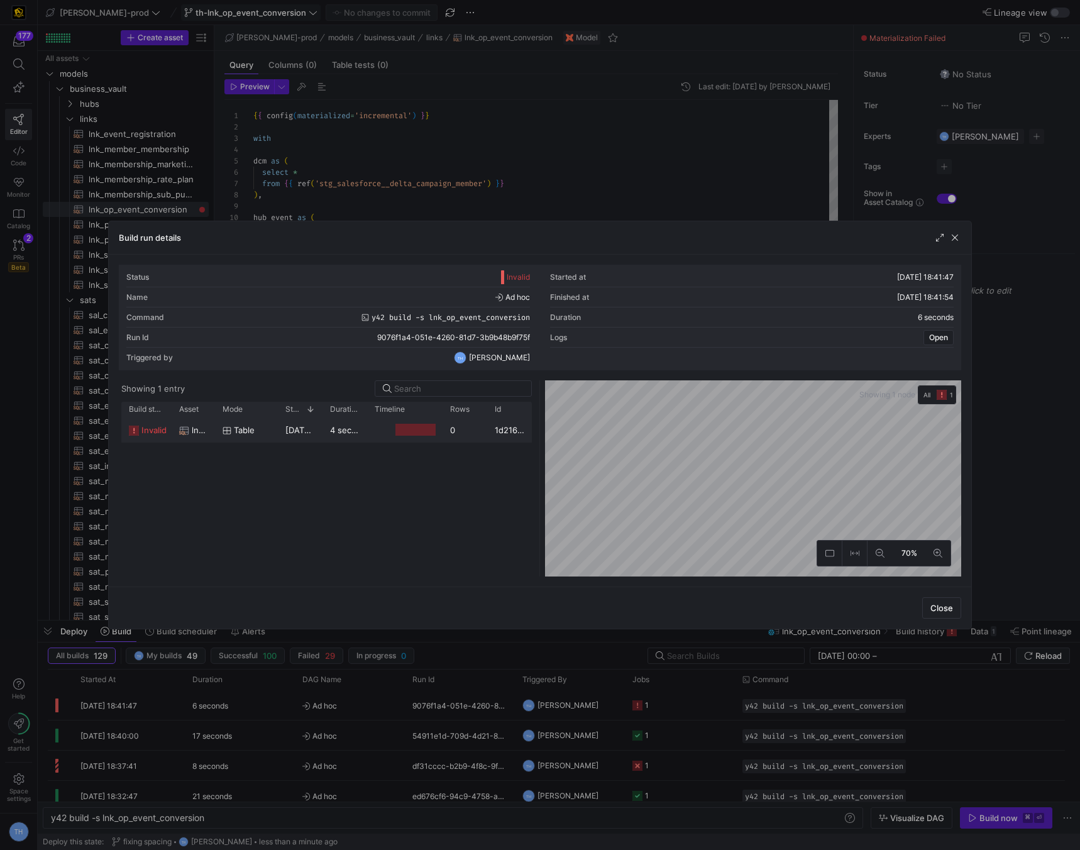
click at [416, 434] on div at bounding box center [416, 430] width 40 height 12
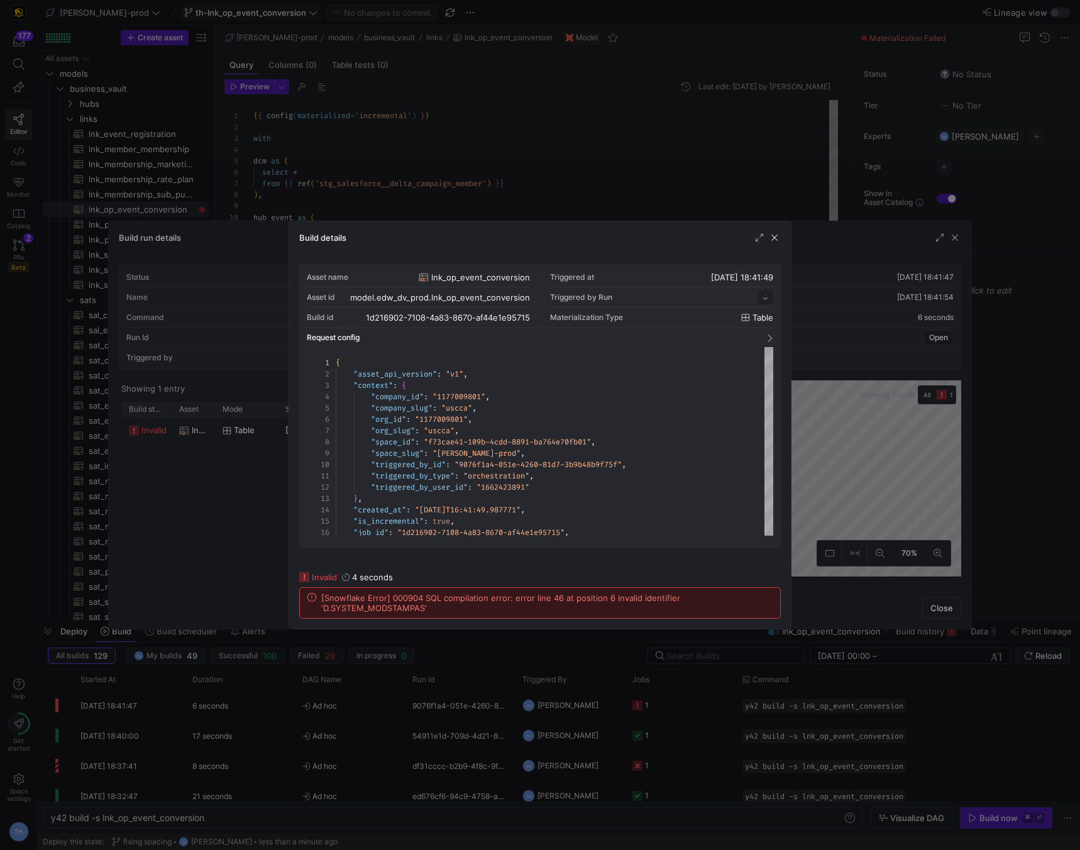
scroll to position [113, 0]
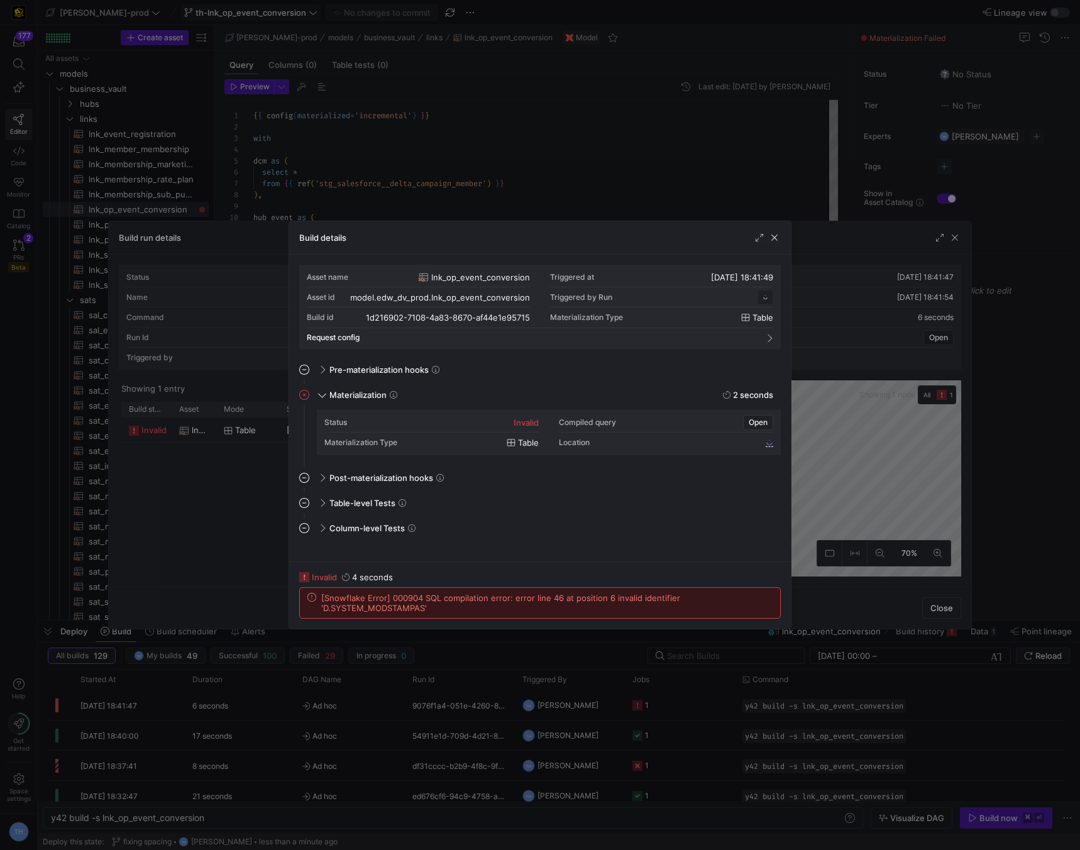
click at [494, 147] on div at bounding box center [540, 425] width 1080 height 850
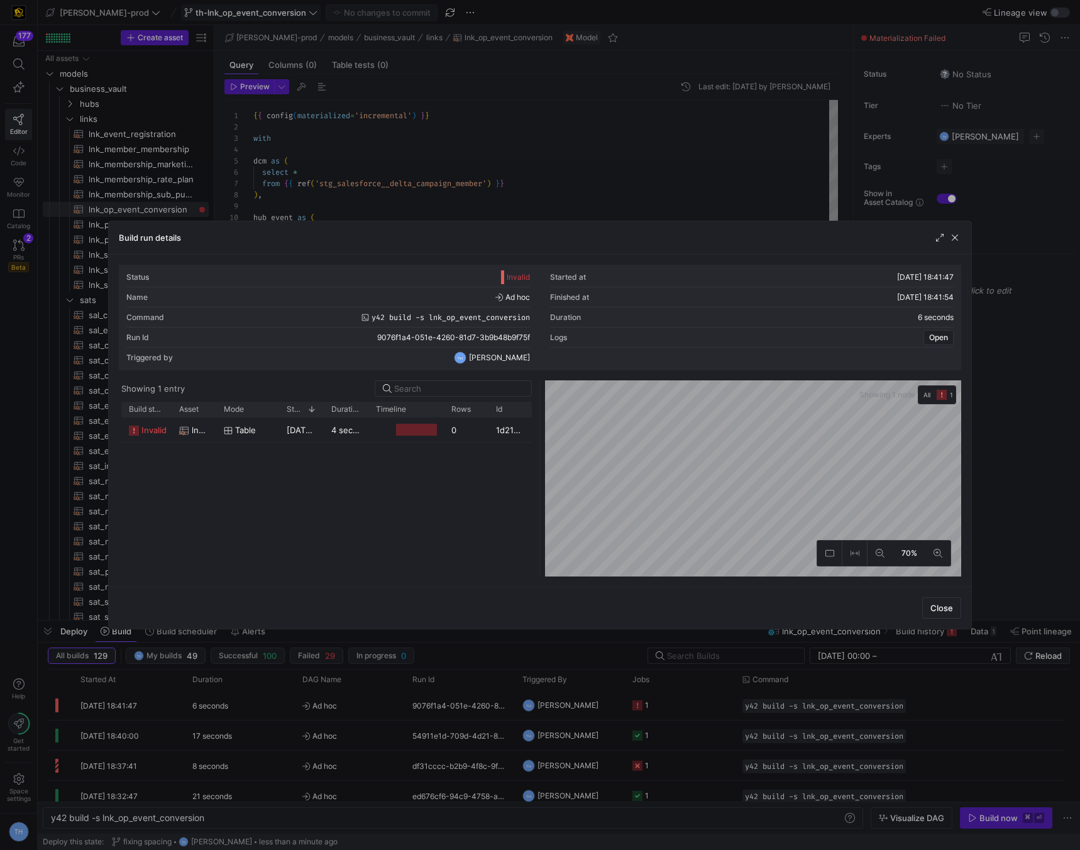
click at [494, 147] on div at bounding box center [540, 425] width 1080 height 850
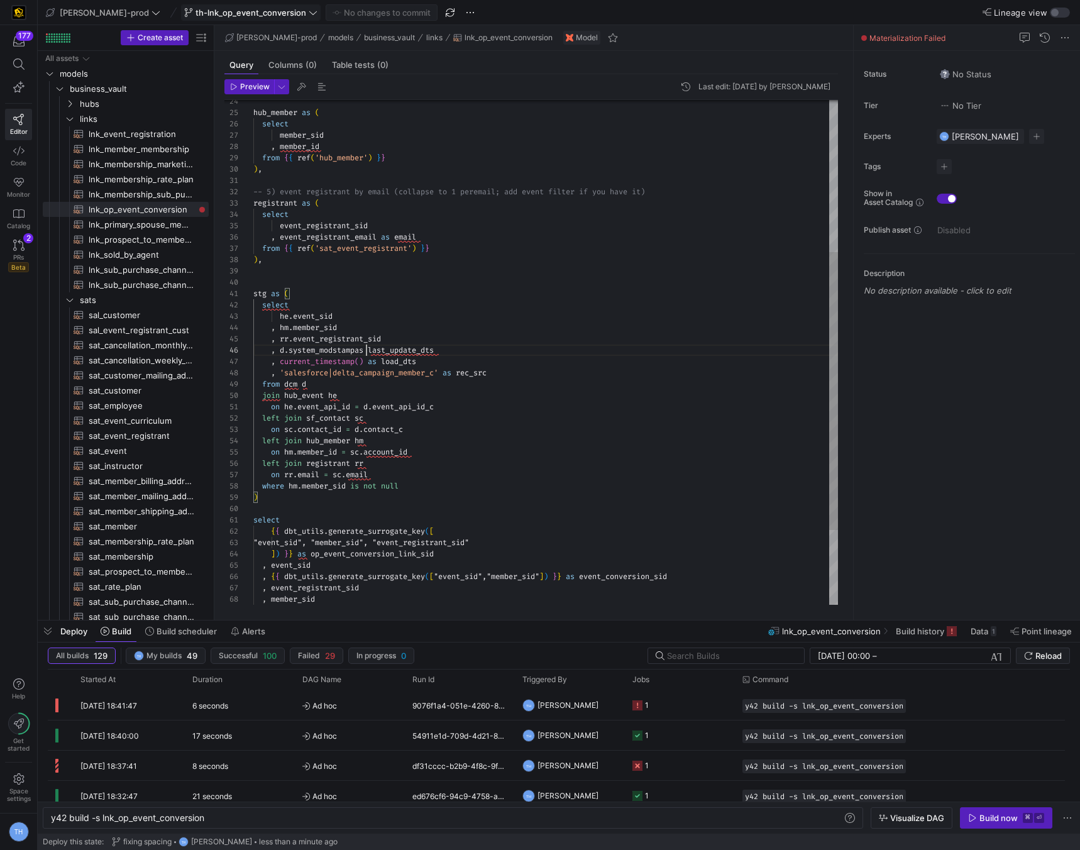
click at [366, 348] on div ", event_registrant_email as email from { { ref ( 'sat_event_registrant' ) } } )…" at bounding box center [545, 283] width 585 height 916
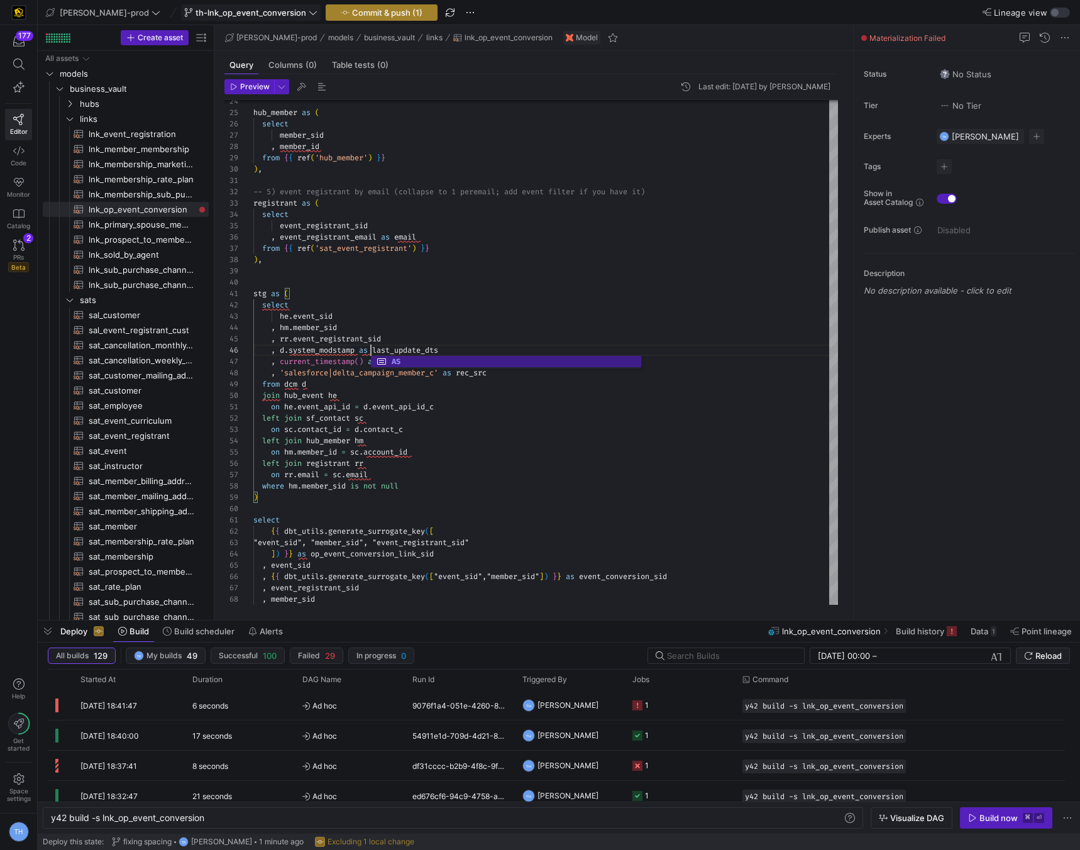
type textarea "stg as ( select he.event_sid , hm.member_sid , rr.event_registrant_sid , d.syst…"
click at [352, 12] on span "Commit & push (1)" at bounding box center [387, 13] width 70 height 10
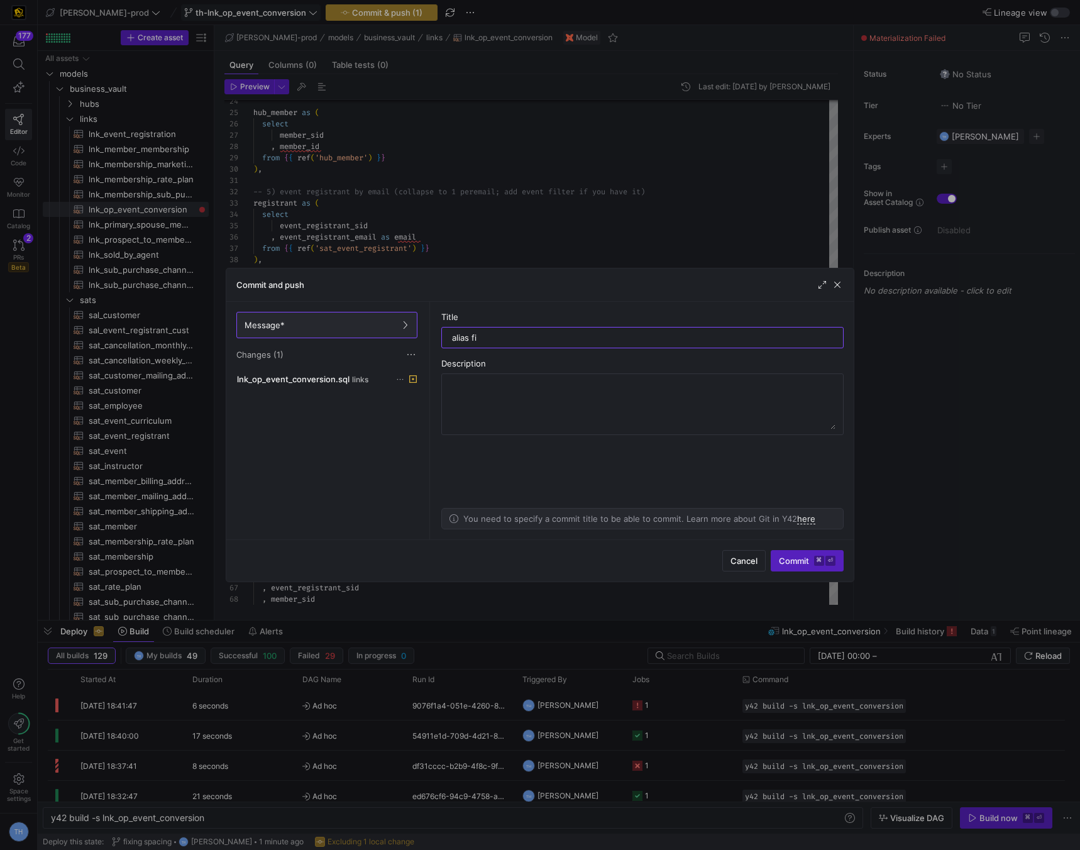
type input "alias fix"
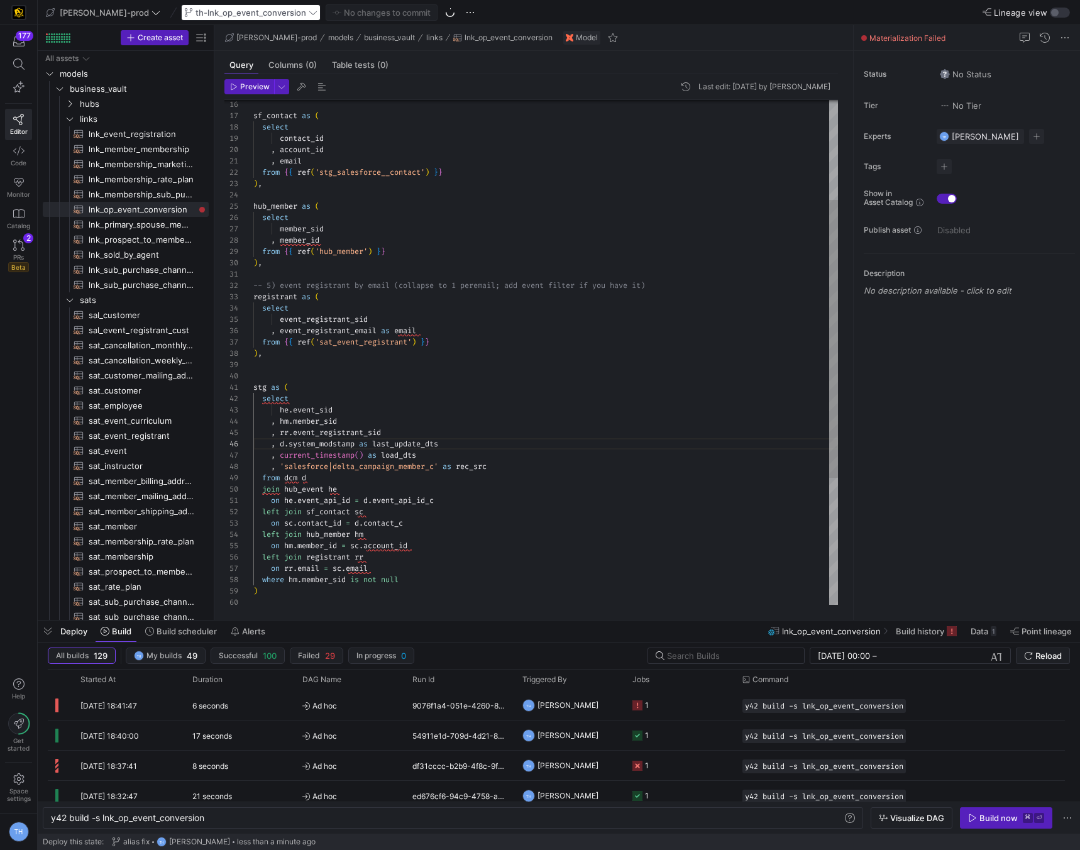
click at [362, 287] on div ", event_registrant_email as email from { { ref ( 'sat_event_registrant' ) } } )…" at bounding box center [545, 377] width 585 height 916
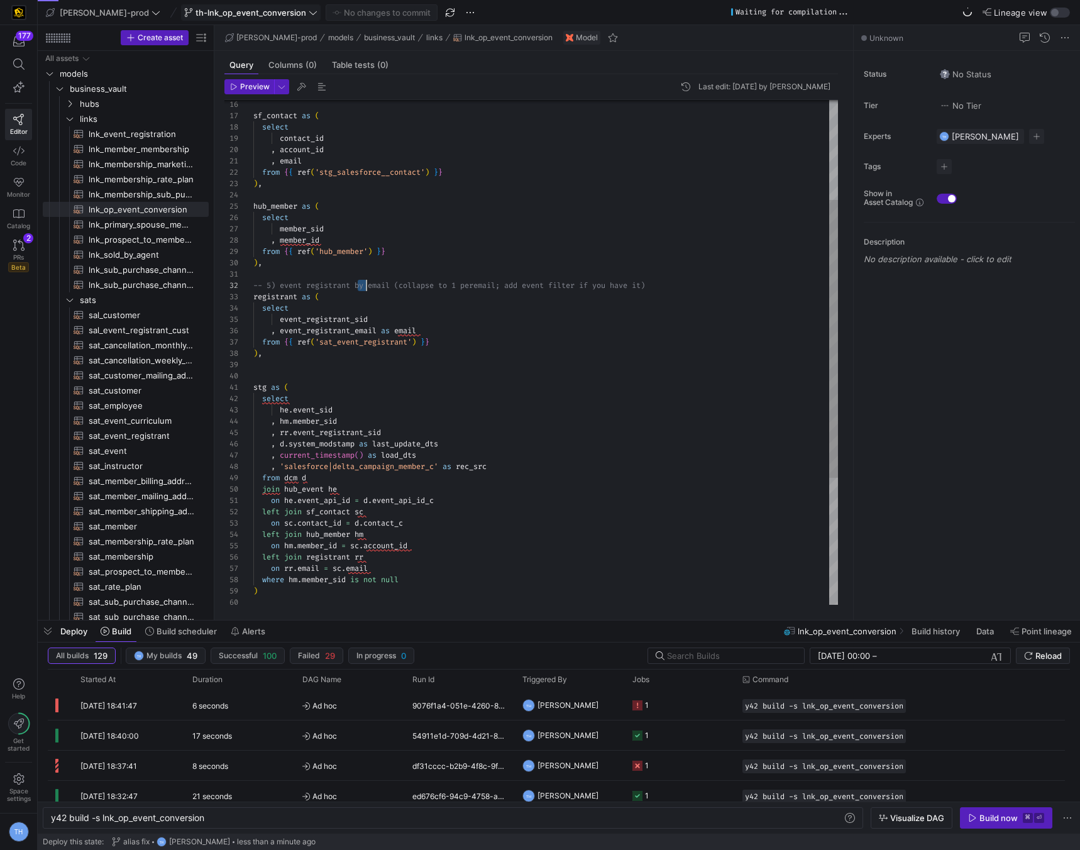
scroll to position [11, 0]
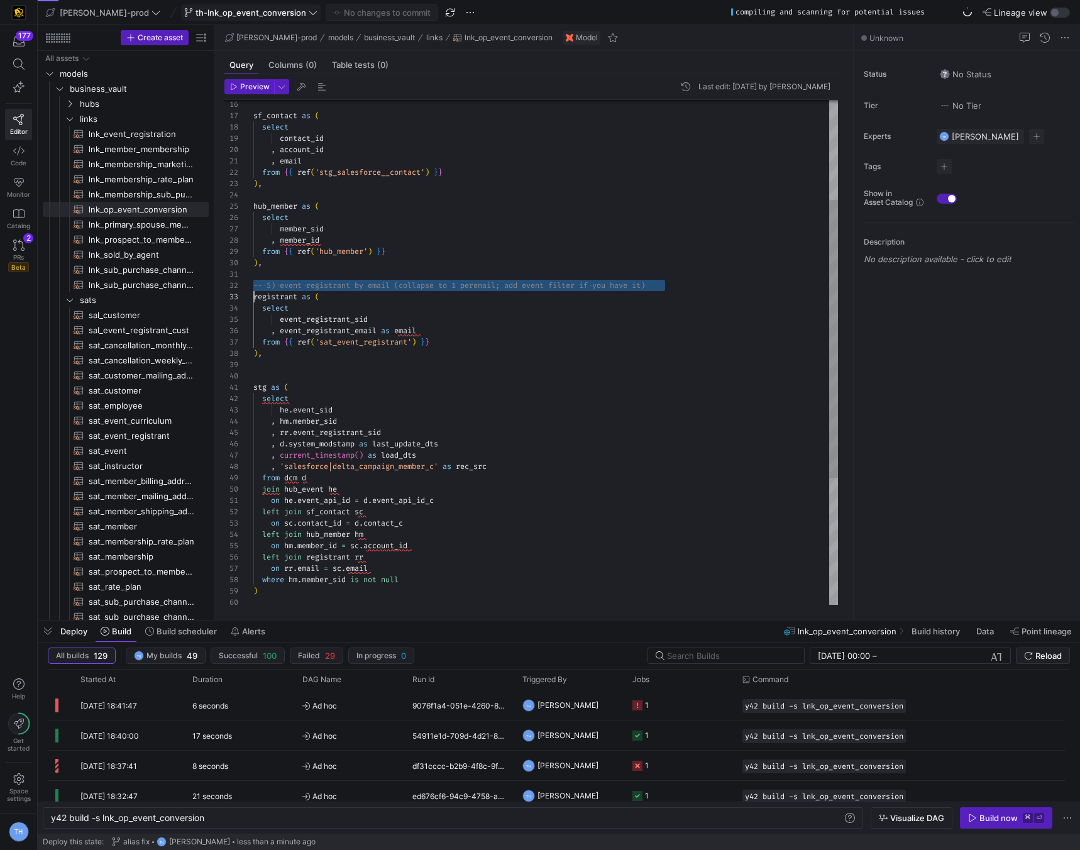
click at [362, 287] on div ", event_registrant_email as email from { { ref ( 'sat_event_registrant' ) } } )…" at bounding box center [545, 377] width 585 height 916
type textarea "registrant as ( select event_registrant_sid , event_registrant_email as email f…"
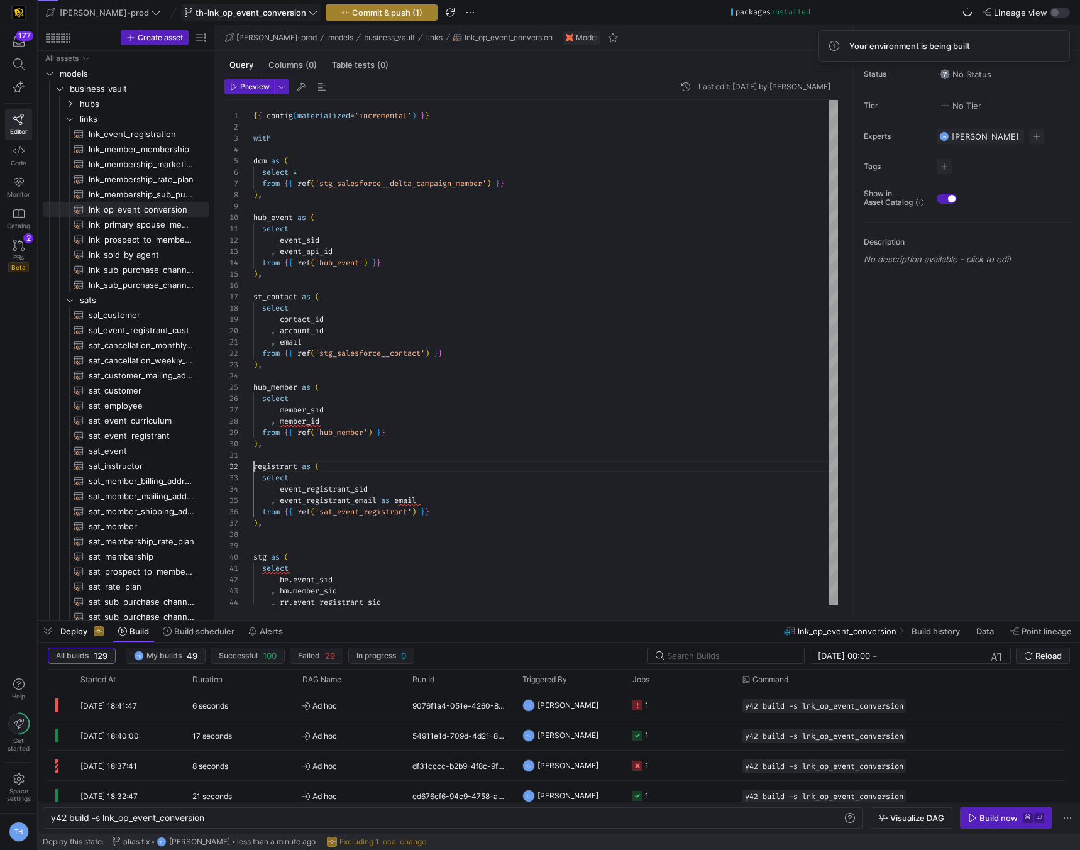
click at [326, 18] on span "button" at bounding box center [381, 12] width 111 height 15
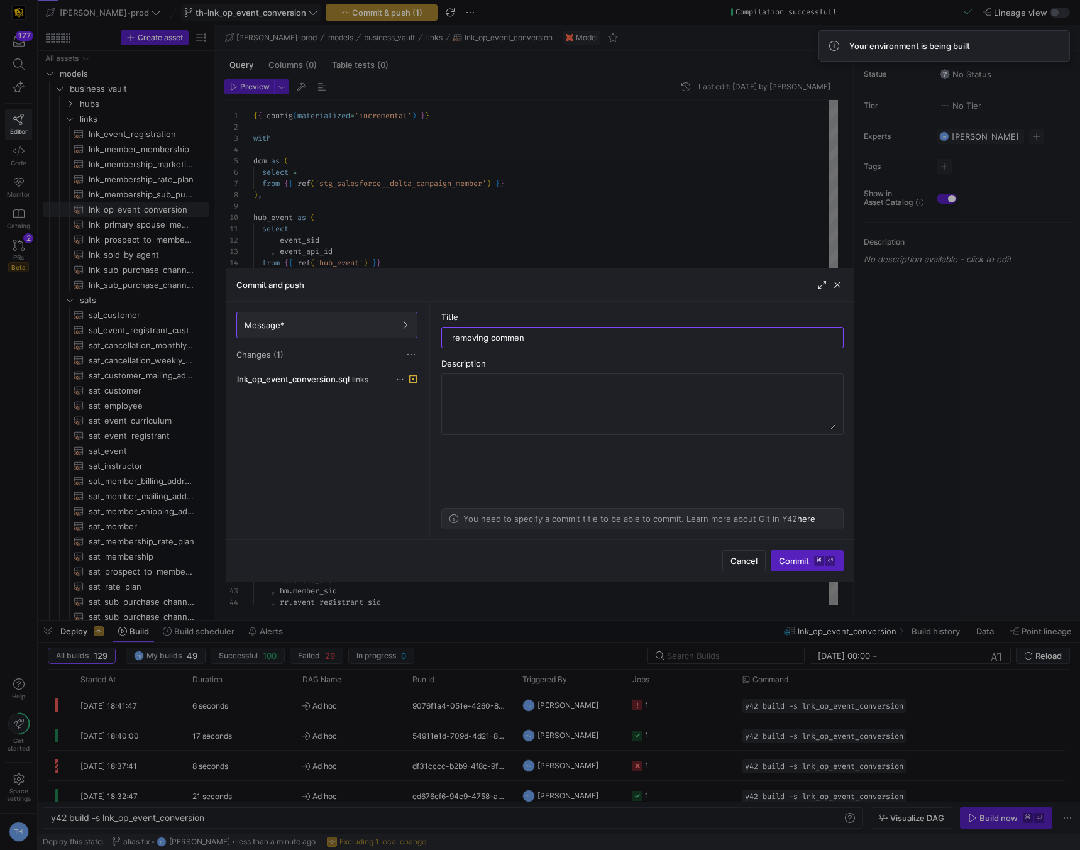
type input "removing comment"
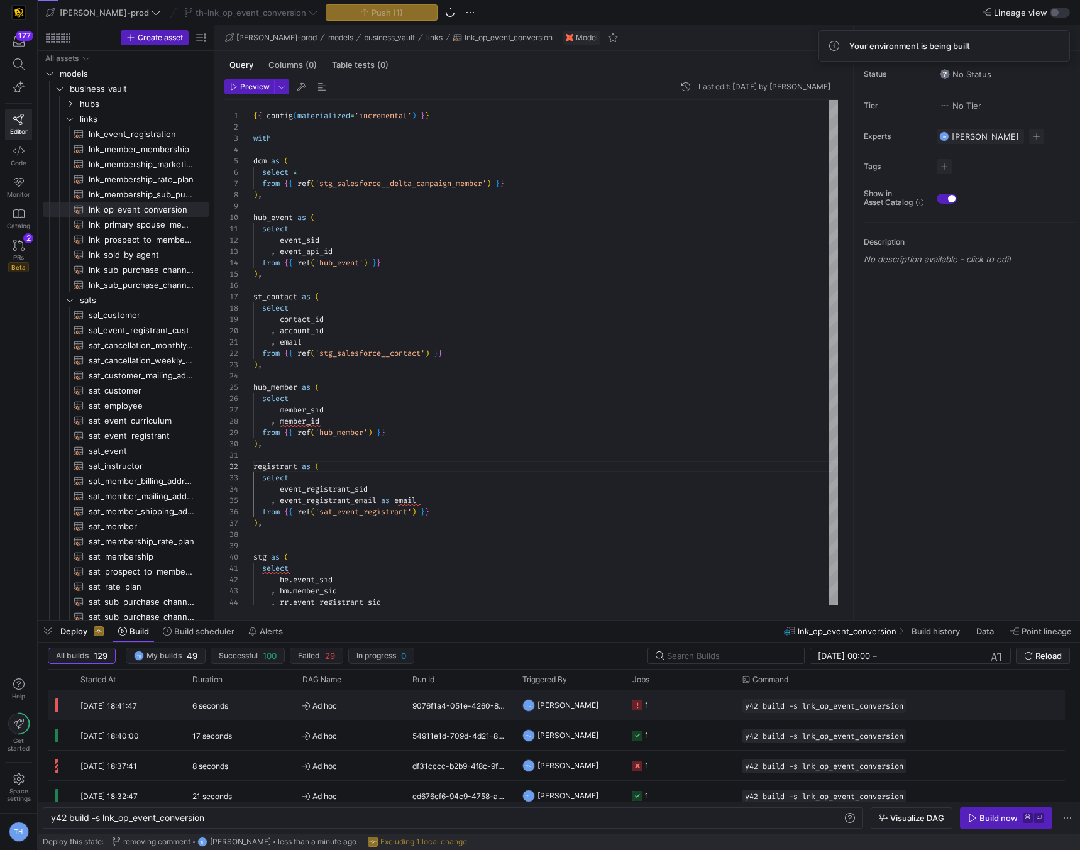
scroll to position [11, 0]
click at [678, 706] on y42-job-status-cell-renderer "1" at bounding box center [680, 705] width 95 height 28
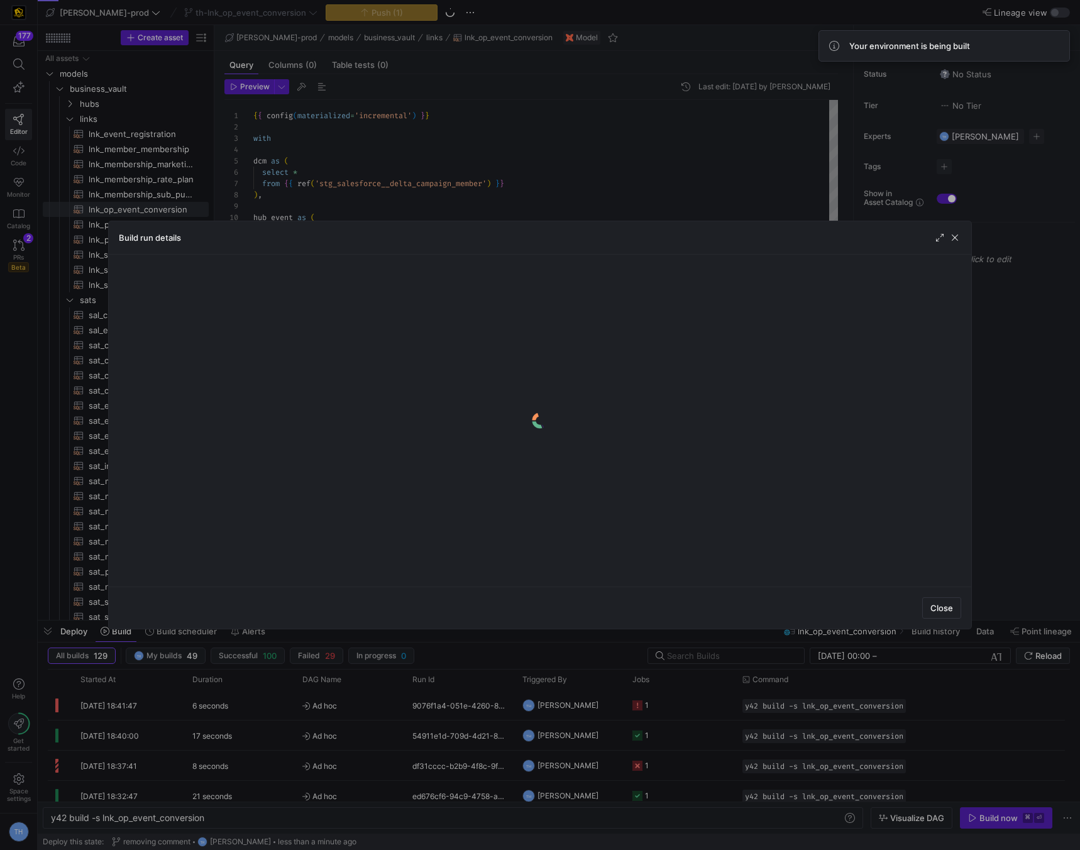
click at [425, 443] on y42-logo-loader at bounding box center [540, 421] width 843 height 312
click at [425, 456] on y42-logo-loader at bounding box center [540, 421] width 843 height 312
click at [958, 233] on span "button" at bounding box center [955, 237] width 13 height 13
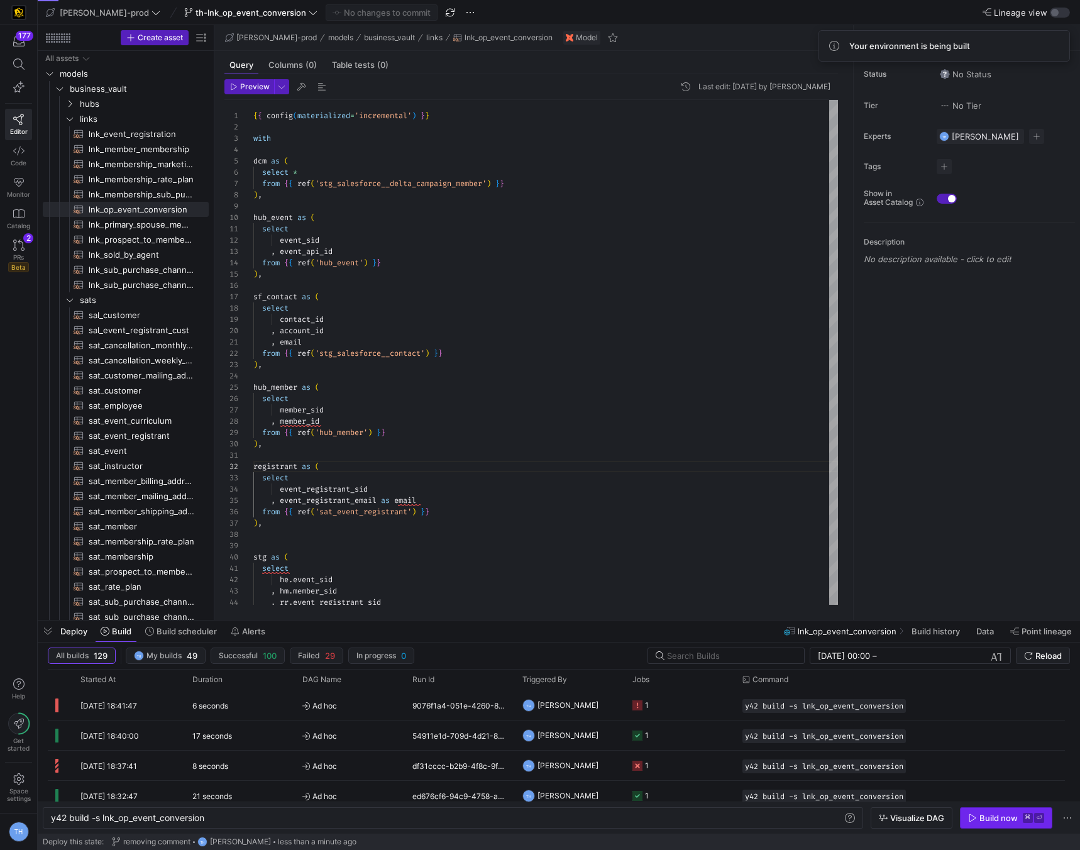
click at [993, 820] on div "Build now" at bounding box center [999, 818] width 38 height 10
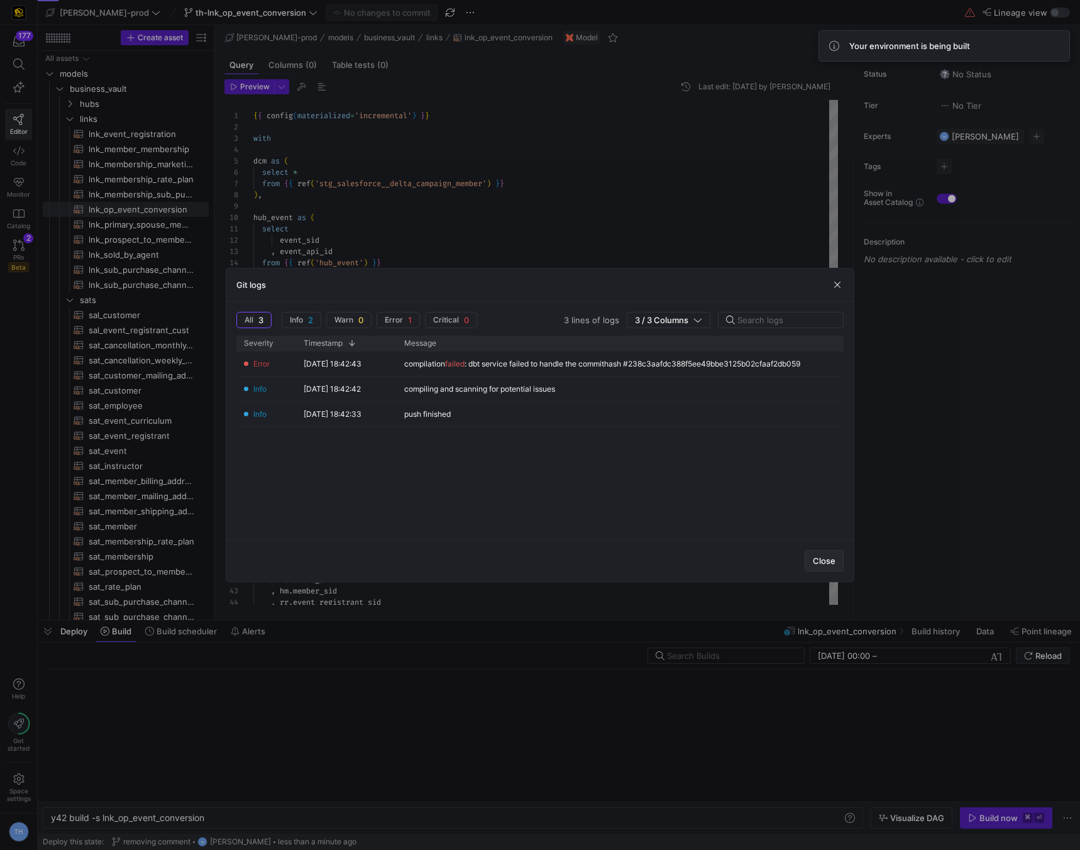
click at [825, 565] on span "Close" at bounding box center [824, 561] width 23 height 10
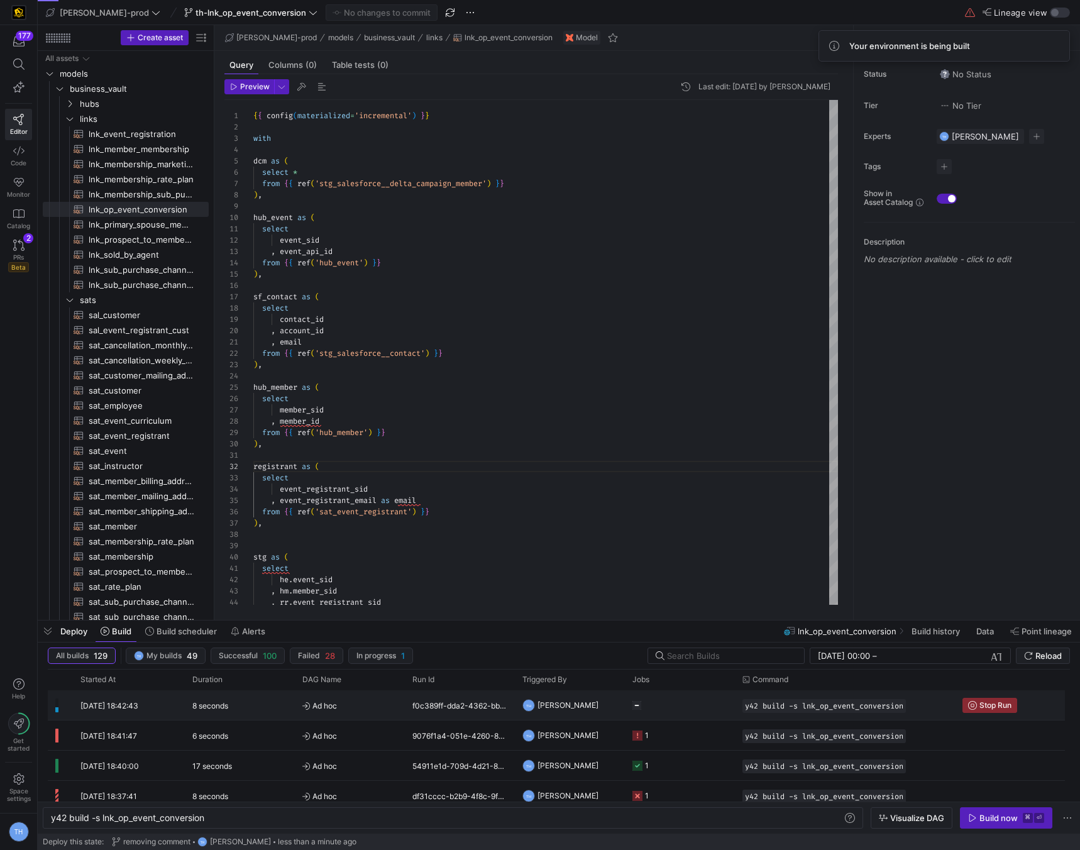
click at [687, 708] on y42-job-status-cell-renderer at bounding box center [680, 705] width 95 height 28
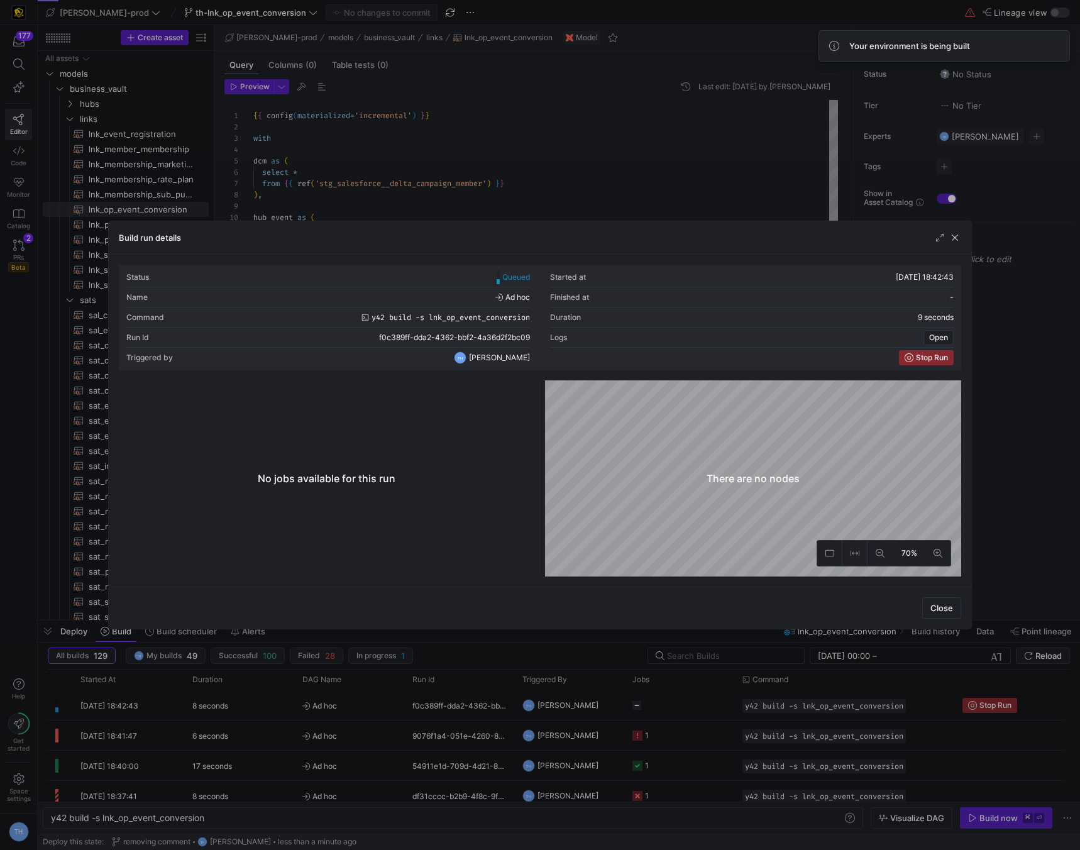
click at [514, 155] on div at bounding box center [540, 425] width 1080 height 850
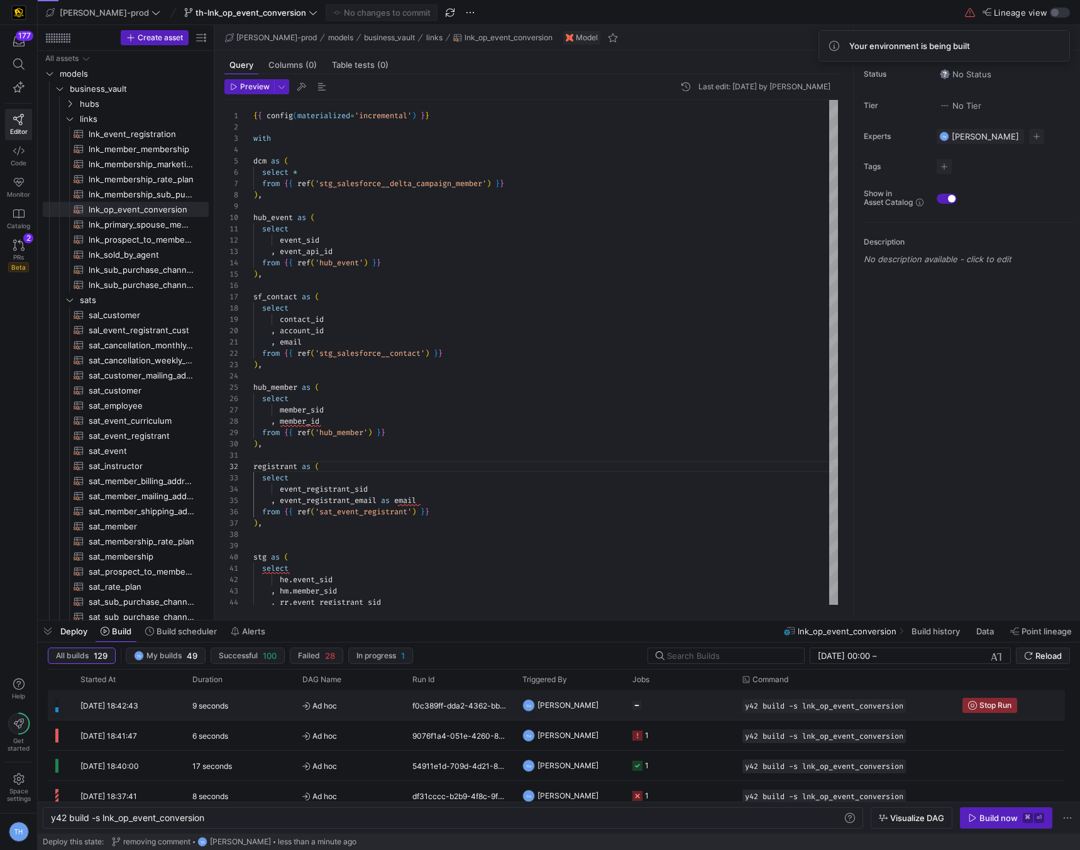
click at [704, 709] on y42-job-status-cell-renderer "Press SPACE to select this row." at bounding box center [680, 705] width 95 height 28
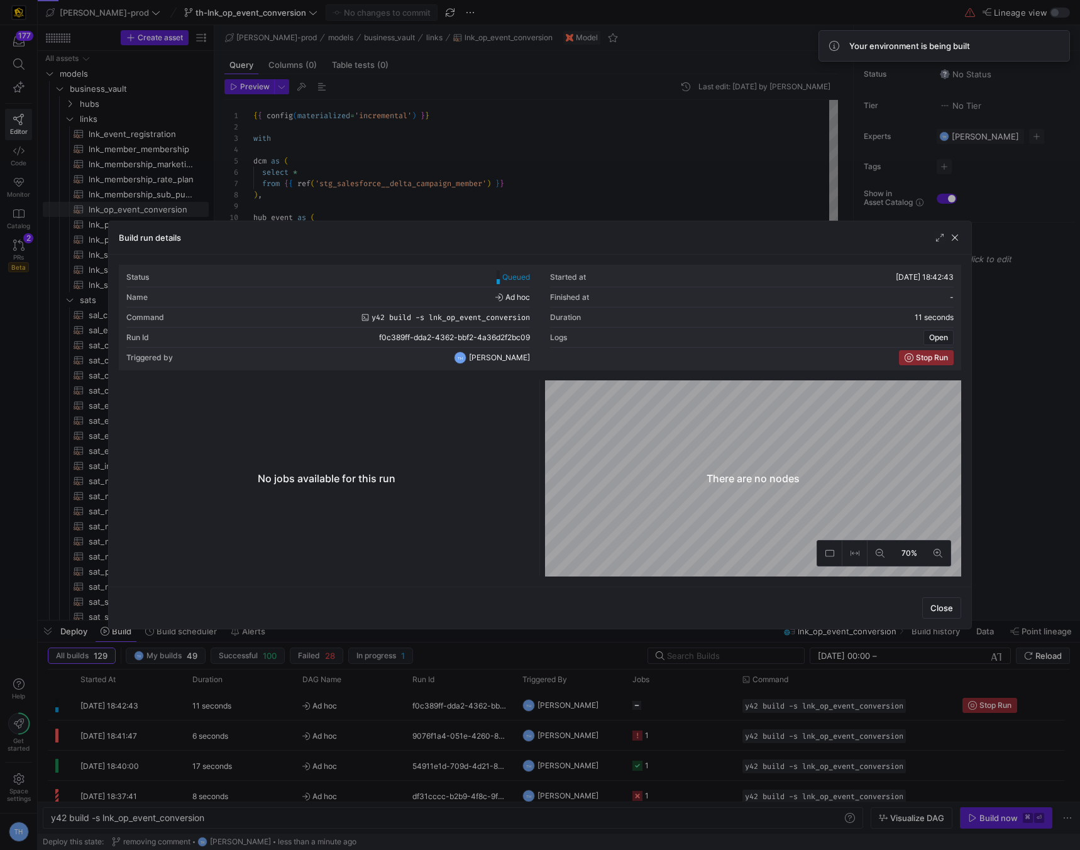
click at [635, 128] on div at bounding box center [540, 425] width 1080 height 850
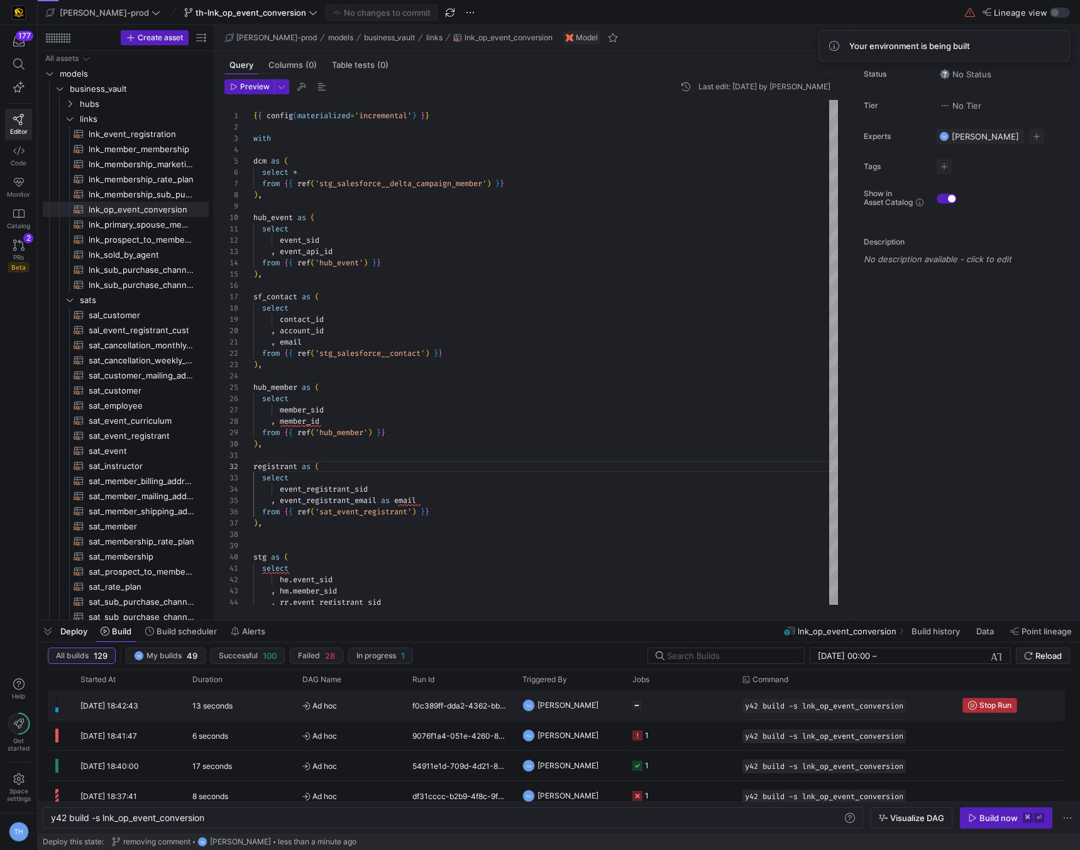
click at [972, 702] on icon "Press SPACE to select this row." at bounding box center [972, 705] width 9 height 9
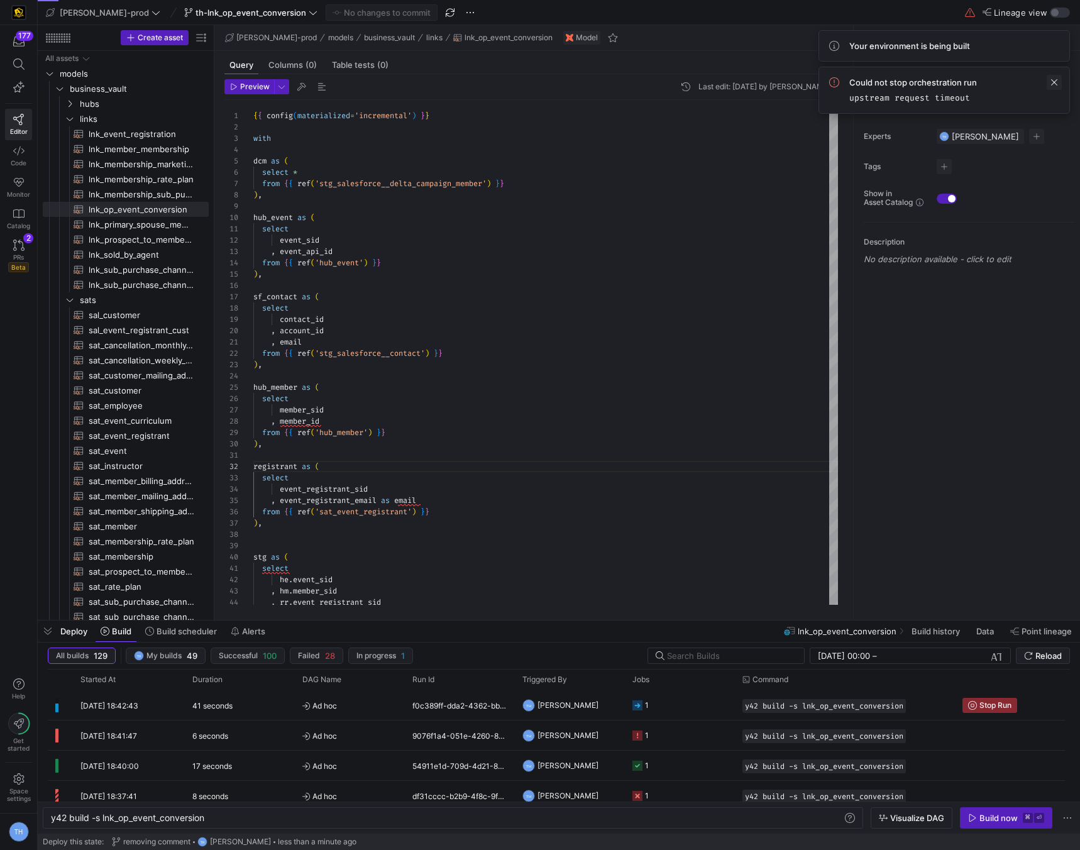
click at [1055, 80] on span at bounding box center [1054, 82] width 15 height 15
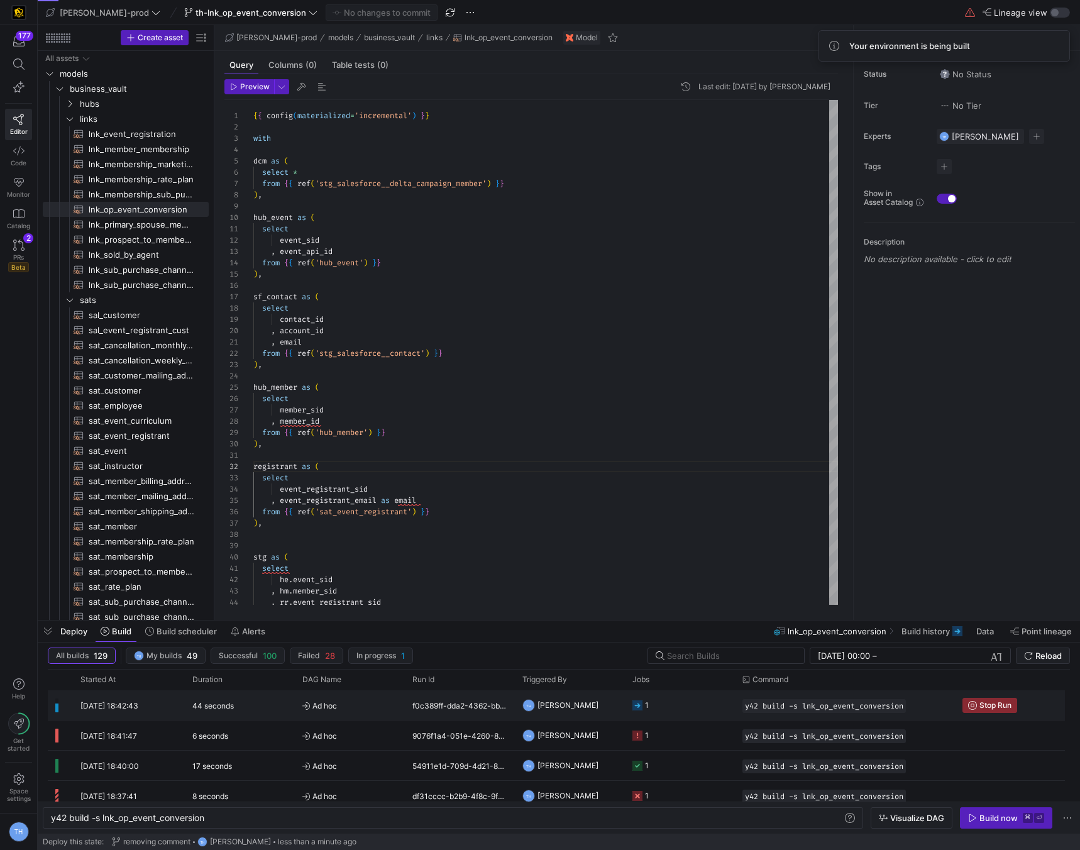
click at [662, 709] on y42-job-status-cell-renderer "1" at bounding box center [680, 705] width 95 height 28
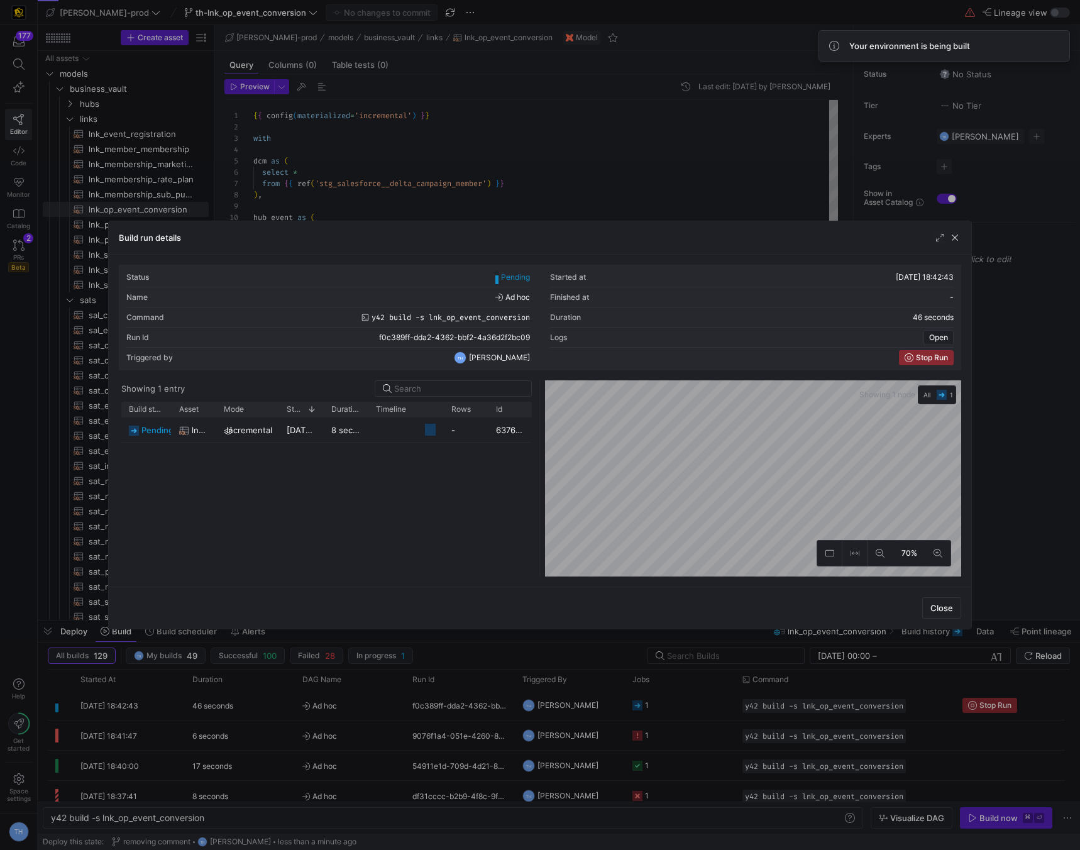
click at [612, 145] on div at bounding box center [540, 425] width 1080 height 850
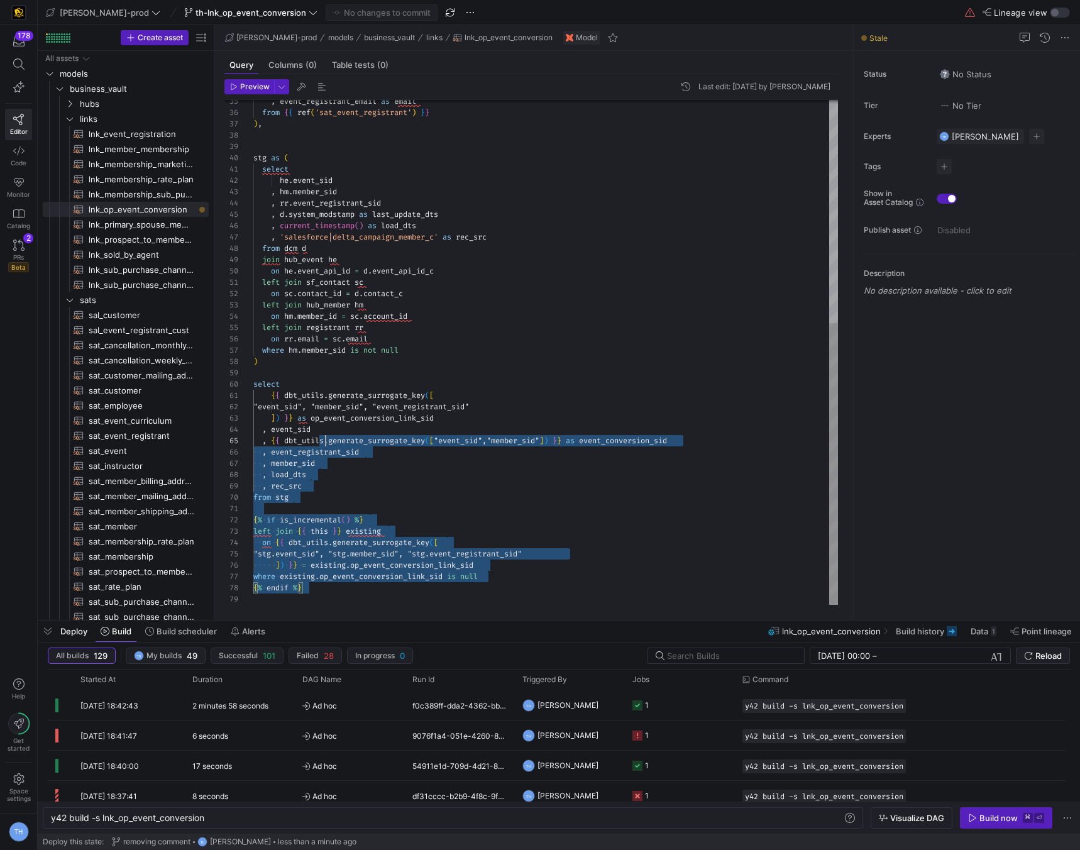
scroll to position [0, 0]
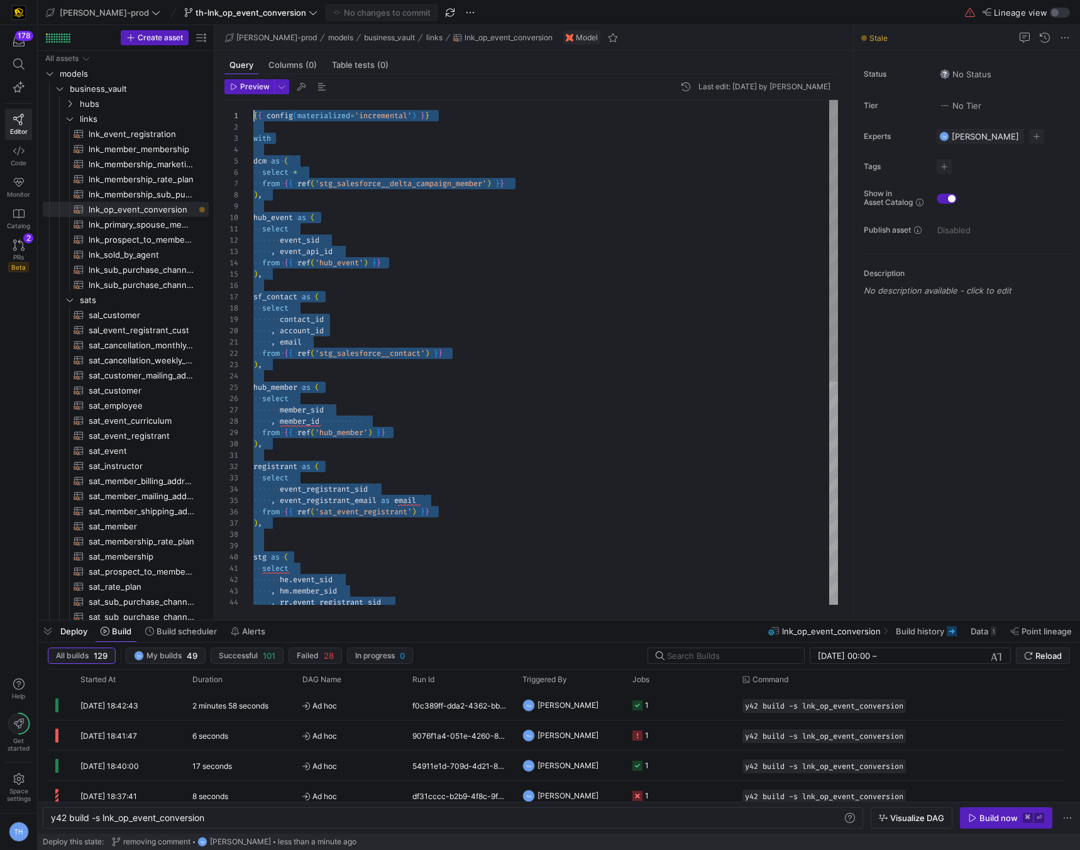
drag, startPoint x: 324, startPoint y: 587, endPoint x: 304, endPoint y: -54, distance: 641.1
type textarea "= existing.op_event_conversion_link_sid where existing.op_event_conversion_link…"
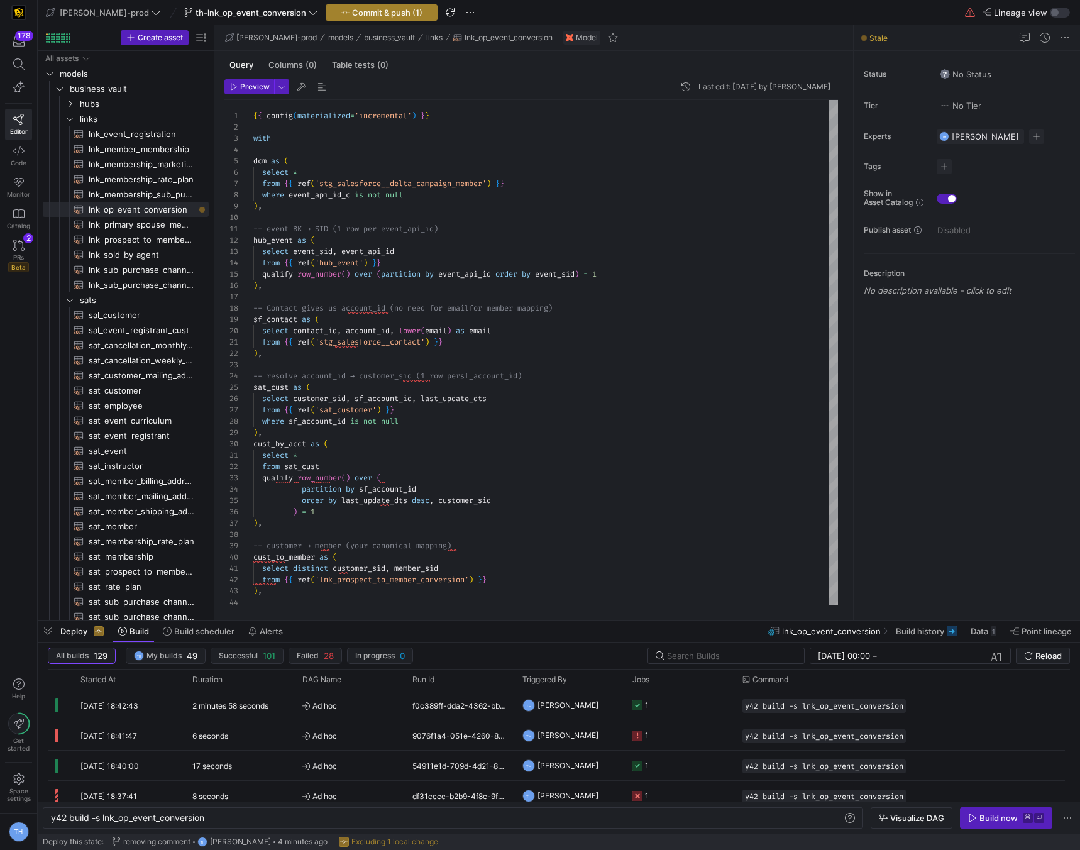
click at [352, 9] on span "Commit & push (1)" at bounding box center [387, 13] width 70 height 10
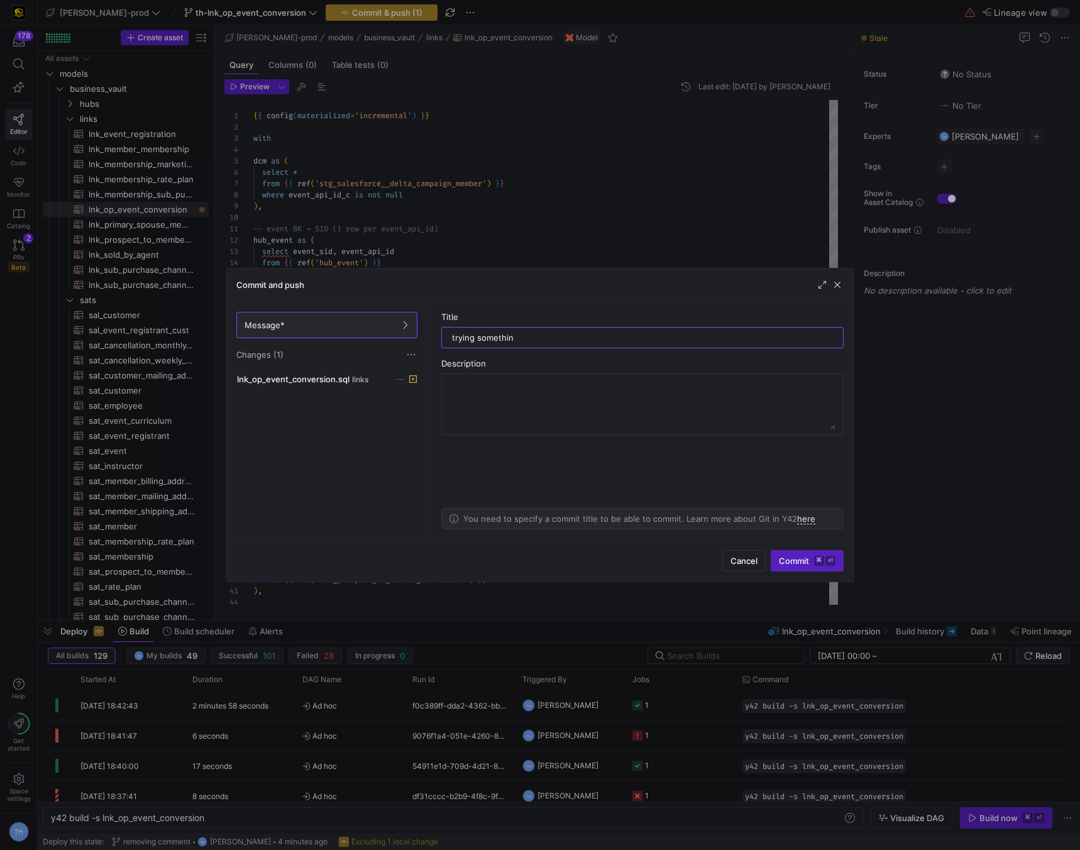
type input "trying something"
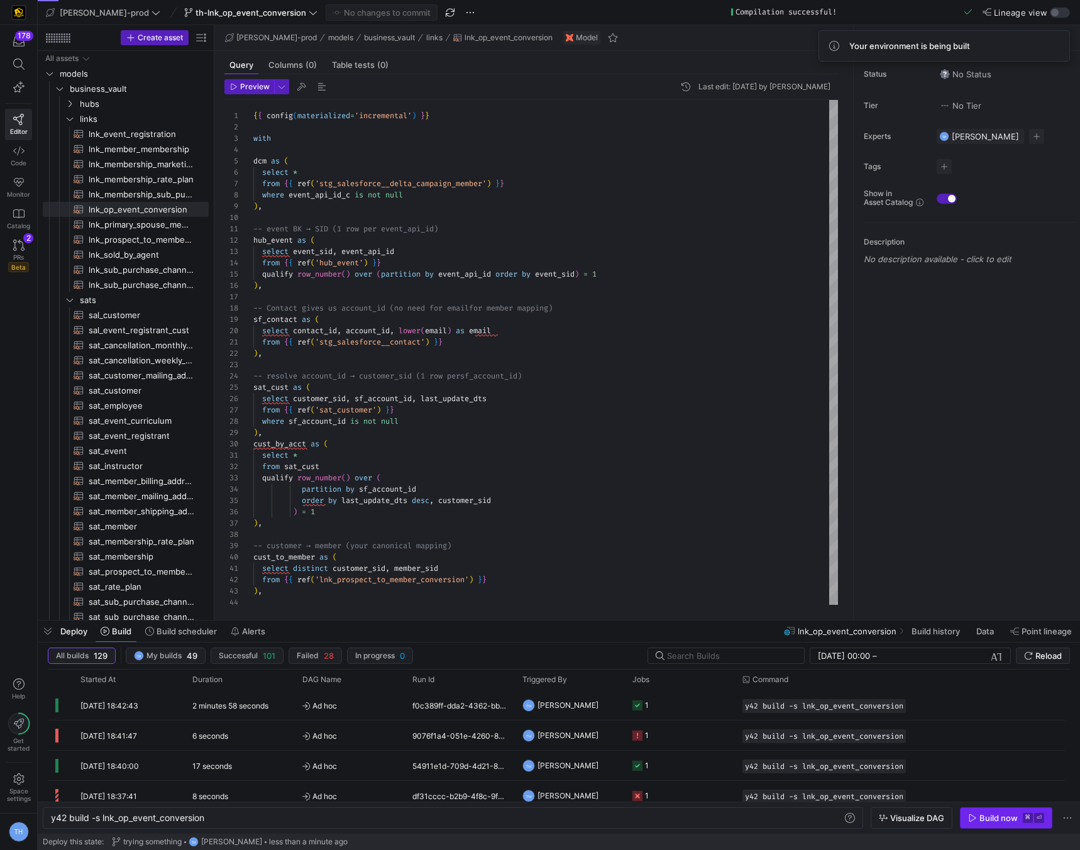
click at [995, 814] on div "Build now" at bounding box center [999, 818] width 38 height 10
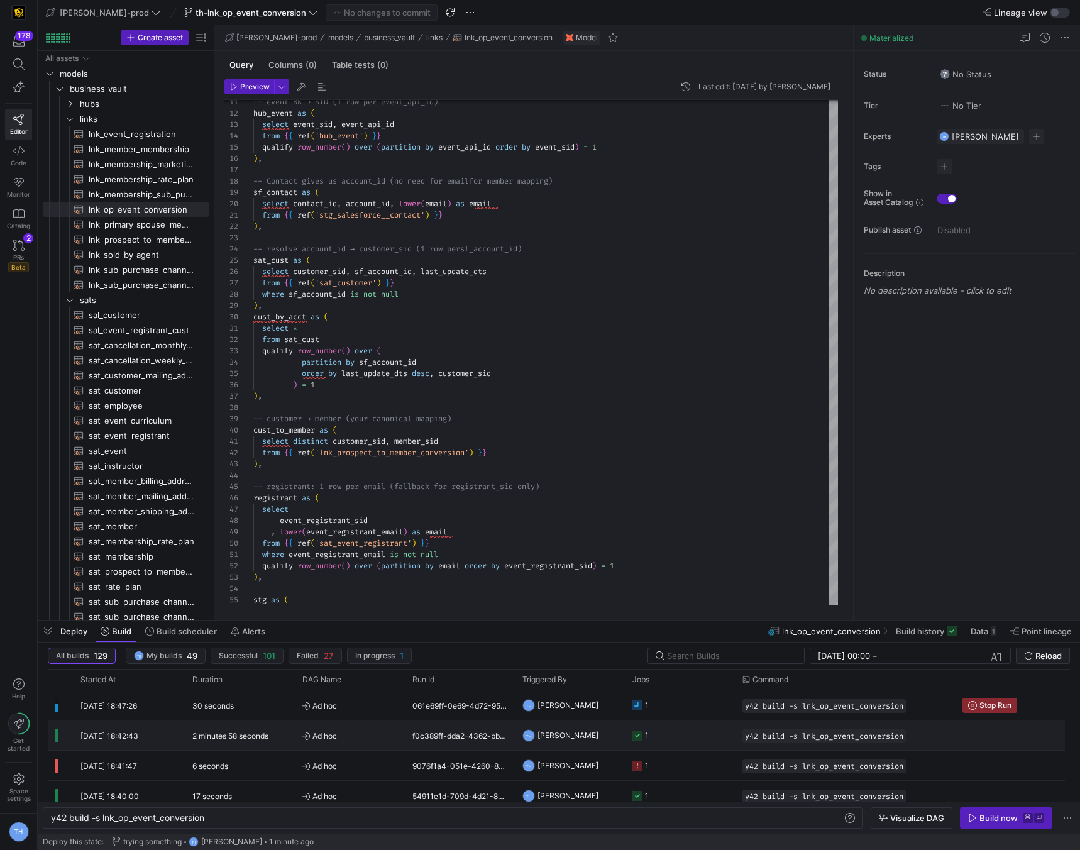
click at [664, 745] on y42-job-status-cell-renderer "1" at bounding box center [680, 735] width 95 height 28
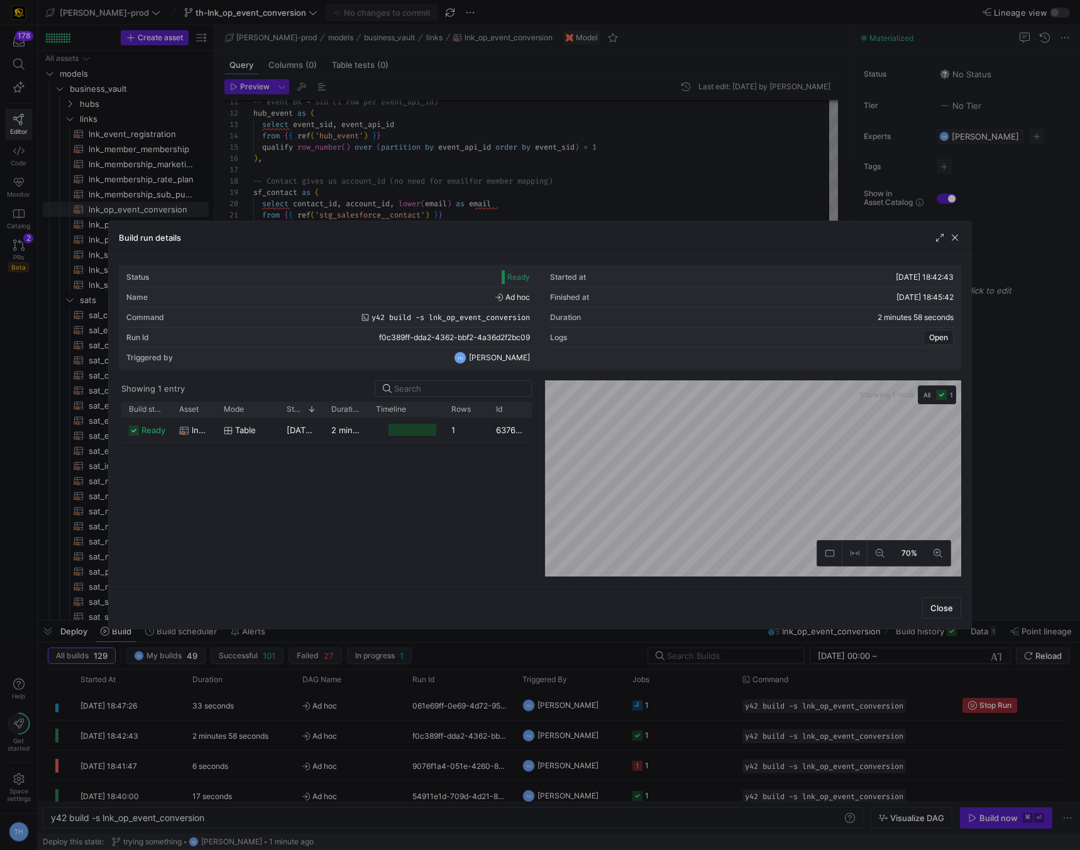
click at [717, 155] on div at bounding box center [540, 425] width 1080 height 850
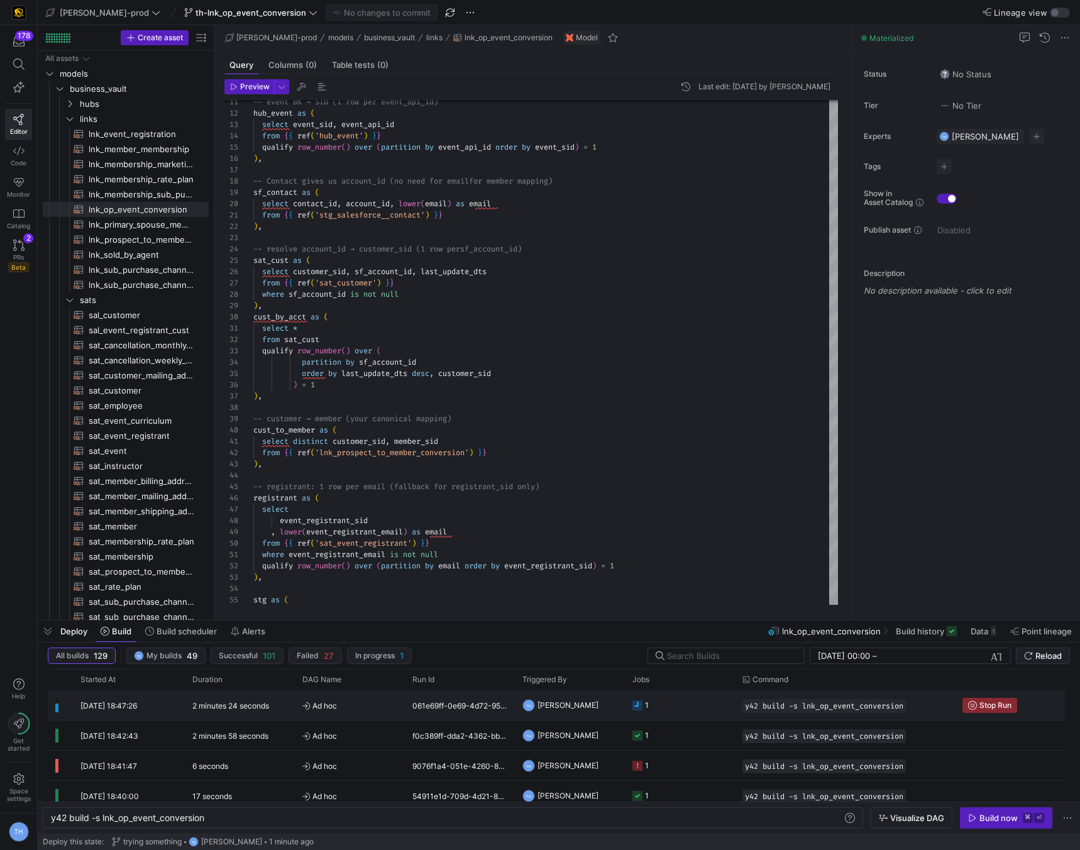
click at [657, 701] on y42-job-status-cell-renderer "1" at bounding box center [680, 705] width 95 height 28
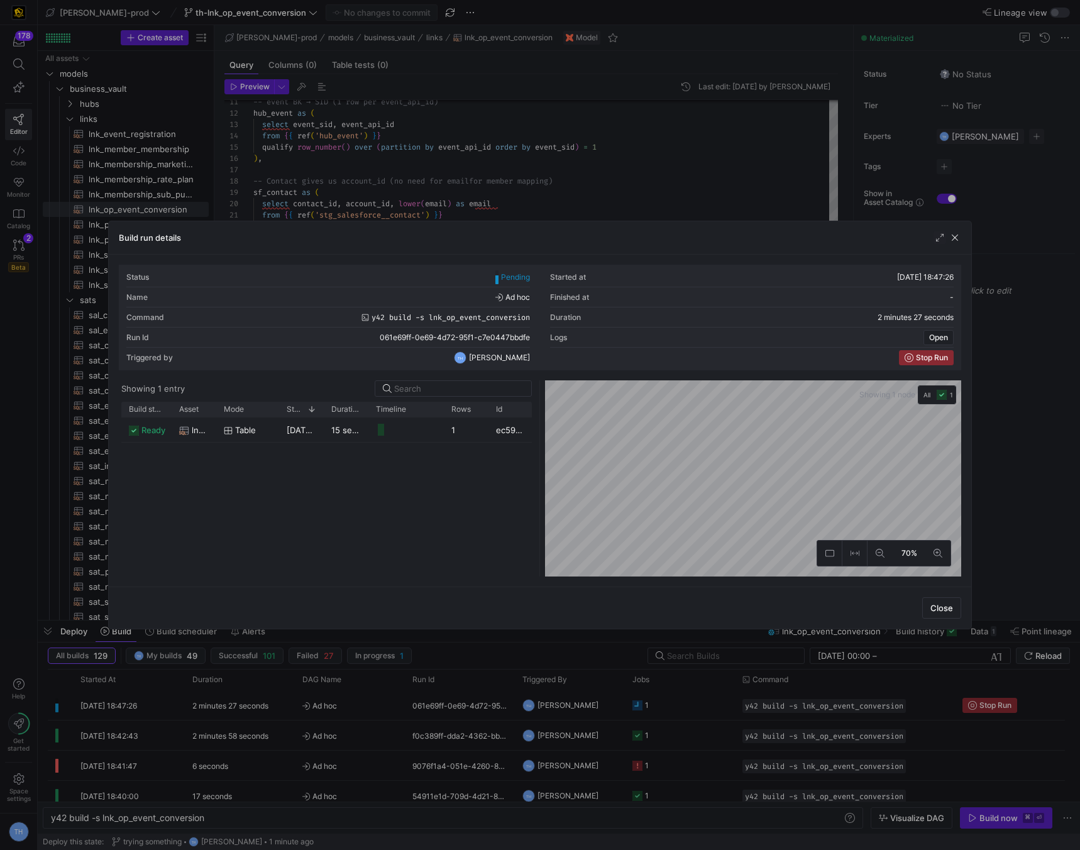
click at [602, 118] on div at bounding box center [540, 425] width 1080 height 850
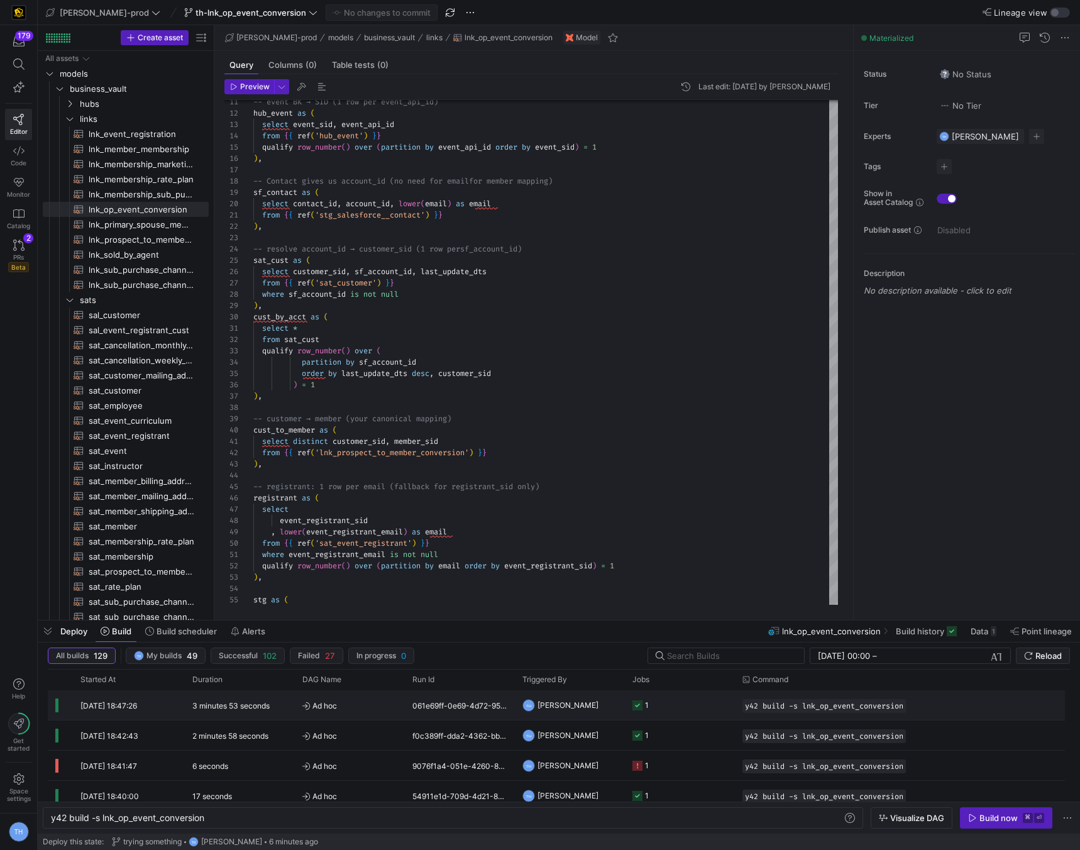
click at [355, 702] on span "Ad hoc" at bounding box center [349, 706] width 95 height 30
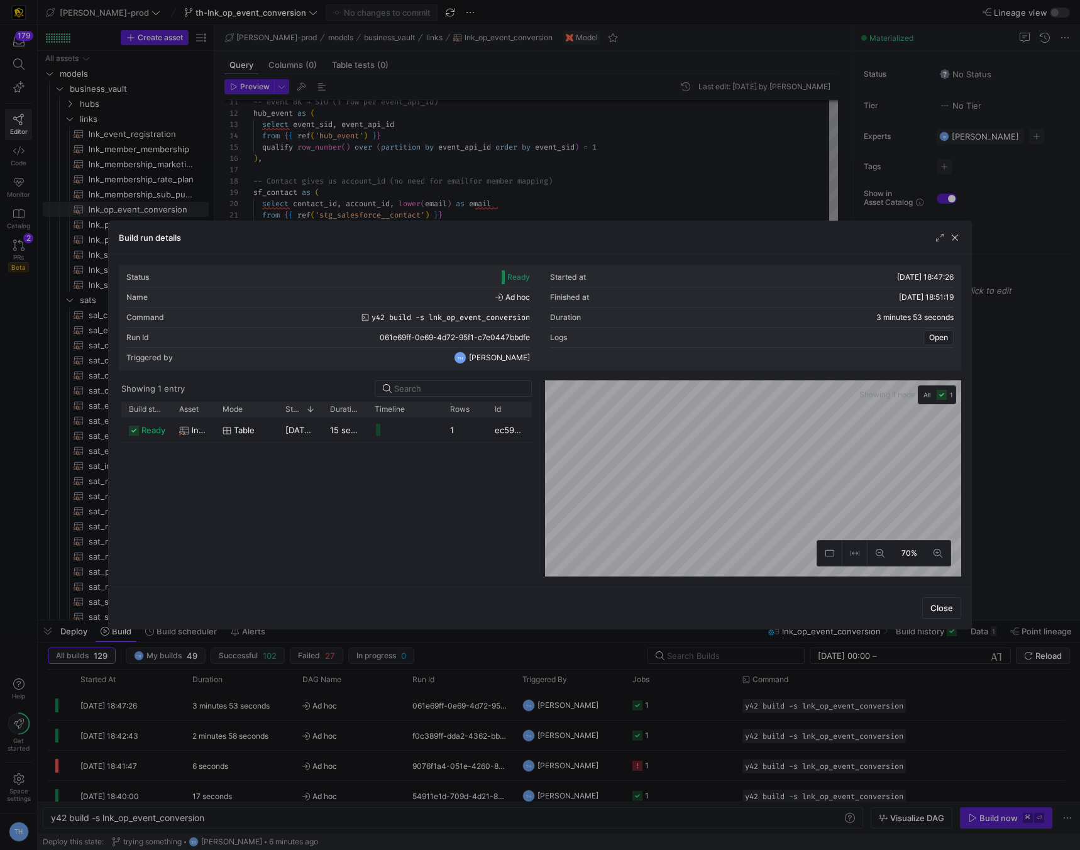
click at [516, 136] on div at bounding box center [540, 425] width 1080 height 850
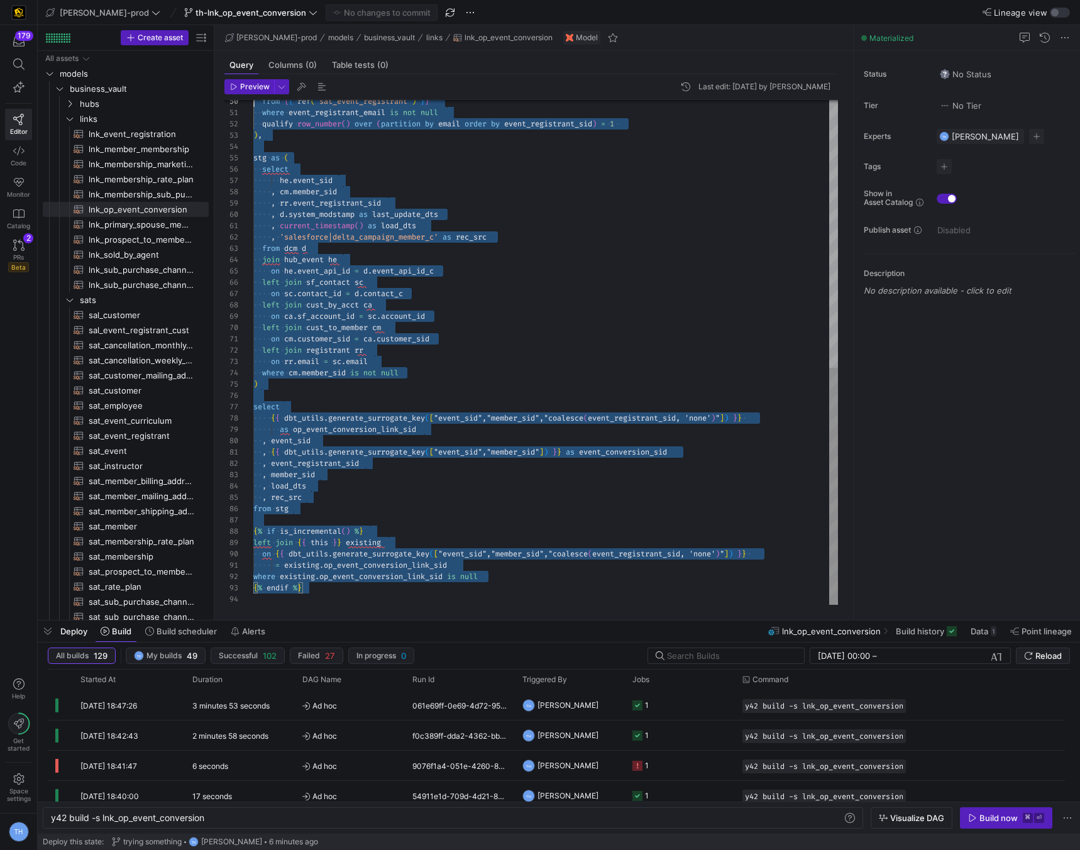
scroll to position [0, 0]
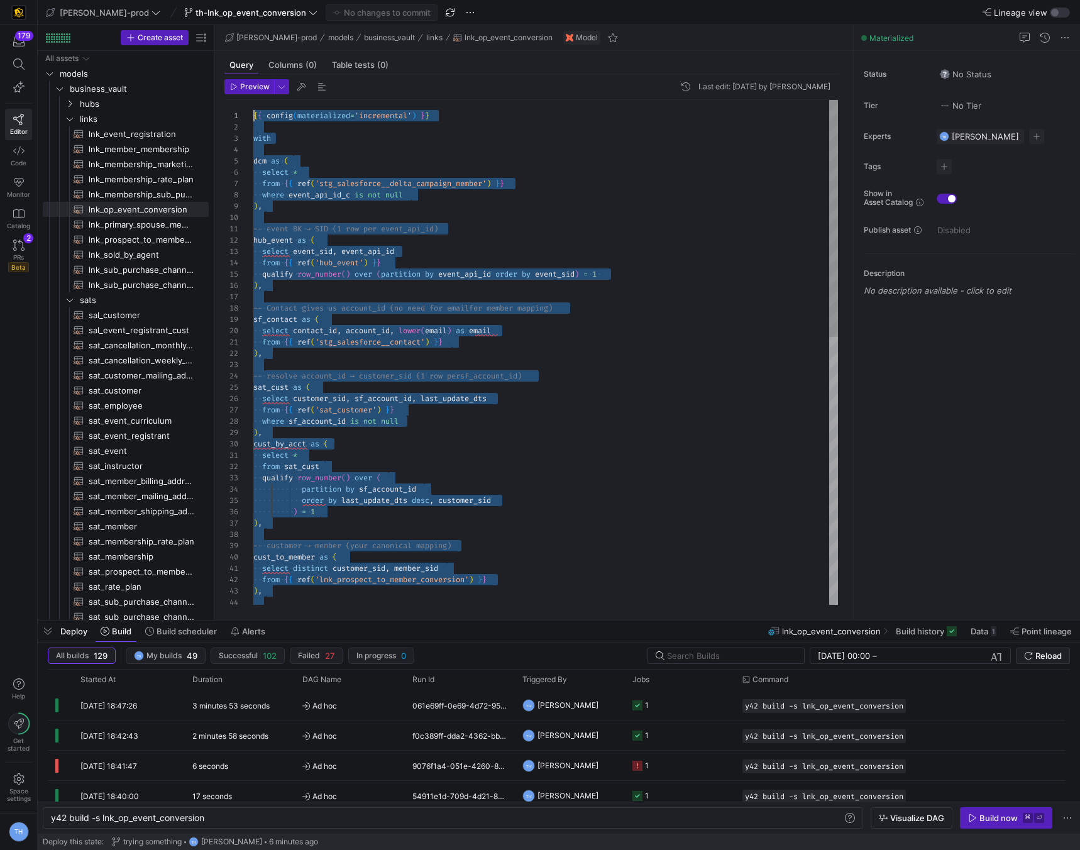
drag, startPoint x: 325, startPoint y: 588, endPoint x: 310, endPoint y: -55, distance: 642.8
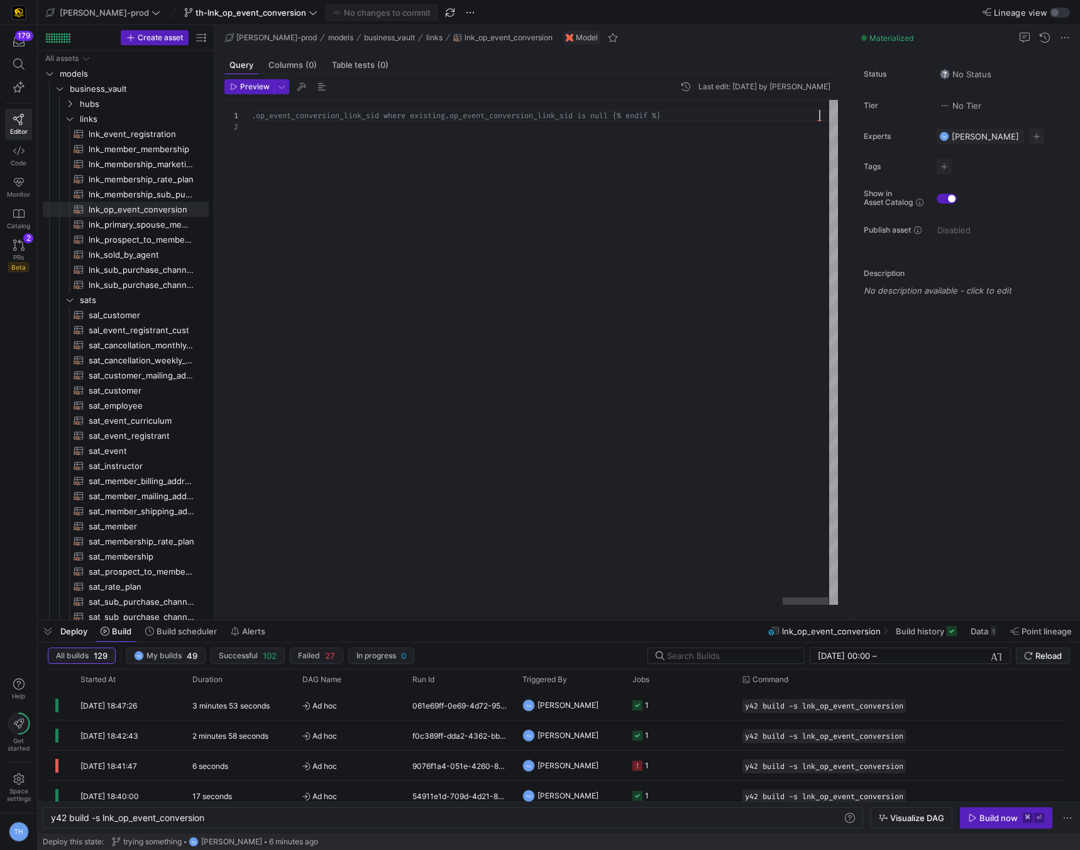
scroll to position [0, 2263]
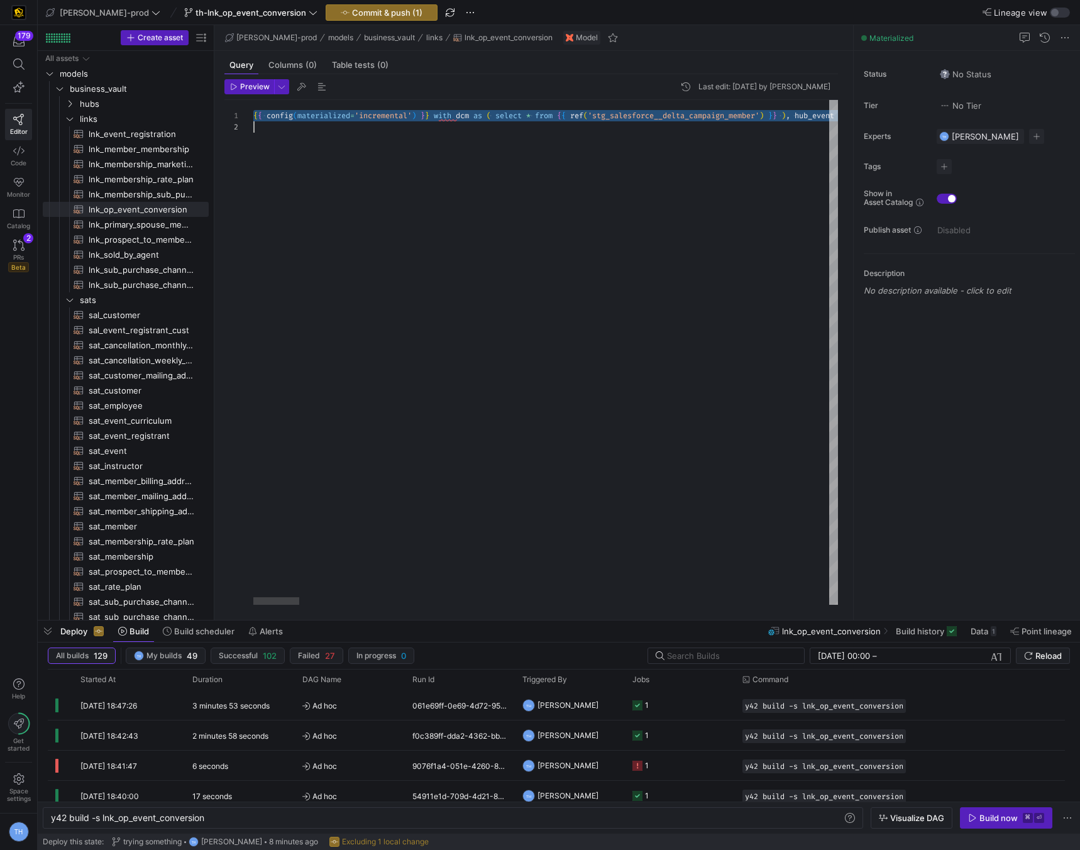
scroll to position [0, 0]
type textarea "]"
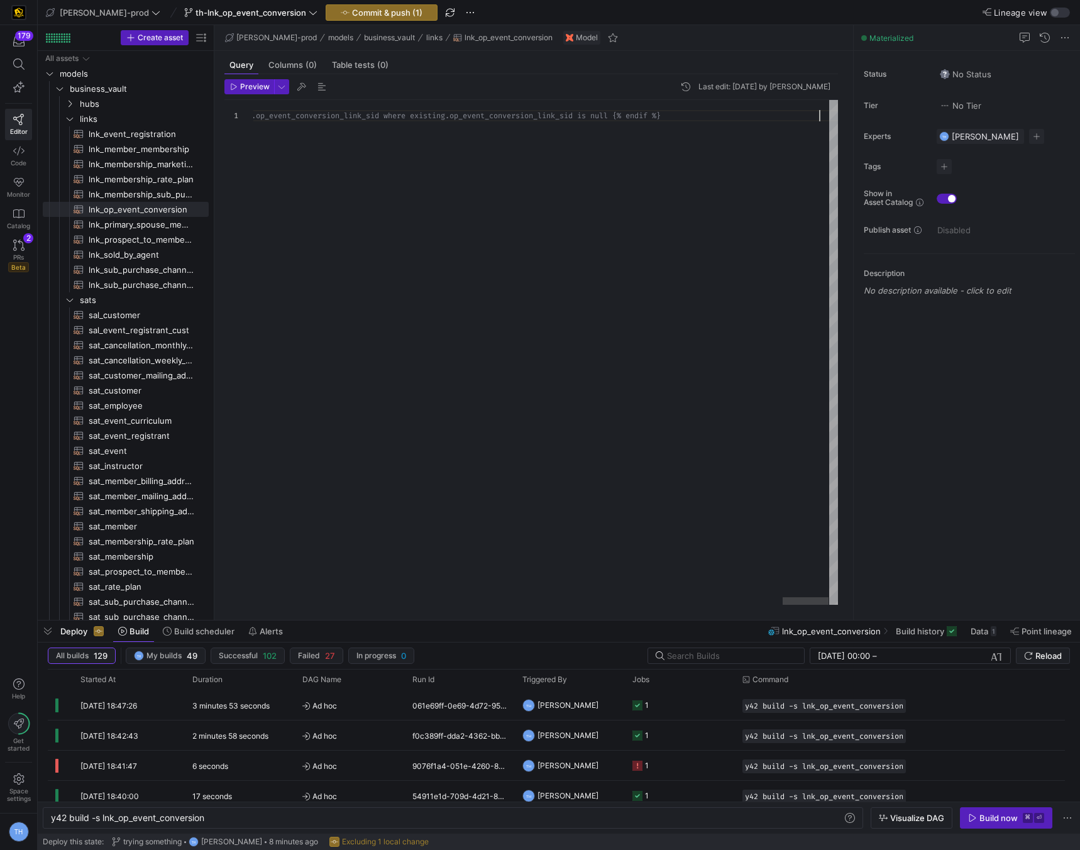
type textarea "{{ config(materialized='incremental') }} with dcm as ( select * from {{ ref('st…"
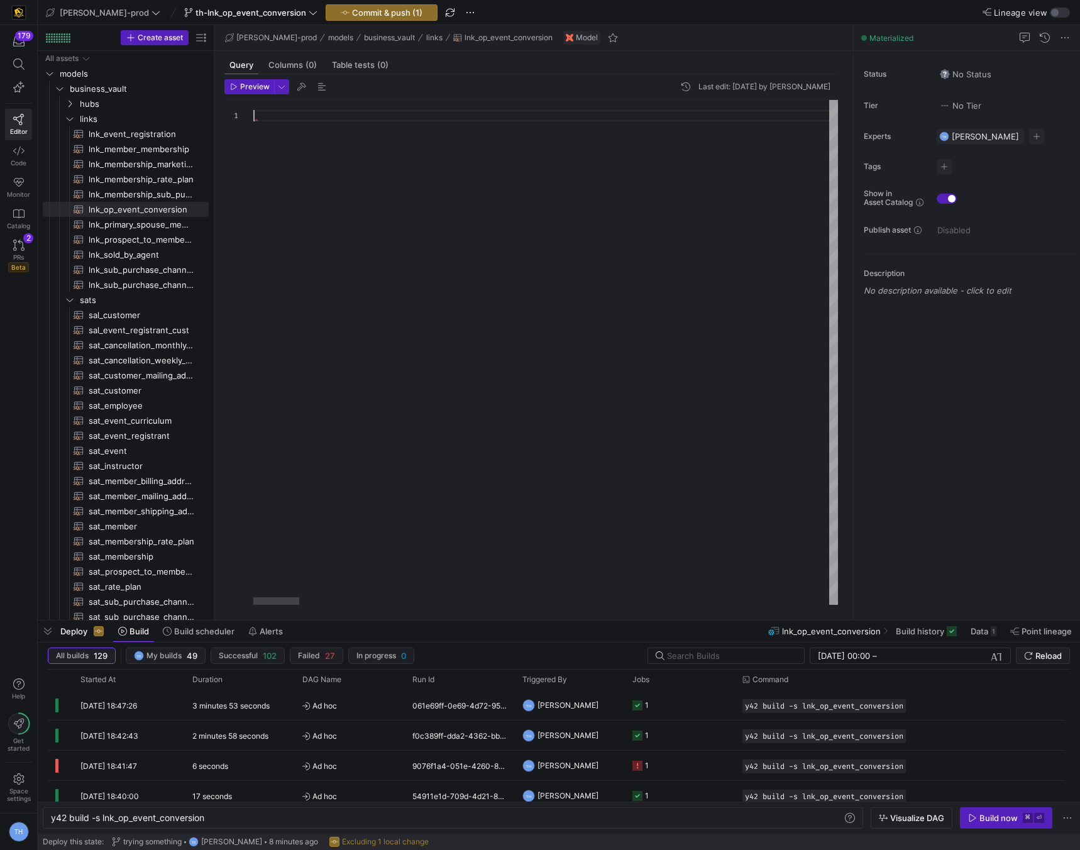
scroll to position [0, 0]
type textarea "from stg {% if is_incremental() %} left join {{ this }} existing on {{ dbt_util…"
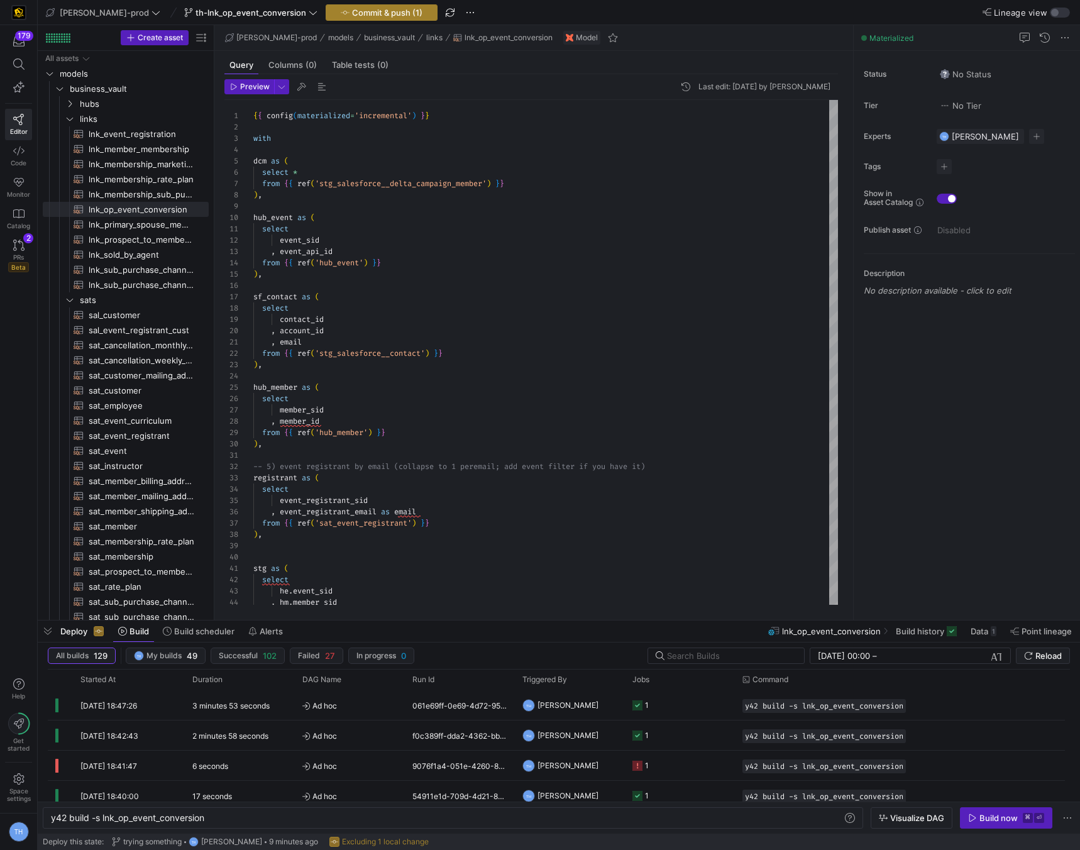
click at [352, 11] on span "Commit & push (1)" at bounding box center [387, 13] width 70 height 10
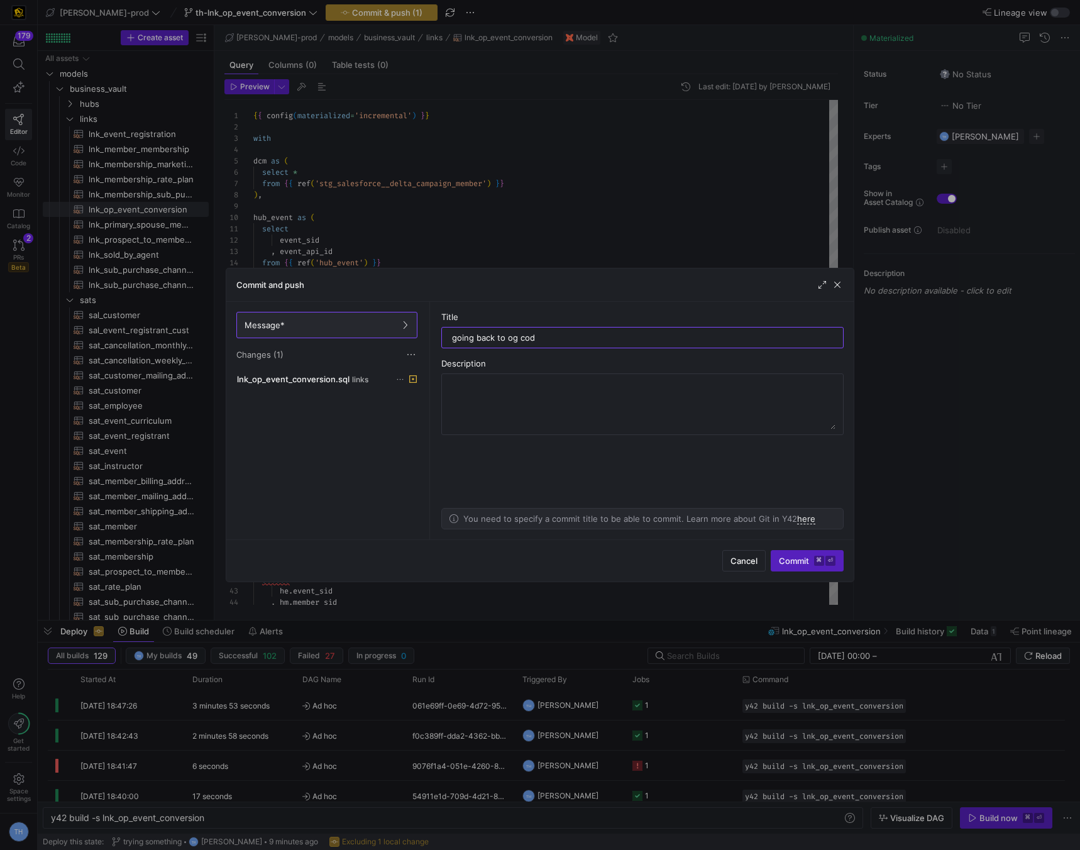
type input "going back to og code"
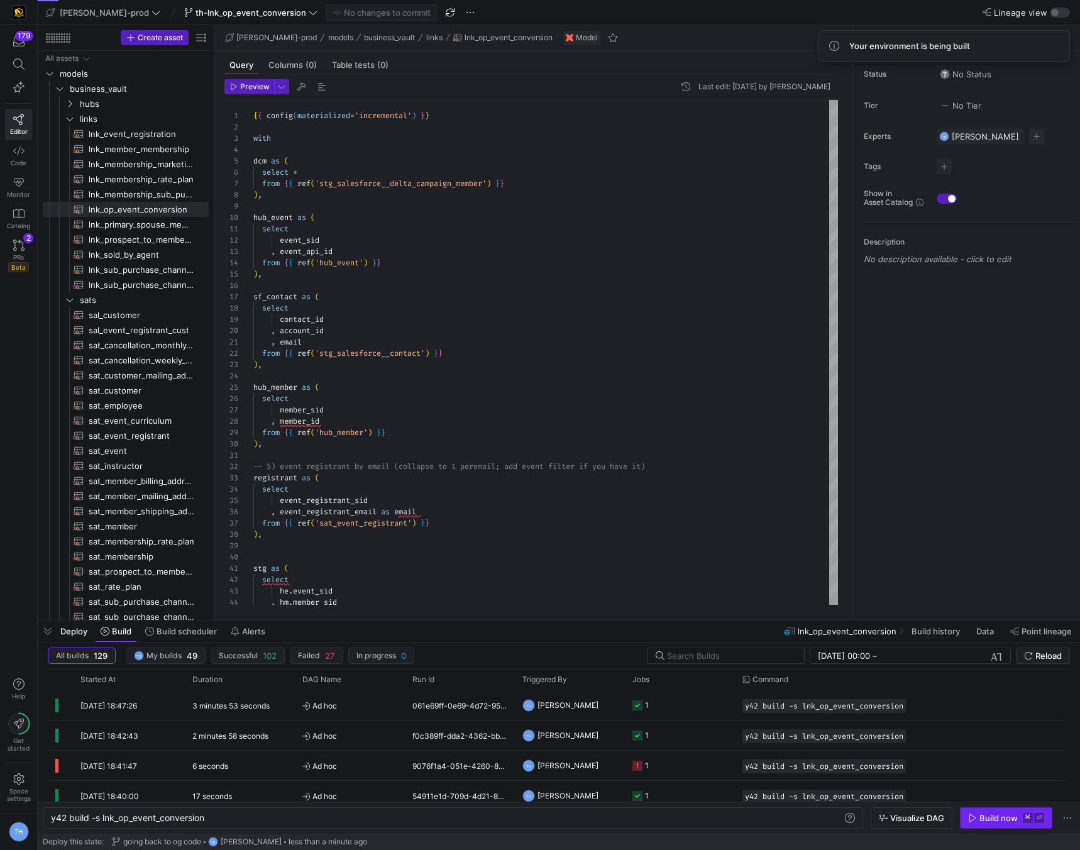
click at [992, 812] on span "button" at bounding box center [1006, 818] width 91 height 20
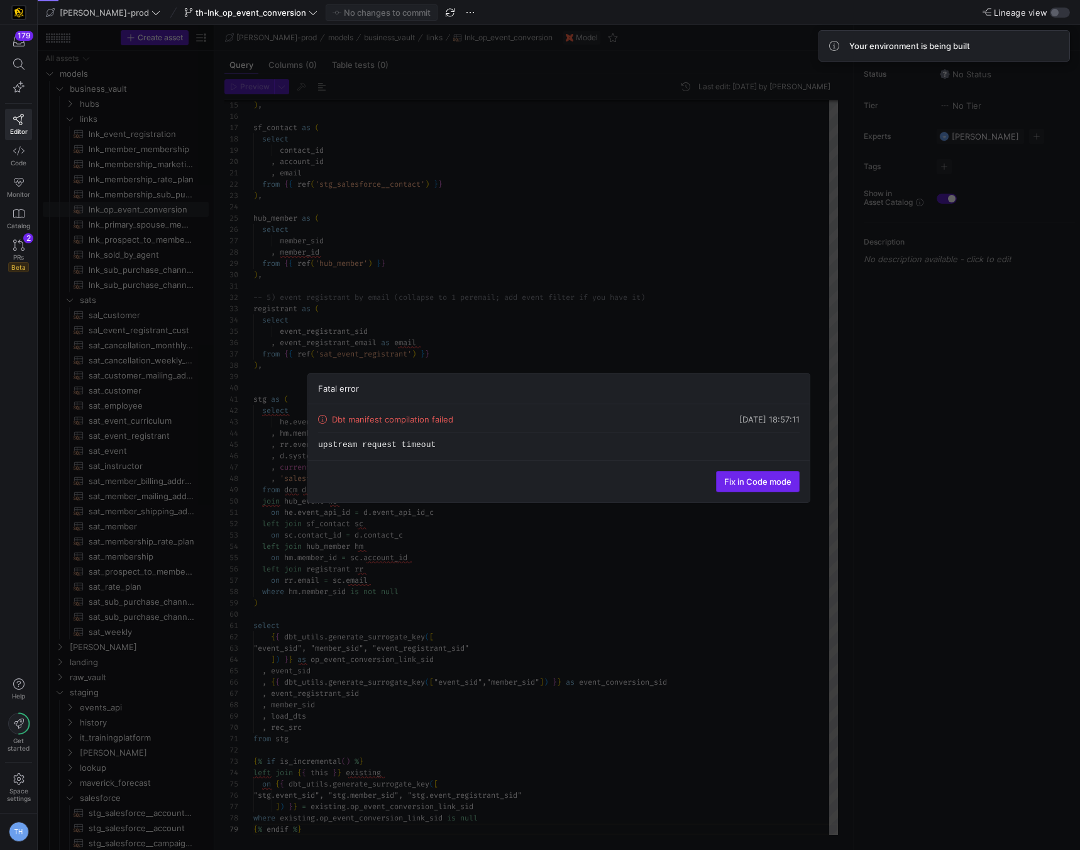
click at [754, 477] on span "Fix in Code mode" at bounding box center [757, 482] width 67 height 10
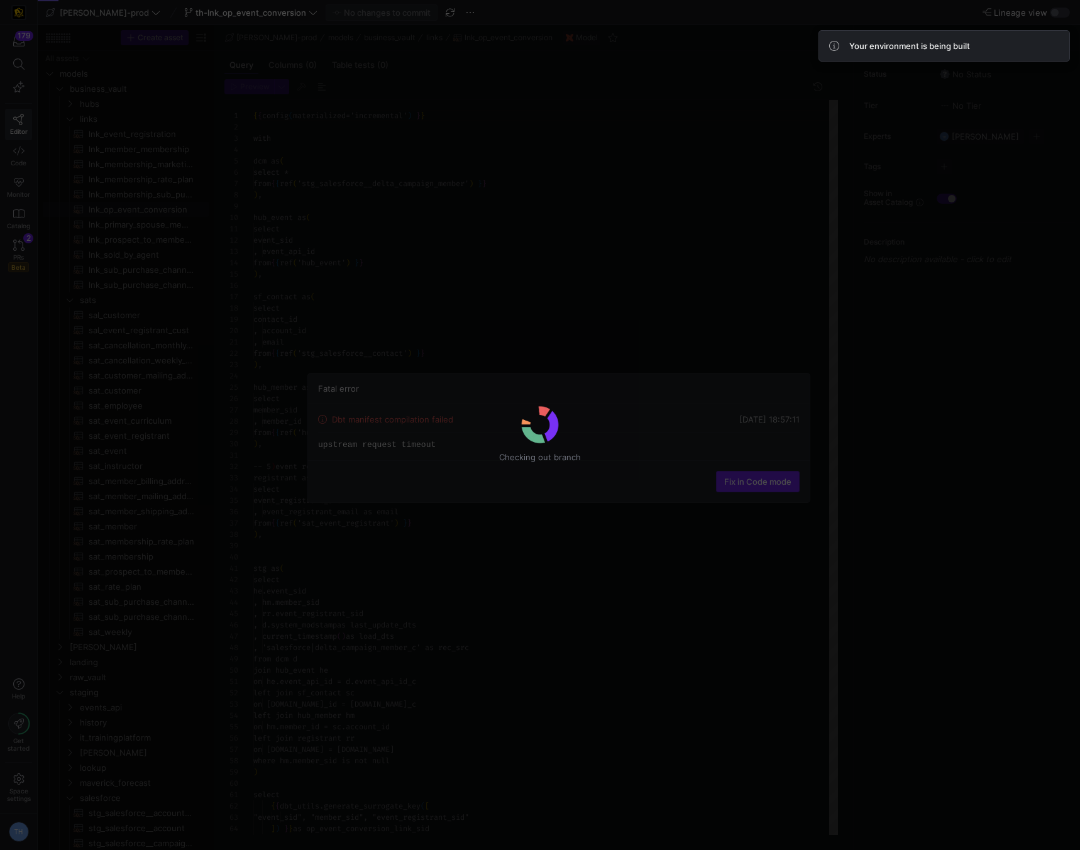
scroll to position [113, 0]
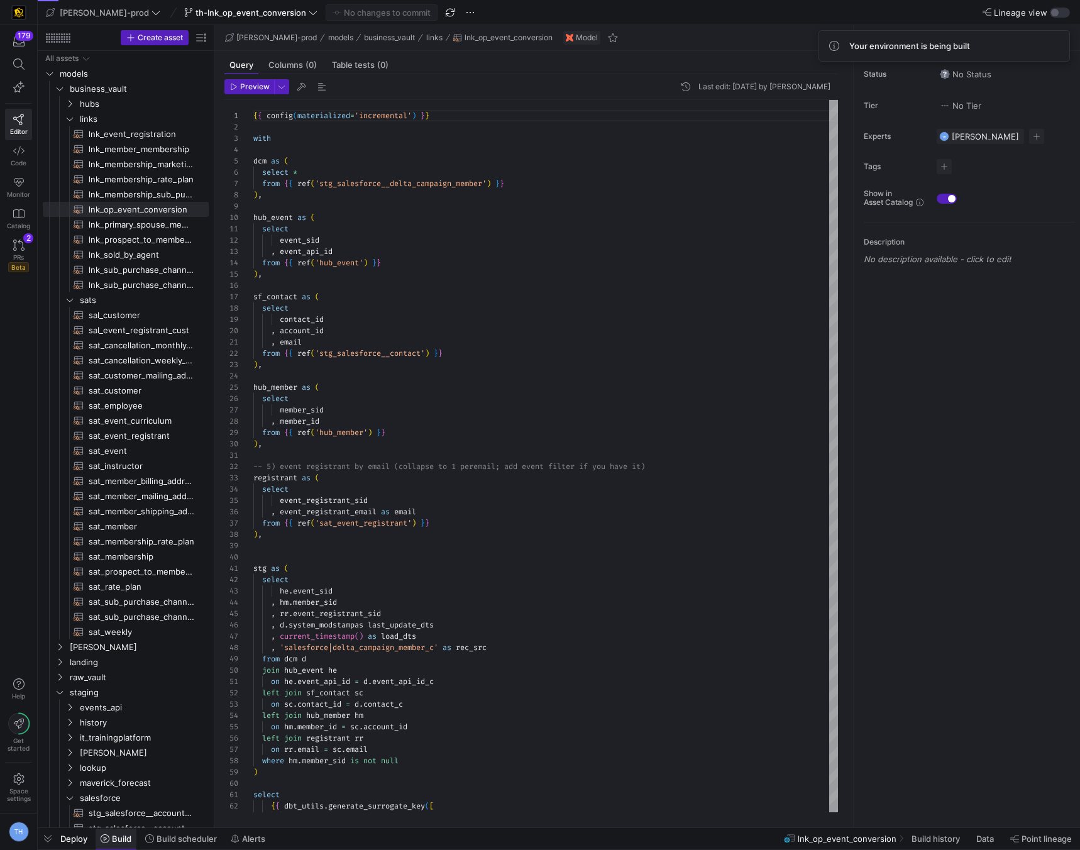
click at [117, 839] on span "Build" at bounding box center [121, 839] width 19 height 10
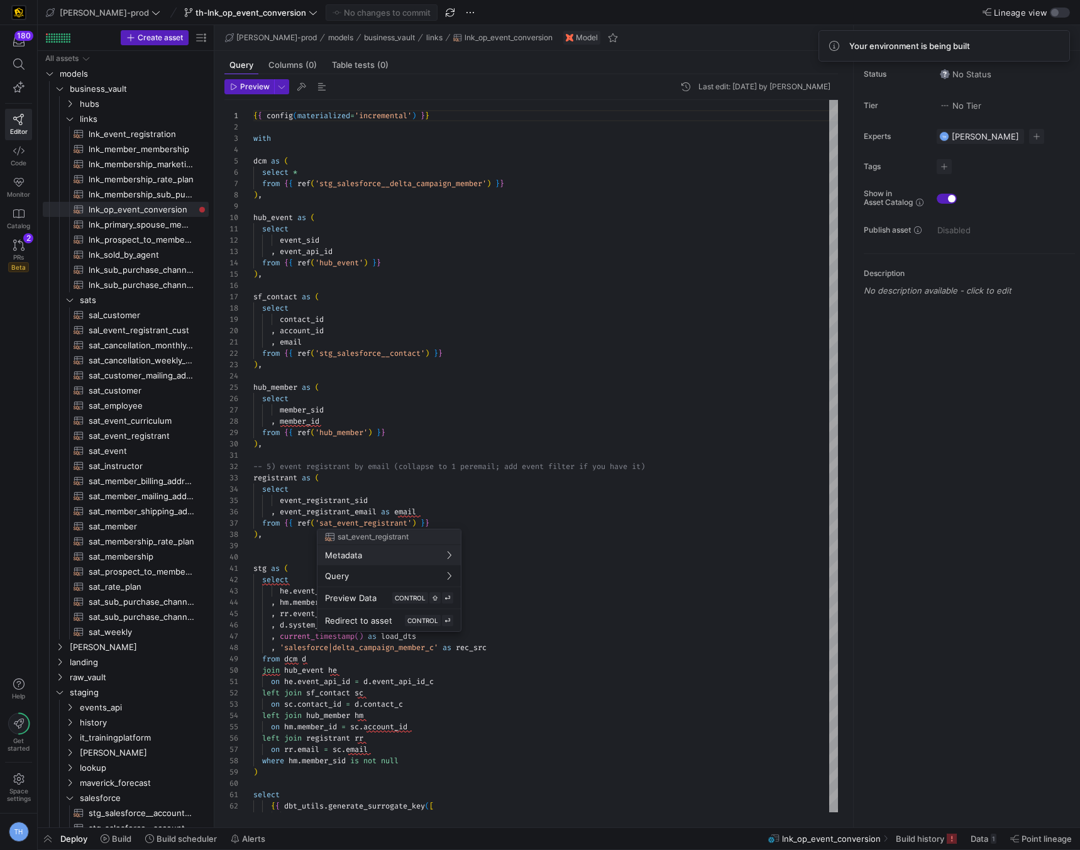
click at [114, 836] on div at bounding box center [540, 425] width 1080 height 850
click at [120, 836] on span "Build" at bounding box center [121, 839] width 19 height 10
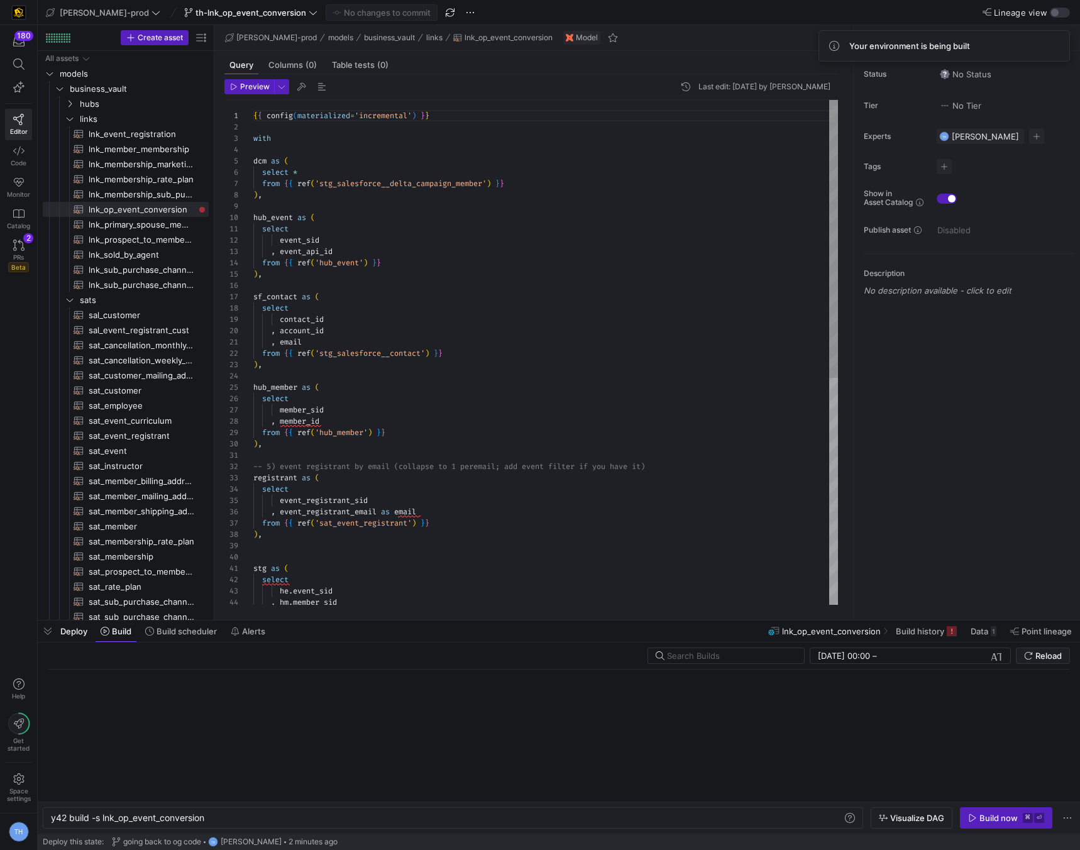
scroll to position [0, 155]
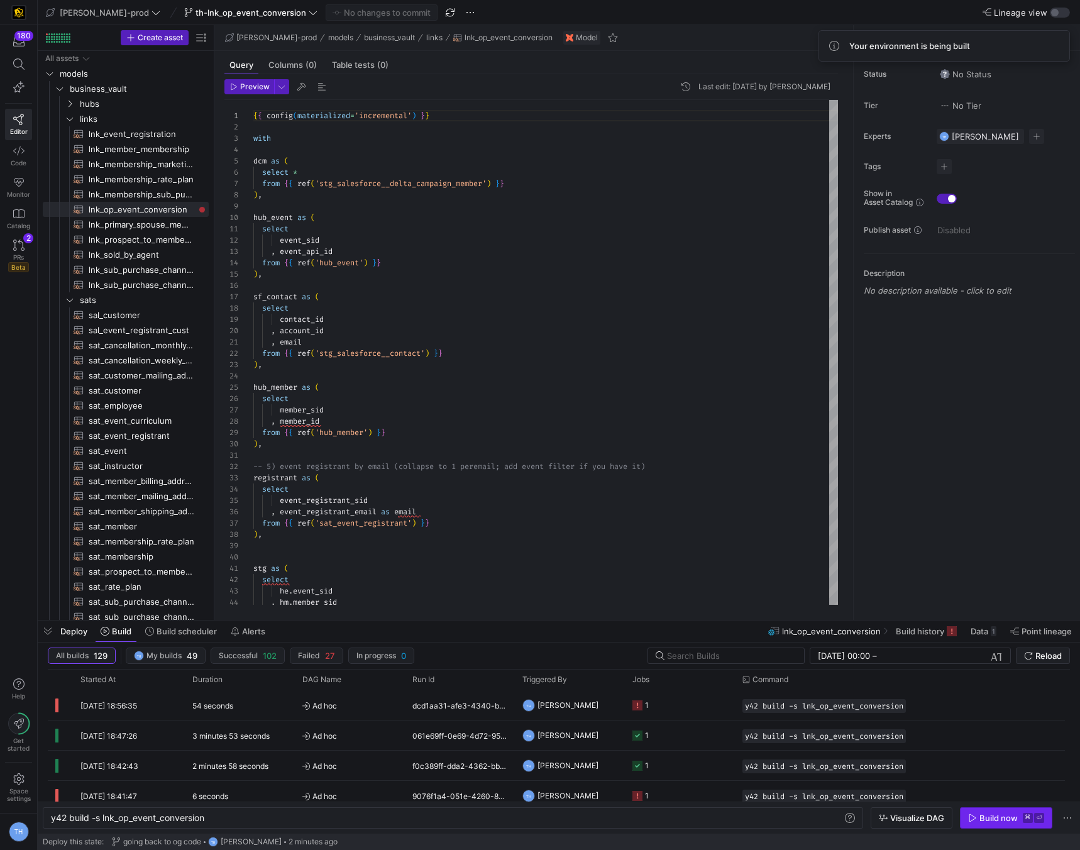
click at [1000, 819] on div "Build now" at bounding box center [999, 818] width 38 height 10
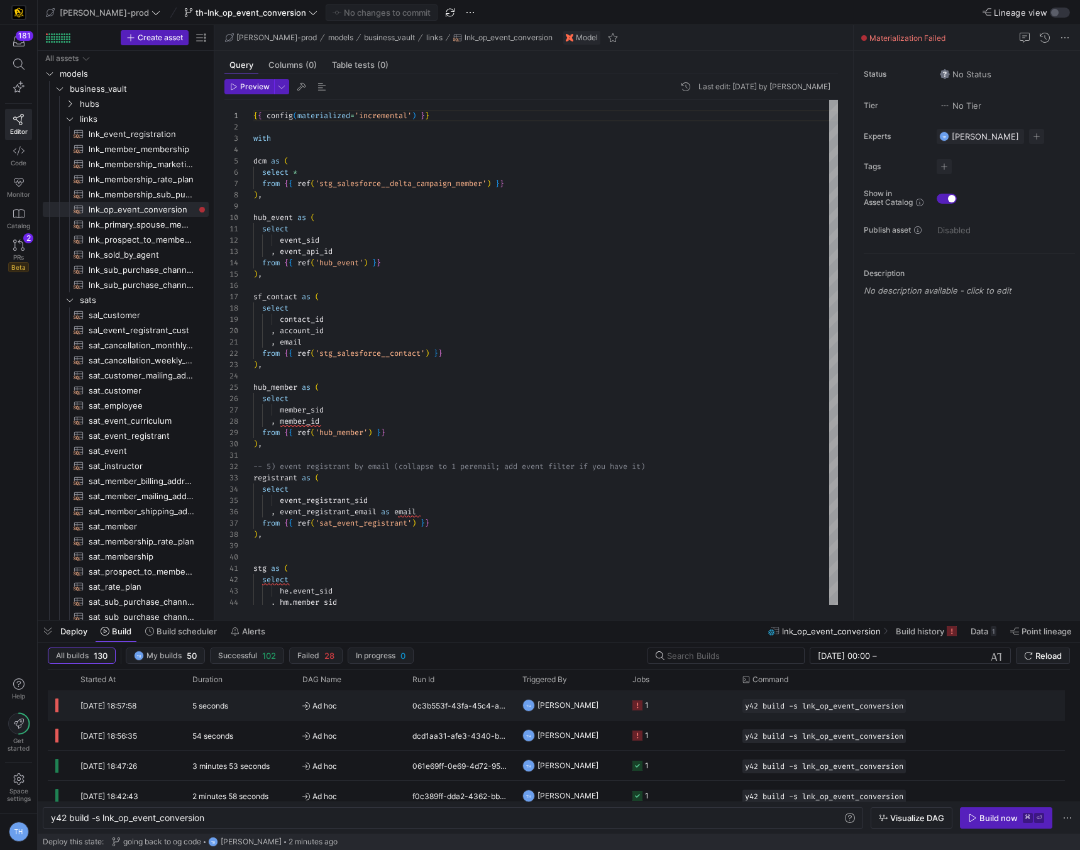
click at [579, 711] on span "[PERSON_NAME]" at bounding box center [568, 705] width 61 height 30
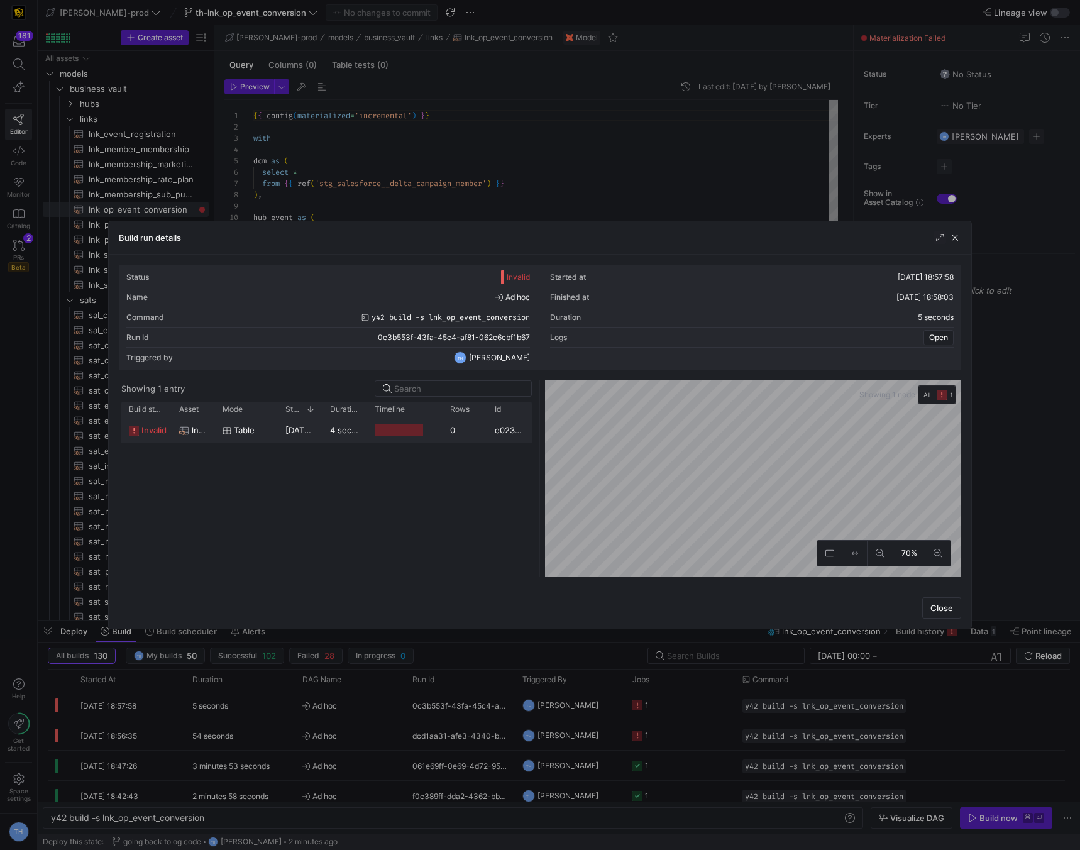
click at [413, 434] on div at bounding box center [399, 430] width 48 height 12
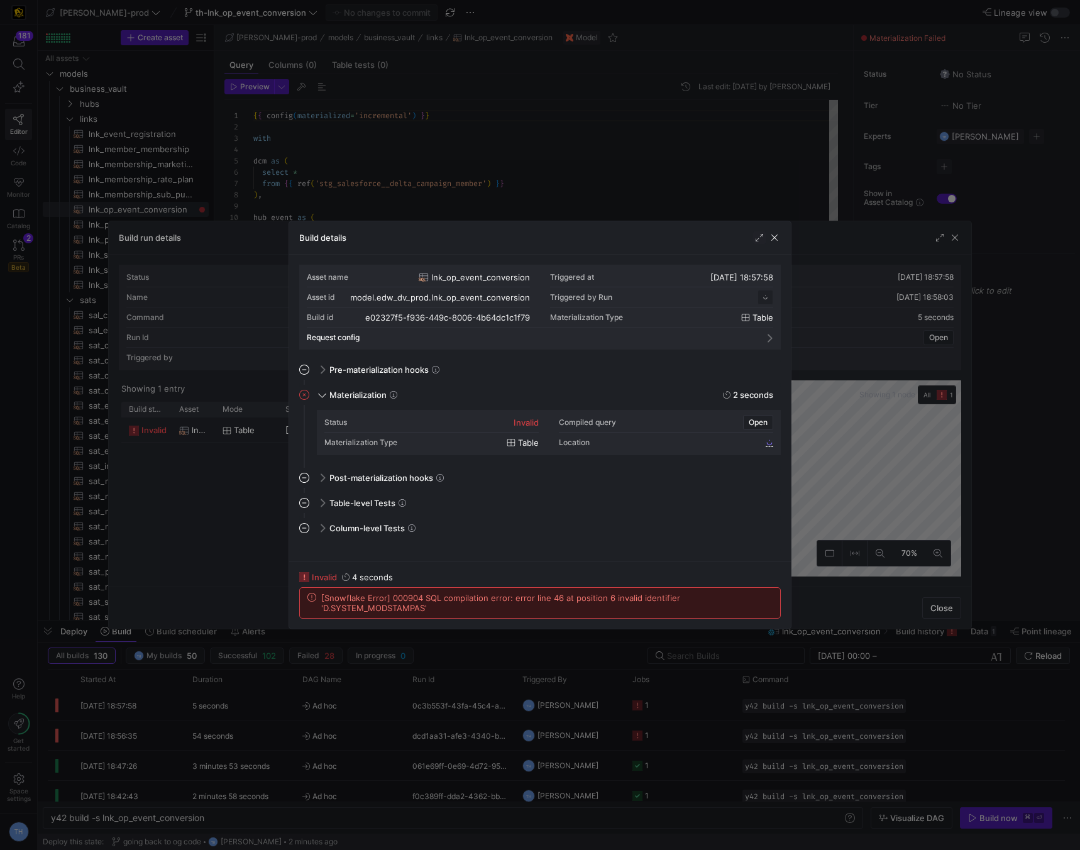
scroll to position [113, 0]
click at [463, 200] on div at bounding box center [540, 425] width 1080 height 850
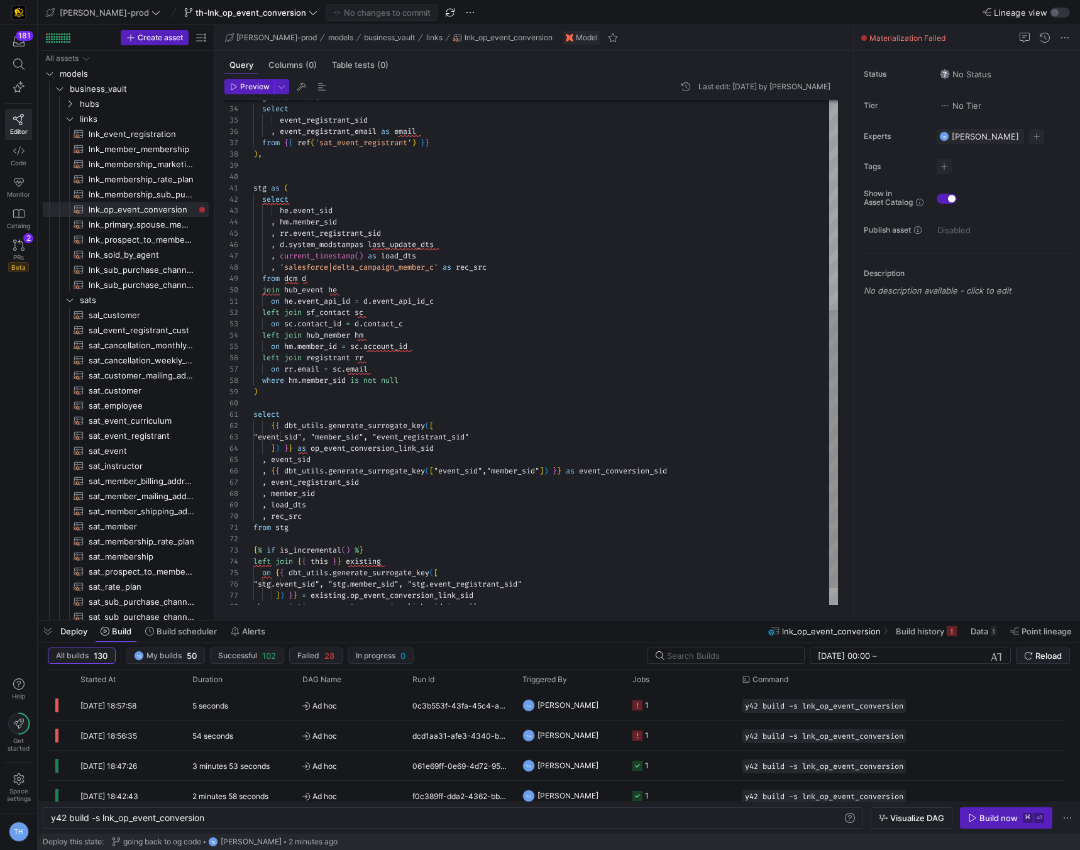
click at [360, 245] on div "registrant as ( select event_registrant_sid , event_registrant_email as email f…" at bounding box center [545, 178] width 585 height 916
click at [354, 243] on div "registrant as ( select event_registrant_sid , event_registrant_email as email f…" at bounding box center [545, 178] width 585 height 916
click at [356, 243] on div "registrant as ( select event_registrant_sid , event_registrant_email as email f…" at bounding box center [545, 178] width 585 height 916
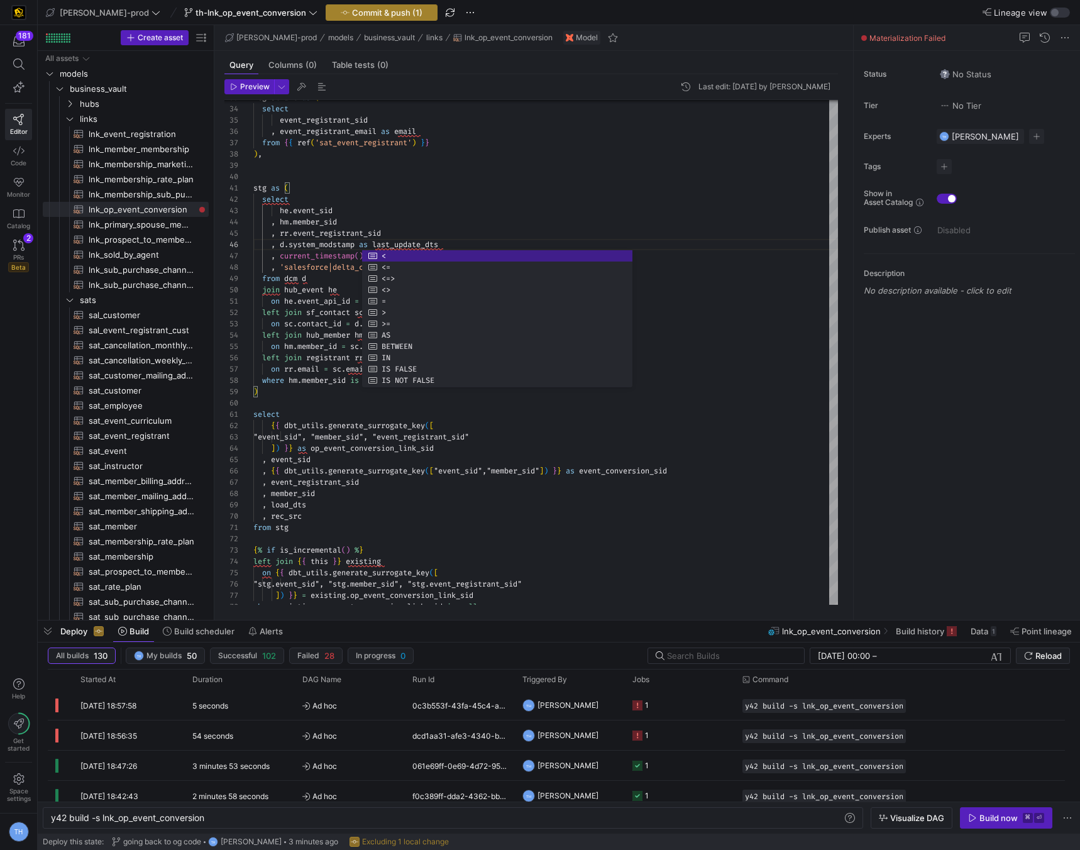
type textarea "stg as ( select he.event_sid , hm.member_sid , rr.event_registrant_sid , d.syst…"
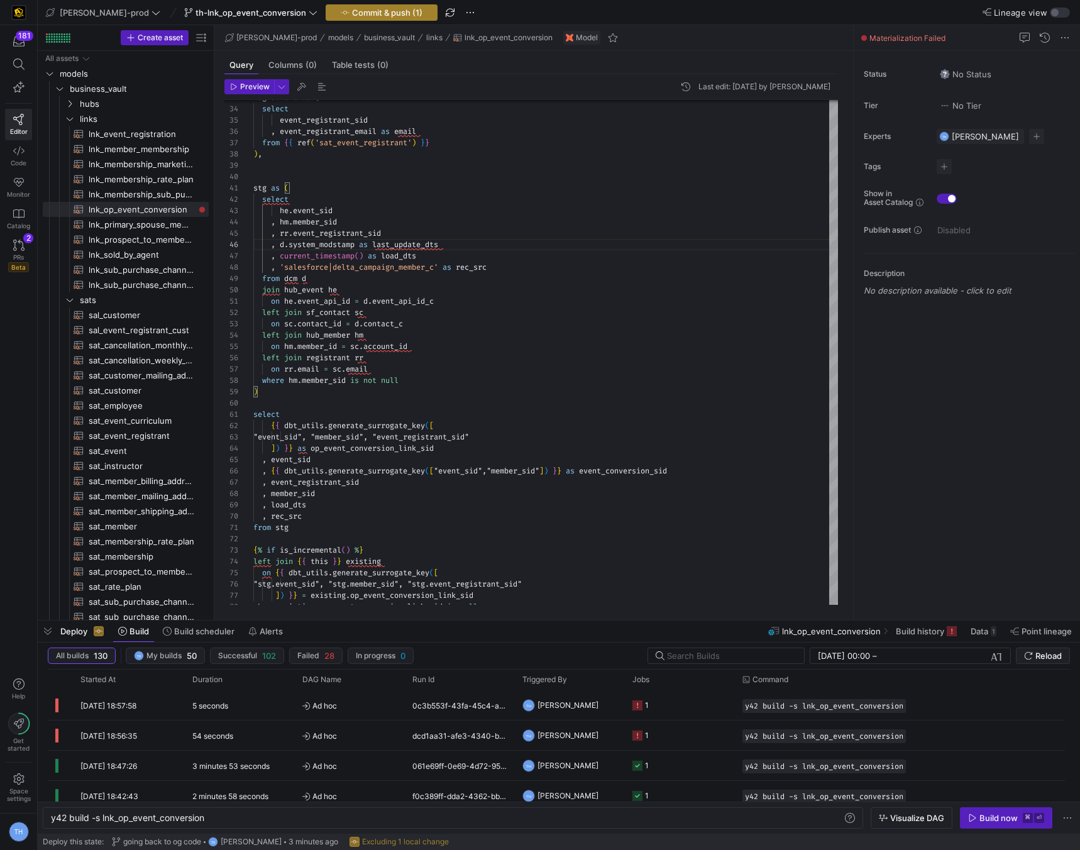
click at [352, 12] on span "Commit & push (1)" at bounding box center [387, 13] width 70 height 10
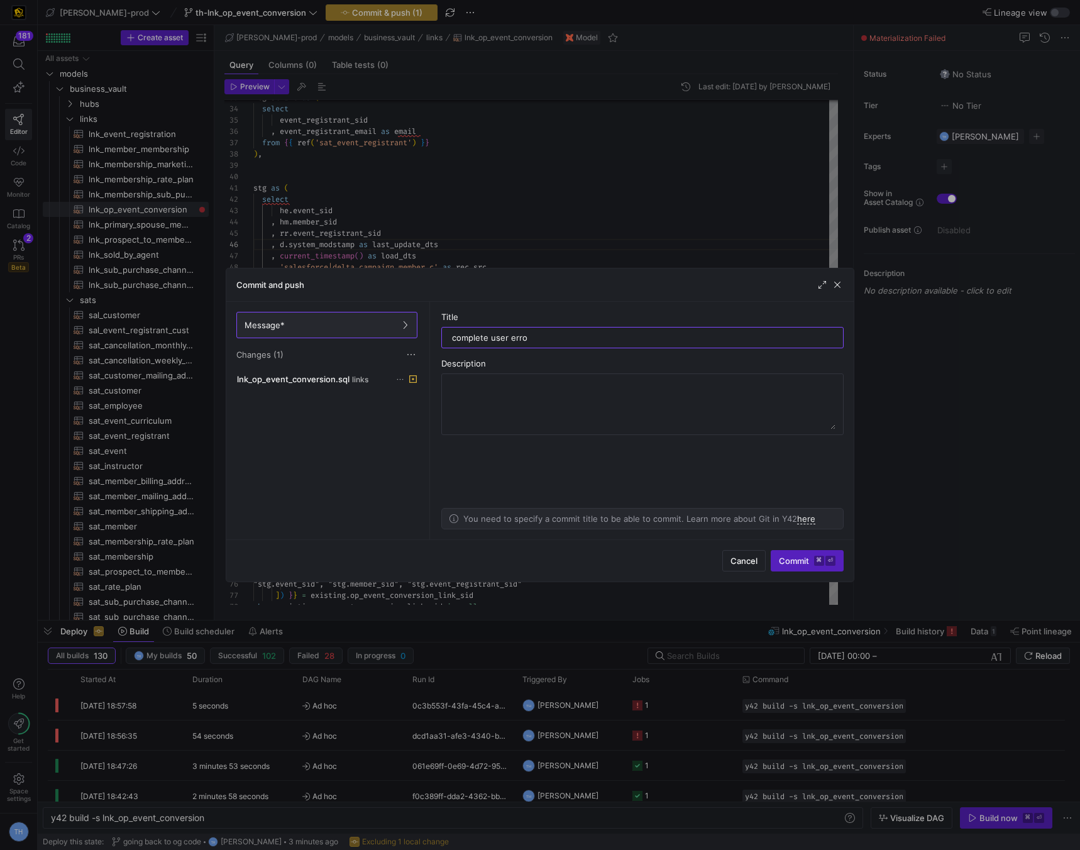
type input "complete user error"
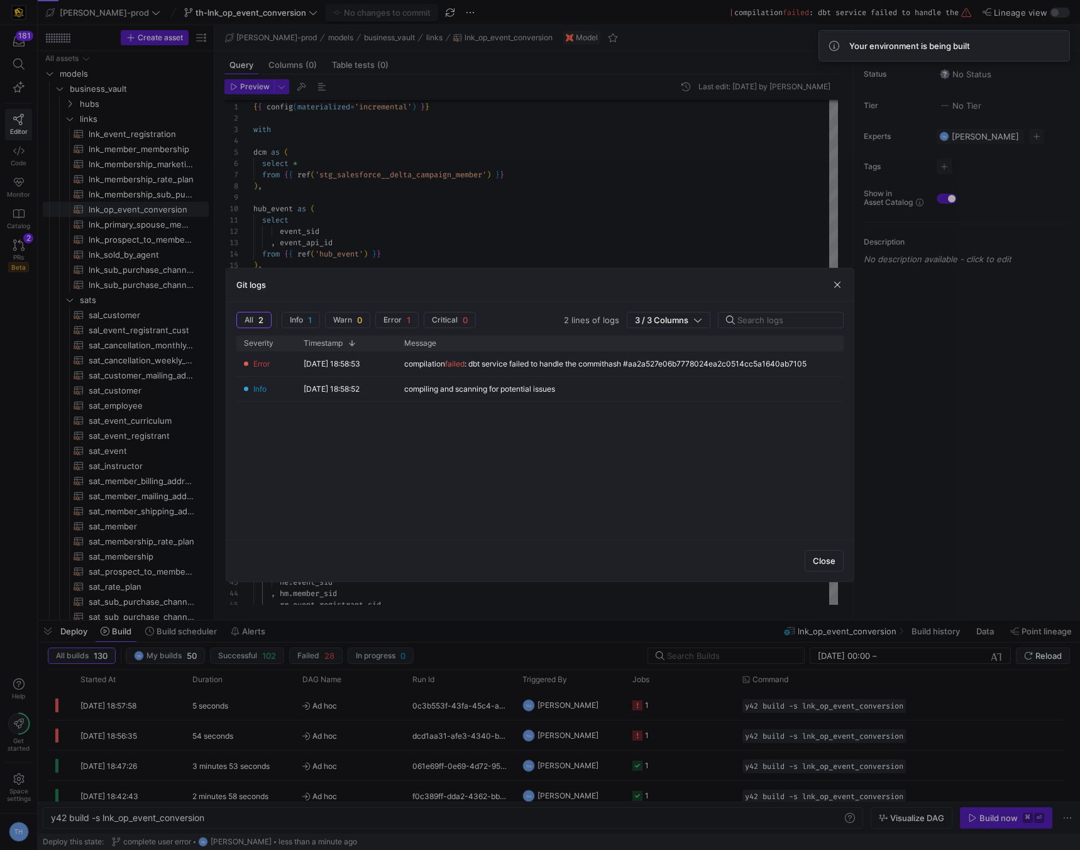
click at [496, 261] on div at bounding box center [540, 425] width 1080 height 850
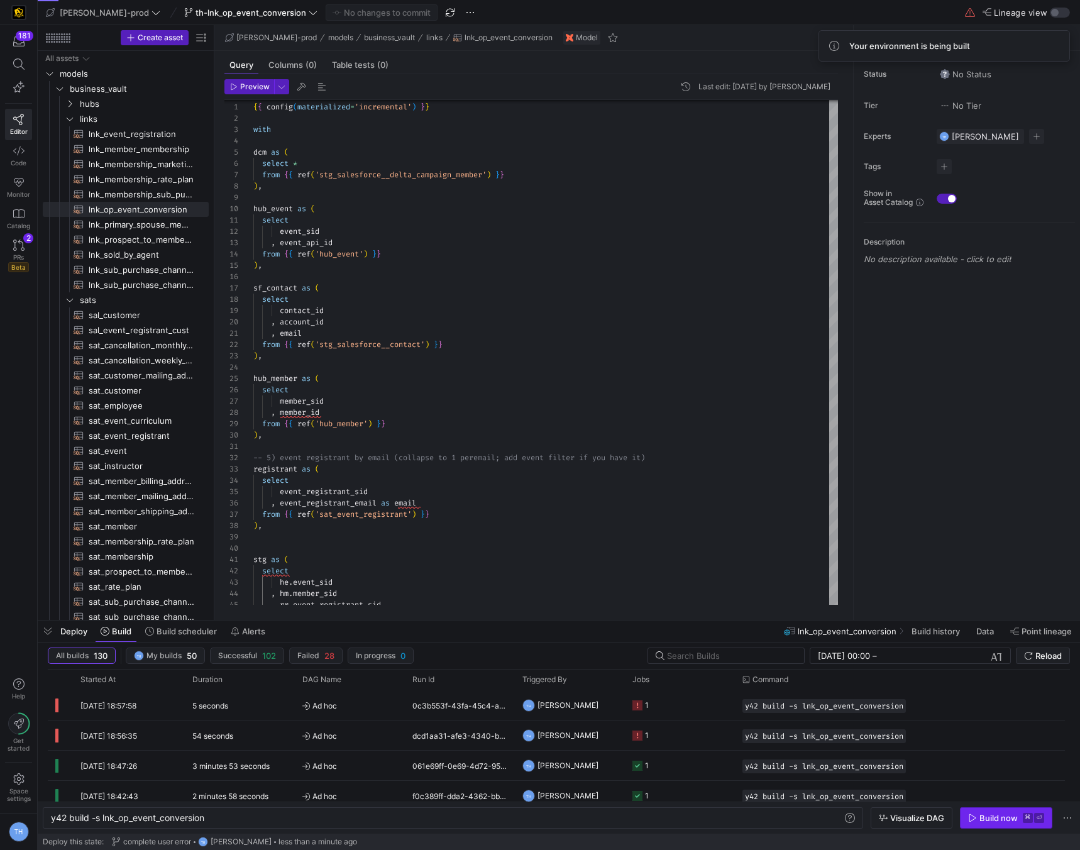
click at [1013, 822] on div "Build now" at bounding box center [999, 818] width 38 height 10
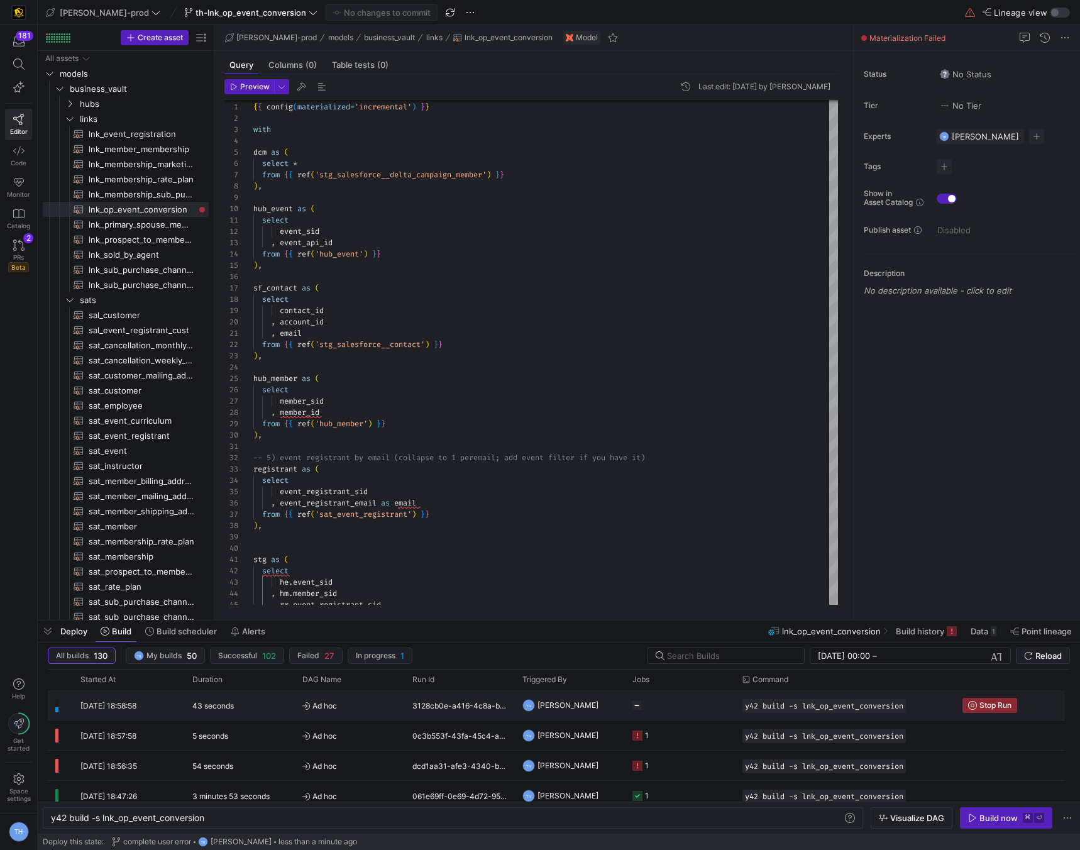
click at [682, 706] on y42-job-status-cell-renderer "Press SPACE to select this row." at bounding box center [680, 705] width 95 height 28
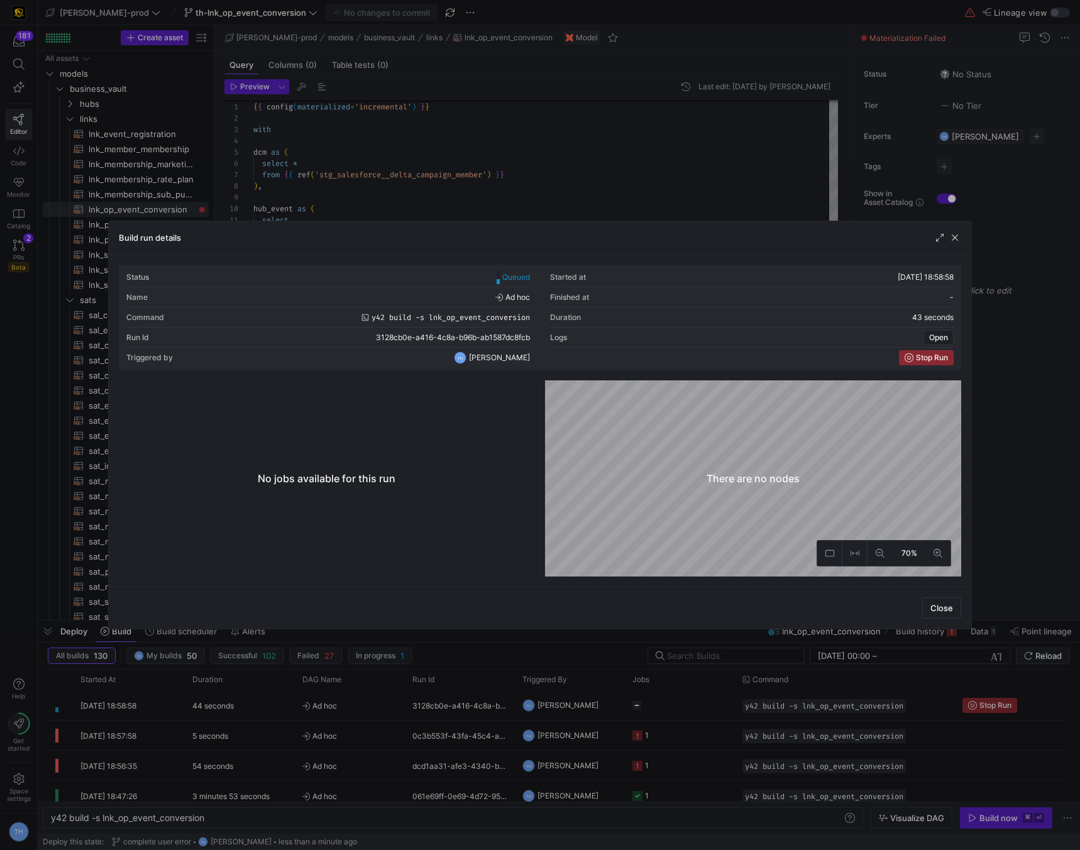
click at [581, 110] on div at bounding box center [540, 425] width 1080 height 850
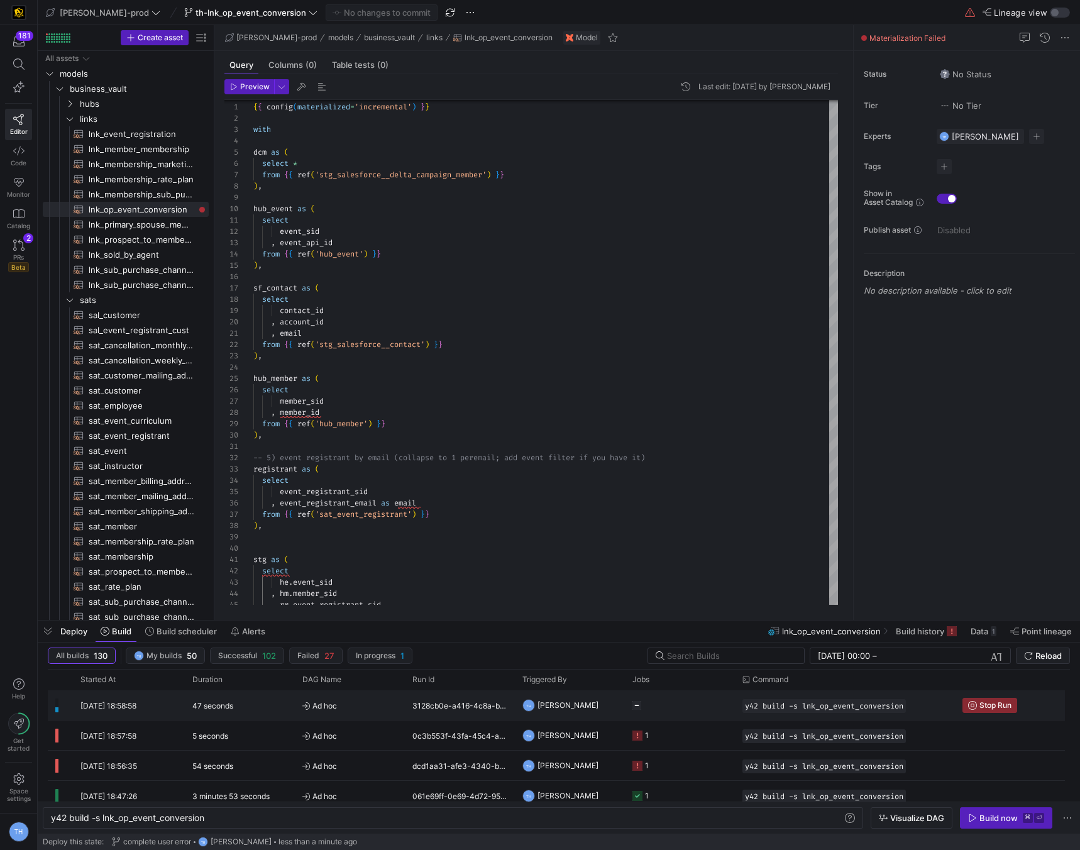
click at [671, 708] on y42-job-status-cell-renderer "Press SPACE to select this row." at bounding box center [680, 705] width 95 height 28
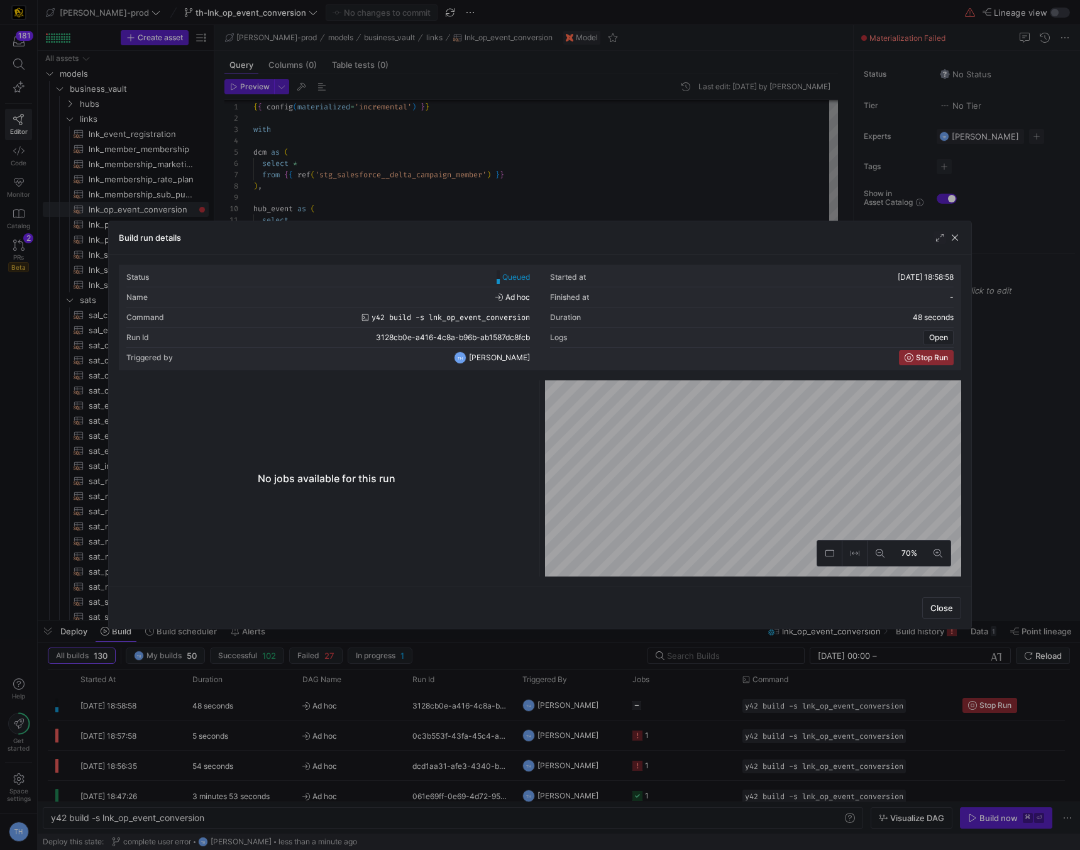
click at [662, 194] on div at bounding box center [540, 425] width 1080 height 850
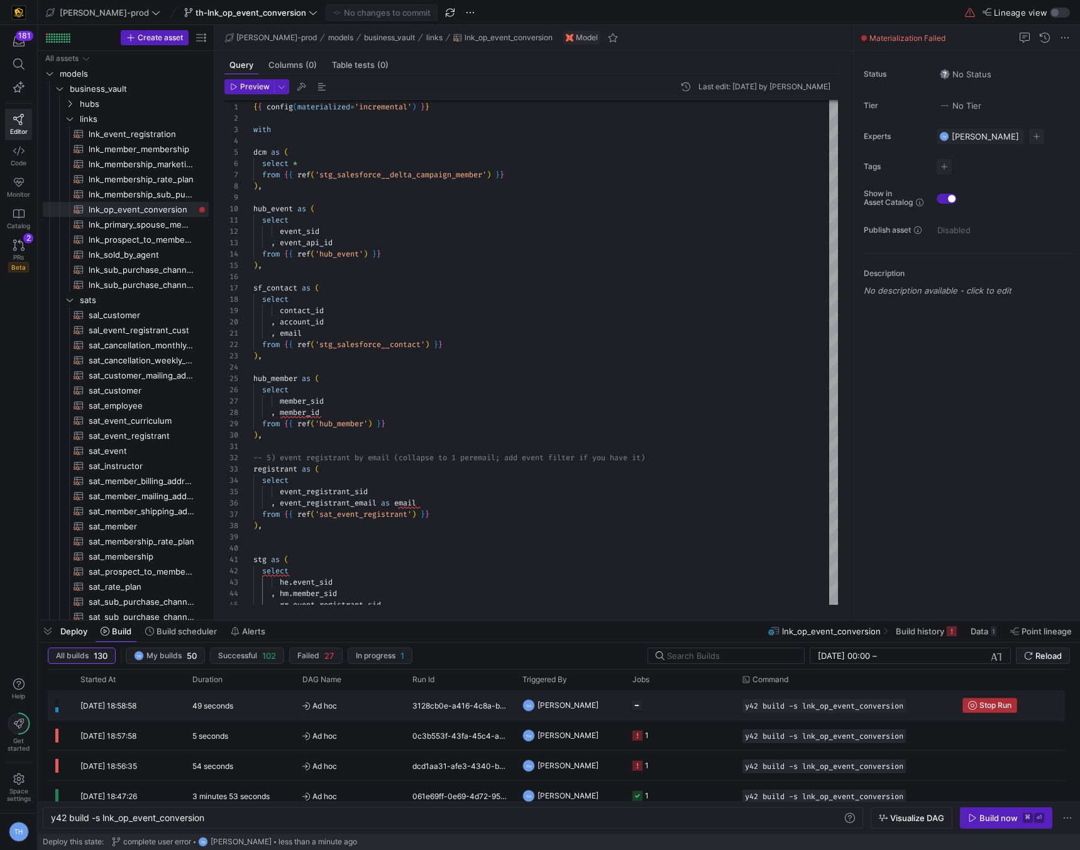
click at [977, 702] on span "Stop Run" at bounding box center [989, 705] width 43 height 9
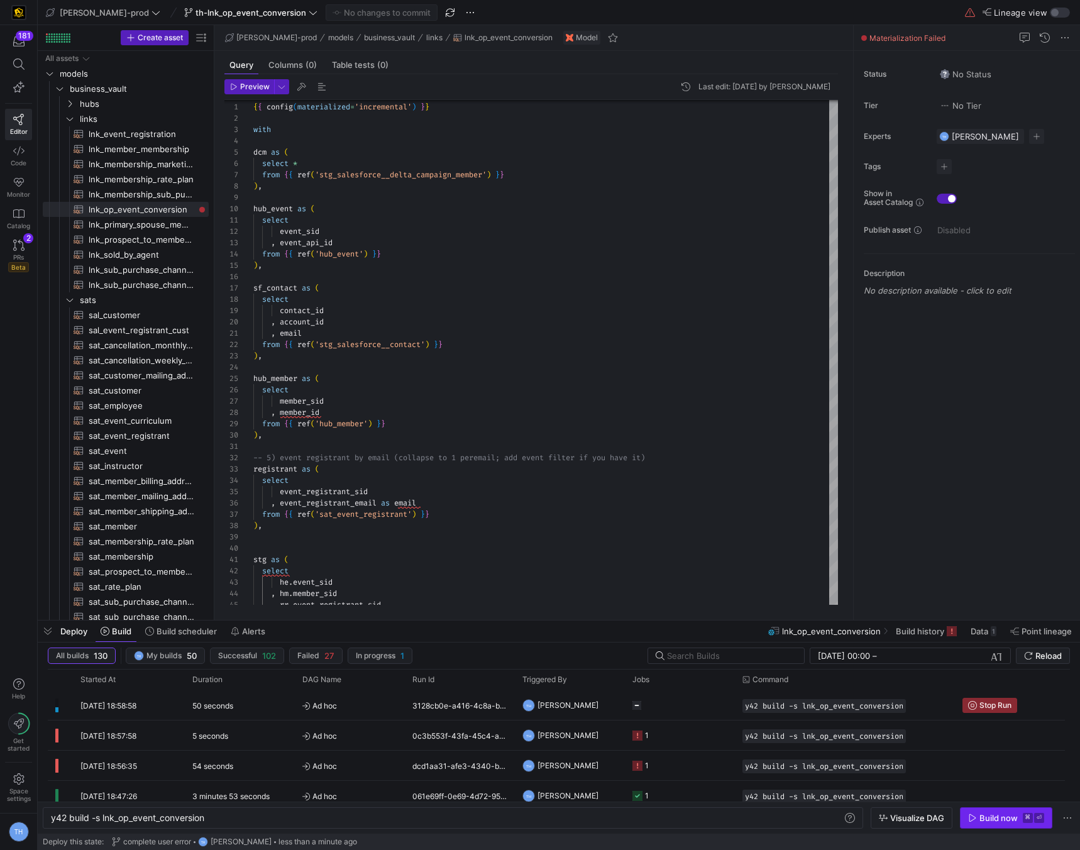
click at [993, 816] on div "Build now" at bounding box center [999, 818] width 38 height 10
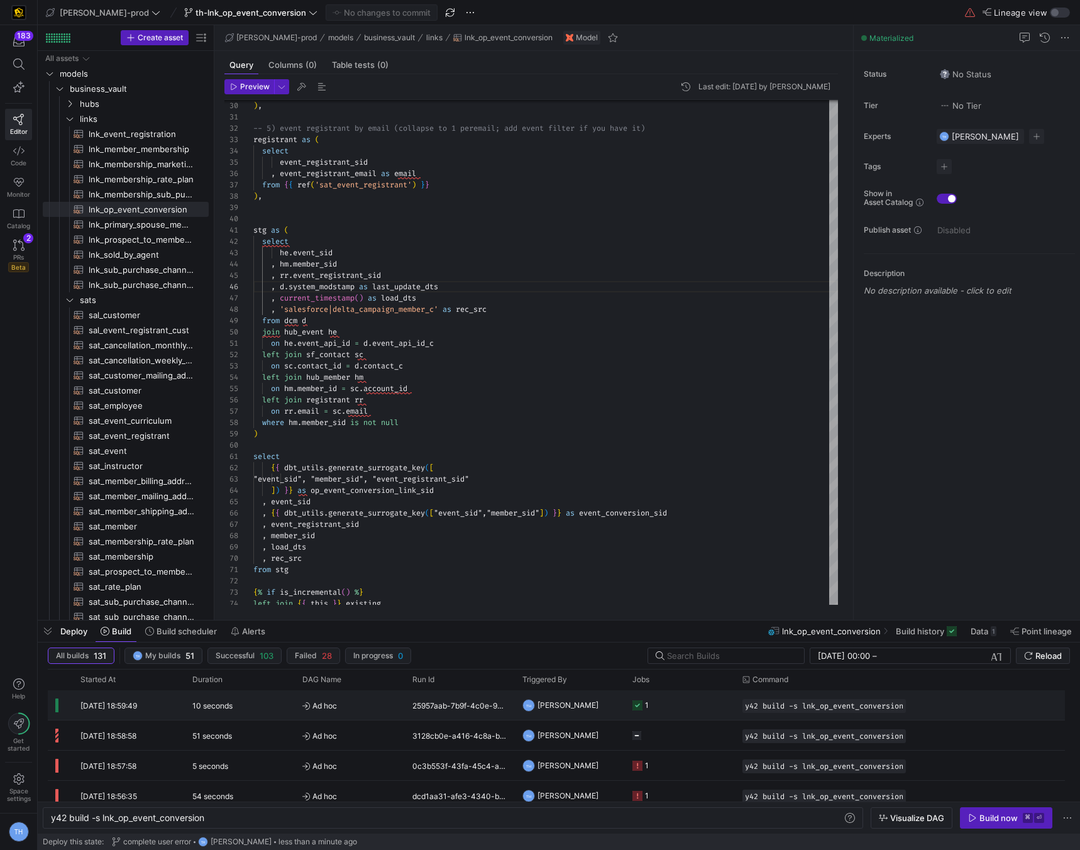
click at [352, 709] on span "Ad hoc" at bounding box center [349, 706] width 95 height 30
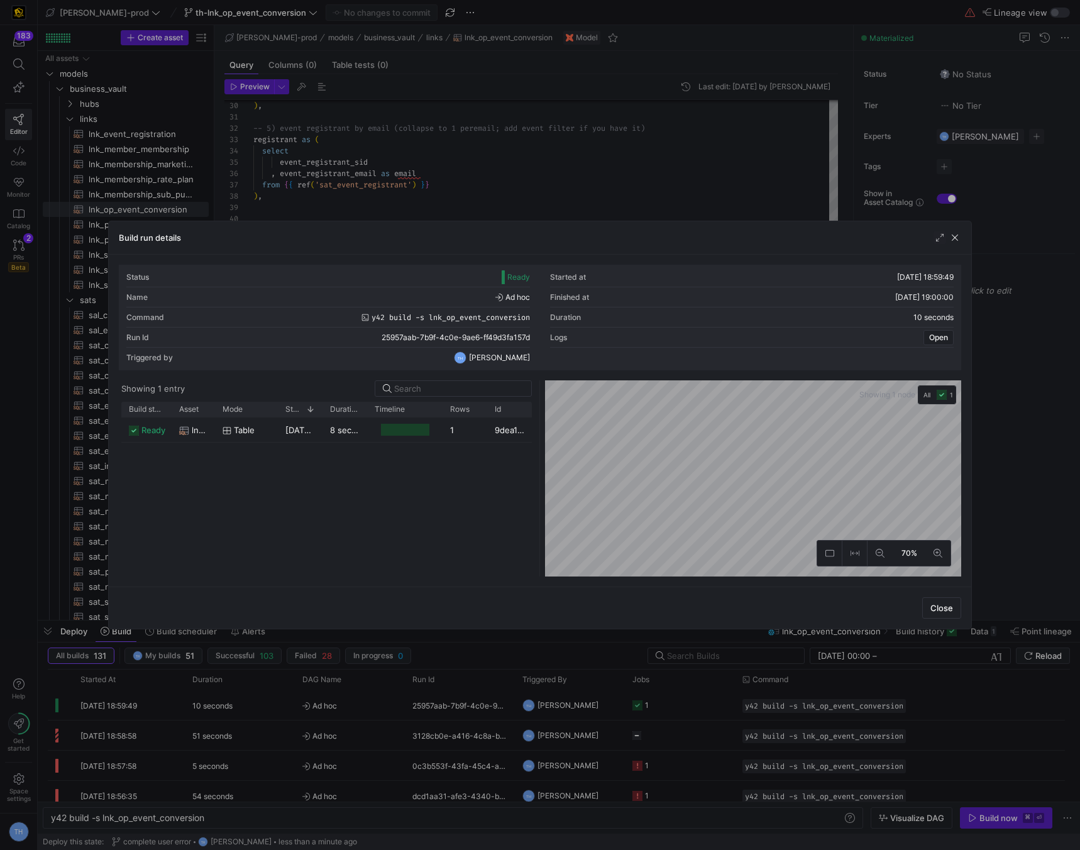
click at [499, 188] on div at bounding box center [540, 425] width 1080 height 850
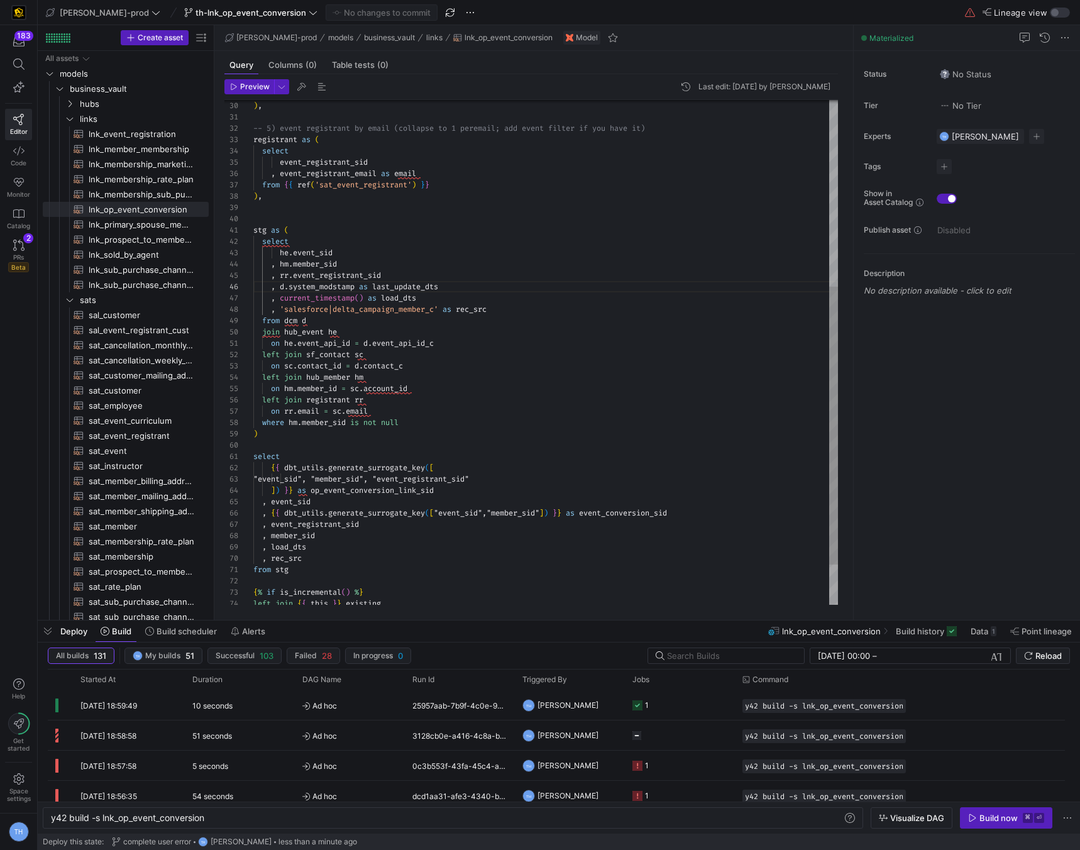
click at [261, 419] on div "registrant as ( select event_registrant_sid , event_registrant_email as email f…" at bounding box center [545, 220] width 585 height 916
type textarea "on he.event_api_id = d.event_api_id_c left join sf_contact sc on sc.contact_id …"
click at [341, 16] on icon "button" at bounding box center [345, 12] width 9 height 9
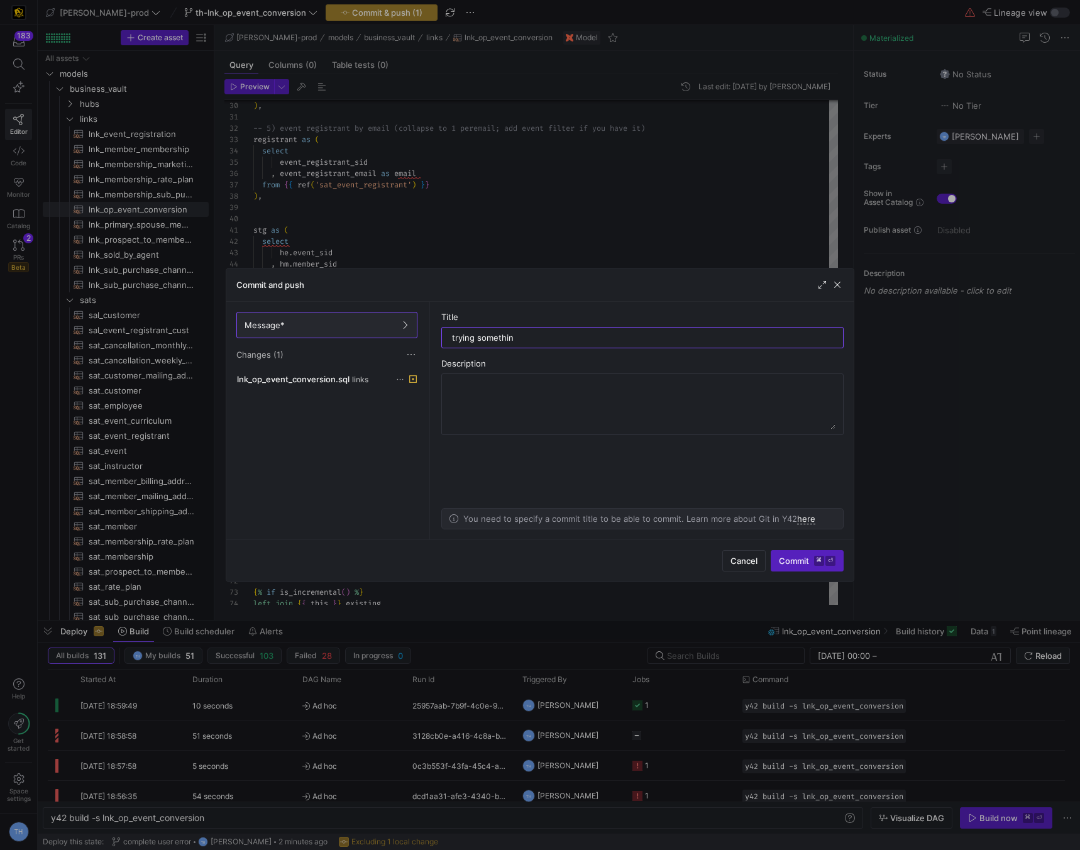
type input "trying something"
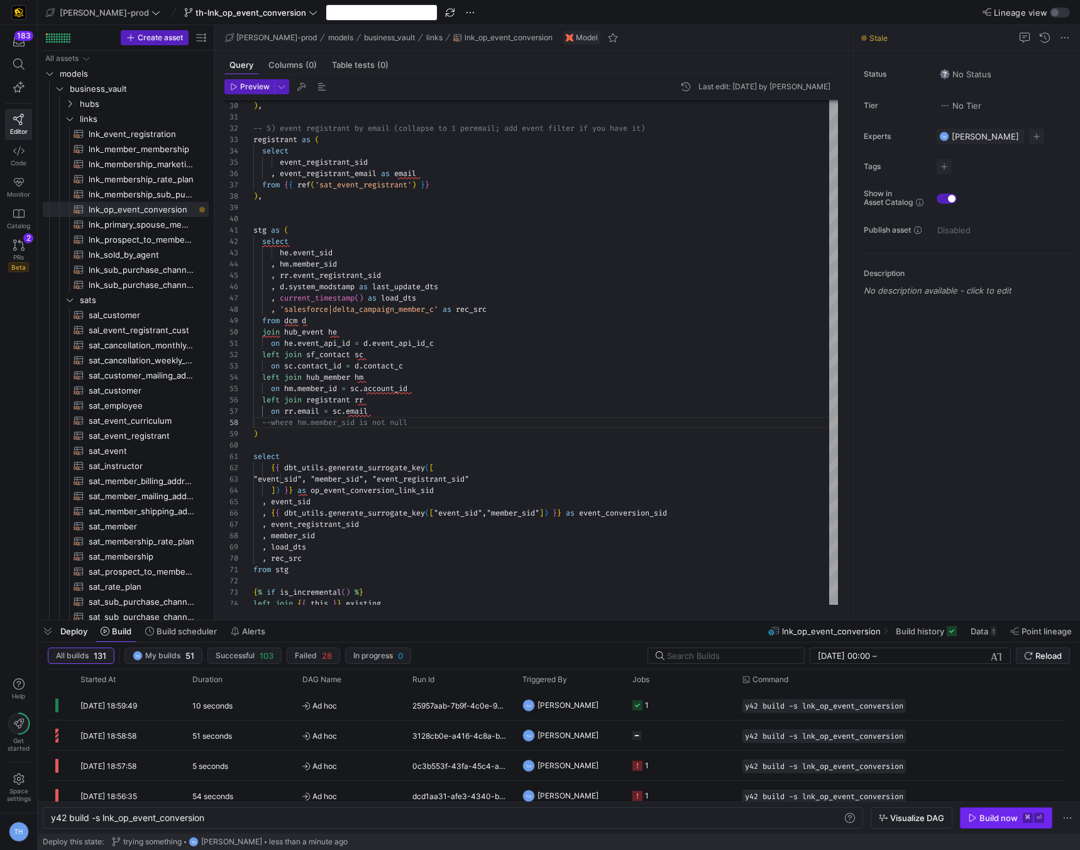
click at [1029, 818] on kbd "⌘" at bounding box center [1028, 818] width 10 height 10
click at [994, 822] on div "Build now" at bounding box center [999, 818] width 38 height 10
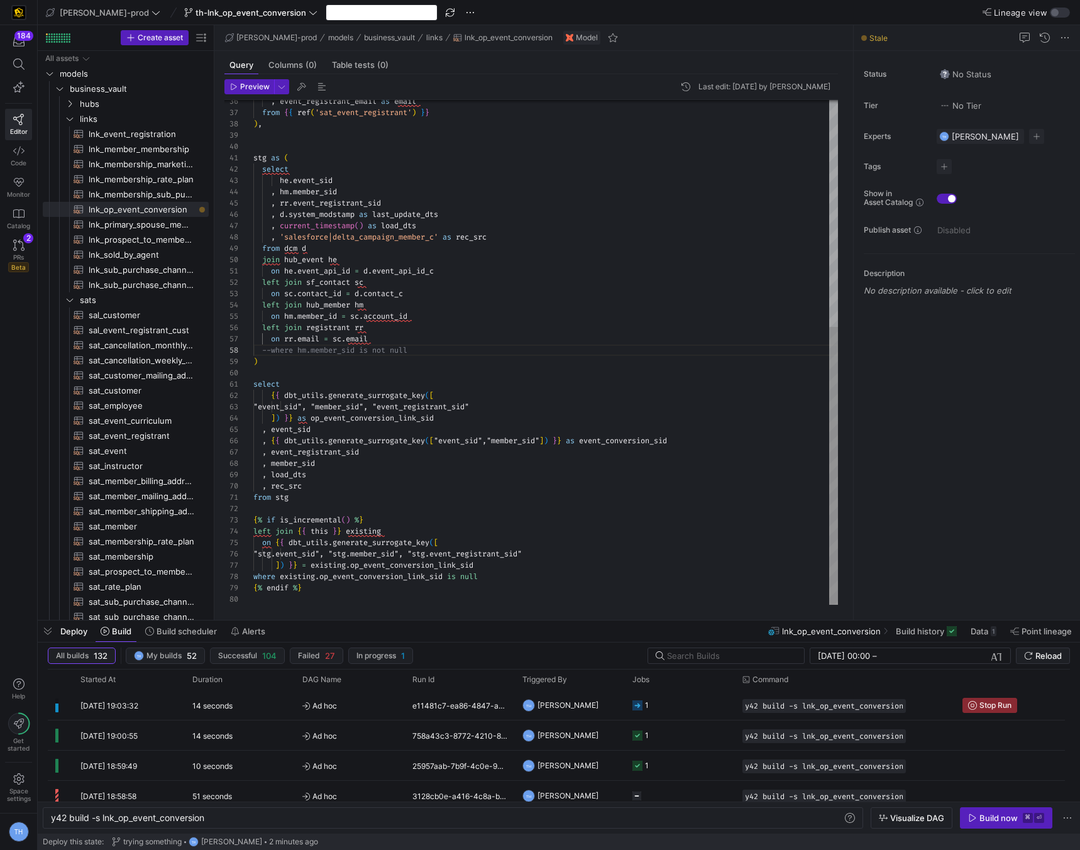
scroll to position [45, 131]
click at [413, 199] on div ", event_registrant_email as email from { { ref ( 'sat_event_registrant' ) } } )…" at bounding box center [545, 147] width 585 height 916
click at [455, 207] on div ", event_registrant_email as email from { { ref ( 'sat_event_registrant' ) } } )…" at bounding box center [545, 147] width 585 height 916
click at [533, 267] on div ", event_registrant_email as email from { { ref ( 'sat_event_registrant' ) } } )…" at bounding box center [545, 147] width 585 height 916
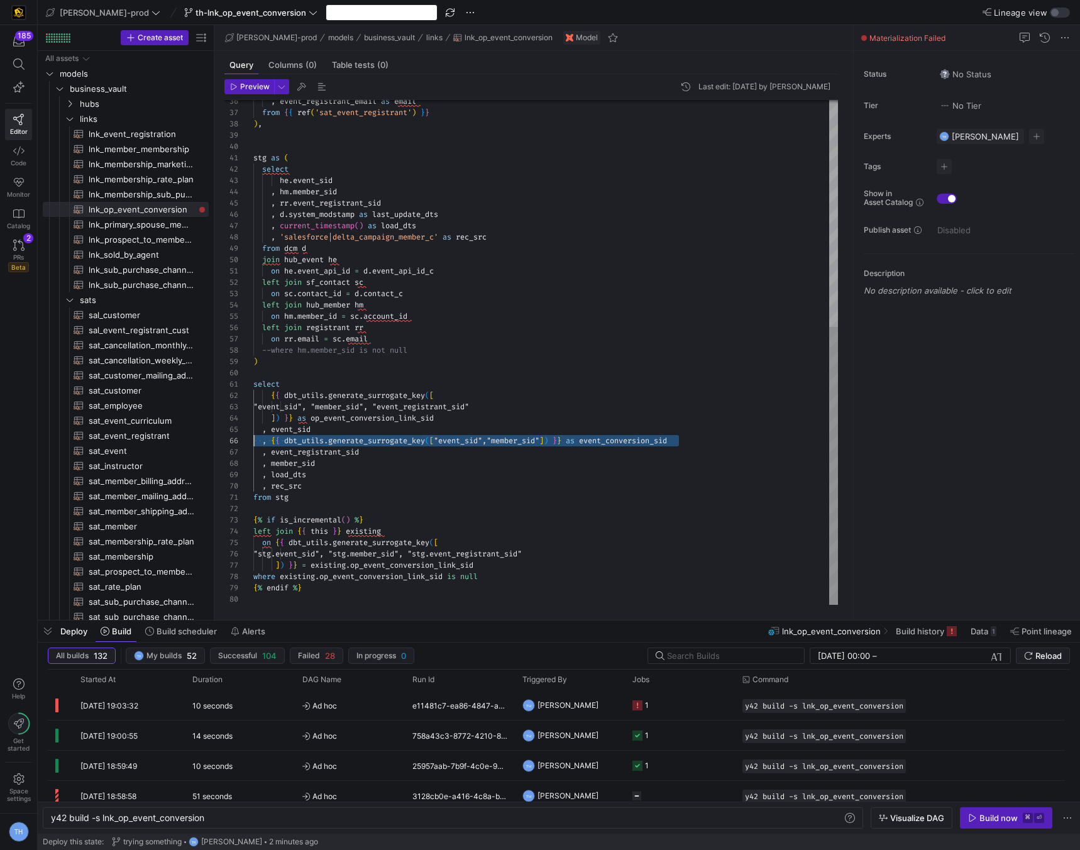
scroll to position [57, 0]
drag, startPoint x: 708, startPoint y: 436, endPoint x: 148, endPoint y: 436, distance: 560.3
click at [253, 436] on div ", event_registrant_email as email from { { ref ( 'sat_event_registrant' ) } } )…" at bounding box center [545, 147] width 585 height 916
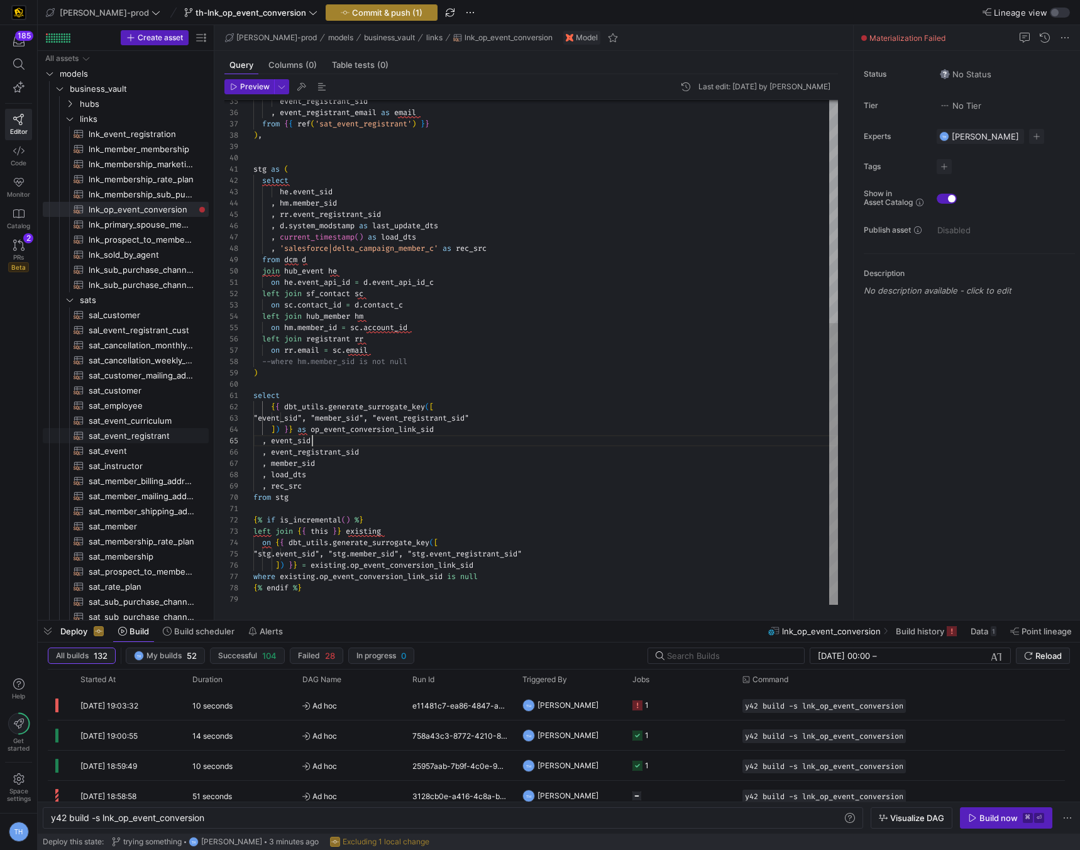
scroll to position [45, 59]
type textarea "select {{ dbt_utils.generate_surrogate_key([ "event_sid", "member_sid", "event_…"
click at [367, 10] on span "Commit & push (1)" at bounding box center [387, 13] width 70 height 10
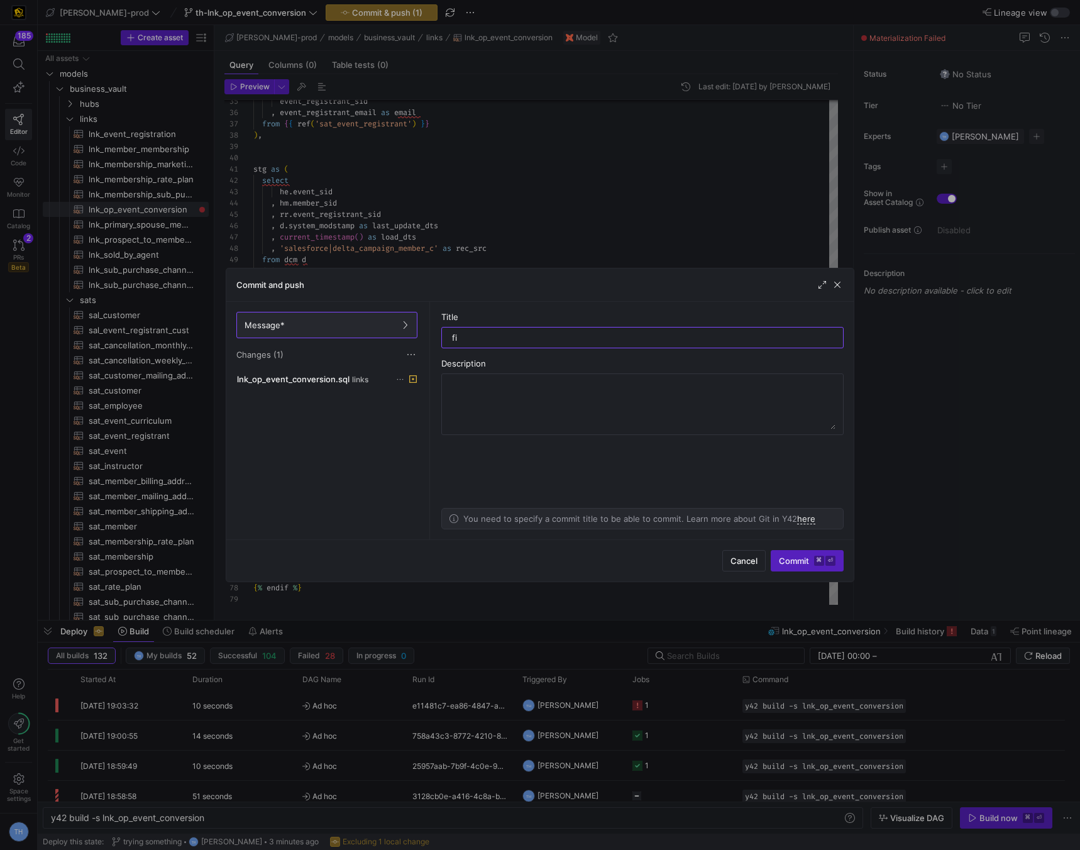
type input "fix"
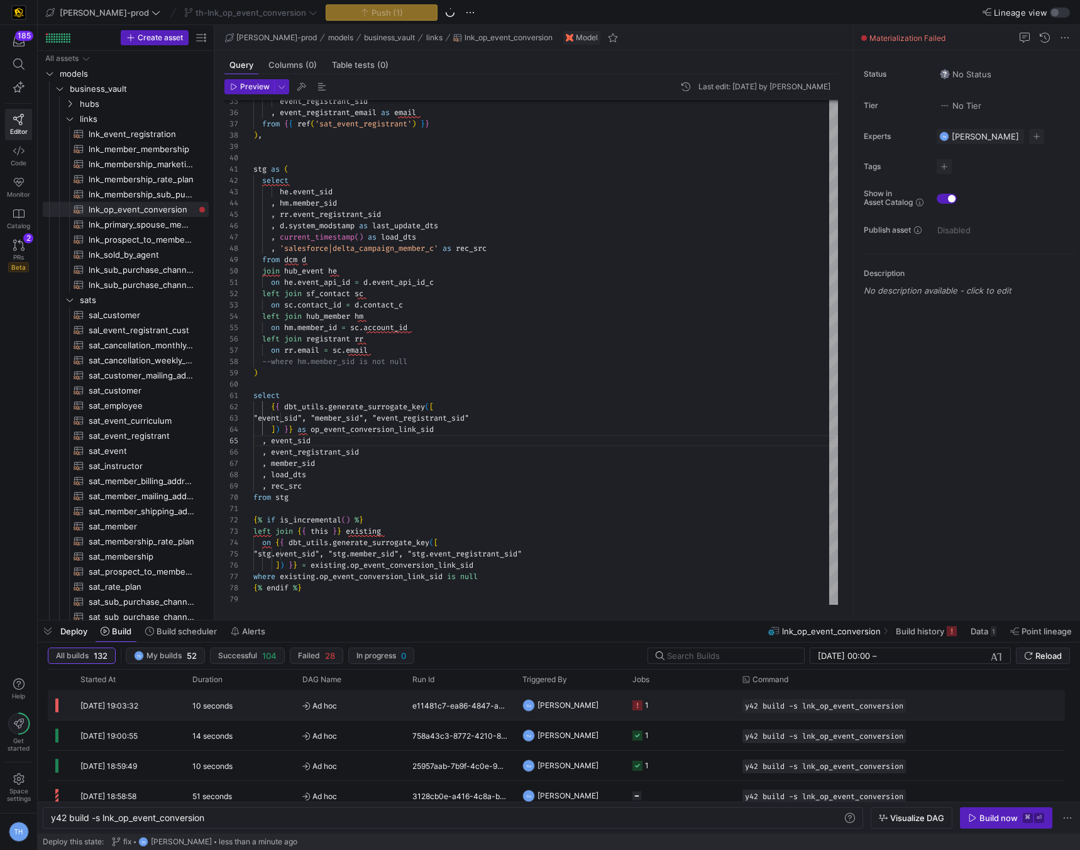
click at [587, 709] on span "[PERSON_NAME]" at bounding box center [568, 705] width 61 height 30
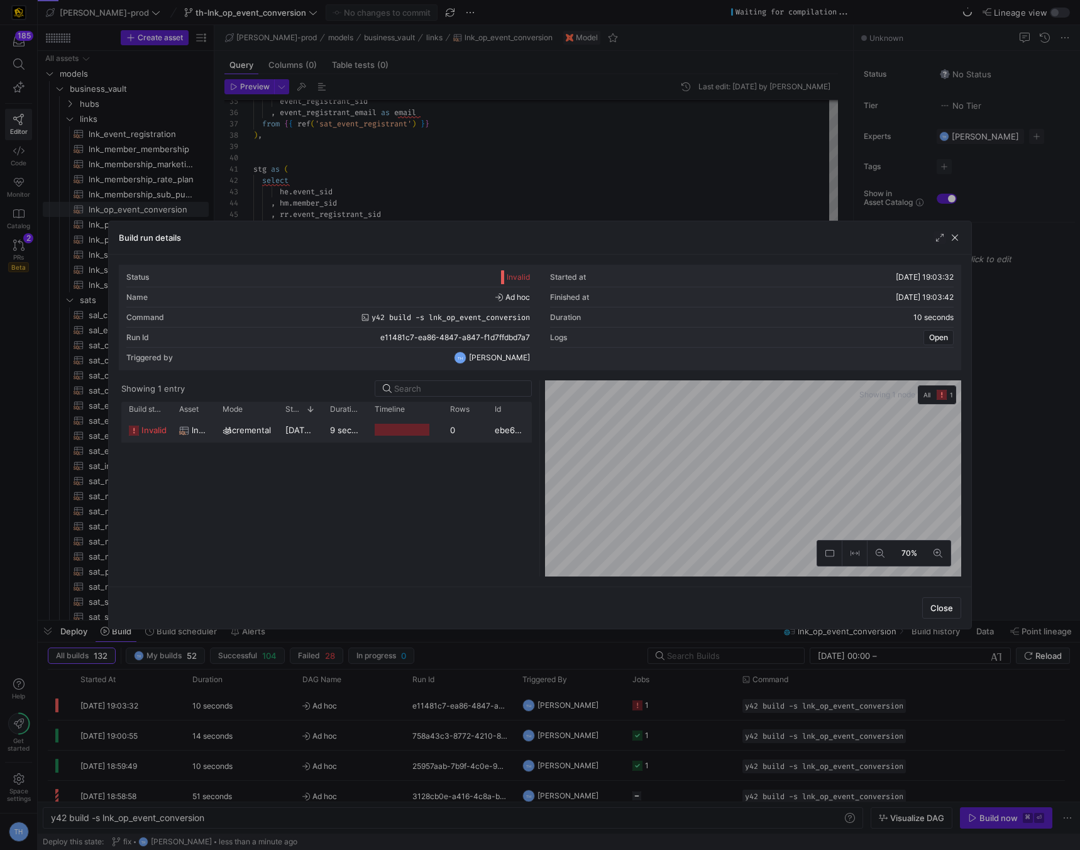
click at [428, 426] on div at bounding box center [402, 430] width 54 height 12
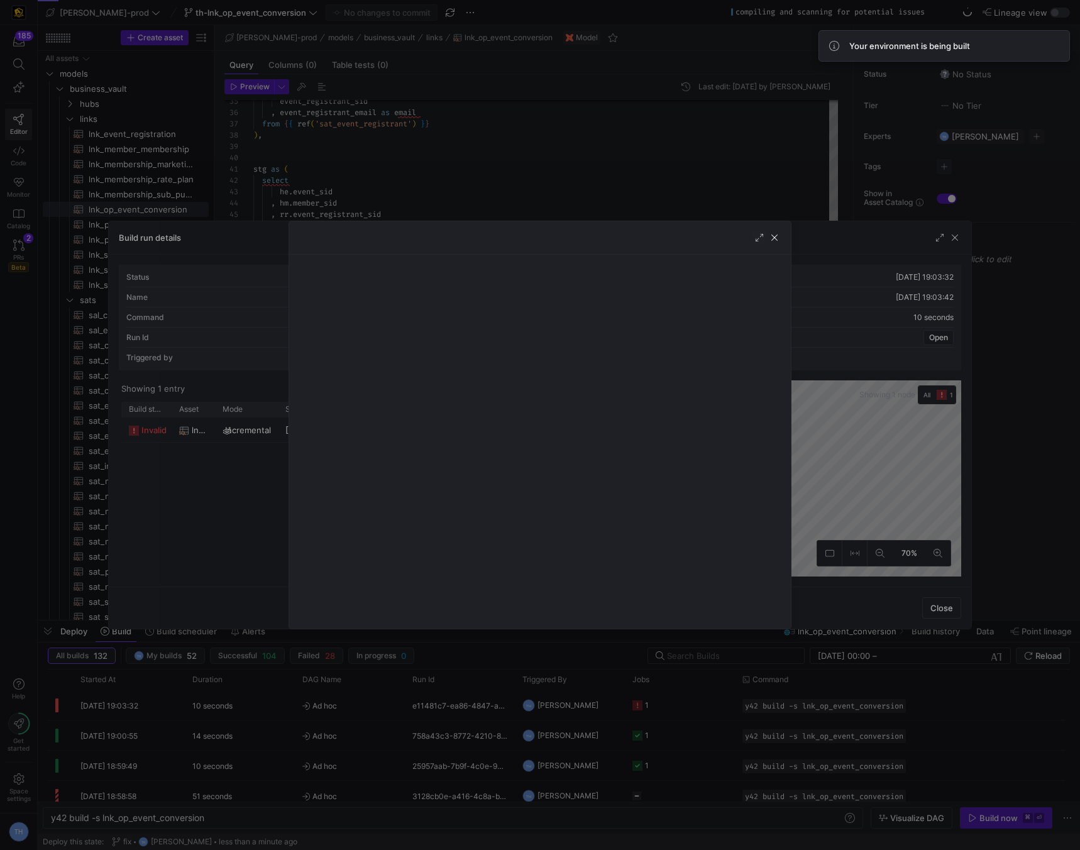
click at [481, 197] on div at bounding box center [540, 425] width 1080 height 850
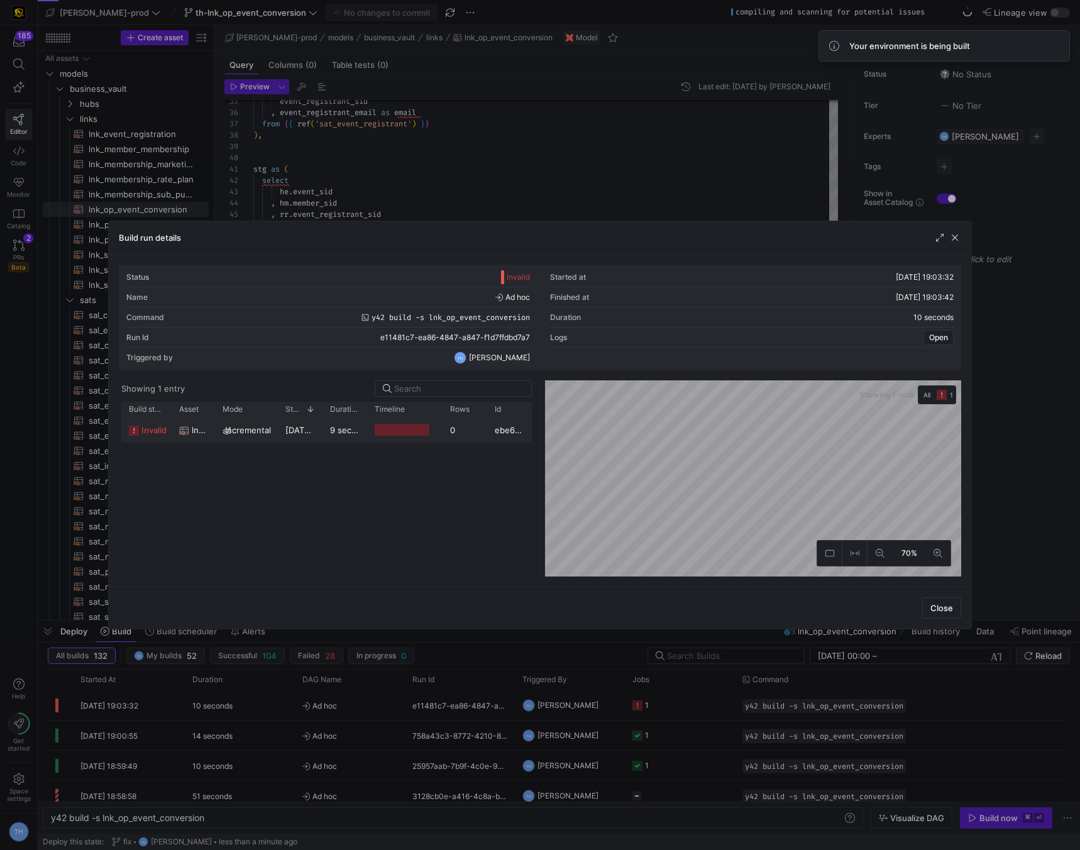
click at [453, 440] on div "0" at bounding box center [465, 430] width 45 height 25
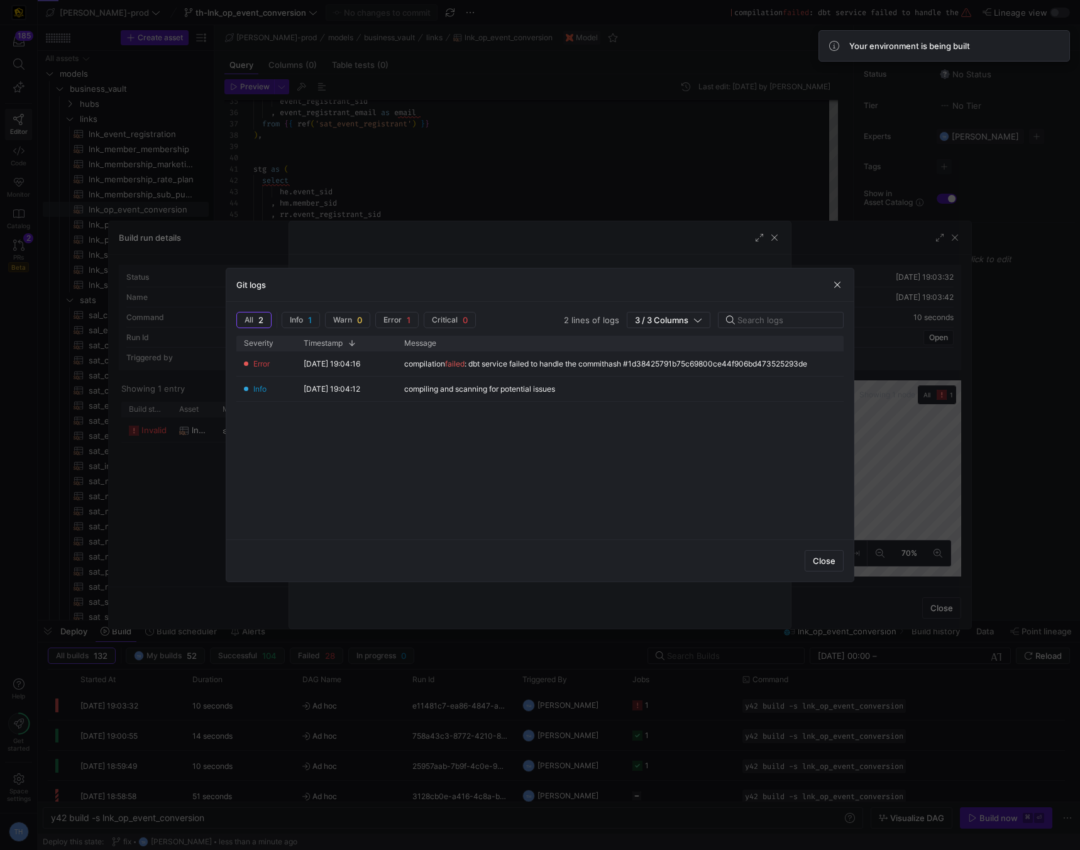
click at [542, 142] on div at bounding box center [540, 425] width 1080 height 850
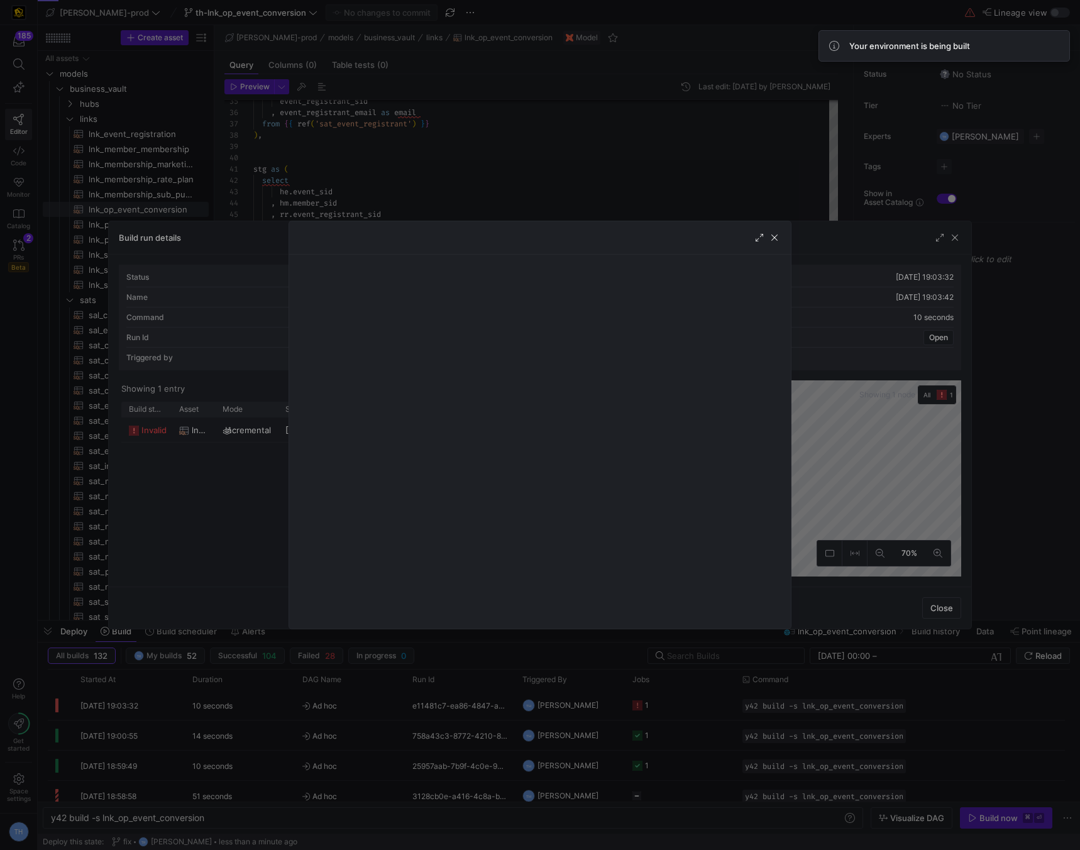
click at [542, 142] on div at bounding box center [540, 425] width 1080 height 850
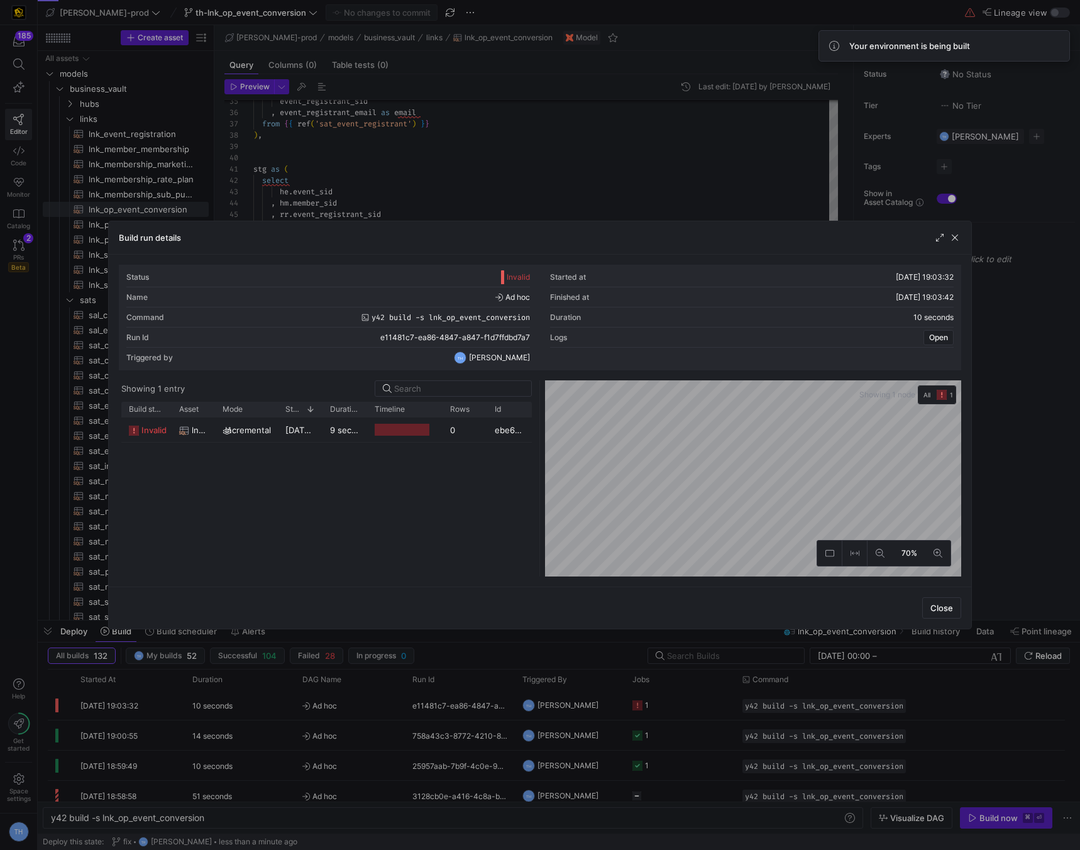
click at [542, 142] on div at bounding box center [540, 425] width 1080 height 850
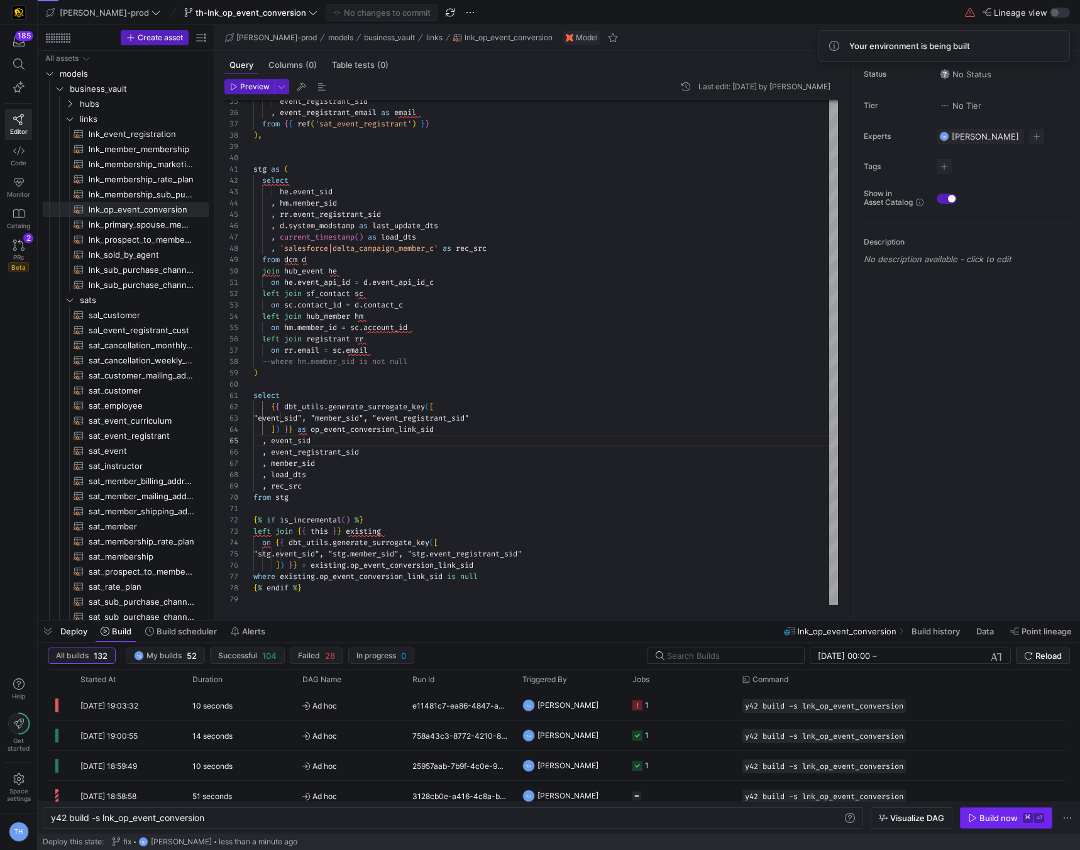
click at [998, 817] on div "Build now" at bounding box center [999, 818] width 38 height 10
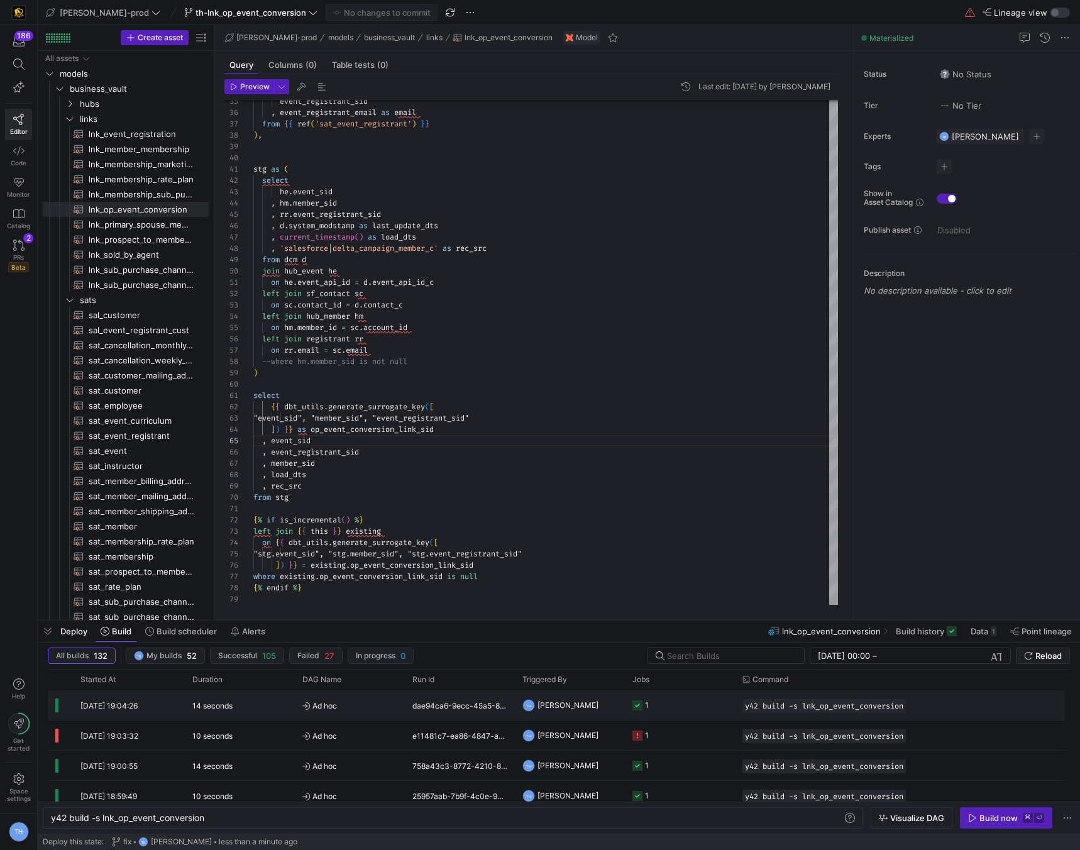
click at [684, 692] on y42-job-status-cell-renderer "1" at bounding box center [680, 705] width 95 height 28
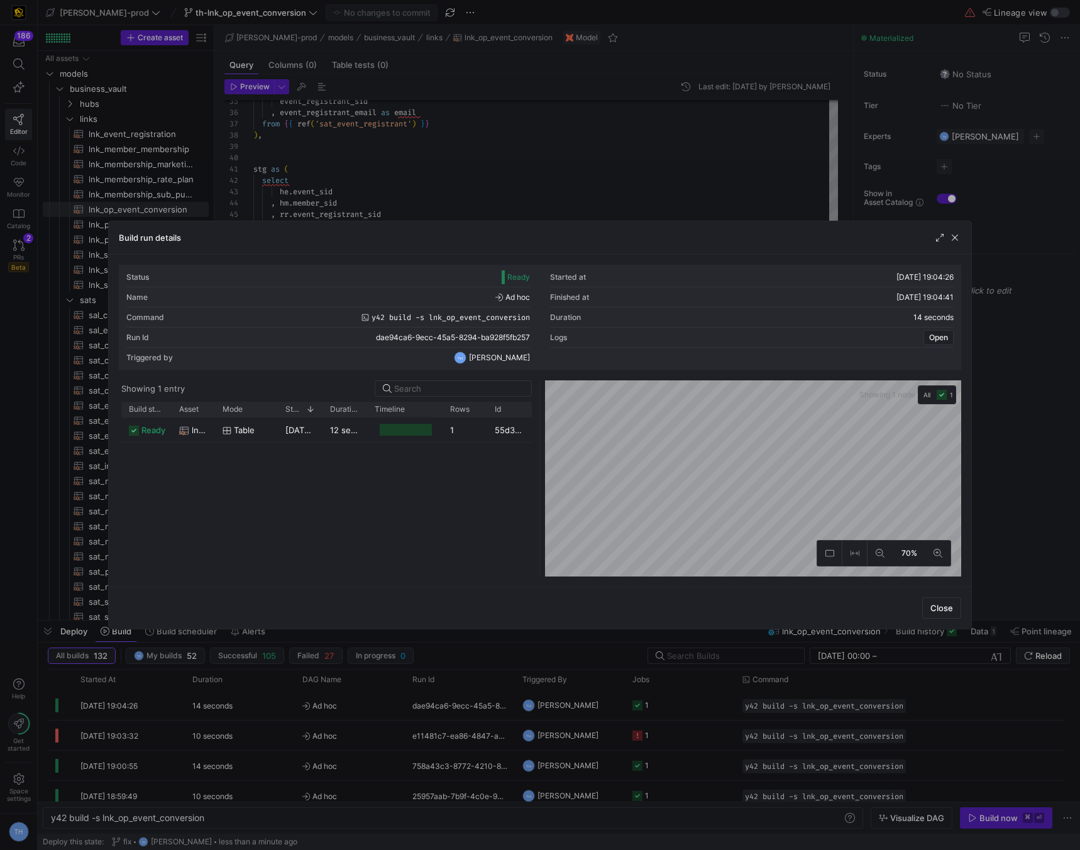
click at [567, 191] on div at bounding box center [540, 425] width 1080 height 850
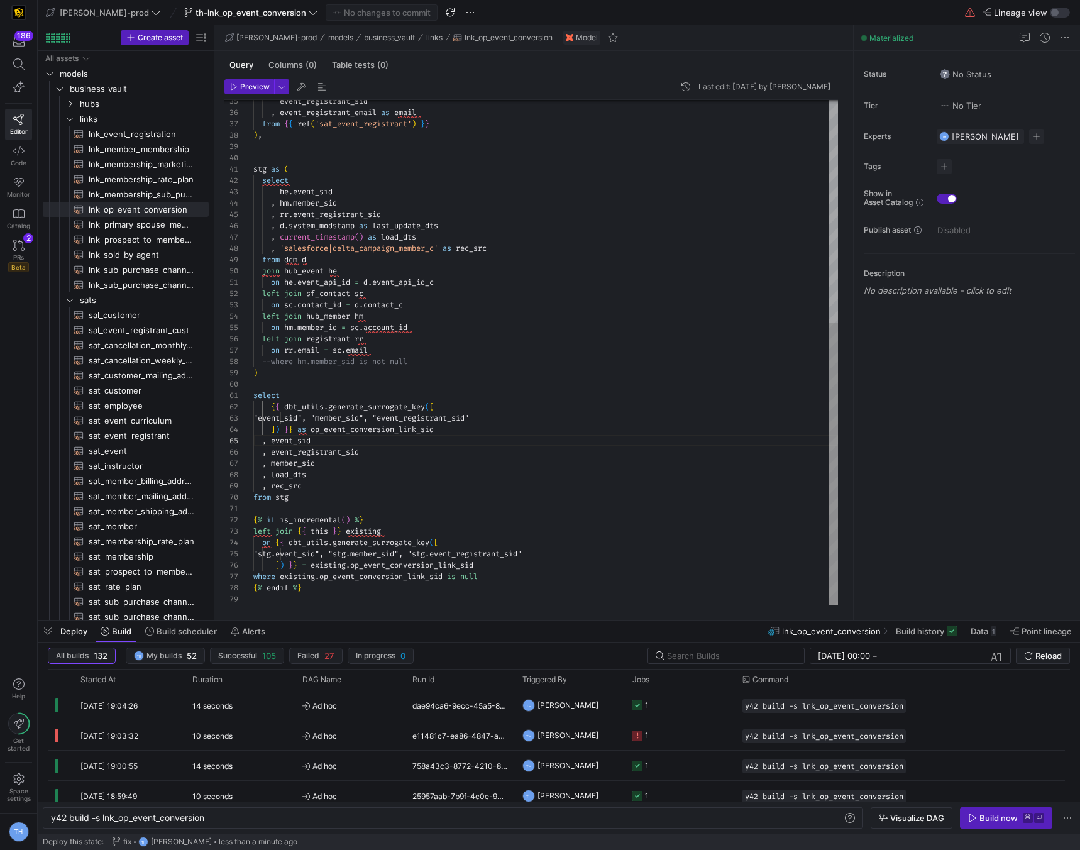
scroll to position [79, 54]
click at [528, 473] on div ", event_registrant_email as email from { { ref ( 'sat_event_registrant' ) } } )…" at bounding box center [545, 153] width 585 height 904
click at [695, 423] on div ", event_registrant_email as email from { { ref ( 'sat_event_registrant' ) } } )…" at bounding box center [545, 153] width 585 height 904
click at [685, 707] on y42-job-status-cell-renderer "1" at bounding box center [680, 705] width 95 height 28
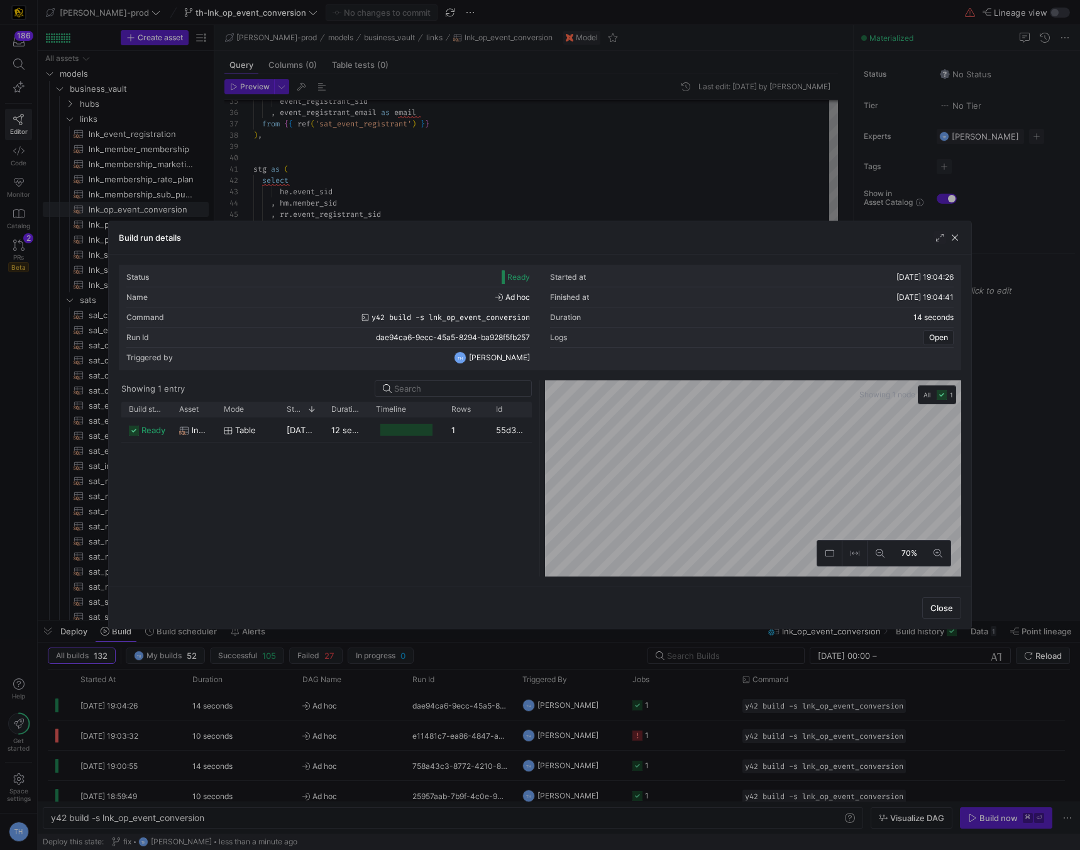
click at [614, 174] on div at bounding box center [540, 425] width 1080 height 850
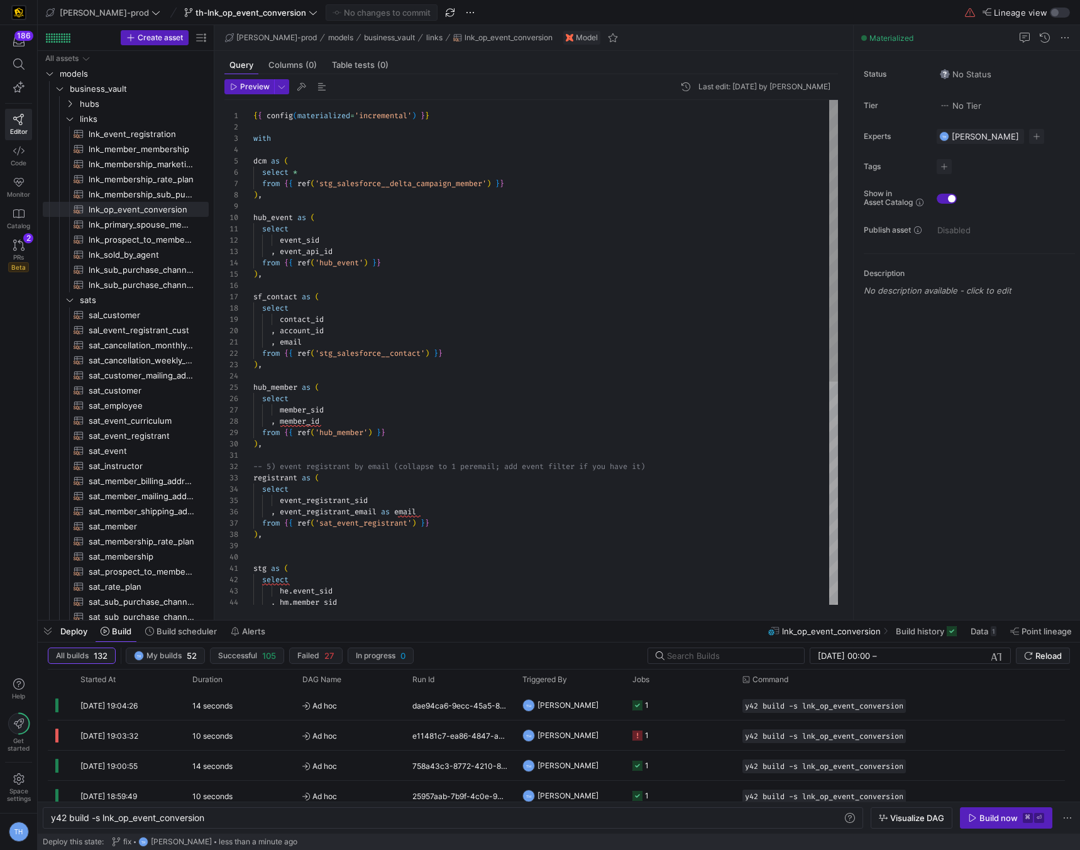
click at [374, 436] on div ", event_registrant_email as email from { { ref ( 'sat_event_registrant' ) } } )…" at bounding box center [545, 552] width 585 height 904
click at [374, 486] on div ", event_registrant_email as email from { { ref ( 'sat_event_registrant' ) } } )…" at bounding box center [545, 552] width 585 height 904
click at [364, 462] on div ", event_registrant_email as email from { { ref ( 'sat_event_registrant' ) } } )…" at bounding box center [545, 552] width 585 height 904
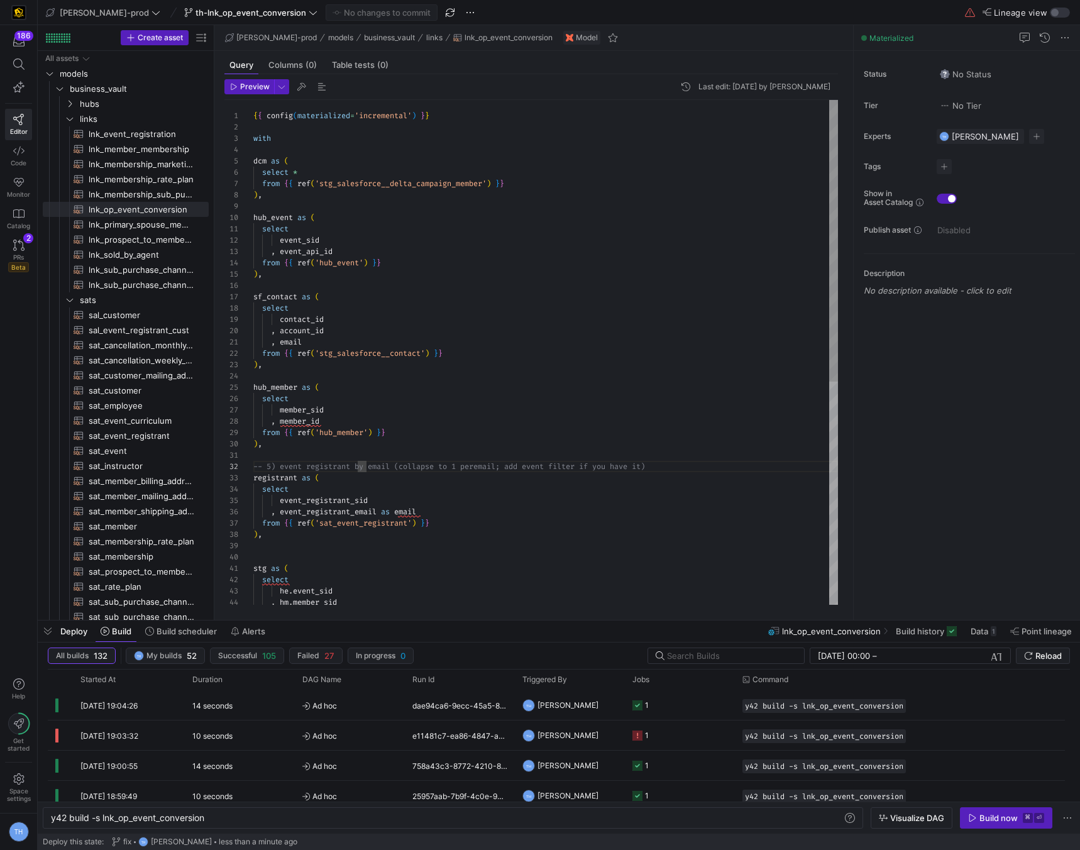
click at [471, 428] on div ", event_registrant_email as email from { { ref ( 'sat_event_registrant' ) } } )…" at bounding box center [545, 552] width 585 height 904
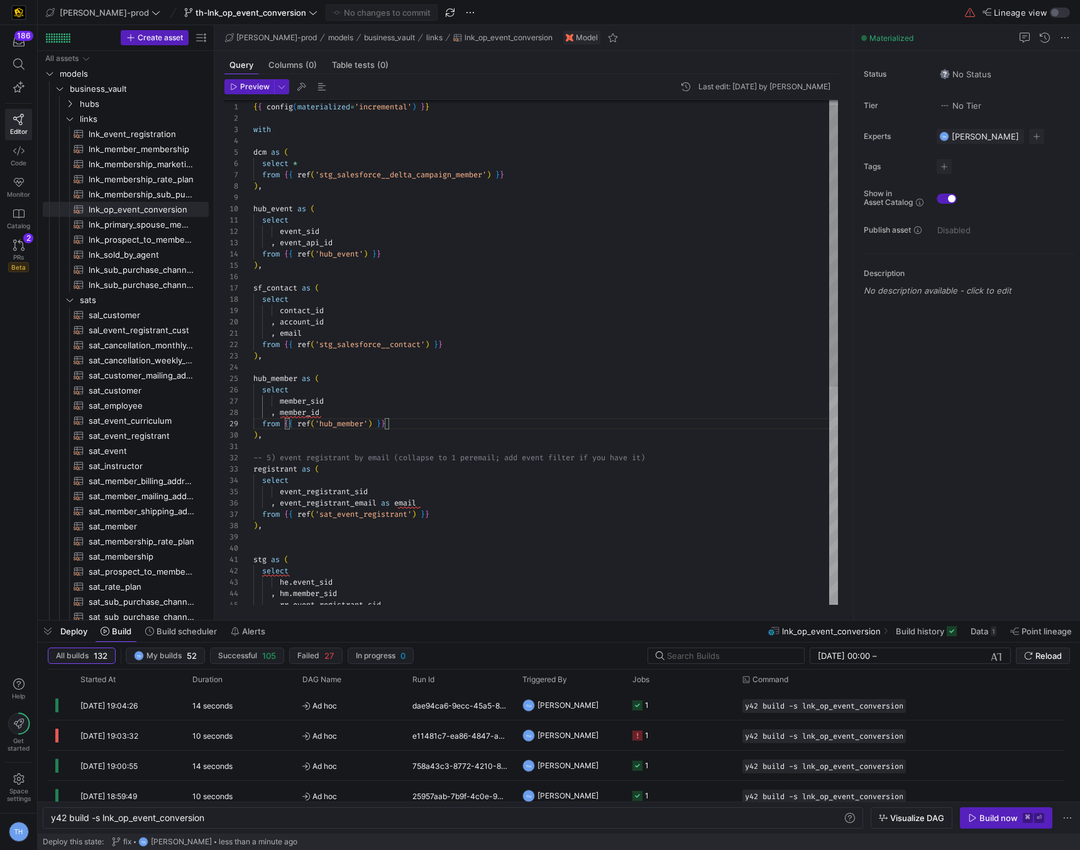
scroll to position [45, 9]
click at [515, 270] on div ", event_registrant_email as email from { { ref ( 'sat_event_registrant' ) } } )…" at bounding box center [545, 543] width 585 height 904
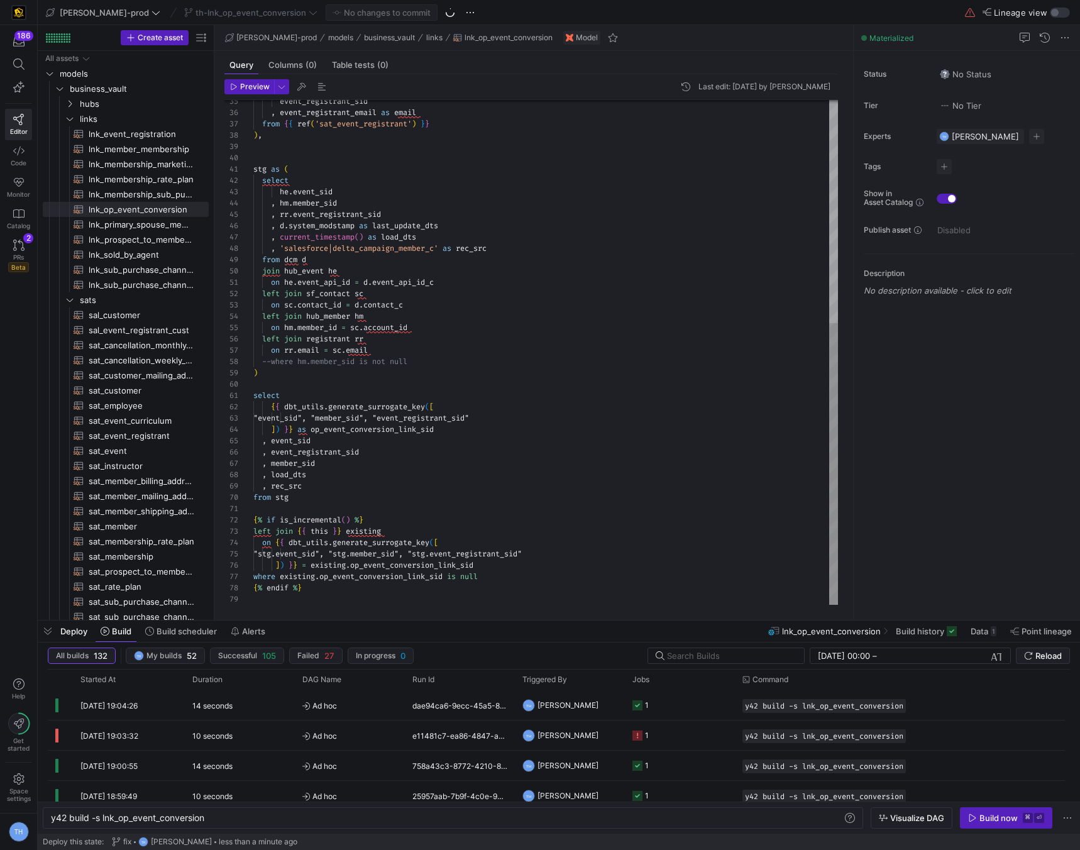
scroll to position [68, 64]
click at [394, 467] on div ", event_registrant_email as email from { { ref ( 'sat_event_registrant' ) } } )…" at bounding box center [545, 153] width 585 height 904
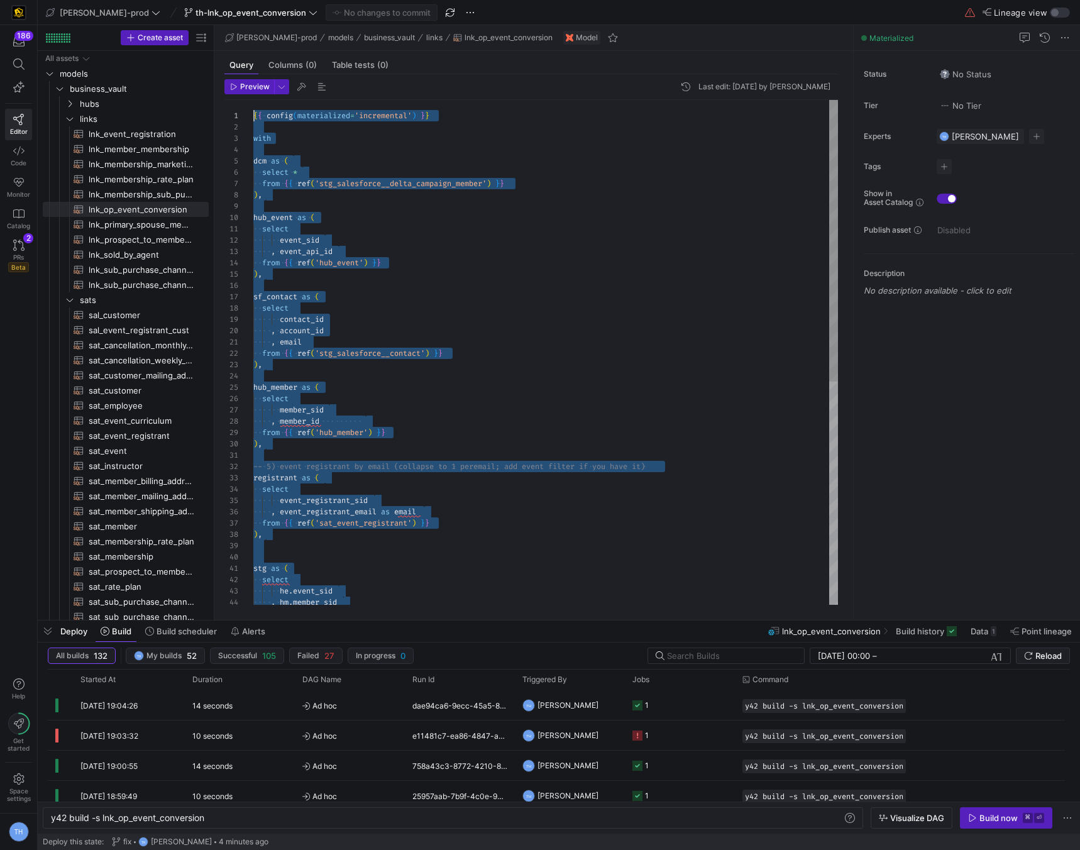
scroll to position [0, 0]
drag, startPoint x: 329, startPoint y: 588, endPoint x: 312, endPoint y: -51, distance: 639.1
click at [457, 267] on div ", event_registrant_email as email from { { ref ( 'sat_event_registrant' ) } } )…" at bounding box center [545, 552] width 585 height 904
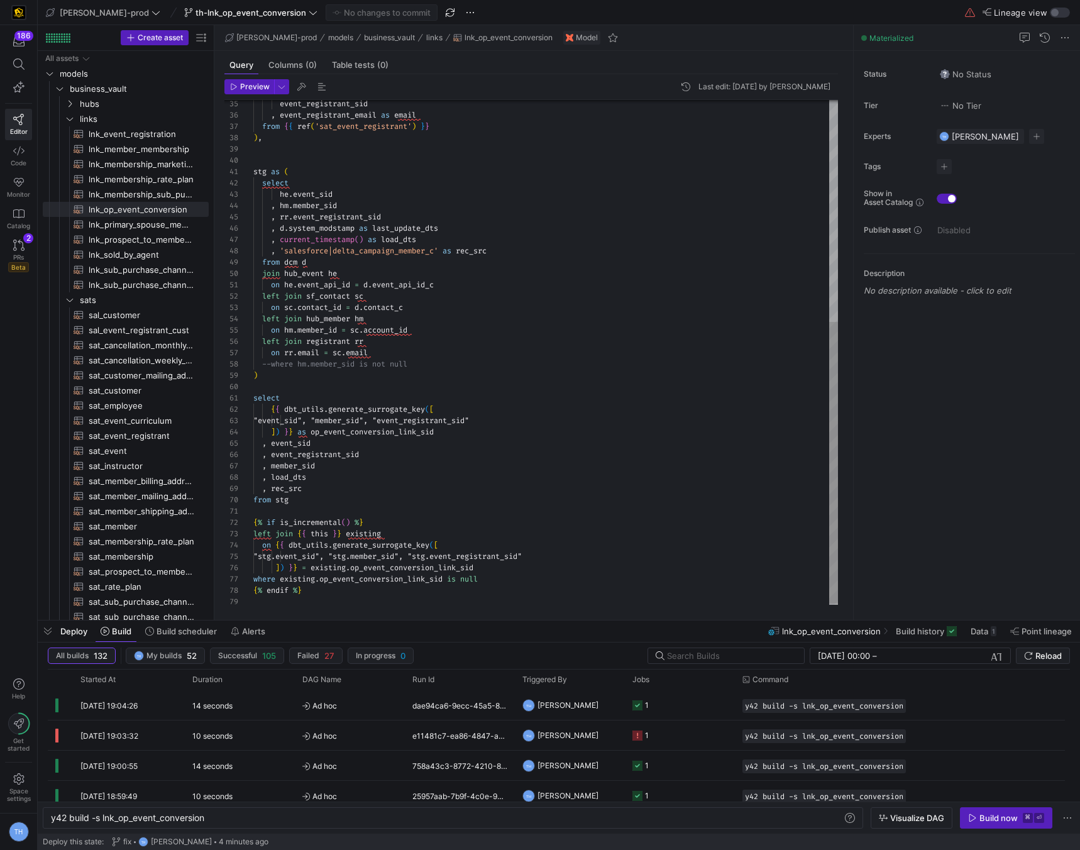
scroll to position [102, 14]
click at [265, 274] on div ", event_registrant_email as email from { { ref ( 'sat_event_registrant' ) } } )…" at bounding box center [545, 155] width 585 height 904
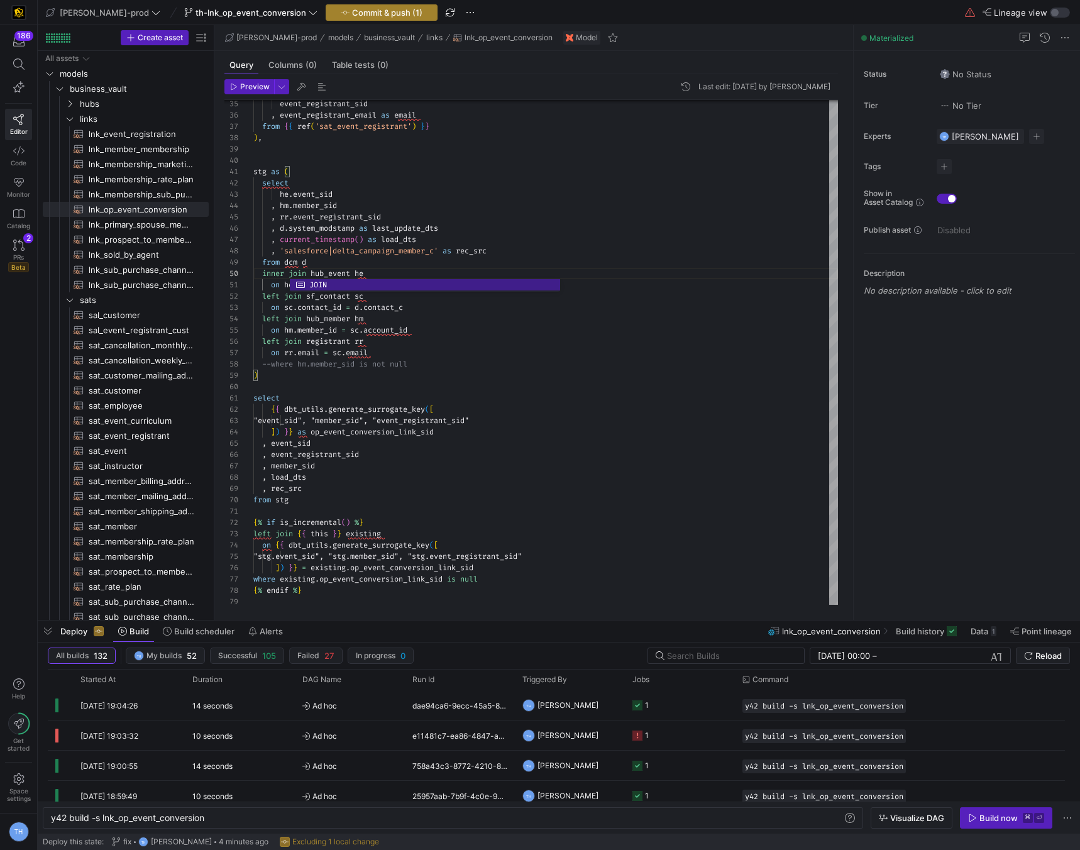
type textarea "stg as ( select he.event_sid , hm.member_sid , rr.event_registrant_sid , d.syst…"
click at [352, 16] on span "Commit & push (1)" at bounding box center [387, 13] width 70 height 10
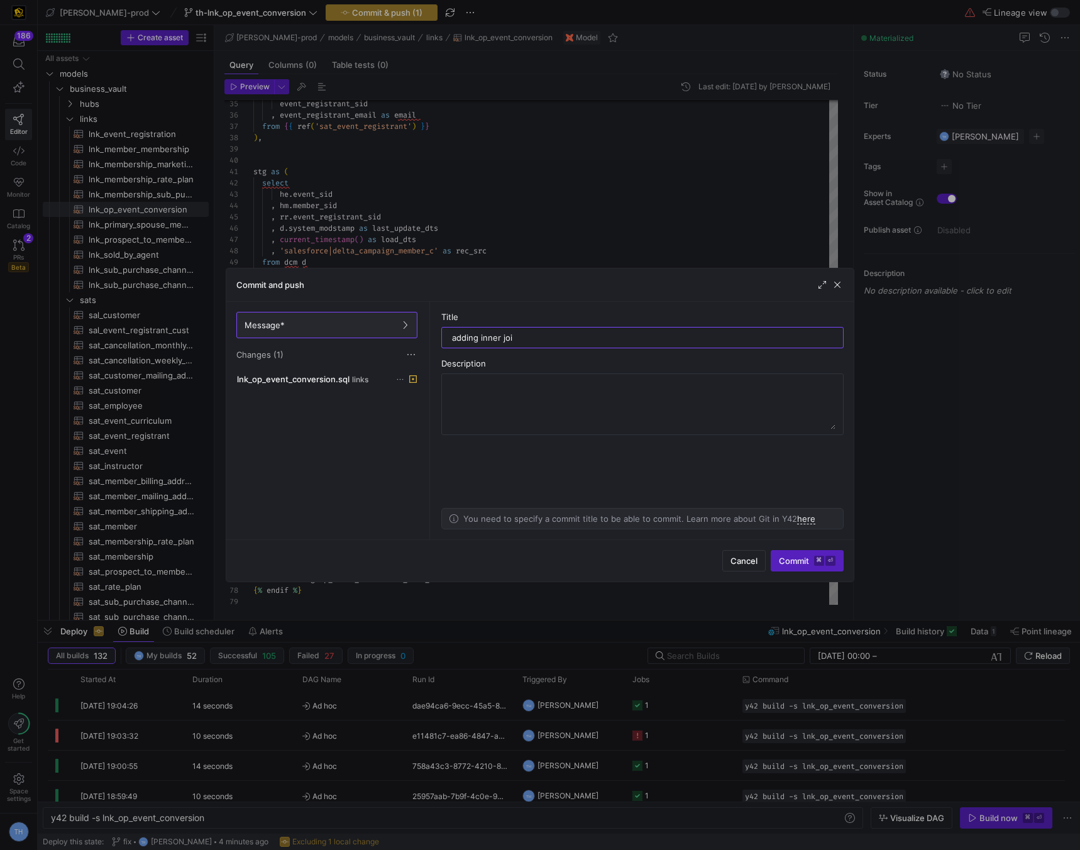
type input "adding inner join"
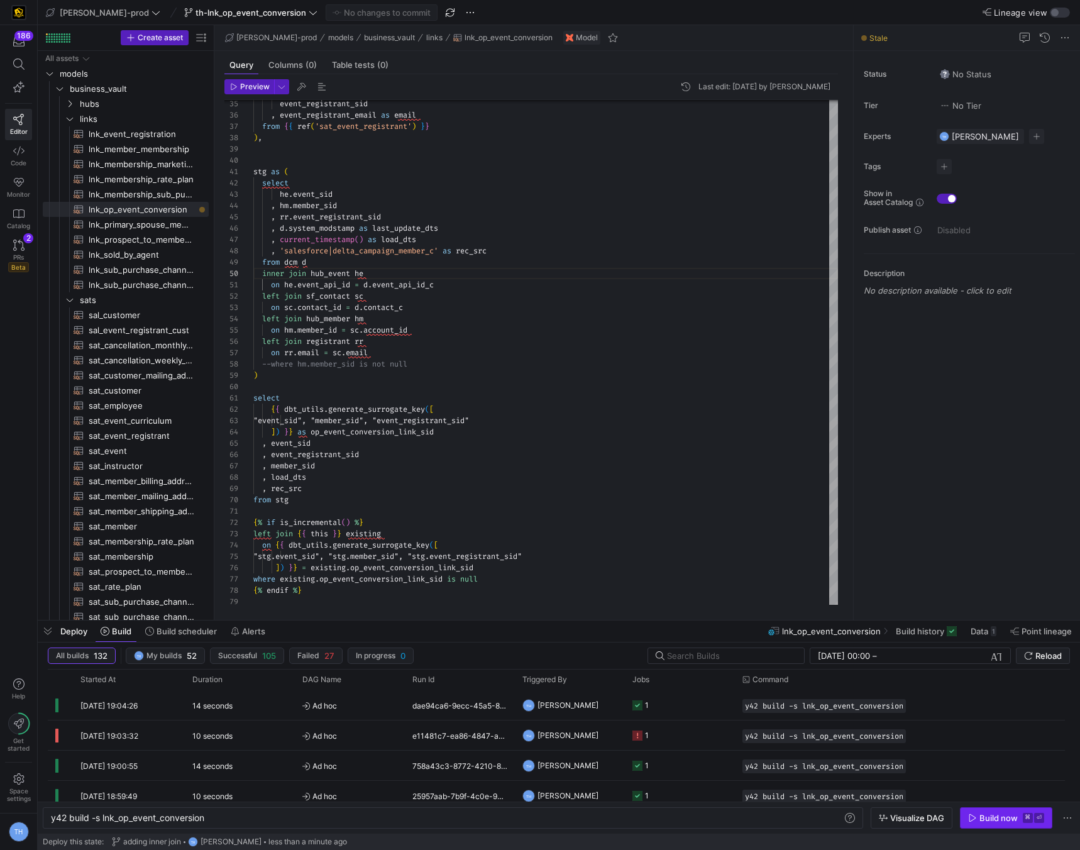
click at [992, 810] on span "button" at bounding box center [1006, 818] width 91 height 20
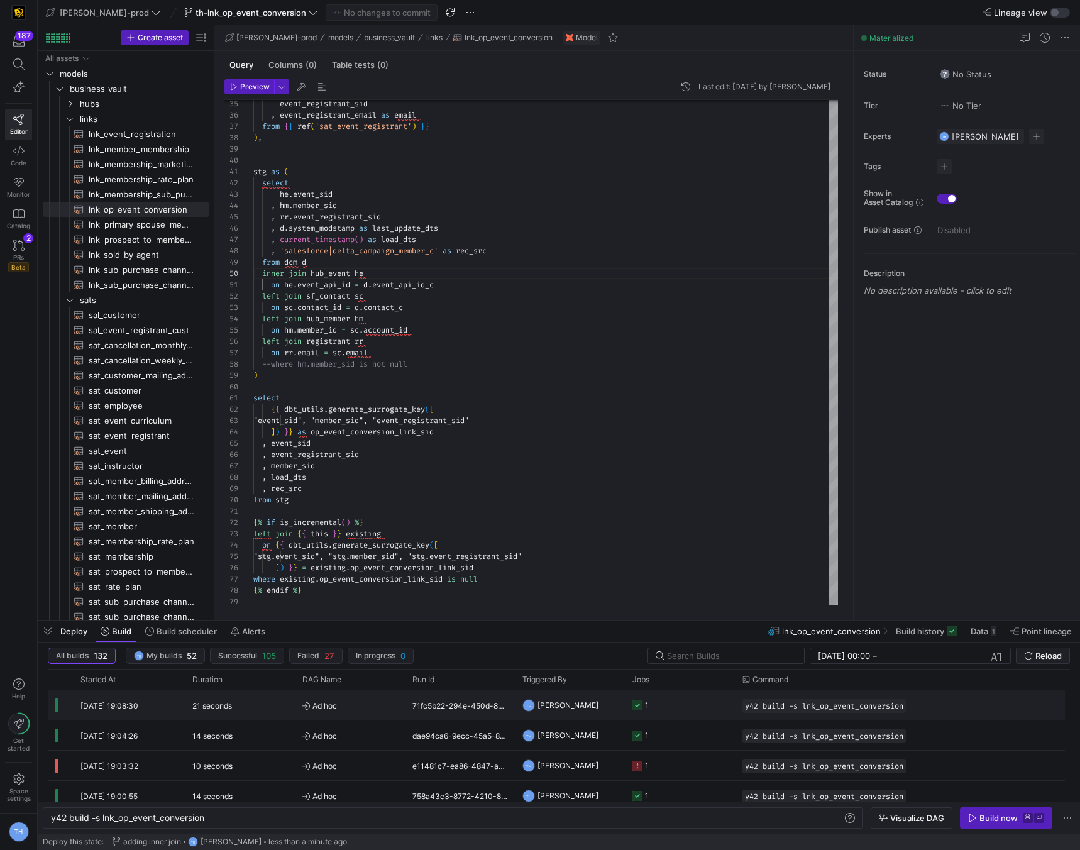
click at [362, 704] on span "Ad hoc" at bounding box center [349, 706] width 95 height 30
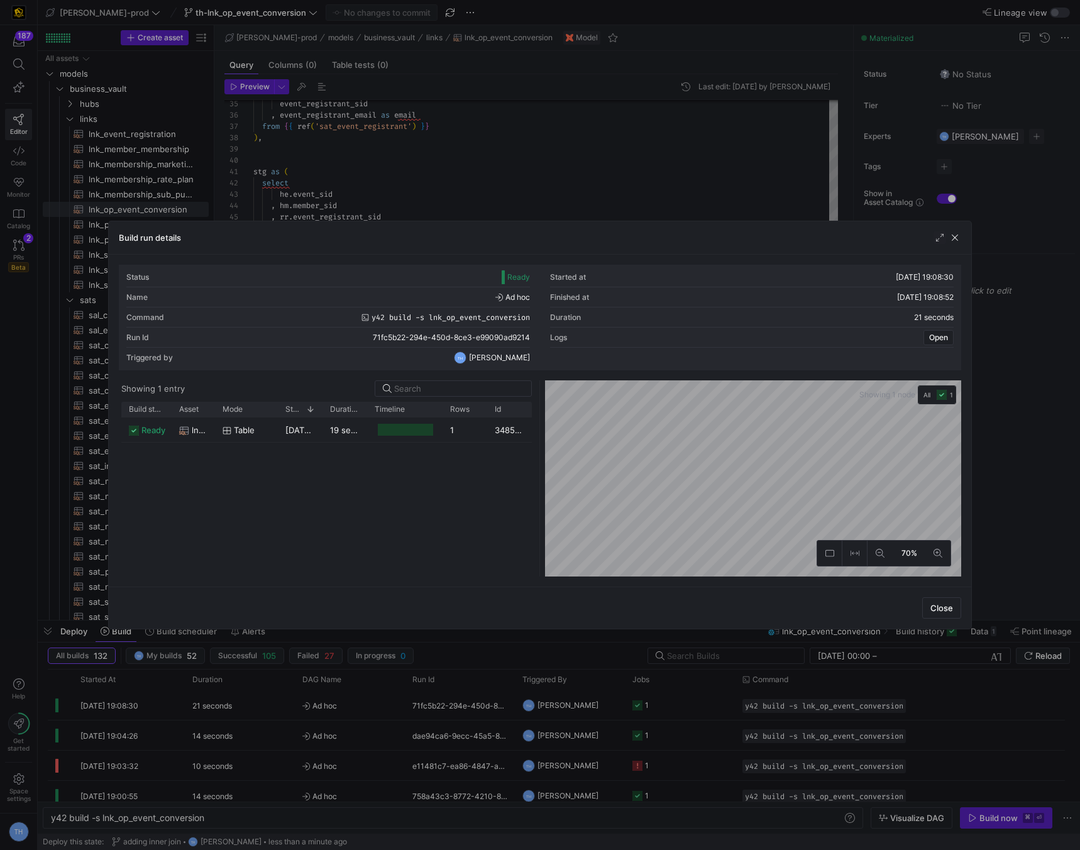
click at [522, 201] on div at bounding box center [540, 425] width 1080 height 850
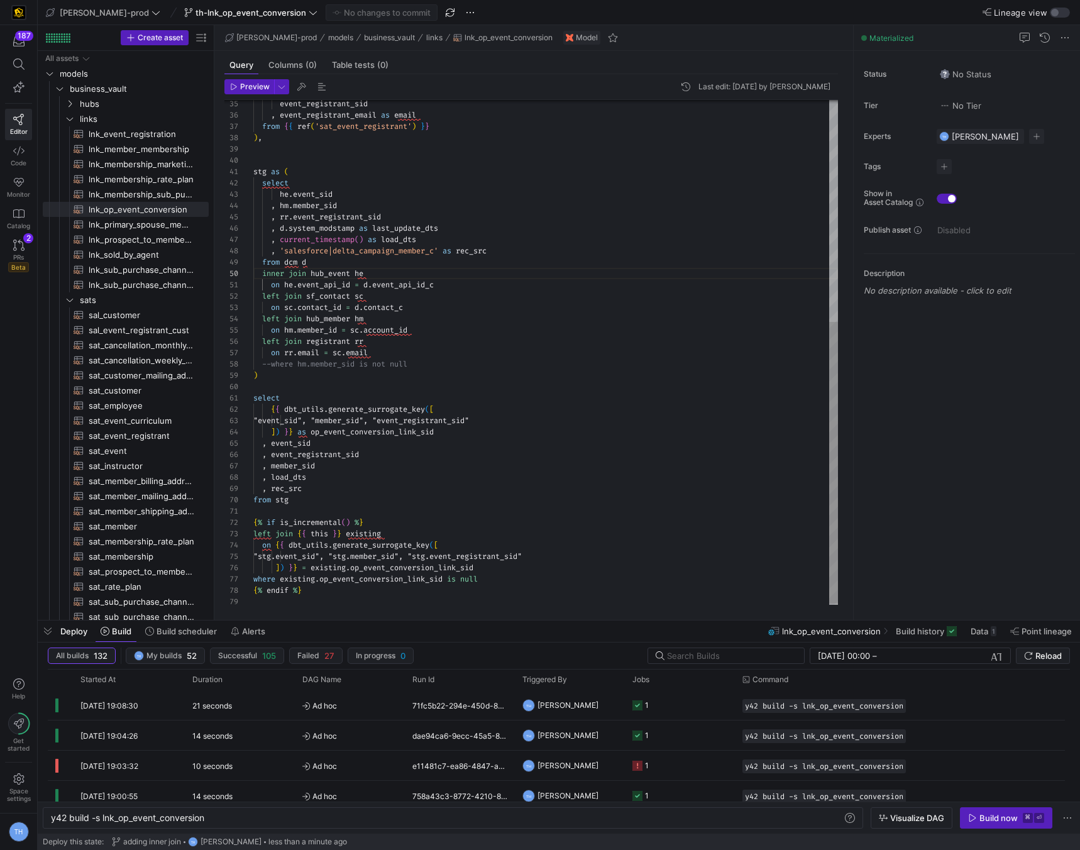
scroll to position [34, 86]
click at [520, 201] on div ", event_registrant_email as email from { { ref ( 'sat_event_registrant' ) } } )…" at bounding box center [545, 155] width 585 height 904
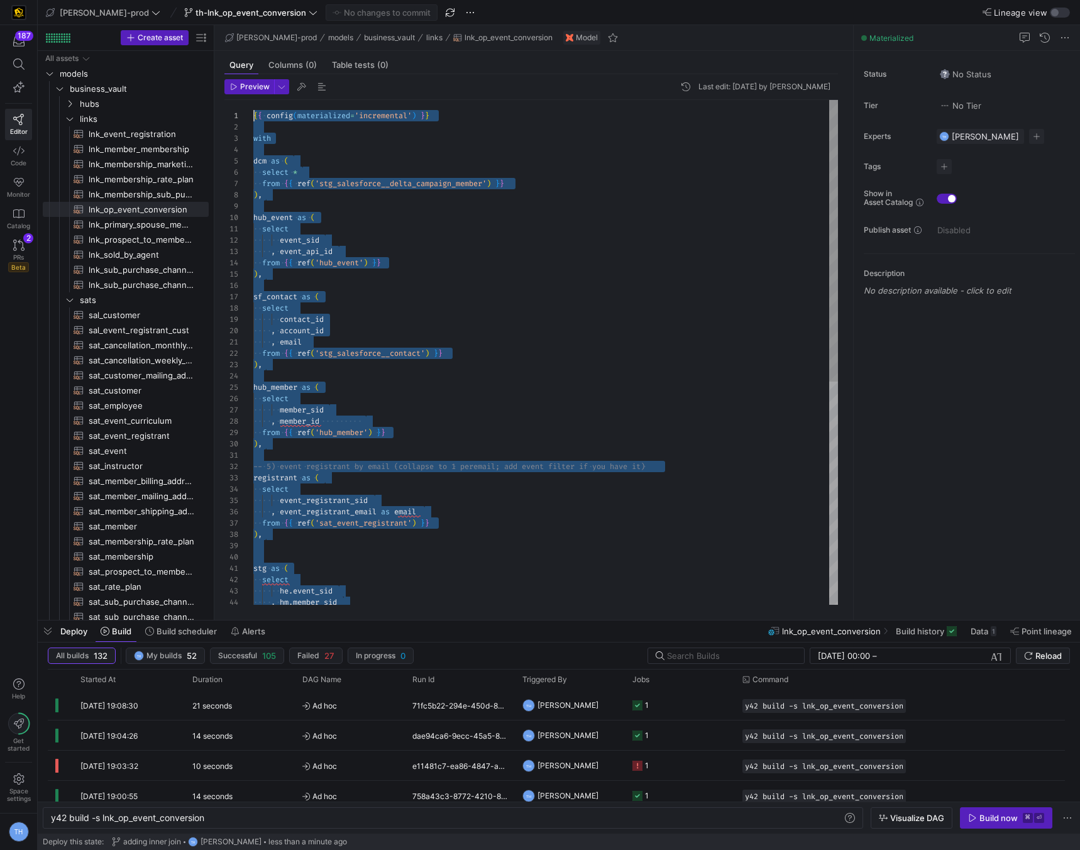
scroll to position [0, 0]
drag, startPoint x: 318, startPoint y: 594, endPoint x: 284, endPoint y: -53, distance: 647.9
click at [414, 431] on div ", event_registrant_email as email from { { ref ( 'sat_event_registrant' ) } } )…" at bounding box center [545, 552] width 585 height 904
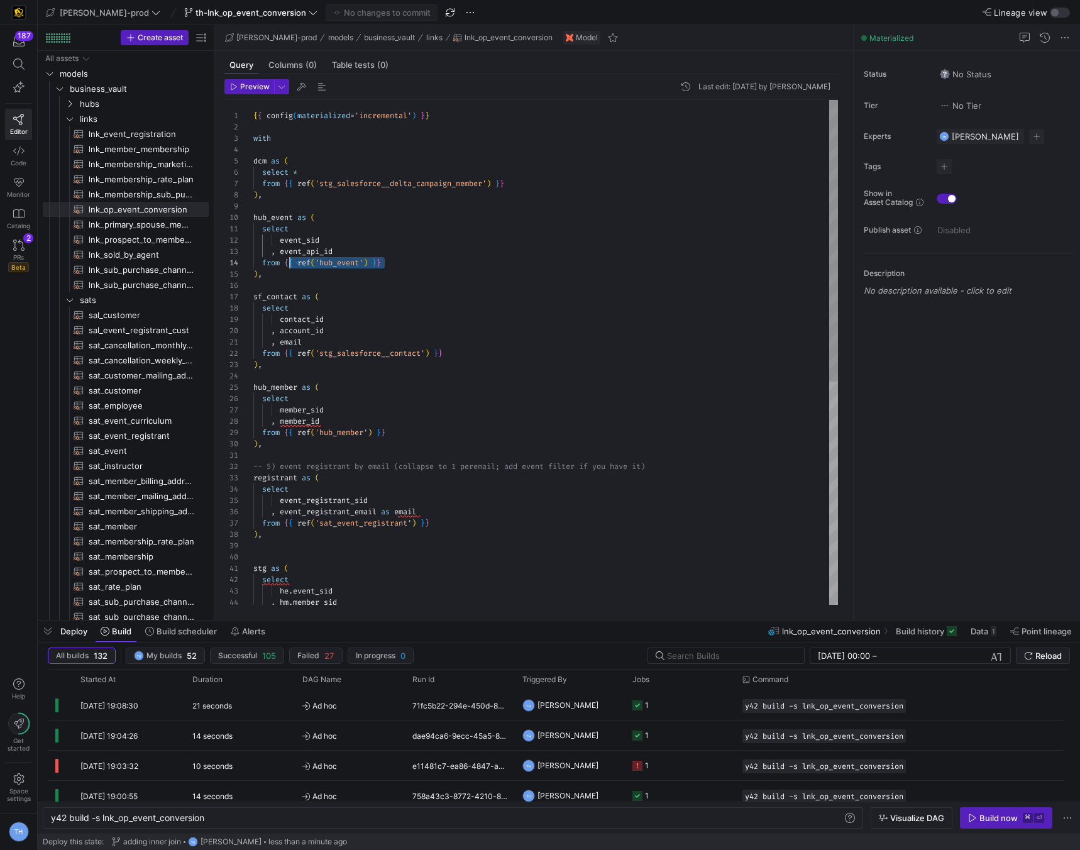
scroll to position [34, 31]
drag, startPoint x: 399, startPoint y: 265, endPoint x: 285, endPoint y: 264, distance: 114.4
click at [284, 264] on div ", event_registrant_email as email from { { ref ( 'sat_event_registrant' ) } } )…" at bounding box center [545, 552] width 585 height 904
click at [329, 273] on span "Compile Selection" at bounding box center [349, 274] width 99 height 8
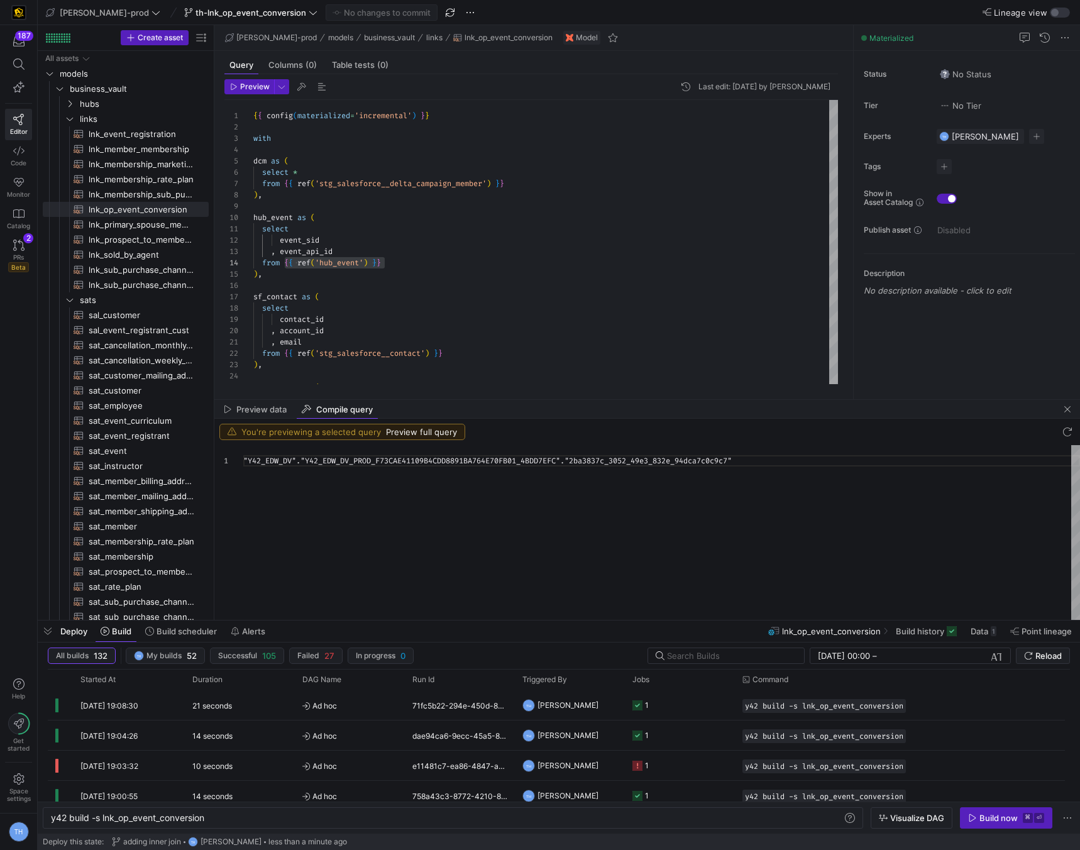
click at [674, 463] on div ""Y42_EDW_DV" . "Y42_EDW_DV_PROD_F73CAE41109B4CDD8891BA764E70FB01_ 4BDD7EFC" . "…" at bounding box center [661, 532] width 837 height 175
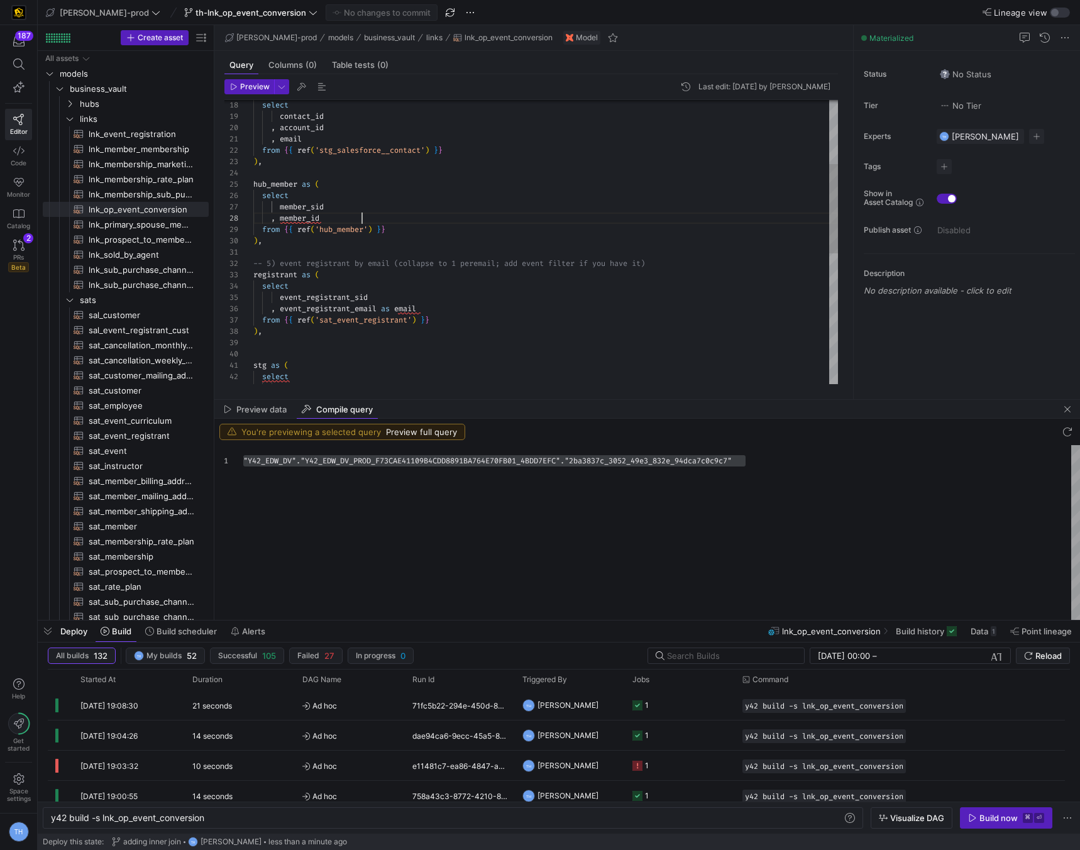
click at [400, 223] on div ", email from { { ref ( 'stg_salesforce__contact' ) } } ) , hub_member as ( sele…" at bounding box center [545, 349] width 585 height 904
drag, startPoint x: 404, startPoint y: 231, endPoint x: 336, endPoint y: 231, distance: 68.5
click at [335, 231] on div ", email from { { ref ( 'stg_salesforce__contact' ) } } ) , hub_member as ( sele…" at bounding box center [545, 349] width 585 height 904
click at [357, 179] on div at bounding box center [540, 425] width 1080 height 850
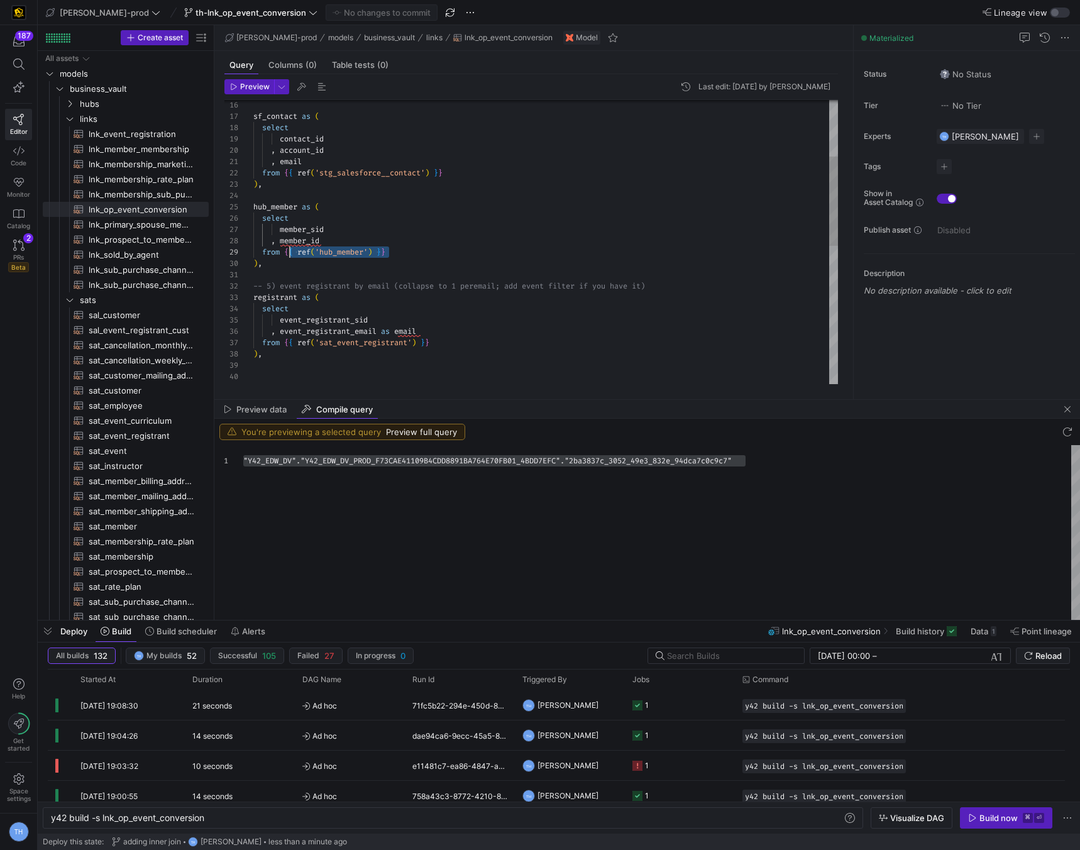
scroll to position [91, 31]
drag, startPoint x: 402, startPoint y: 254, endPoint x: 285, endPoint y: 252, distance: 116.3
click at [340, 260] on span "Compile Selection" at bounding box center [360, 264] width 99 height 8
click at [531, 460] on div ""Y42_EDW_DV" . "Y42_EDW_DV_PROD_F73CAE41109B4CDD8891BA764E70FB01_ 4BDD7EFC" . "…" at bounding box center [661, 532] width 837 height 175
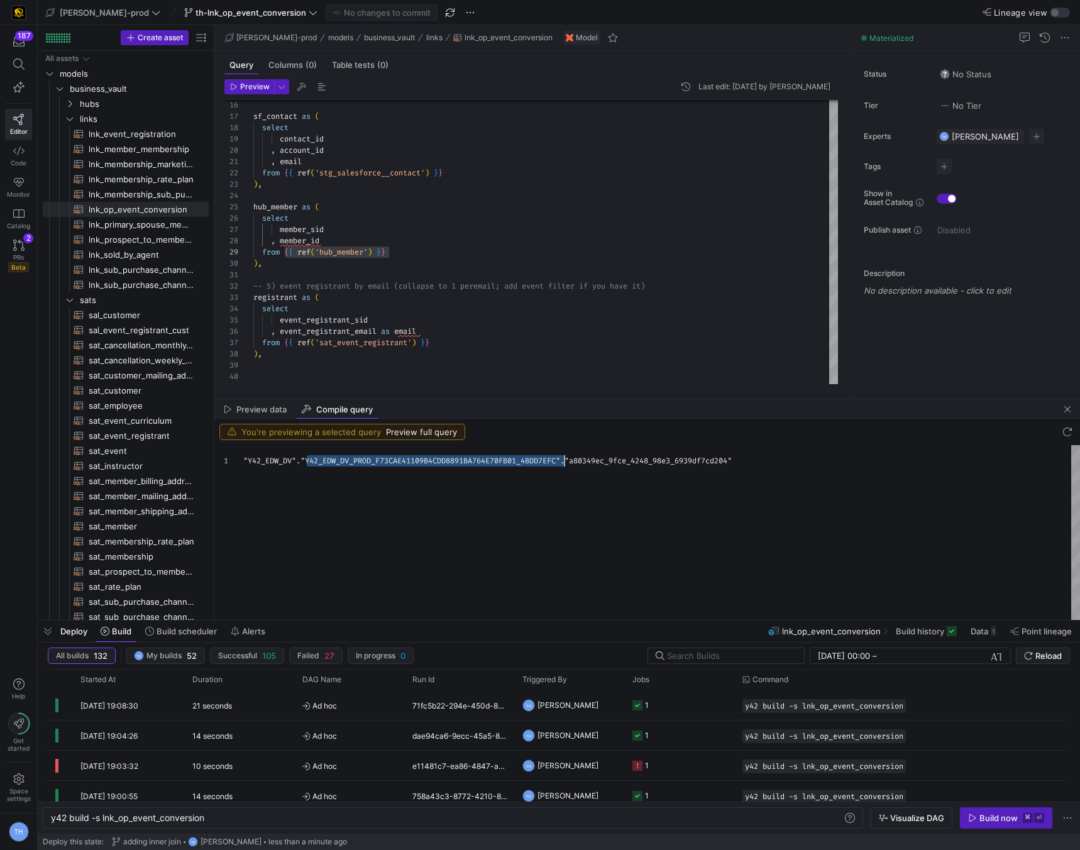
click at [531, 460] on div ""Y42_EDW_DV" . "Y42_EDW_DV_PROD_F73CAE41109B4CDD8891BA764E70FB01_ 4BDD7EFC" . "…" at bounding box center [661, 532] width 837 height 175
click at [595, 228] on div ", email from { { ref ( 'stg_salesforce__contact' ) } } ) , hub_member as ( sele…" at bounding box center [545, 372] width 585 height 904
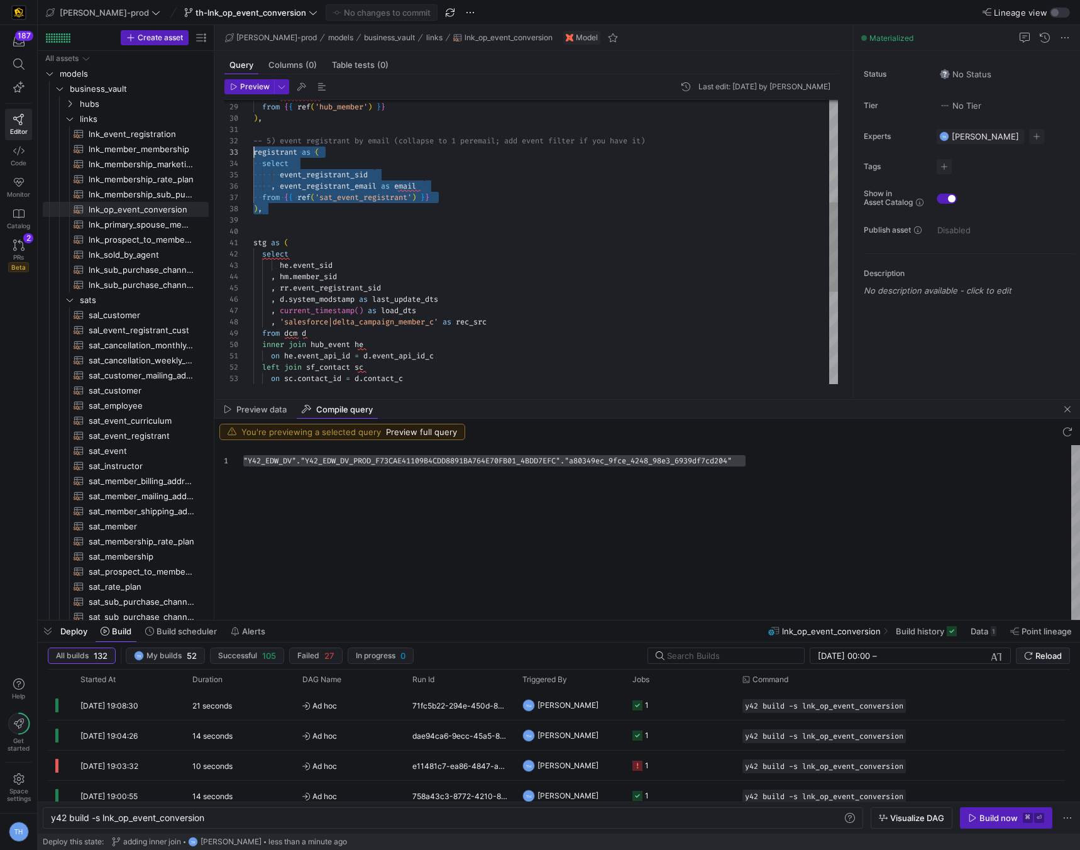
scroll to position [23, 0]
drag, startPoint x: 278, startPoint y: 208, endPoint x: 225, endPoint y: 148, distance: 80.2
click at [253, 148] on div "-- 5) event registrant by email (collapse to 1 per email; add event filter if y…" at bounding box center [545, 226] width 585 height 904
click at [366, 208] on div "-- 5) event registrant by email (collapse to 1 per email; add event filter if y…" at bounding box center [545, 226] width 585 height 904
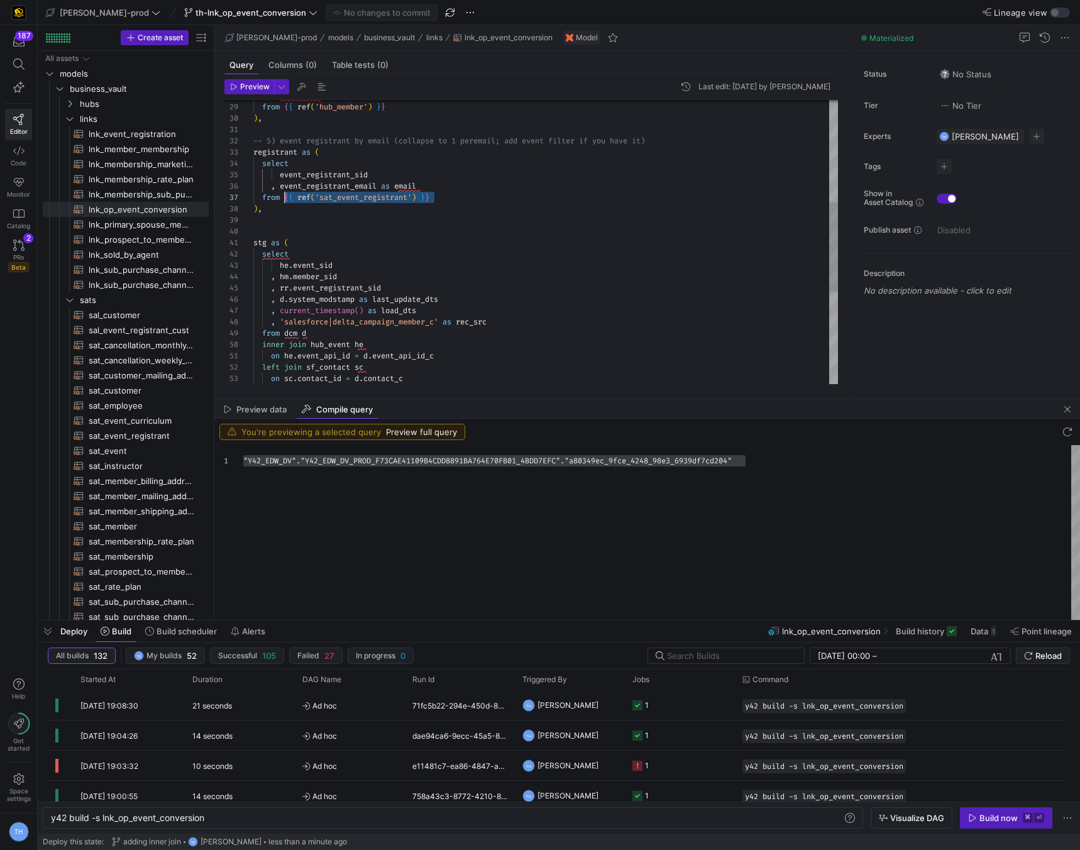
drag, startPoint x: 470, startPoint y: 196, endPoint x: 283, endPoint y: 194, distance: 186.8
click at [283, 194] on div "-- 5) event registrant by email (collapse to 1 per email; add event filter if y…" at bounding box center [545, 226] width 585 height 904
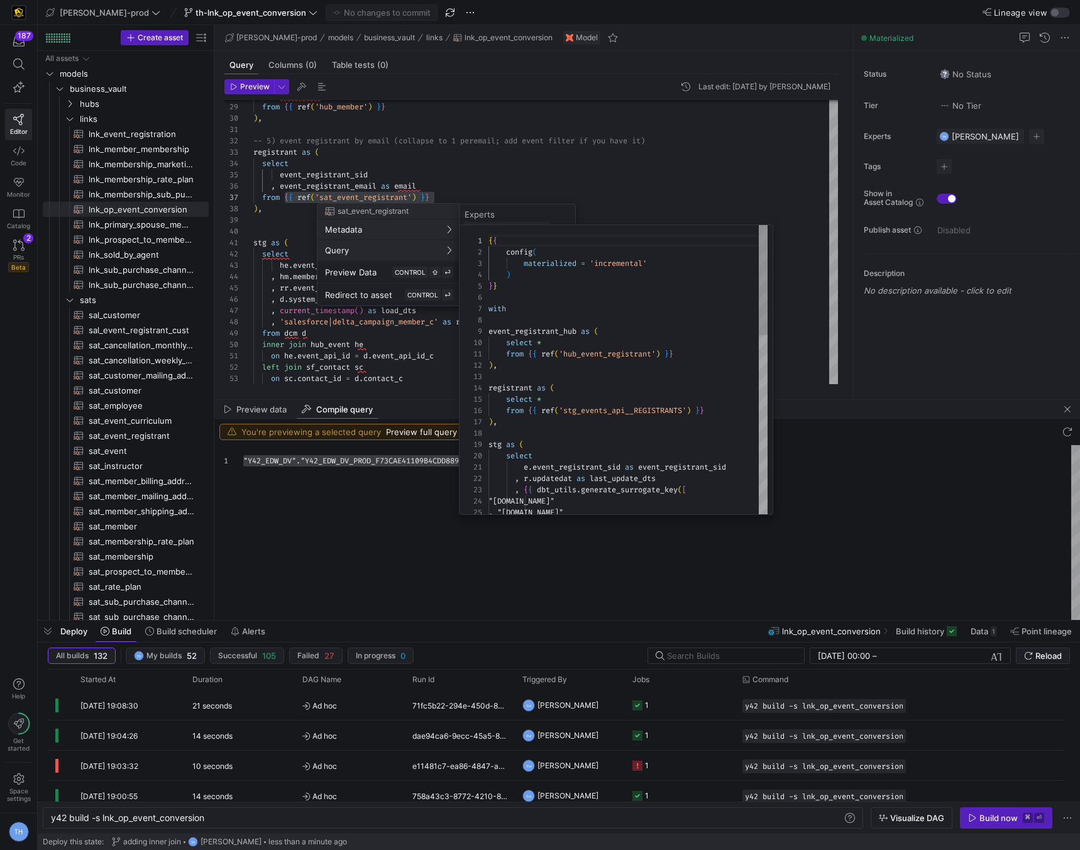
scroll to position [113, 0]
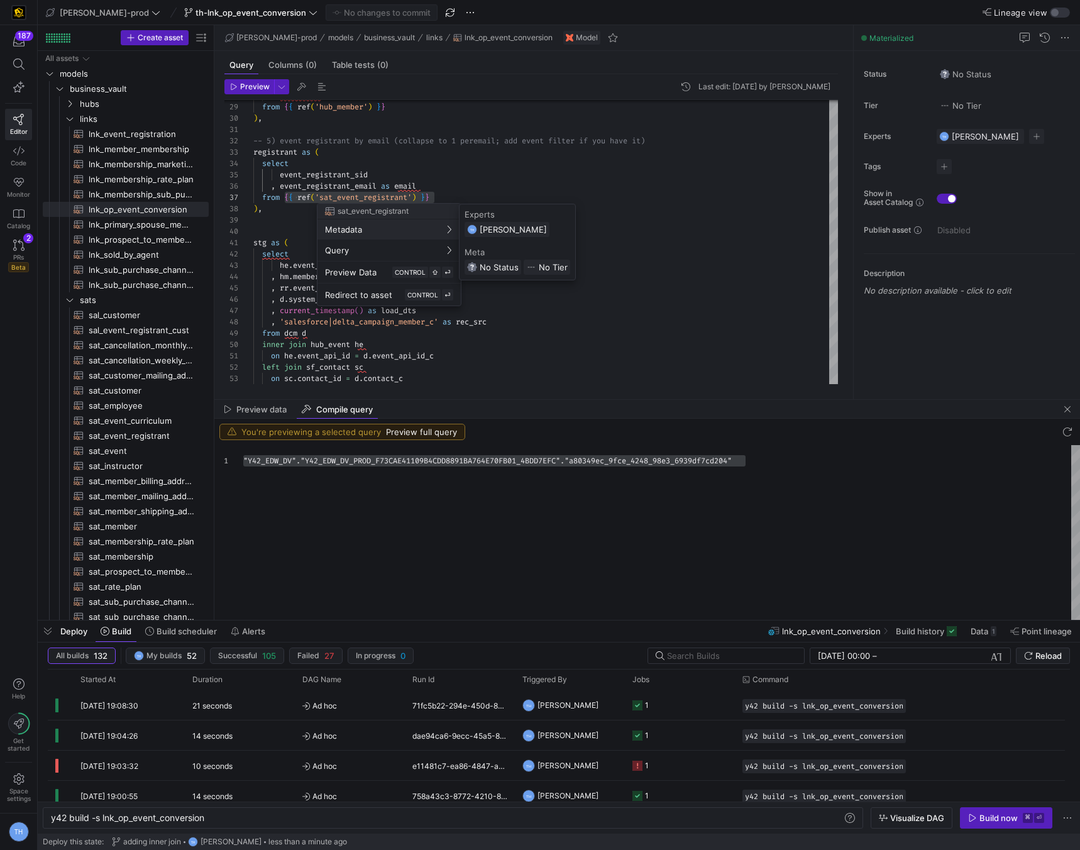
click at [355, 190] on div at bounding box center [540, 425] width 1080 height 850
click at [295, 233] on div at bounding box center [540, 425] width 1080 height 850
click at [284, 199] on div "-- 5) event registrant by email (collapse to 1 per email; add event filter if y…" at bounding box center [545, 226] width 585 height 904
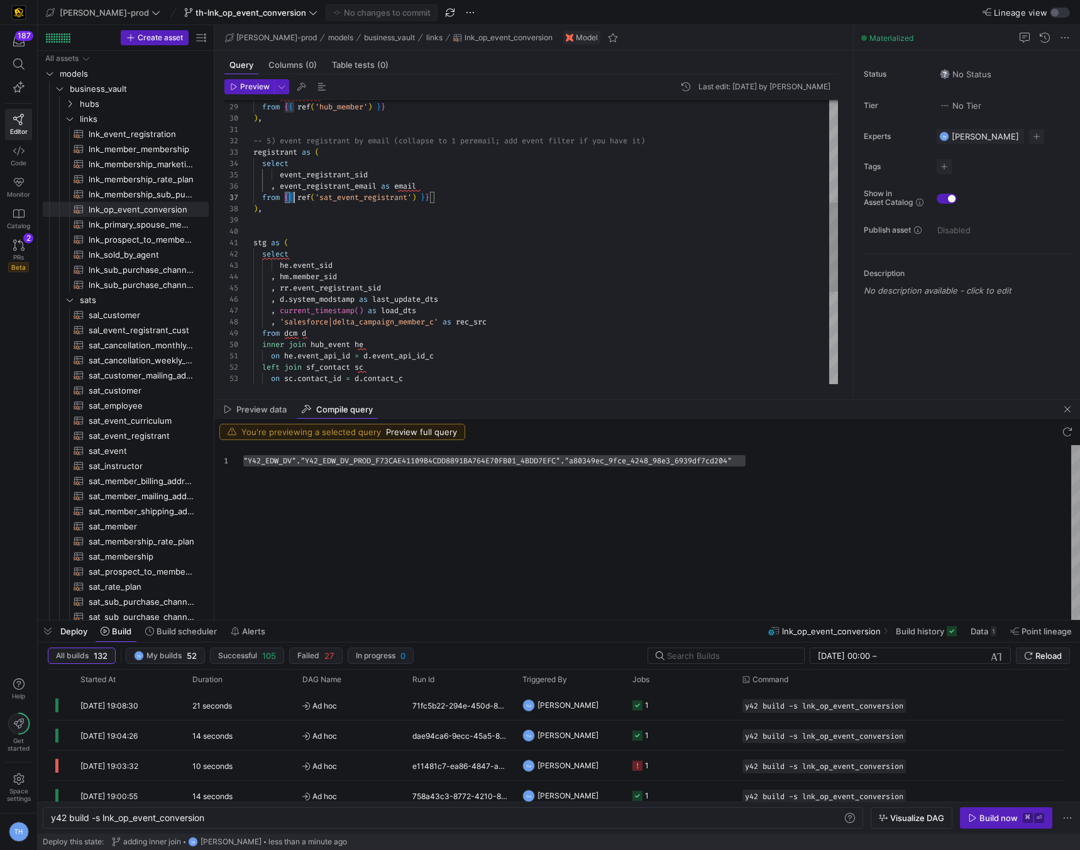
scroll to position [68, 181]
drag, startPoint x: 284, startPoint y: 197, endPoint x: 446, endPoint y: 198, distance: 162.2
click at [446, 199] on div "-- 5) event registrant by email (collapse to 1 per email; add event filter if y…" at bounding box center [545, 226] width 585 height 904
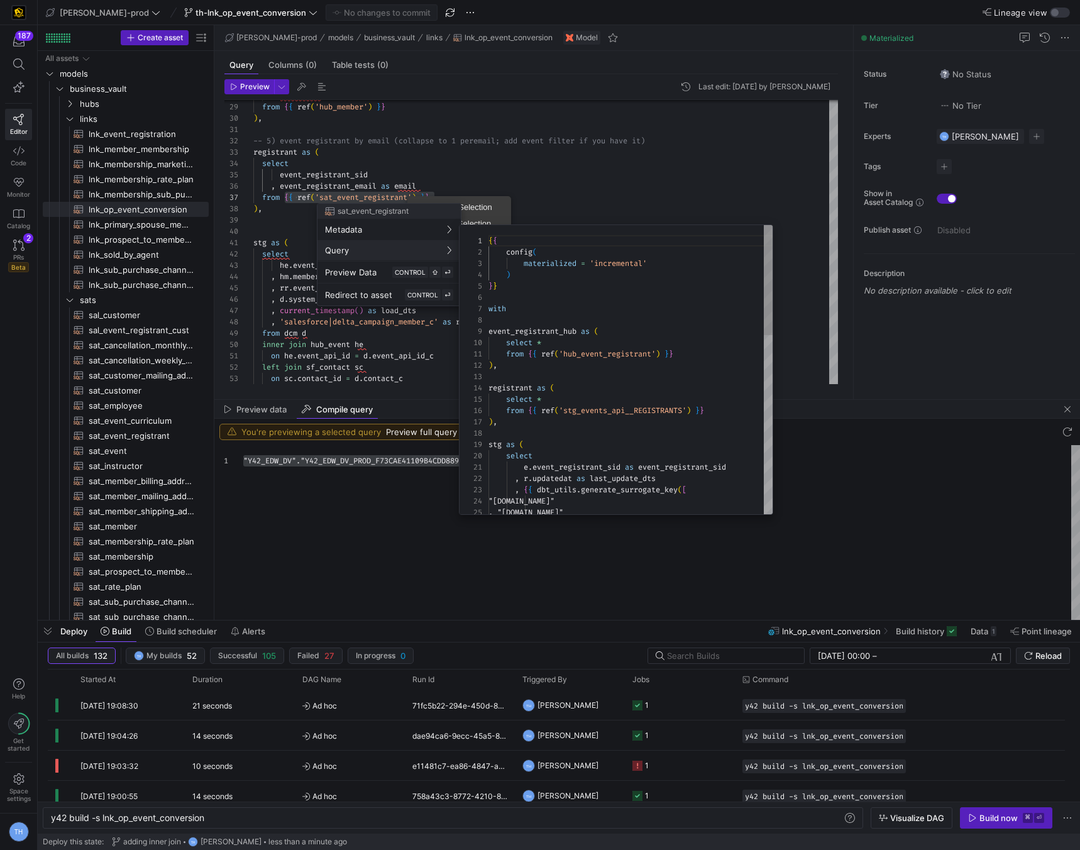
scroll to position [113, 0]
click at [543, 194] on div at bounding box center [540, 425] width 1080 height 850
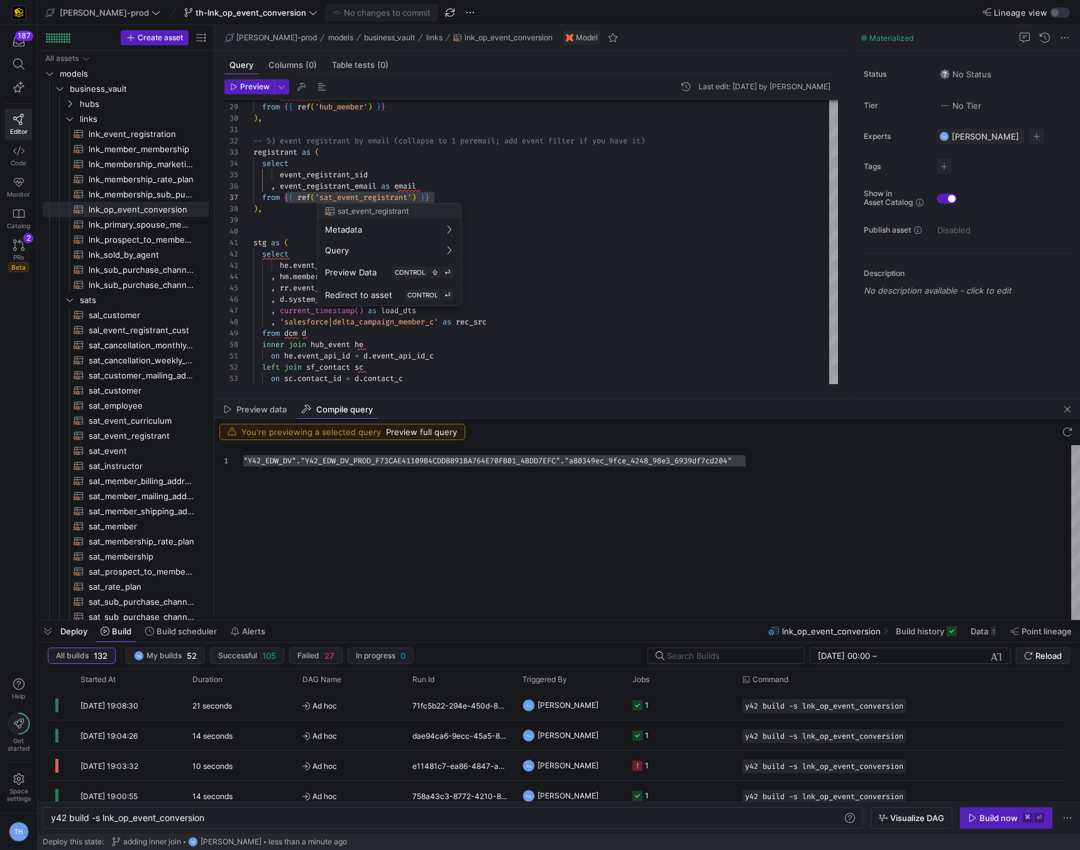
click at [555, 220] on div at bounding box center [540, 425] width 1080 height 850
click at [425, 209] on span "Compile Selection" at bounding box center [447, 209] width 99 height 8
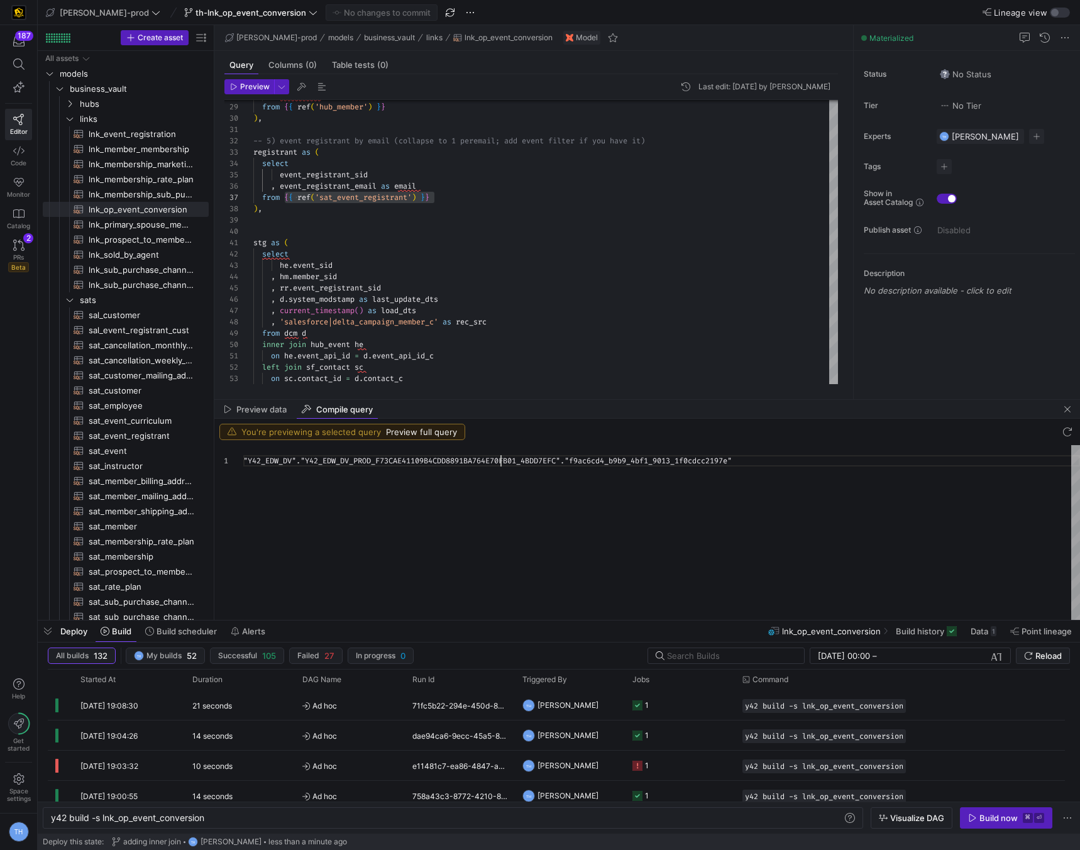
click at [503, 461] on div ""Y42_EDW_DV" . "Y42_EDW_DV_PROD_F73CAE41109B4CDD8891BA764E70FB01_ 4BDD7EFC" . "…" at bounding box center [661, 532] width 837 height 175
click at [1068, 407] on span "button" at bounding box center [1067, 409] width 15 height 15
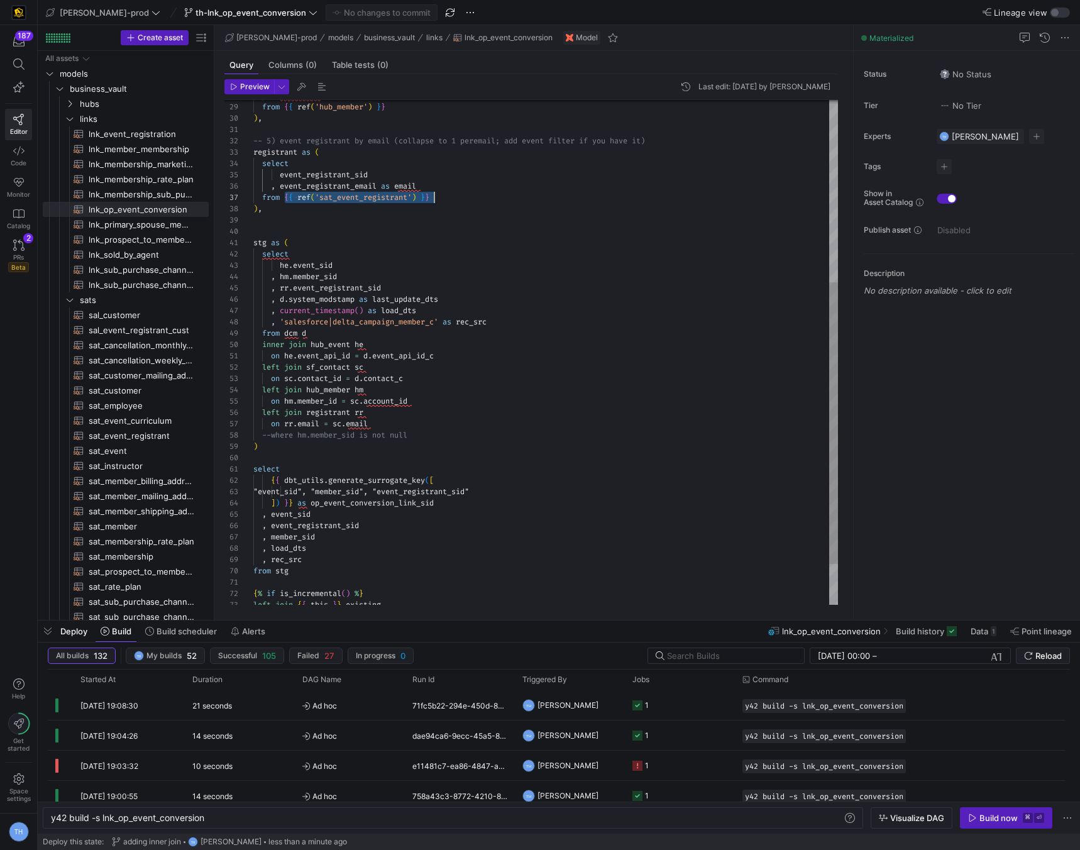
click at [438, 376] on div "-- 5) event registrant by email (collapse to 1 per email; add event filter if y…" at bounding box center [545, 226] width 585 height 904
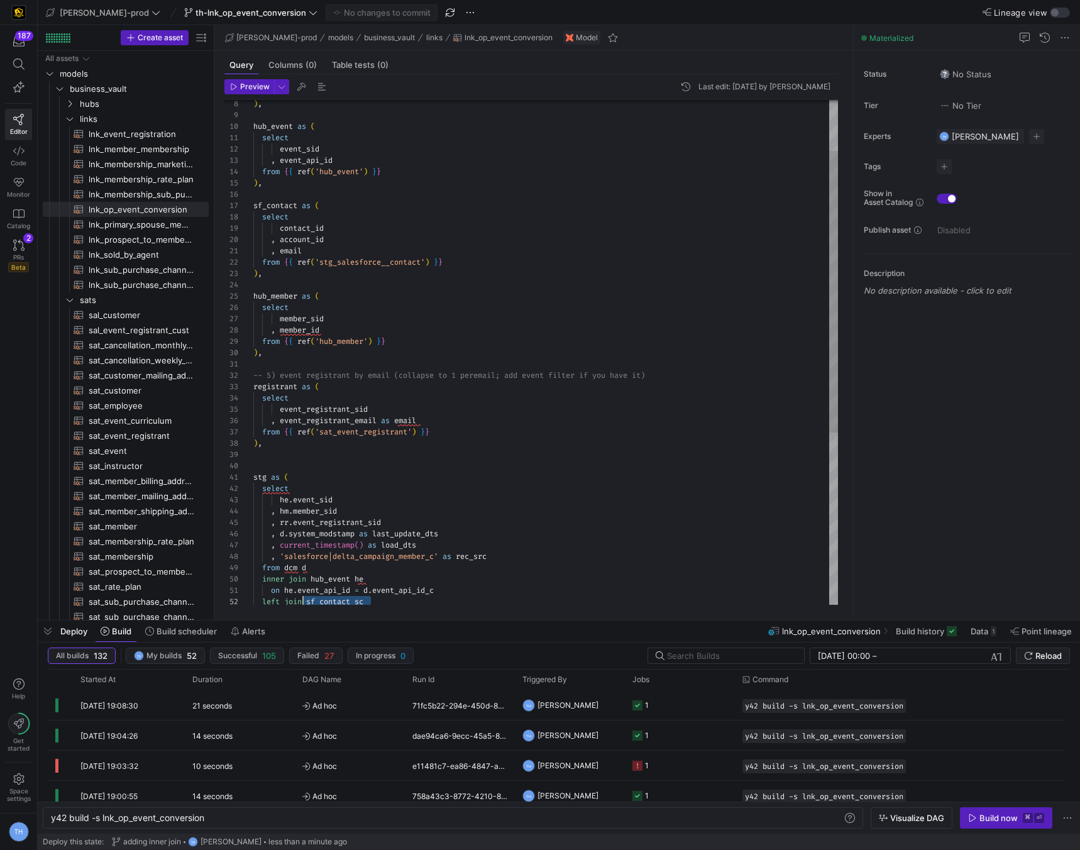
scroll to position [79, 0]
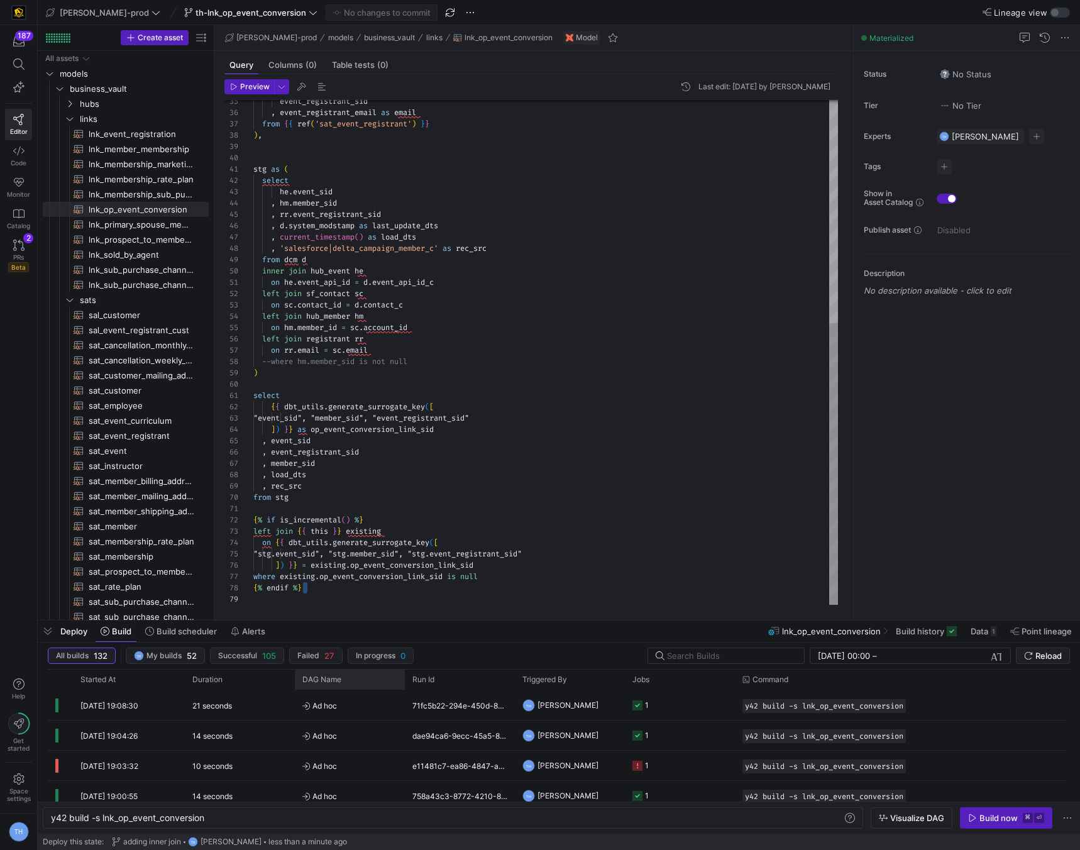
drag, startPoint x: 314, startPoint y: 589, endPoint x: 313, endPoint y: 684, distance: 94.3
click at [272, 360] on div "event_registrant_sid , event_registrant_email as email from { { ref ( 'sat_even…" at bounding box center [545, 153] width 585 height 904
type textarea "{{ config(materialized='incremental') }} with dcm as ( select * from {{ ref('st…"
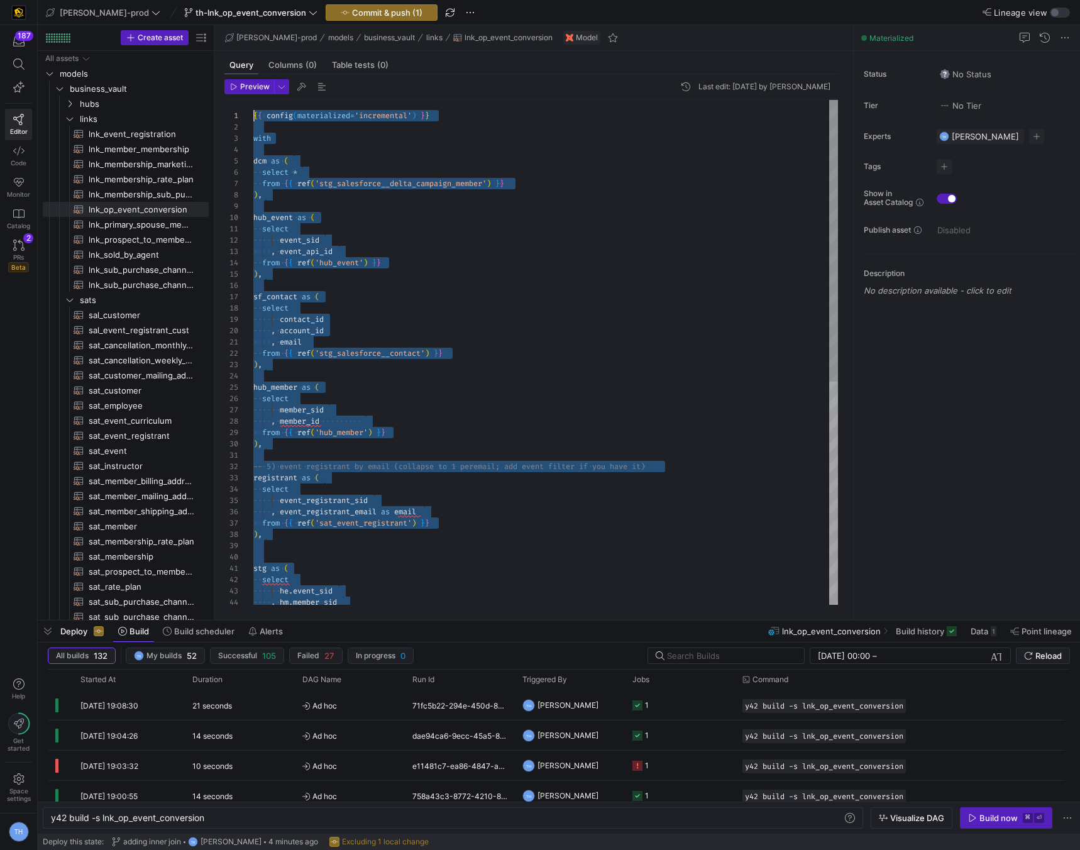
drag, startPoint x: 328, startPoint y: 591, endPoint x: 196, endPoint y: -52, distance: 656.1
click at [352, 17] on span "Commit & push (1)" at bounding box center [387, 13] width 70 height 10
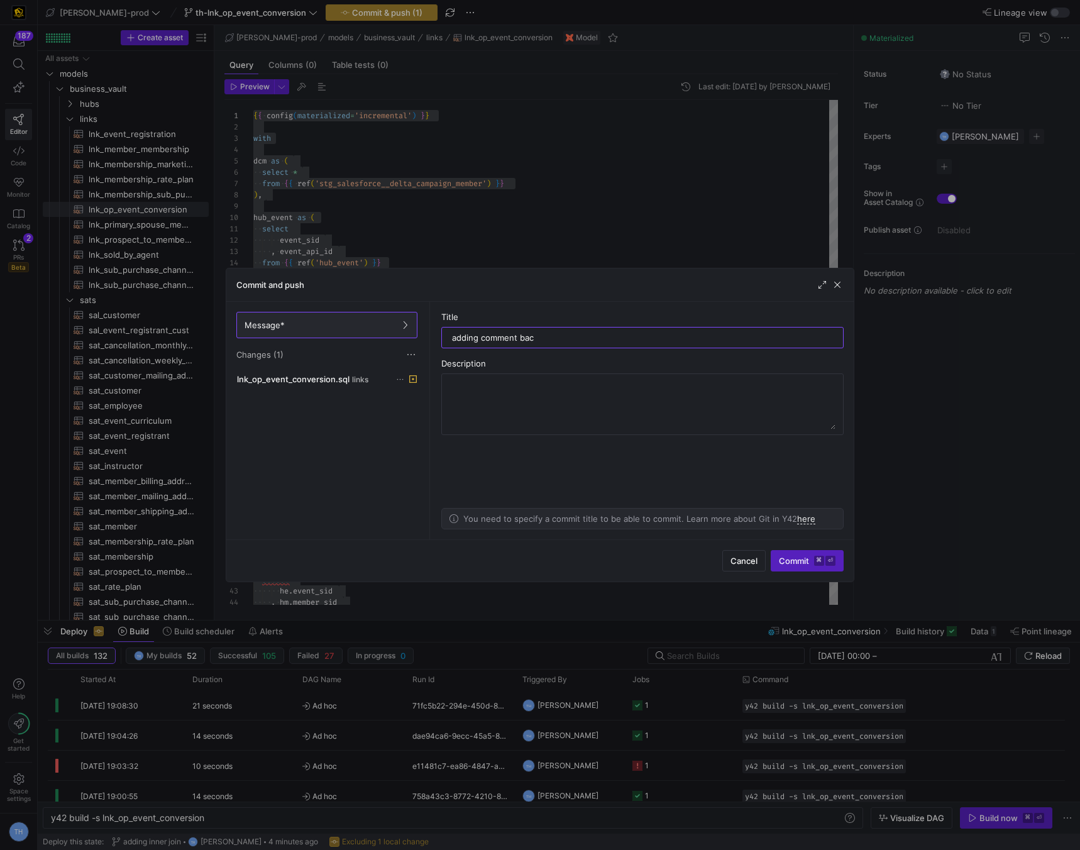
type input "adding comment back"
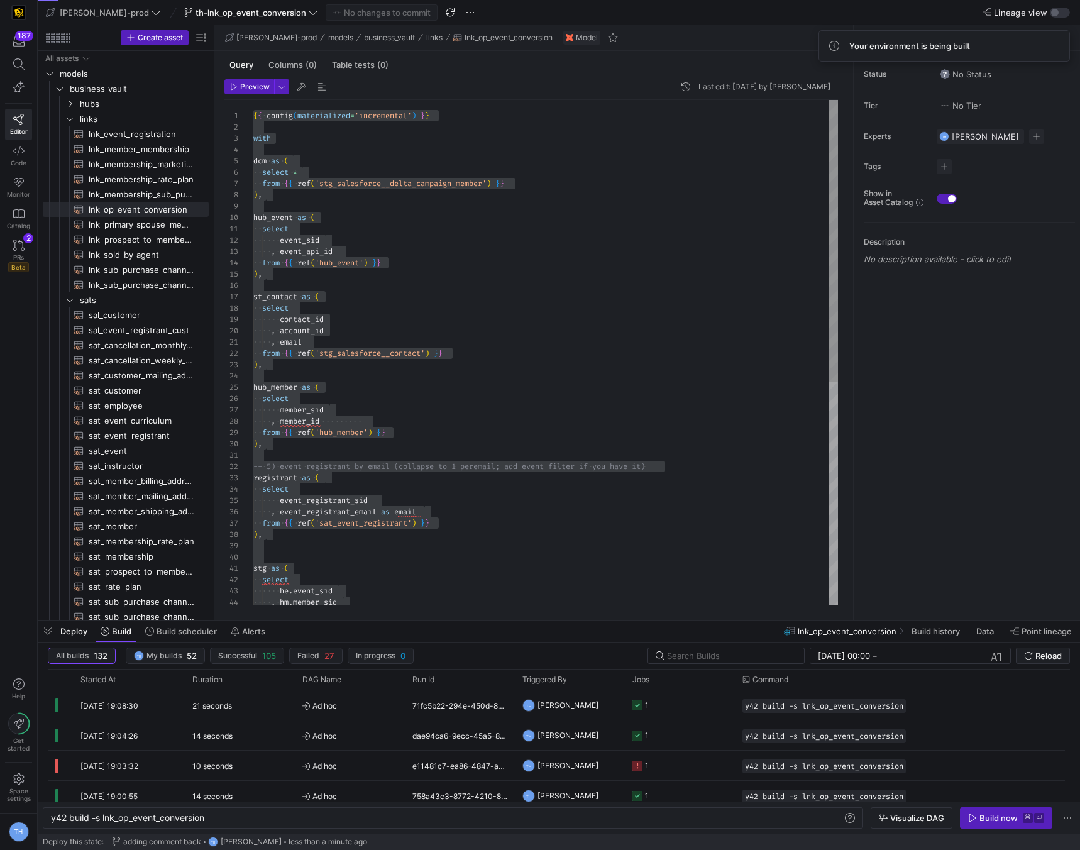
click at [465, 378] on div "event_registrant_sid , event_registrant_email as email from { { ref ( 'sat_even…" at bounding box center [545, 552] width 585 height 904
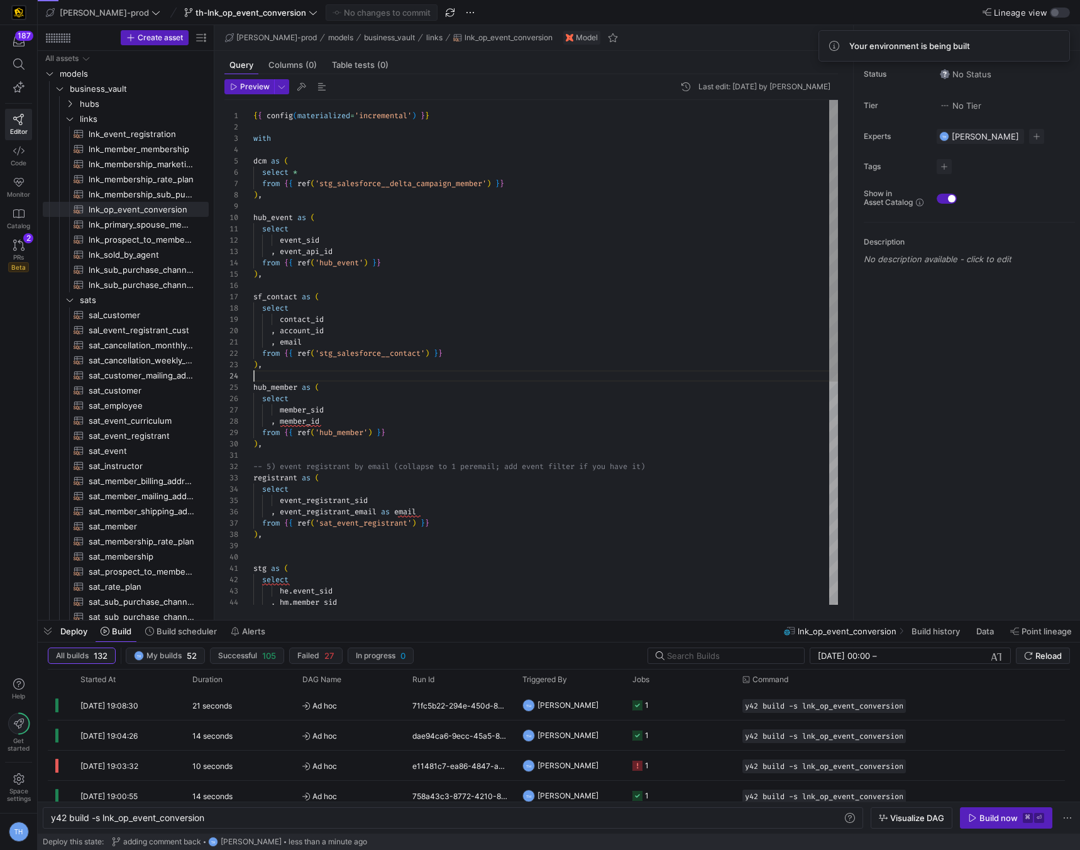
scroll to position [34, 0]
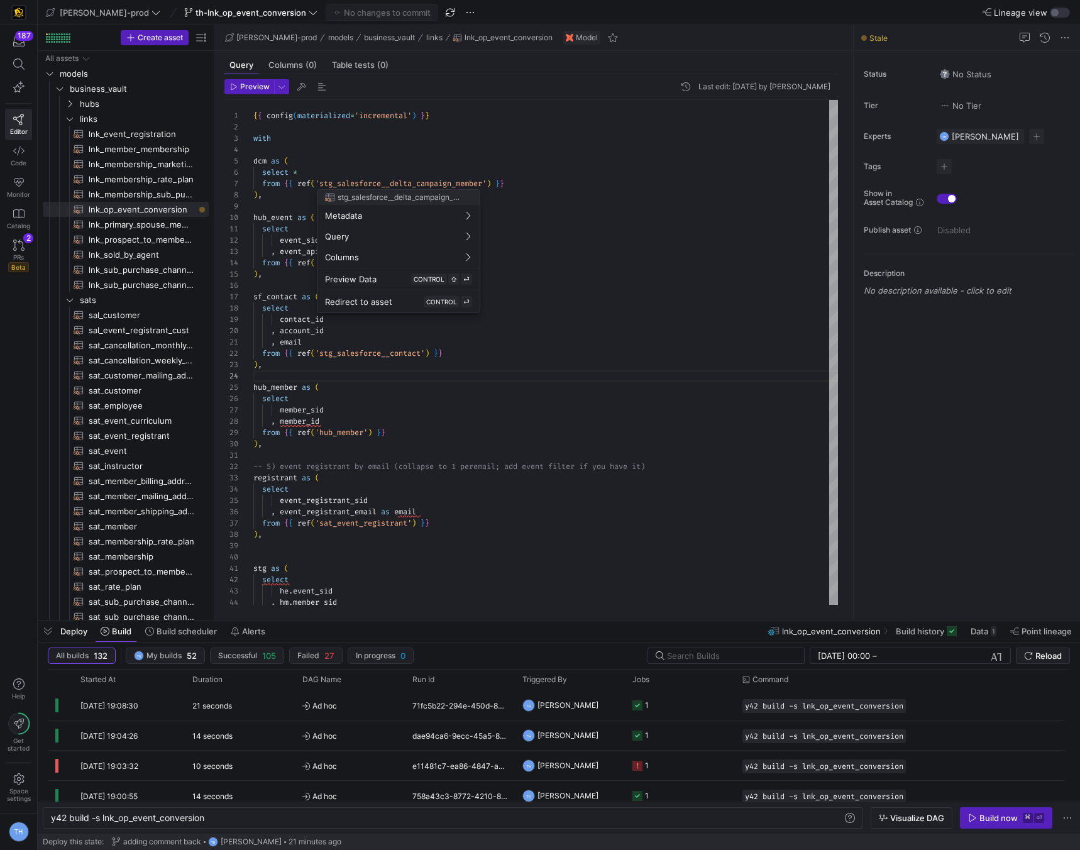
click at [426, 461] on div at bounding box center [540, 425] width 1080 height 850
click at [423, 435] on div "event_registrant_sid , event_registrant_email as email from { { ref ( 'sat_even…" at bounding box center [545, 552] width 585 height 904
click at [419, 446] on div "event_registrant_sid , event_registrant_email as email from { { ref ( 'sat_even…" at bounding box center [545, 552] width 585 height 904
type textarea "-- 5) event registrant by email (collapse to 1 per email; add event filter if y…"
click at [418, 451] on div "event_registrant_sid , event_registrant_email as email from { { ref ( 'sat_even…" at bounding box center [545, 552] width 585 height 904
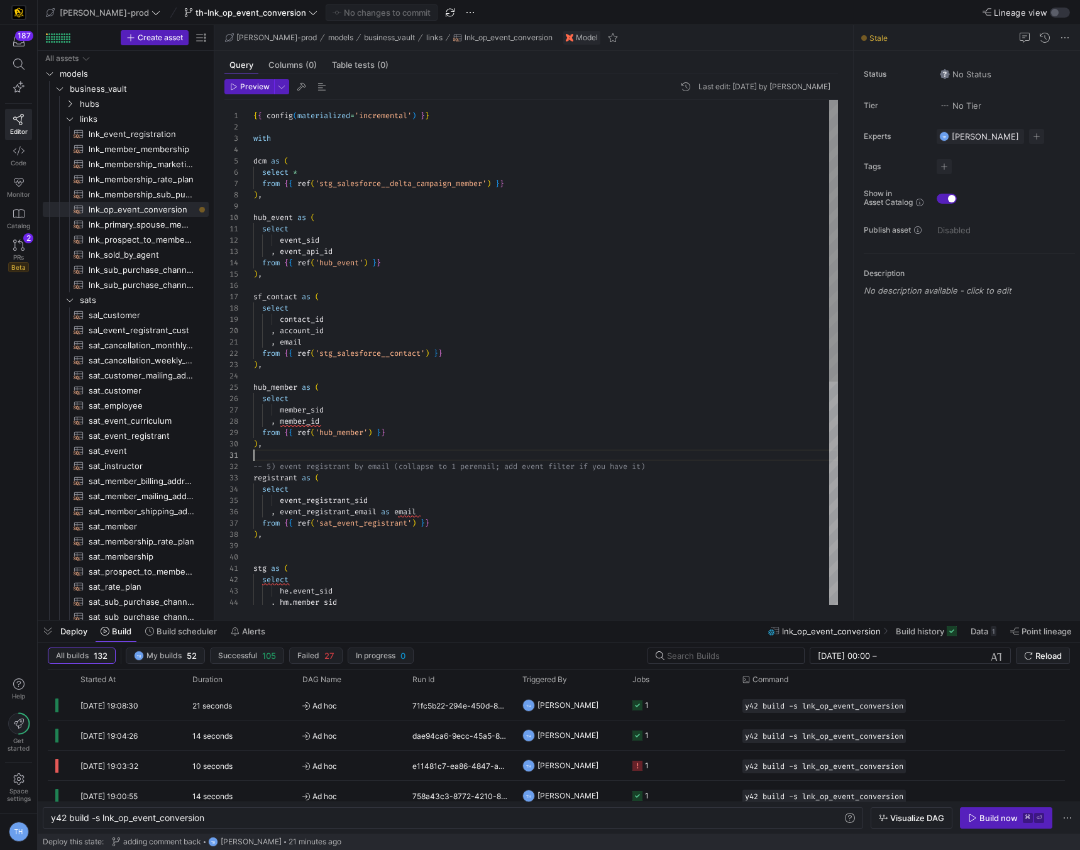
scroll to position [0, 0]
click at [17, 248] on icon at bounding box center [18, 245] width 11 height 11
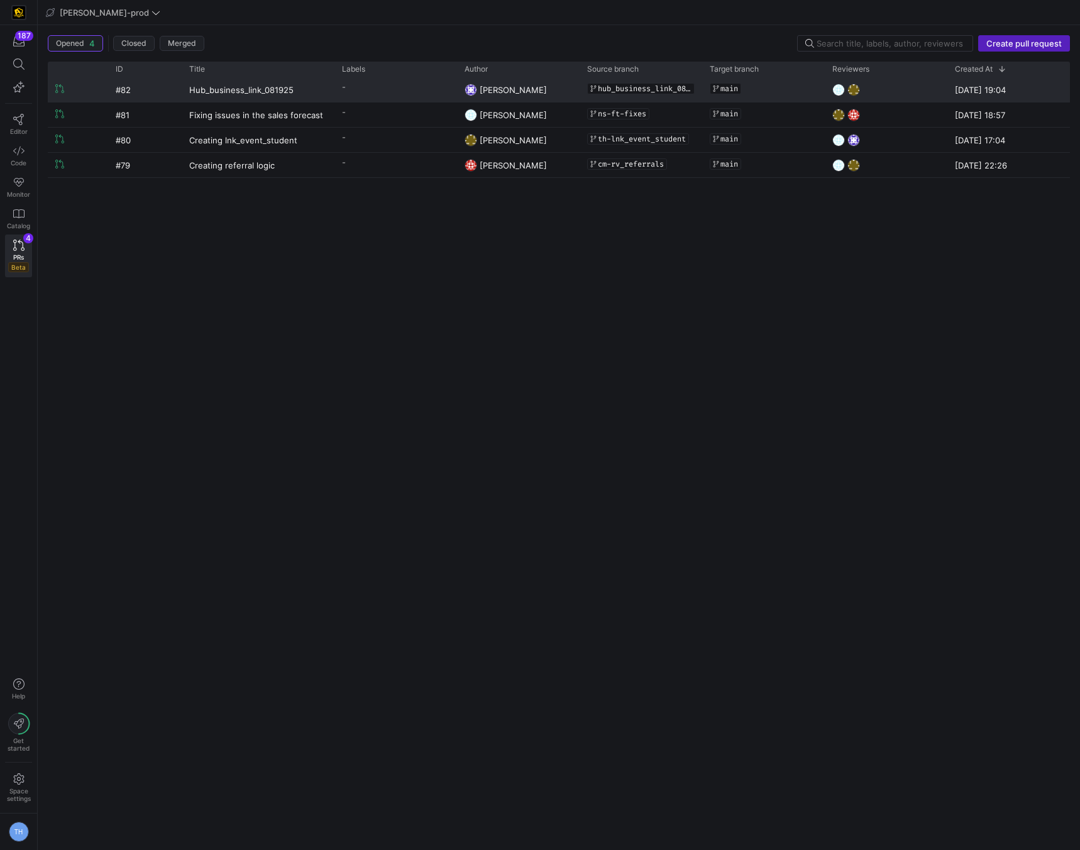
click at [349, 87] on y42-pull-request-list-view-label-cell-renderer "-" at bounding box center [396, 87] width 108 height 18
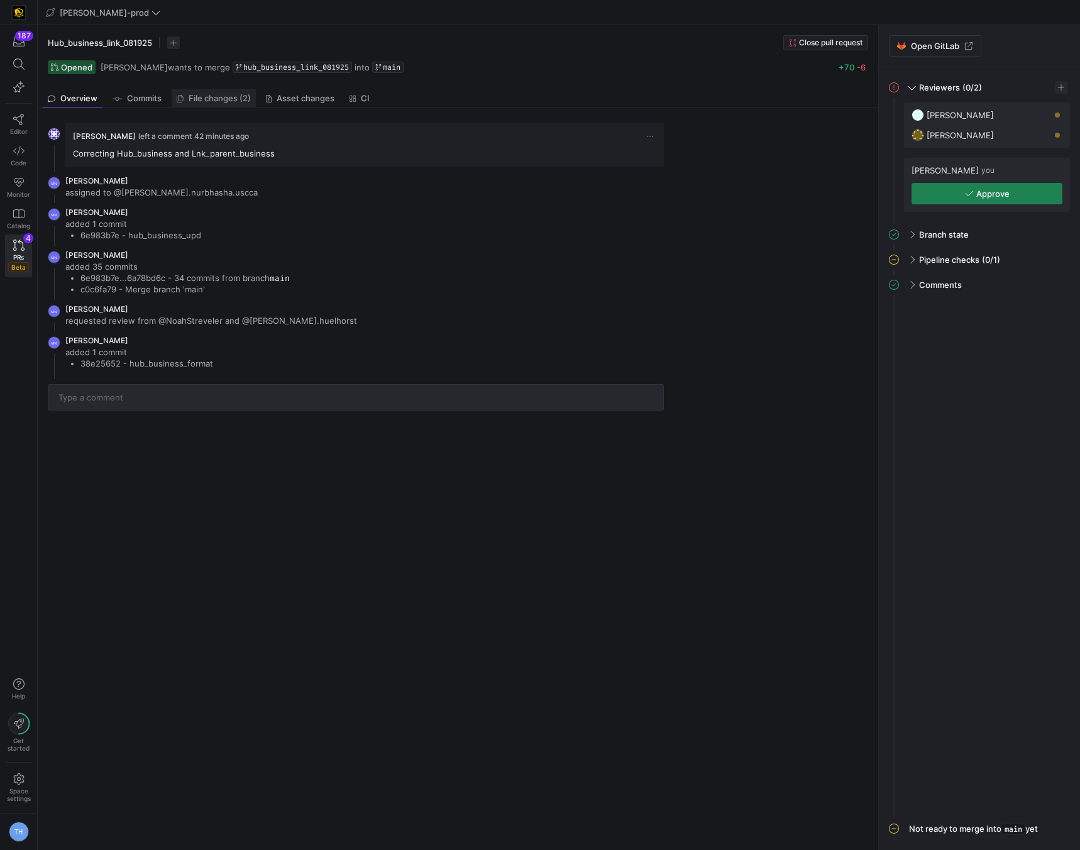
click at [216, 99] on span "File changes (2)" at bounding box center [220, 98] width 62 height 8
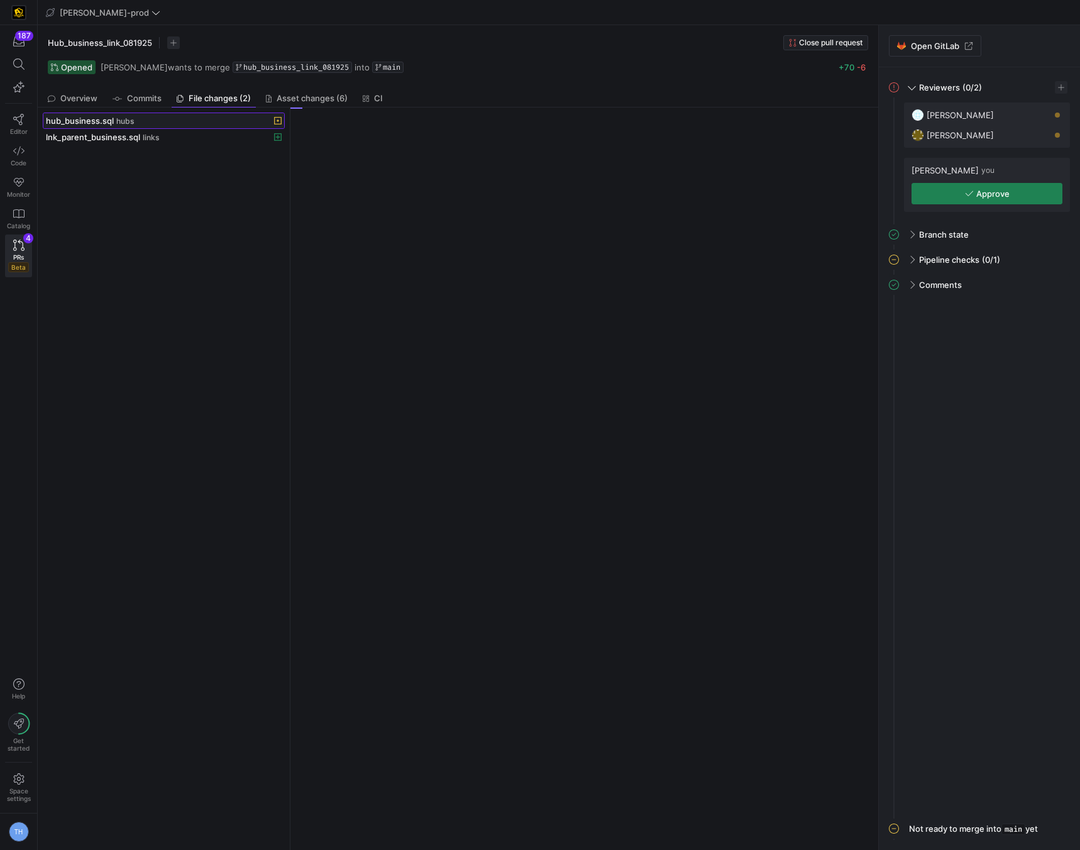
click at [215, 118] on div "hub_business.sql hubs" at bounding box center [150, 121] width 208 height 10
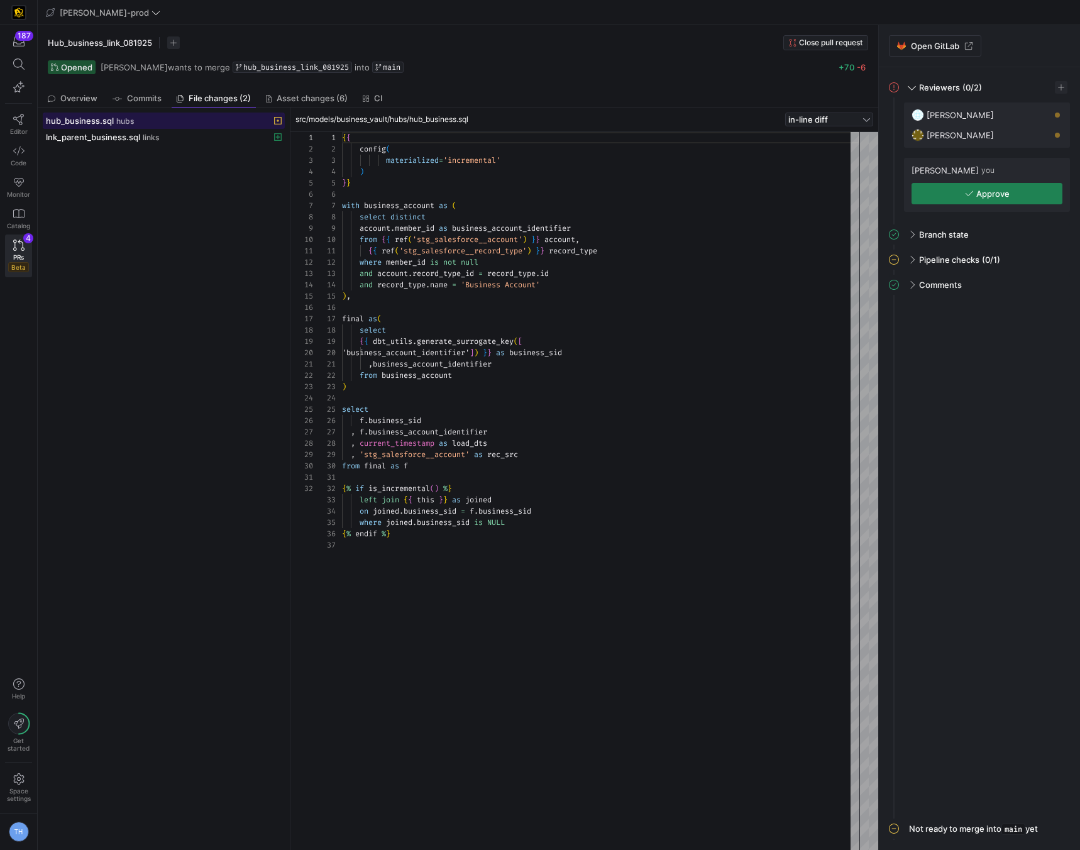
scroll to position [113, 0]
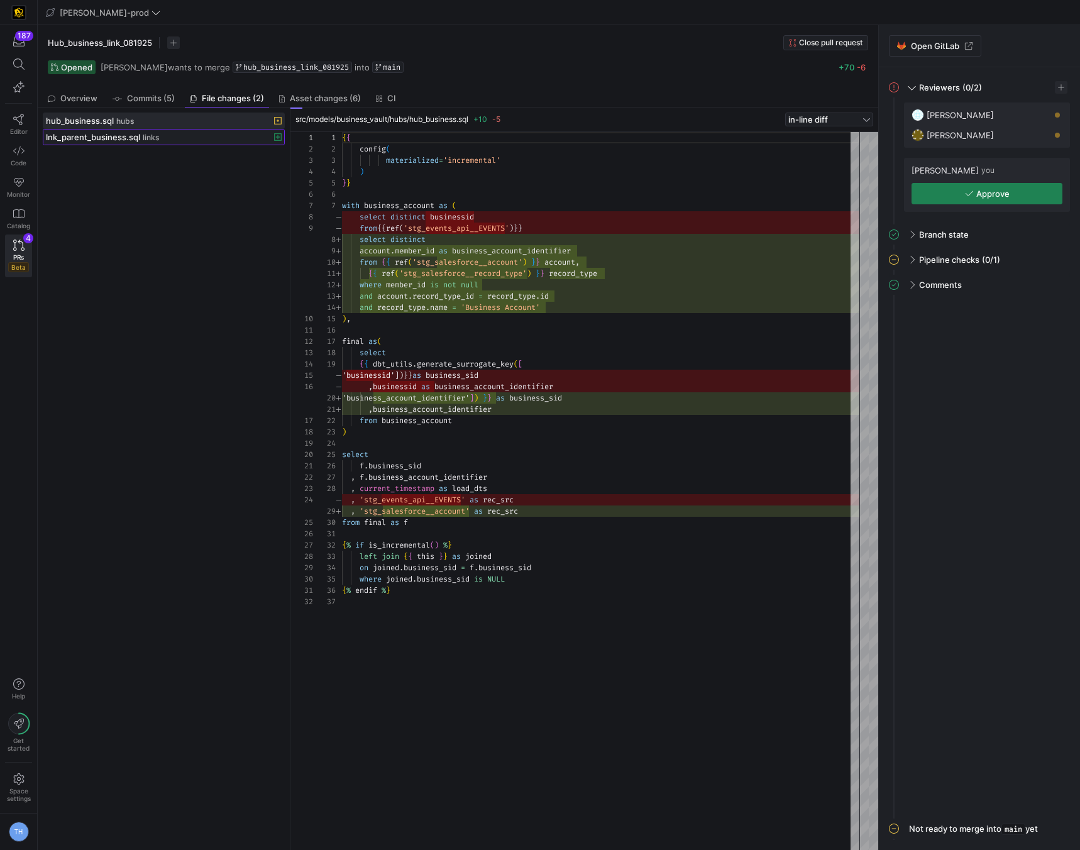
click at [180, 134] on div "lnk_parent_business.sql links" at bounding box center [150, 137] width 208 height 10
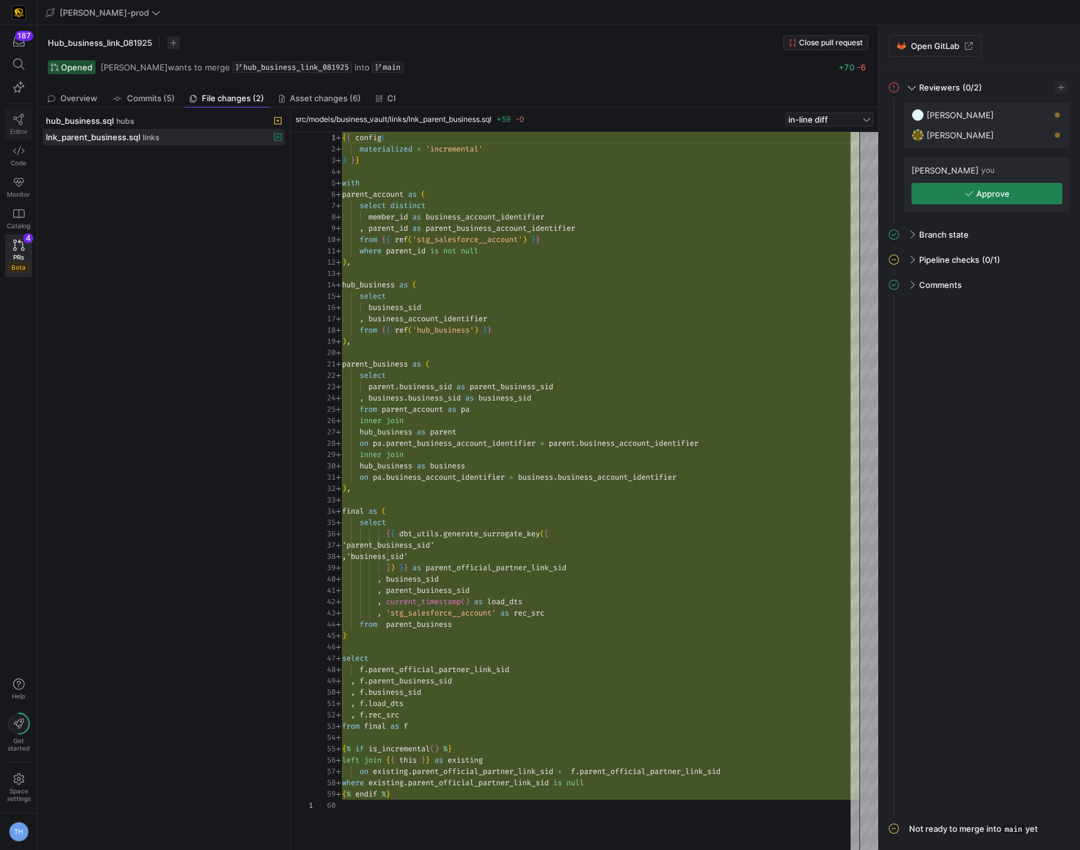
click at [20, 116] on icon at bounding box center [18, 119] width 11 height 11
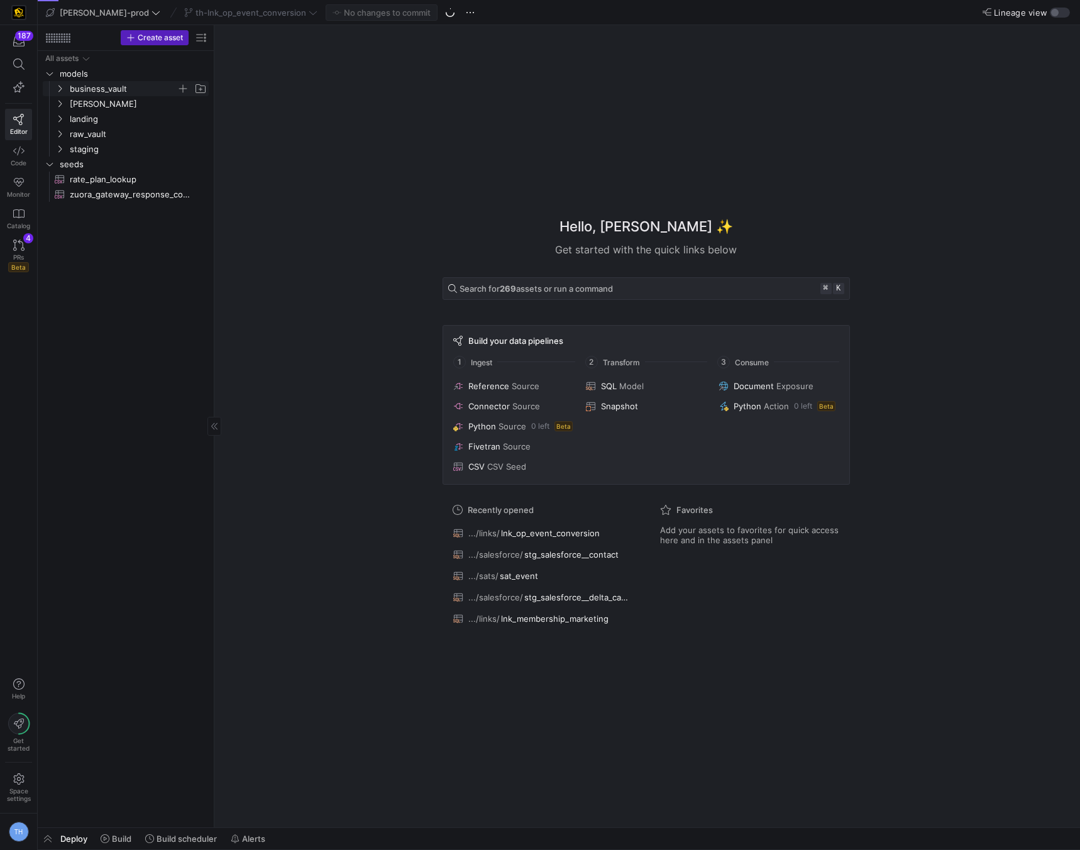
click at [125, 93] on span "business_vault" at bounding box center [123, 89] width 107 height 14
click at [124, 106] on span "hubs" at bounding box center [128, 104] width 97 height 14
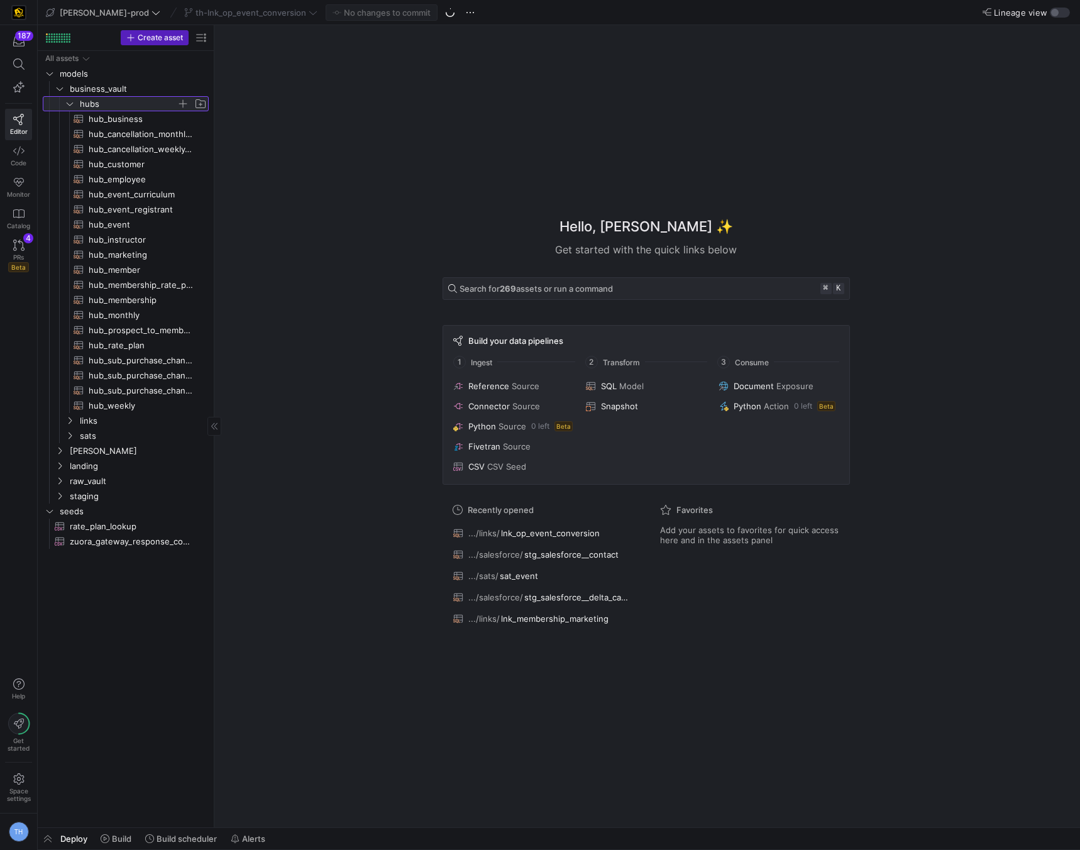
click at [124, 106] on span "hubs" at bounding box center [128, 104] width 97 height 14
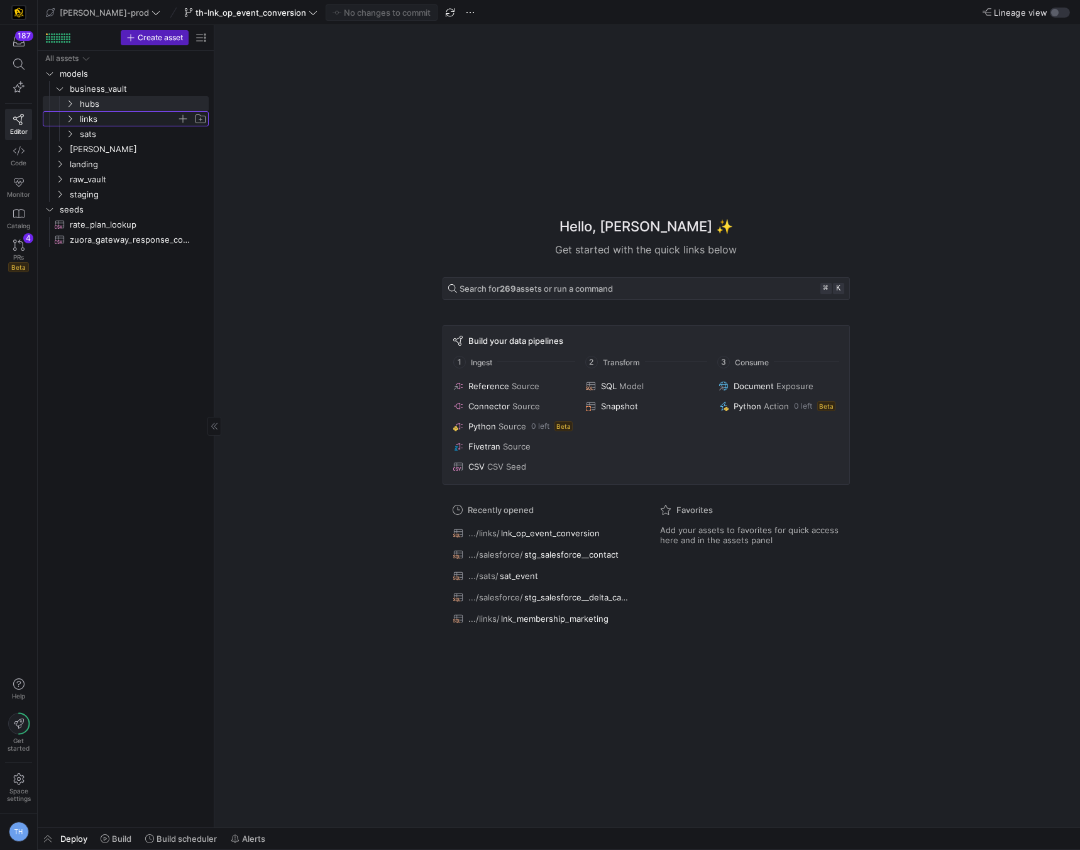
click at [121, 121] on span "links" at bounding box center [128, 119] width 97 height 14
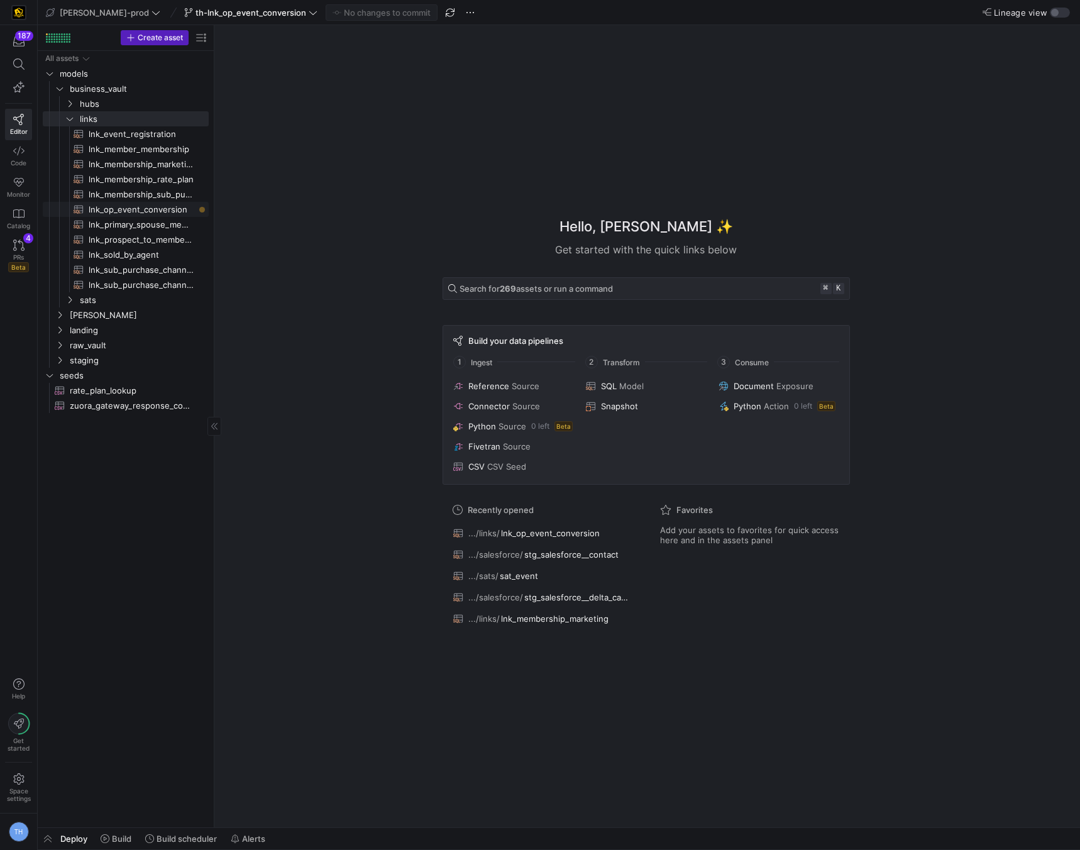
click at [141, 211] on span "lnk_op_event_conversion​​​​​​​​​​" at bounding box center [142, 209] width 106 height 14
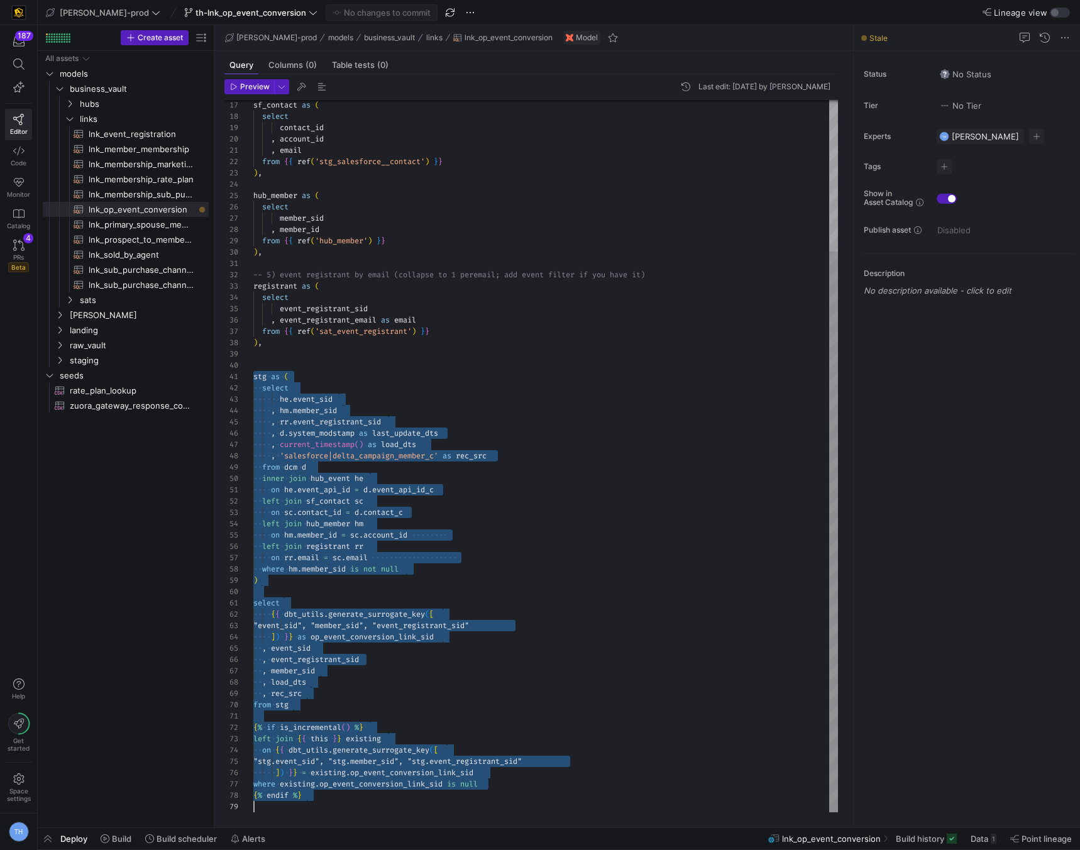
drag, startPoint x: 255, startPoint y: 567, endPoint x: 385, endPoint y: 850, distance: 311.7
click at [385, 812] on div "sf_contact as ( select contact_id , account_id , email from { { ref ( 'stg_sale…" at bounding box center [545, 360] width 585 height 904
type textarea ", f.load_dts , f.rec_src from fin as f {% if is_incremental() %} left join {{ t…"
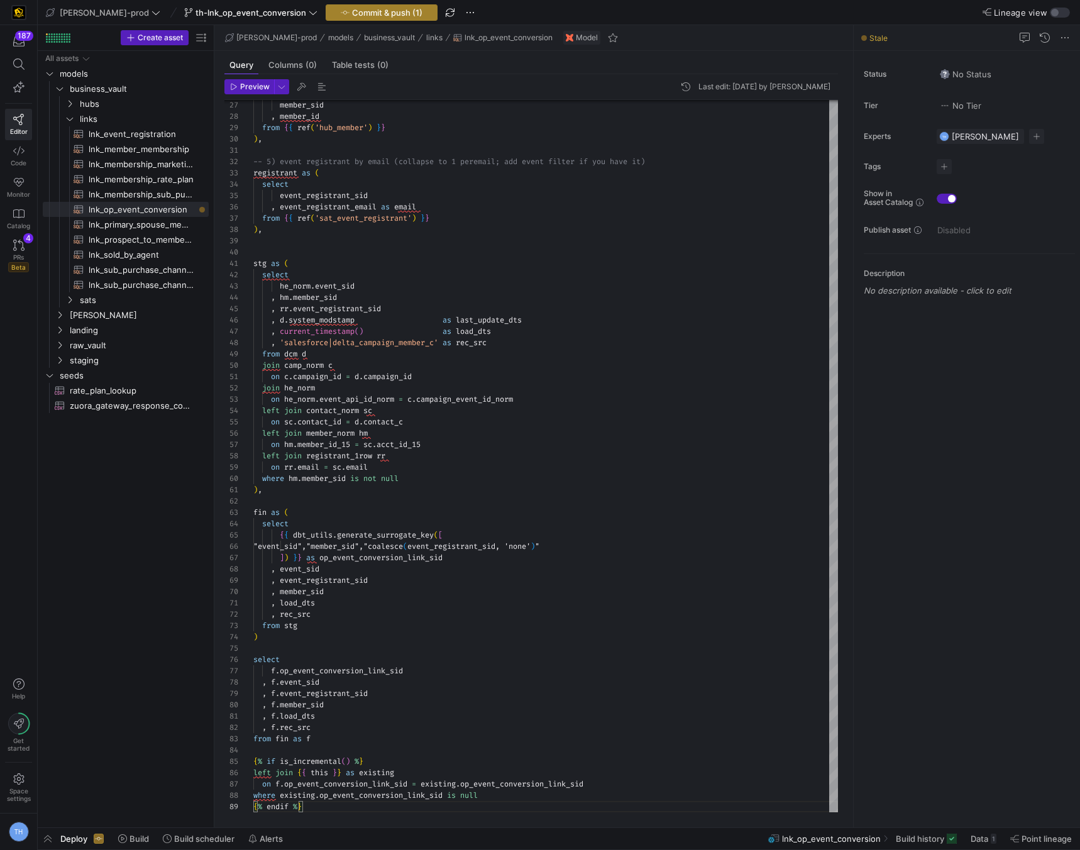
click at [349, 6] on span "button" at bounding box center [381, 12] width 111 height 15
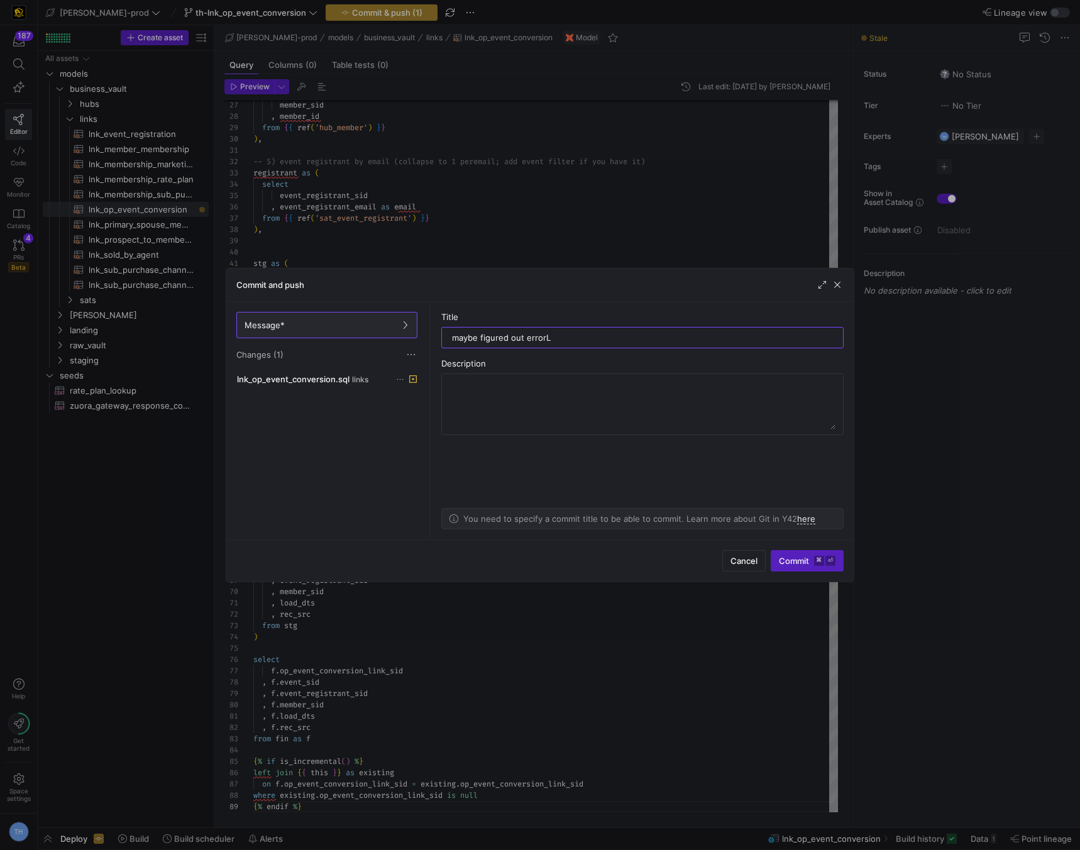
type input "maybe figured out error"
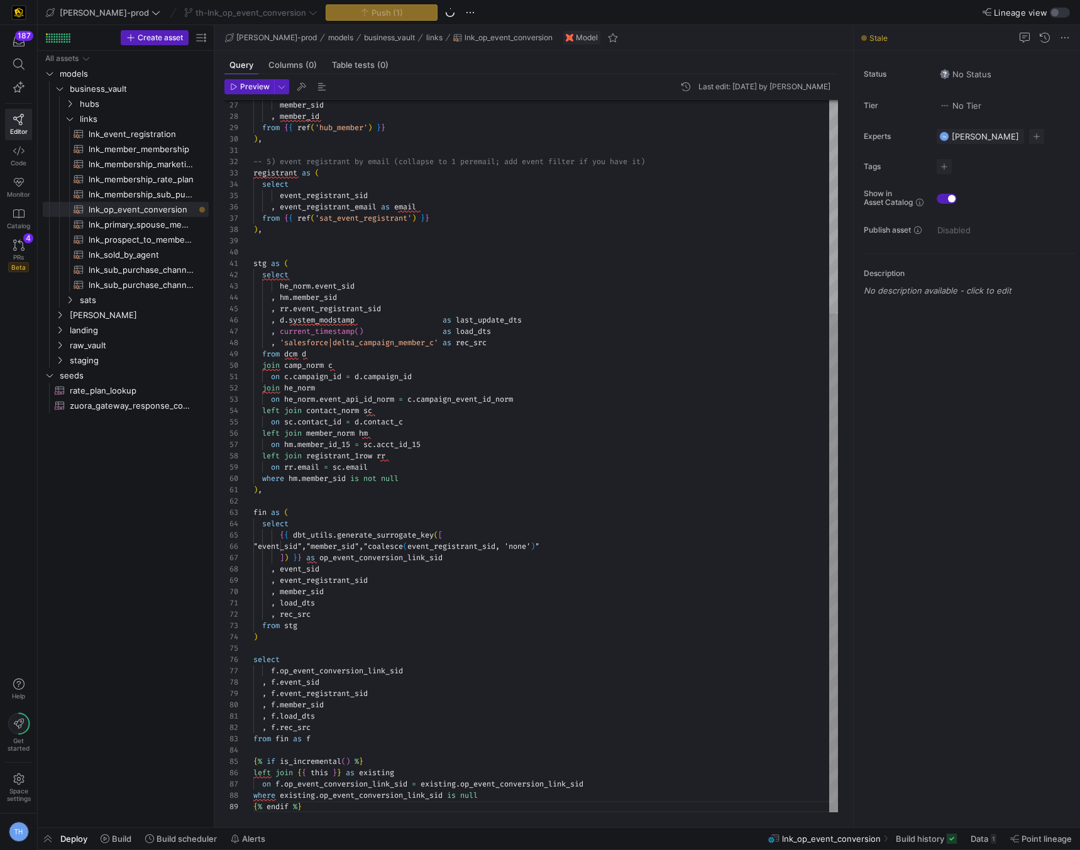
click at [579, 543] on div "member_sid , member_id from { { ref ( 'hub_member' ) } } ) , -- 5) event regist…" at bounding box center [545, 303] width 585 height 1017
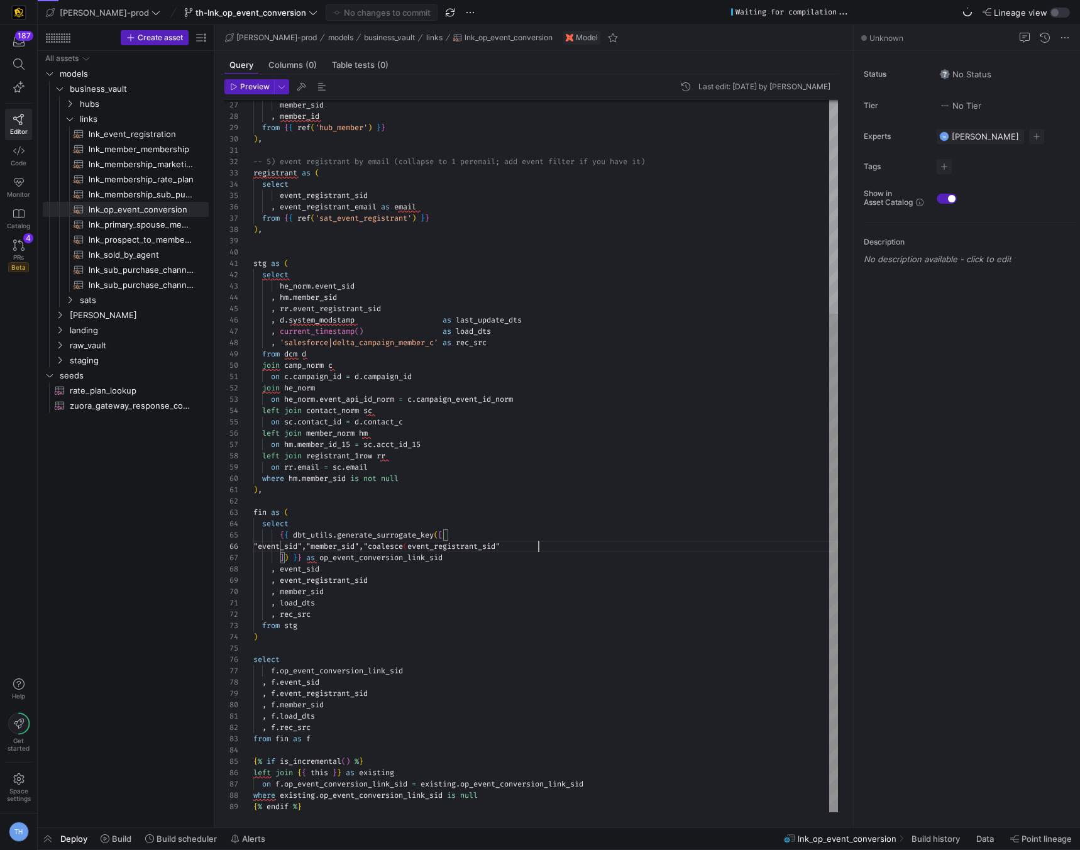
scroll to position [57, 285]
click at [447, 545] on div "member_sid , member_id from { { ref ( 'hub_member' ) } } ) , -- 5) event regist…" at bounding box center [545, 303] width 585 height 1017
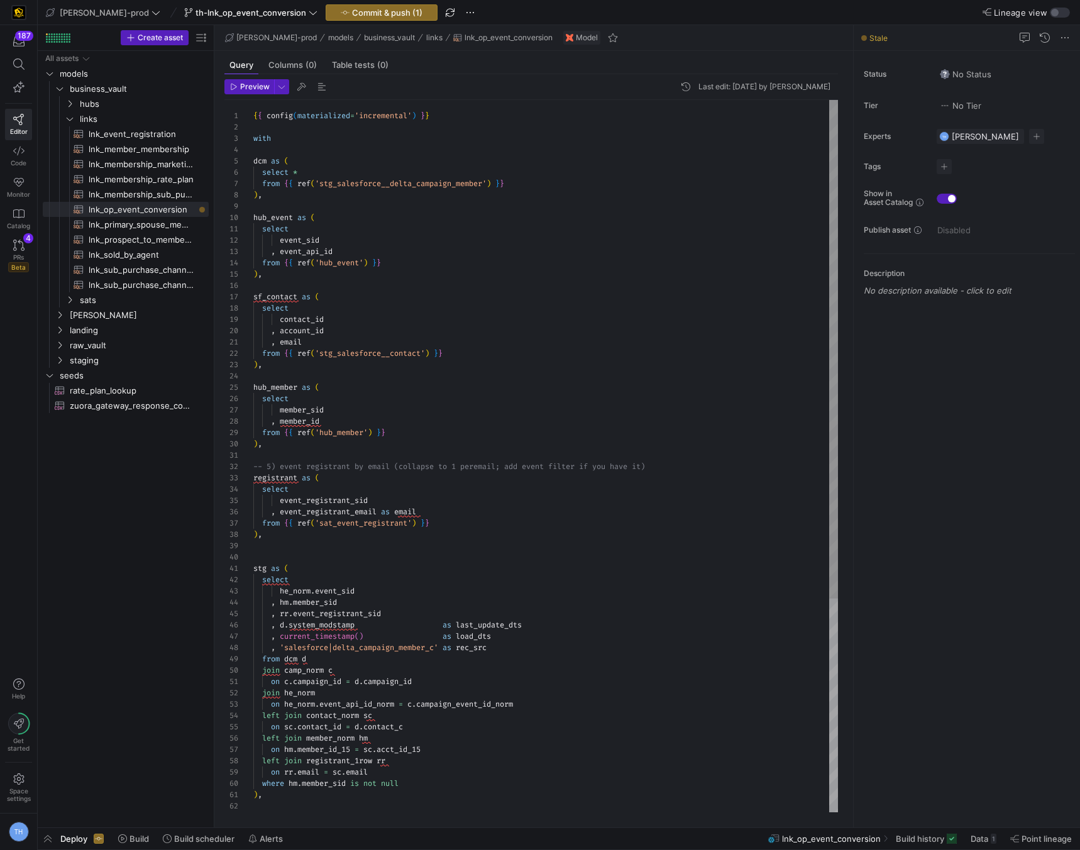
click at [283, 198] on div "member_sid , member_id from { { ref ( 'hub_member' ) } } ) , -- 5) event regist…" at bounding box center [545, 608] width 585 height 1017
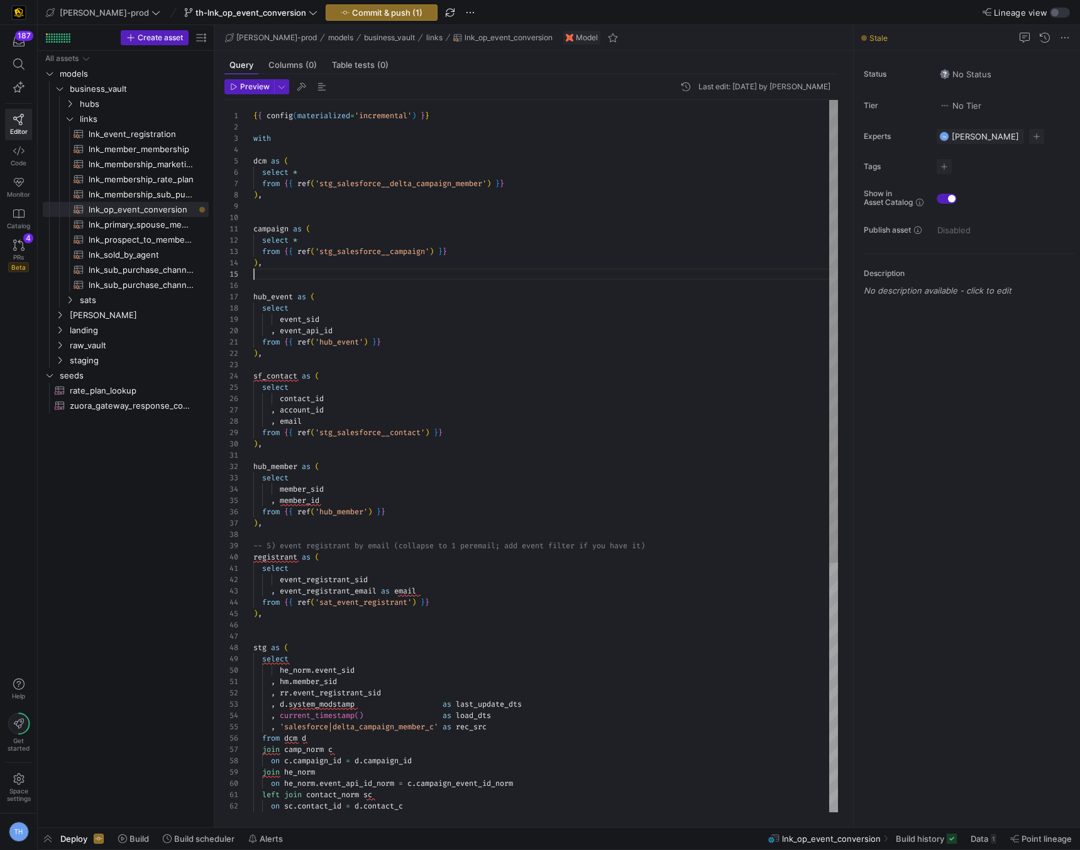
scroll to position [45, 0]
click at [297, 215] on div "member_sid , member_id from { { ref ( 'hub_member' ) } } ) , -- 5) event regist…" at bounding box center [545, 648] width 585 height 1097
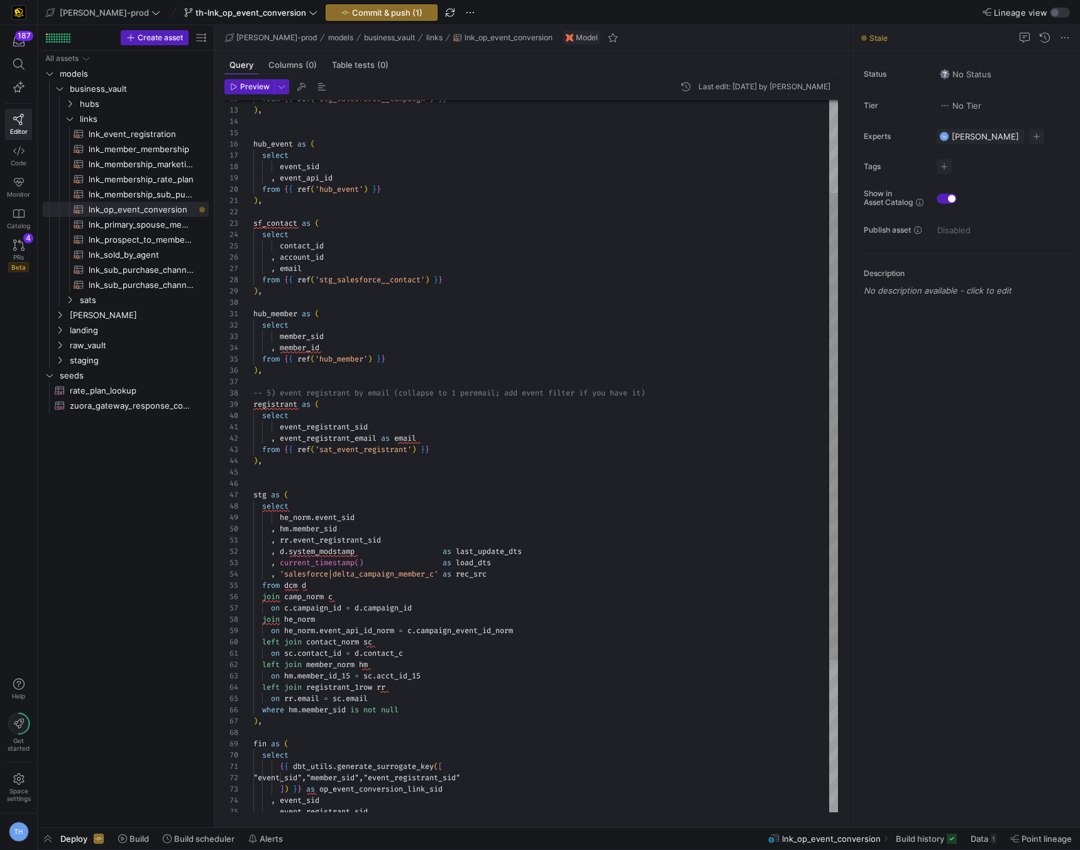
click at [325, 595] on div "member_sid , member_id from { { ref ( 'hub_member' ) } } ) , -- 5) event regist…" at bounding box center [545, 500] width 585 height 1085
click at [339, 553] on div "member_sid , member_id from { { ref ( 'hub_member' ) } } ) , -- 5) event regist…" at bounding box center [545, 500] width 585 height 1085
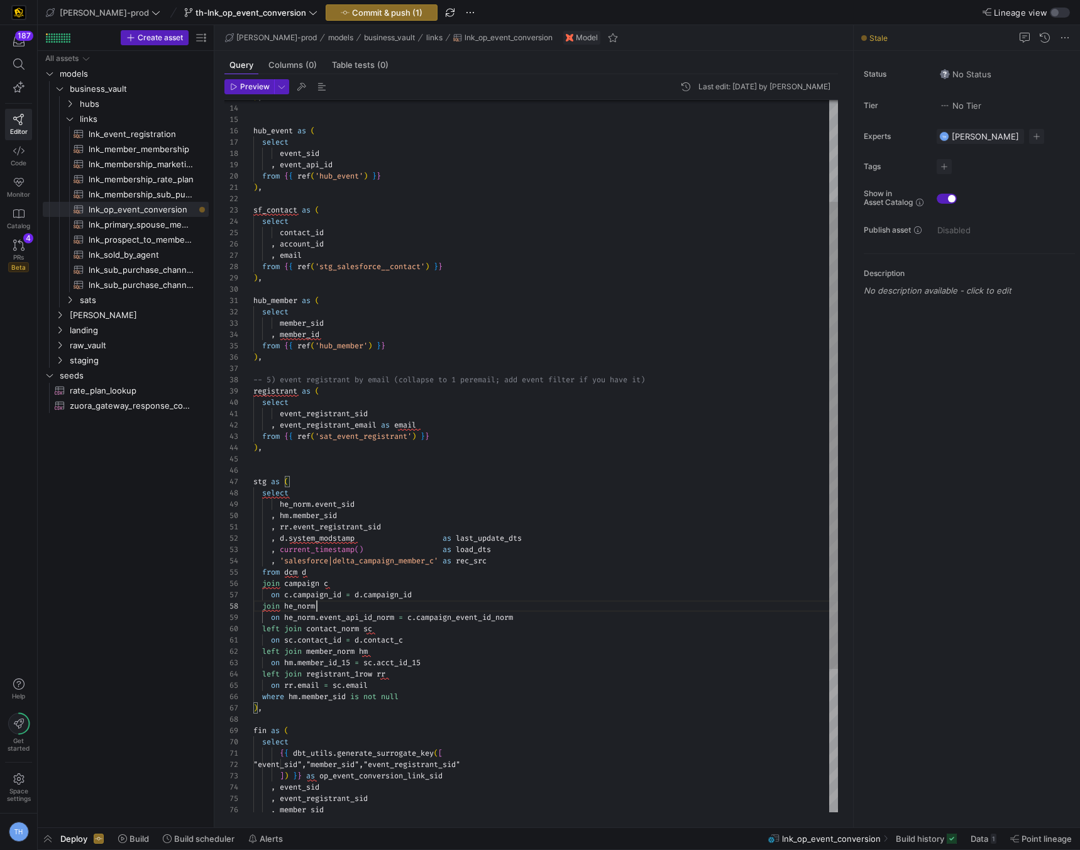
click at [321, 607] on div "member_sid , member_id from { { ref ( 'hub_member' ) } } ) , -- 5) event regist…" at bounding box center [545, 487] width 585 height 1085
type textarea ", rr.event_registrant_sid , d.system_modstamp as last_update_dts , current_time…"
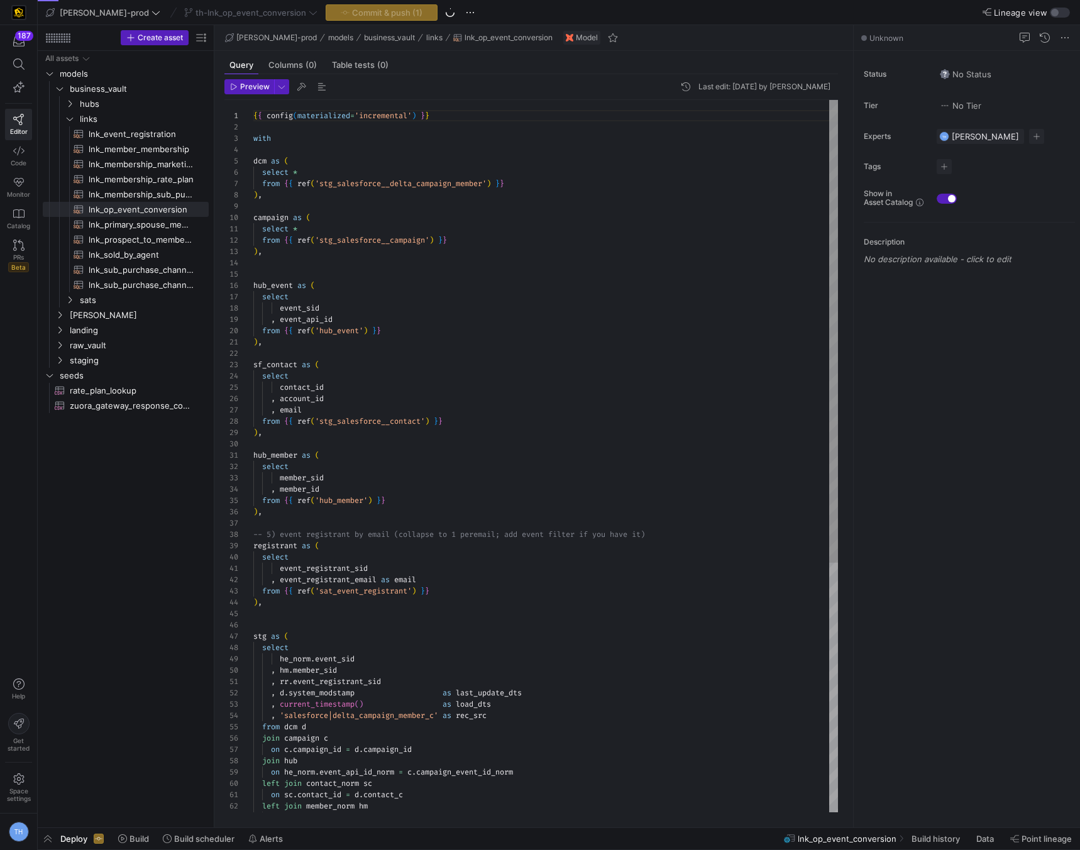
scroll to position [113, 0]
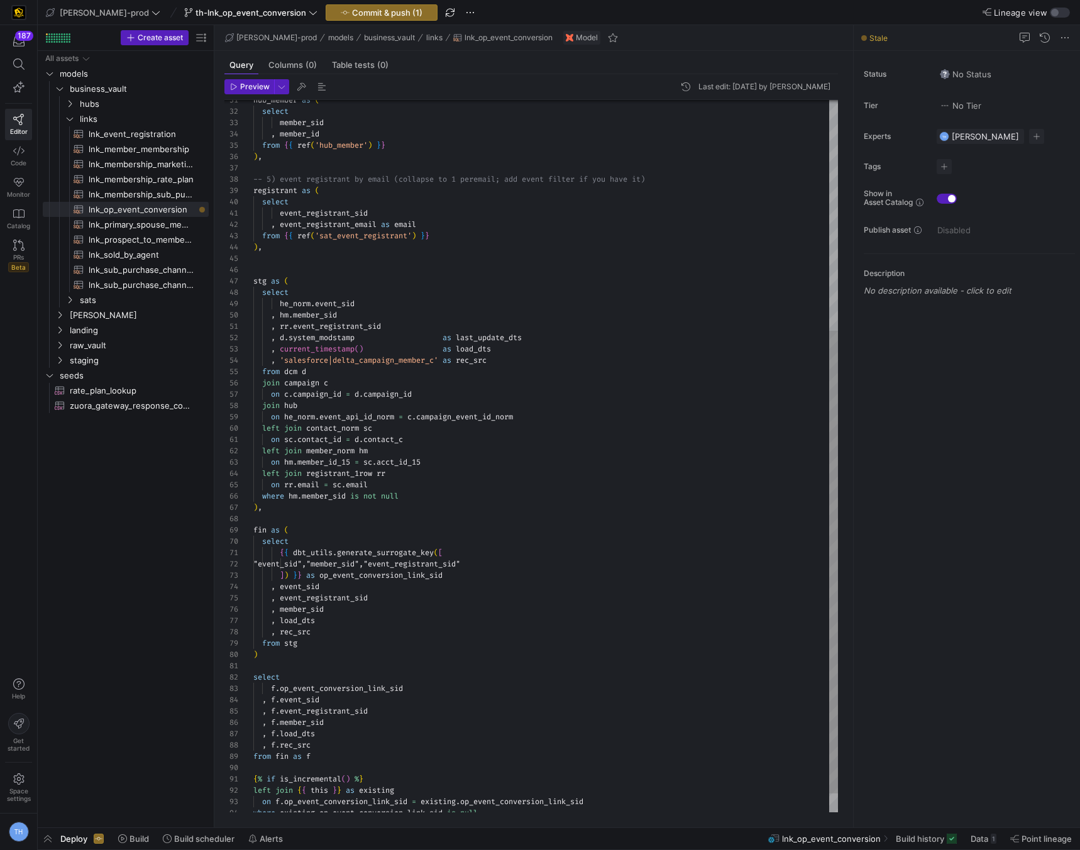
click at [345, 404] on div "hub_member as ( select member_sid , member_id from { { ref ( 'hub_member' ) } }…" at bounding box center [545, 293] width 585 height 1097
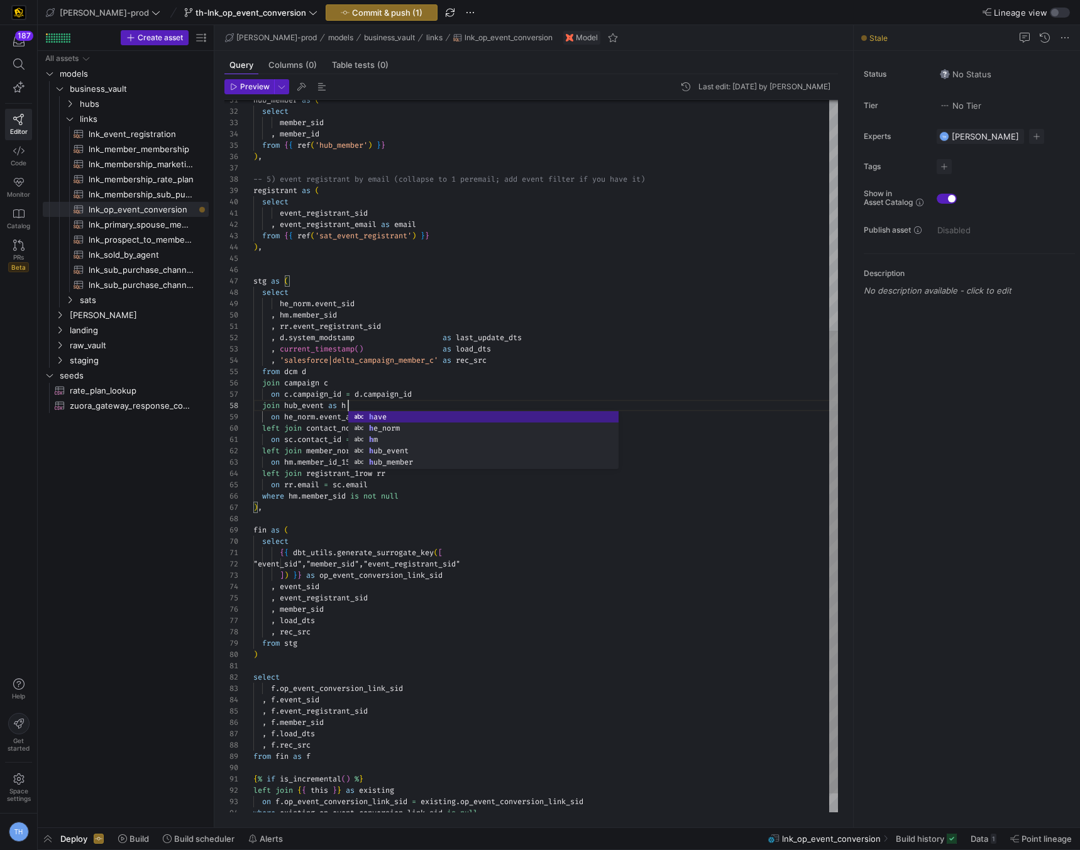
scroll to position [79, 99]
click at [316, 418] on div "hub_member as ( select member_sid , member_id from { { ref ( 'hub_member' ) } }…" at bounding box center [545, 293] width 585 height 1097
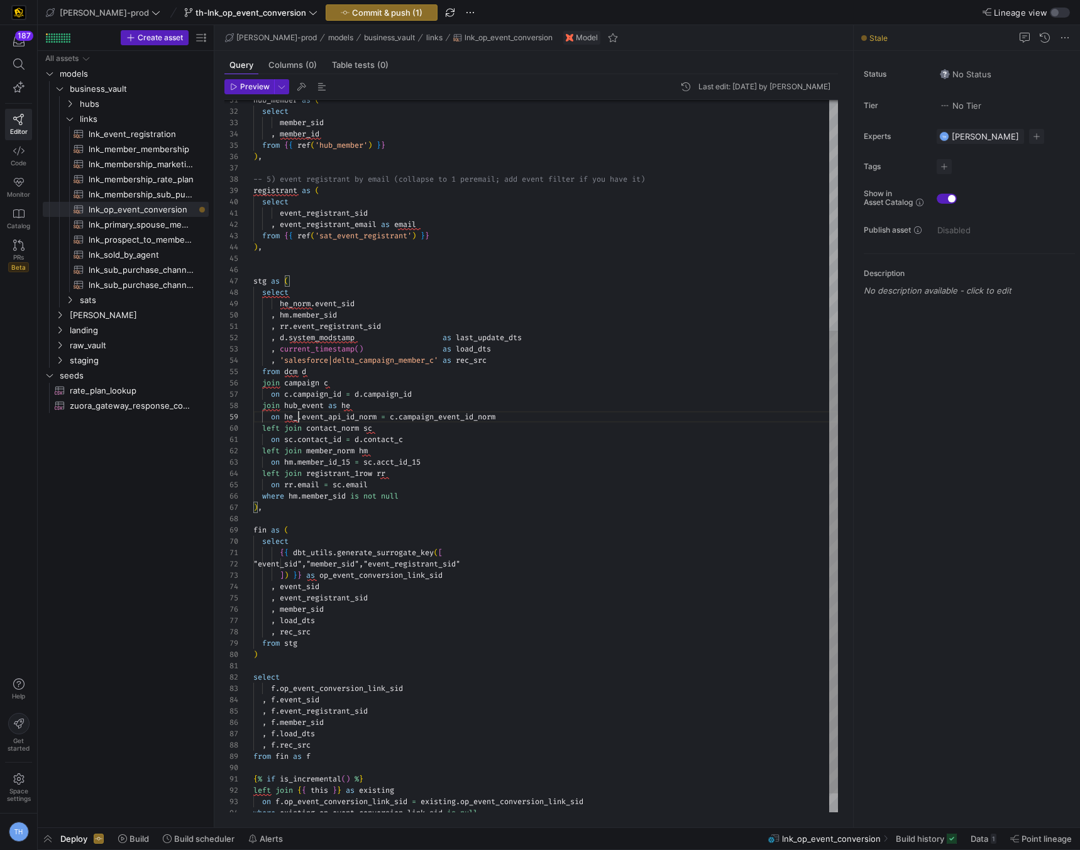
scroll to position [91, 41]
click at [314, 301] on div "hub_member as ( select member_sid , member_id from { { ref ( 'hub_member' ) } }…" at bounding box center [545, 293] width 585 height 1097
click at [370, 404] on div "hub_member as ( select member_sid , member_id from { { ref ( 'hub_member' ) } }…" at bounding box center [545, 293] width 585 height 1097
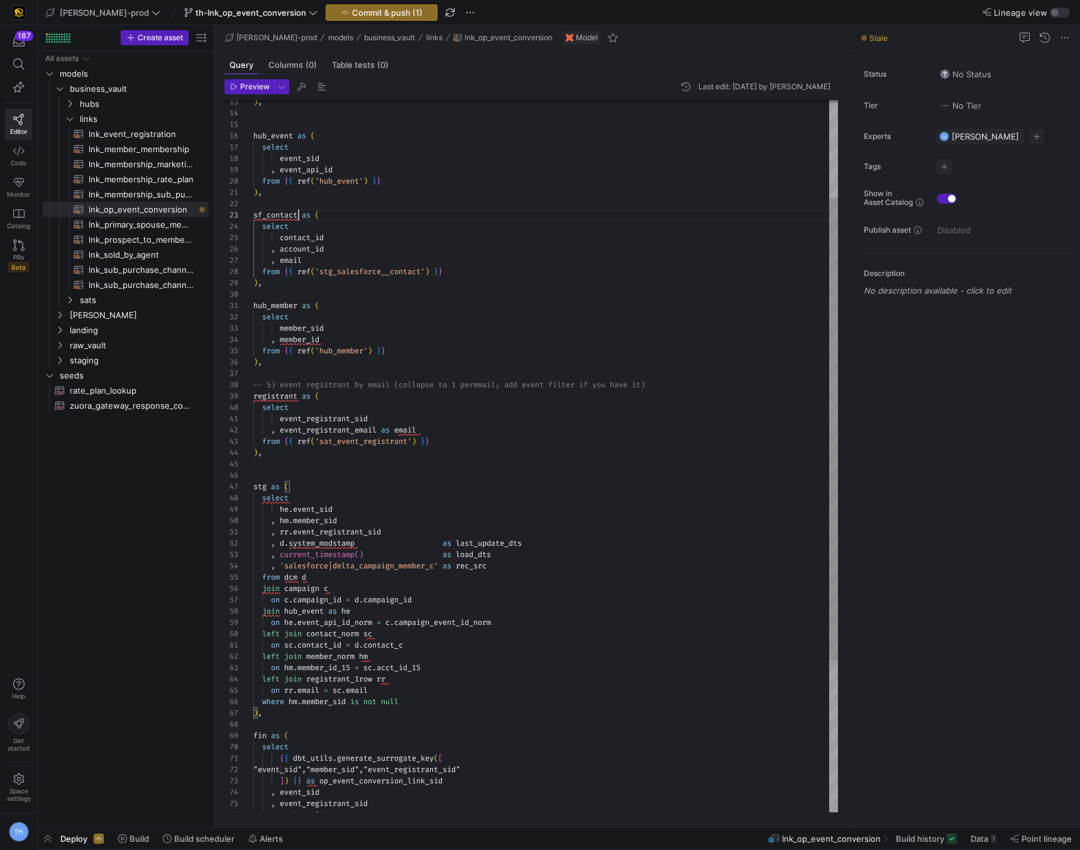
scroll to position [23, 0]
drag, startPoint x: 299, startPoint y: 214, endPoint x: 203, endPoint y: 215, distance: 96.2
click at [203, 214] on as-split "Create asset Drag here to set row groups Drag here to set column labels Group 1…" at bounding box center [559, 426] width 1043 height 802
click at [430, 381] on div at bounding box center [540, 425] width 1080 height 850
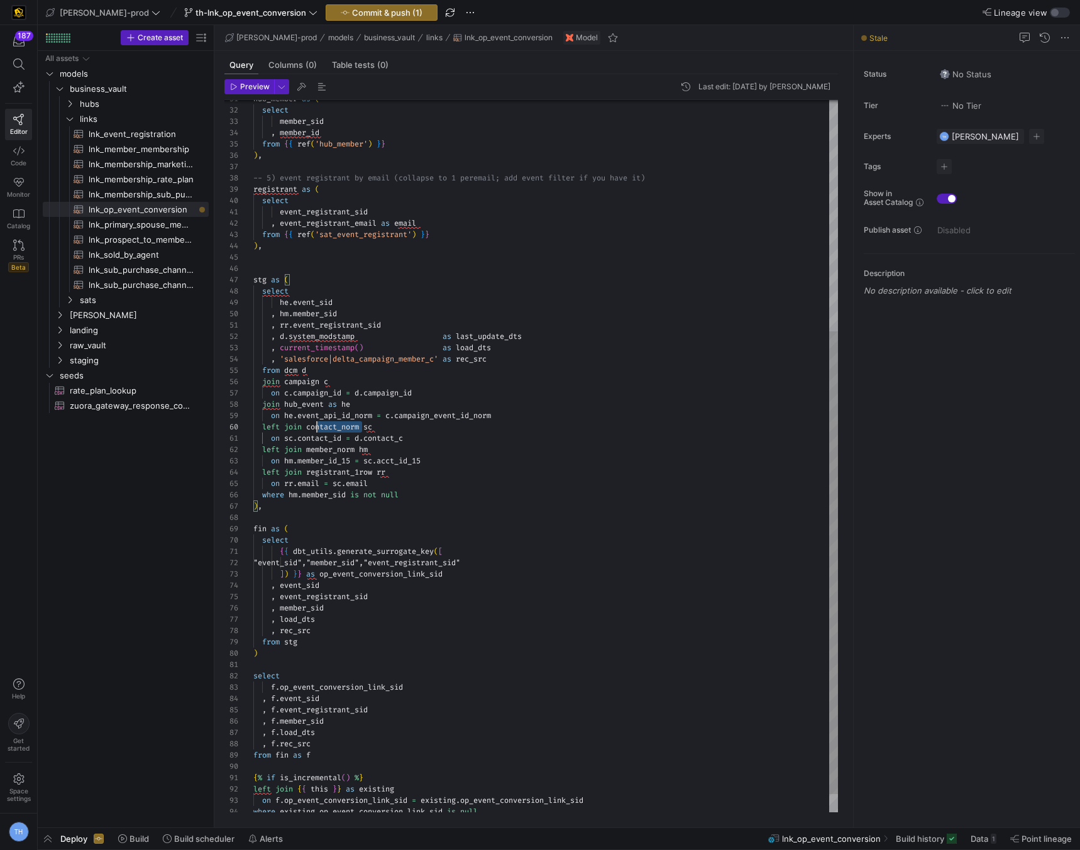
scroll to position [102, 54]
drag, startPoint x: 362, startPoint y: 429, endPoint x: 307, endPoint y: 428, distance: 55.3
click at [307, 428] on div "hub_member as ( select member_sid , member_id from { { ref ( 'hub_member' ) } }…" at bounding box center [545, 291] width 585 height 1097
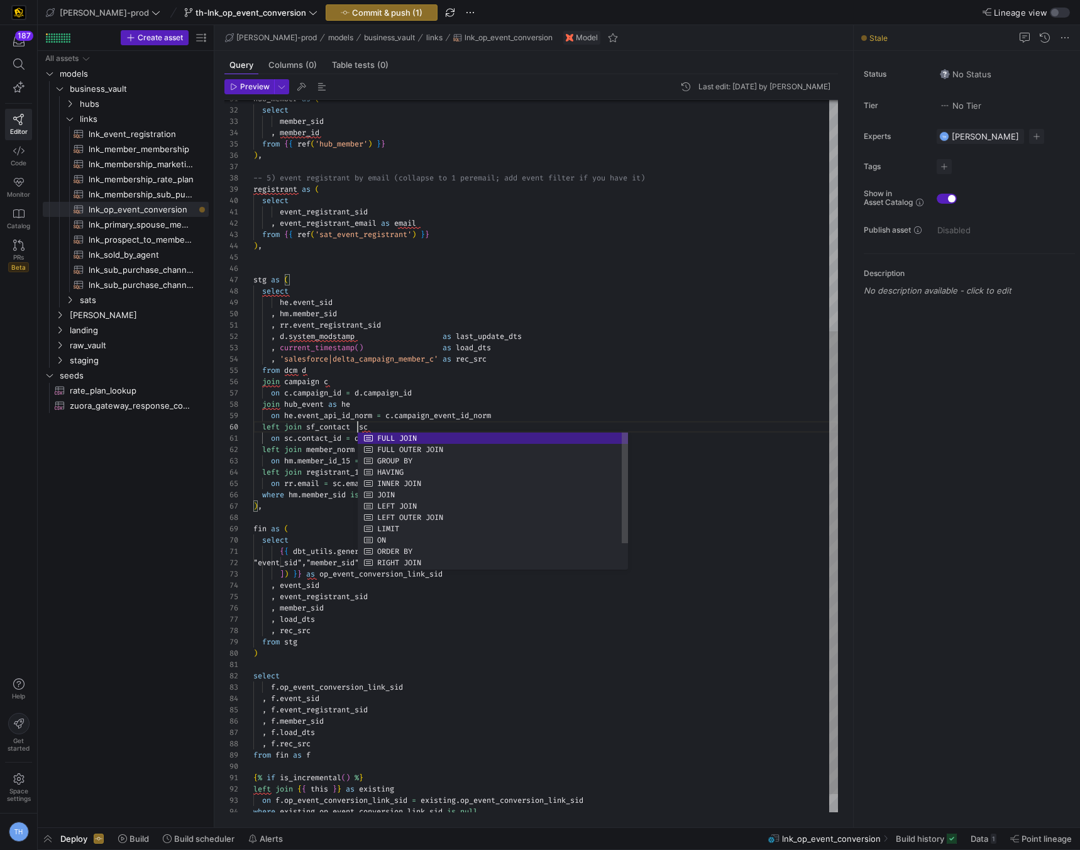
scroll to position [102, 113]
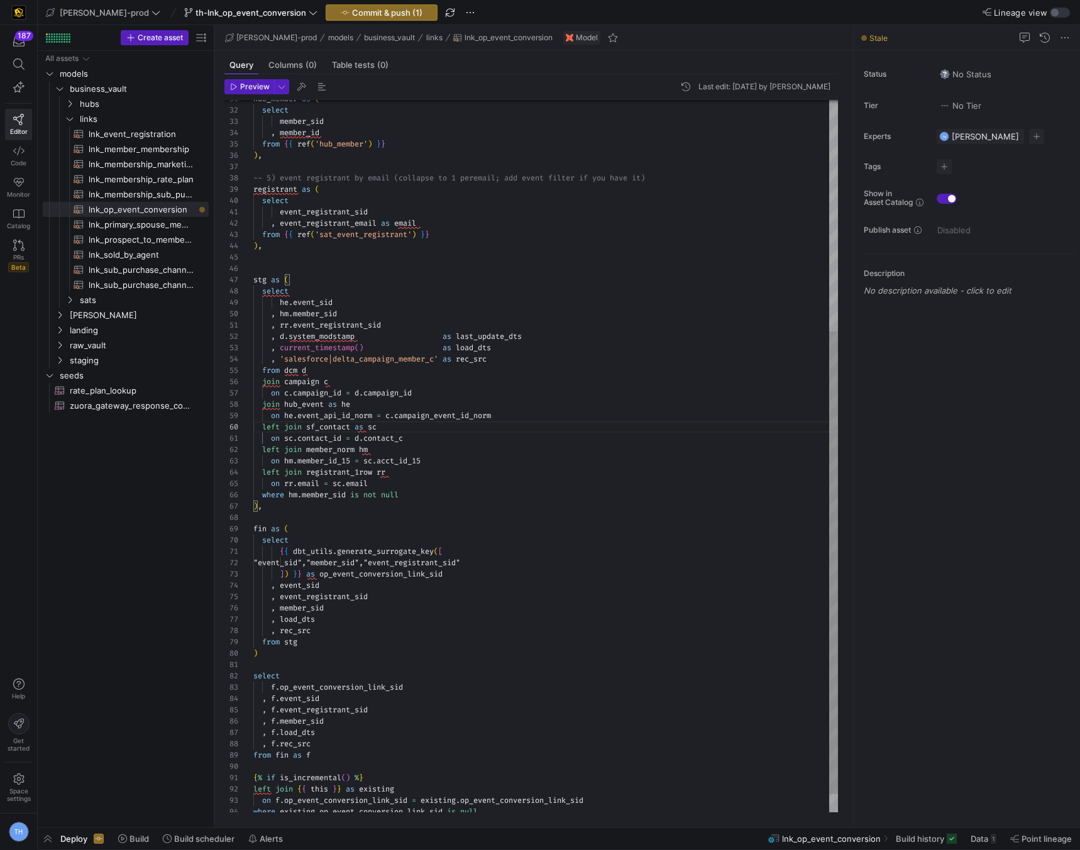
click at [402, 410] on div "hub_member as ( select member_sid , member_id from { { ref ( 'hub_member' ) } }…" at bounding box center [545, 291] width 585 height 1097
click at [326, 383] on div "hub_member as ( select member_sid , member_id from { { ref ( 'hub_member' ) } }…" at bounding box center [545, 291] width 585 height 1097
click at [337, 480] on div "hub_member as ( select member_sid , member_id from { { ref ( 'hub_member' ) } }…" at bounding box center [545, 291] width 585 height 1097
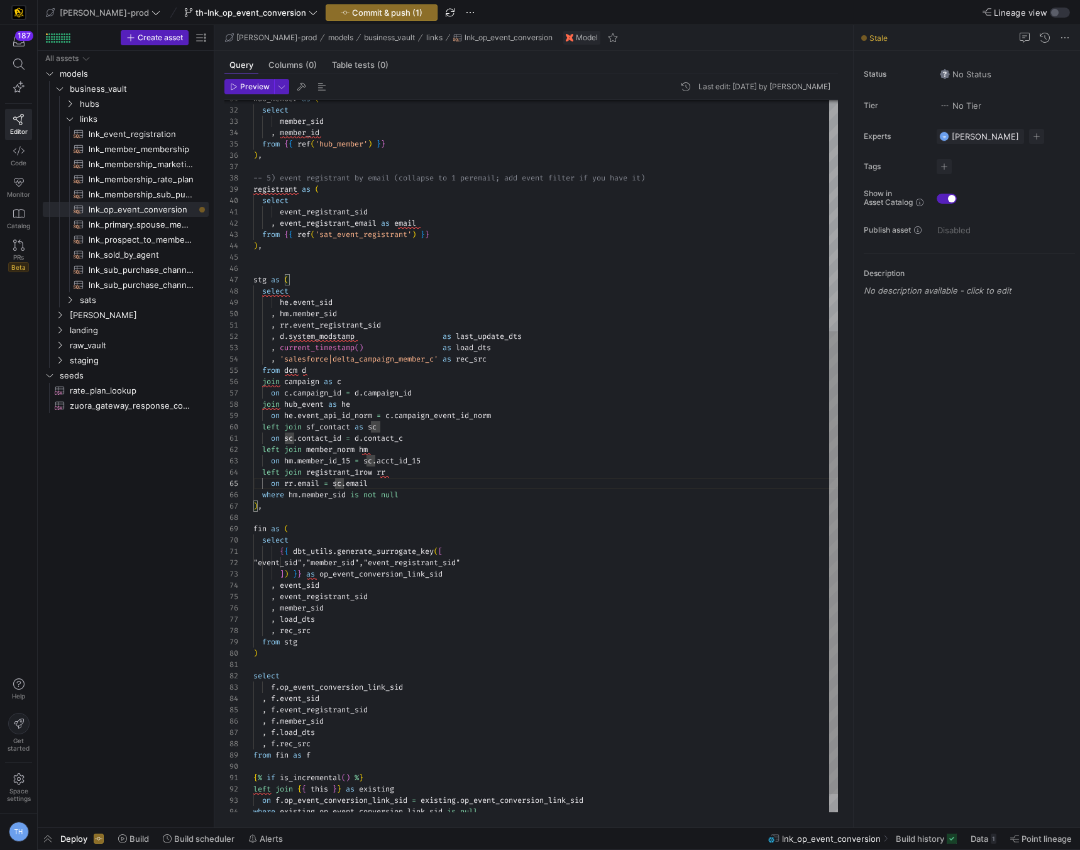
click at [375, 493] on div "hub_member as ( select member_sid , member_id from { { ref ( 'hub_member' ) } }…" at bounding box center [545, 291] width 585 height 1097
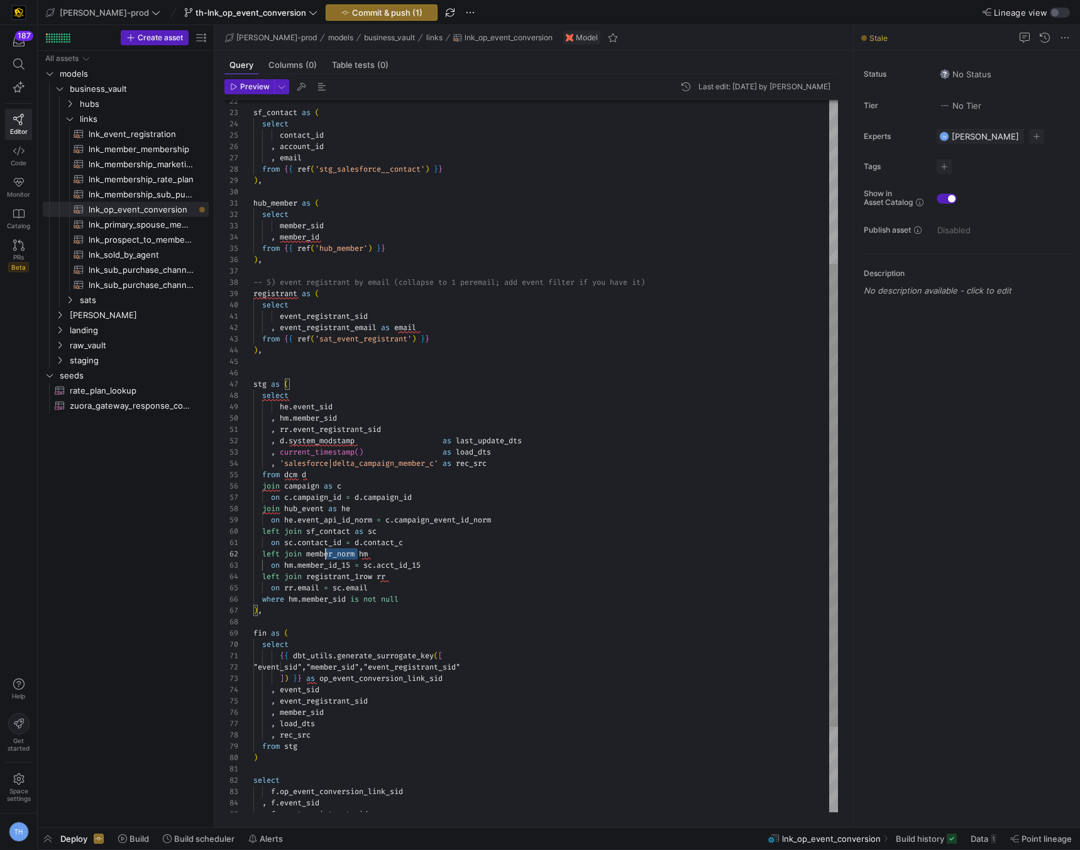
scroll to position [11, 54]
drag, startPoint x: 358, startPoint y: 556, endPoint x: 306, endPoint y: 553, distance: 51.7
click at [306, 553] on div "hub_member as ( select member_sid , member_id from { { ref ( 'hub_member' ) } }…" at bounding box center [545, 396] width 585 height 1097
click at [334, 564] on div "hub_member as ( select member_sid , member_id from { { ref ( 'hub_member' ) } }…" at bounding box center [545, 396] width 585 height 1097
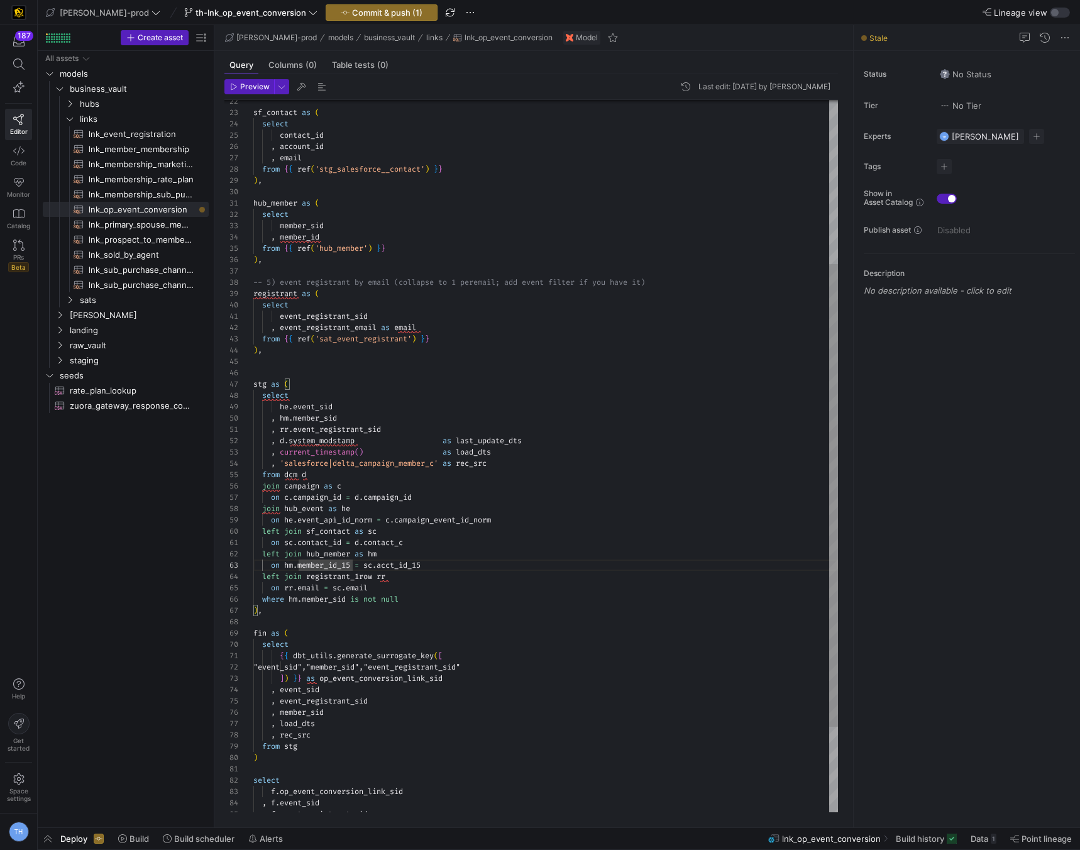
click at [355, 566] on div "hub_member as ( select member_sid , member_id from { { ref ( 'hub_member' ) } }…" at bounding box center [545, 396] width 585 height 1097
click at [422, 563] on div "hub_member as ( select member_sid , member_id from { { ref ( 'hub_member' ) } }…" at bounding box center [545, 396] width 585 height 1097
click at [444, 529] on div "hub_member as ( select member_sid , member_id from { { ref ( 'hub_member' ) } }…" at bounding box center [545, 396] width 585 height 1097
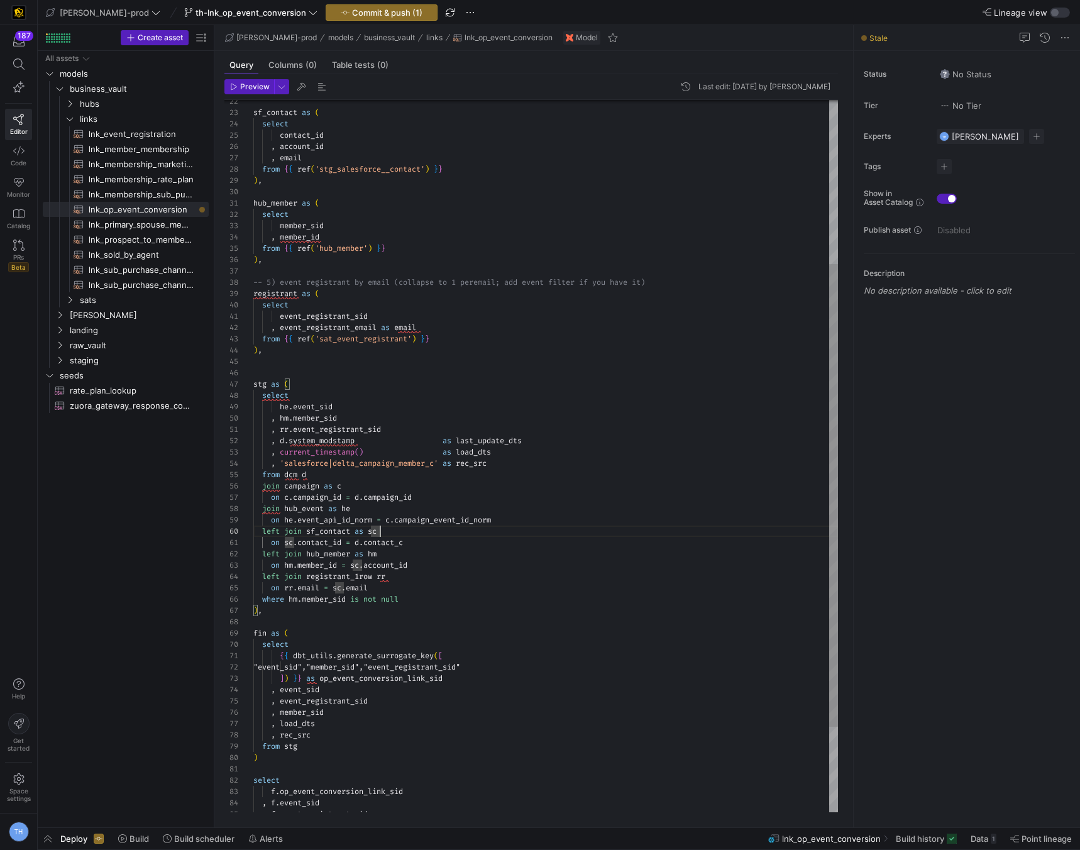
click at [377, 521] on div "hub_member as ( select member_sid , member_id from { { ref ( 'hub_member' ) } }…" at bounding box center [545, 396] width 585 height 1097
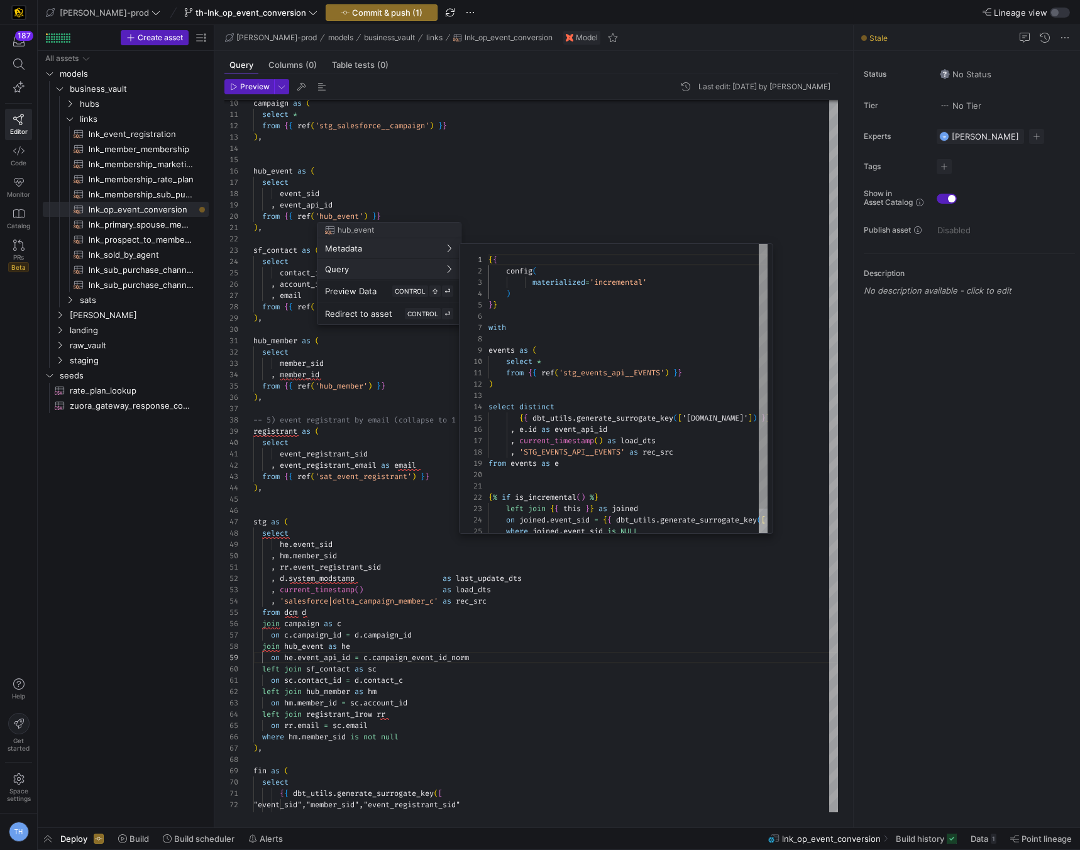
scroll to position [113, 0]
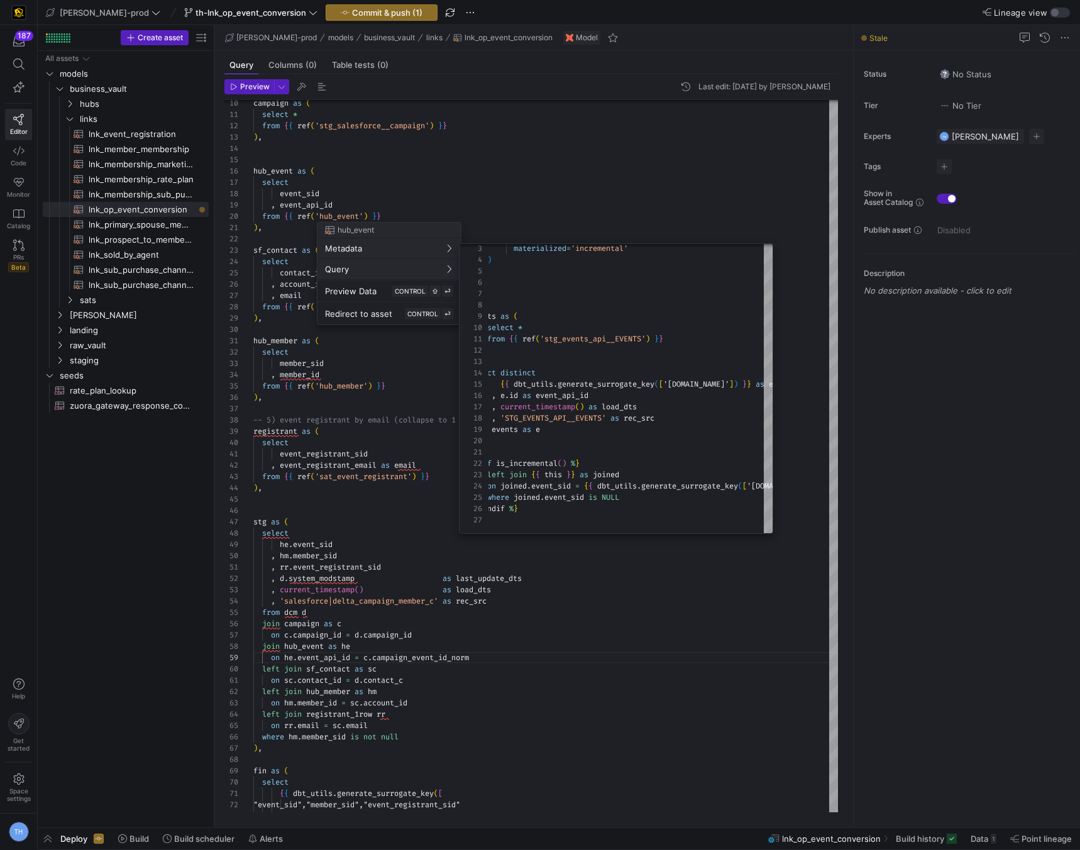
click at [601, 212] on div at bounding box center [540, 425] width 1080 height 850
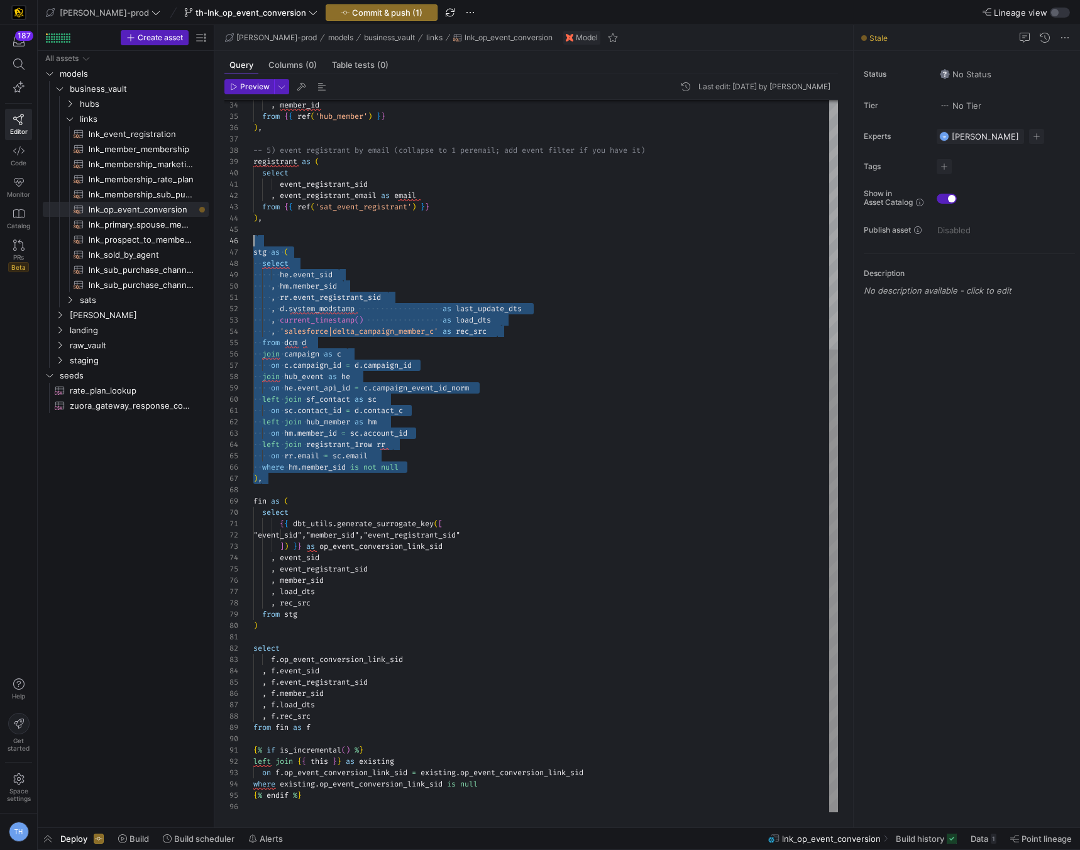
scroll to position [68, 0]
drag, startPoint x: 285, startPoint y: 478, endPoint x: 248, endPoint y: 251, distance: 230.0
click at [253, 252] on div ", member_id from { { ref ( 'hub_member' ) } } ) , -- 5) event registrant by ema…" at bounding box center [545, 264] width 585 height 1097
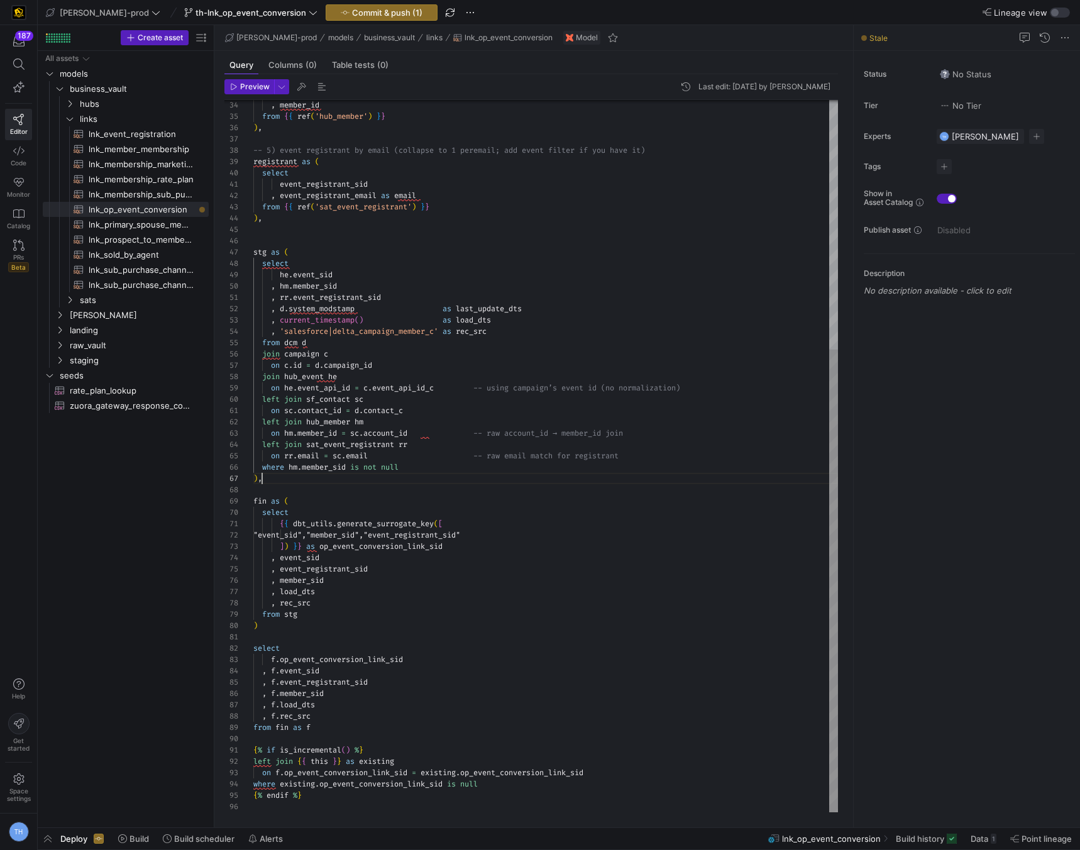
scroll to position [68, 9]
drag, startPoint x: 480, startPoint y: 387, endPoint x: 716, endPoint y: 389, distance: 235.8
click at [716, 389] on div ", member_id from { { ref ( 'hub_member' ) } } ) , -- 5) event registrant by ema…" at bounding box center [545, 264] width 585 height 1097
click at [408, 422] on div ", member_id from { { ref ( 'hub_member' ) } } ) , -- 5) event registrant by ema…" at bounding box center [545, 264] width 585 height 1097
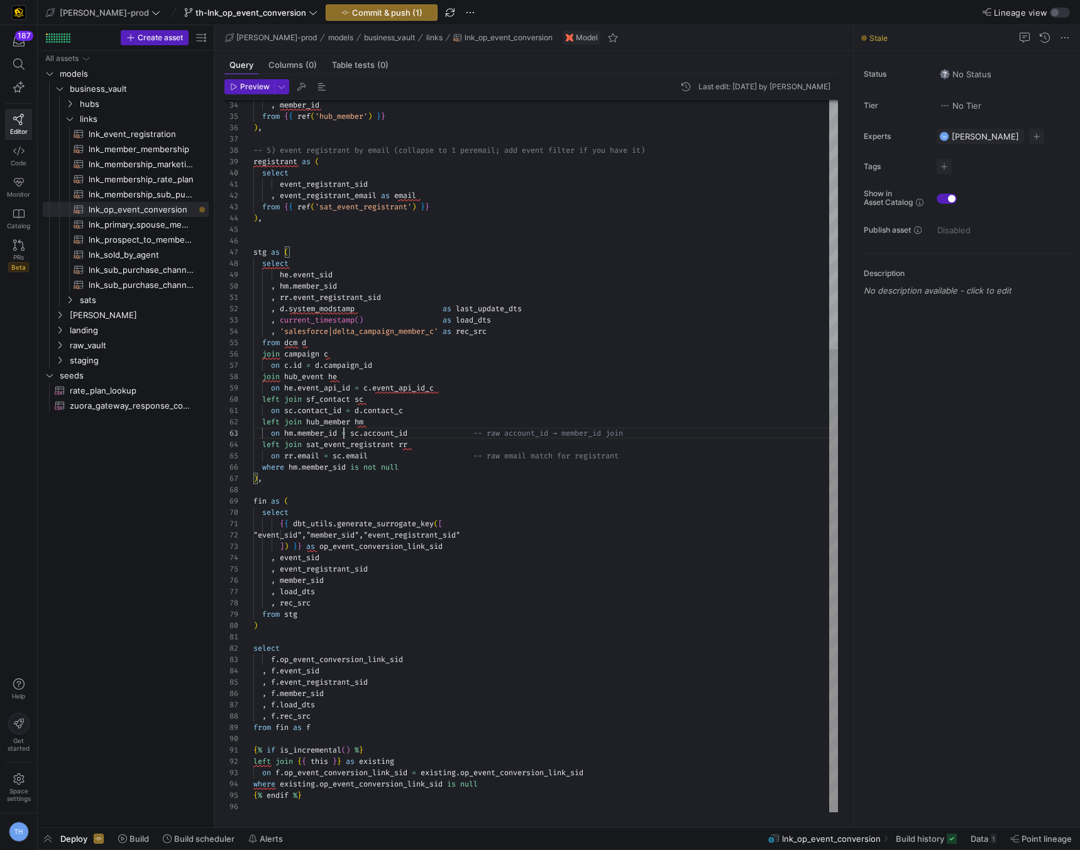
click at [344, 438] on div ", member_id from { { ref ( 'hub_member' ) } } ) , -- 5) event registrant by ema…" at bounding box center [545, 264] width 585 height 1097
click at [353, 446] on div ", member_id from { { ref ( 'hub_member' ) } } ) , -- 5) event registrant by ema…" at bounding box center [545, 264] width 585 height 1097
drag, startPoint x: 478, startPoint y: 433, endPoint x: 657, endPoint y: 433, distance: 179.2
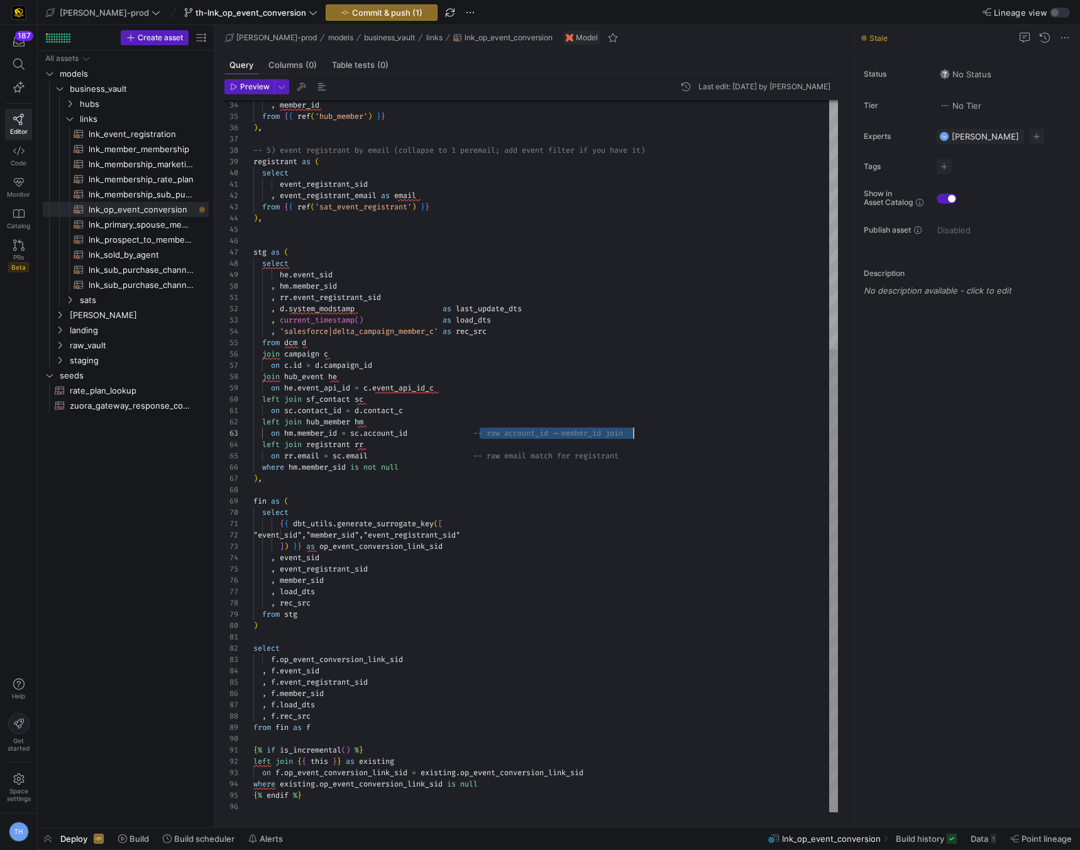
click at [657, 433] on div ", member_id from { { ref ( 'hub_member' ) } } ) , -- 5) event registrant by ema…" at bounding box center [545, 264] width 585 height 1097
drag, startPoint x: 478, startPoint y: 455, endPoint x: 671, endPoint y: 455, distance: 193.0
click at [671, 455] on div ", member_id from { { ref ( 'hub_member' ) } } ) , -- 5) event registrant by ema…" at bounding box center [545, 264] width 585 height 1097
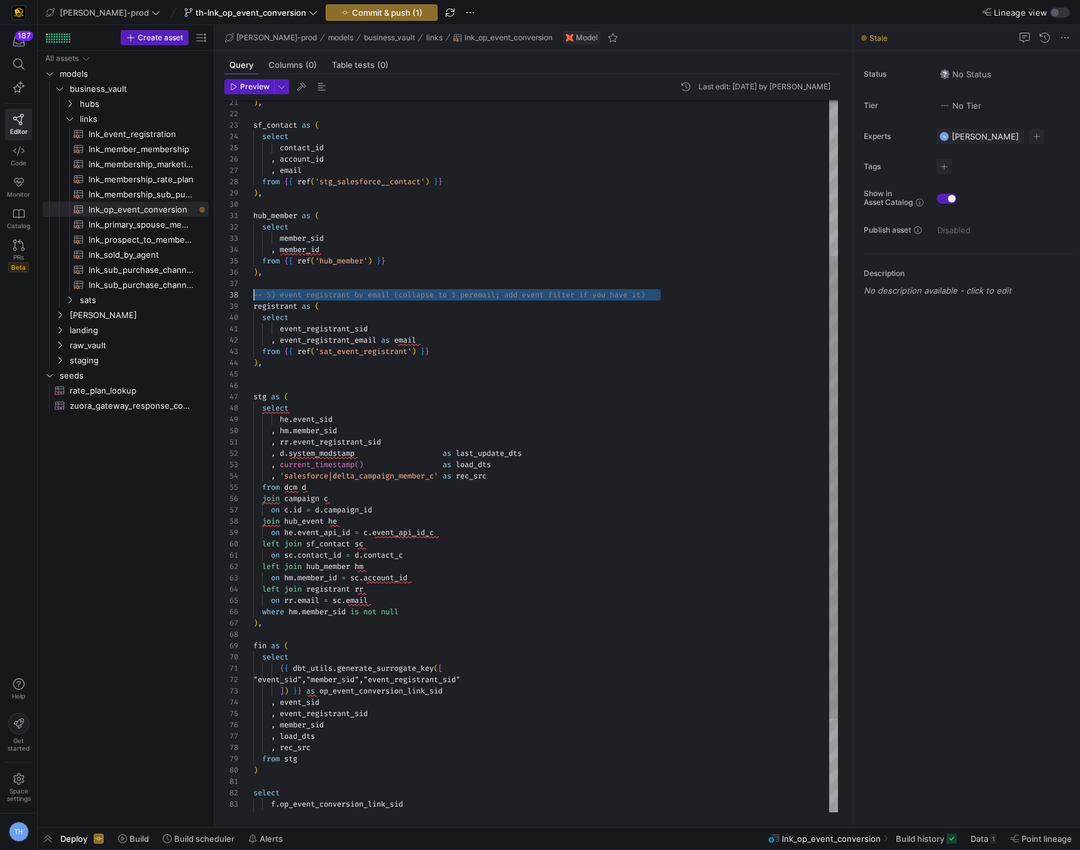
scroll to position [79, 0]
drag, startPoint x: 692, startPoint y: 295, endPoint x: 209, endPoint y: 290, distance: 482.3
click at [253, 290] on div ", member_id from { { ref ( 'hub_member' ) } } ) , -- 5) event registrant by ema…" at bounding box center [545, 408] width 585 height 1097
click at [280, 389] on div ", member_id from { { ref ( 'hub_member' ) } } ) , registrant as ( select event_…" at bounding box center [545, 408] width 585 height 1097
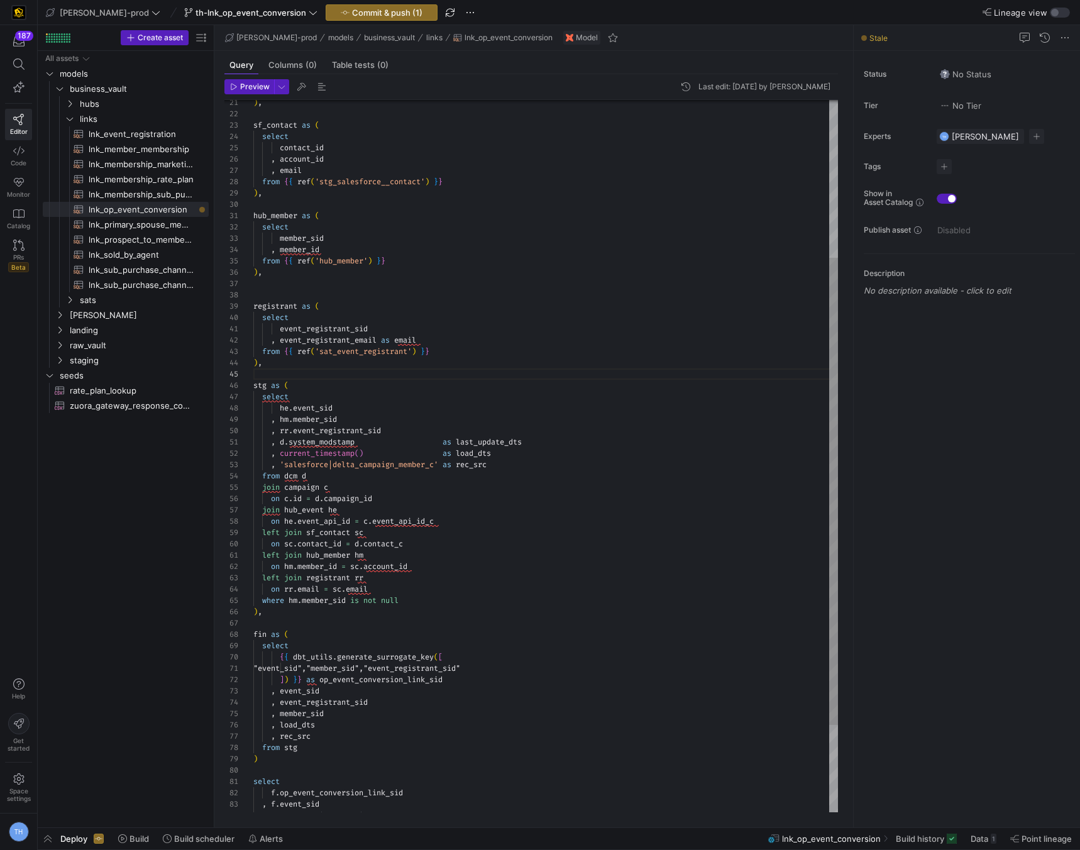
click at [313, 296] on div ", member_id from { { ref ( 'hub_member' ) } } ) , registrant as ( select event_…" at bounding box center [545, 402] width 585 height 1085
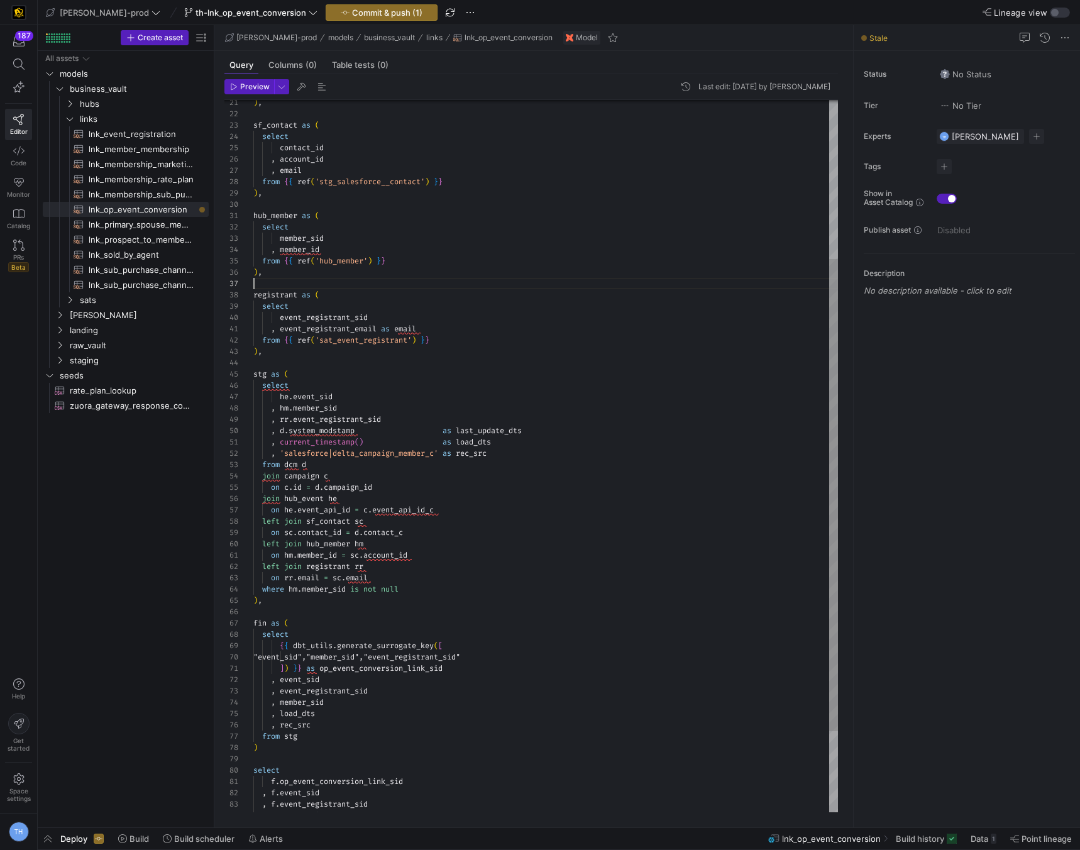
scroll to position [68, 0]
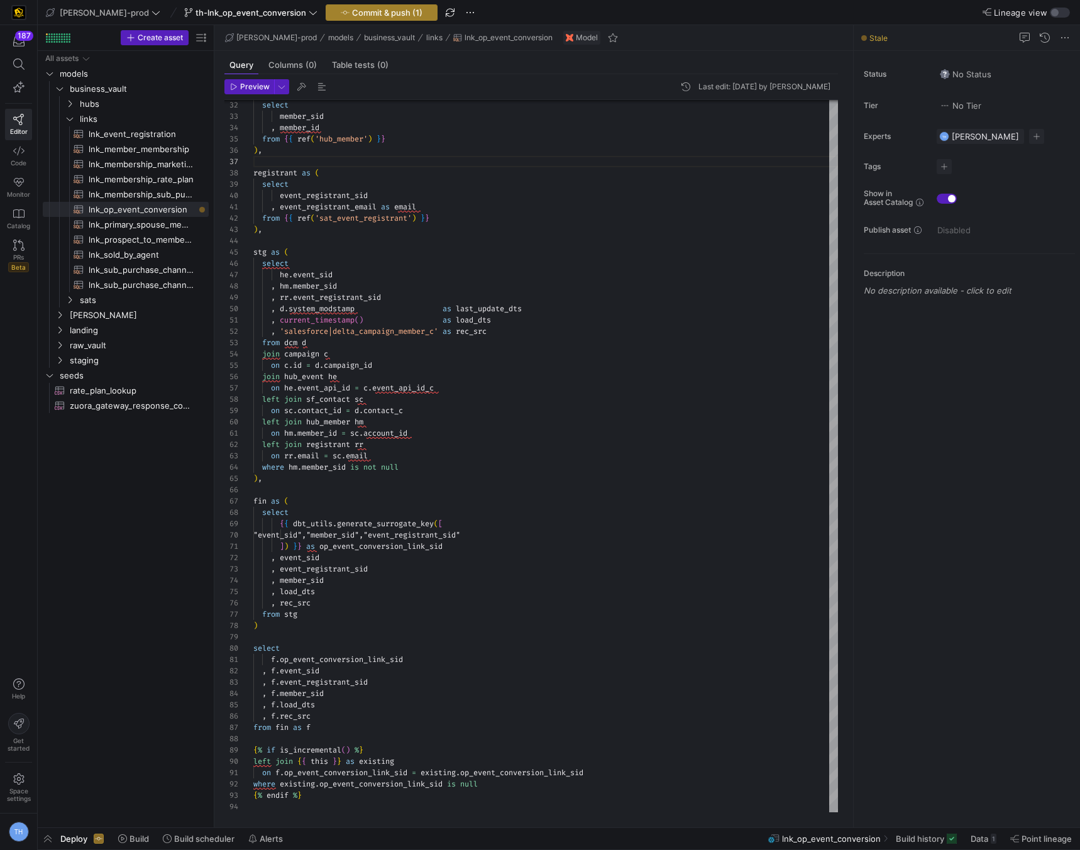
type textarea "hub_member as ( select member_sid , member_id from {{ ref('hub_member') }} ), r…"
click at [352, 14] on span "Commit & push (1)" at bounding box center [387, 13] width 70 height 10
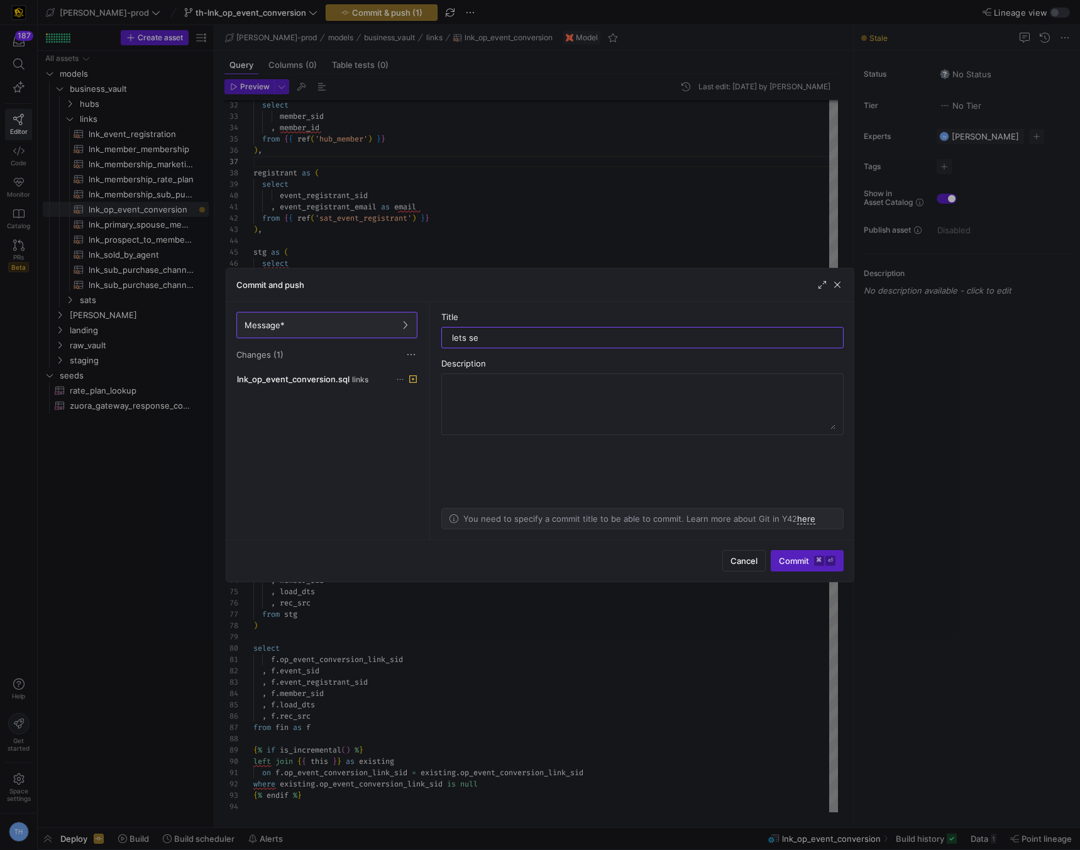
type input "lets see"
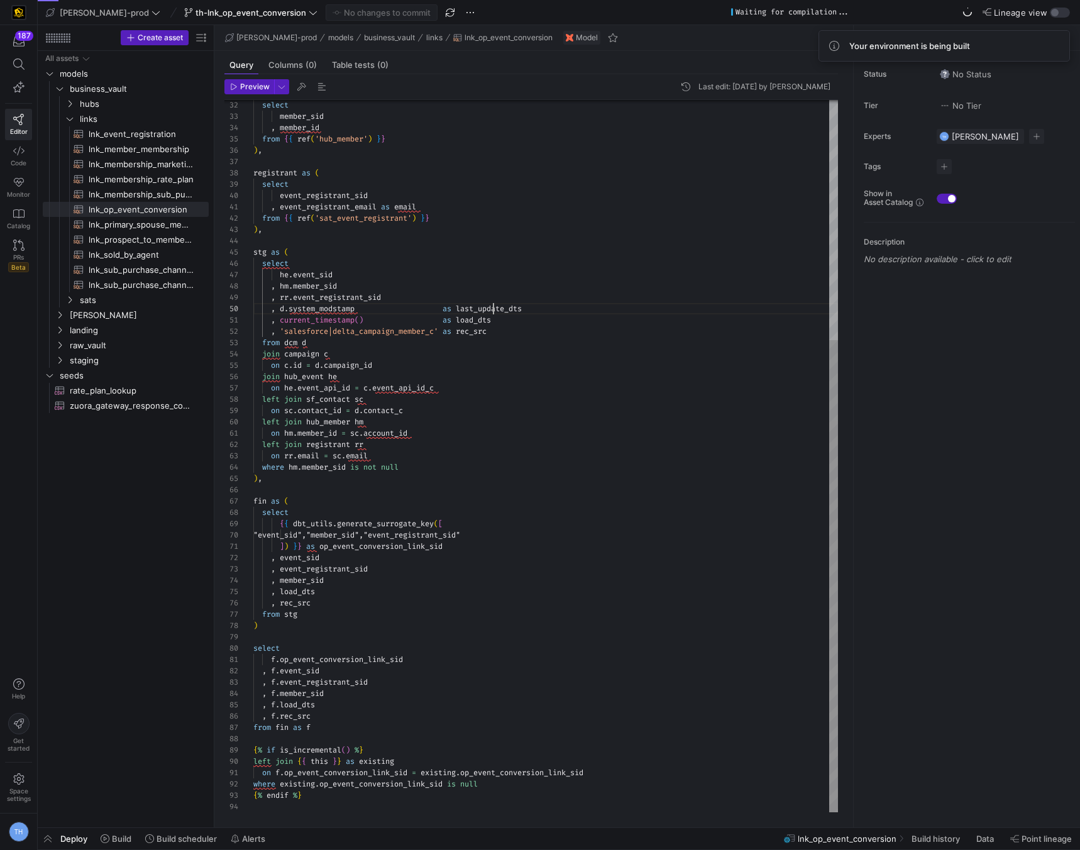
scroll to position [102, 240]
click at [494, 309] on div ", member_id from { { ref ( 'hub_member' ) } } ) , registrant as ( select event_…" at bounding box center [545, 275] width 585 height 1074
click at [109, 843] on span "Build" at bounding box center [116, 839] width 31 height 10
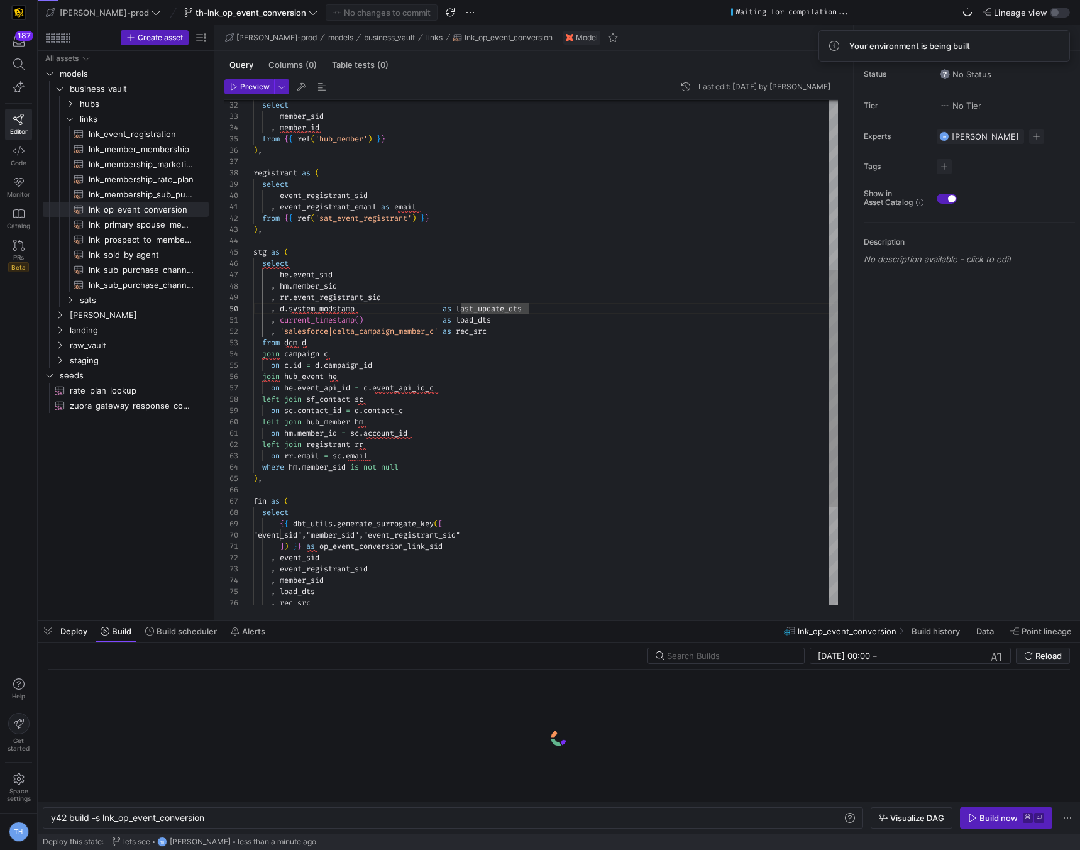
scroll to position [0, 155]
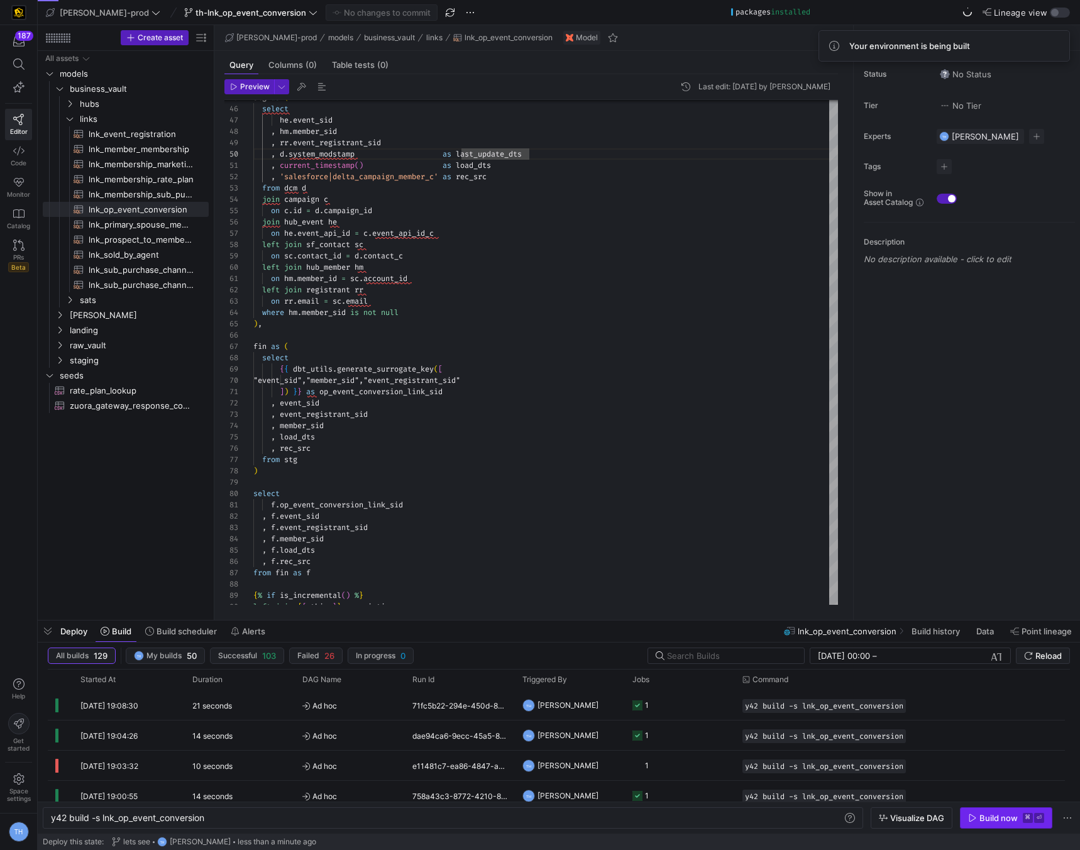
click at [997, 820] on div "Build now" at bounding box center [999, 818] width 38 height 10
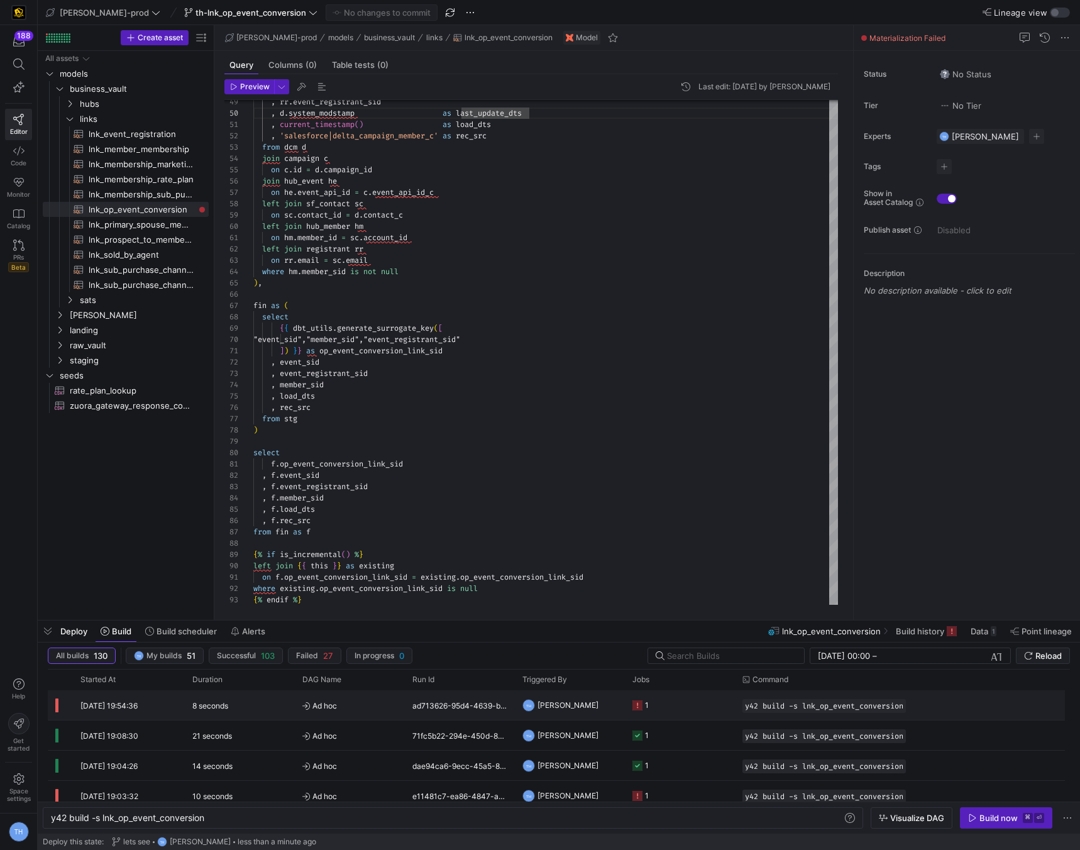
click at [672, 706] on y42-job-status-cell-renderer "1" at bounding box center [680, 705] width 95 height 28
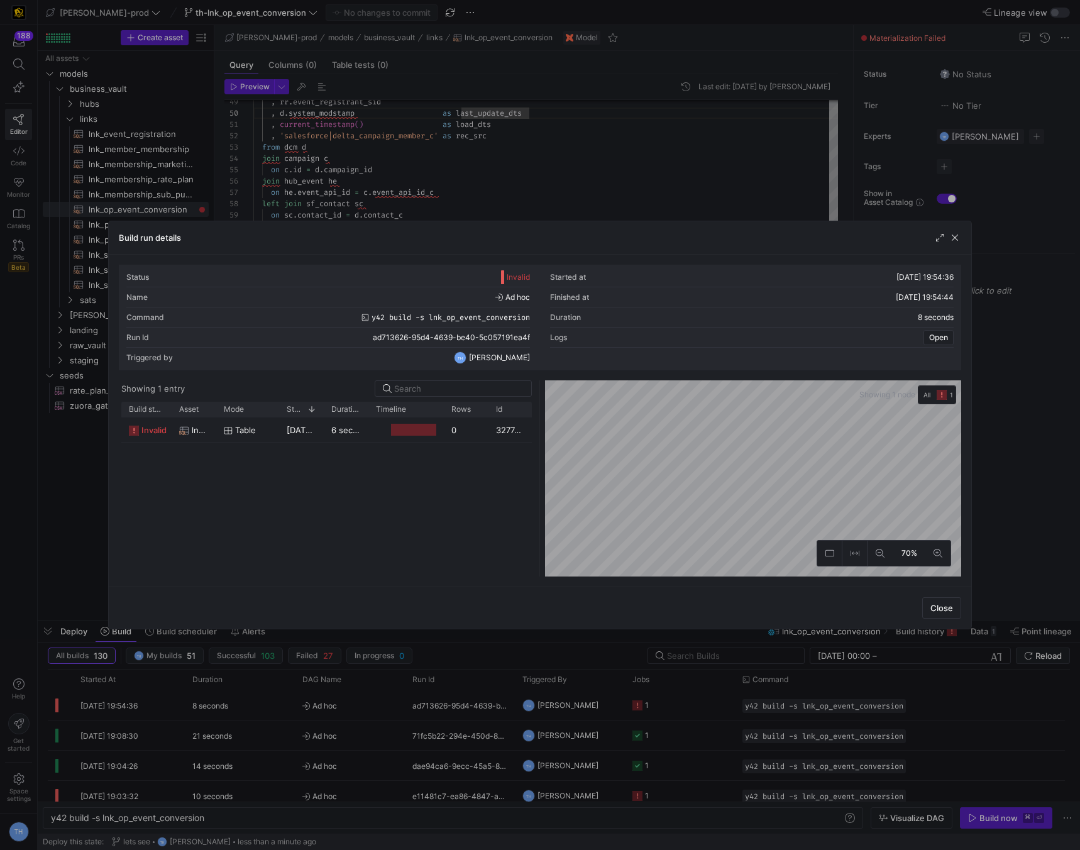
click at [412, 426] on div "Press SPACE to select this row." at bounding box center [413, 430] width 45 height 12
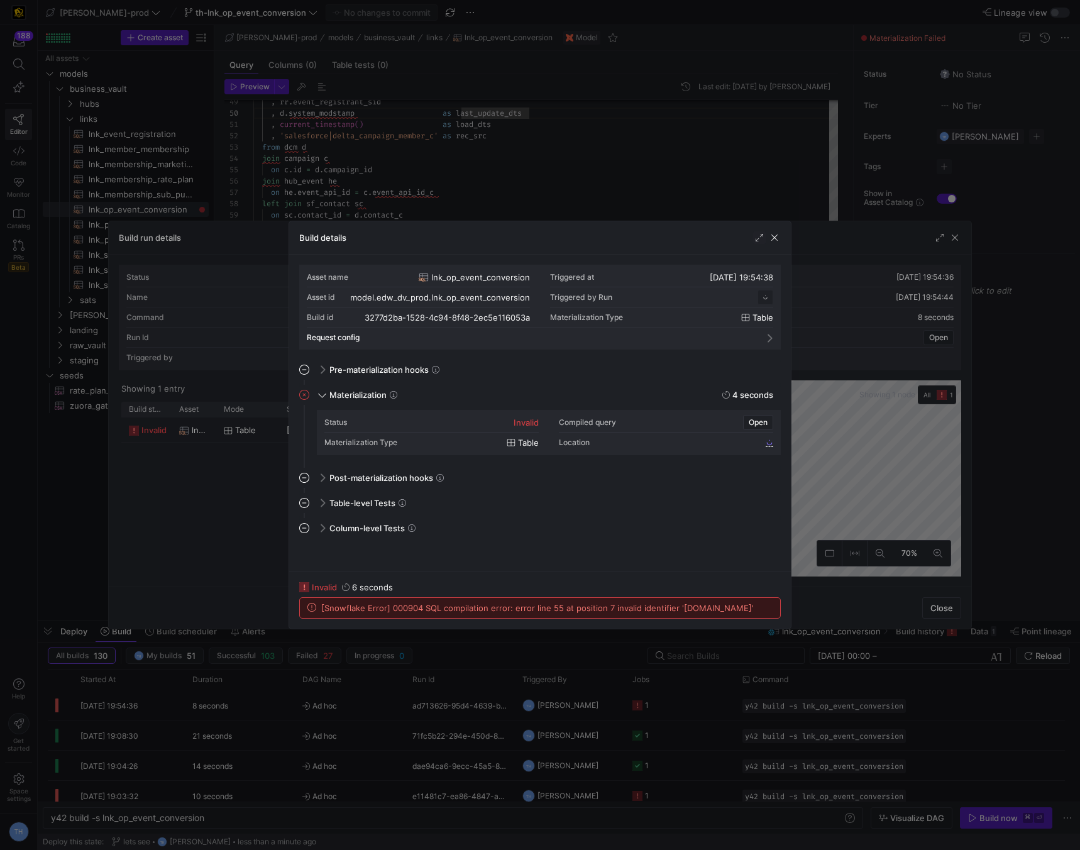
scroll to position [113, 0]
click at [516, 184] on div at bounding box center [540, 425] width 1080 height 850
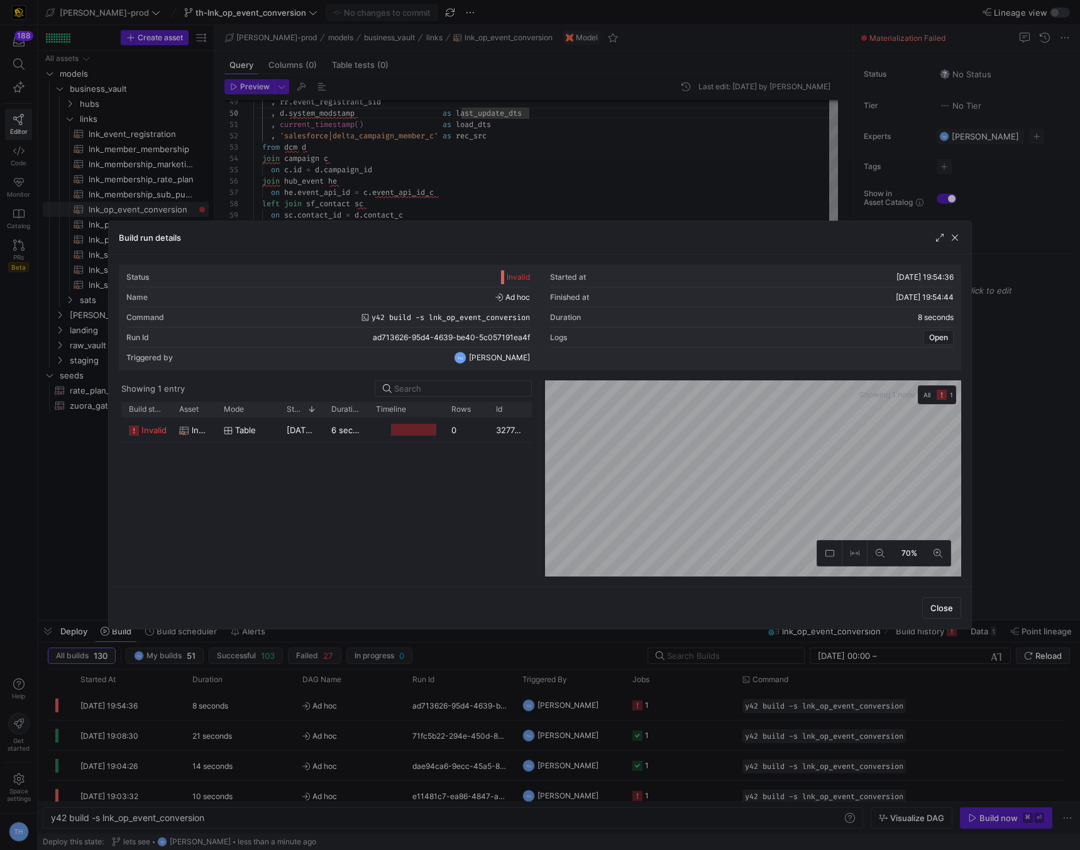
click at [516, 184] on div at bounding box center [540, 425] width 1080 height 850
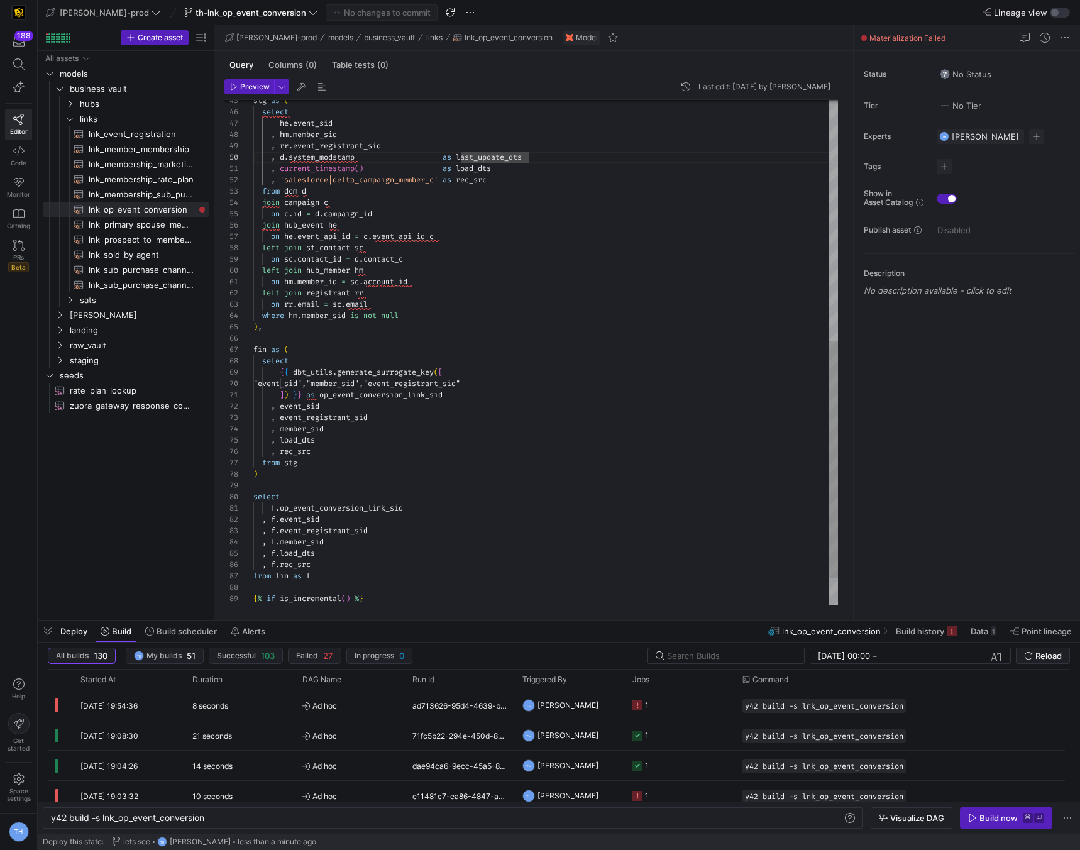
scroll to position [45, 122]
click at [404, 210] on div "stg as ( select he . event_sid , hm . member_sid , rr . event_registrant_sid , …" at bounding box center [545, 124] width 585 height 1074
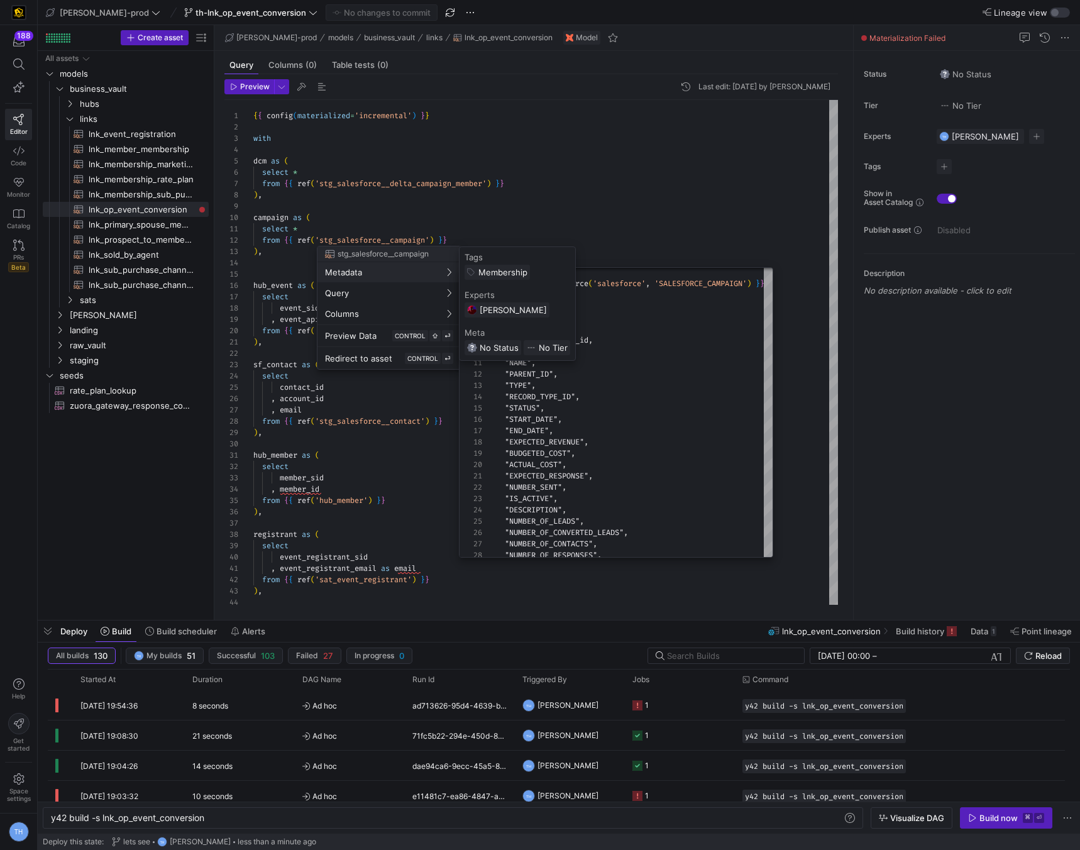
click at [465, 172] on div at bounding box center [540, 425] width 1080 height 850
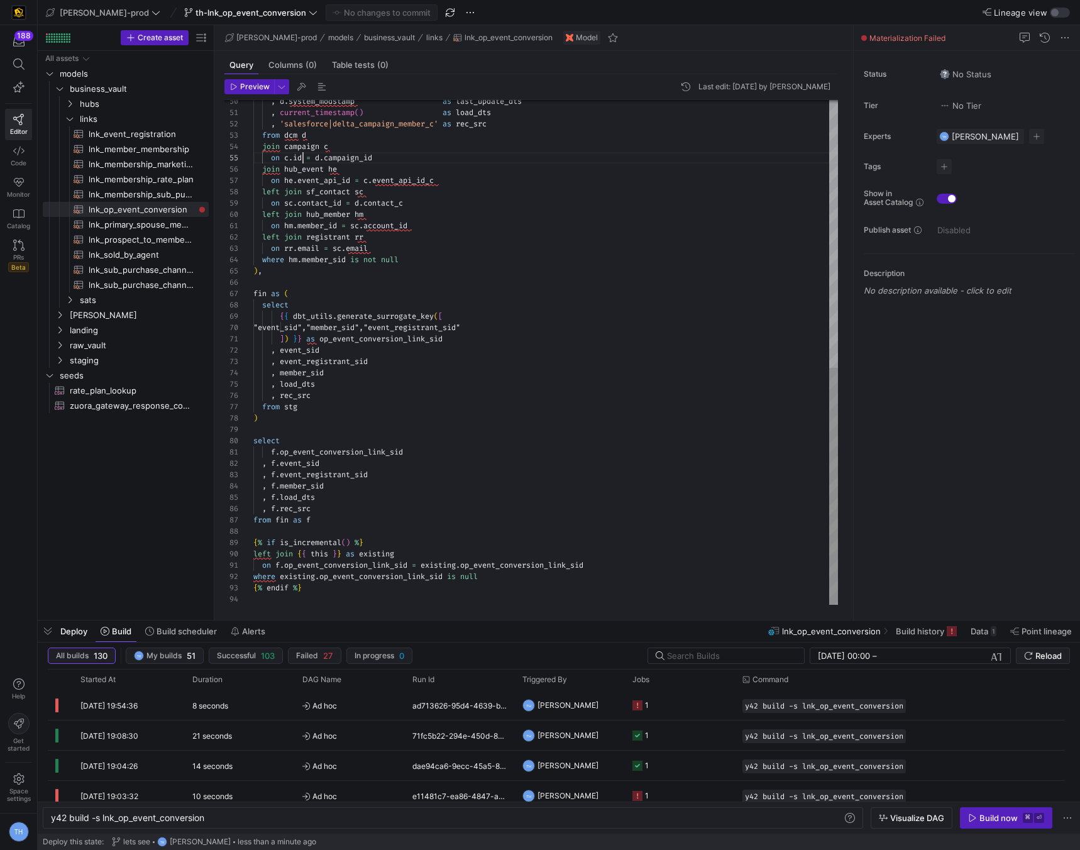
click at [304, 159] on div ", d . system_modstamp as last_update_dts , current_timestamp ( ) as load_dts , …" at bounding box center [545, 68] width 585 height 1074
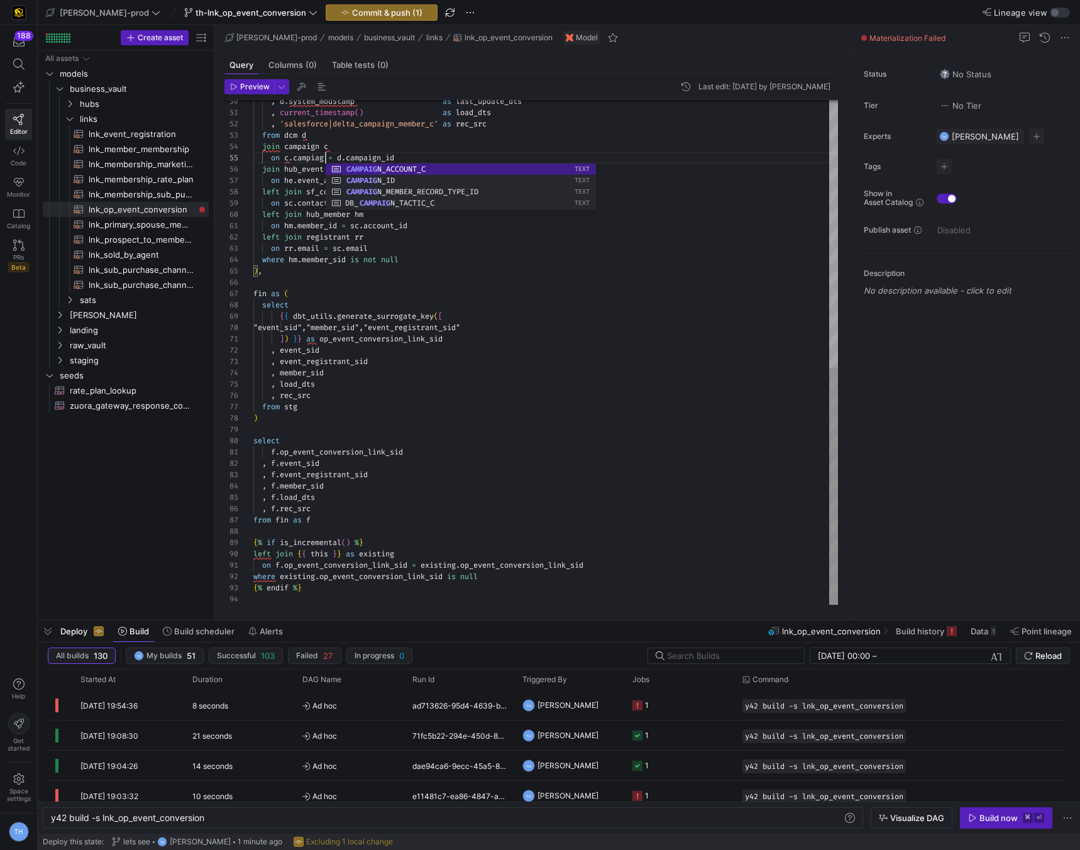
scroll to position [45, 77]
click at [318, 237] on div ", d . system_modstamp as last_update_dts , current_timestamp ( ) as load_dts , …" at bounding box center [545, 68] width 585 height 1074
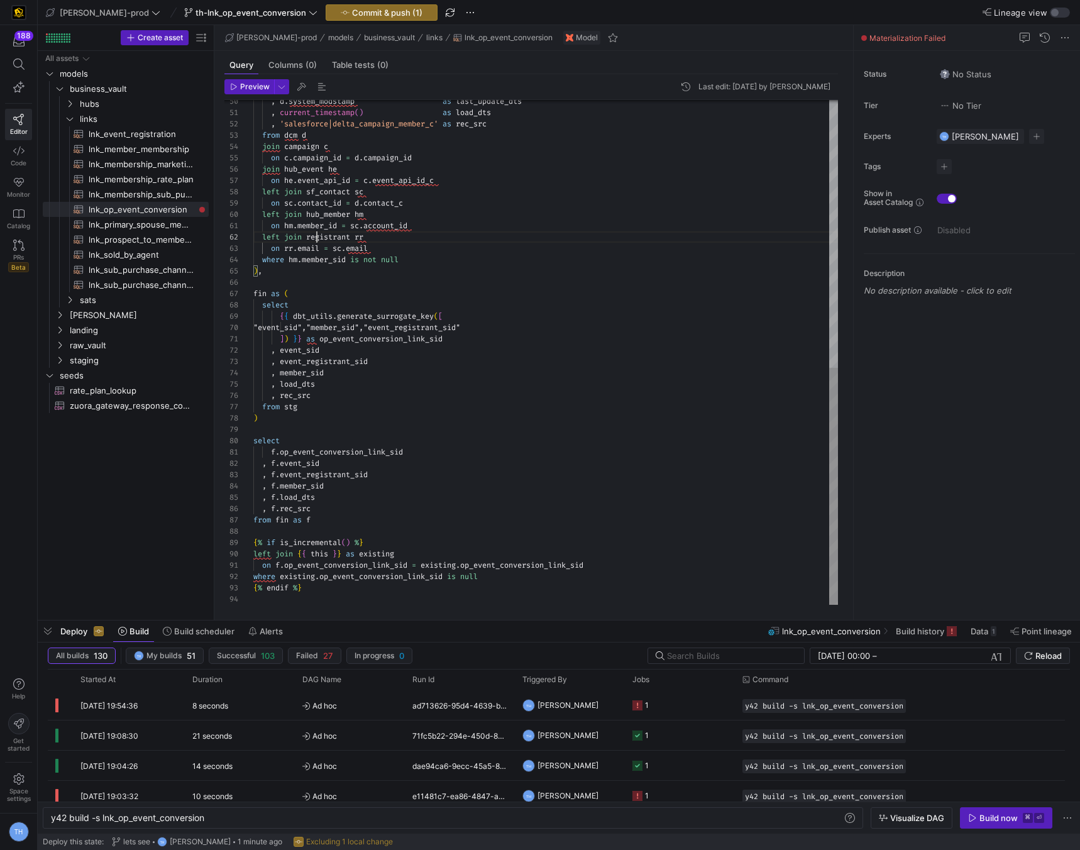
scroll to position [11, 64]
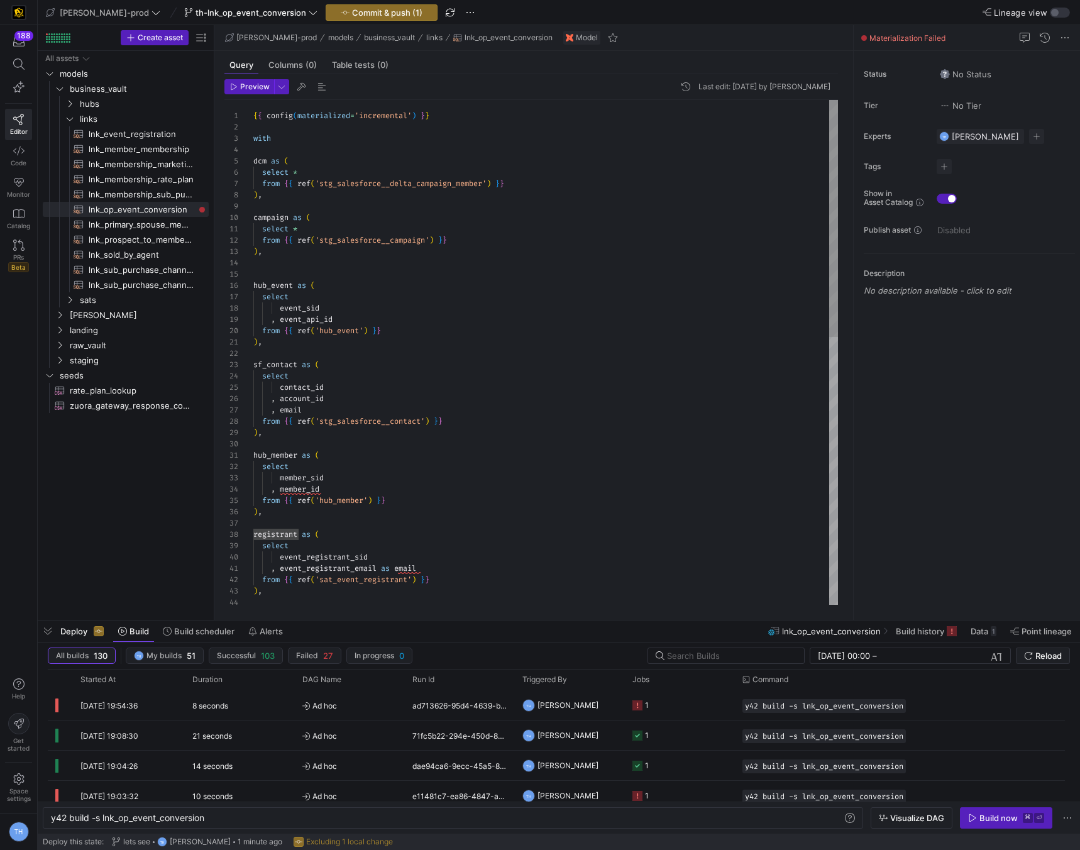
type textarea "on hm.member_id = sc.account_id left join registrant rr on [DOMAIN_NAME] = [DOM…"
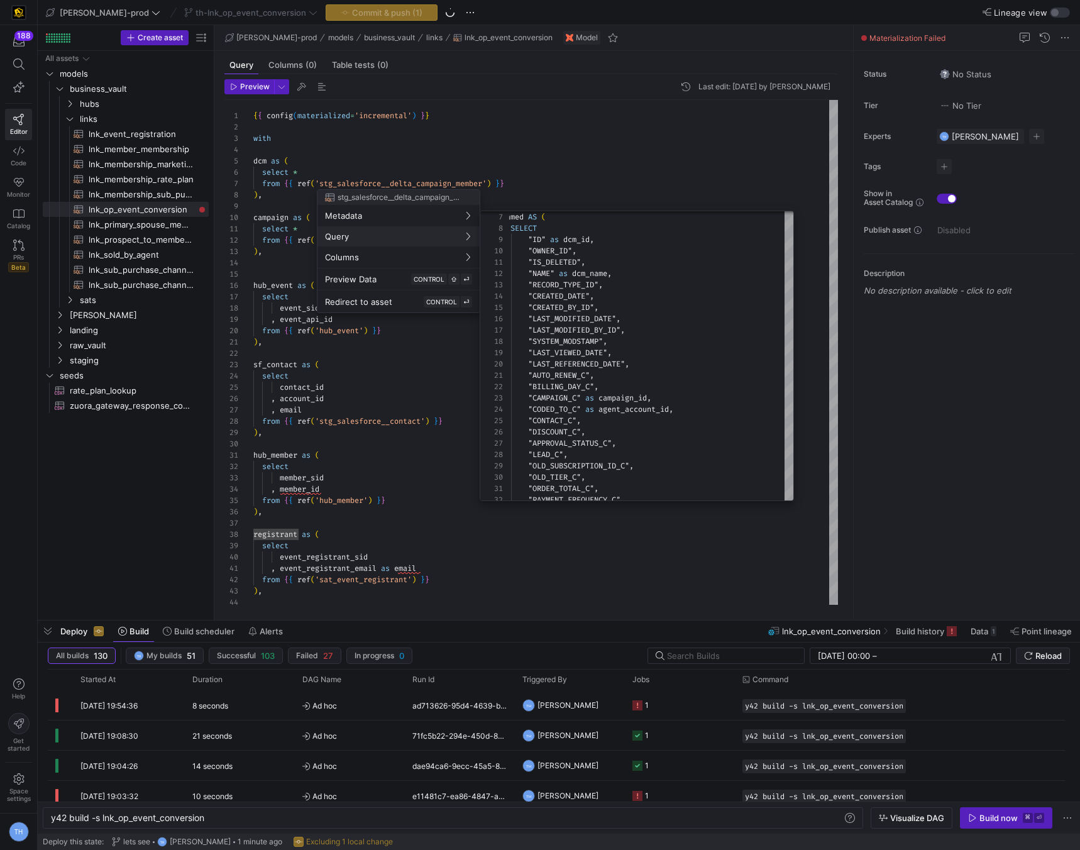
click at [548, 153] on div at bounding box center [540, 425] width 1080 height 850
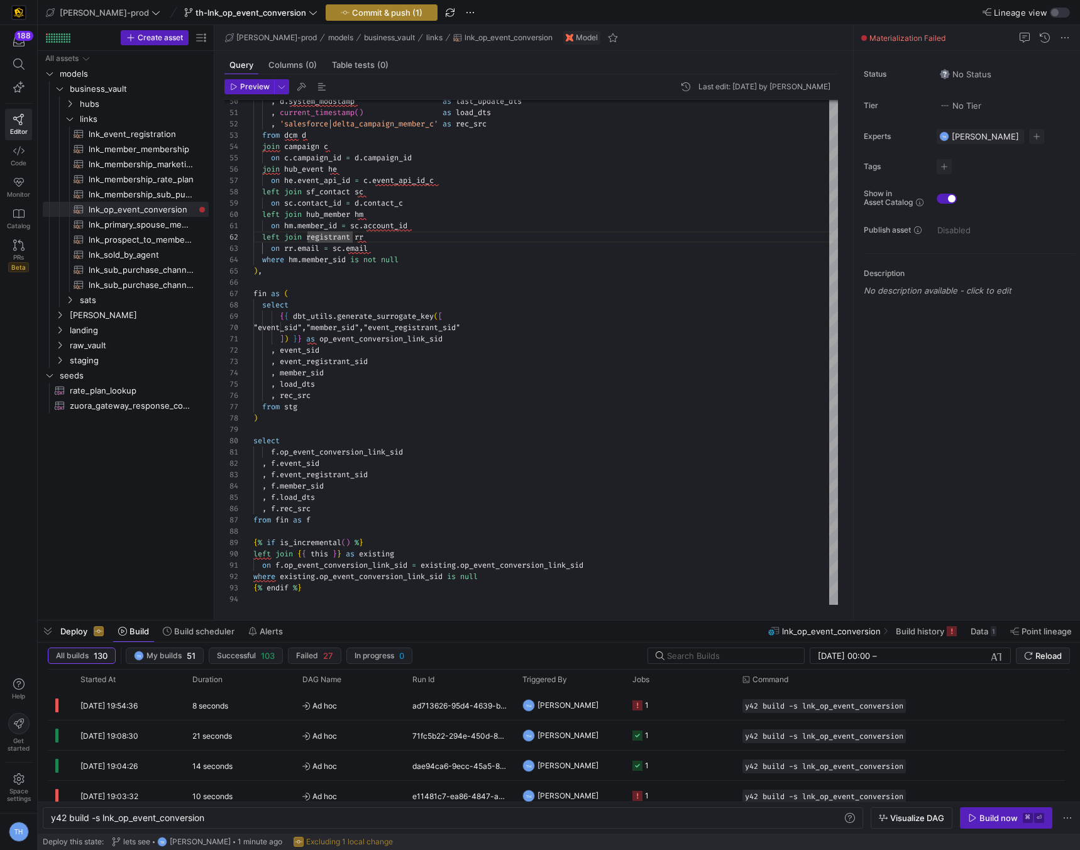
click at [356, 14] on span "Commit & push (1)" at bounding box center [387, 13] width 70 height 10
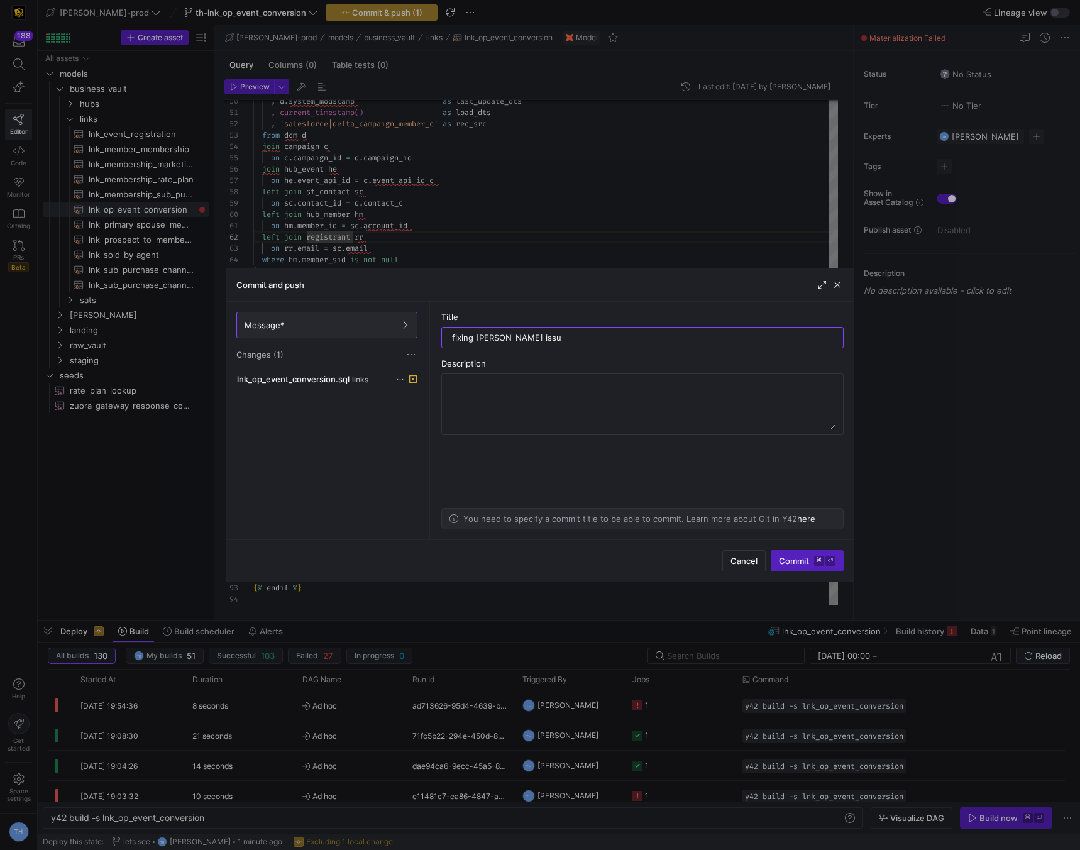
type input "fixing [PERSON_NAME] issue"
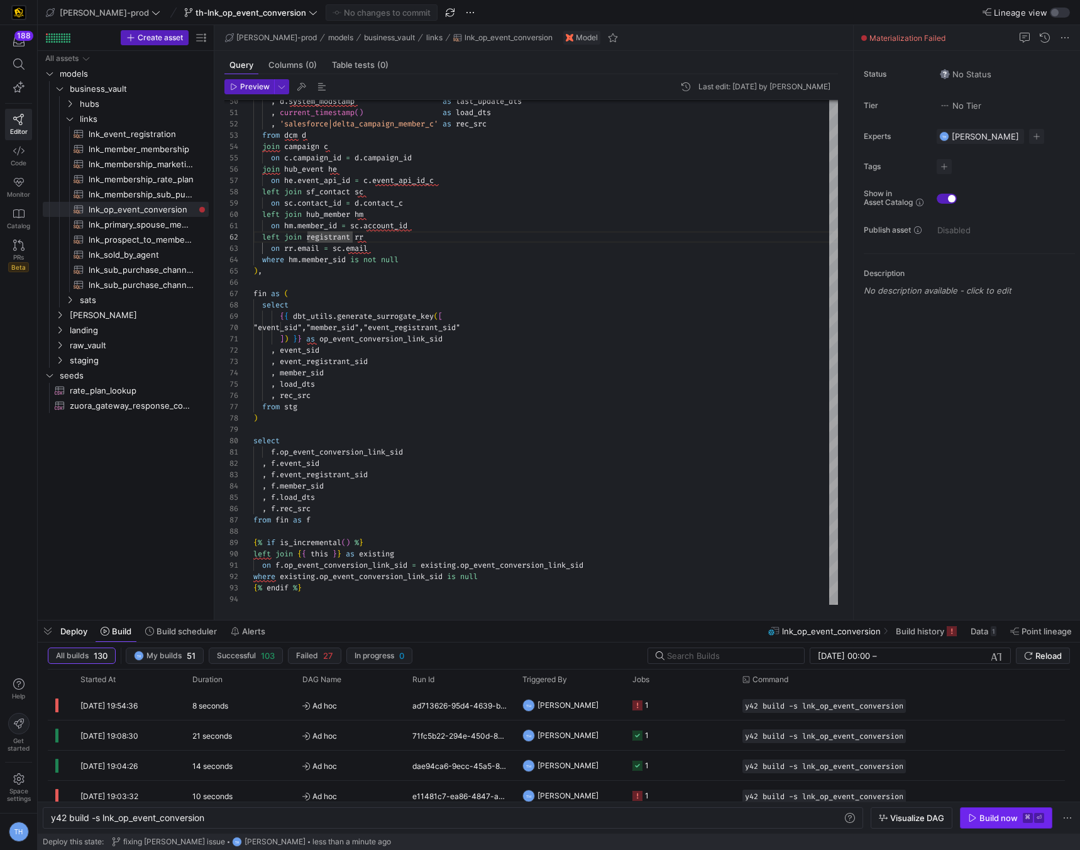
click at [1013, 823] on span "button" at bounding box center [1006, 818] width 91 height 20
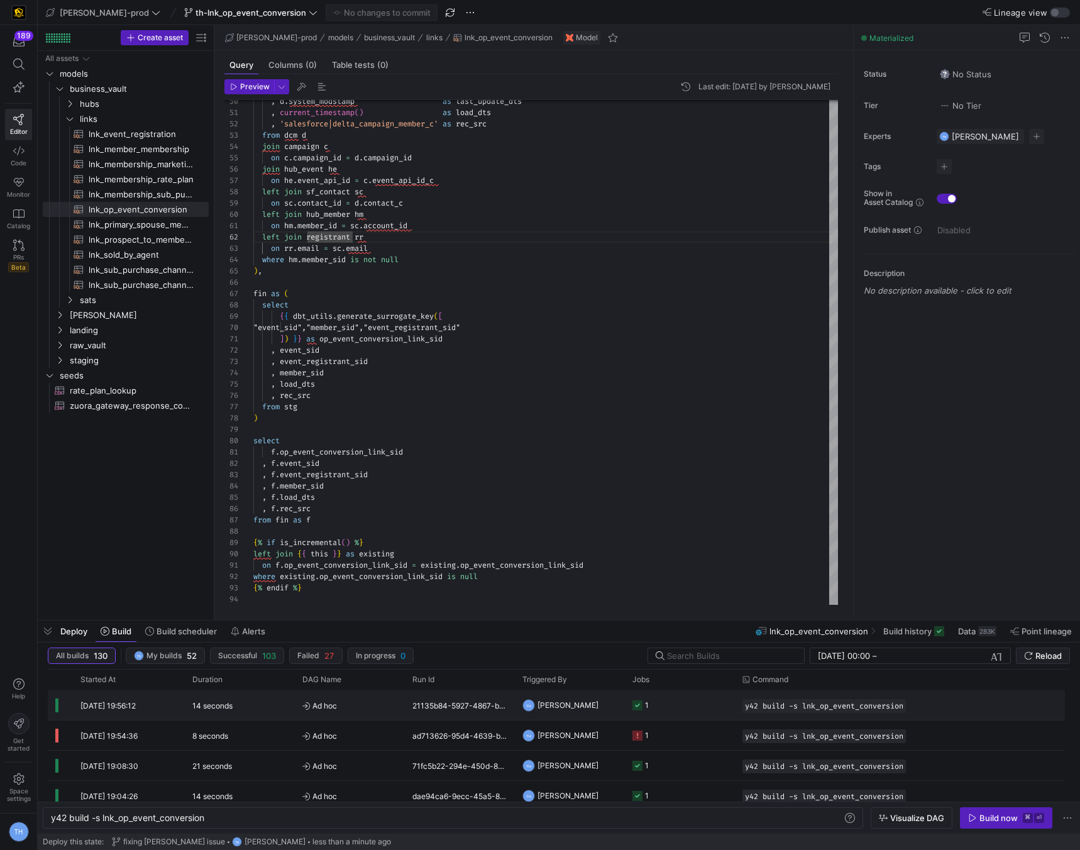
click at [608, 703] on y42-orchestration-triggered-by "TH [PERSON_NAME]" at bounding box center [570, 705] width 95 height 28
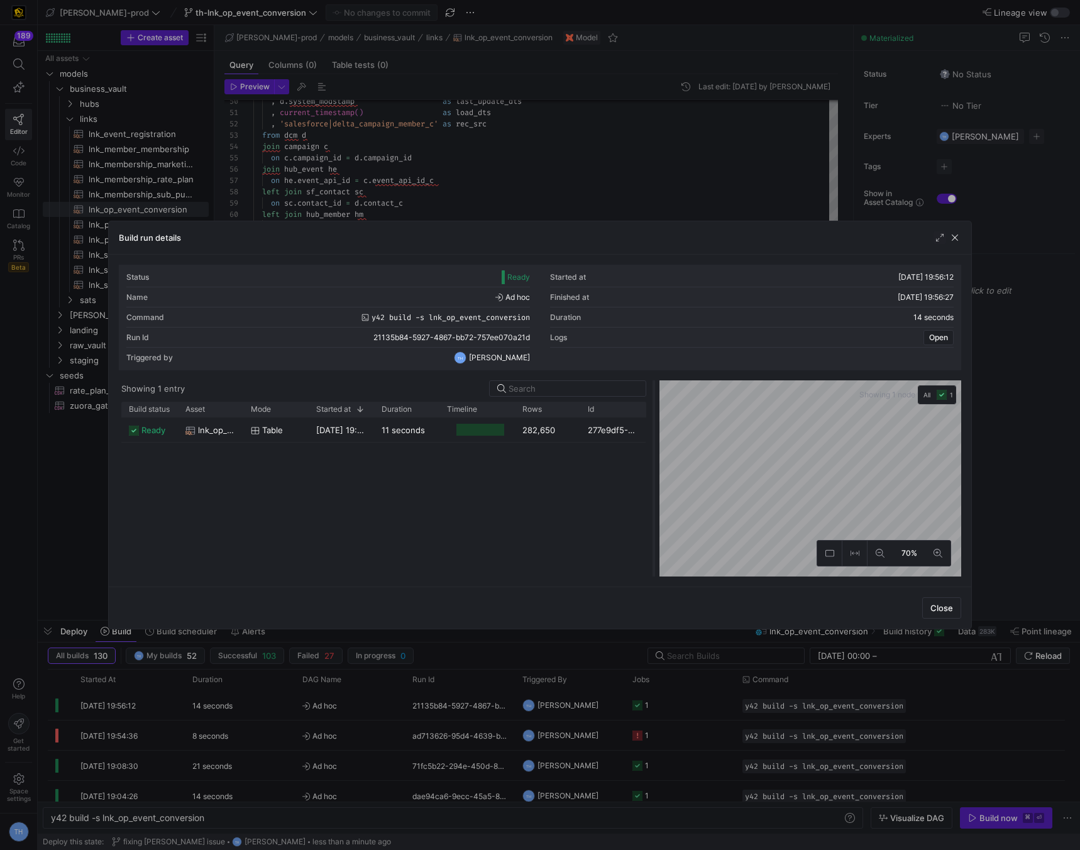
drag, startPoint x: 539, startPoint y: 441, endPoint x: 653, endPoint y: 444, distance: 113.8
click at [653, 444] on div at bounding box center [653, 478] width 5 height 196
click at [438, 432] on div "11 seconds" at bounding box center [406, 430] width 65 height 25
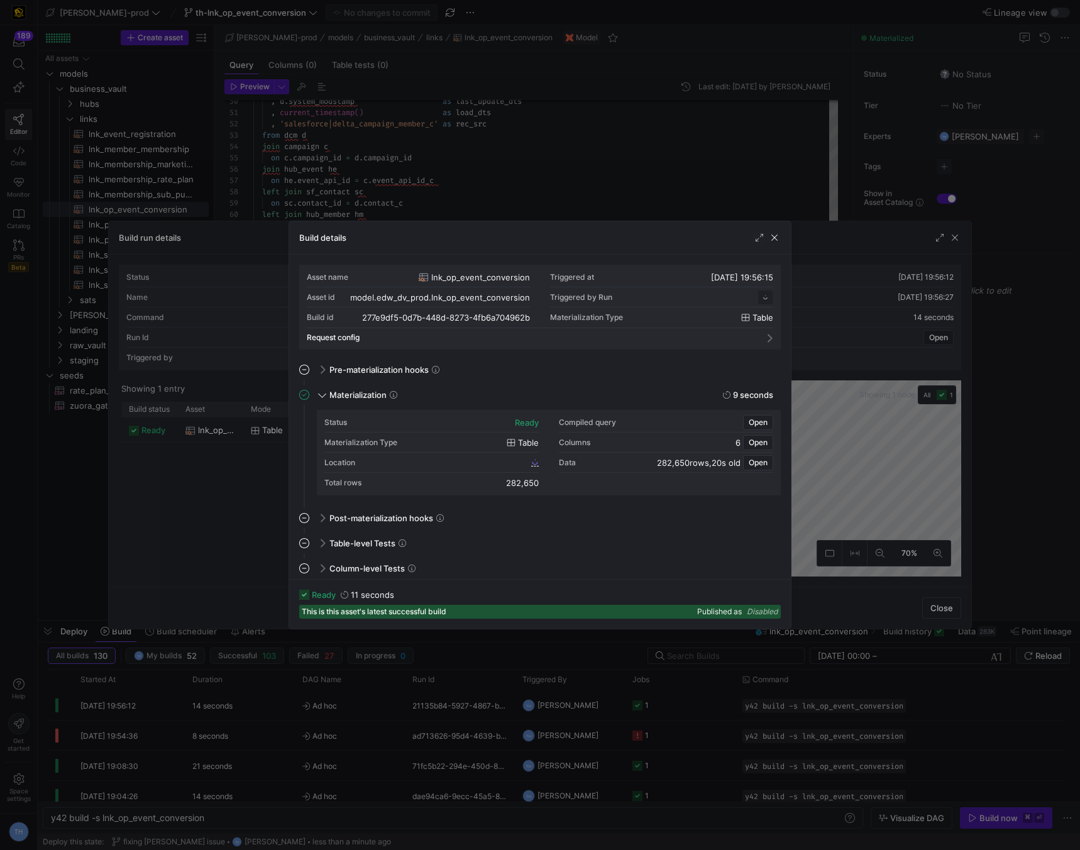
scroll to position [113, 0]
click at [444, 461] on span "277e9df5_0d7b_448d_8273_4fb6a704962b" at bounding box center [453, 462] width 151 height 9
click at [603, 148] on div at bounding box center [540, 425] width 1080 height 850
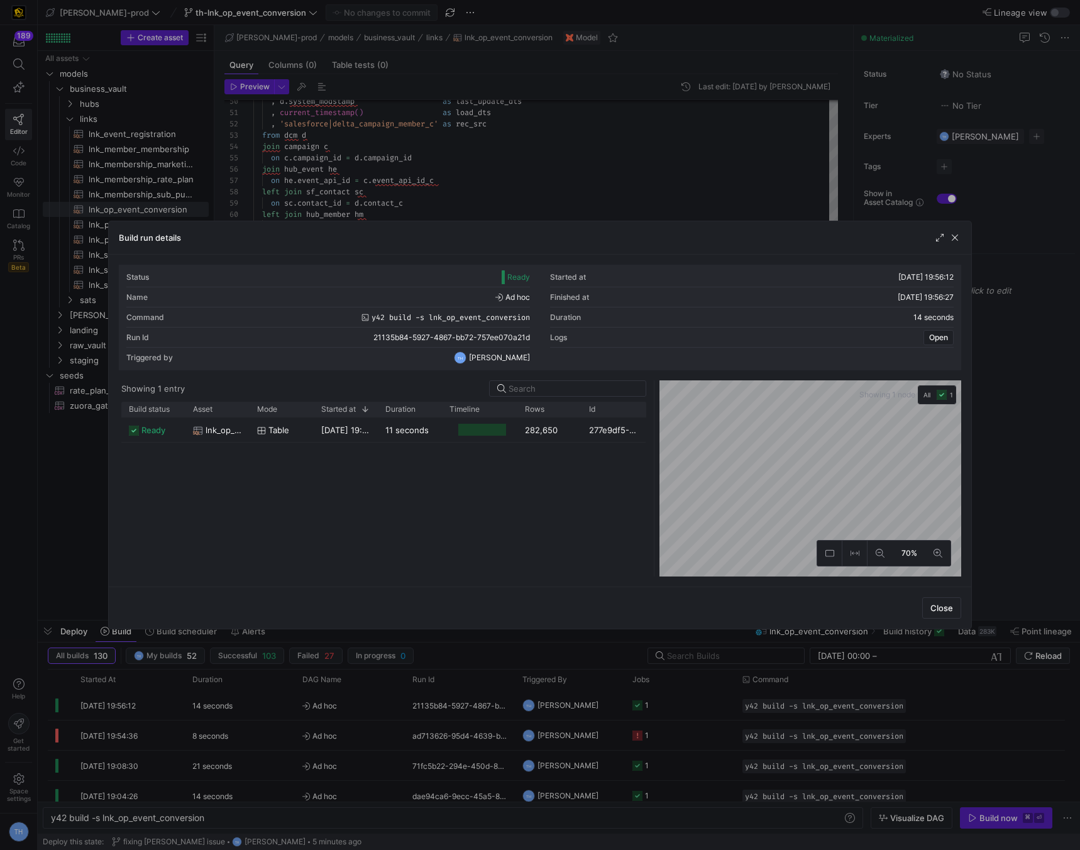
click at [603, 148] on div at bounding box center [540, 425] width 1080 height 850
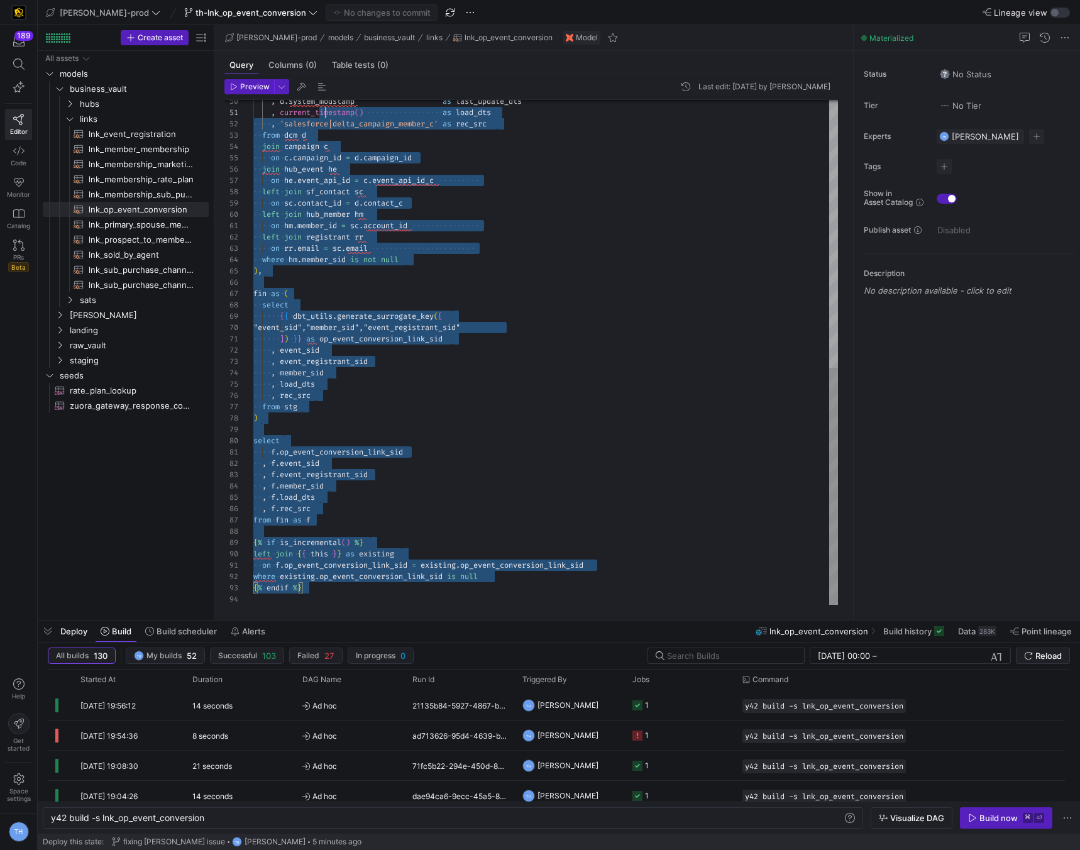
scroll to position [0, 0]
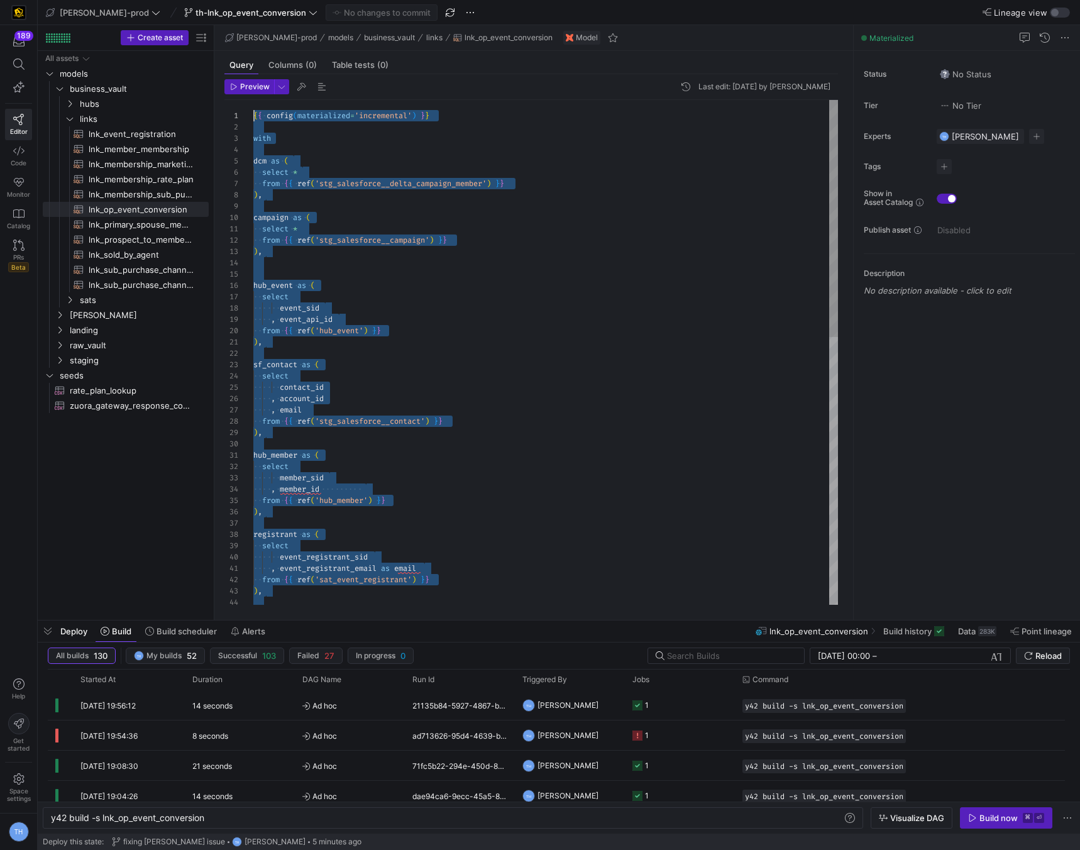
drag, startPoint x: 327, startPoint y: 590, endPoint x: 311, endPoint y: -54, distance: 644.7
click at [414, 287] on div "select event_registrant_sid , event_registrant_email as email from { { ref ( 's…" at bounding box center [545, 637] width 585 height 1074
type textarea "select * from {{ ref('stg_salesforce__campaign') }} ), hub_event as ( select ev…"
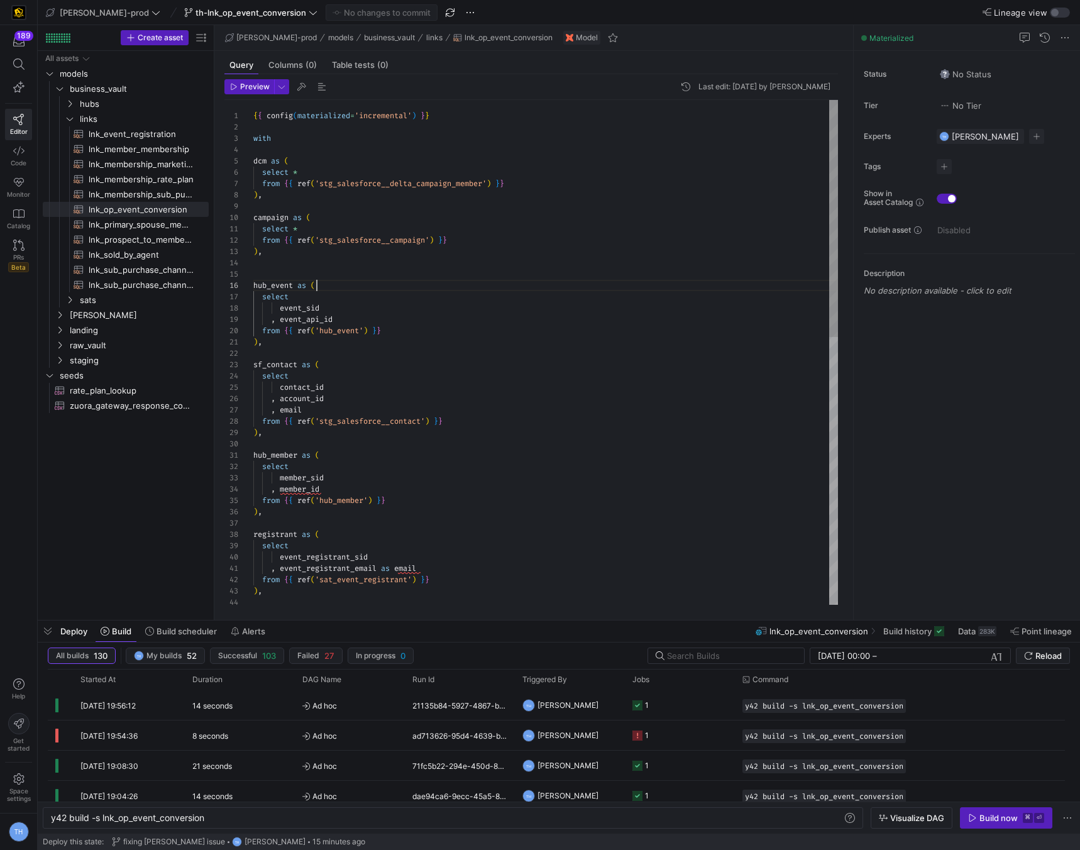
click at [414, 287] on div "select event_registrant_sid , event_registrant_email as email from { { ref ( 's…" at bounding box center [545, 637] width 585 height 1074
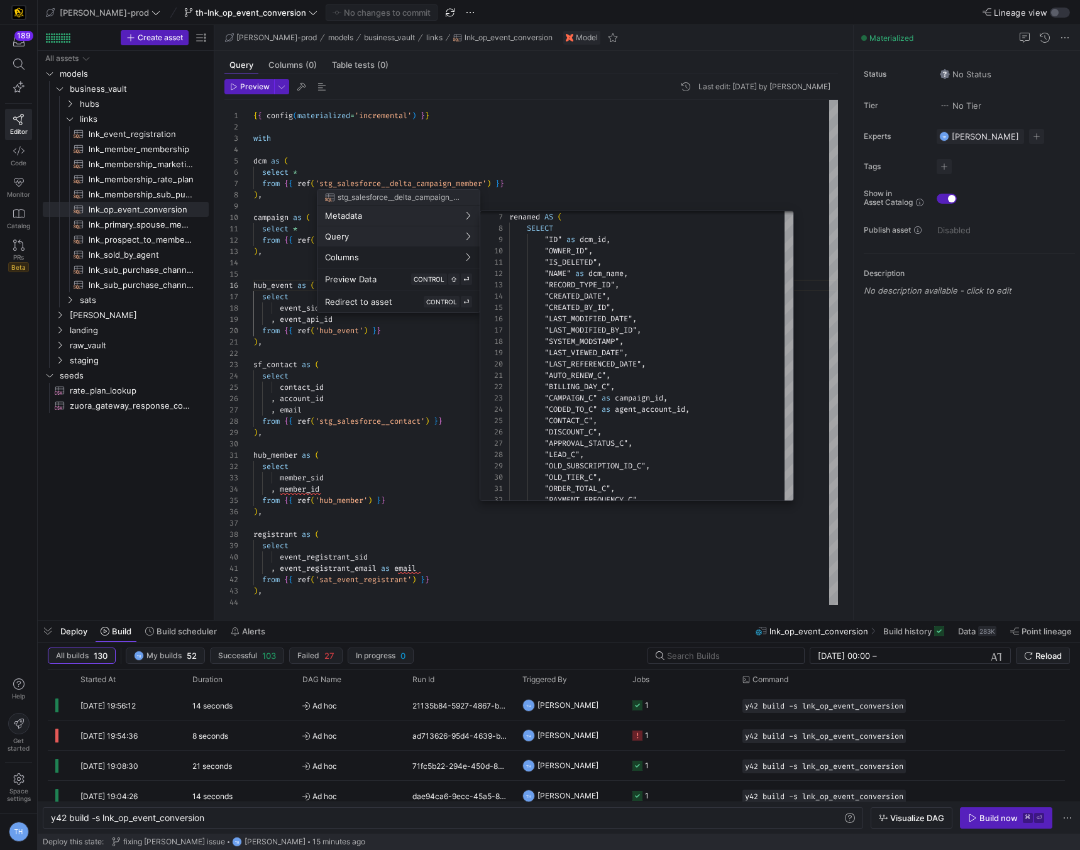
click at [428, 500] on div at bounding box center [540, 425] width 1080 height 850
